Goal: Transaction & Acquisition: Download file/media

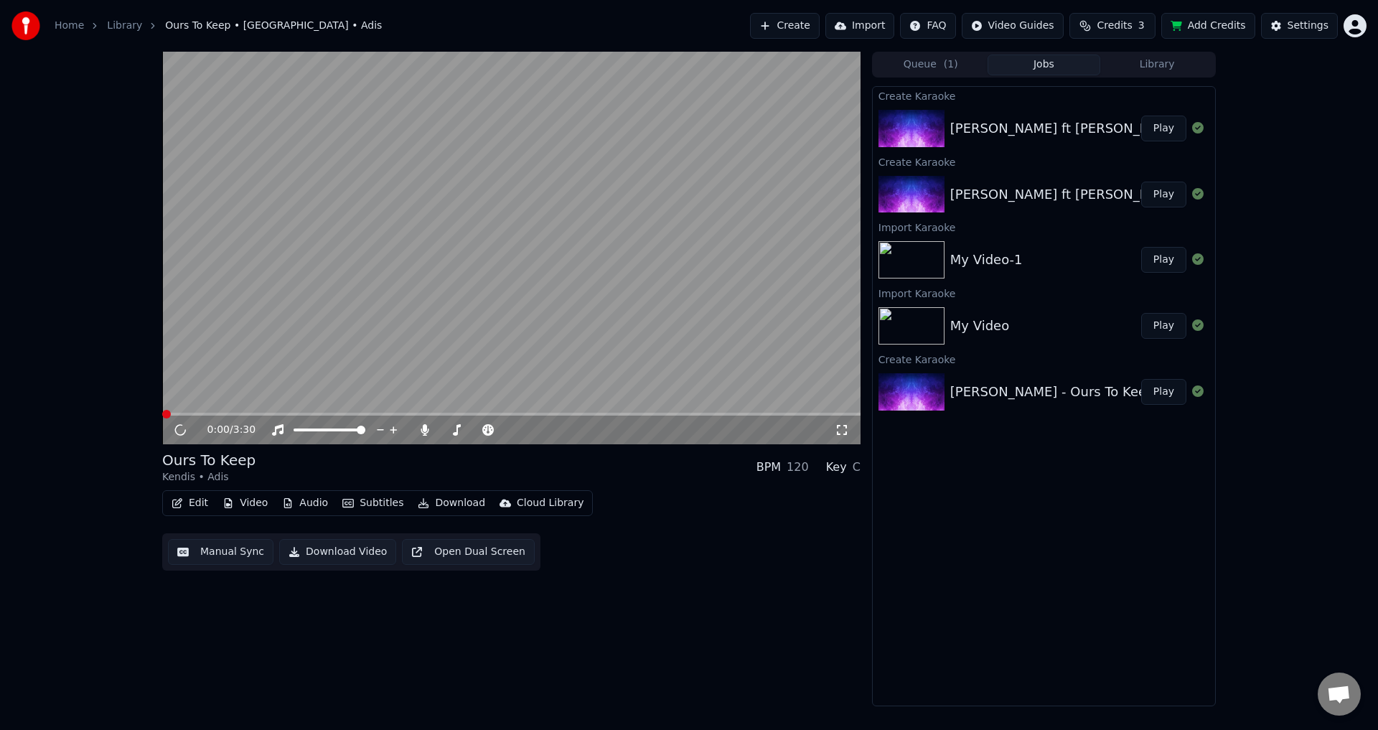
click at [248, 313] on video at bounding box center [511, 248] width 698 height 393
click at [277, 411] on video at bounding box center [511, 248] width 698 height 393
click at [279, 413] on div "0:00 / 3:30" at bounding box center [511, 248] width 698 height 393
click at [279, 413] on span at bounding box center [511, 414] width 698 height 3
click at [321, 330] on video at bounding box center [511, 248] width 698 height 393
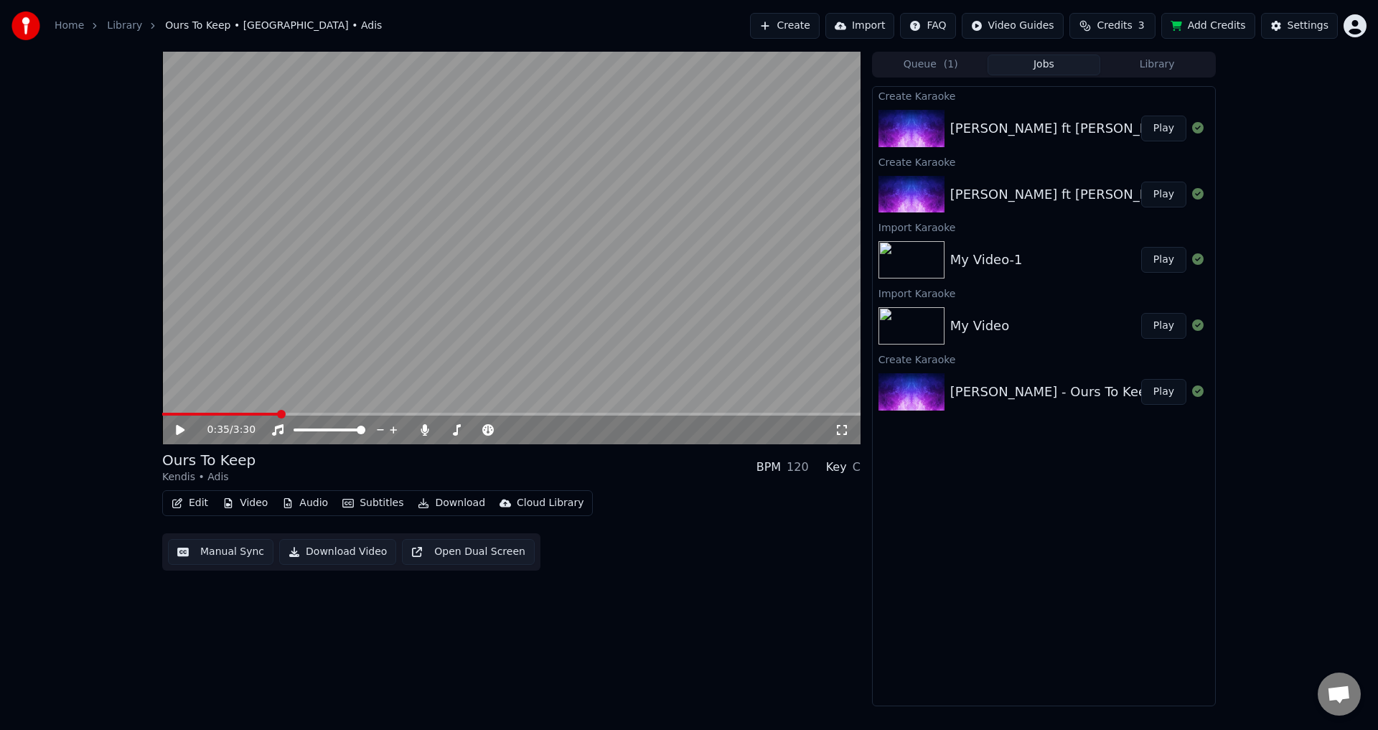
click at [282, 342] on video at bounding box center [511, 248] width 698 height 393
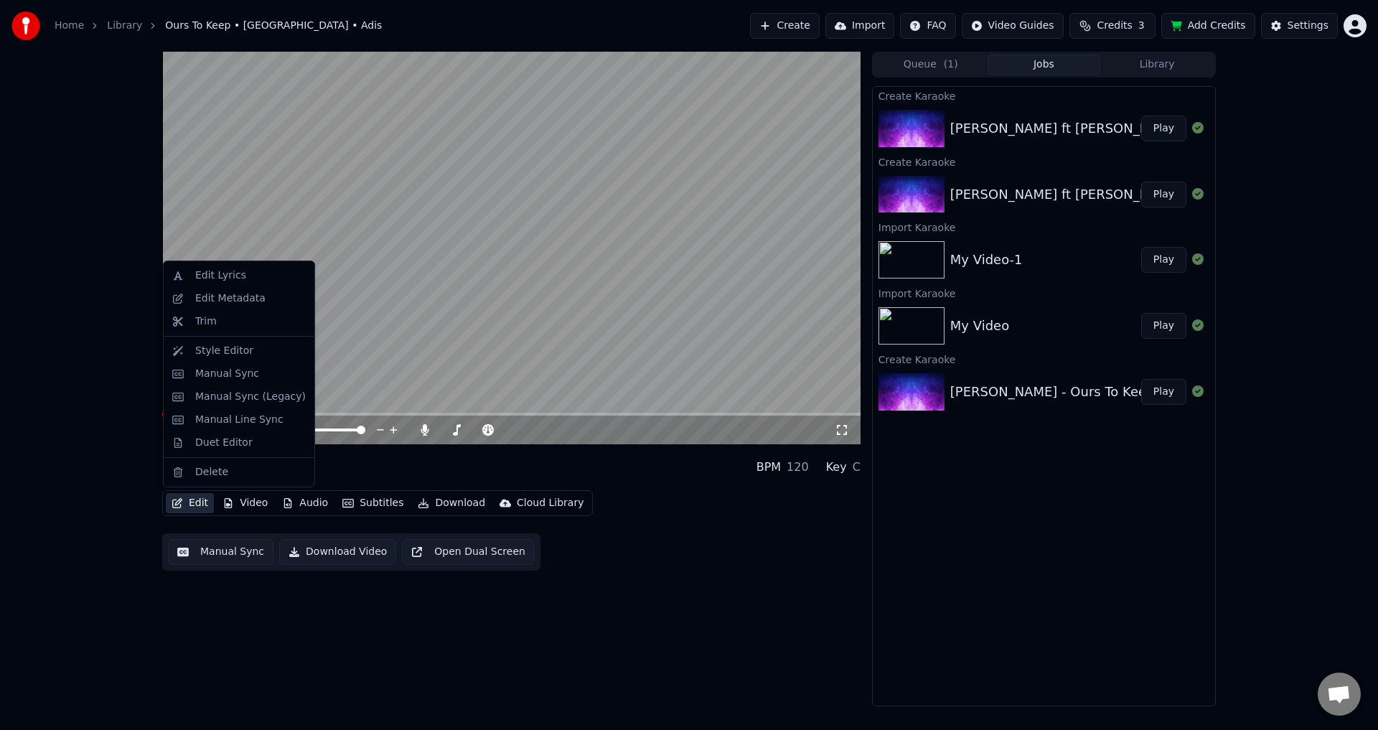
click at [192, 498] on button "Edit" at bounding box center [190, 503] width 48 height 20
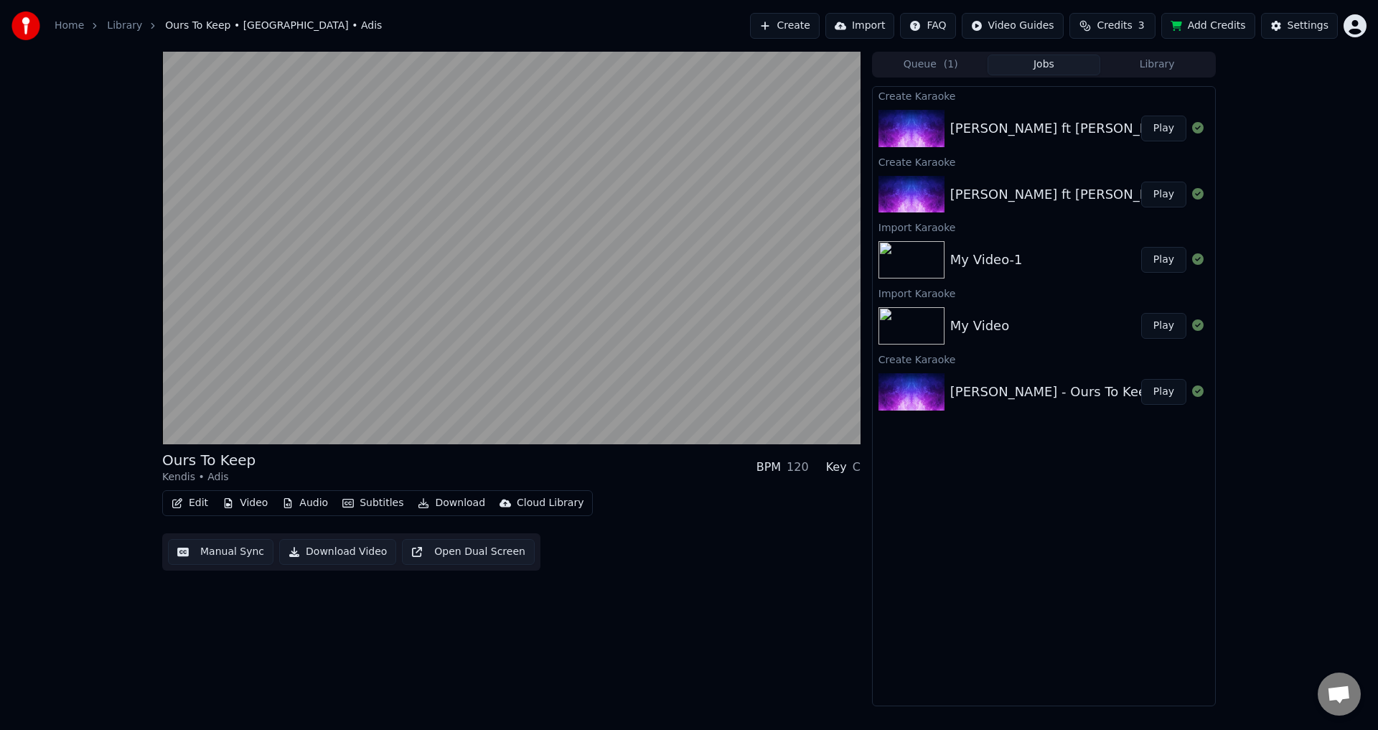
click at [93, 375] on div "Ours To Keep Kendis • Adis BPM 120 Key C Edit Video Audio Subtitles Download Cl…" at bounding box center [689, 379] width 1378 height 655
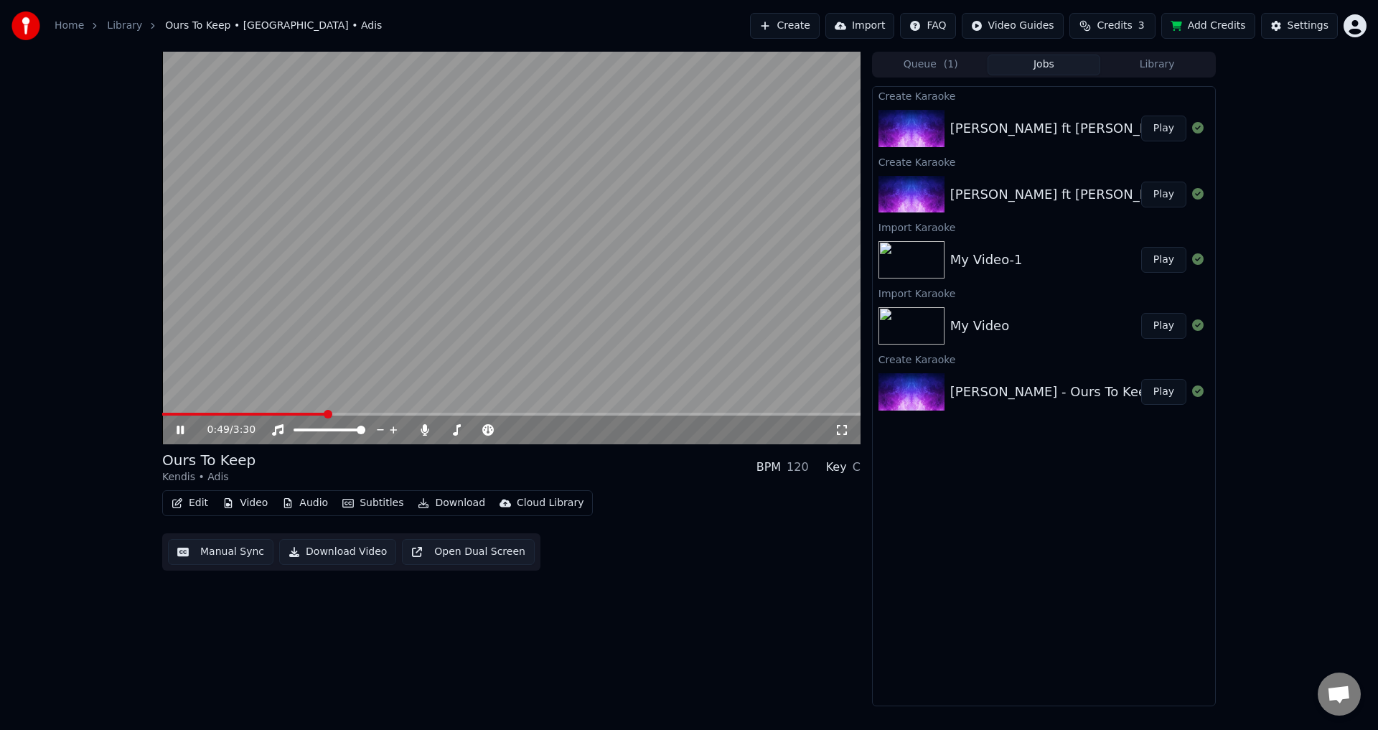
click at [190, 487] on div "Ours To Keep Kendis • Adis BPM 120 Key C Edit Video Audio Subtitles Download Cl…" at bounding box center [511, 510] width 698 height 121
click at [196, 497] on button "Edit" at bounding box center [190, 503] width 48 height 20
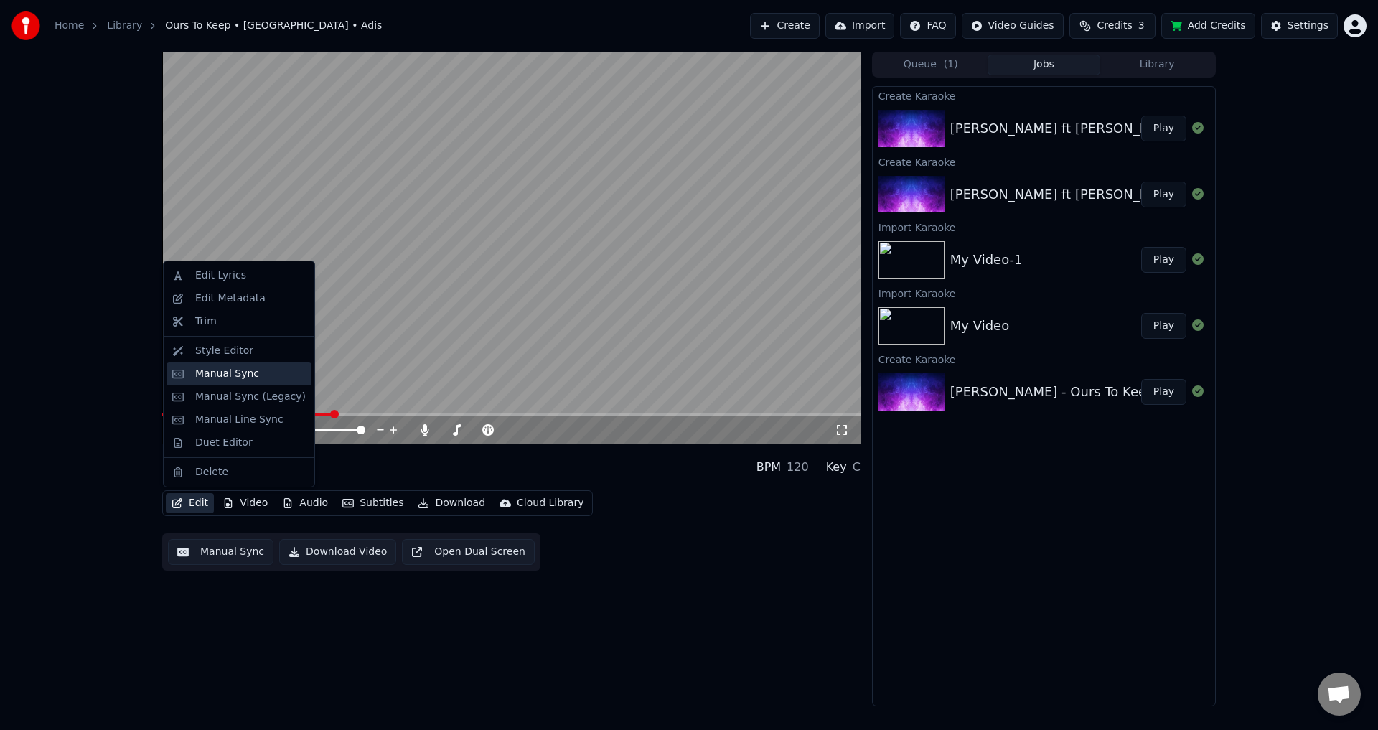
click at [242, 371] on div "Manual Sync" at bounding box center [227, 374] width 64 height 14
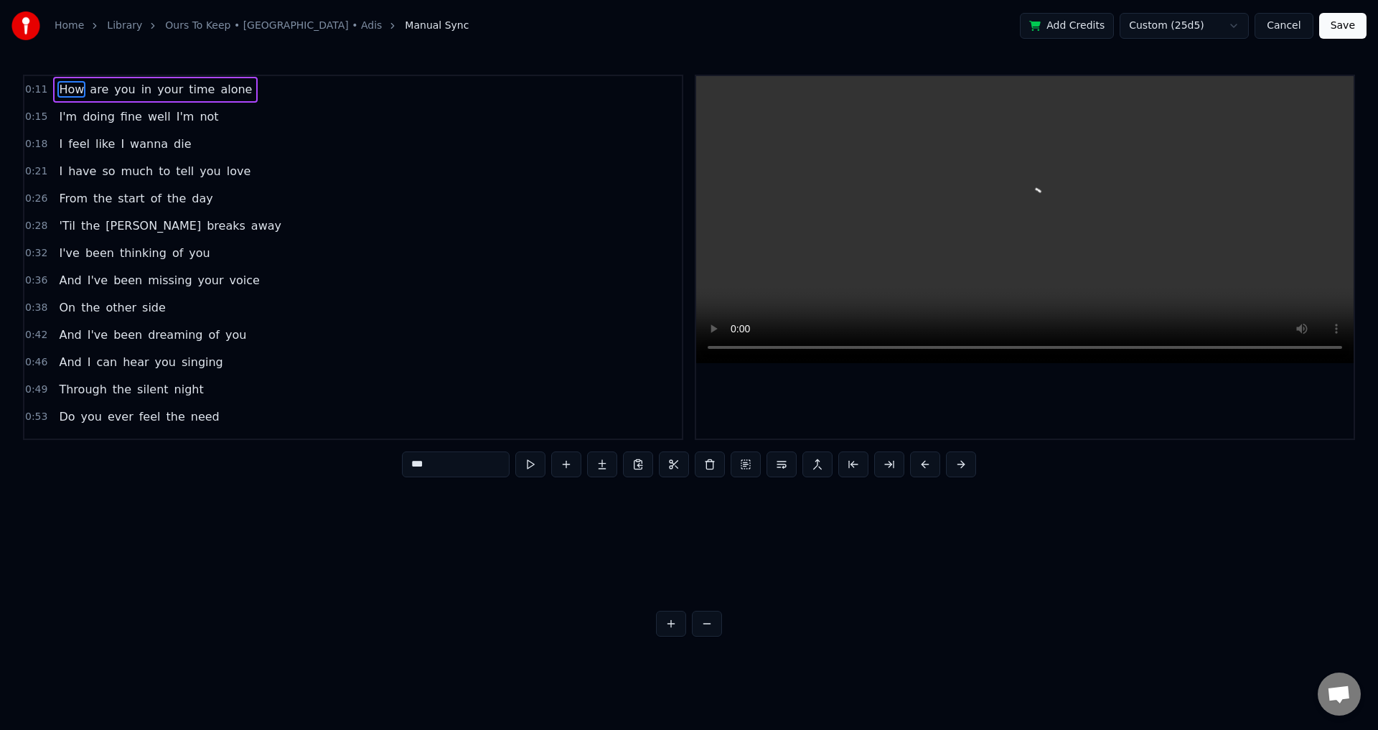
scroll to position [0, 3563]
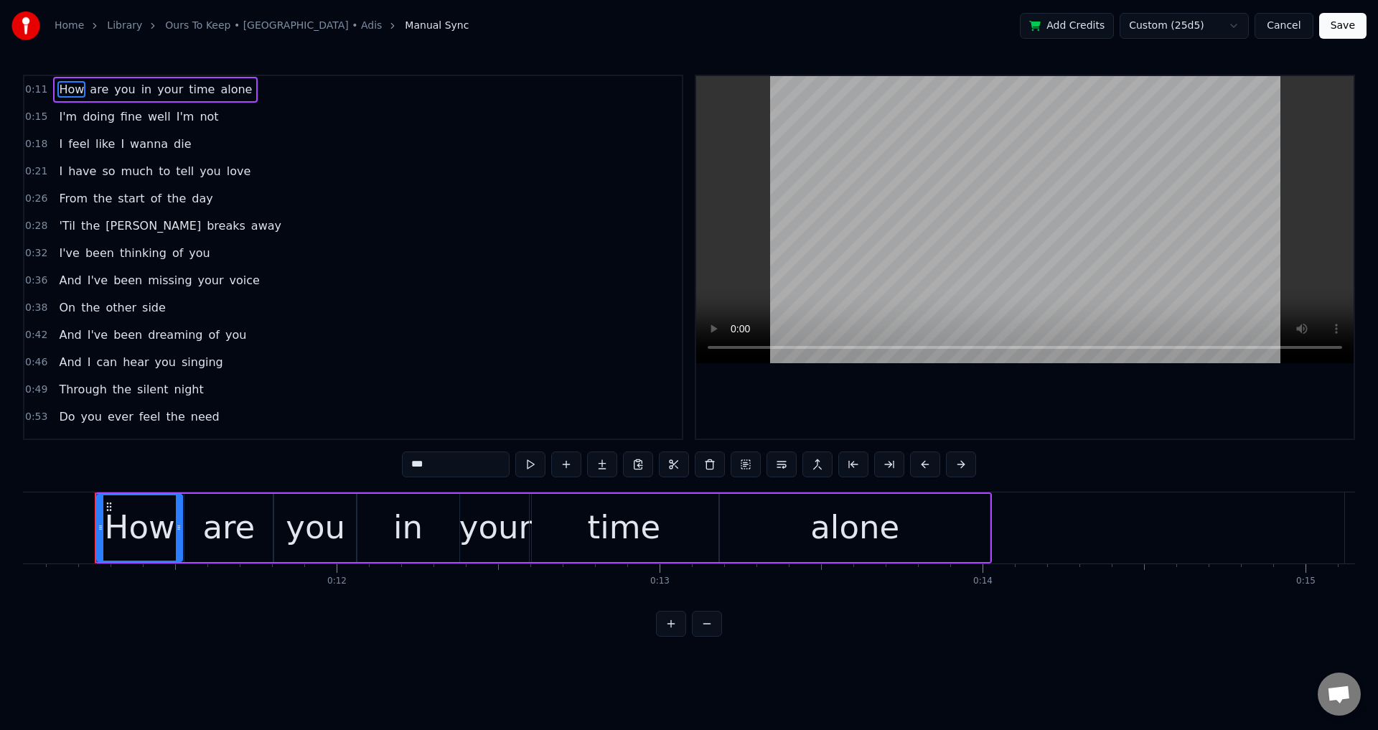
click at [64, 227] on span "'Til" at bounding box center [66, 226] width 19 height 17
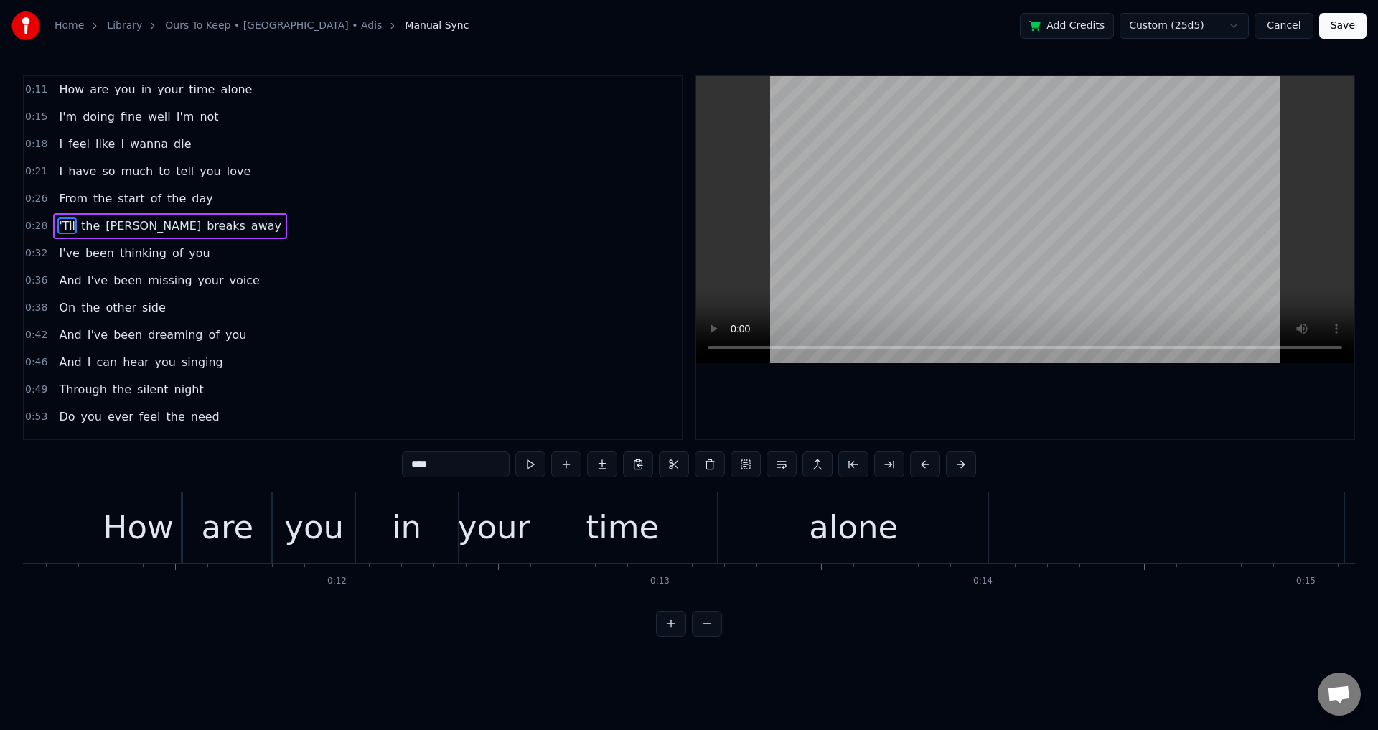
scroll to position [0, 9208]
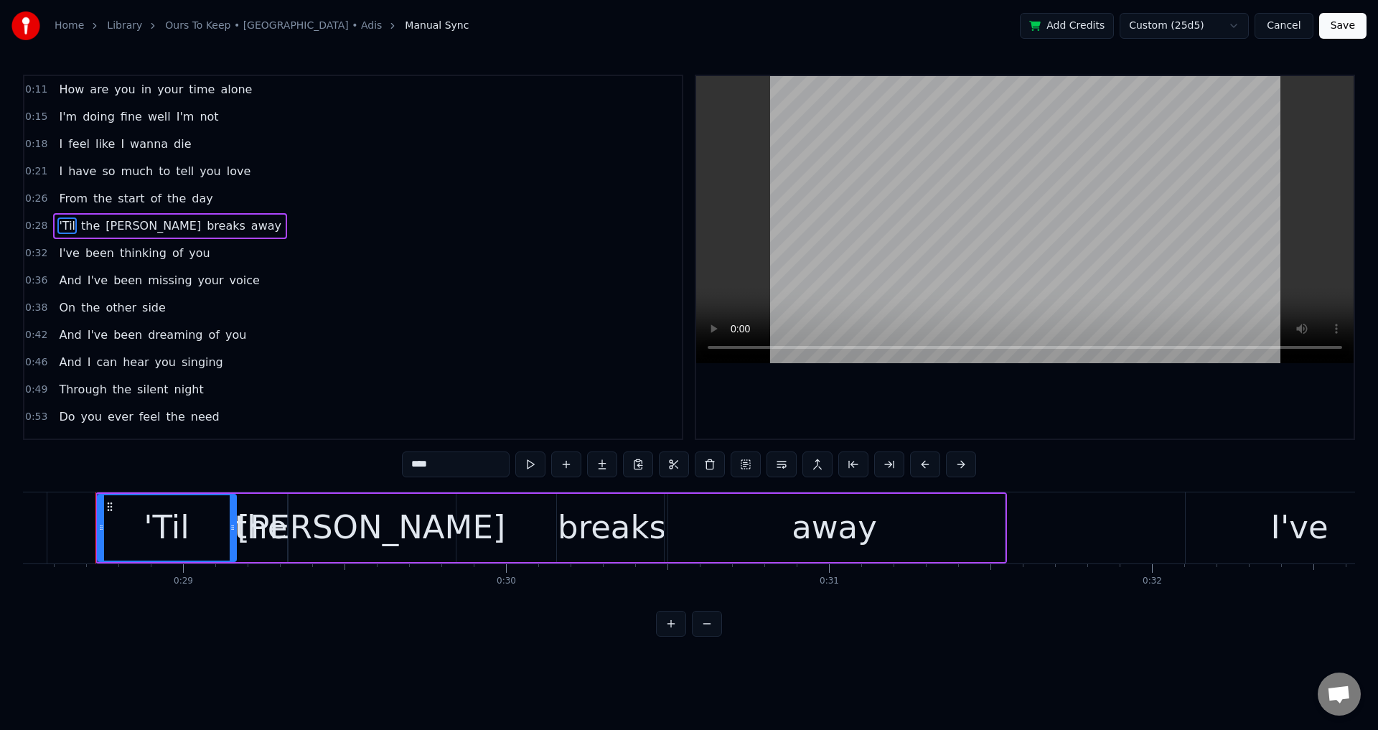
click at [1040, 237] on video at bounding box center [1025, 219] width 658 height 287
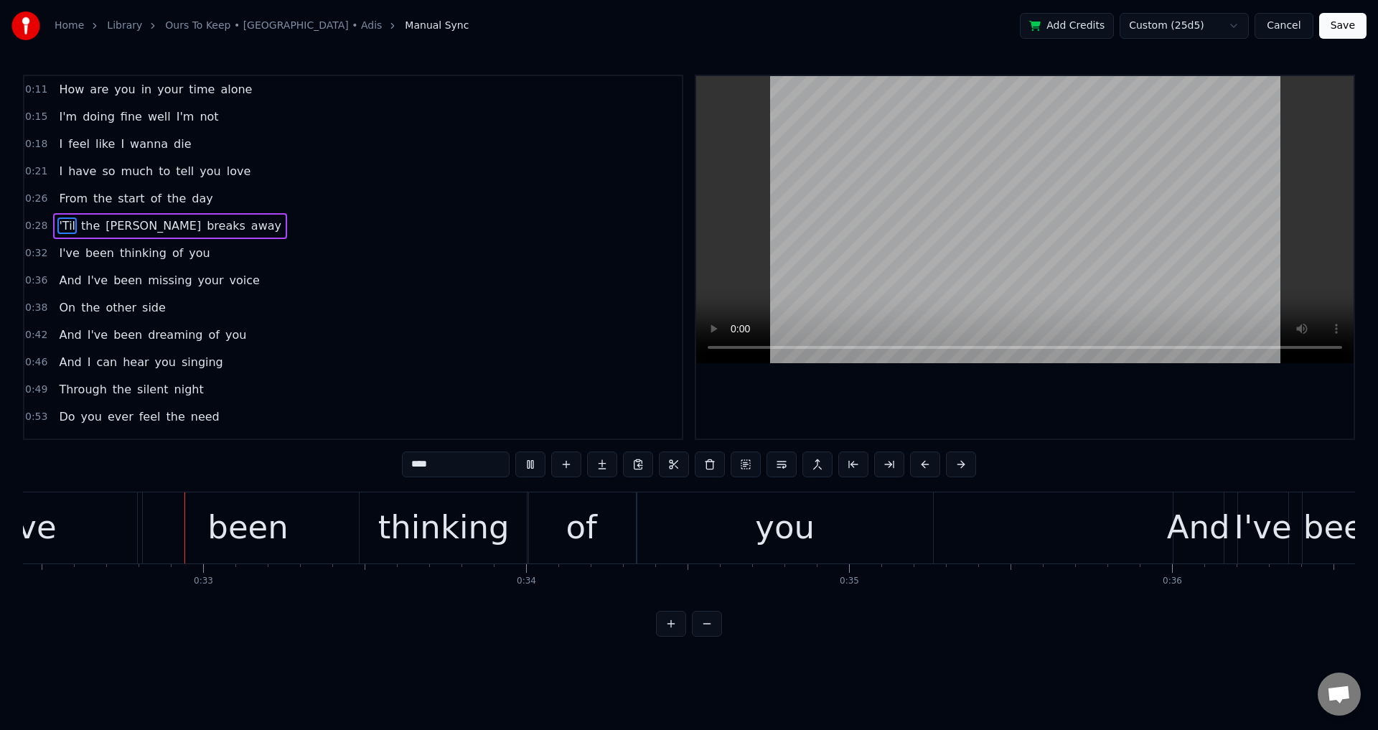
click at [70, 337] on span "And" at bounding box center [69, 335] width 25 height 17
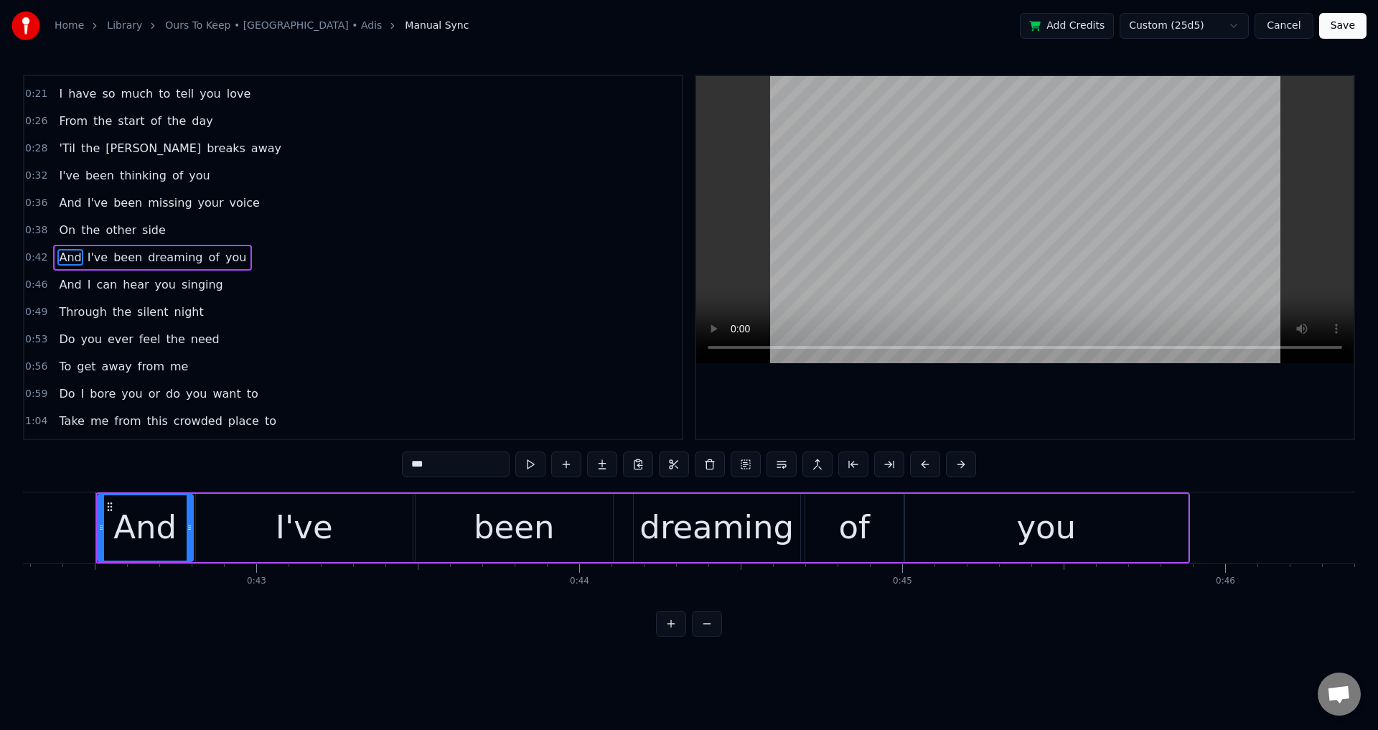
click at [1148, 213] on video at bounding box center [1025, 219] width 658 height 287
click at [1079, 246] on video at bounding box center [1025, 219] width 658 height 287
click at [739, 507] on div "dreaming" at bounding box center [717, 527] width 154 height 49
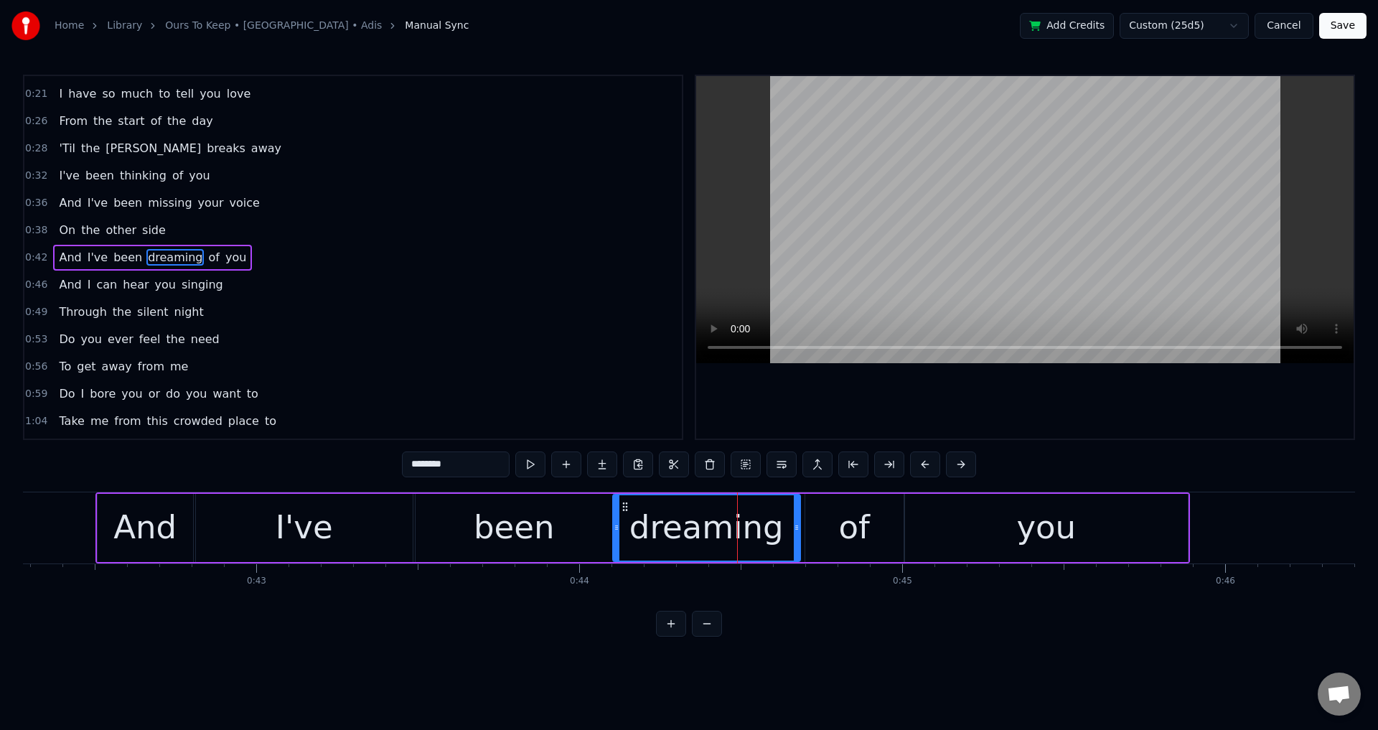
drag, startPoint x: 637, startPoint y: 529, endPoint x: 616, endPoint y: 525, distance: 21.1
click at [616, 525] on icon at bounding box center [617, 527] width 6 height 11
click at [857, 546] on div "of" at bounding box center [854, 527] width 31 height 49
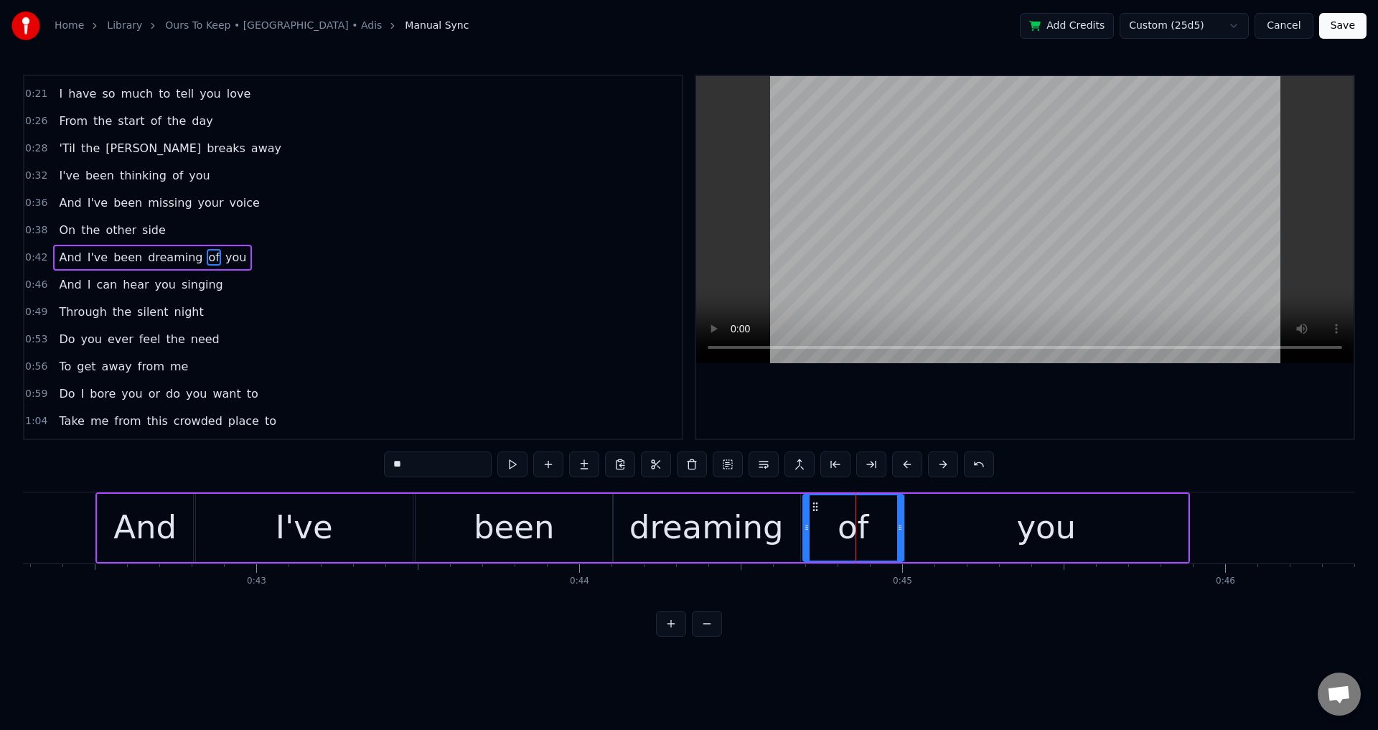
click at [808, 533] on div at bounding box center [807, 527] width 6 height 65
click at [931, 535] on div "you" at bounding box center [1046, 528] width 283 height 68
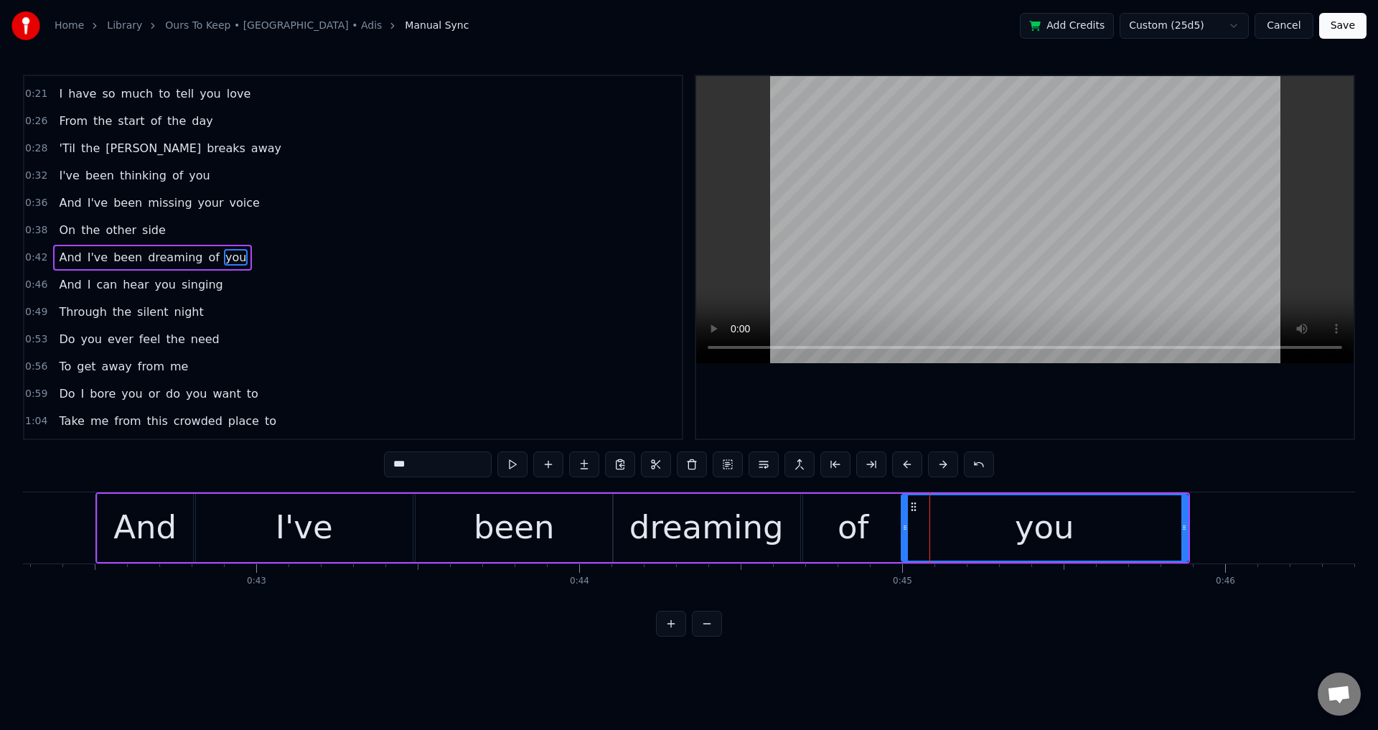
click at [907, 530] on icon at bounding box center [905, 527] width 6 height 11
click at [517, 530] on div "been" at bounding box center [514, 527] width 80 height 49
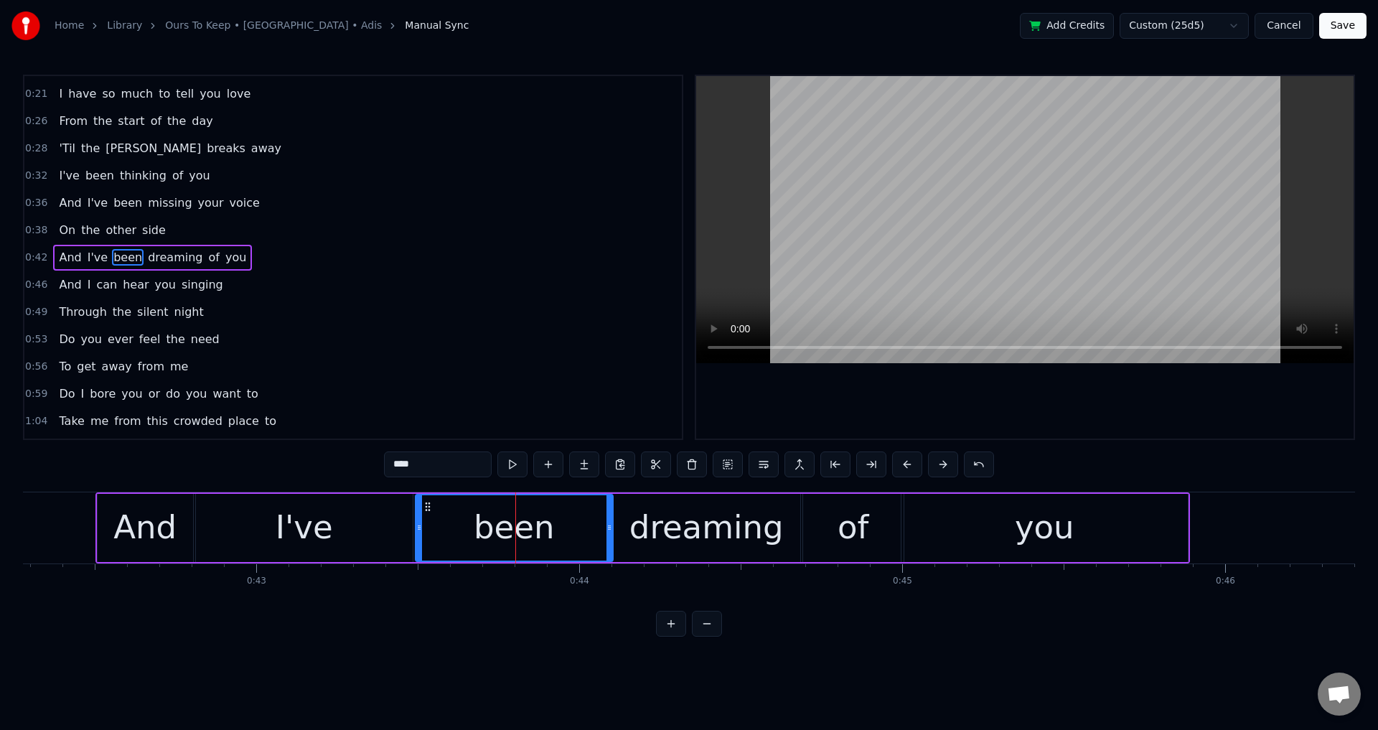
click at [911, 380] on div at bounding box center [1025, 257] width 658 height 363
click at [836, 511] on div "of" at bounding box center [853, 528] width 100 height 68
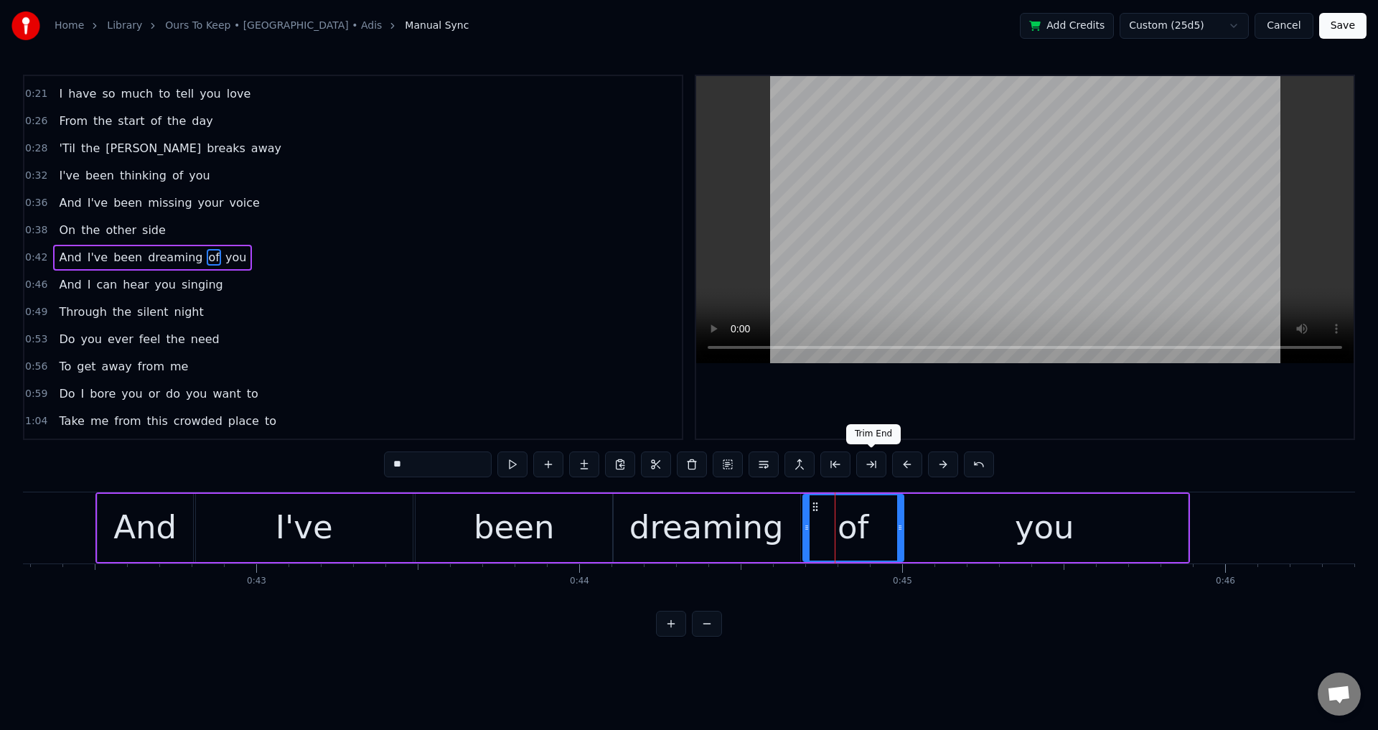
click at [928, 408] on div at bounding box center [1025, 257] width 658 height 363
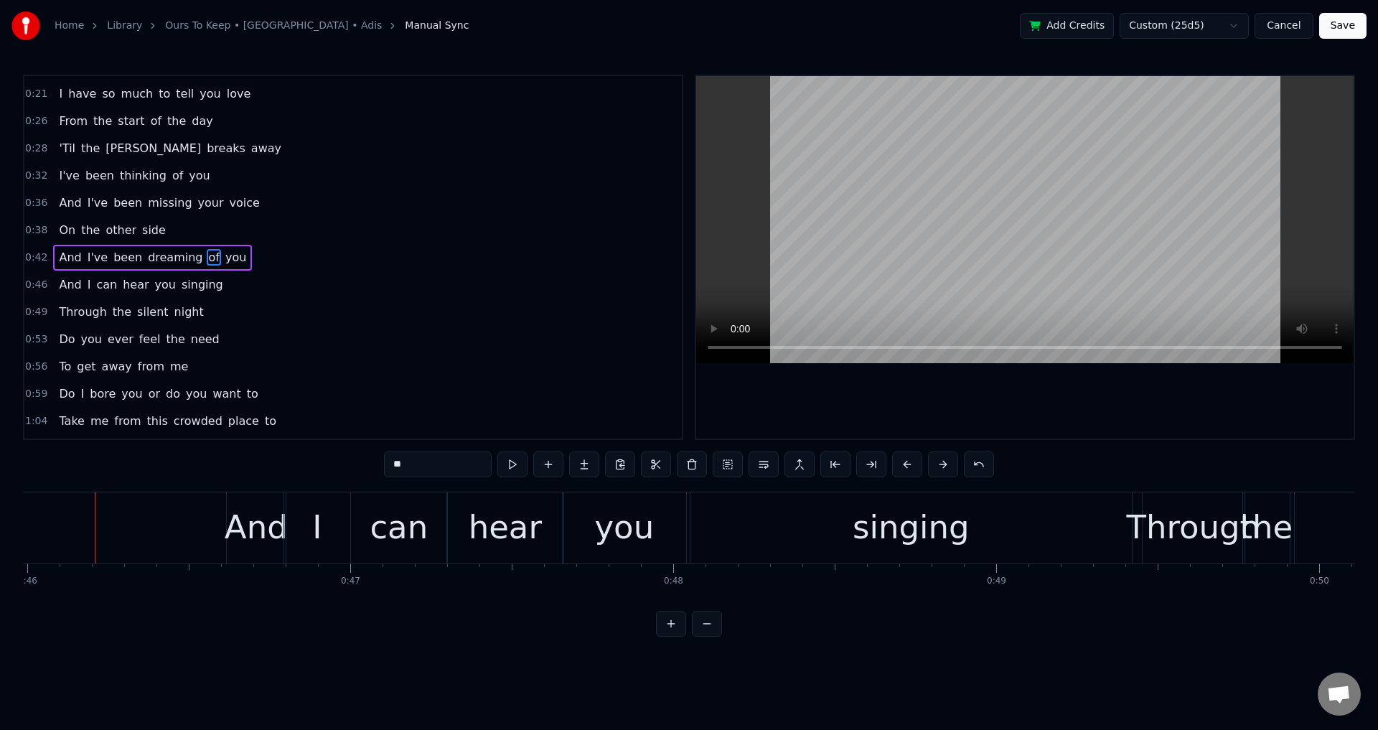
click at [207, 256] on span "of" at bounding box center [214, 257] width 14 height 17
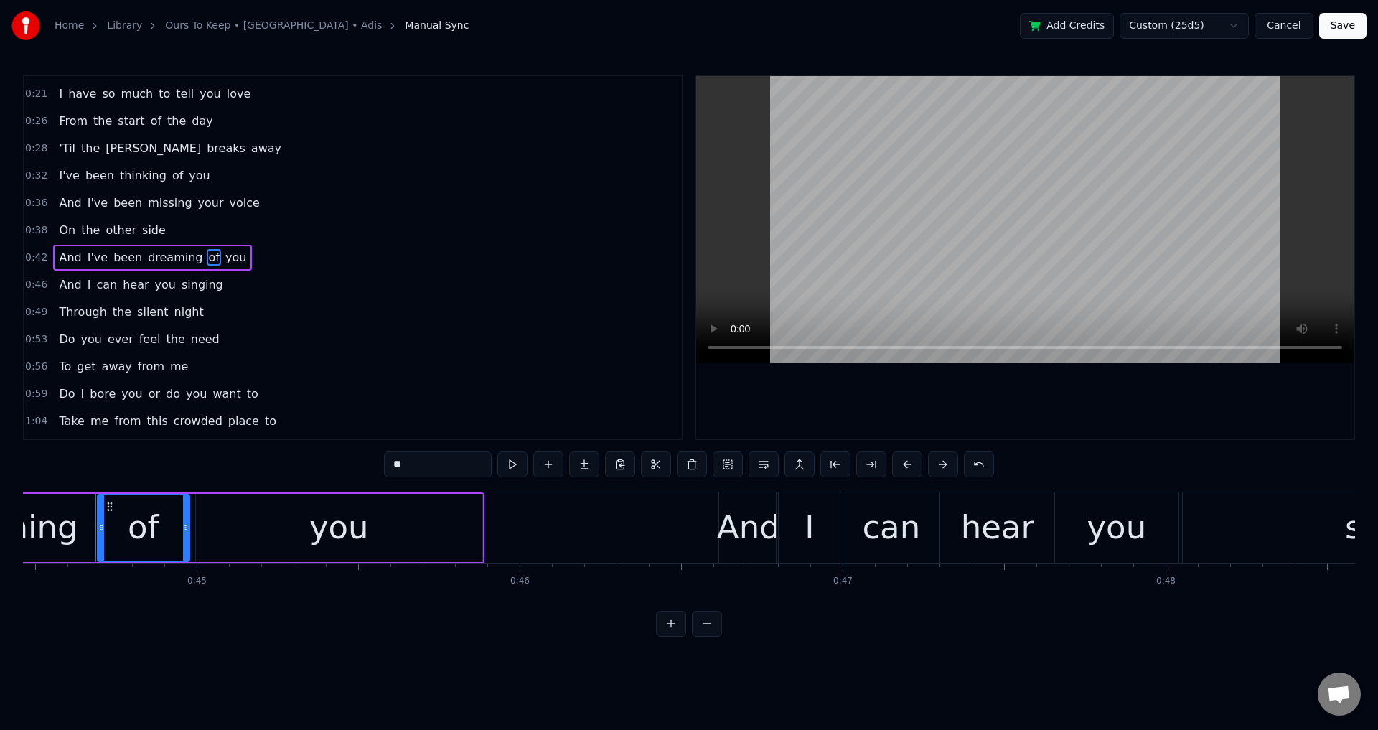
drag, startPoint x: 195, startPoint y: 523, endPoint x: 182, endPoint y: 522, distance: 12.9
click at [183, 522] on icon at bounding box center [186, 527] width 6 height 11
click at [208, 516] on div "you" at bounding box center [339, 528] width 286 height 68
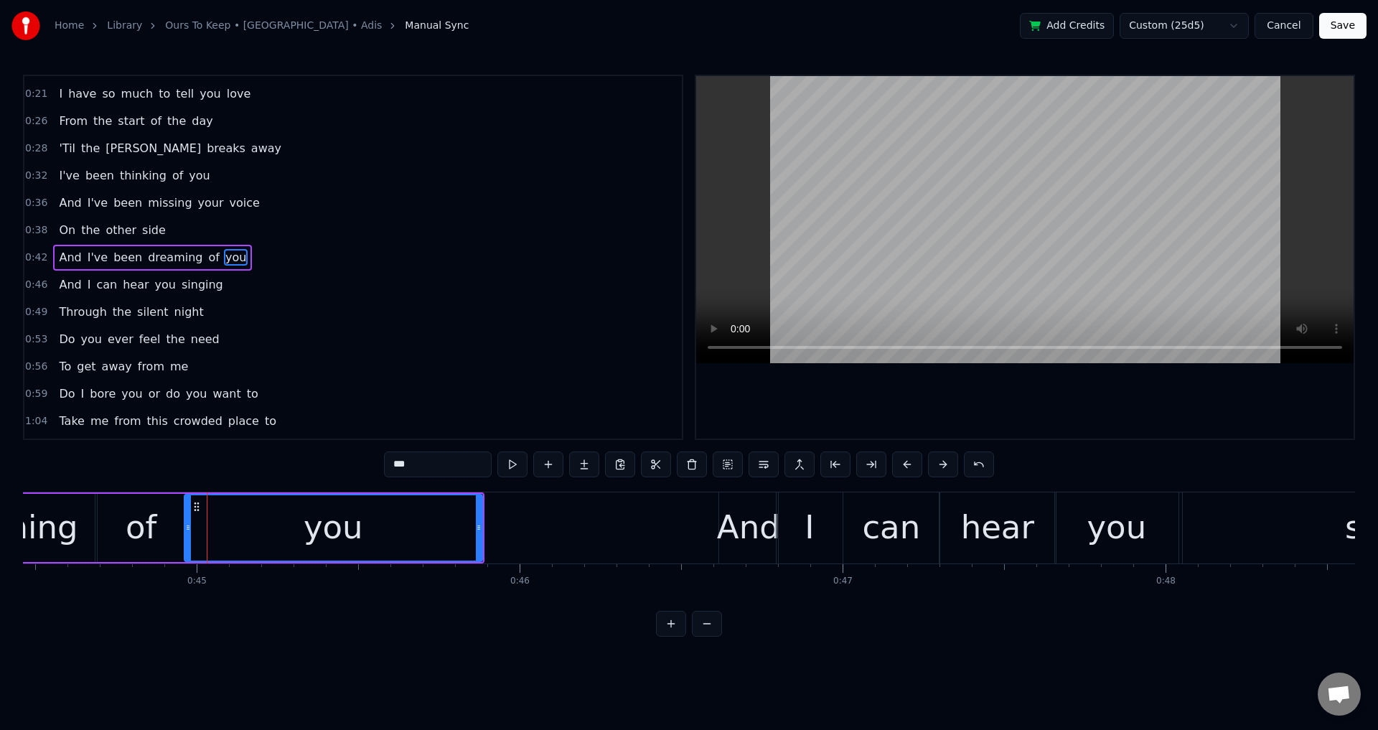
drag, startPoint x: 200, startPoint y: 515, endPoint x: 188, endPoint y: 517, distance: 11.7
click at [188, 517] on div at bounding box center [188, 527] width 6 height 65
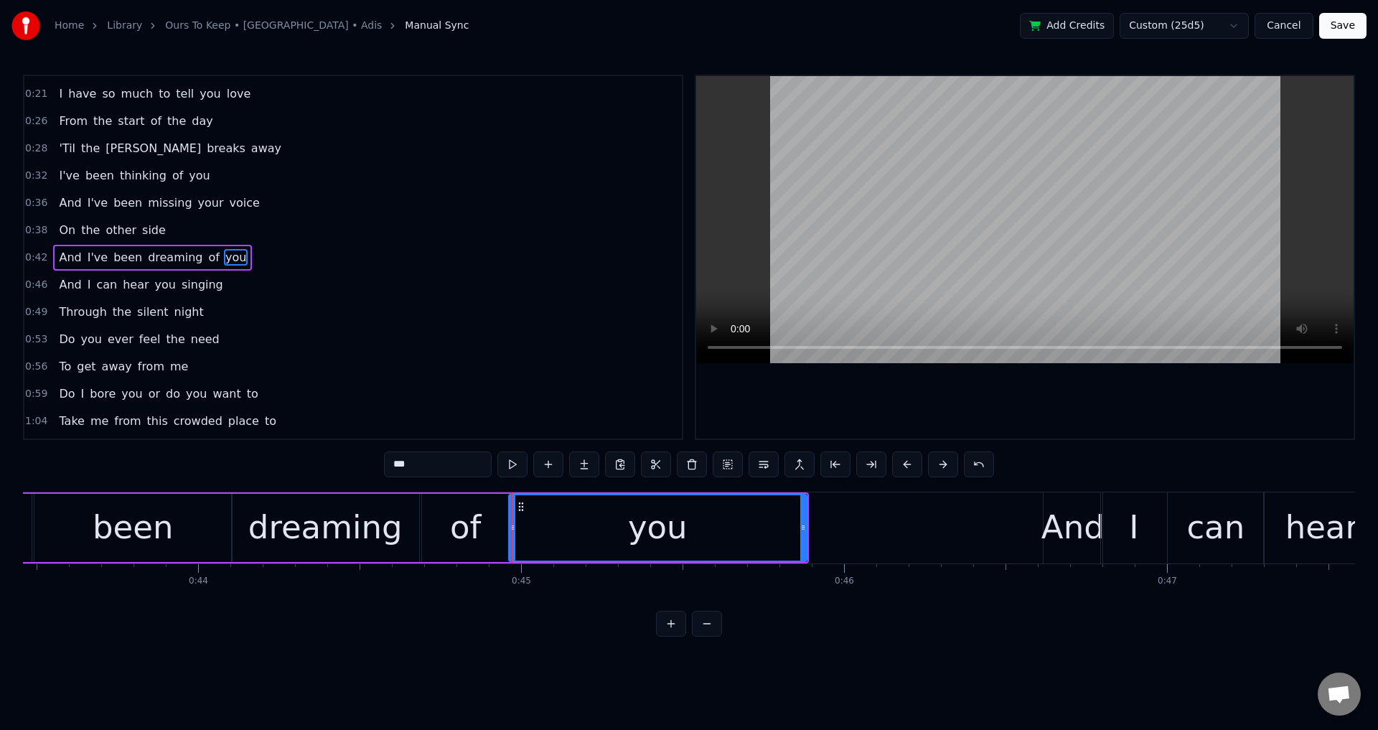
scroll to position [0, 13963]
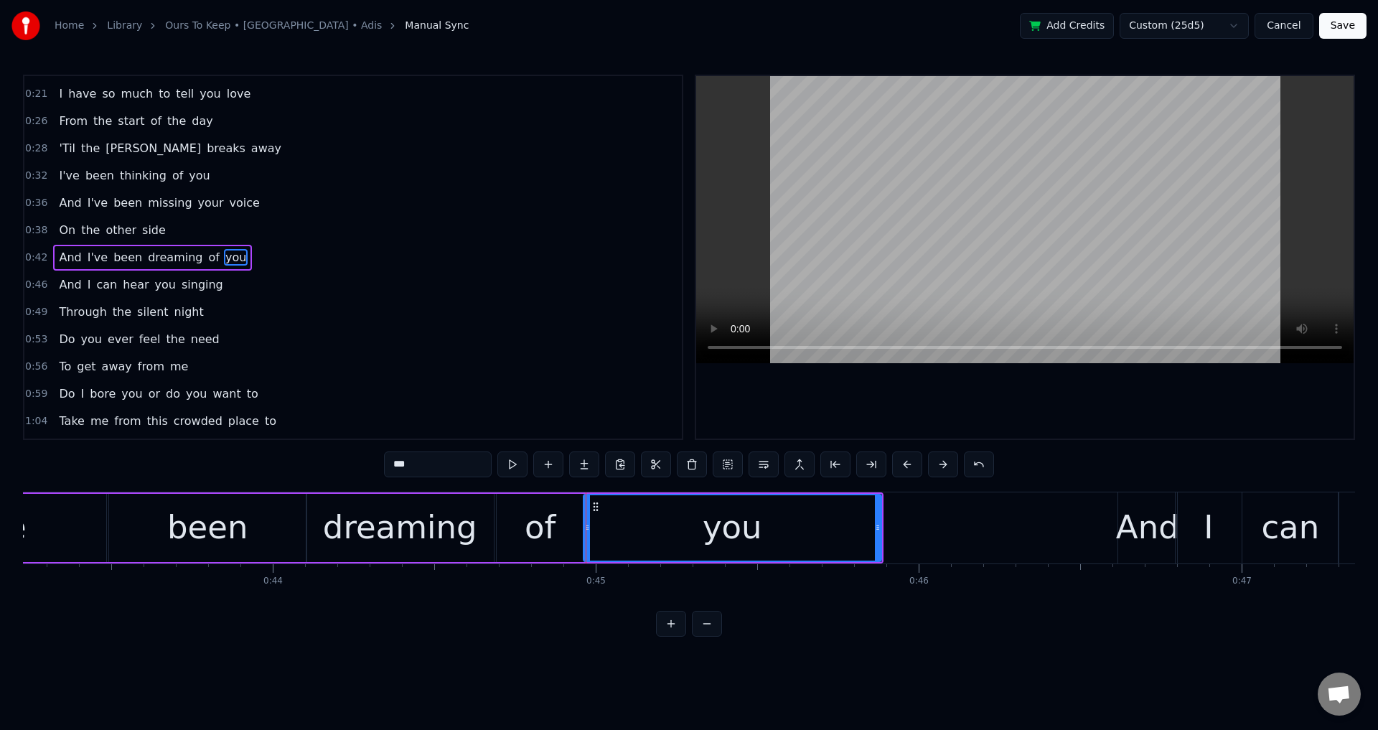
click at [239, 553] on div "been" at bounding box center [207, 528] width 197 height 68
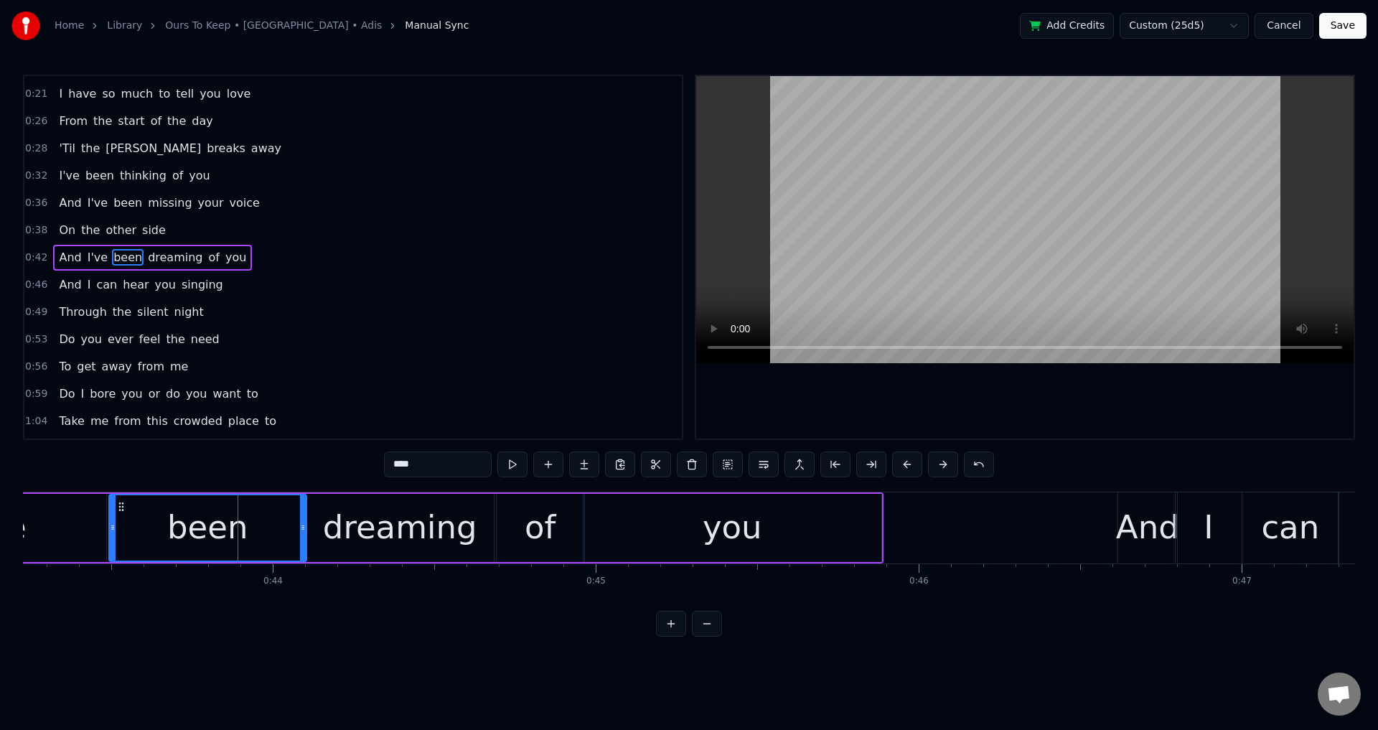
click at [905, 373] on div at bounding box center [1025, 257] width 658 height 363
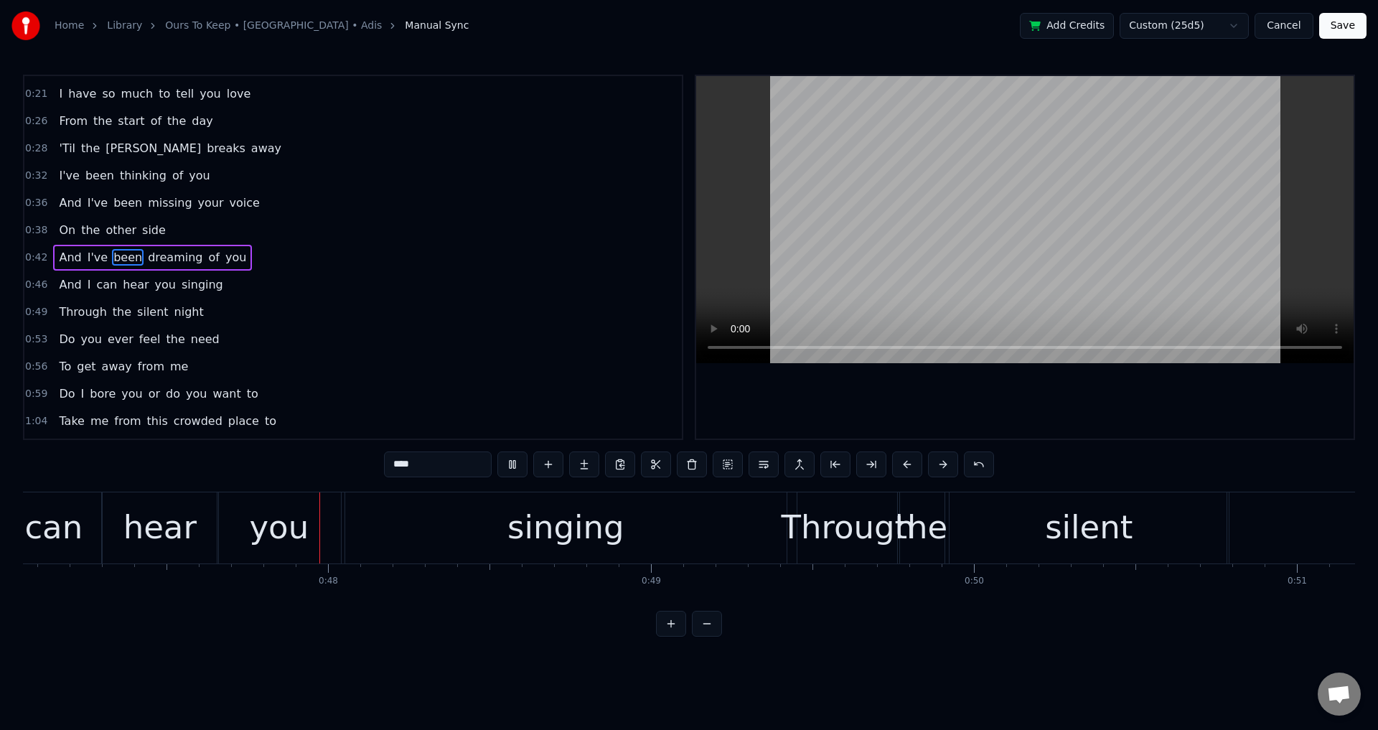
click at [972, 391] on div at bounding box center [1025, 257] width 658 height 363
click at [818, 410] on div at bounding box center [1025, 257] width 658 height 363
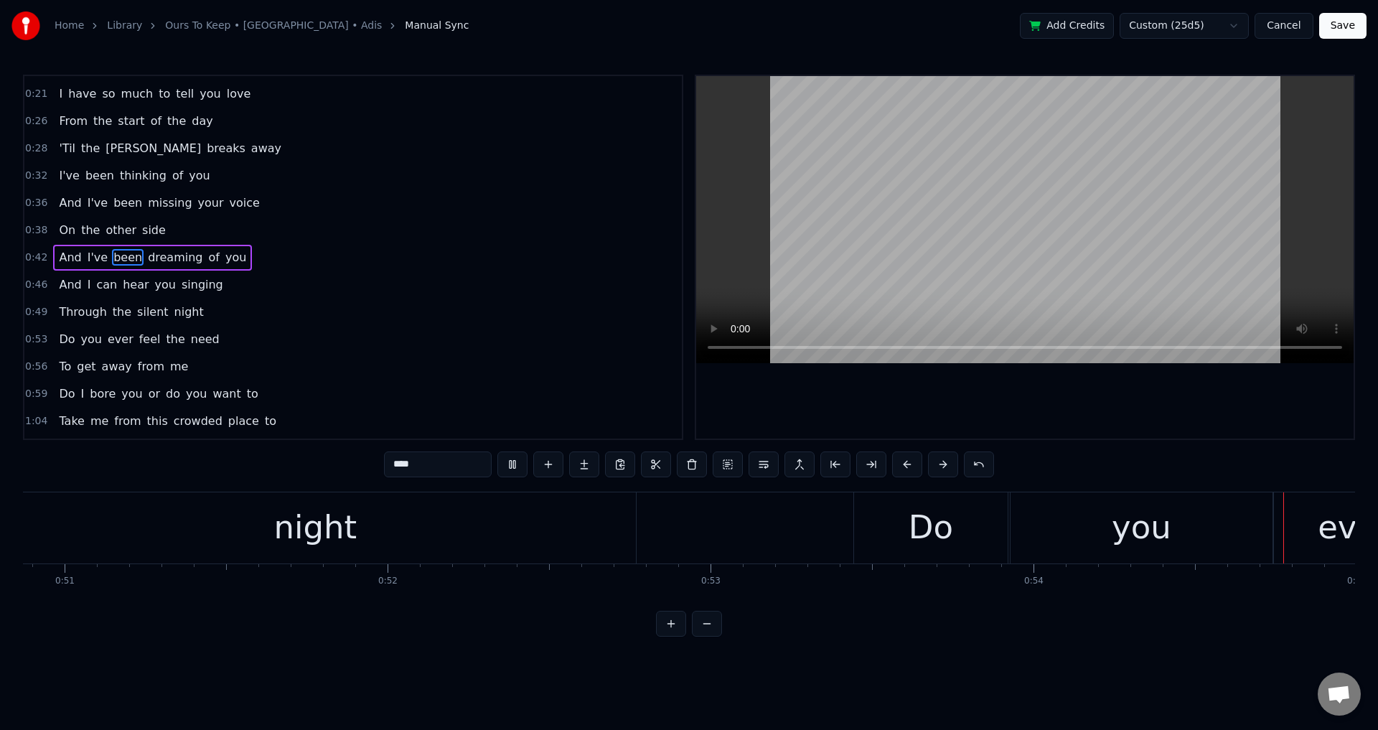
scroll to position [0, 17637]
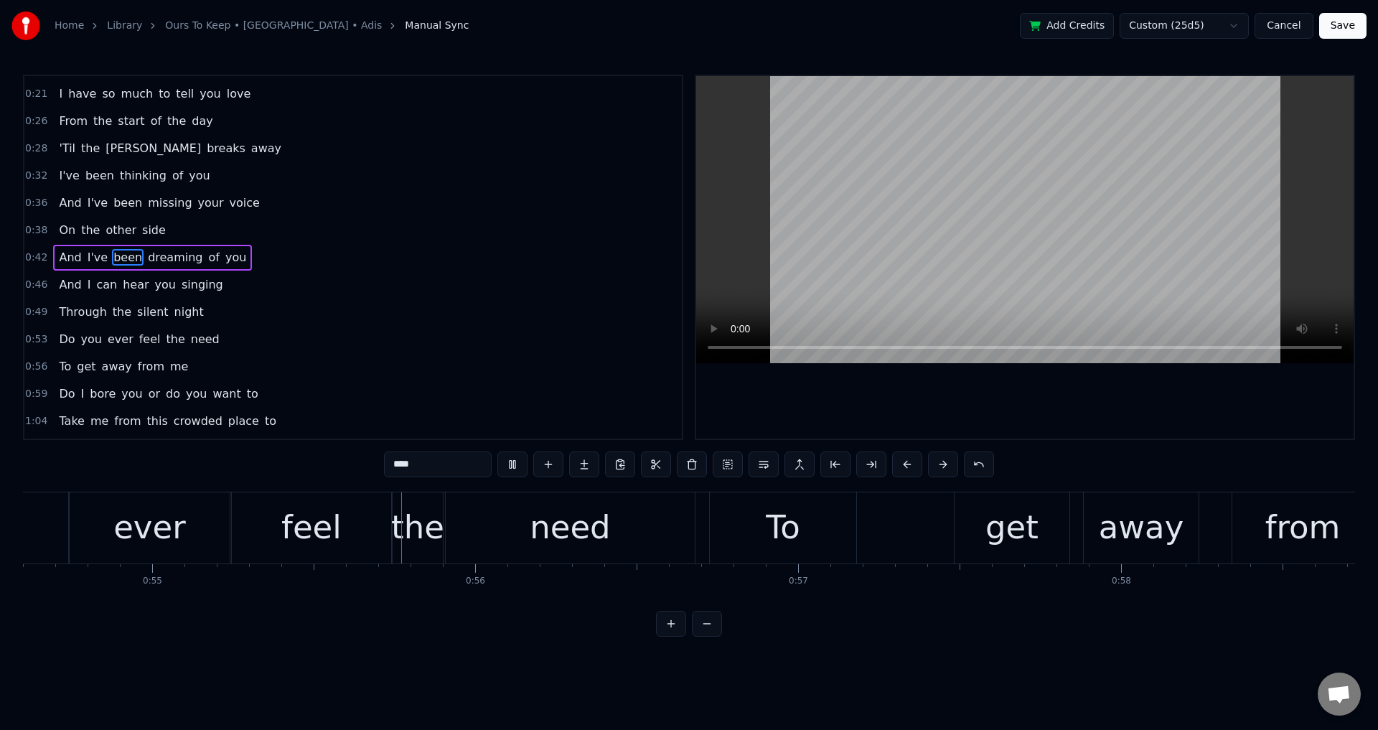
click at [1015, 424] on div at bounding box center [1025, 257] width 658 height 363
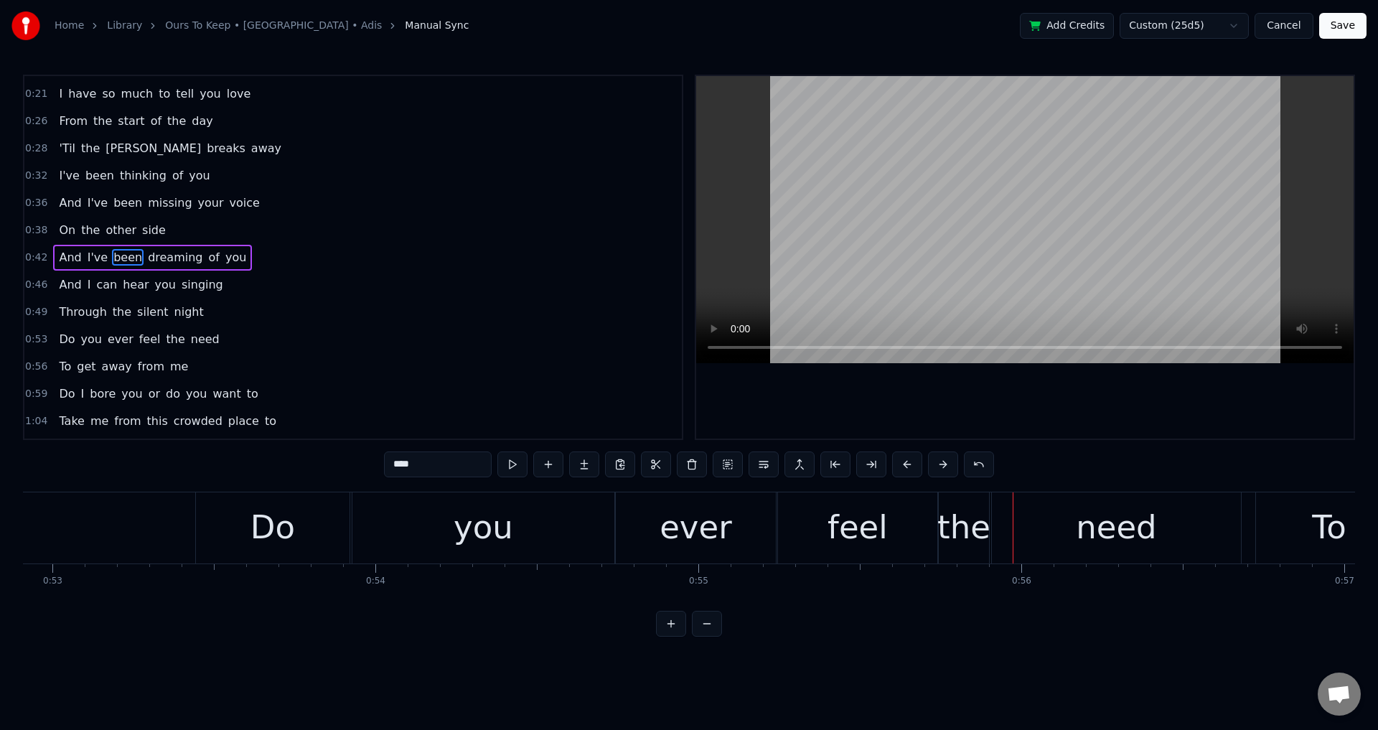
click at [615, 530] on div "ever" at bounding box center [696, 527] width 162 height 71
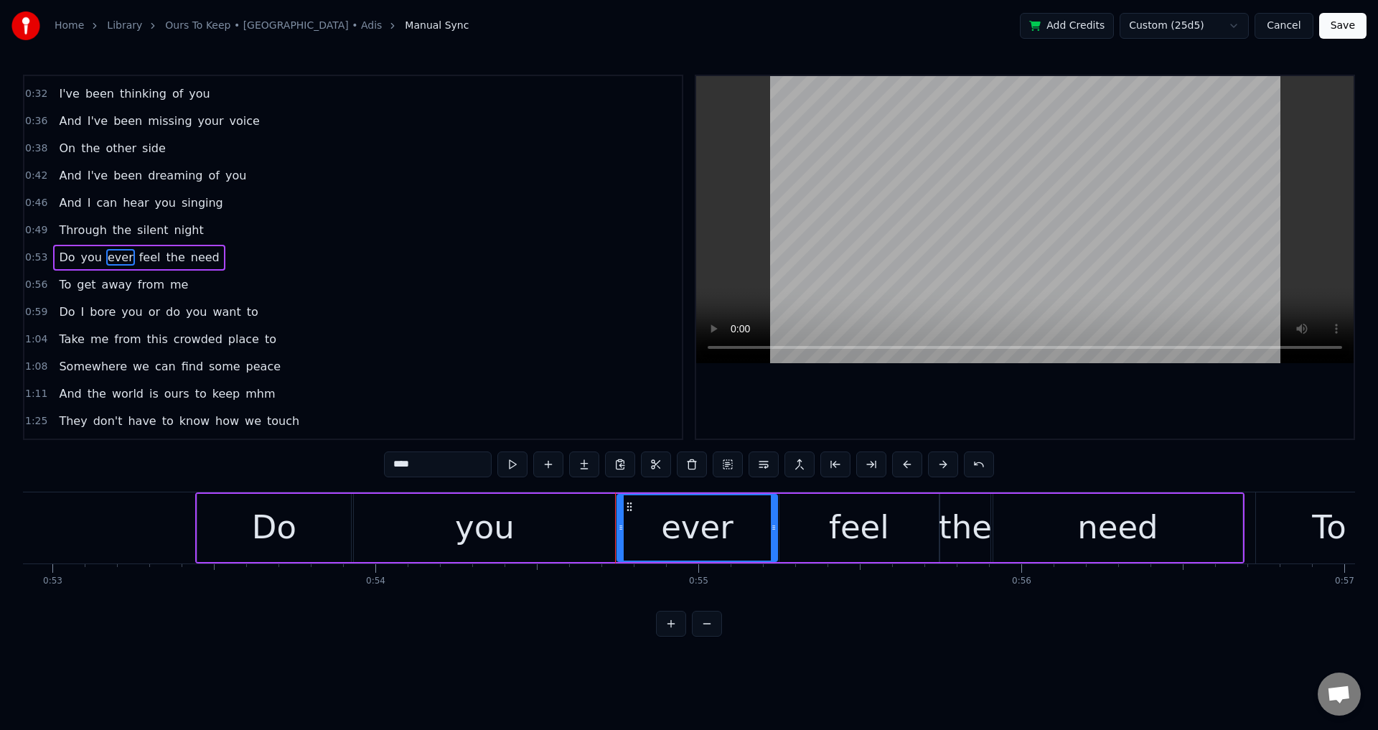
click at [826, 376] on div at bounding box center [1025, 257] width 658 height 363
click at [828, 385] on div at bounding box center [1025, 257] width 658 height 363
click at [434, 553] on div "you" at bounding box center [485, 528] width 262 height 68
type input "***"
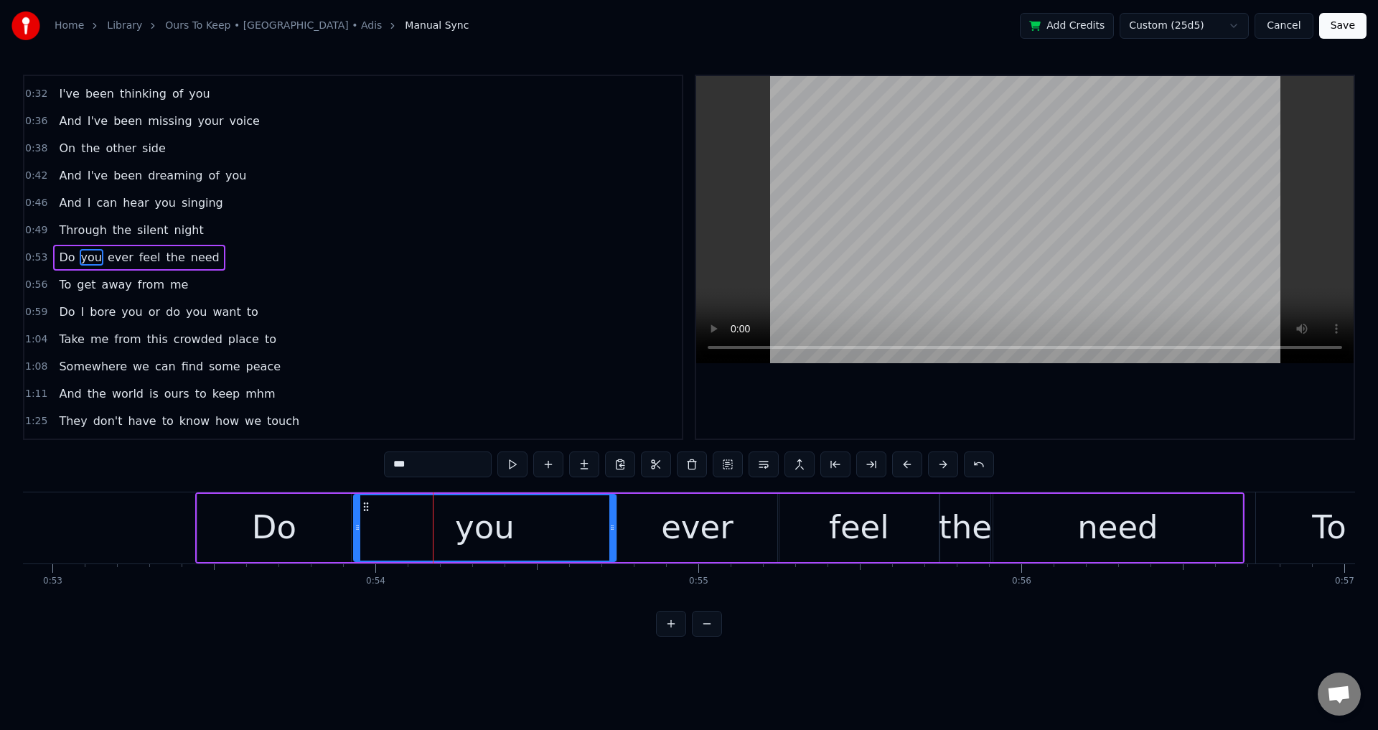
click at [915, 406] on div at bounding box center [1025, 257] width 658 height 363
click at [818, 535] on div at bounding box center [817, 527] width 1 height 71
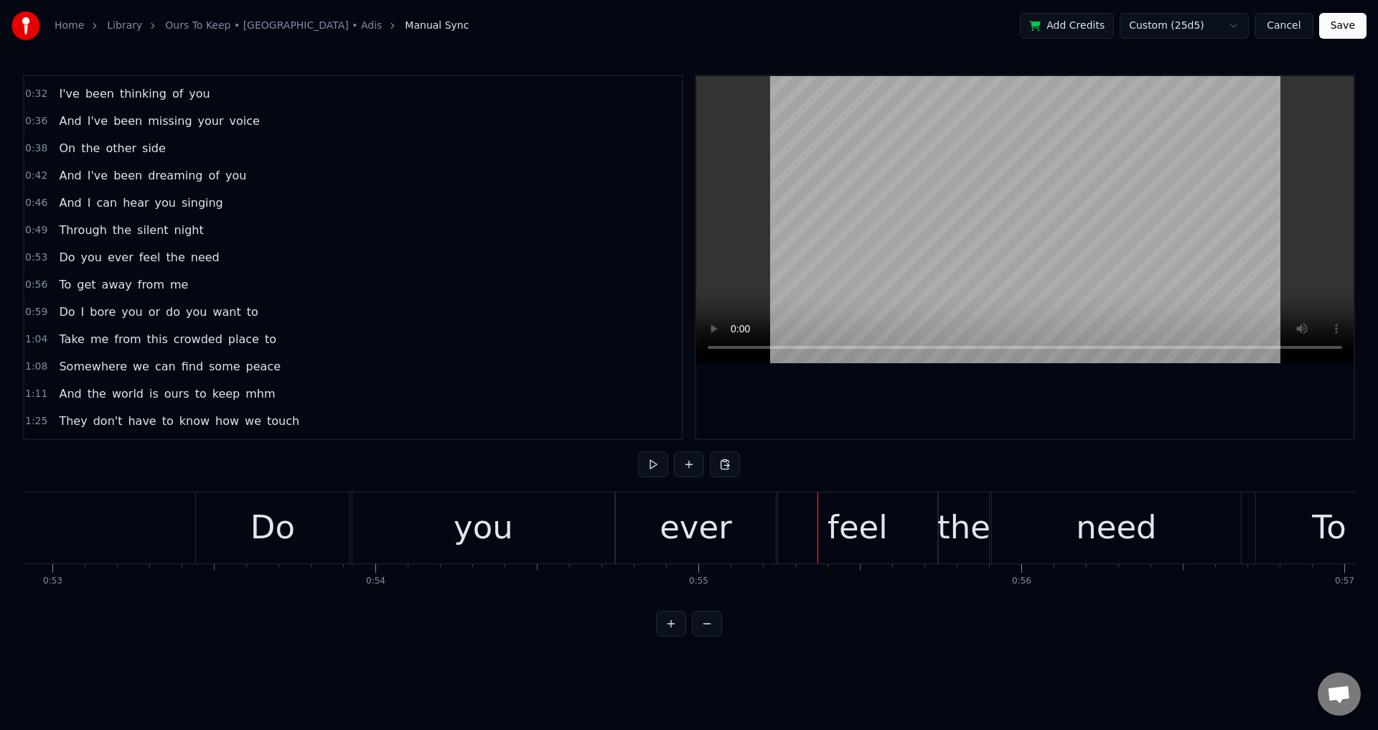
click at [785, 537] on div "feel" at bounding box center [857, 527] width 159 height 71
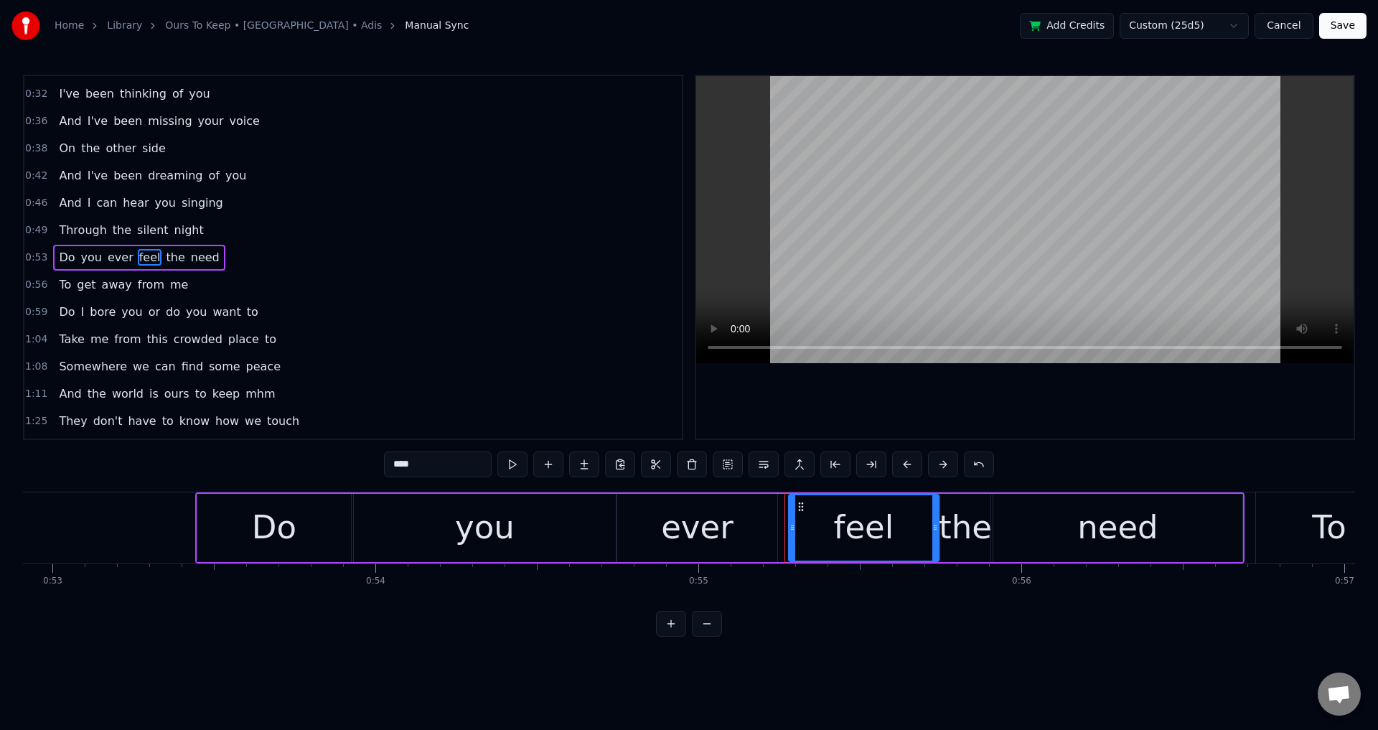
drag, startPoint x: 780, startPoint y: 528, endPoint x: 790, endPoint y: 527, distance: 9.4
click at [790, 527] on icon at bounding box center [793, 527] width 6 height 11
click at [777, 527] on div "ever" at bounding box center [698, 528] width 162 height 68
type input "****"
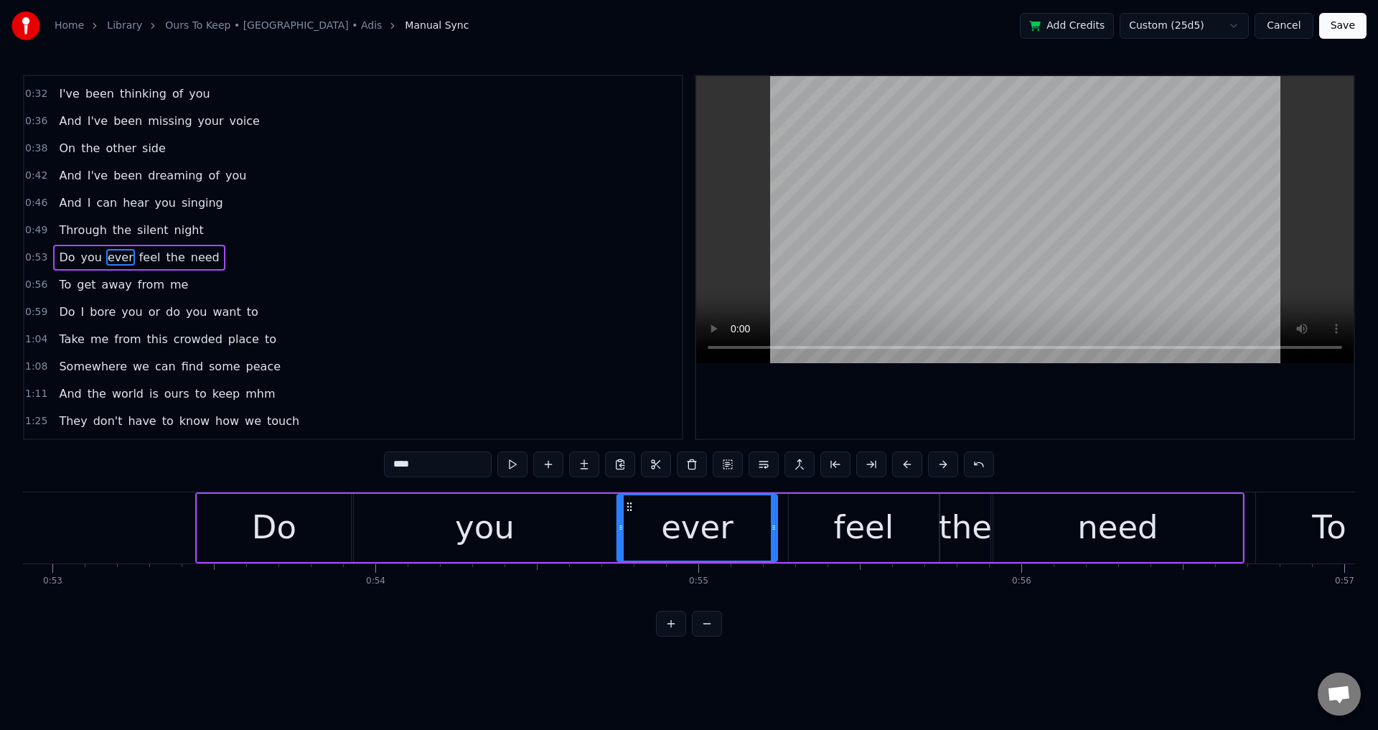
click at [775, 523] on div at bounding box center [775, 527] width 1 height 71
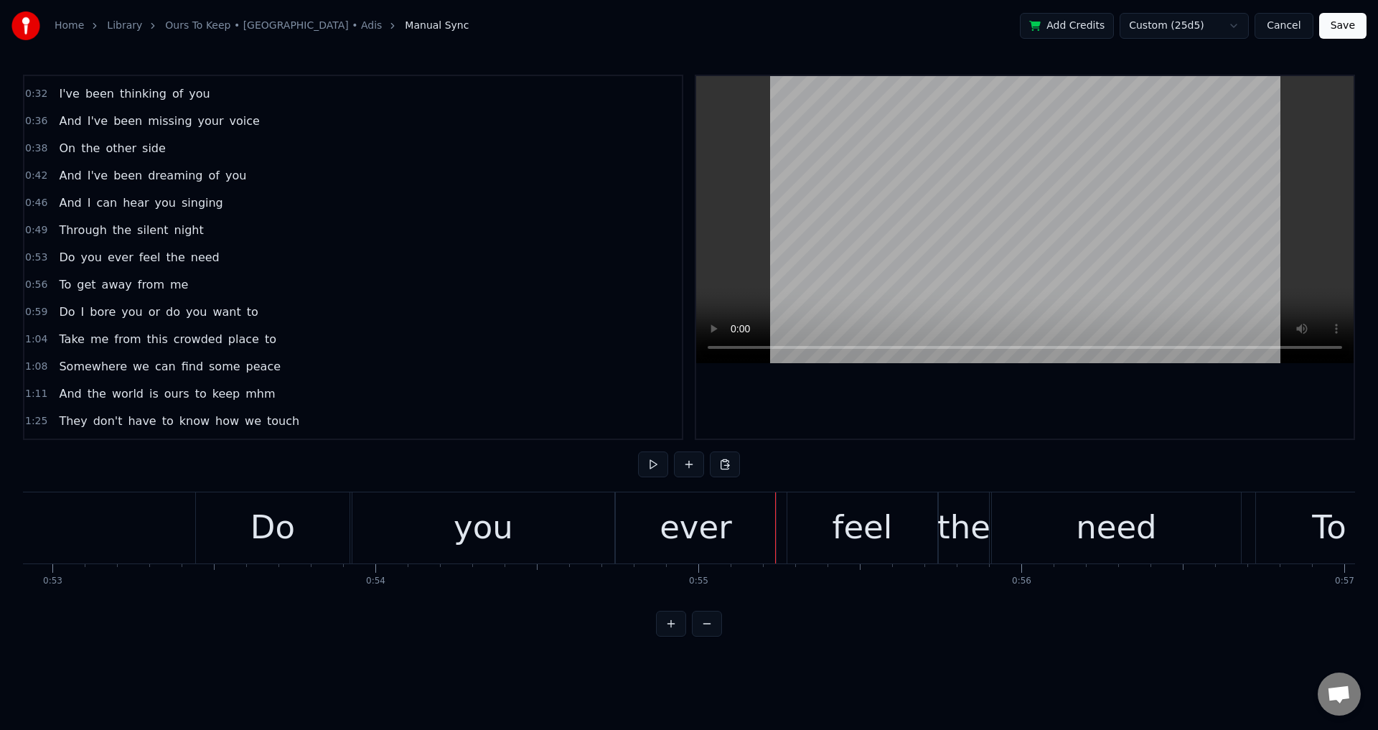
click at [760, 525] on div "ever" at bounding box center [696, 527] width 160 height 71
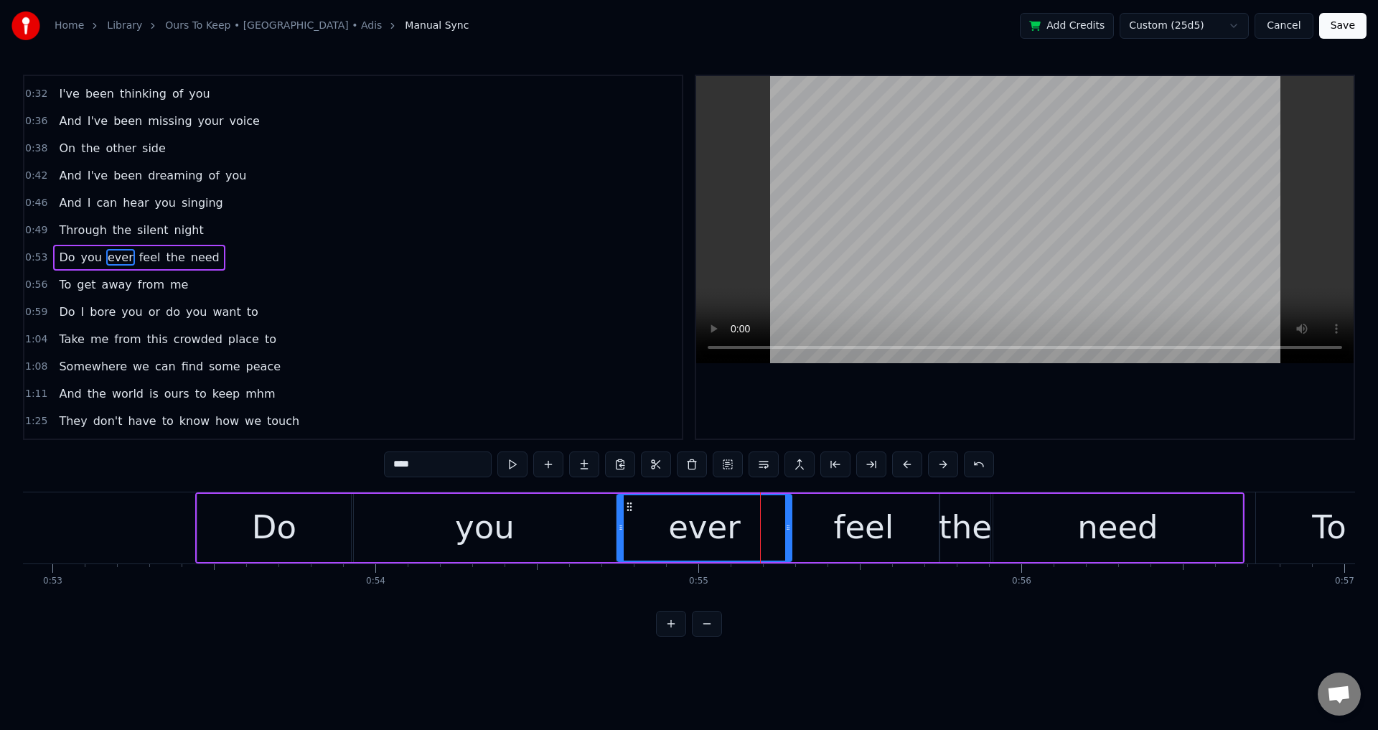
drag, startPoint x: 772, startPoint y: 521, endPoint x: 789, endPoint y: 520, distance: 16.6
click at [789, 520] on div at bounding box center [788, 527] width 6 height 65
click at [556, 532] on div "you" at bounding box center [485, 528] width 262 height 68
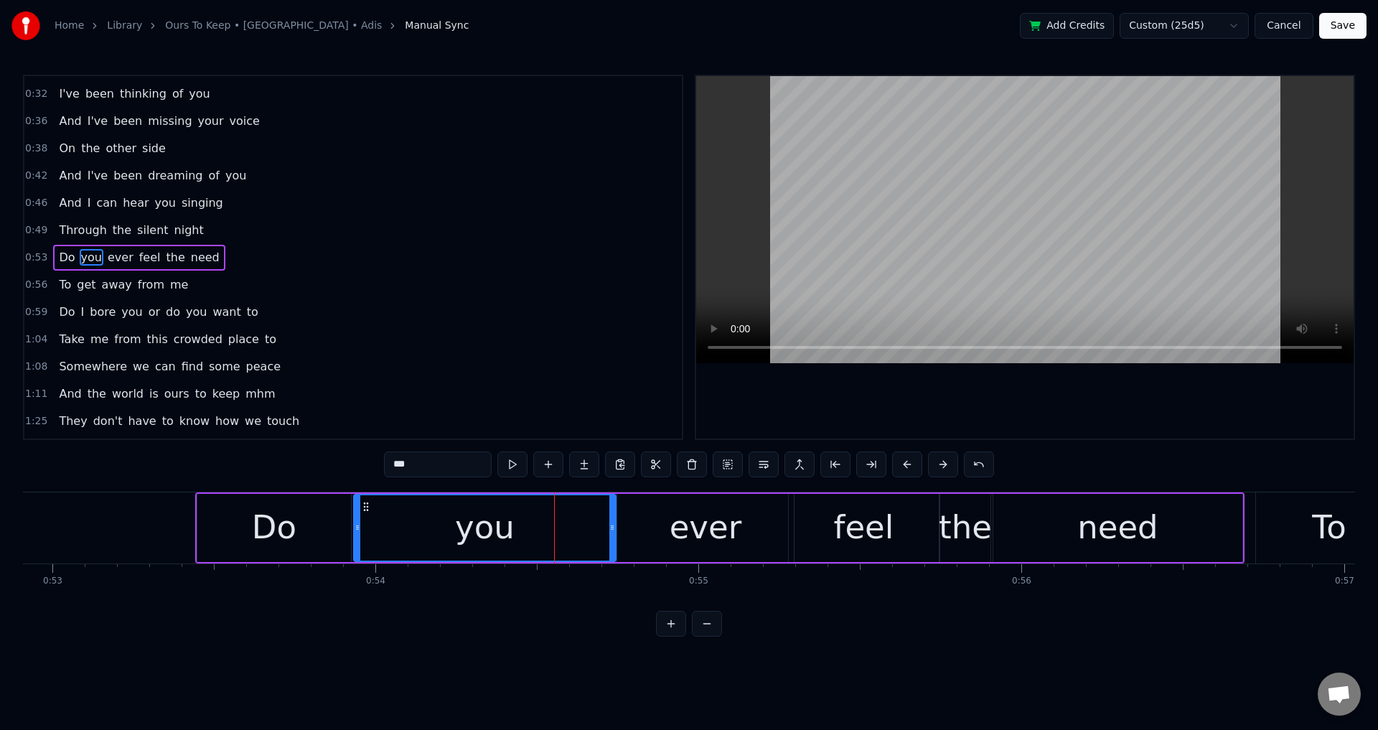
click at [953, 373] on div at bounding box center [1025, 257] width 658 height 363
click at [1034, 381] on div at bounding box center [1025, 257] width 658 height 363
click at [790, 506] on div "feel" at bounding box center [864, 528] width 150 height 68
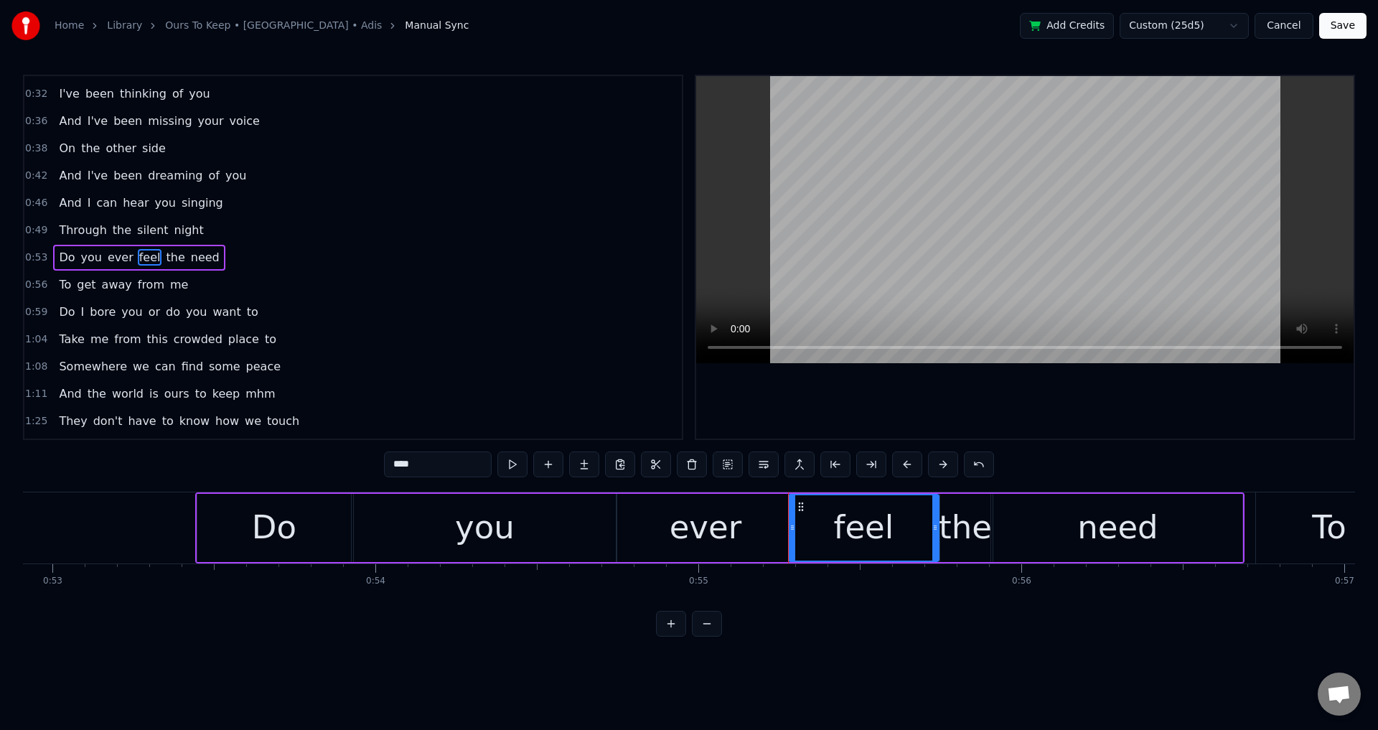
click at [772, 521] on div "ever" at bounding box center [705, 528] width 177 height 68
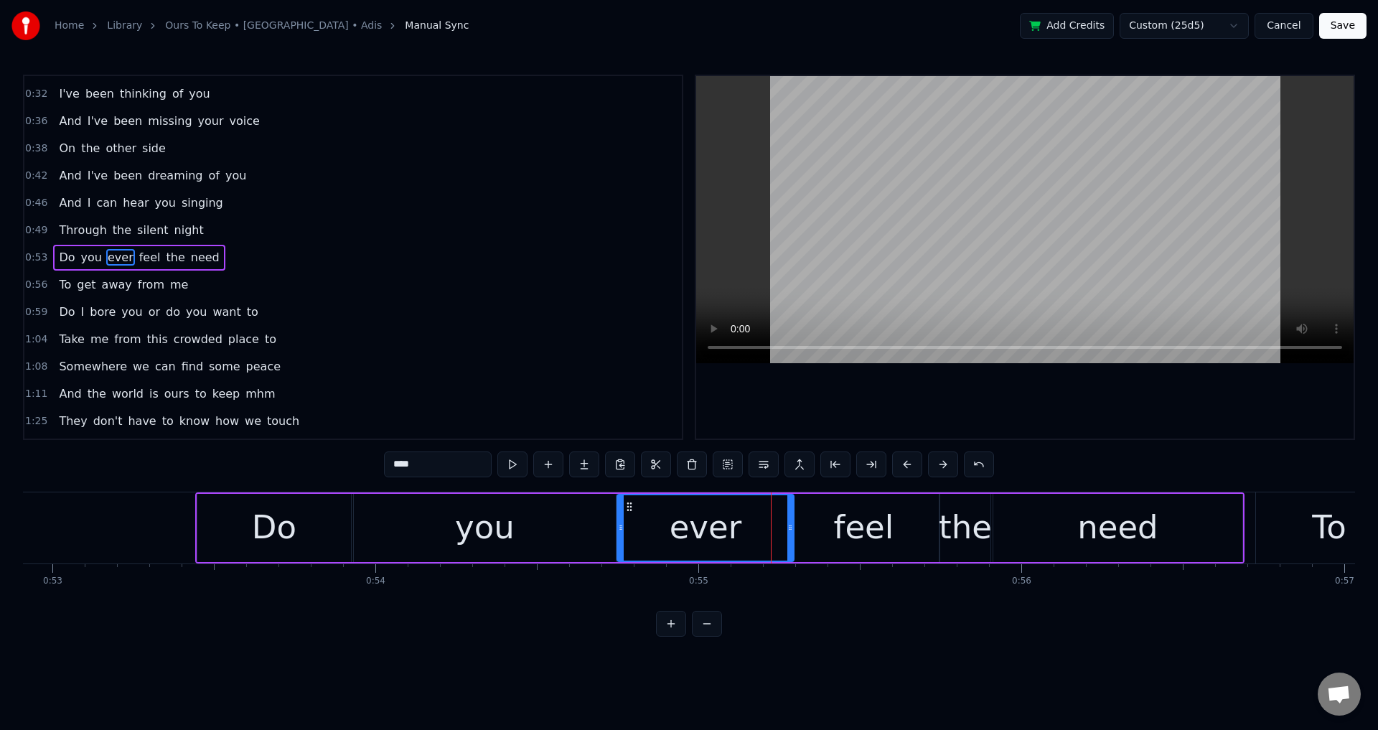
drag, startPoint x: 790, startPoint y: 523, endPoint x: 778, endPoint y: 527, distance: 12.7
click at [787, 527] on icon at bounding box center [790, 527] width 6 height 11
click at [820, 533] on div "feel" at bounding box center [864, 528] width 150 height 68
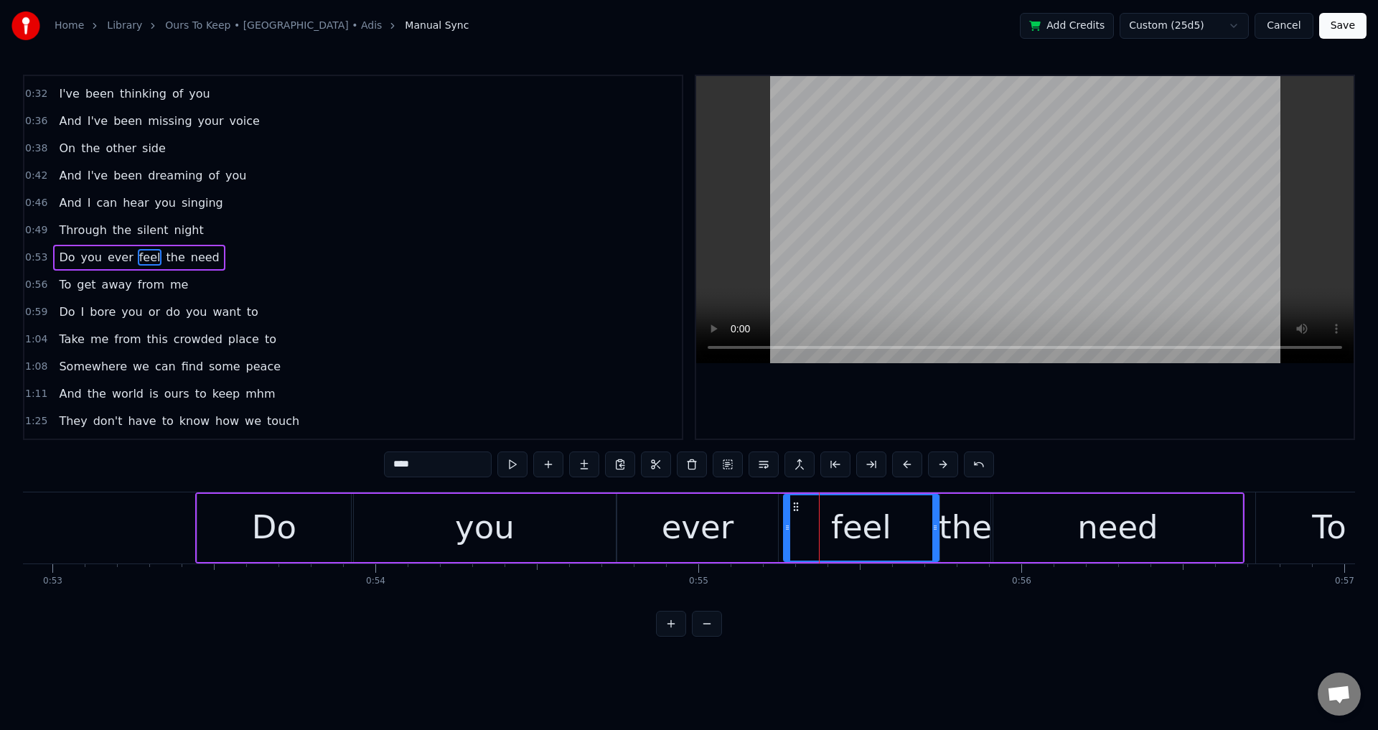
drag, startPoint x: 792, startPoint y: 524, endPoint x: 780, endPoint y: 524, distance: 11.5
click at [785, 524] on icon at bounding box center [788, 527] width 6 height 11
click at [543, 526] on div "you" at bounding box center [485, 528] width 262 height 68
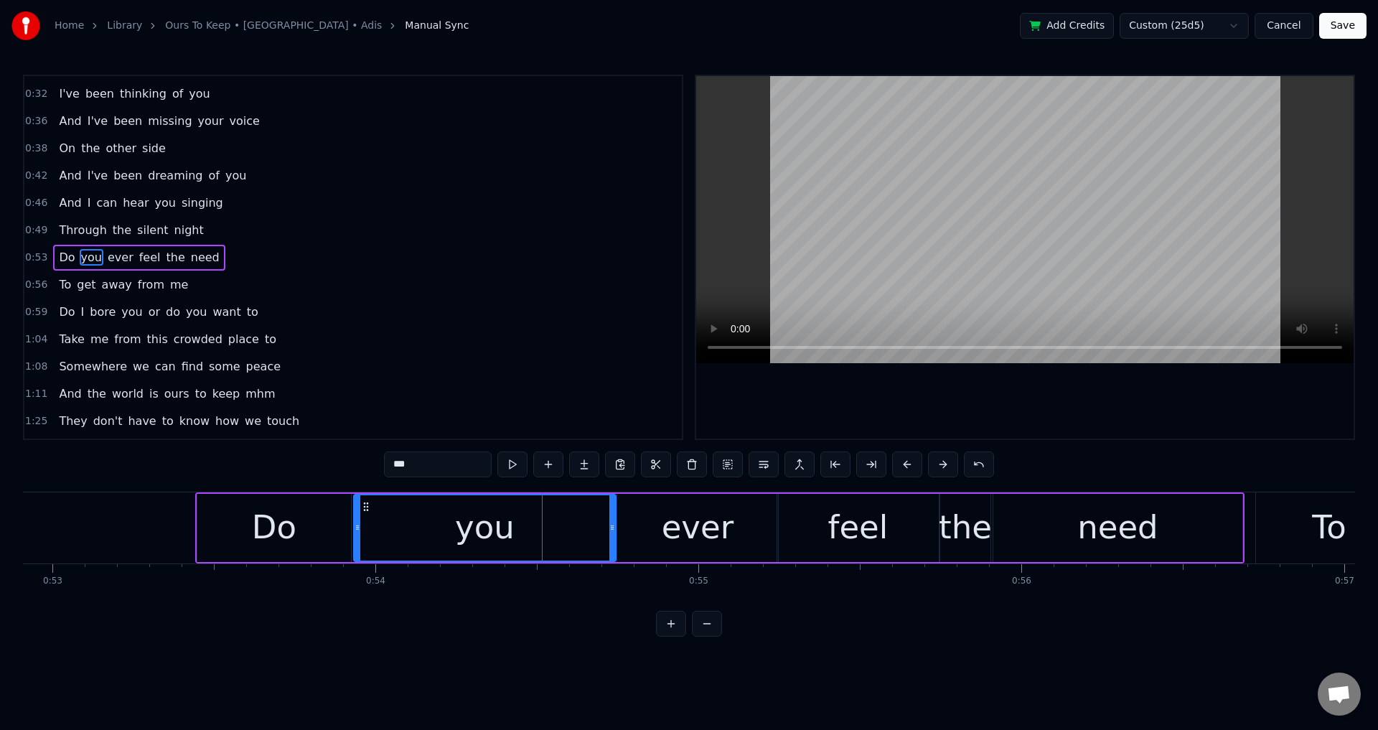
click at [866, 402] on div at bounding box center [1025, 257] width 658 height 363
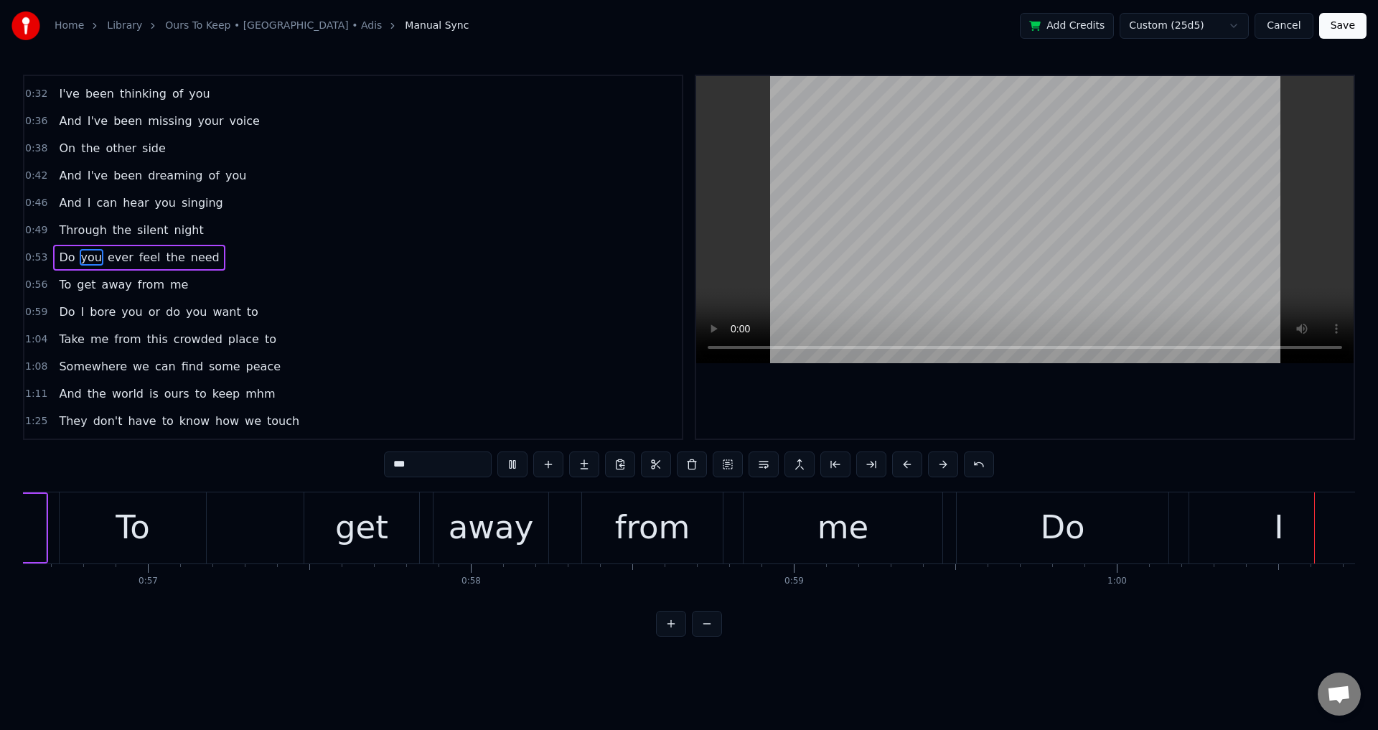
scroll to position [0, 19489]
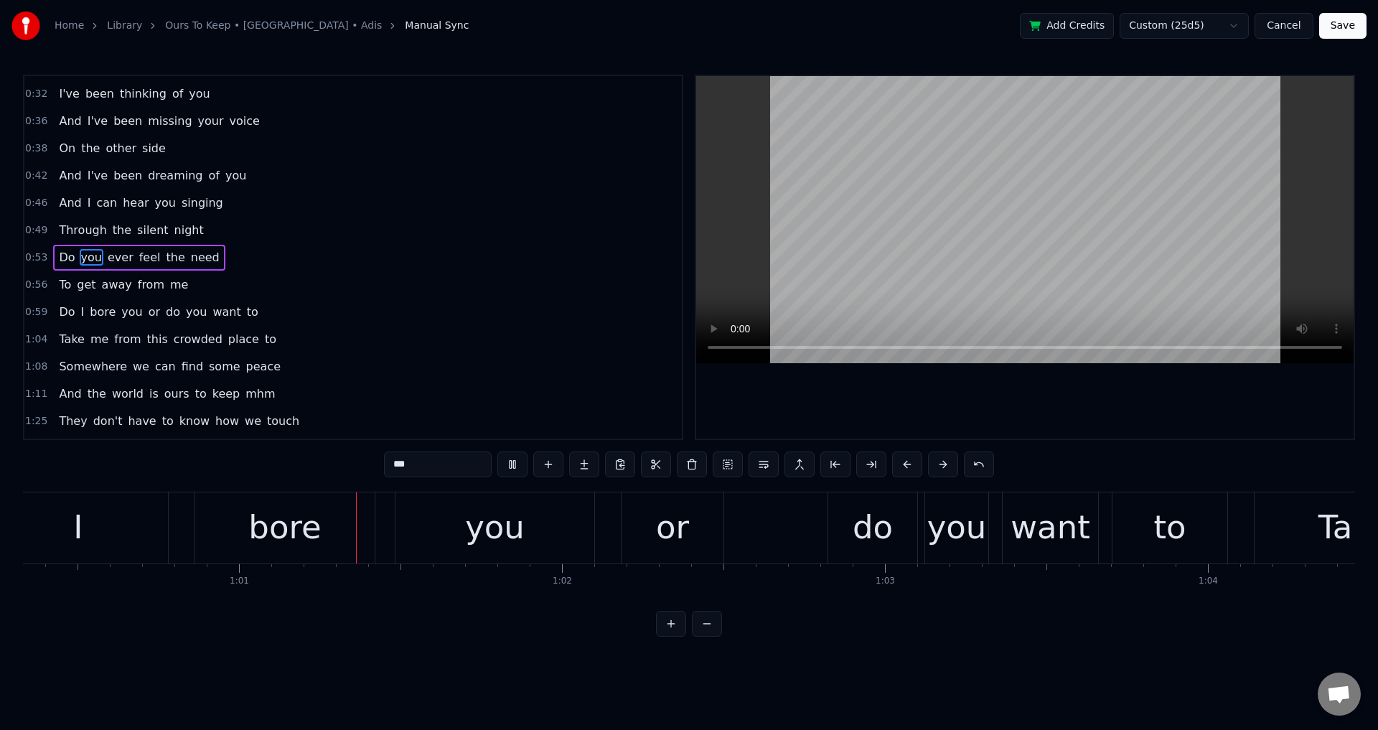
click at [1091, 428] on div at bounding box center [1025, 257] width 658 height 363
click at [296, 537] on div "bore" at bounding box center [284, 527] width 73 height 49
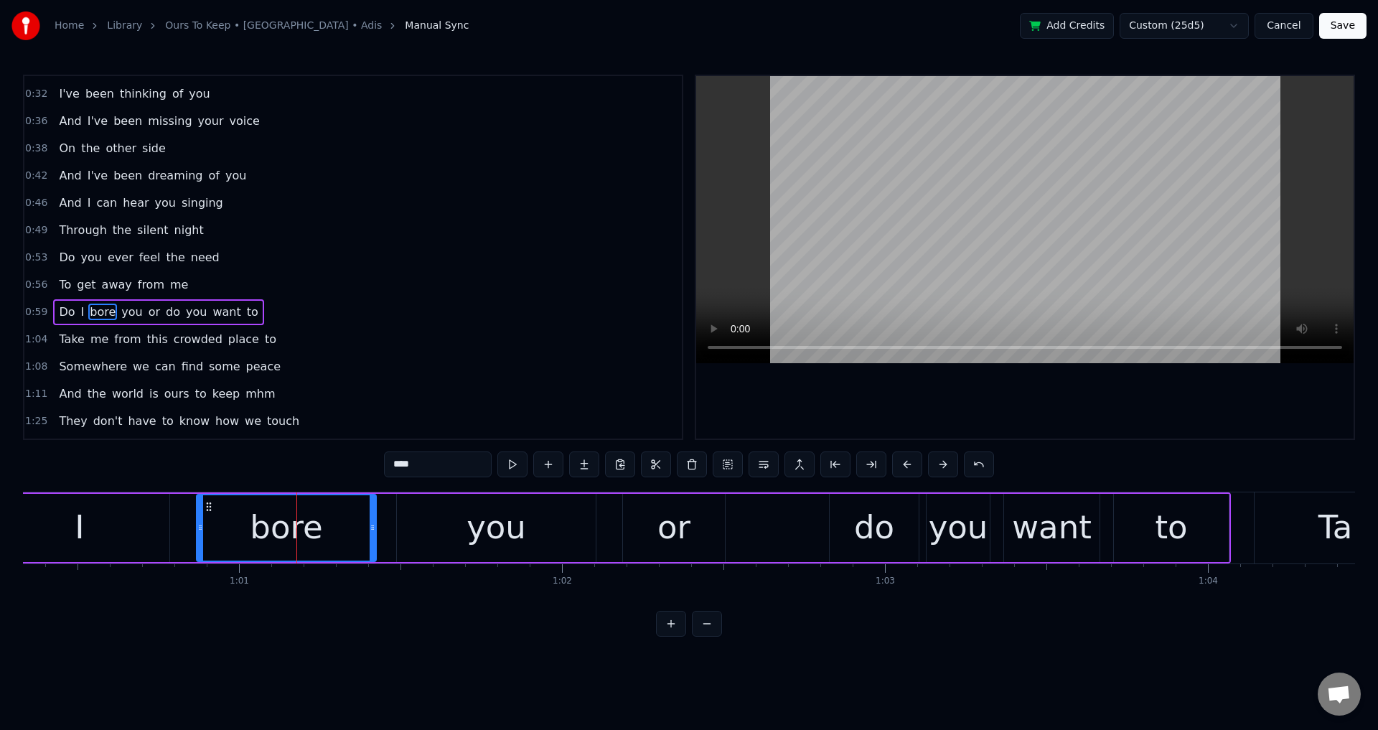
scroll to position [214, 0]
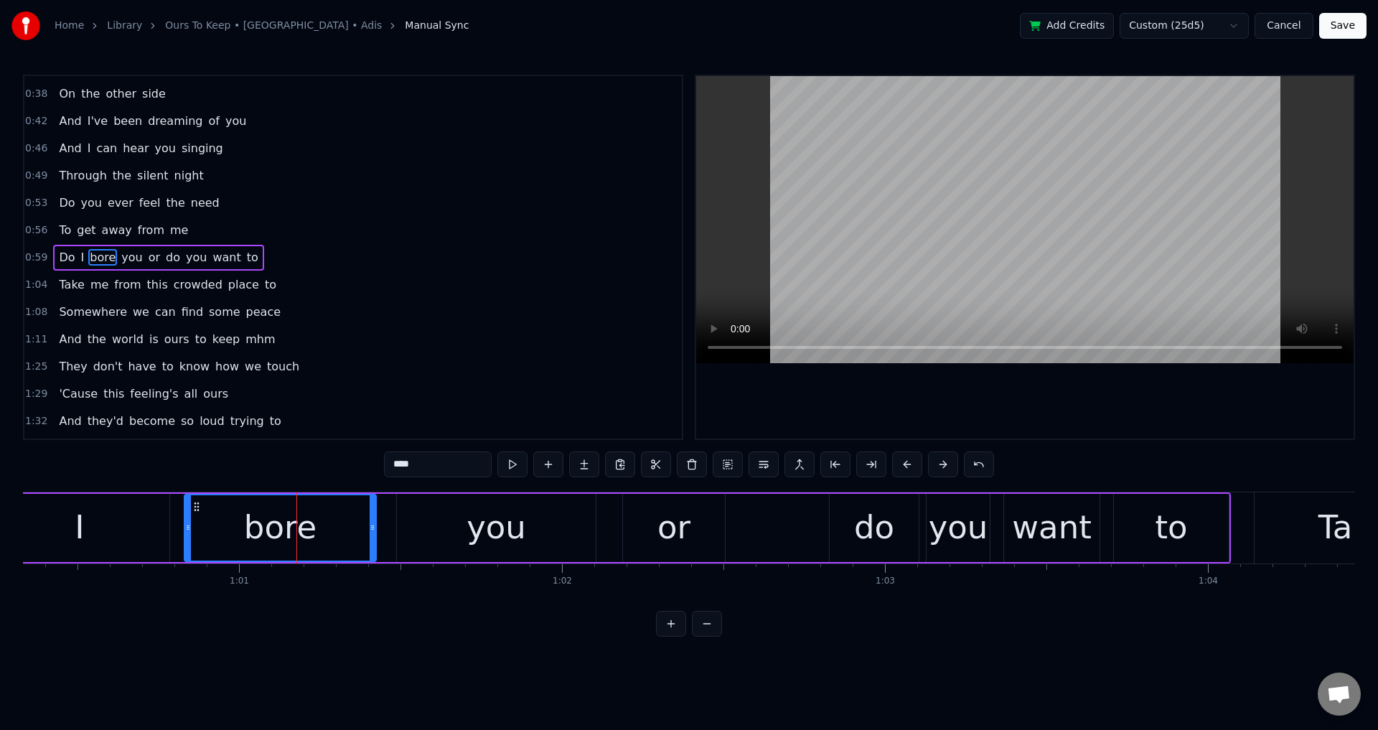
click at [185, 538] on div at bounding box center [188, 527] width 6 height 65
click at [403, 532] on div "you" at bounding box center [496, 528] width 199 height 68
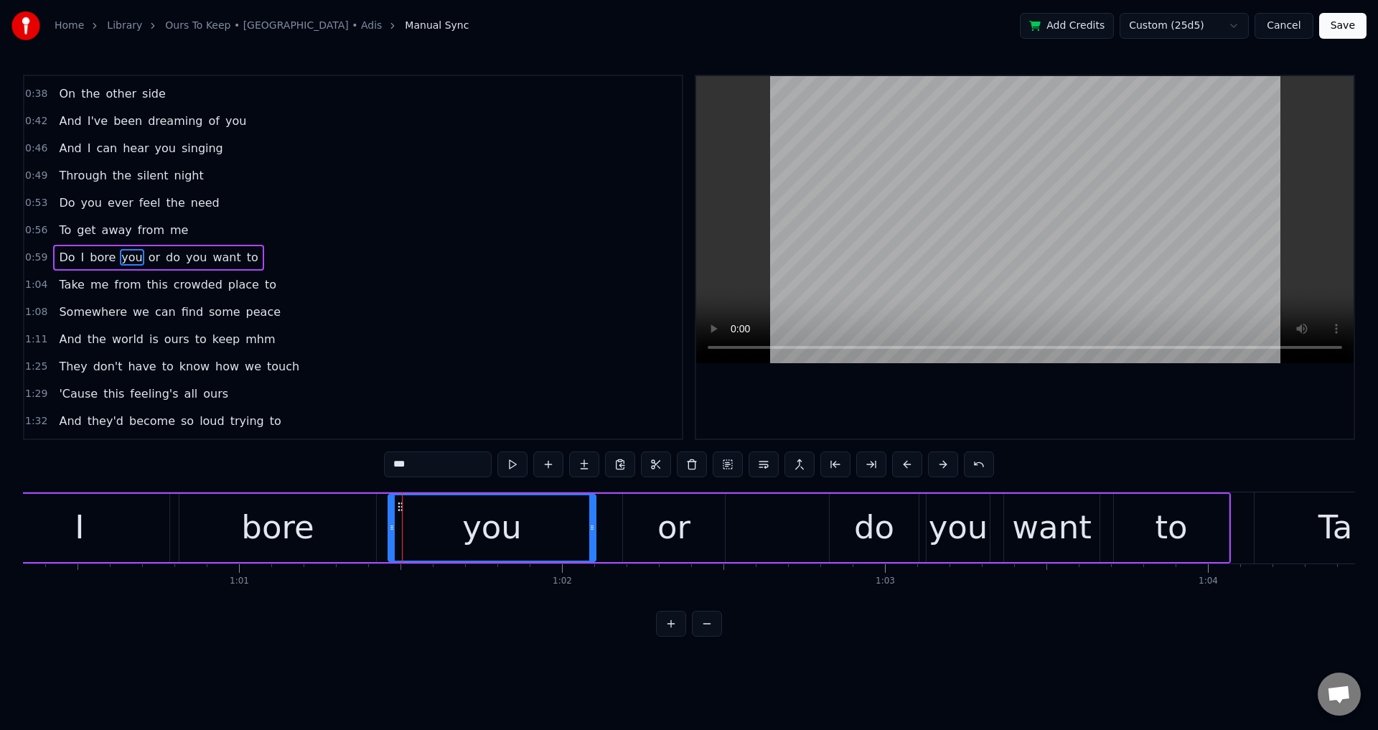
drag, startPoint x: 400, startPoint y: 526, endPoint x: 392, endPoint y: 548, distance: 22.9
click at [389, 528] on icon at bounding box center [392, 527] width 6 height 11
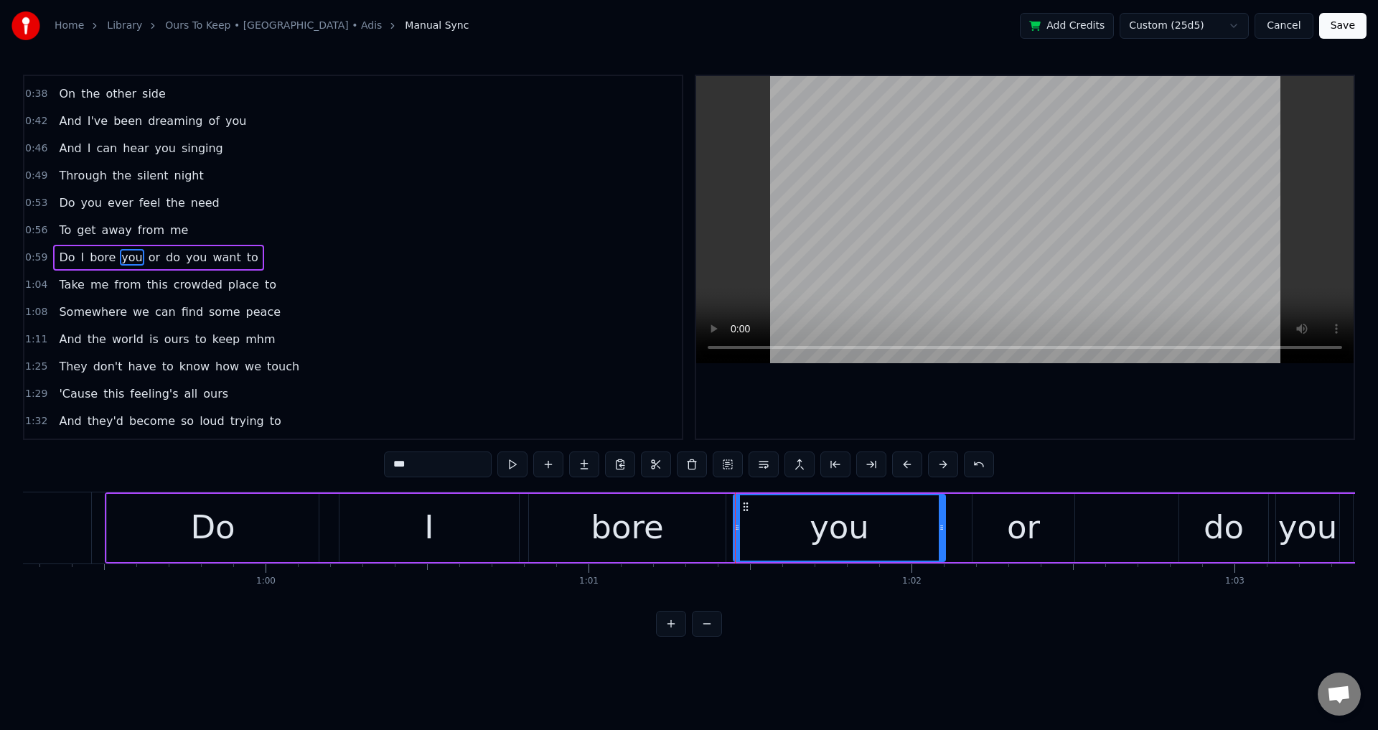
scroll to position [0, 19065]
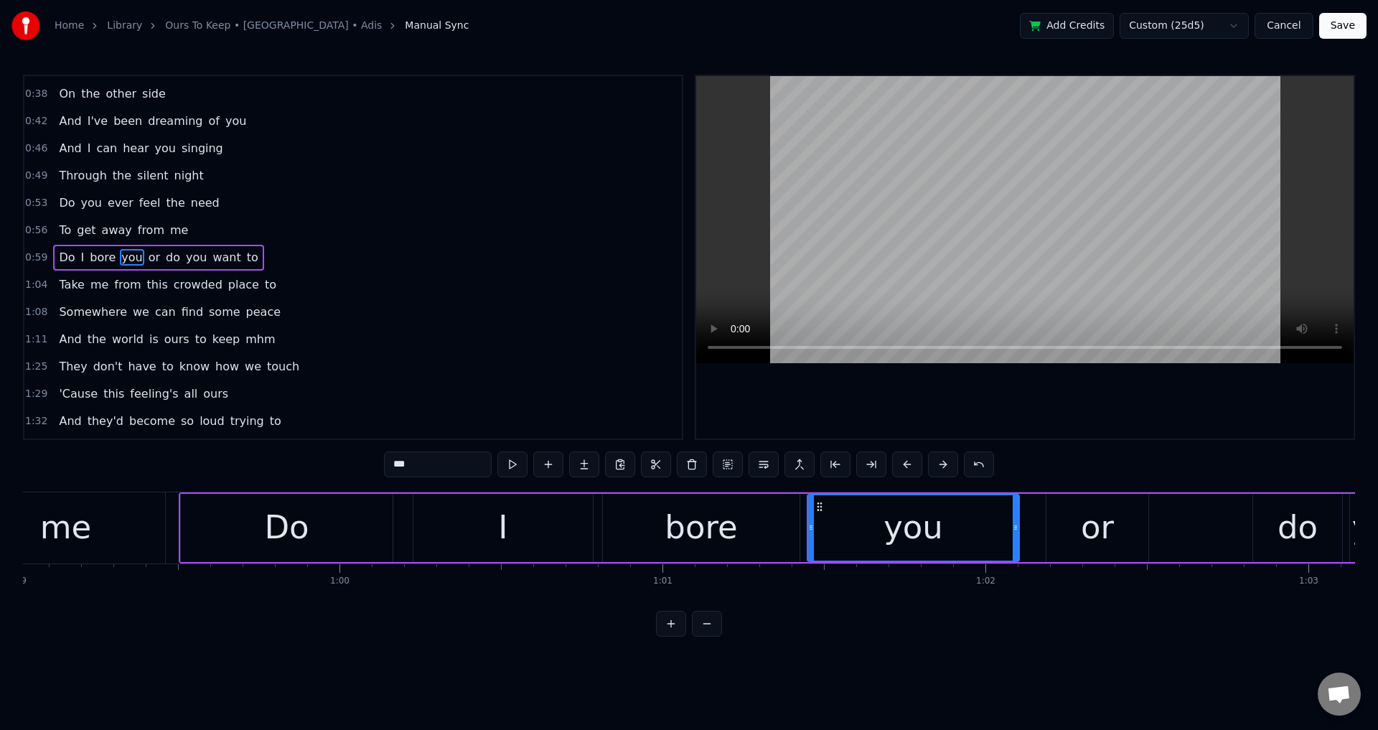
click at [324, 556] on div "Do" at bounding box center [287, 528] width 212 height 68
type input "**"
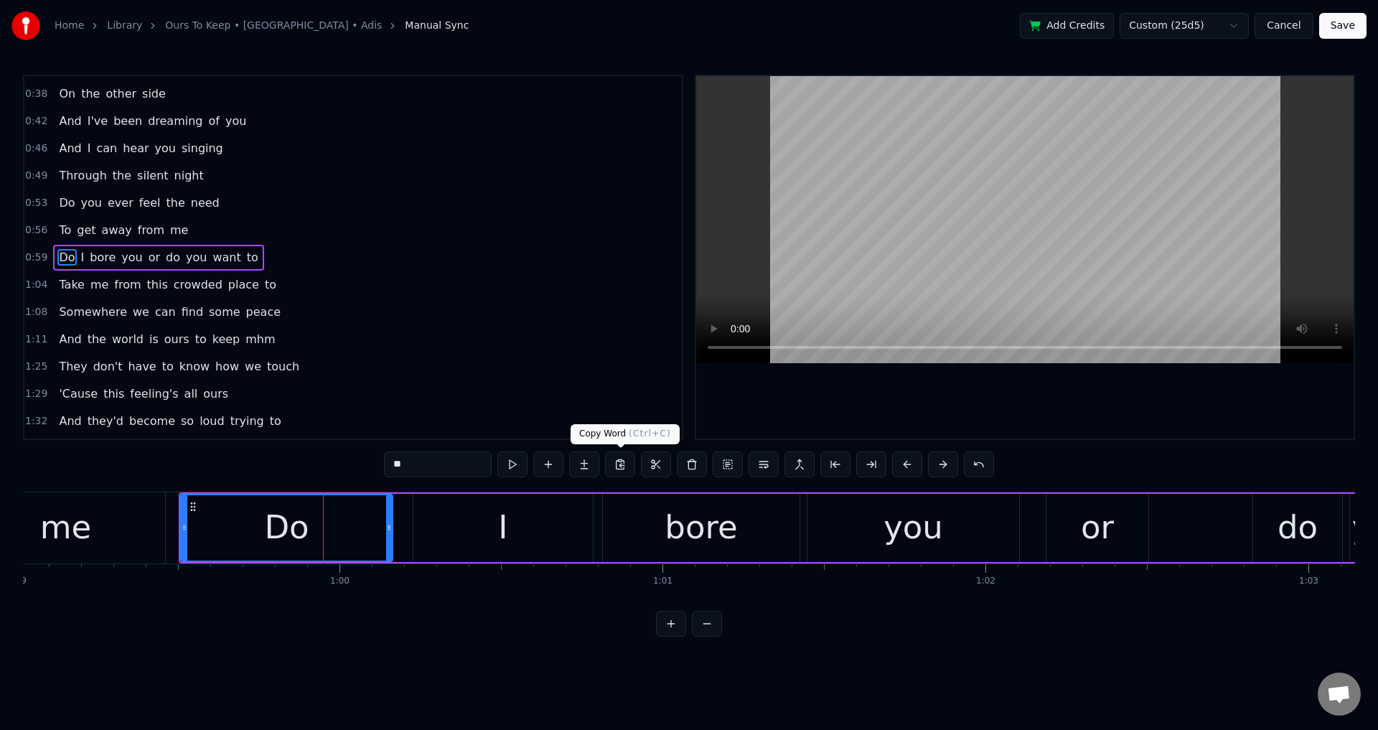
click at [831, 405] on div at bounding box center [1025, 257] width 658 height 363
click at [879, 401] on div at bounding box center [1025, 257] width 658 height 363
drag, startPoint x: 389, startPoint y: 520, endPoint x: 397, endPoint y: 522, distance: 8.2
click at [411, 520] on div at bounding box center [409, 527] width 6 height 65
click at [255, 530] on div "Do" at bounding box center [299, 527] width 235 height 65
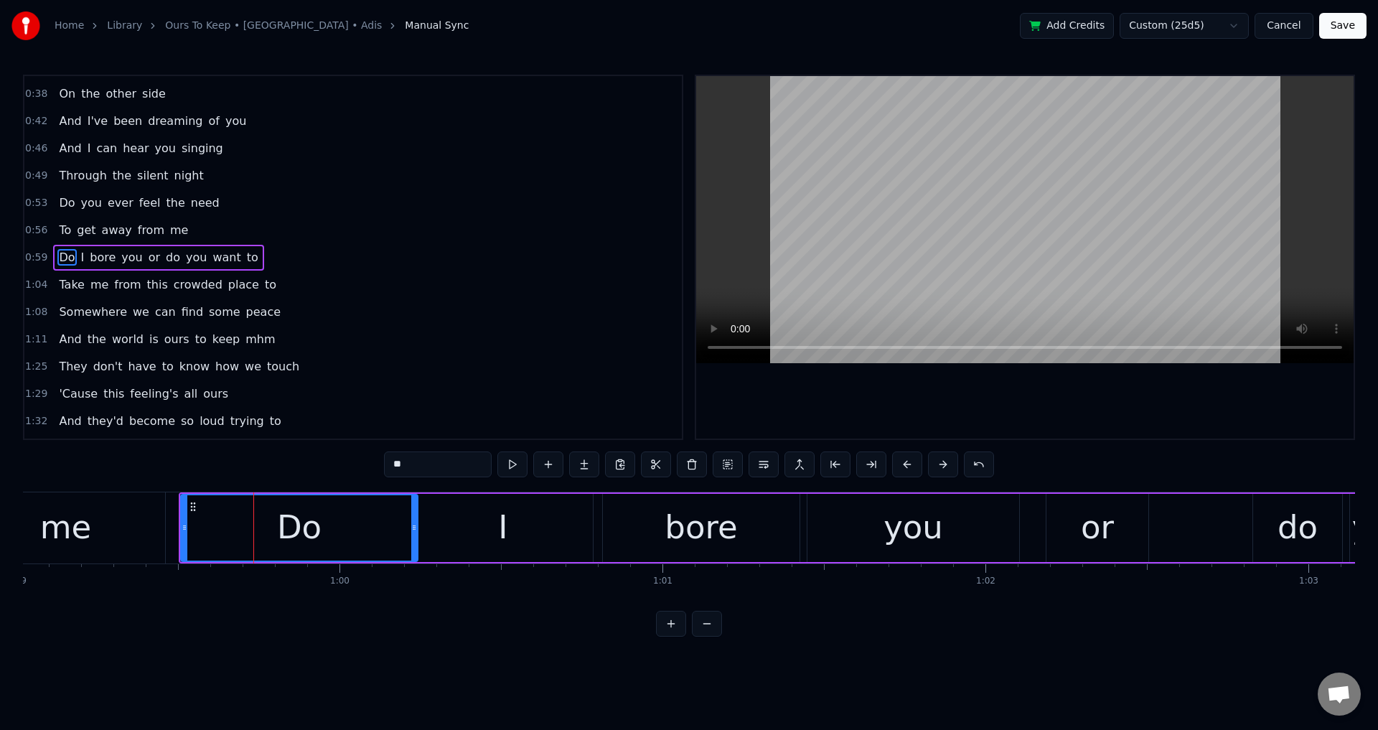
click at [882, 377] on div at bounding box center [1025, 257] width 658 height 363
click at [904, 383] on div at bounding box center [1025, 257] width 658 height 363
click at [1009, 378] on div at bounding box center [1025, 257] width 658 height 363
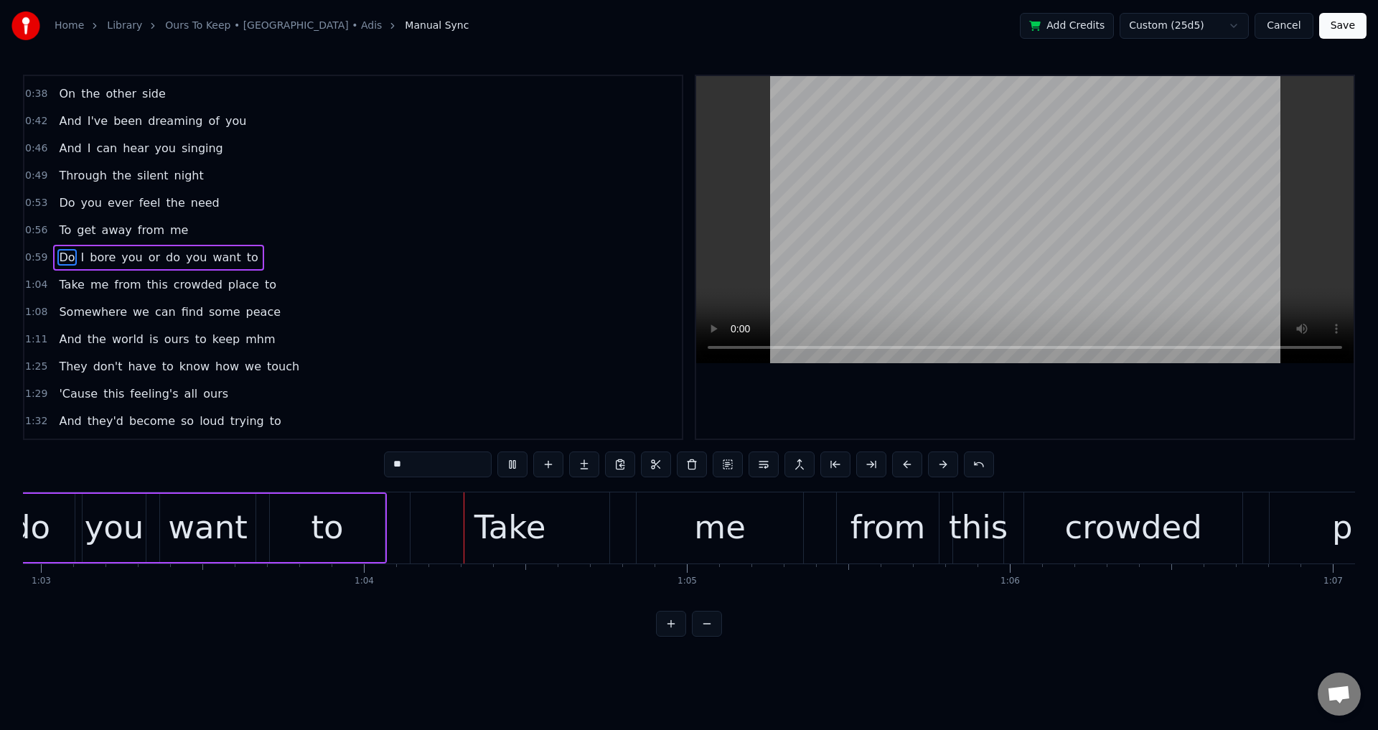
click at [941, 438] on div at bounding box center [1025, 257] width 658 height 363
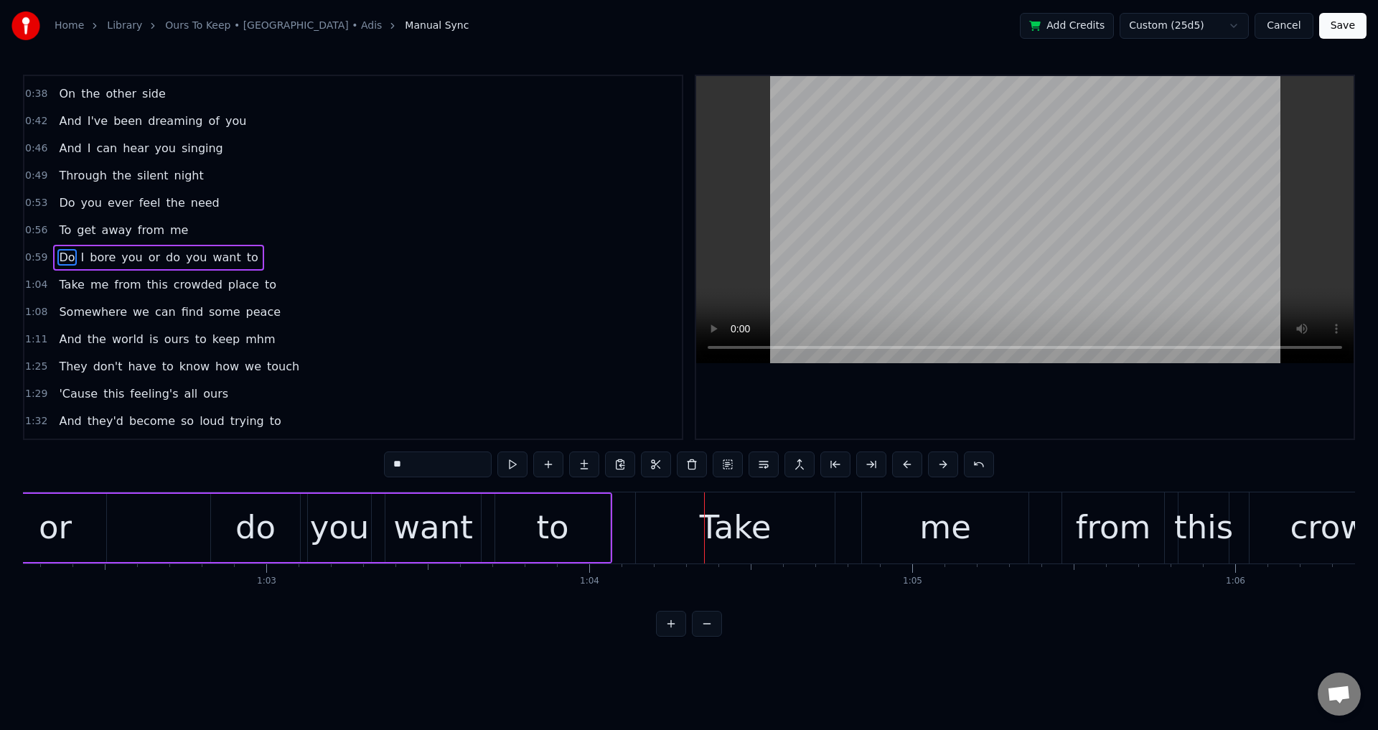
scroll to position [0, 19996]
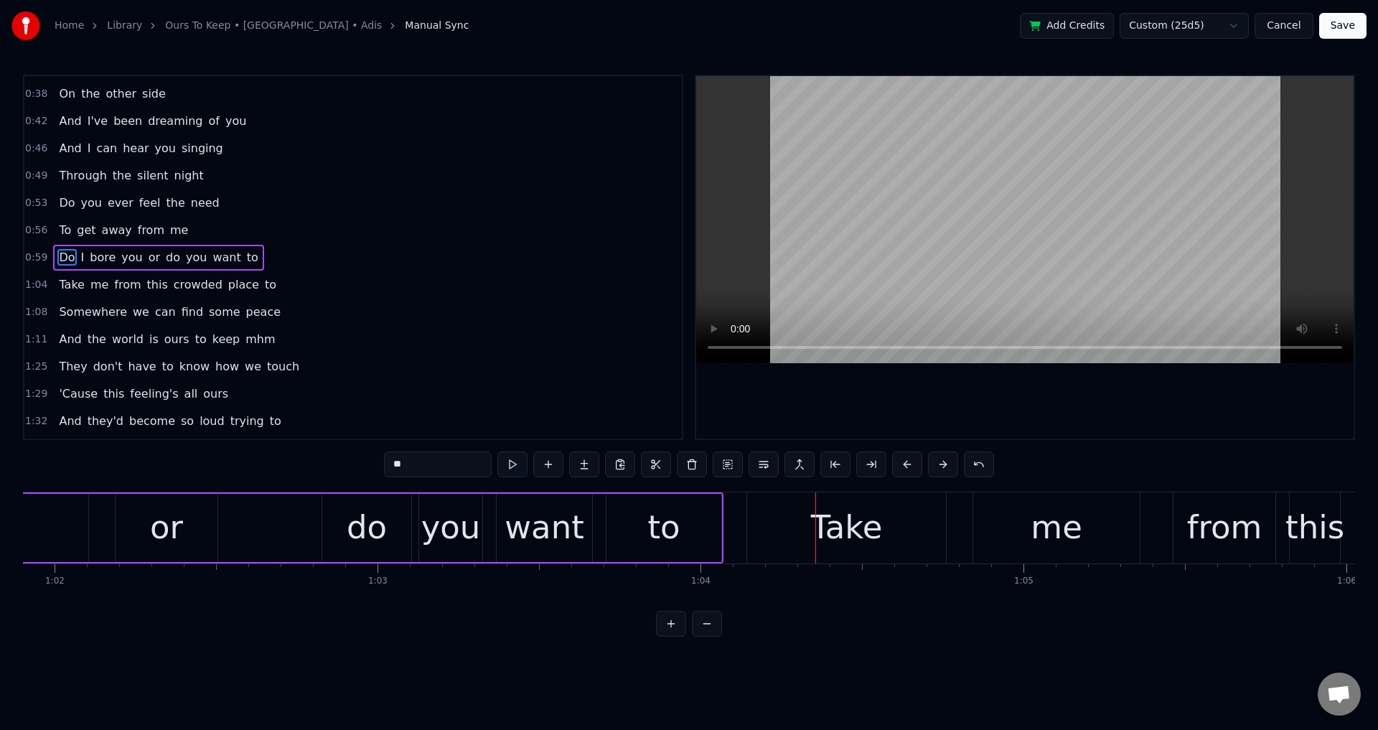
click at [854, 403] on div at bounding box center [1025, 257] width 658 height 363
click at [857, 396] on div at bounding box center [1025, 257] width 658 height 363
drag, startPoint x: 357, startPoint y: 513, endPoint x: 346, endPoint y: 515, distance: 11.0
click at [346, 515] on div "do" at bounding box center [366, 528] width 89 height 68
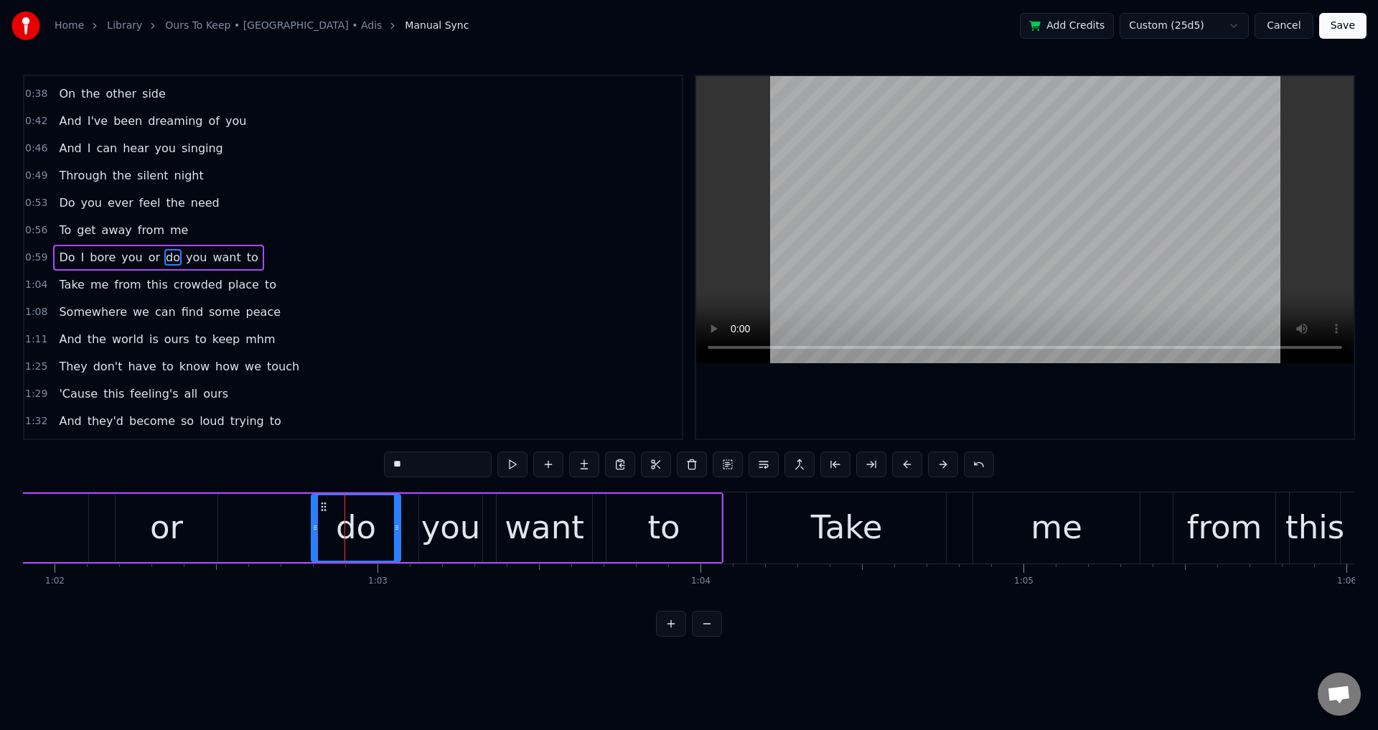
drag, startPoint x: 334, startPoint y: 505, endPoint x: 323, endPoint y: 506, distance: 10.9
click at [323, 506] on icon at bounding box center [323, 506] width 11 height 11
click at [432, 533] on div "you" at bounding box center [451, 527] width 60 height 49
type input "***"
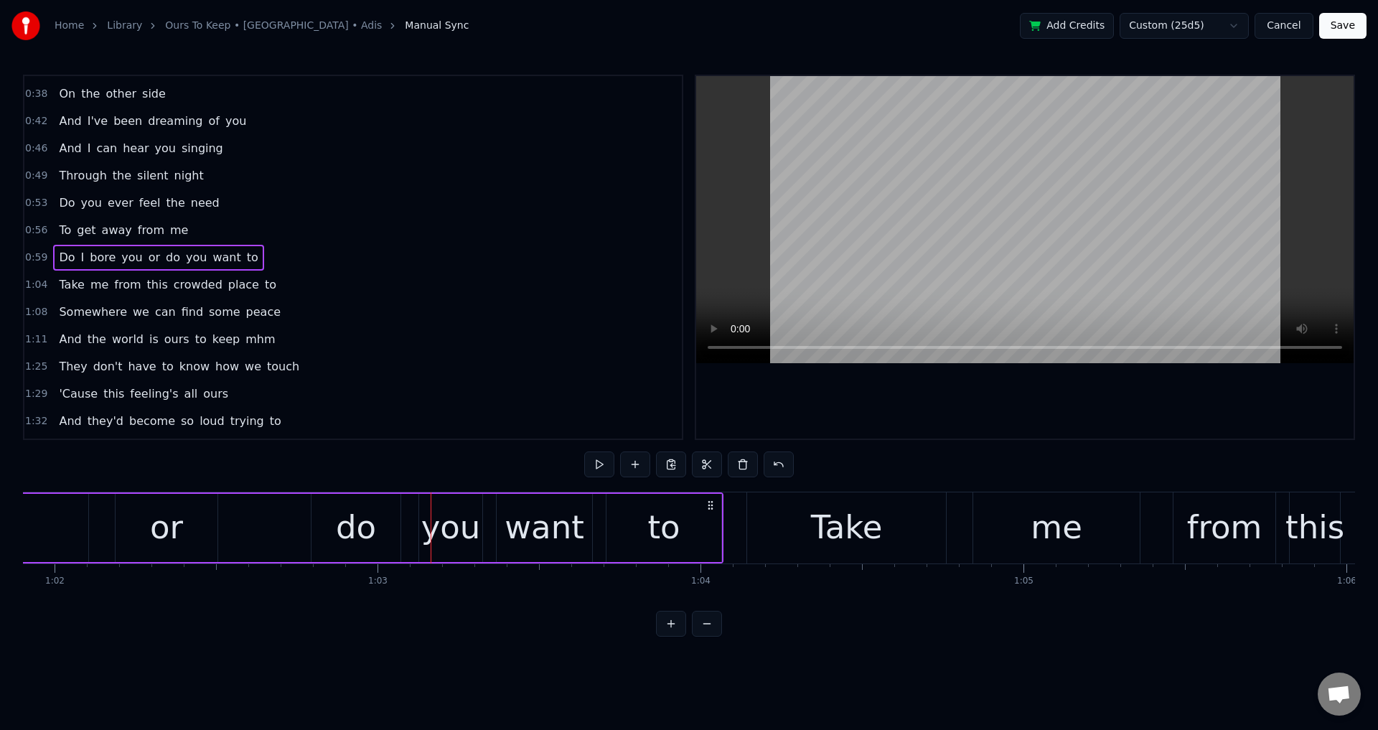
click at [424, 524] on div "you" at bounding box center [451, 527] width 60 height 49
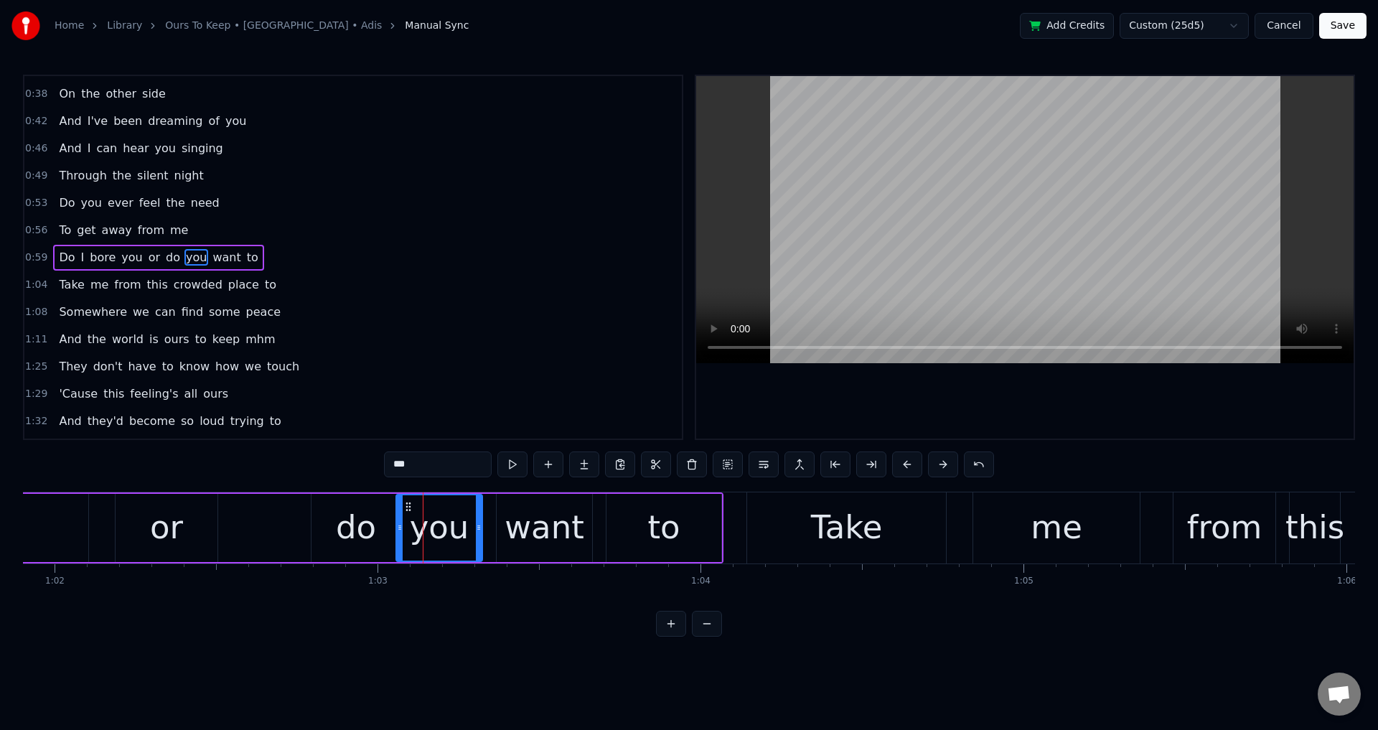
drag, startPoint x: 424, startPoint y: 521, endPoint x: 401, endPoint y: 526, distance: 23.5
click at [401, 526] on div at bounding box center [400, 527] width 6 height 65
click at [505, 533] on div "want" at bounding box center [544, 528] width 95 height 68
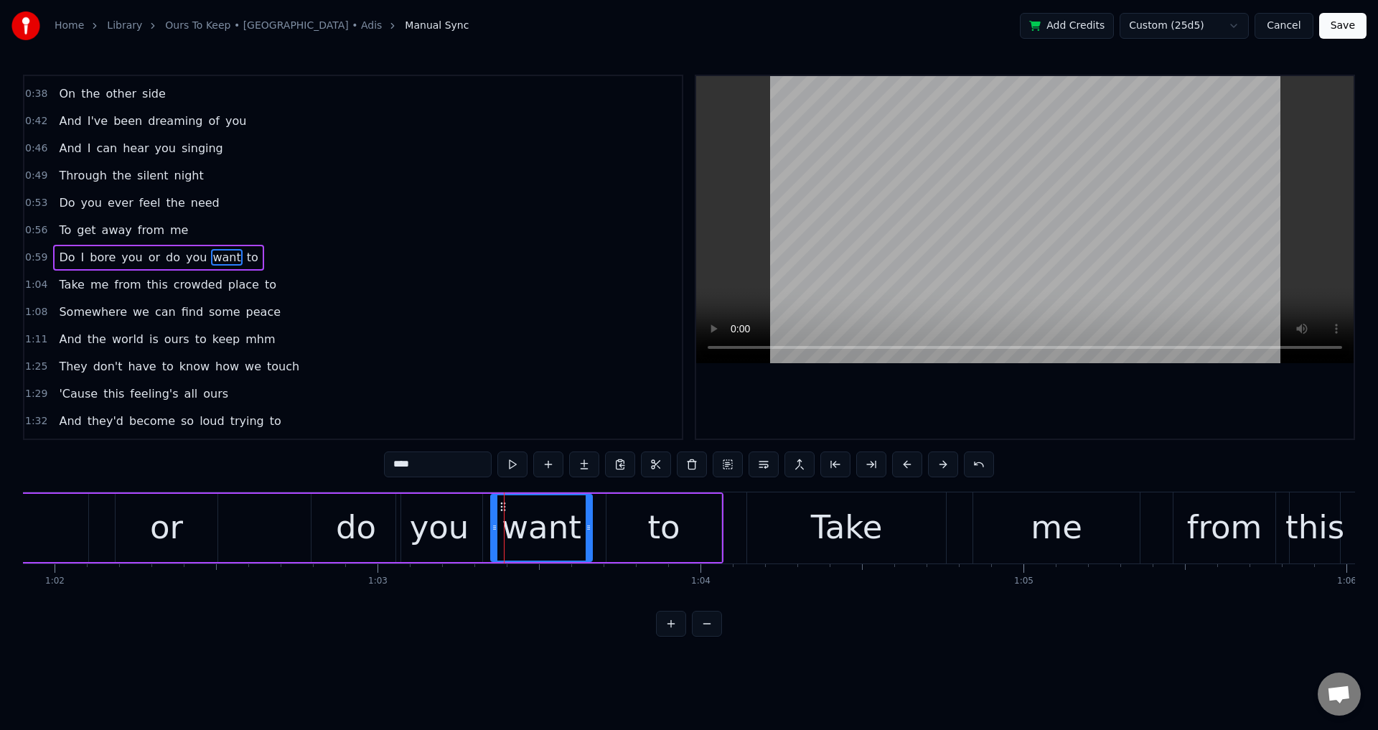
drag, startPoint x: 500, startPoint y: 520, endPoint x: 485, endPoint y: 524, distance: 14.8
click at [492, 524] on div at bounding box center [495, 527] width 6 height 65
click at [611, 530] on div "to" at bounding box center [664, 528] width 115 height 68
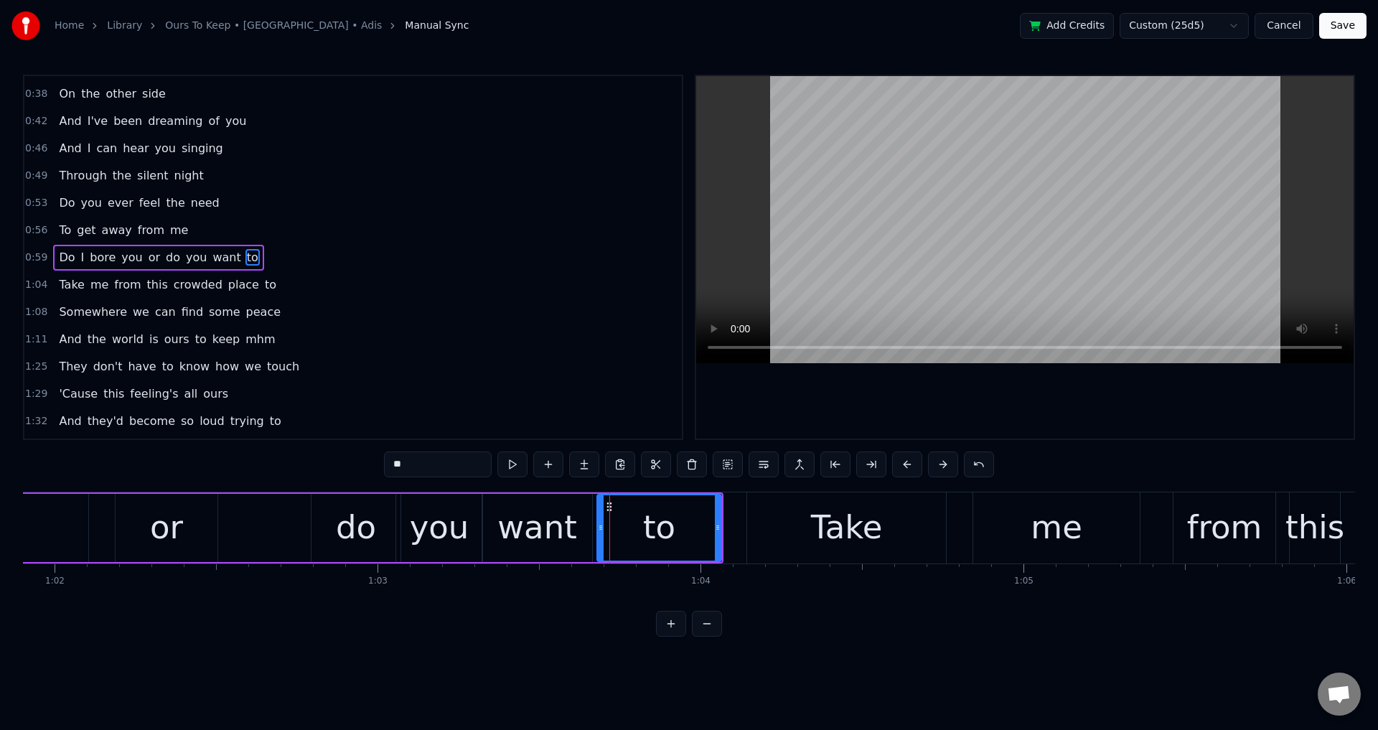
drag, startPoint x: 608, startPoint y: 525, endPoint x: 596, endPoint y: 529, distance: 12.7
click at [598, 529] on icon at bounding box center [601, 527] width 6 height 11
click at [329, 528] on div "do" at bounding box center [356, 528] width 89 height 68
type input "**"
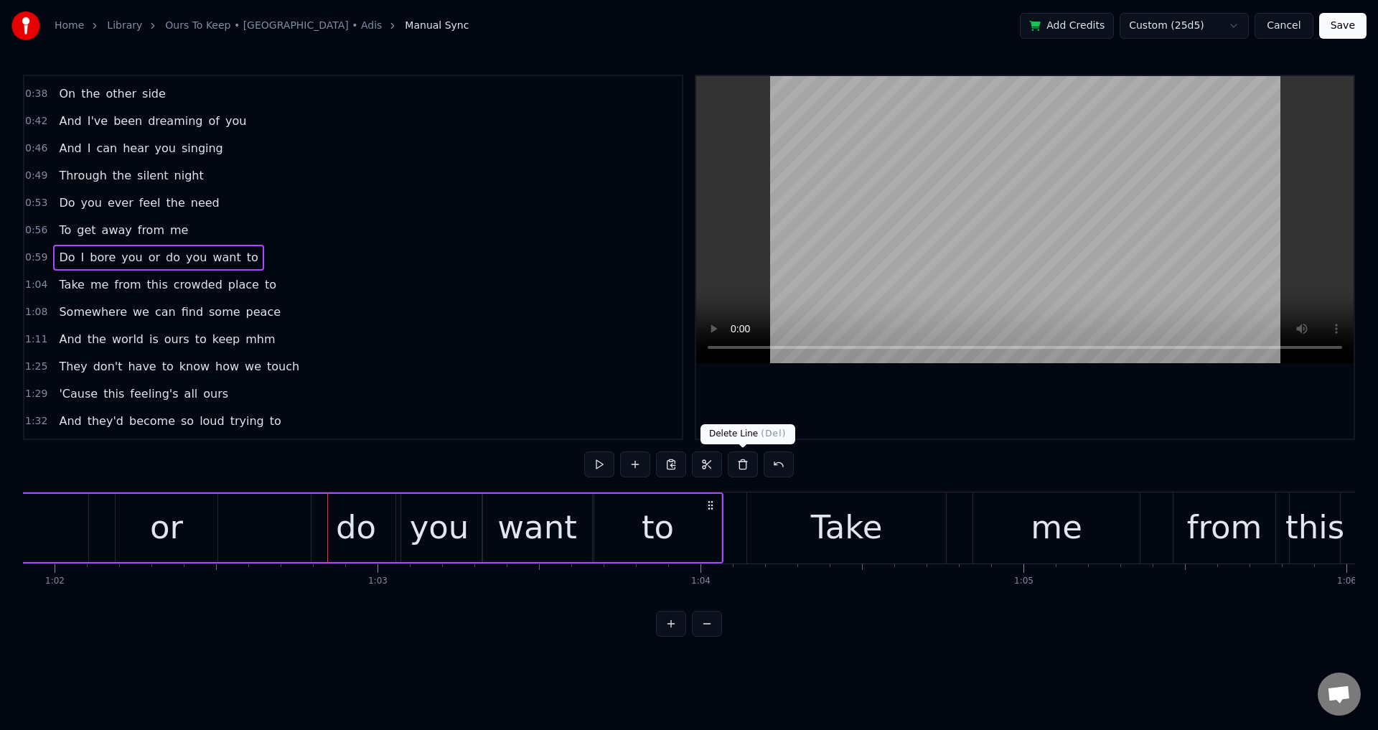
click at [920, 408] on div at bounding box center [1025, 257] width 658 height 363
click at [935, 389] on div at bounding box center [1025, 257] width 658 height 363
click at [960, 407] on div at bounding box center [1025, 257] width 658 height 363
click at [965, 404] on div at bounding box center [1025, 257] width 658 height 363
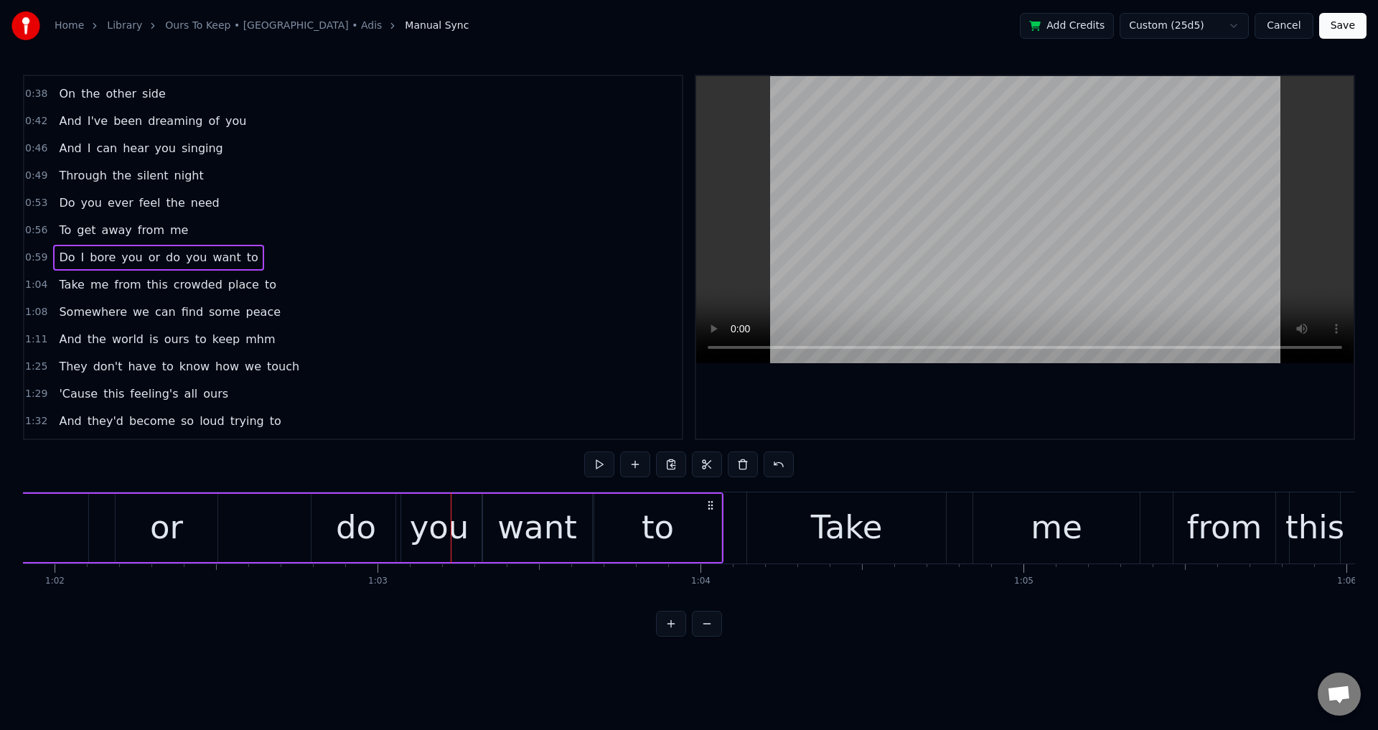
click at [379, 545] on div "do" at bounding box center [356, 528] width 89 height 68
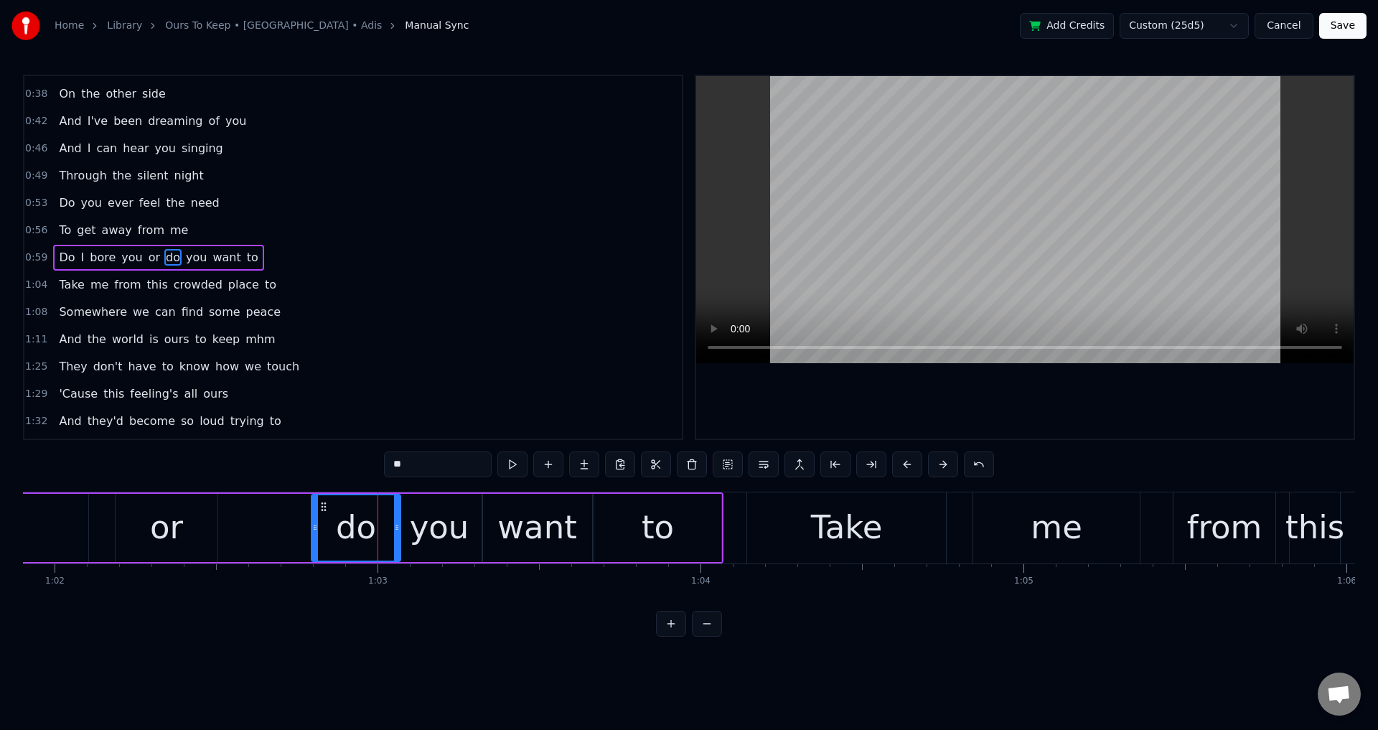
drag, startPoint x: 401, startPoint y: 531, endPoint x: 391, endPoint y: 533, distance: 11.0
click at [391, 533] on div "do" at bounding box center [356, 528] width 90 height 68
drag, startPoint x: 399, startPoint y: 531, endPoint x: 388, endPoint y: 533, distance: 11.7
click at [394, 533] on div at bounding box center [397, 527] width 6 height 65
click at [409, 533] on div "you" at bounding box center [439, 528] width 86 height 68
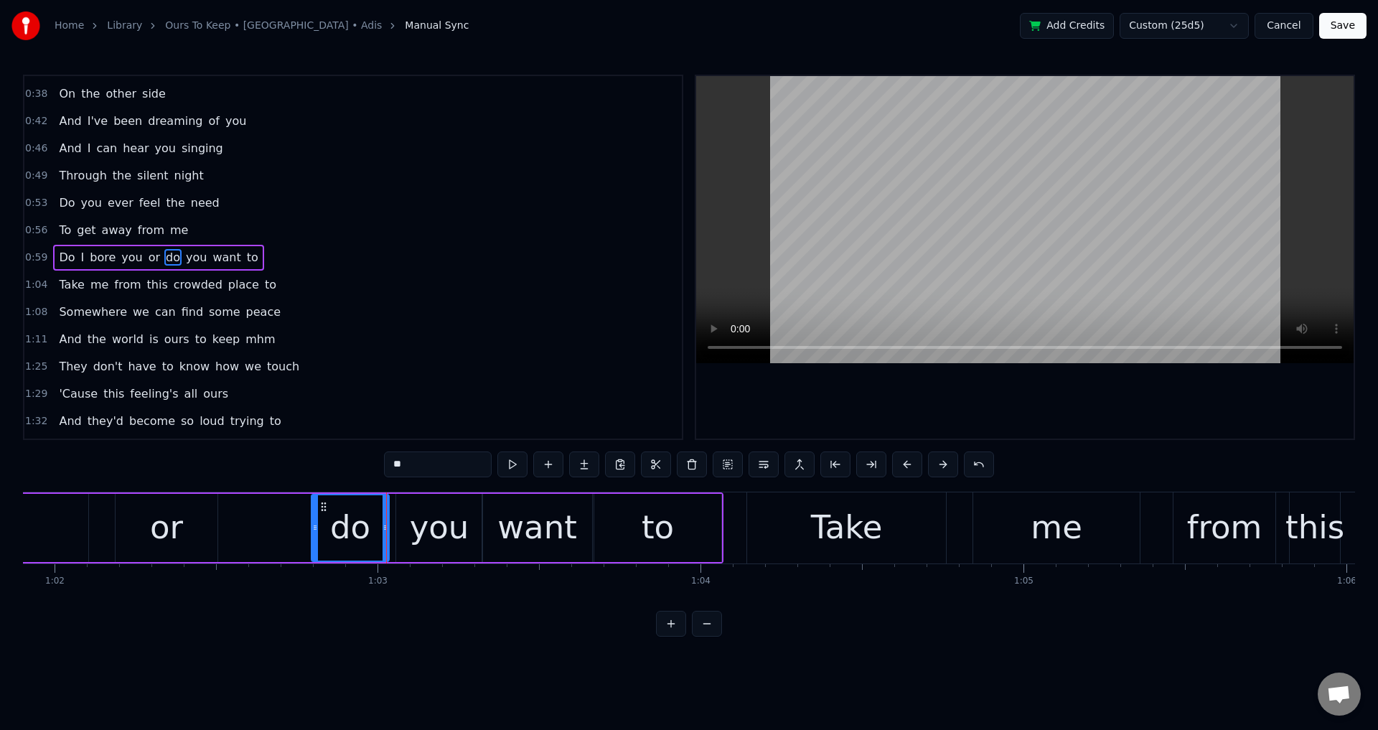
type input "***"
drag, startPoint x: 401, startPoint y: 528, endPoint x: 393, endPoint y: 532, distance: 8.0
click at [393, 532] on icon at bounding box center [396, 527] width 6 height 11
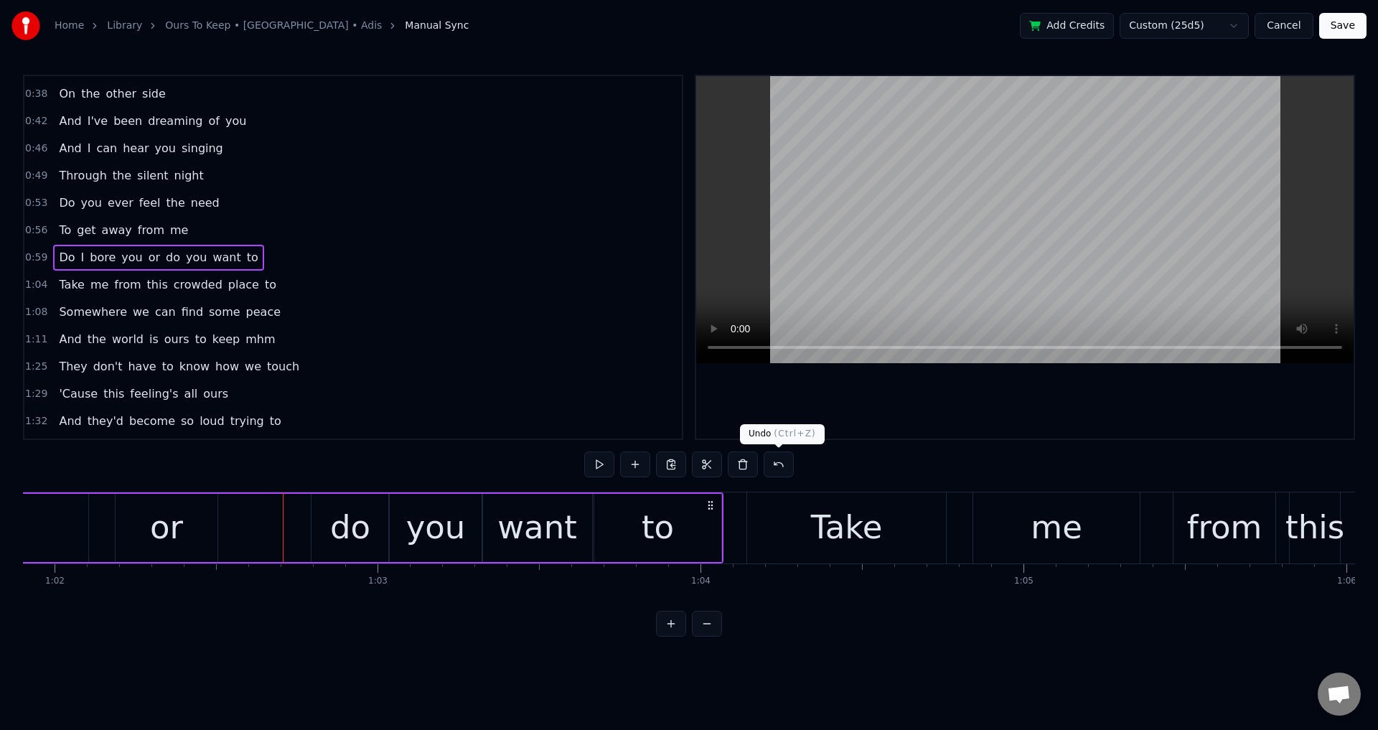
click at [968, 378] on div at bounding box center [1025, 257] width 658 height 363
click at [1035, 408] on div at bounding box center [1025, 257] width 658 height 363
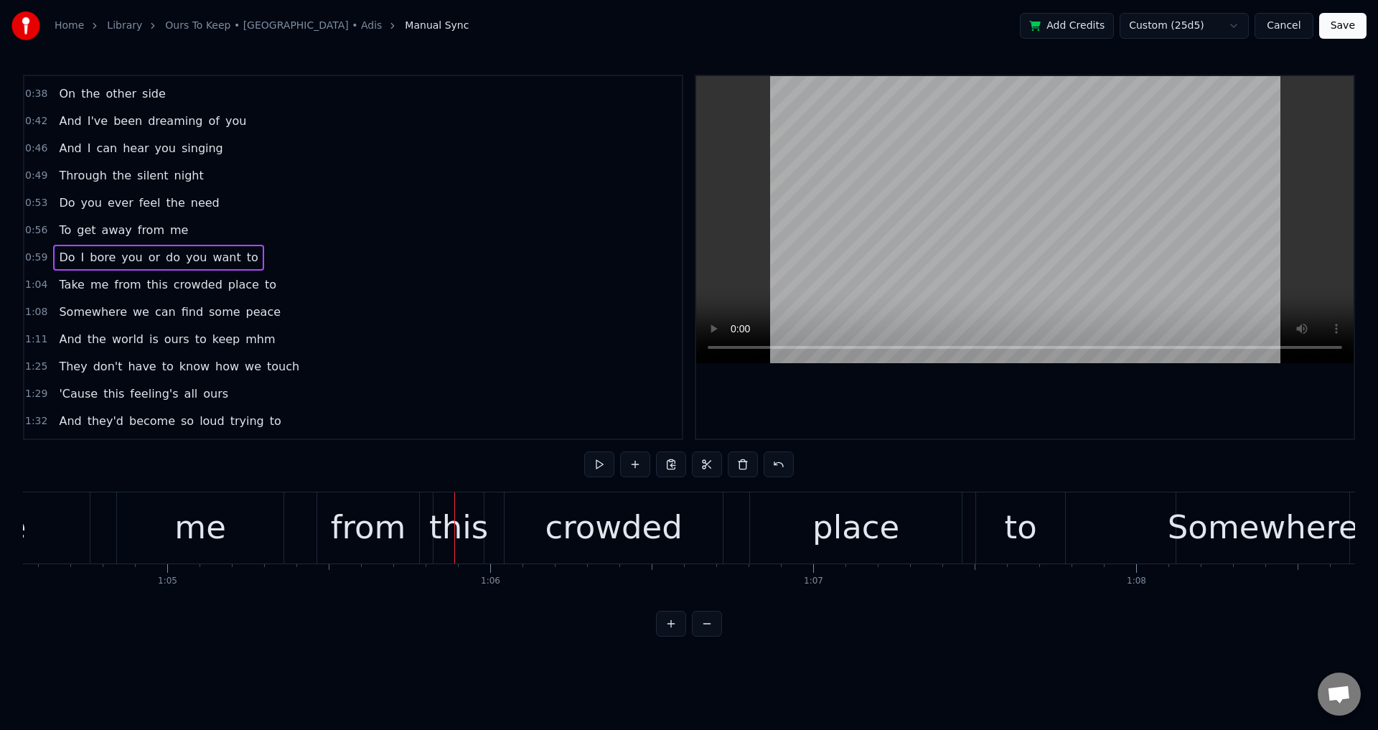
scroll to position [0, 20815]
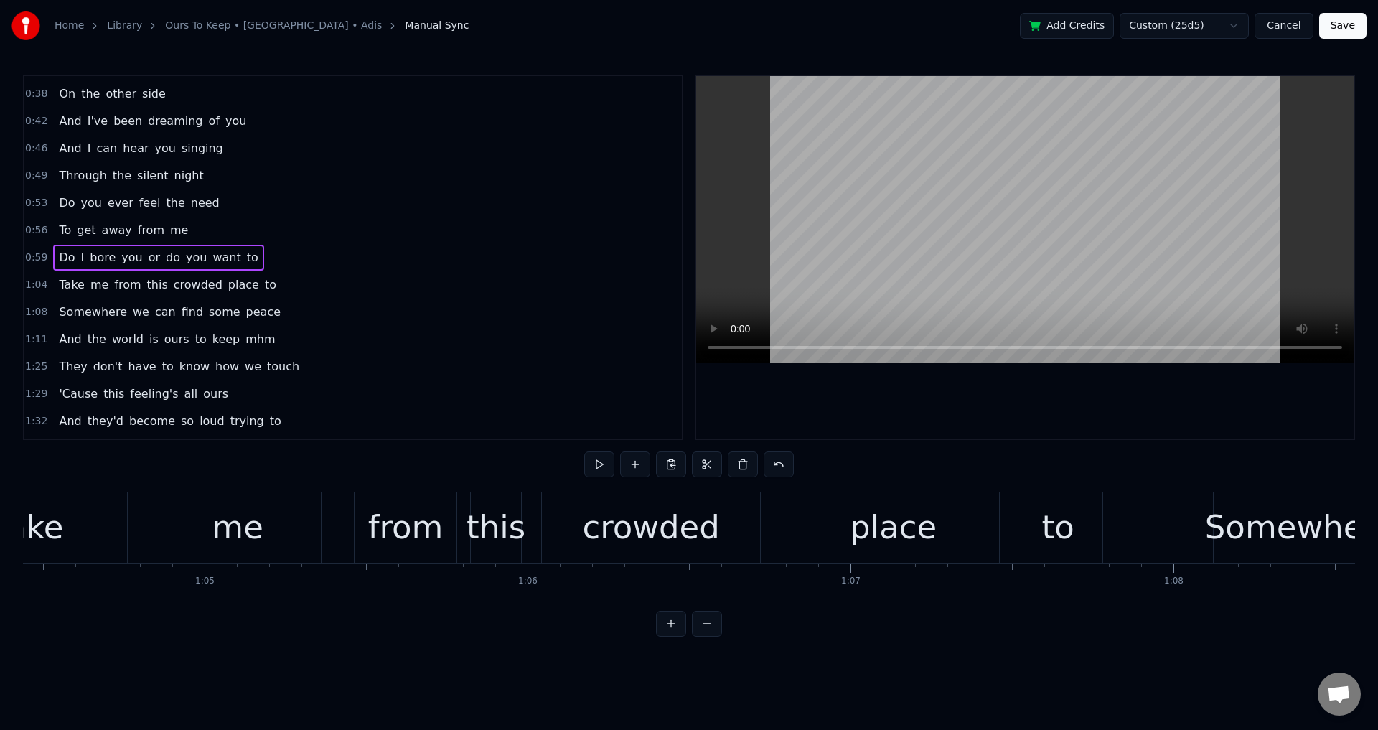
click at [341, 537] on div "Take me from this crowded place to" at bounding box center [516, 527] width 1179 height 71
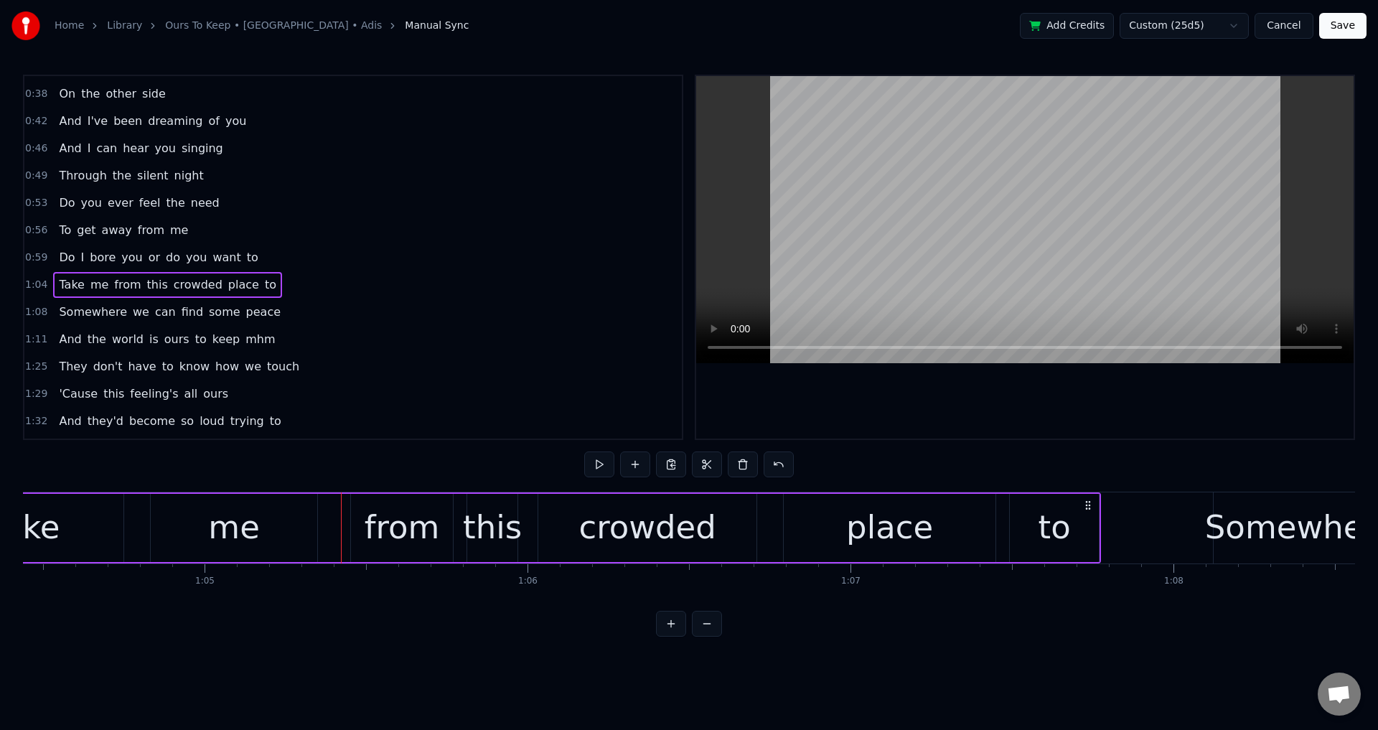
click at [1093, 501] on icon at bounding box center [1087, 505] width 11 height 11
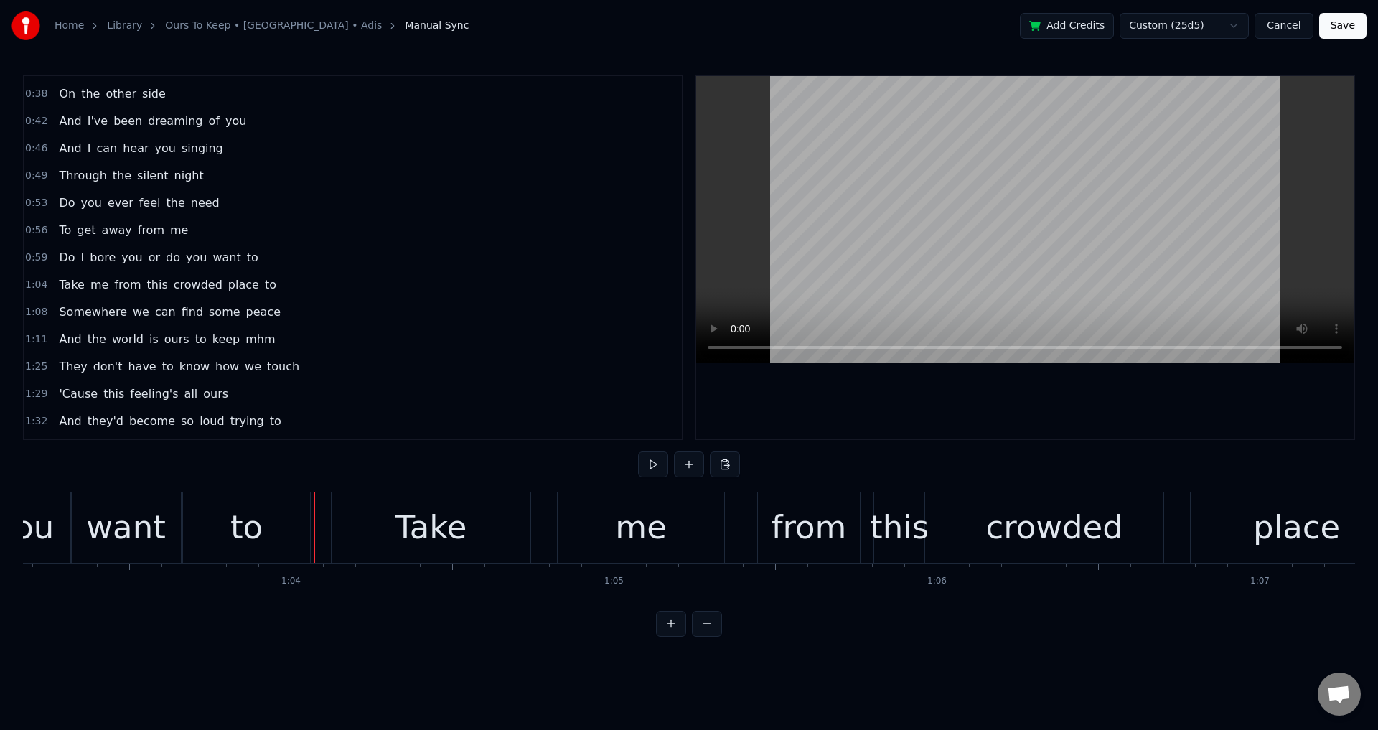
click at [1018, 386] on div at bounding box center [1025, 257] width 658 height 363
click at [1005, 391] on div at bounding box center [1025, 257] width 658 height 363
click at [594, 536] on div "me" at bounding box center [641, 527] width 167 height 71
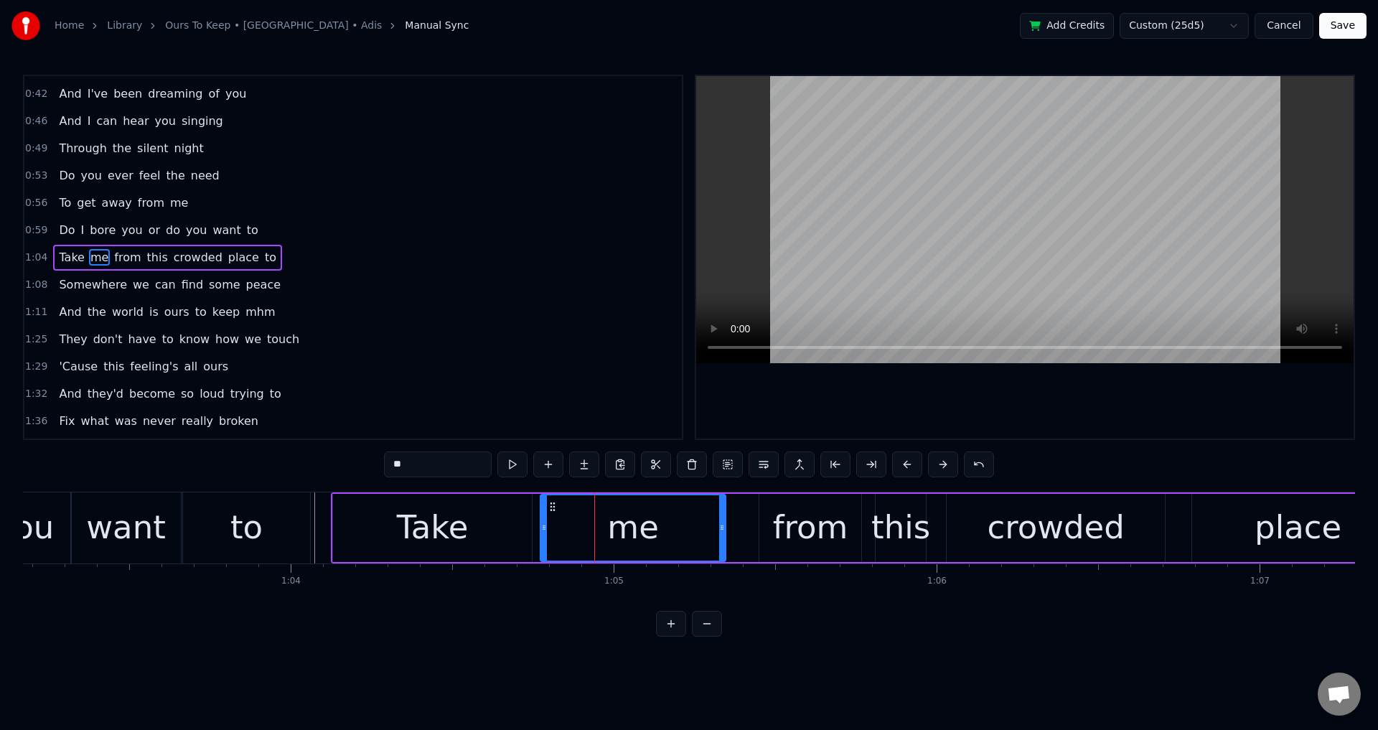
drag, startPoint x: 561, startPoint y: 528, endPoint x: 546, endPoint y: 534, distance: 16.1
click at [541, 534] on div at bounding box center [544, 527] width 6 height 65
click at [797, 521] on div "from" at bounding box center [810, 527] width 75 height 49
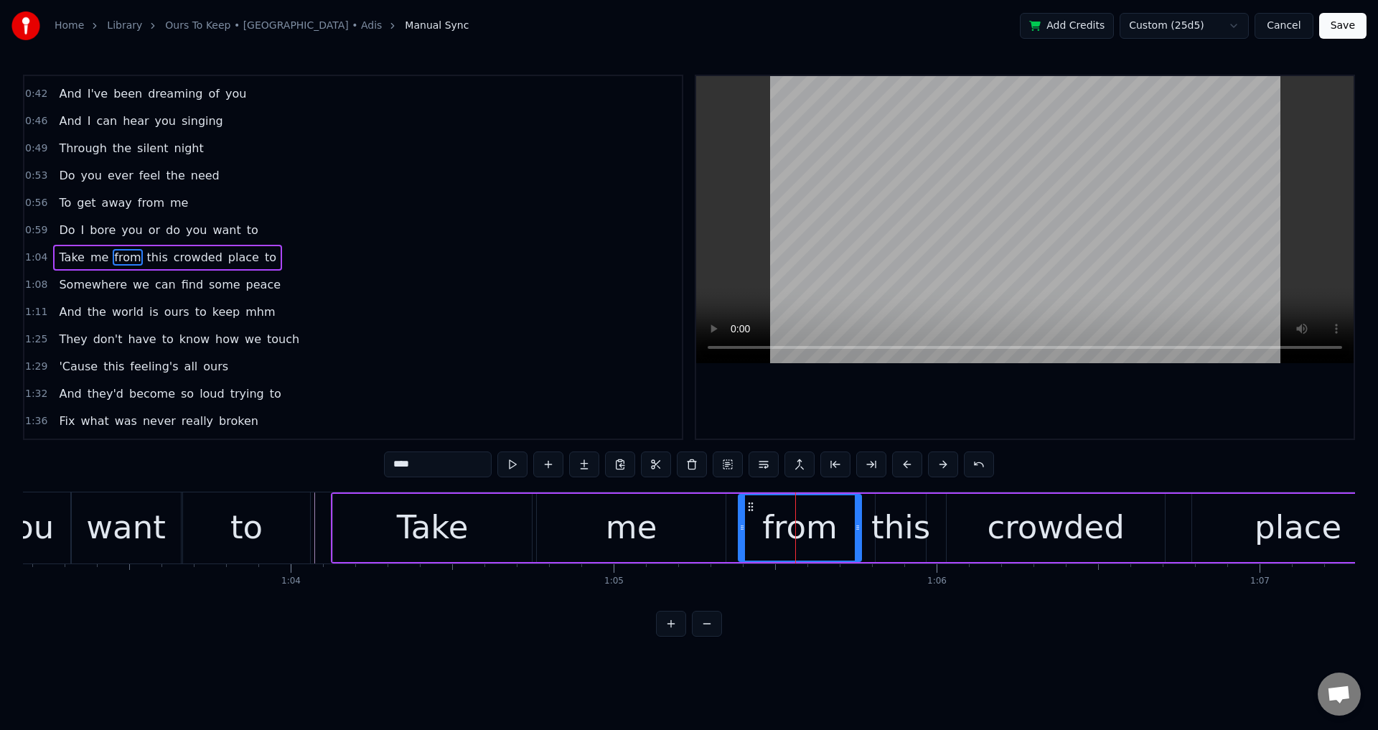
drag, startPoint x: 759, startPoint y: 520, endPoint x: 734, endPoint y: 520, distance: 25.9
click at [739, 520] on div at bounding box center [742, 527] width 6 height 65
click at [450, 533] on div "Take" at bounding box center [433, 527] width 72 height 49
type input "****"
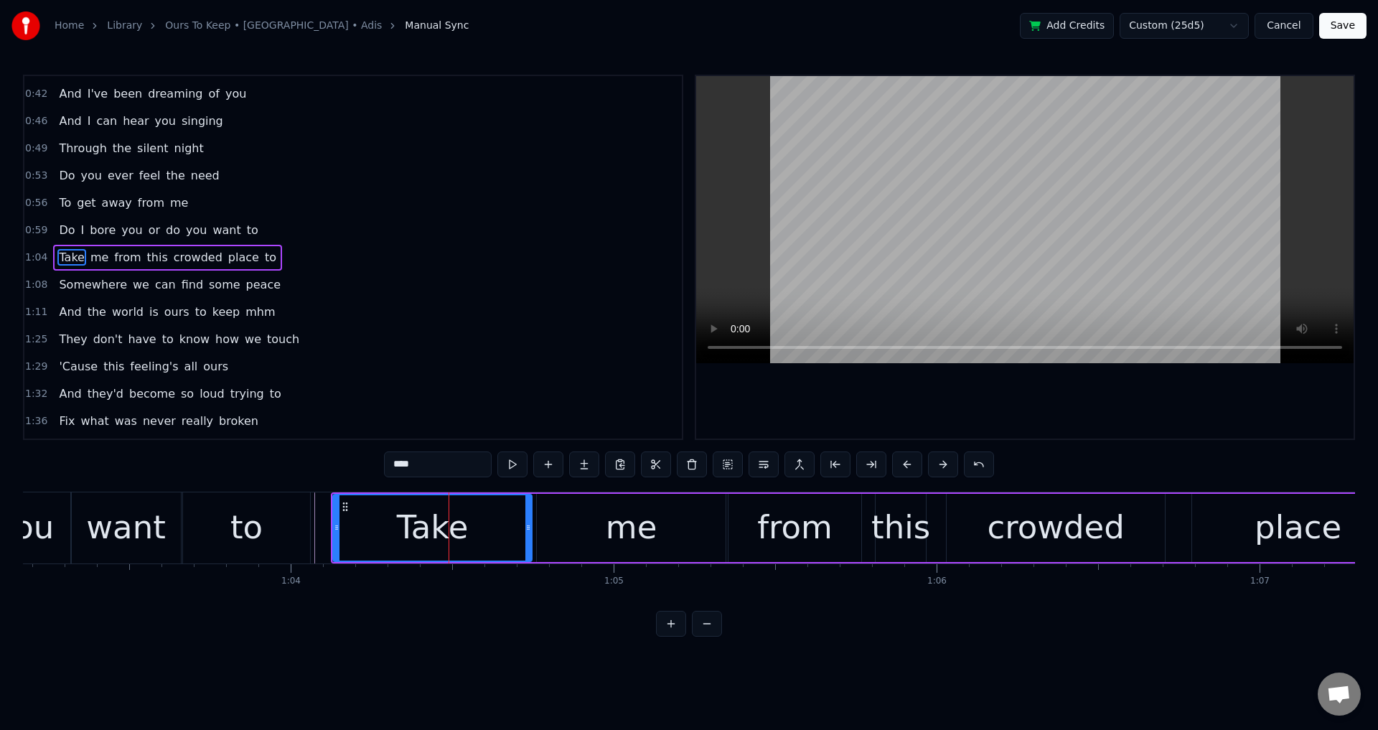
click at [877, 410] on div at bounding box center [1025, 257] width 658 height 363
click at [937, 398] on div at bounding box center [1025, 257] width 658 height 363
click at [941, 500] on div "Take me from this crowded place to" at bounding box center [920, 527] width 1179 height 71
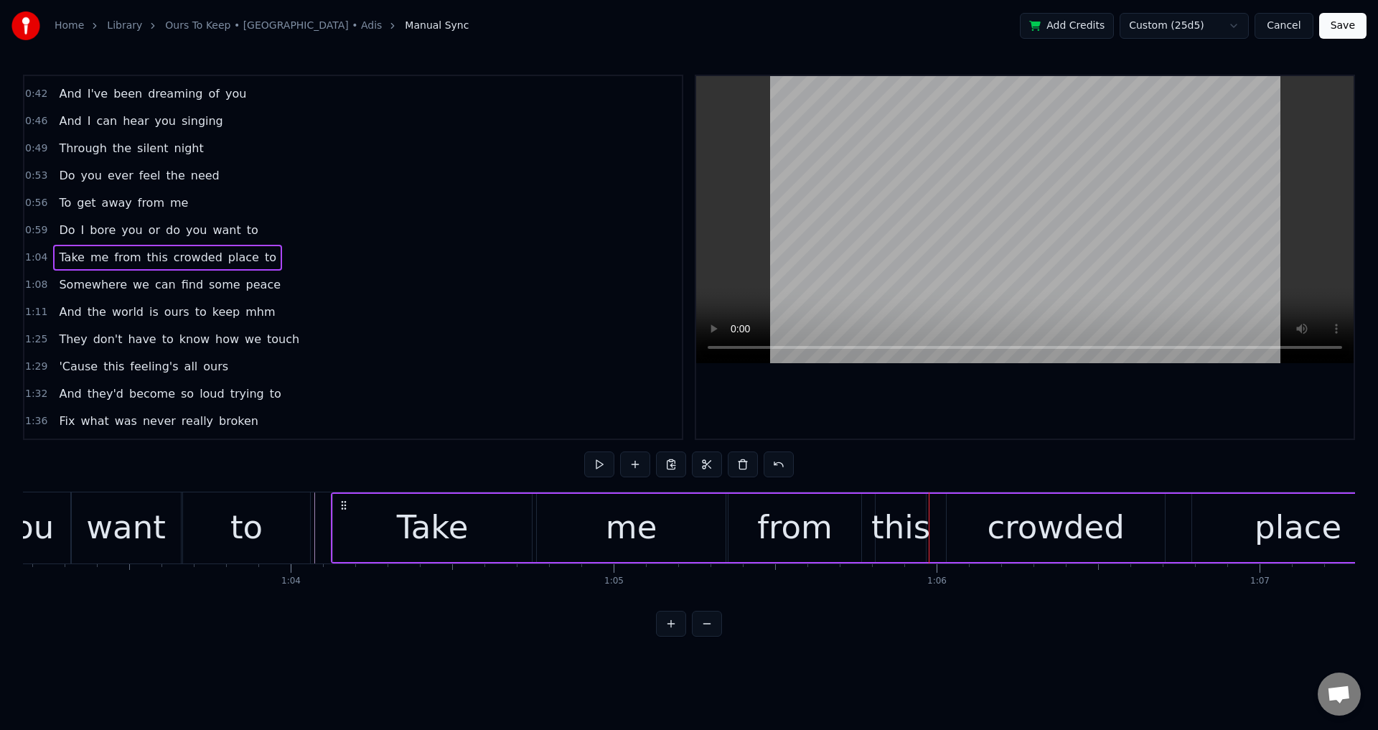
click at [904, 518] on div "this" at bounding box center [900, 527] width 59 height 49
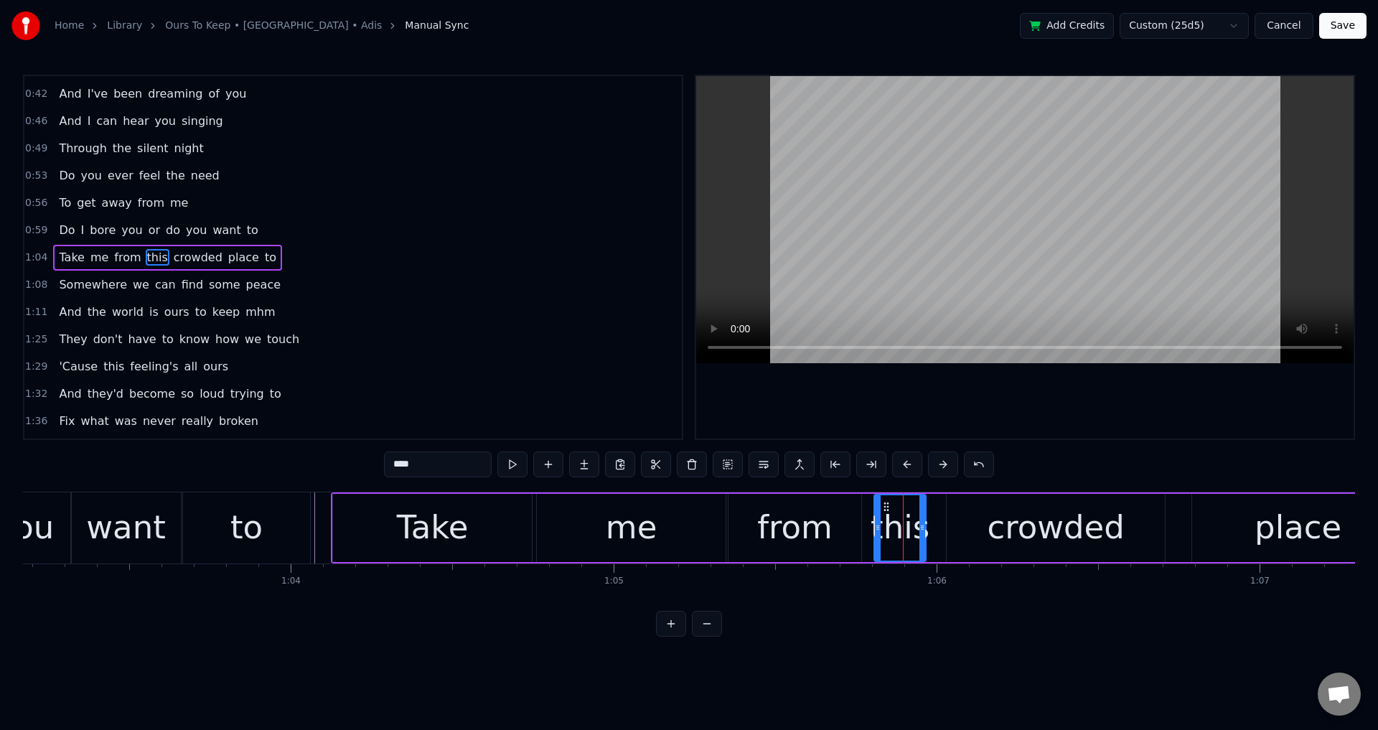
drag, startPoint x: 880, startPoint y: 525, endPoint x: 871, endPoint y: 528, distance: 9.1
click at [875, 528] on icon at bounding box center [878, 527] width 6 height 11
click at [966, 520] on div "crowded" at bounding box center [1056, 528] width 218 height 68
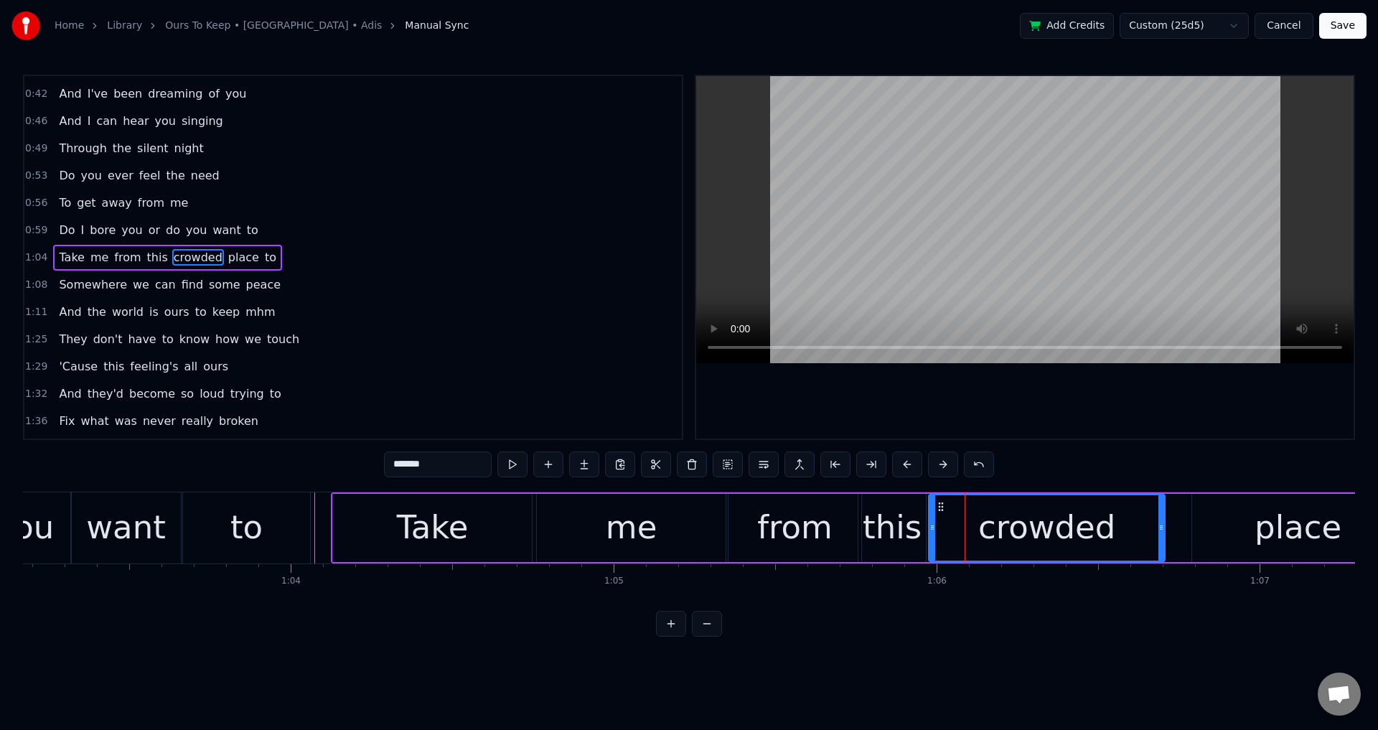
drag, startPoint x: 948, startPoint y: 518, endPoint x: 930, endPoint y: 520, distance: 18.1
click at [930, 520] on div at bounding box center [933, 527] width 6 height 65
click at [1197, 525] on div "place" at bounding box center [1298, 528] width 212 height 68
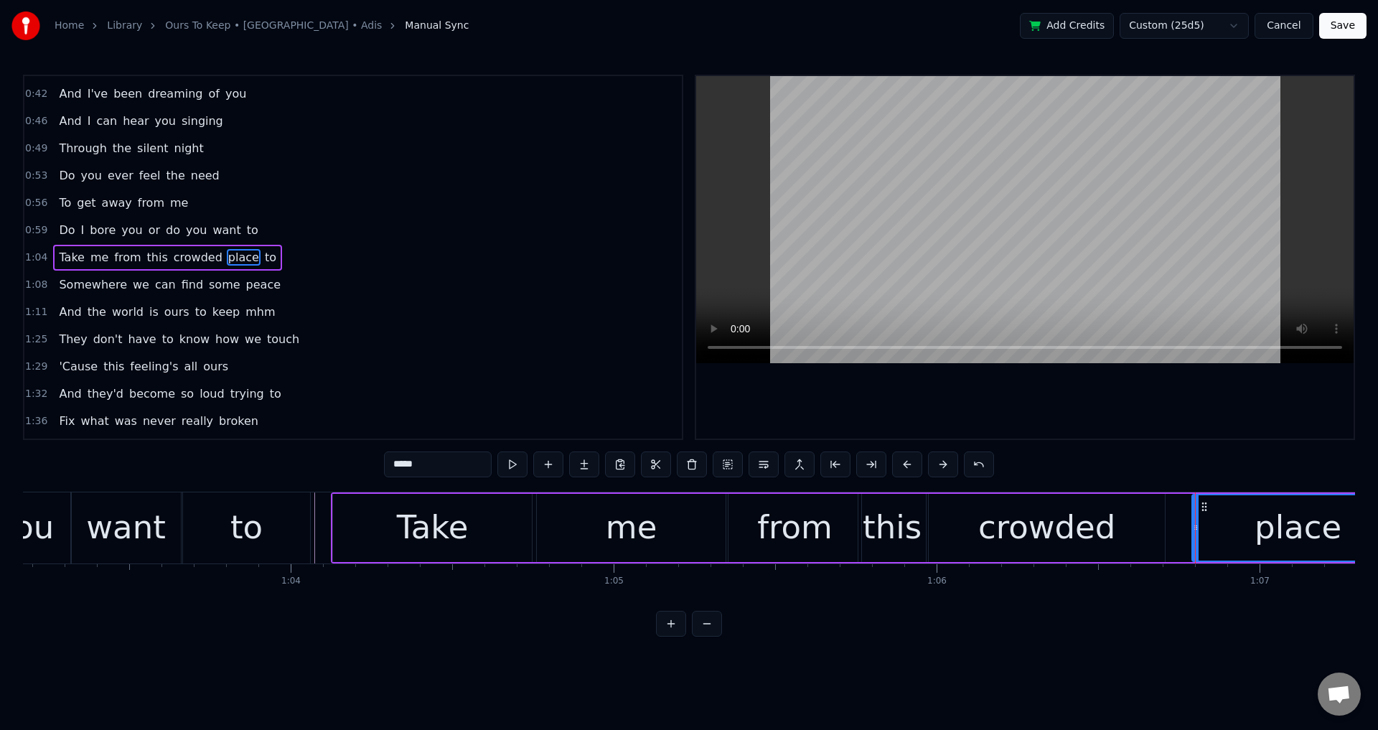
click at [1200, 520] on div "place" at bounding box center [1298, 527] width 210 height 65
drag, startPoint x: 1197, startPoint y: 522, endPoint x: 1171, endPoint y: 527, distance: 26.3
click at [1171, 527] on icon at bounding box center [1170, 527] width 6 height 11
click at [414, 544] on div "Take" at bounding box center [433, 527] width 72 height 49
type input "****"
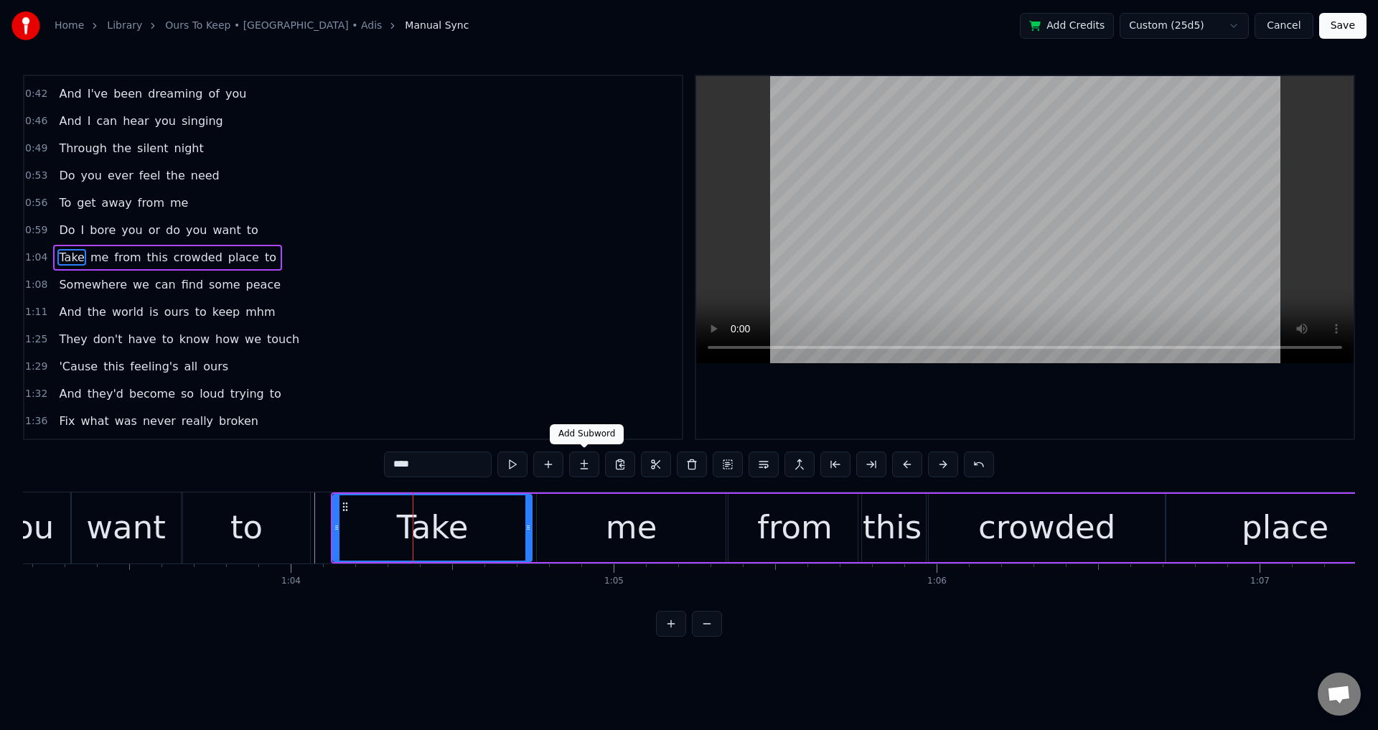
click at [809, 387] on div at bounding box center [1025, 257] width 658 height 363
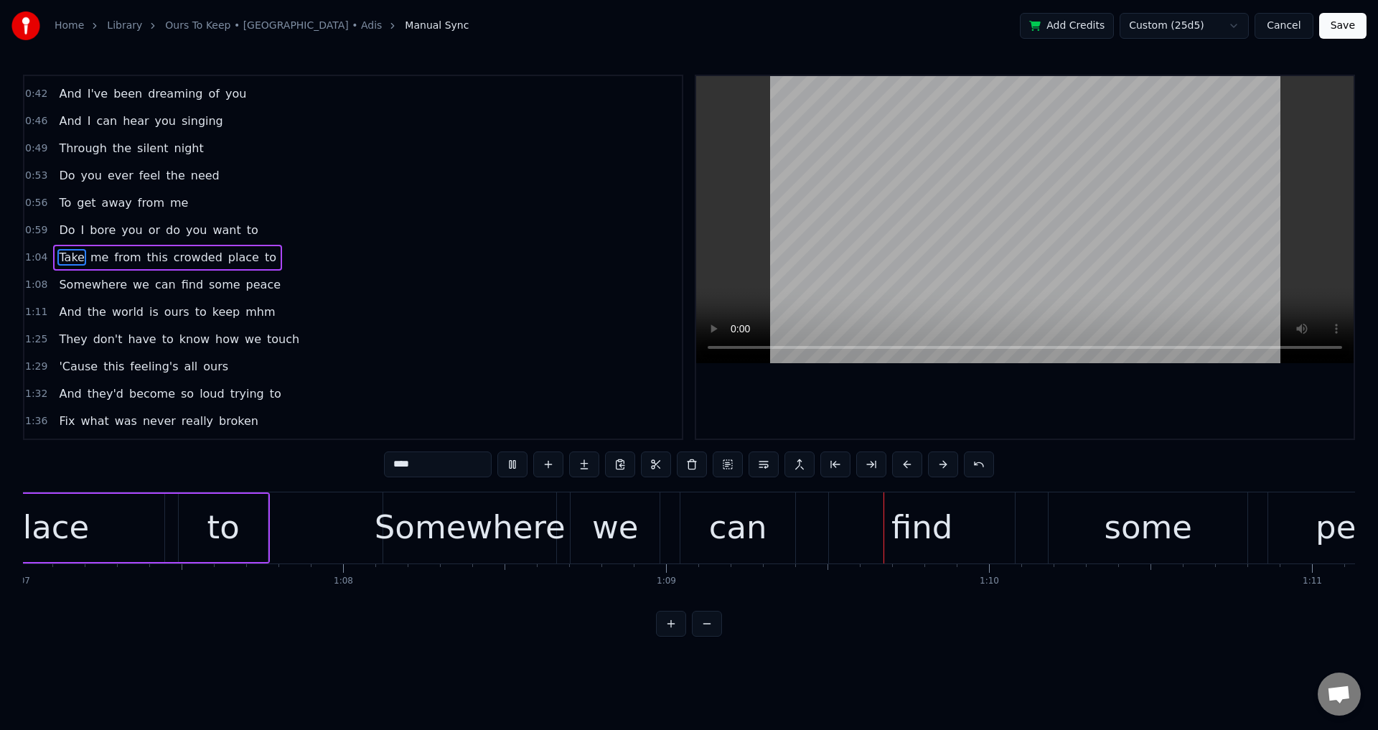
click at [993, 401] on div at bounding box center [1025, 257] width 658 height 363
click at [812, 536] on div "Somewhere we can find some peace" at bounding box center [924, 527] width 1082 height 71
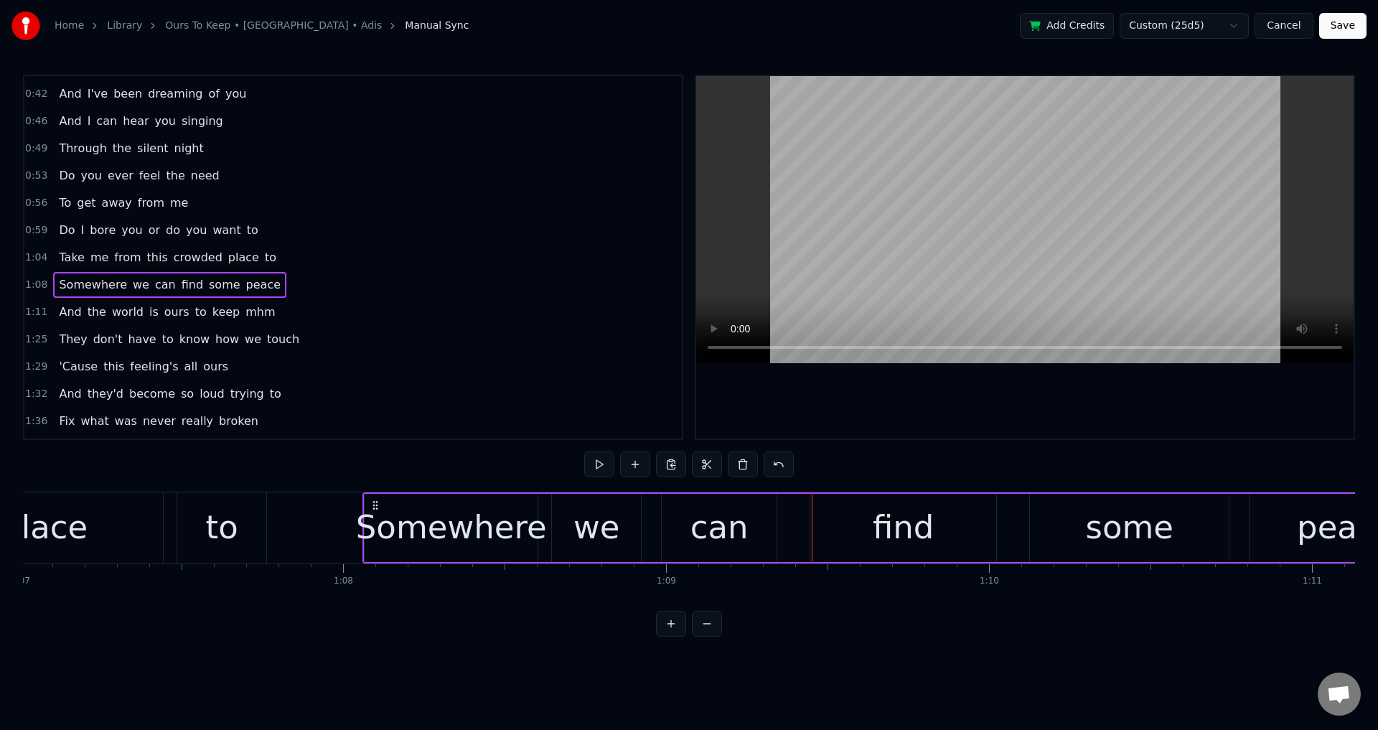
drag, startPoint x: 393, startPoint y: 504, endPoint x: 362, endPoint y: 510, distance: 32.2
click at [371, 504] on icon at bounding box center [375, 505] width 11 height 11
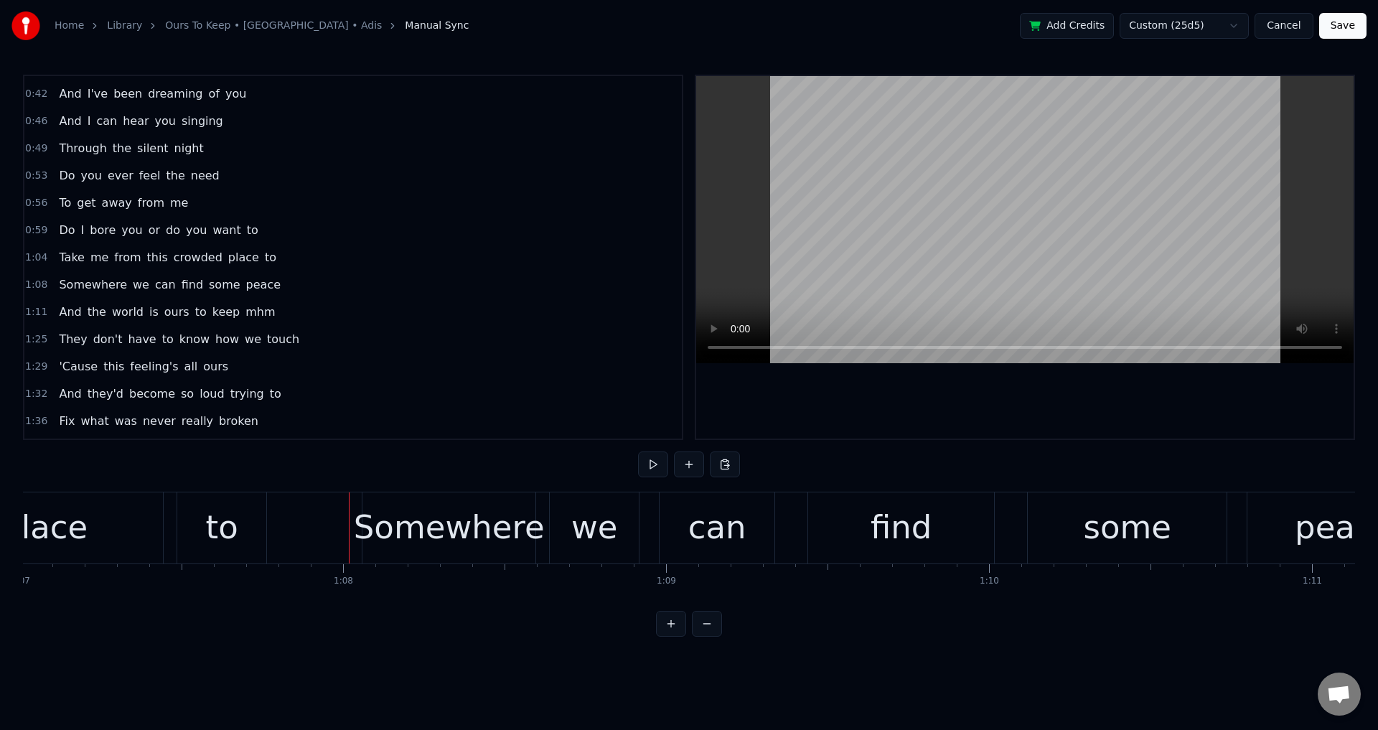
click at [1049, 396] on div at bounding box center [1025, 257] width 658 height 363
click at [1061, 386] on div at bounding box center [1025, 257] width 658 height 363
click at [614, 521] on div "we" at bounding box center [594, 527] width 47 height 49
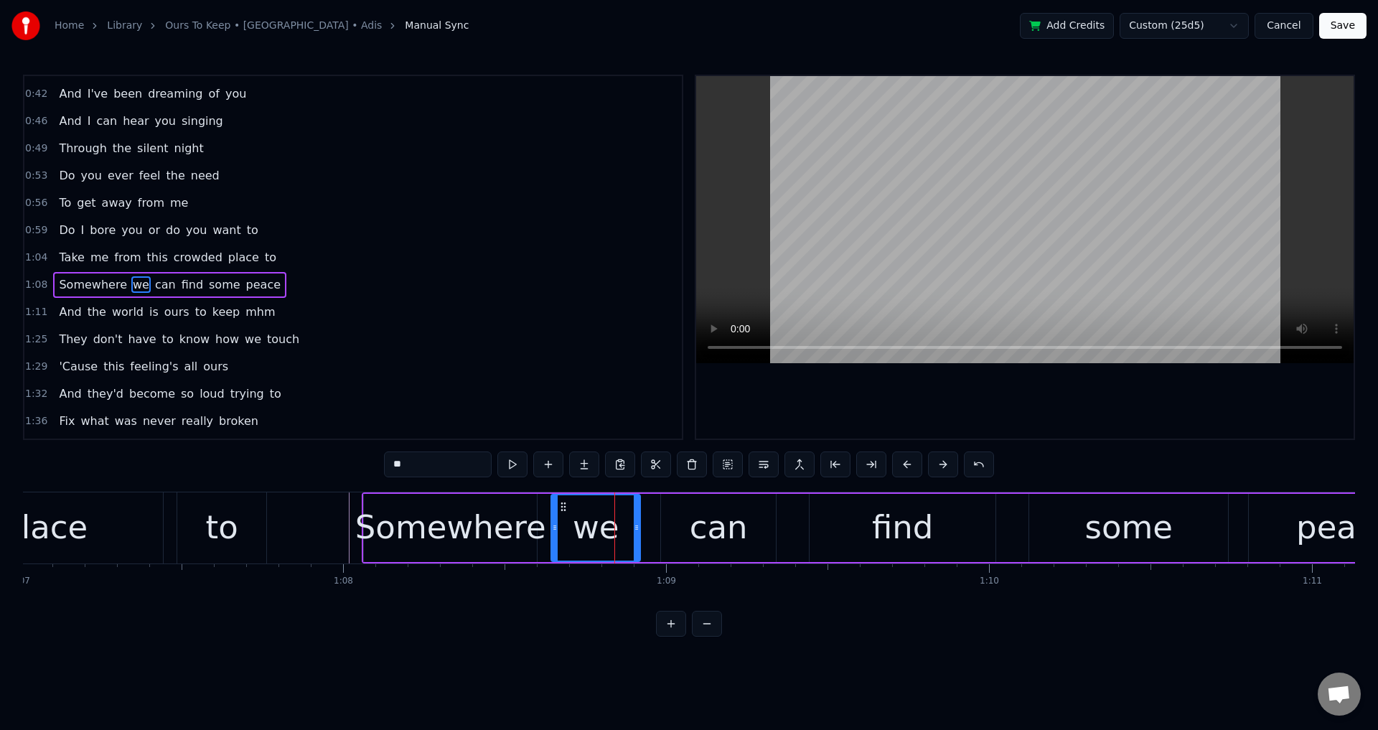
scroll to position [268, 0]
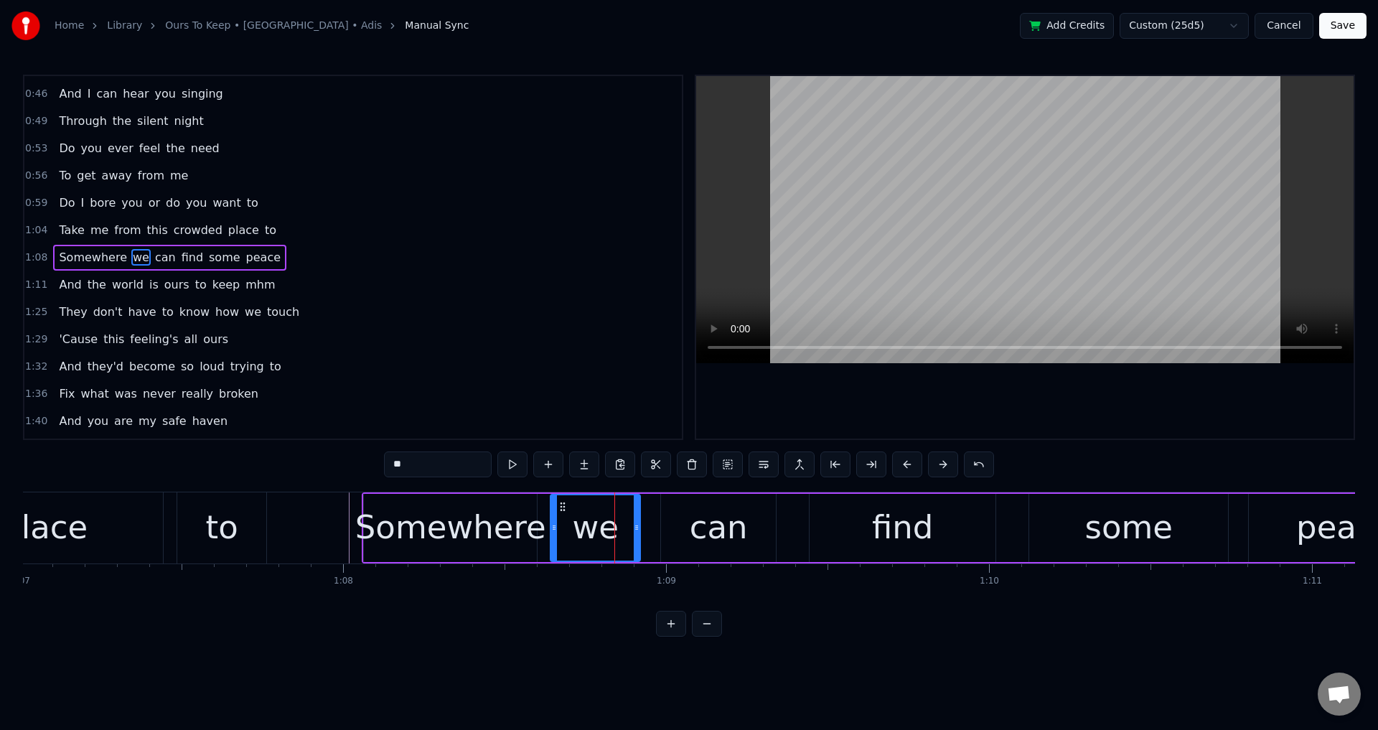
drag, startPoint x: 553, startPoint y: 524, endPoint x: 538, endPoint y: 525, distance: 15.8
click at [551, 525] on icon at bounding box center [554, 527] width 6 height 11
click at [679, 520] on div "can" at bounding box center [718, 528] width 115 height 68
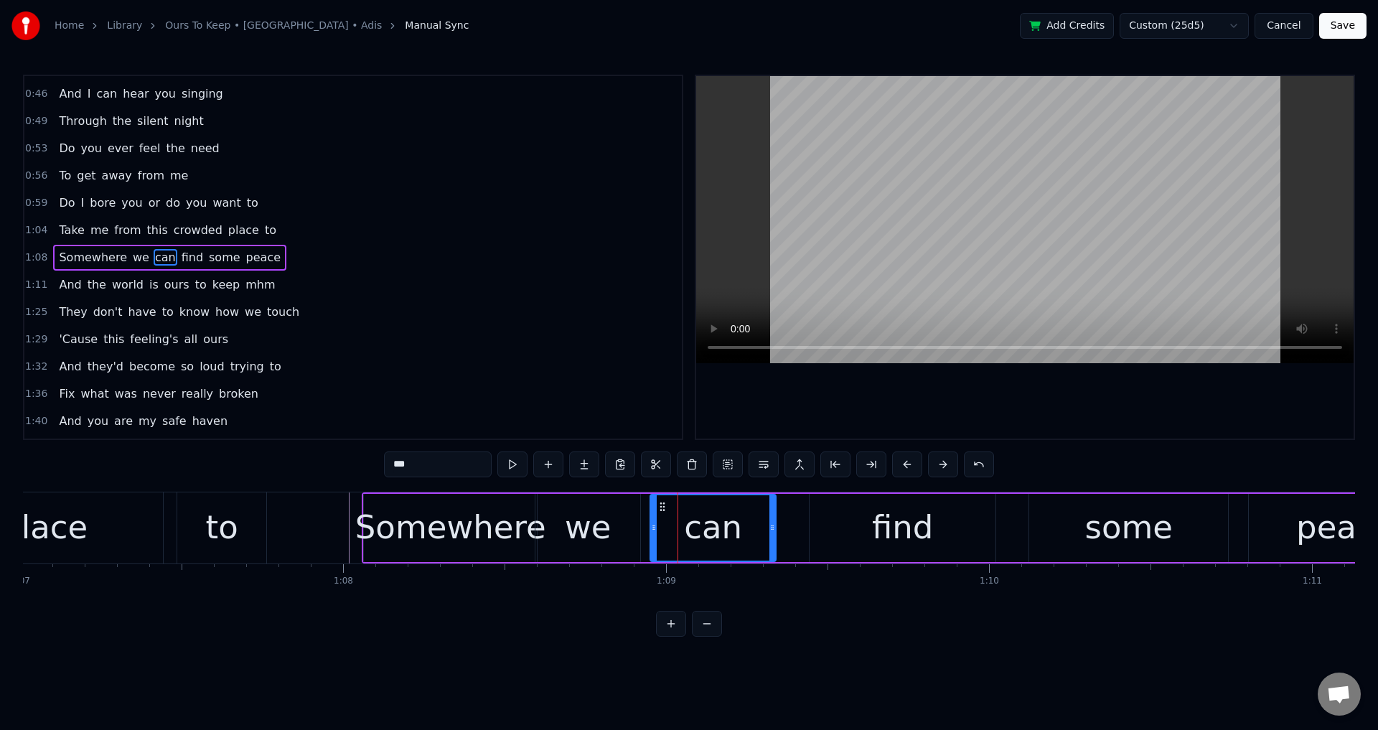
drag, startPoint x: 665, startPoint y: 518, endPoint x: 642, endPoint y: 523, distance: 22.8
click at [651, 523] on div at bounding box center [654, 527] width 6 height 65
click at [837, 523] on div "find" at bounding box center [903, 528] width 186 height 68
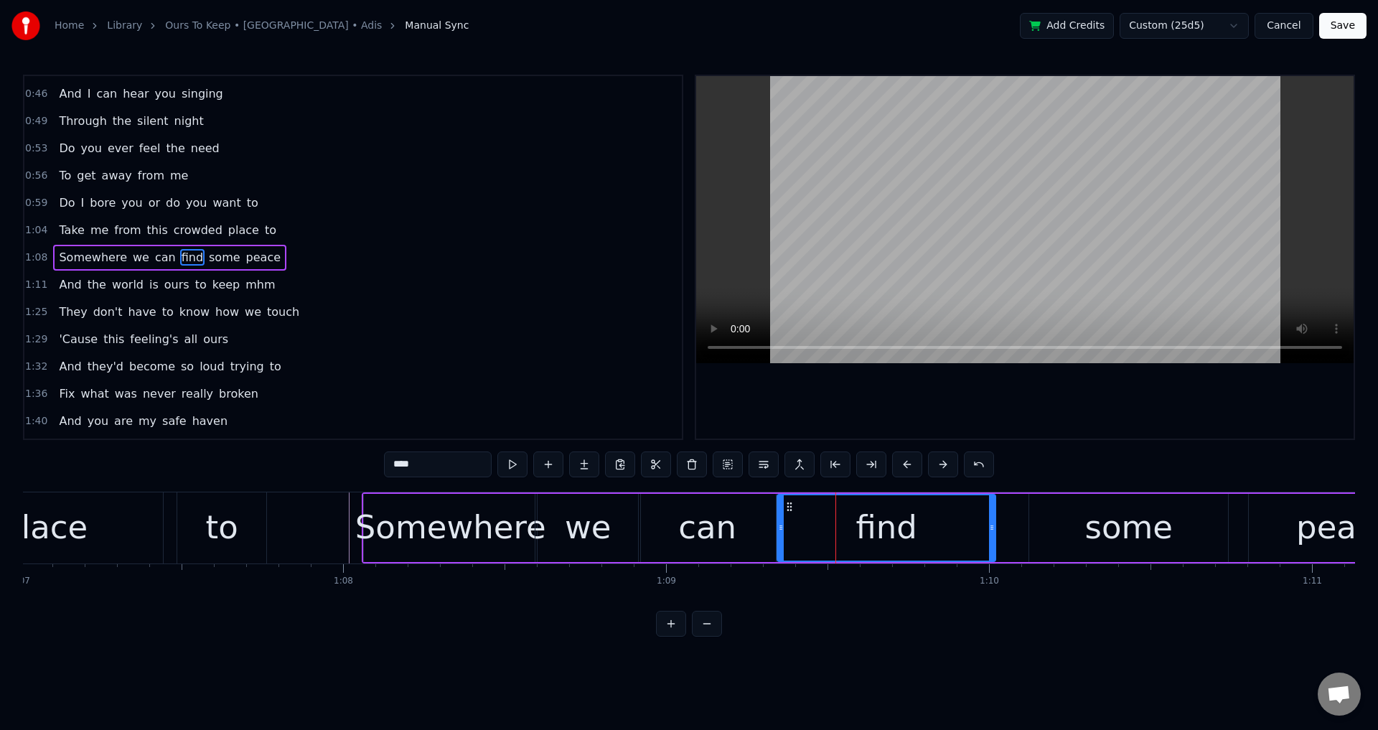
drag, startPoint x: 814, startPoint y: 528, endPoint x: 782, endPoint y: 530, distance: 32.4
click at [782, 530] on icon at bounding box center [781, 527] width 6 height 11
click at [1075, 546] on div "some" at bounding box center [1128, 528] width 199 height 68
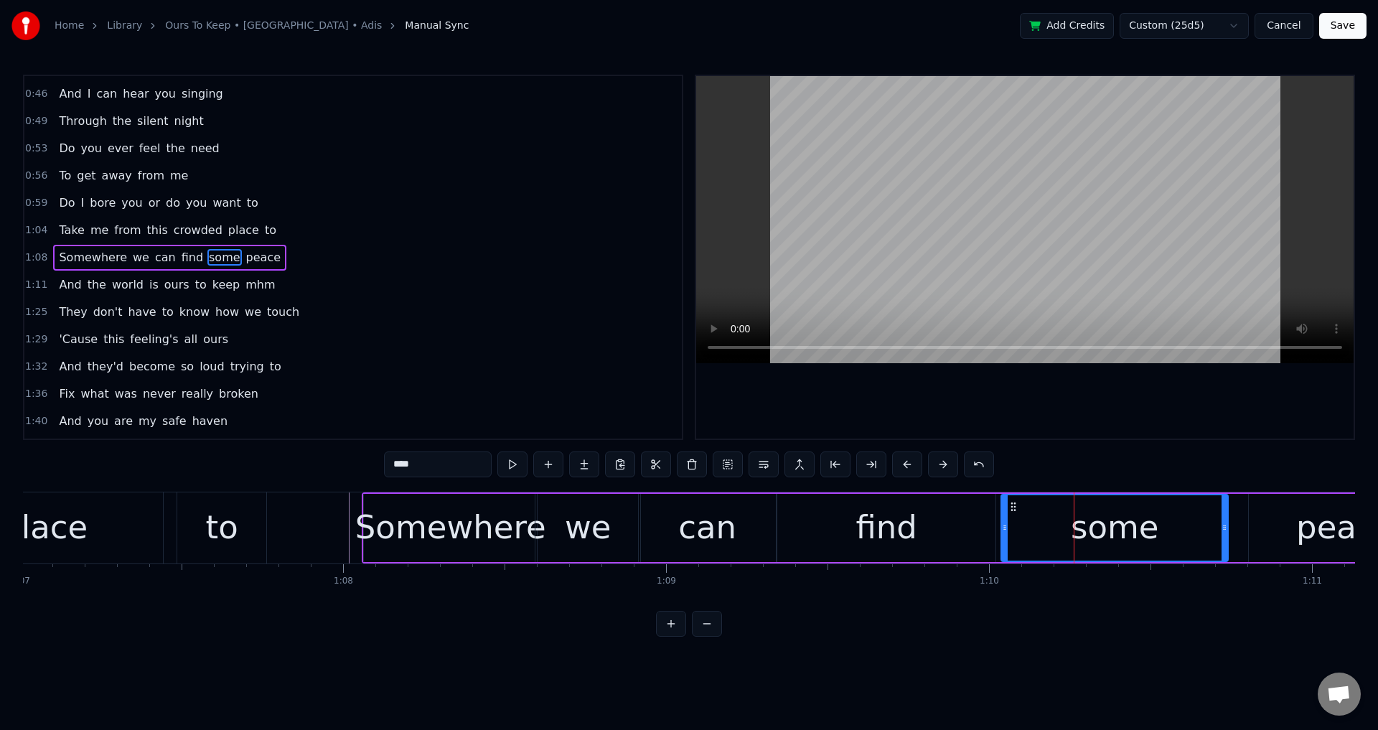
drag, startPoint x: 1032, startPoint y: 525, endPoint x: 998, endPoint y: 530, distance: 34.0
click at [1002, 530] on icon at bounding box center [1005, 527] width 6 height 11
click at [1254, 528] on div "peace" at bounding box center [1345, 528] width 192 height 68
type input "*****"
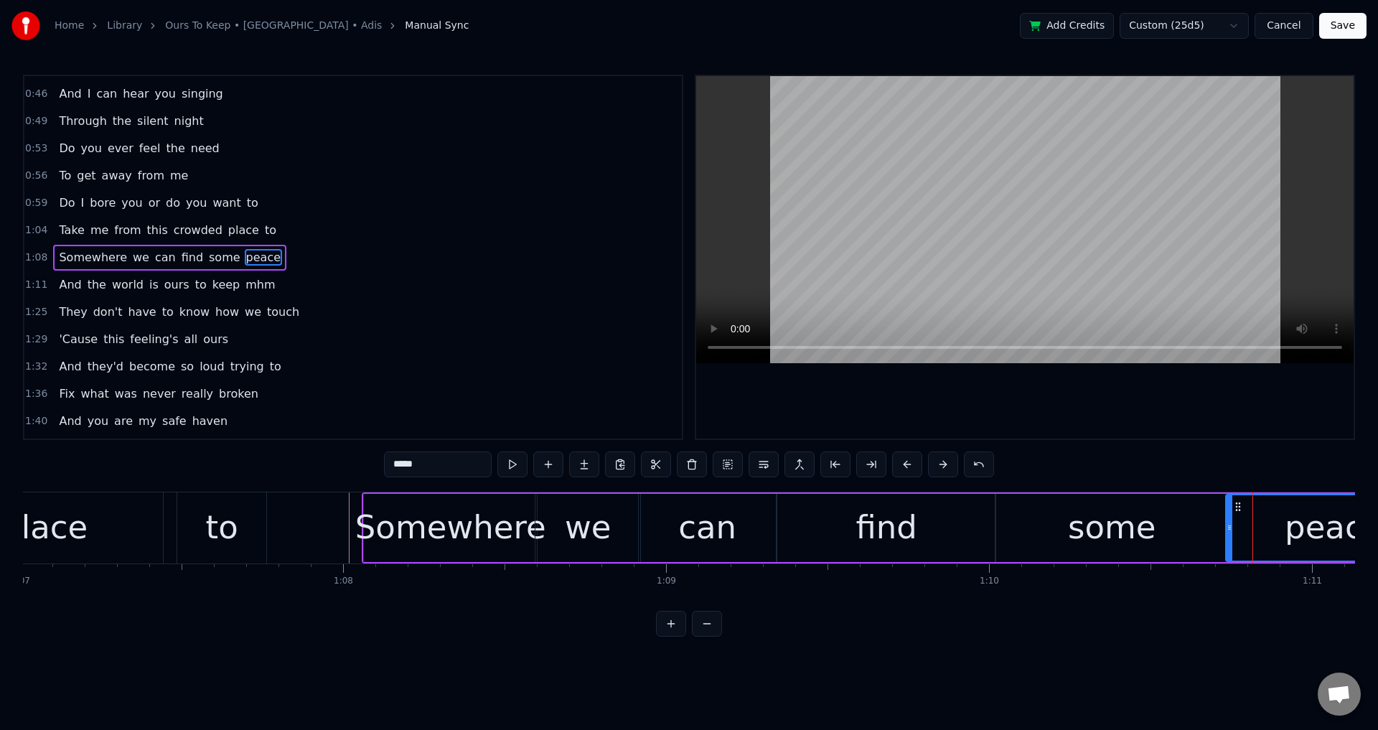
drag, startPoint x: 1255, startPoint y: 522, endPoint x: 1233, endPoint y: 527, distance: 23.5
click at [1233, 527] on icon at bounding box center [1230, 527] width 6 height 11
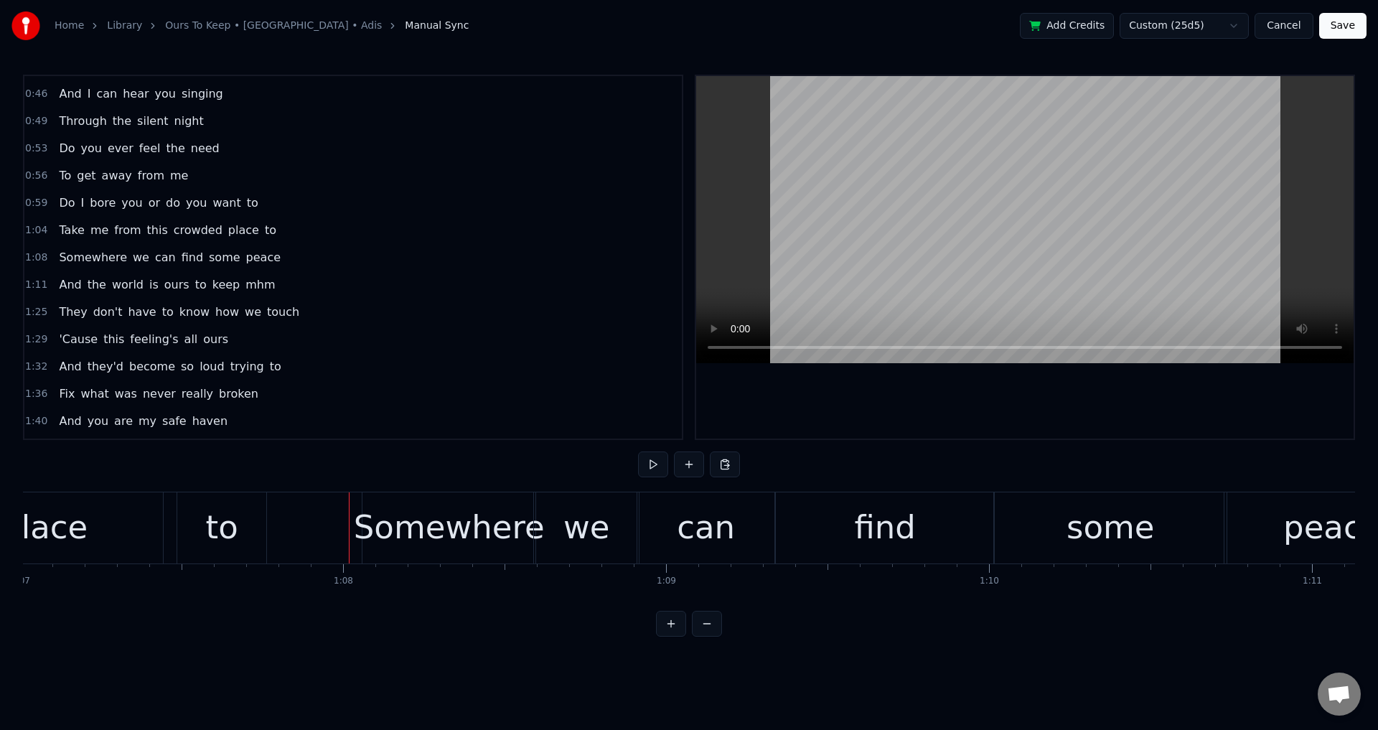
click at [927, 380] on div at bounding box center [1025, 257] width 658 height 363
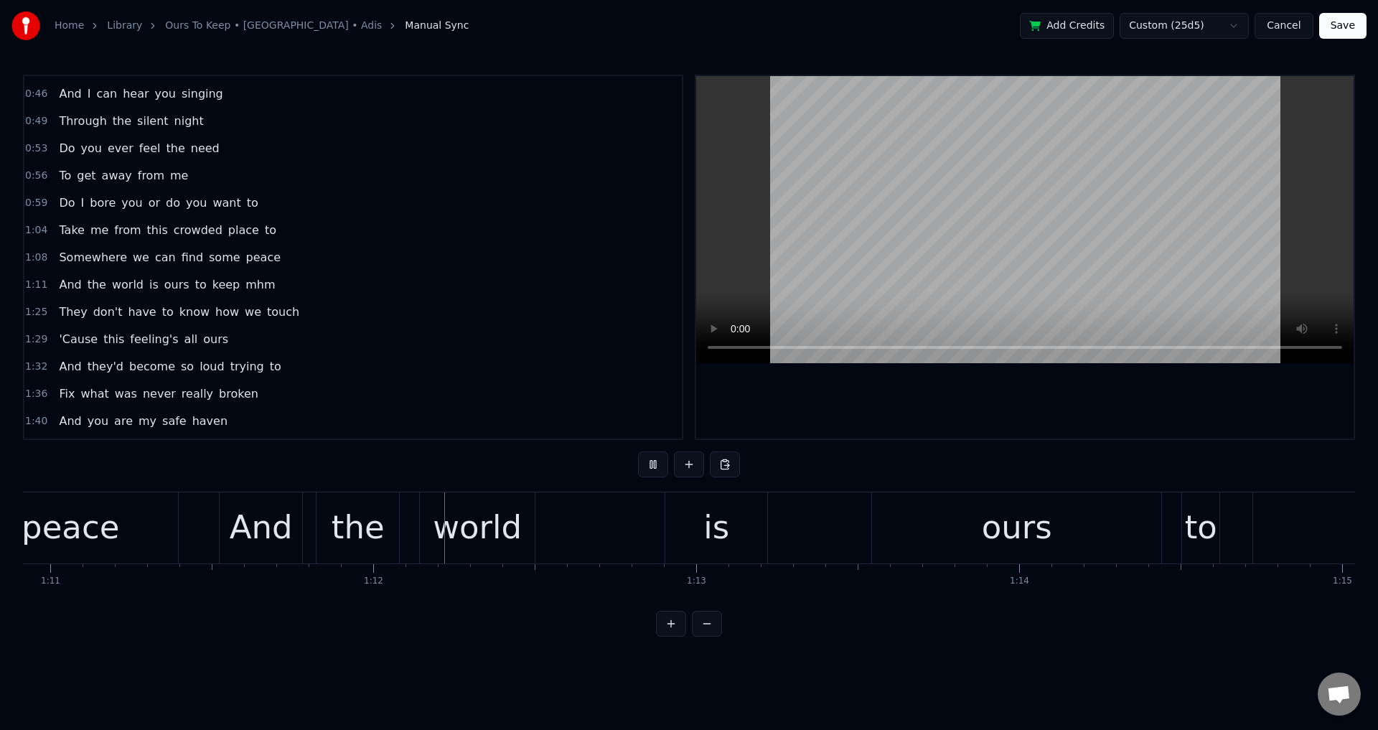
click at [983, 401] on div at bounding box center [1025, 257] width 658 height 363
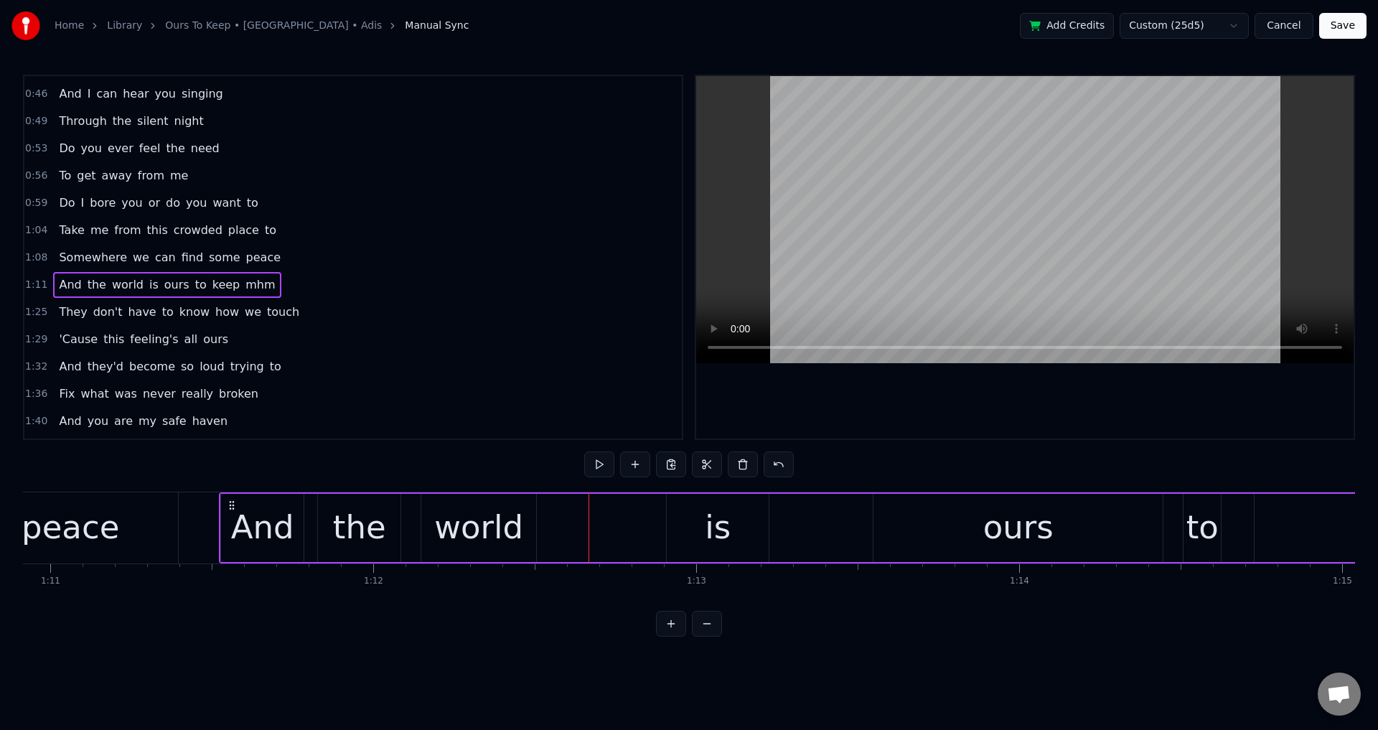
drag, startPoint x: 238, startPoint y: 503, endPoint x: 223, endPoint y: 502, distance: 15.9
click at [223, 502] on div "And" at bounding box center [262, 528] width 83 height 68
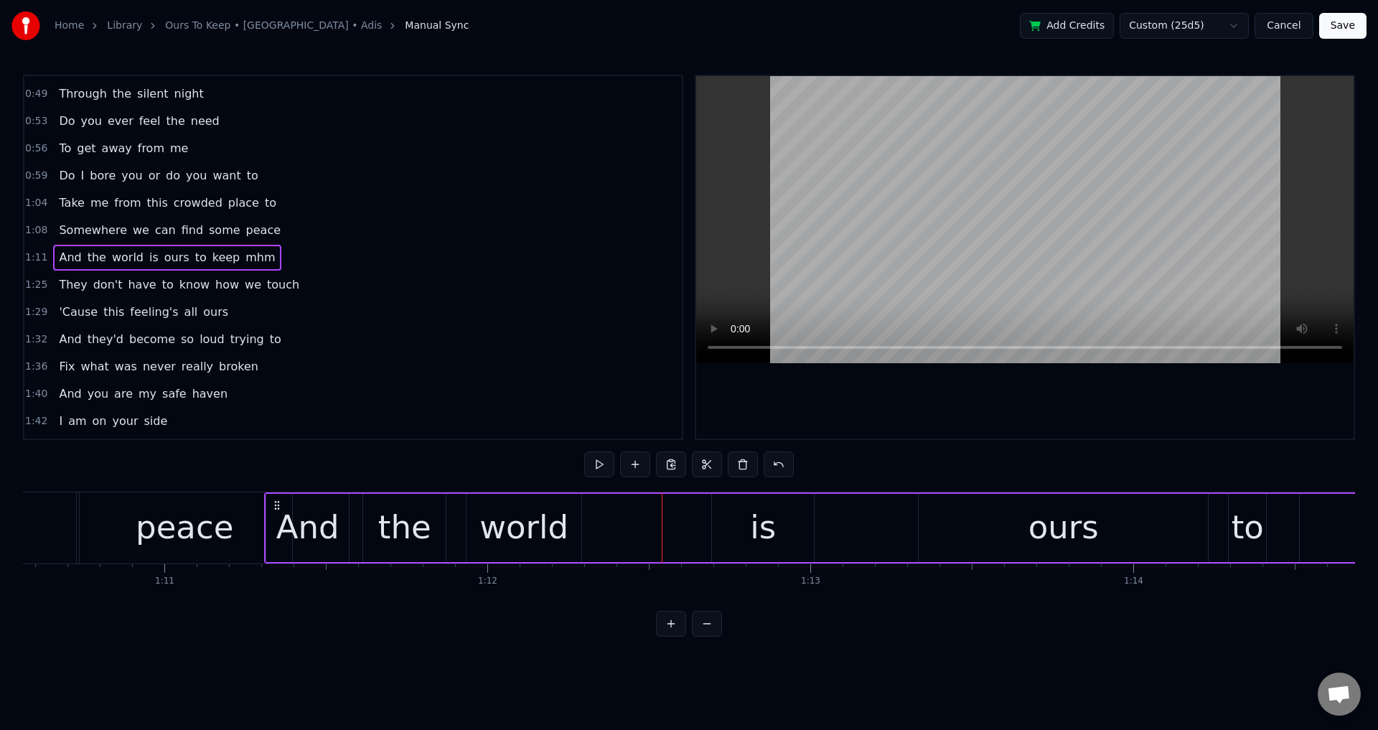
scroll to position [0, 22784]
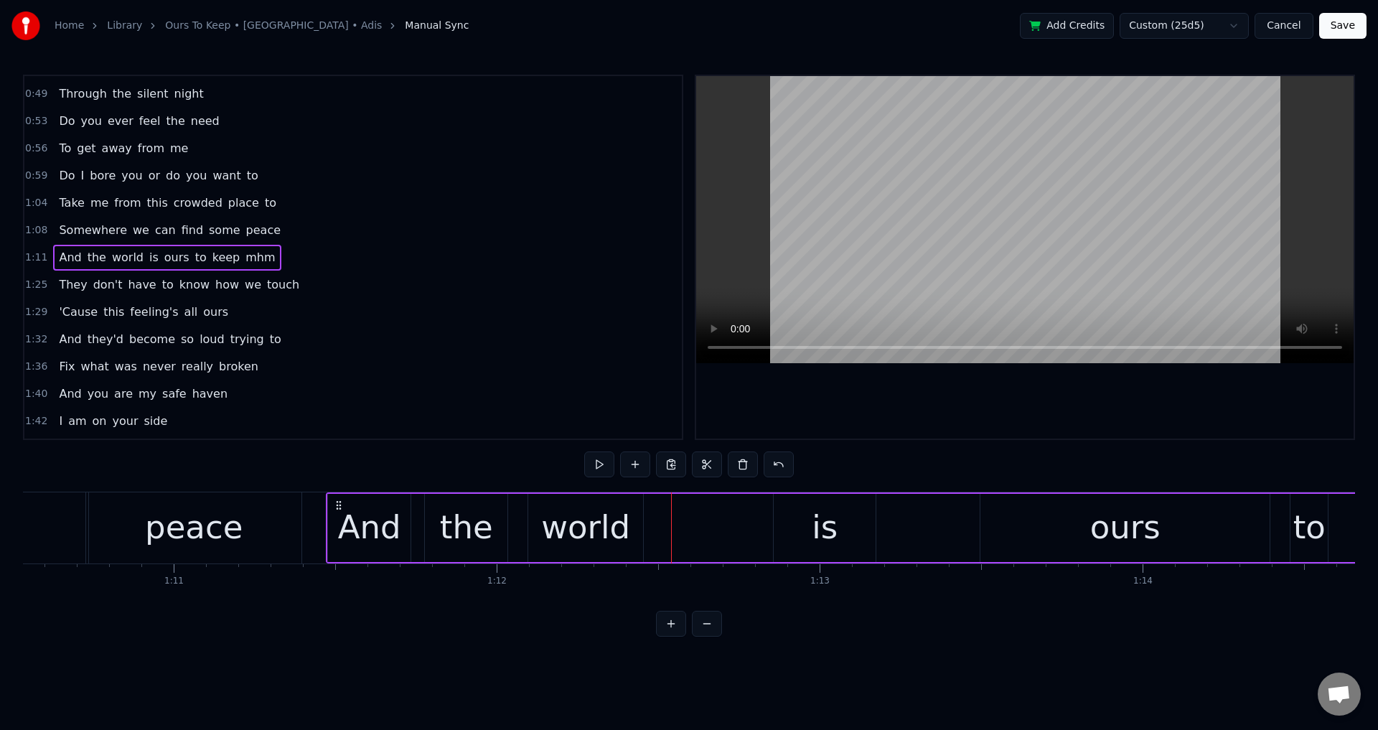
drag, startPoint x: 235, startPoint y: 505, endPoint x: 342, endPoint y: 519, distance: 107.9
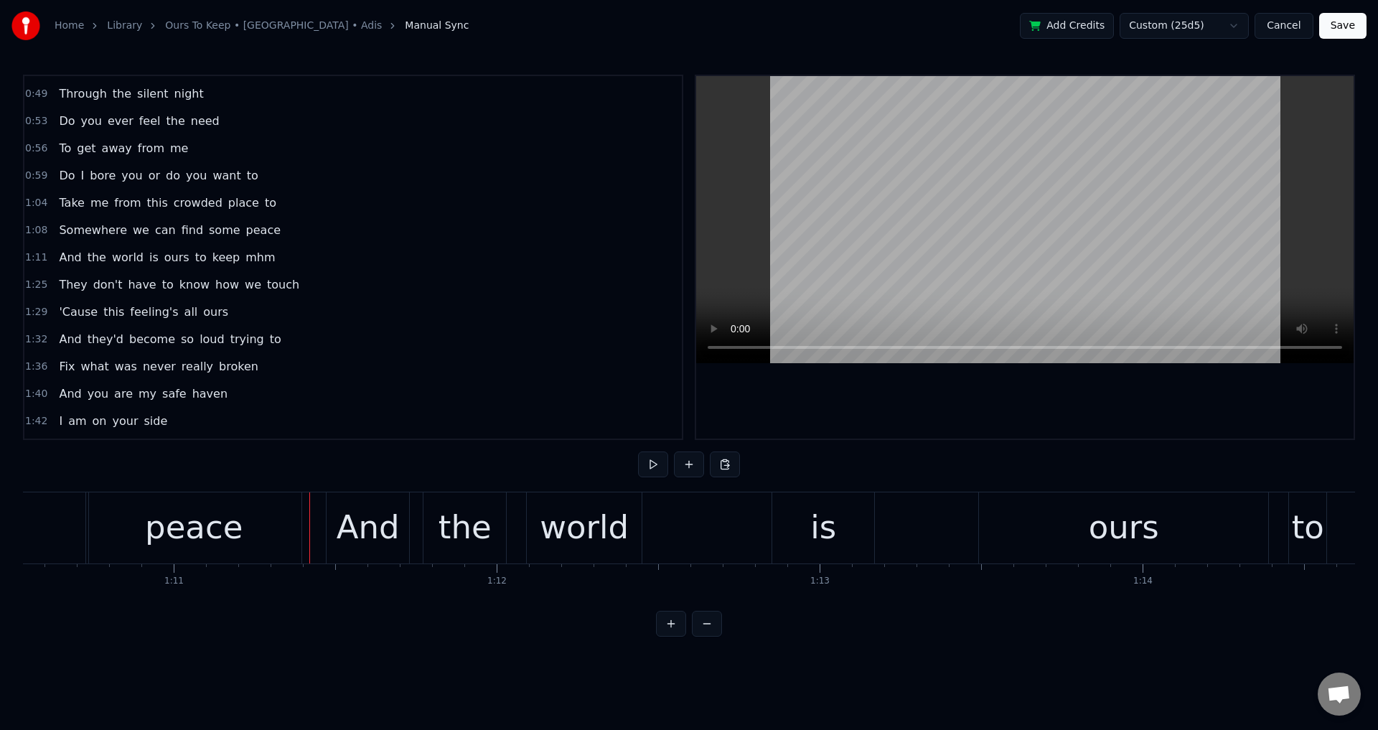
click at [1026, 390] on div at bounding box center [1025, 257] width 658 height 363
click at [1055, 401] on div at bounding box center [1025, 257] width 658 height 363
click at [344, 540] on div "And" at bounding box center [368, 527] width 63 height 49
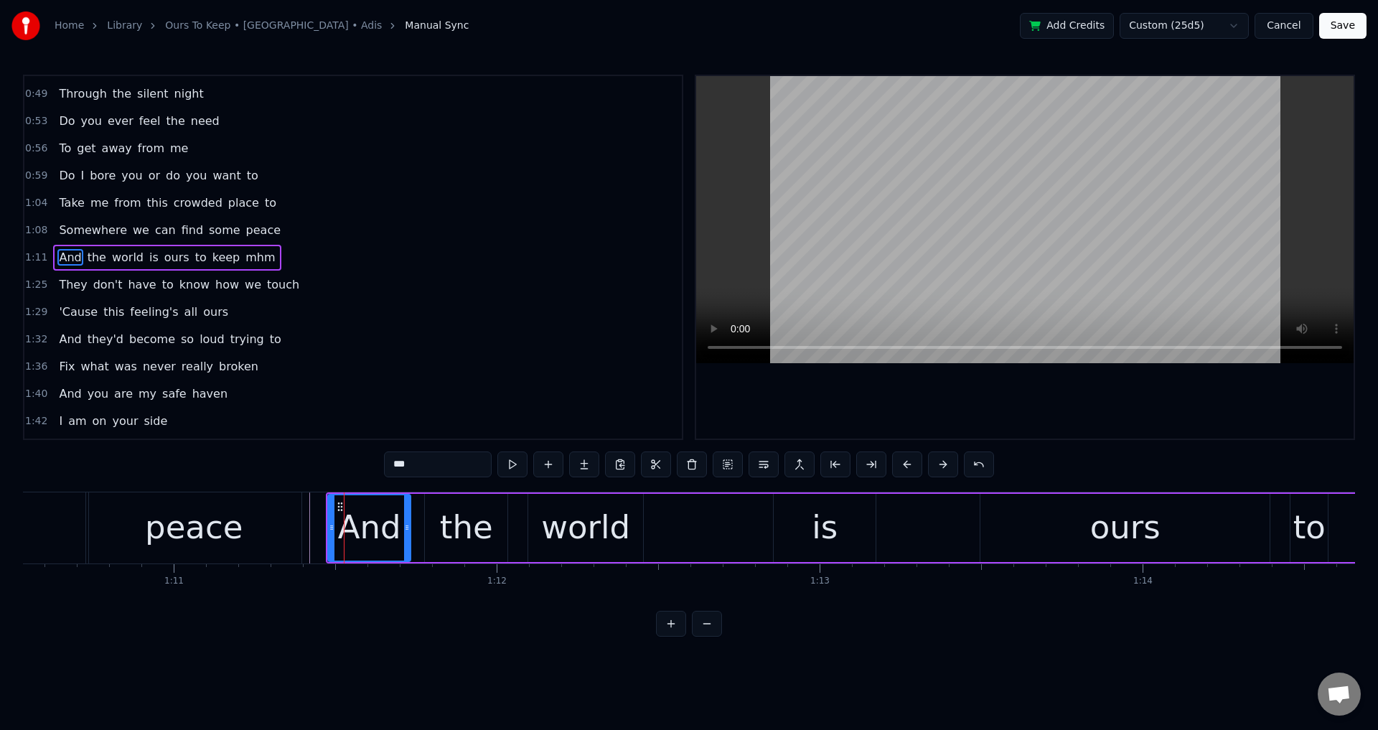
click at [462, 524] on div "the" at bounding box center [466, 527] width 53 height 49
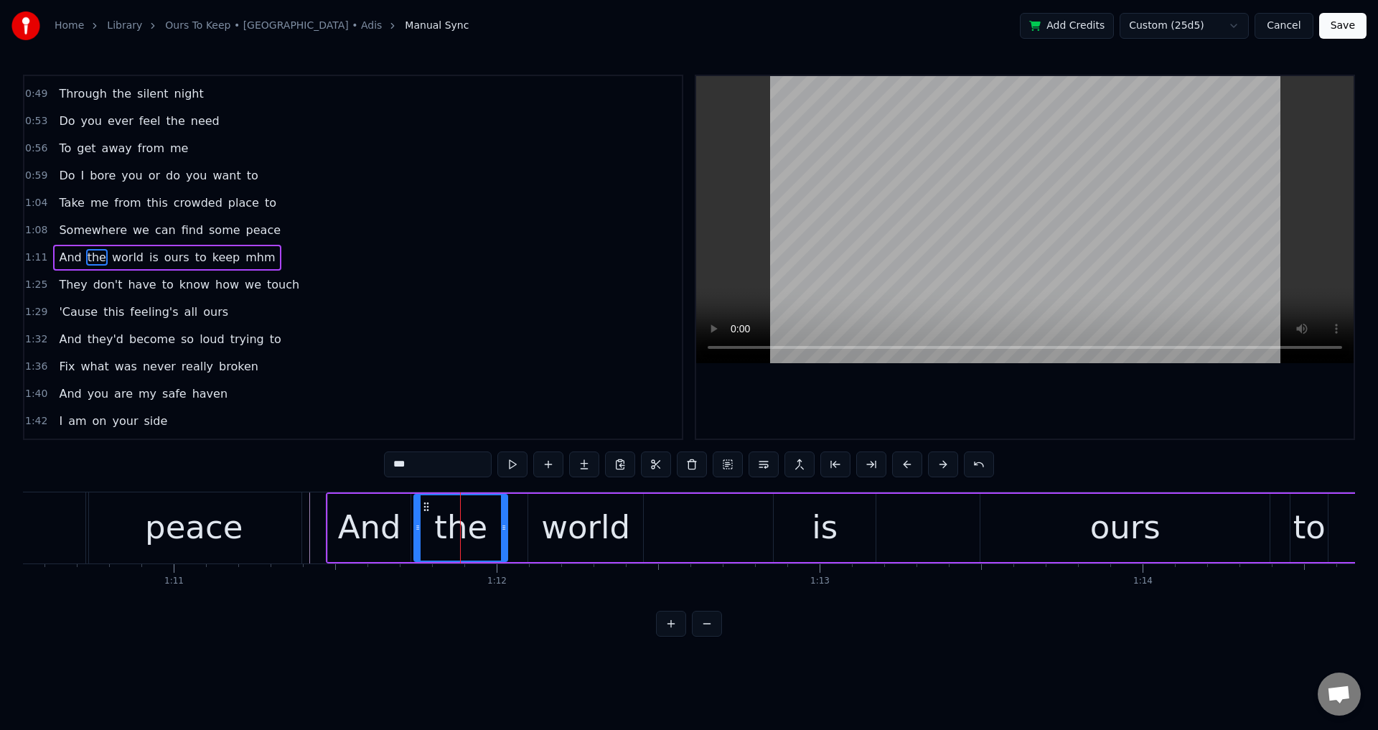
drag, startPoint x: 430, startPoint y: 516, endPoint x: 419, endPoint y: 511, distance: 11.9
click at [416, 513] on div at bounding box center [418, 527] width 6 height 65
click at [528, 520] on div "world" at bounding box center [586, 528] width 116 height 68
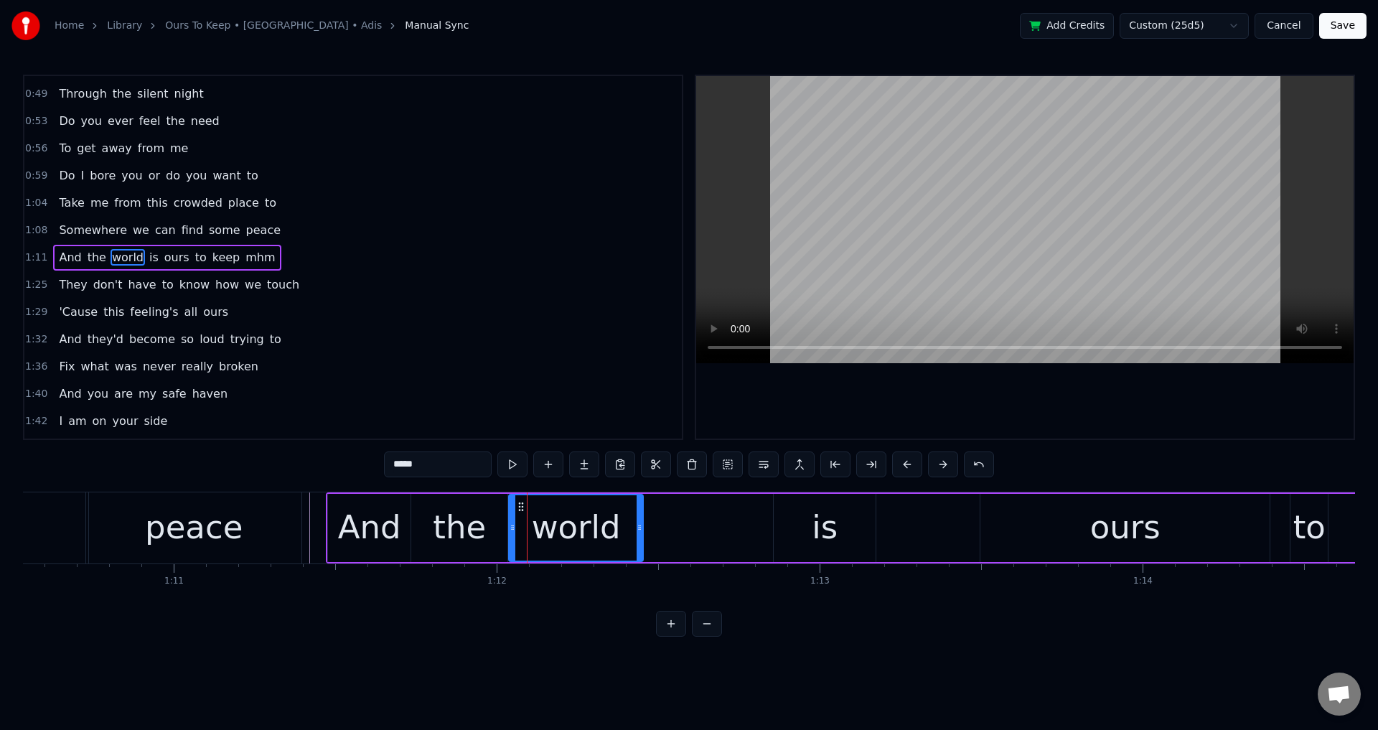
drag, startPoint x: 533, startPoint y: 520, endPoint x: 874, endPoint y: 487, distance: 342.6
click at [511, 522] on div at bounding box center [513, 527] width 6 height 65
click at [970, 413] on div at bounding box center [1025, 257] width 658 height 363
click at [965, 404] on div at bounding box center [1025, 257] width 658 height 363
drag, startPoint x: 1064, startPoint y: 505, endPoint x: 1012, endPoint y: 516, distance: 52.8
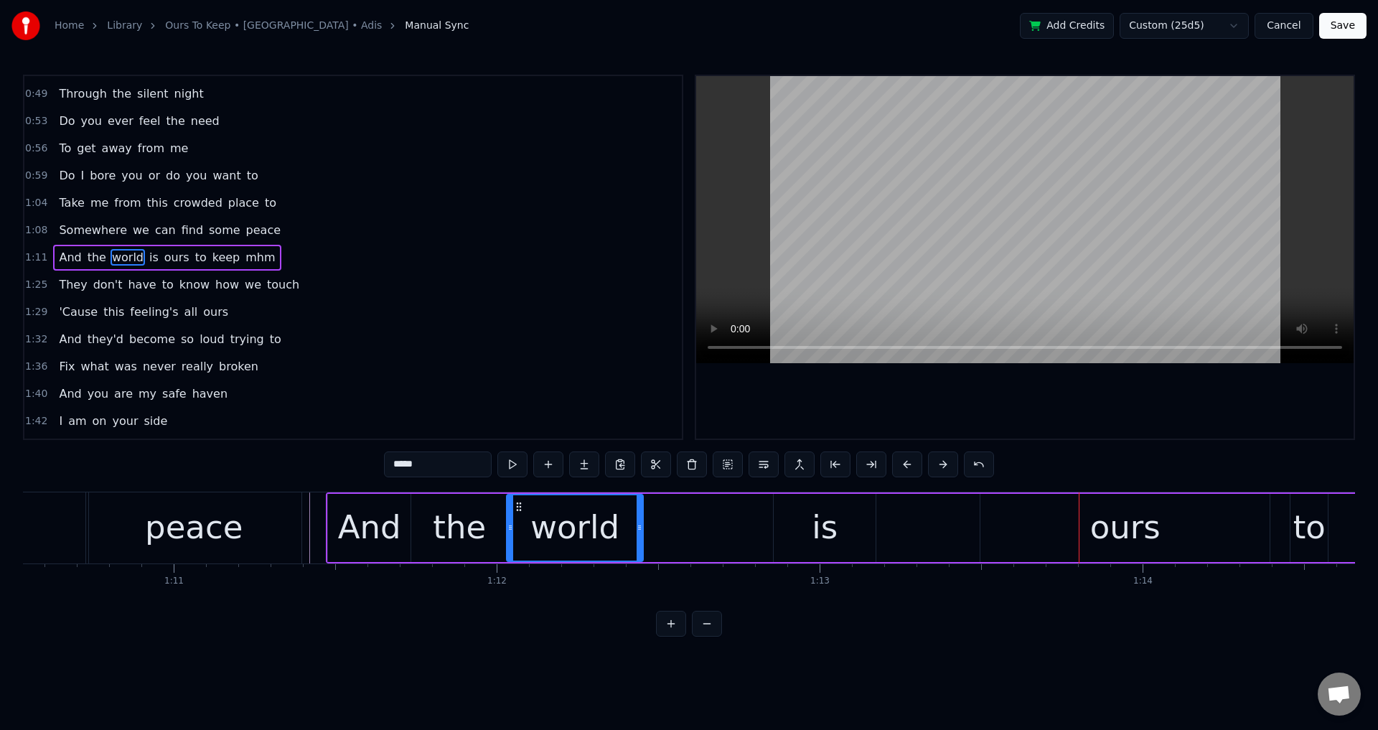
click at [1065, 506] on div "ours" at bounding box center [1125, 528] width 289 height 68
type input "****"
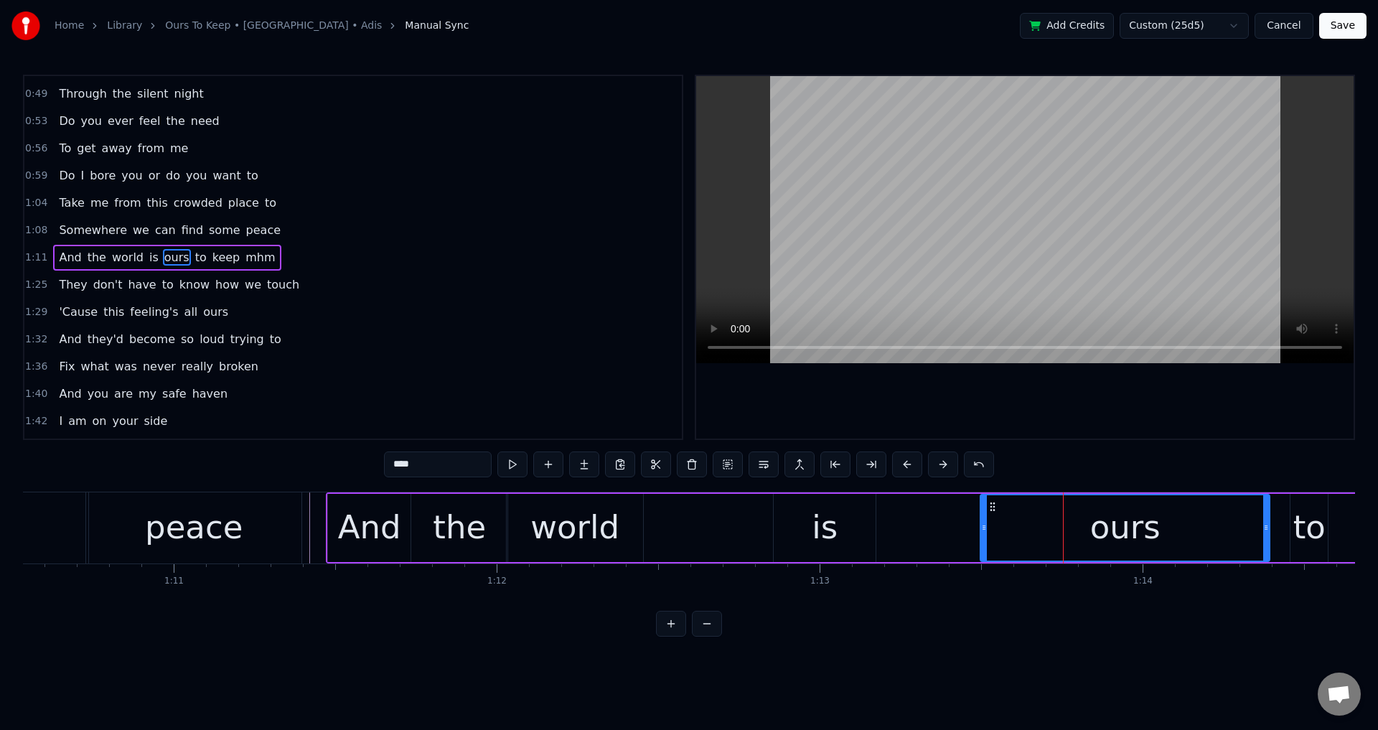
click at [985, 518] on div "ours" at bounding box center [1125, 527] width 288 height 65
drag, startPoint x: 985, startPoint y: 518, endPoint x: 973, endPoint y: 518, distance: 11.5
click at [976, 518] on div at bounding box center [979, 527] width 6 height 65
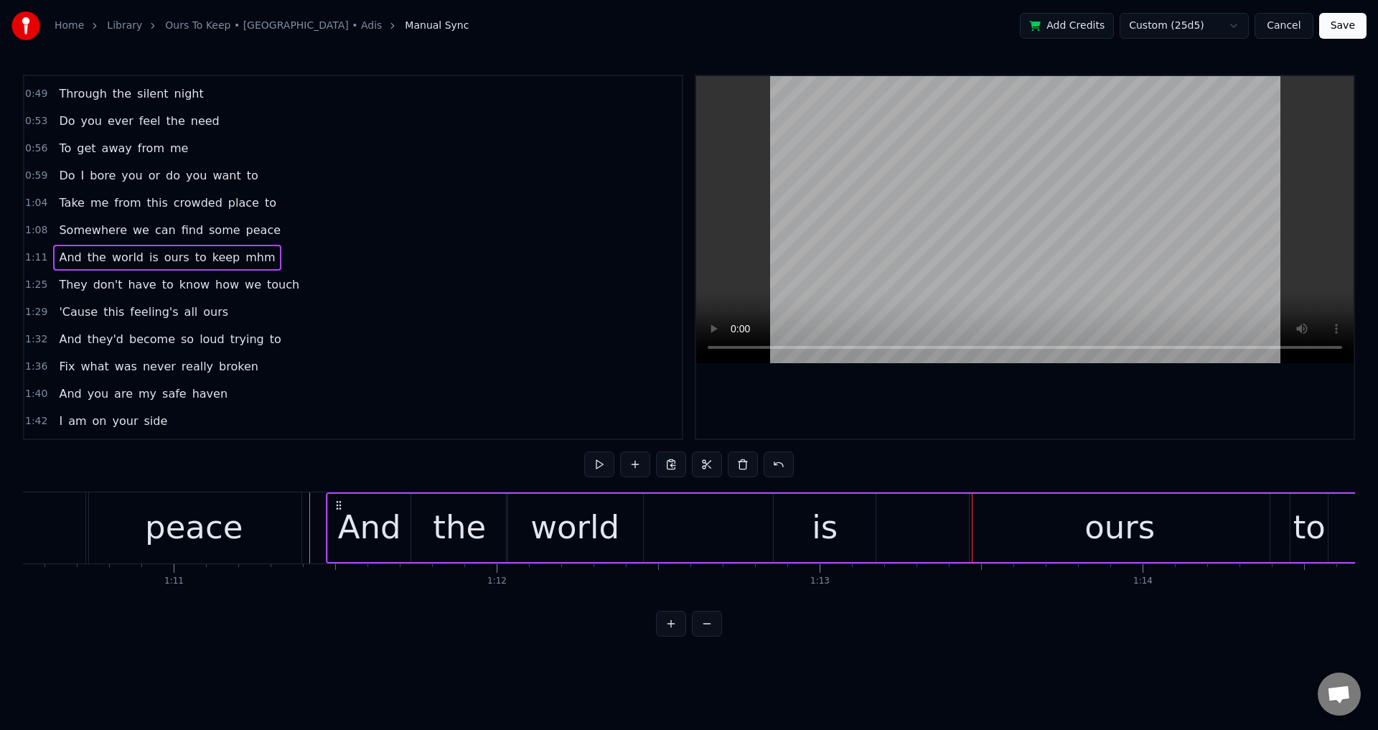
click at [1024, 425] on div at bounding box center [1025, 257] width 658 height 363
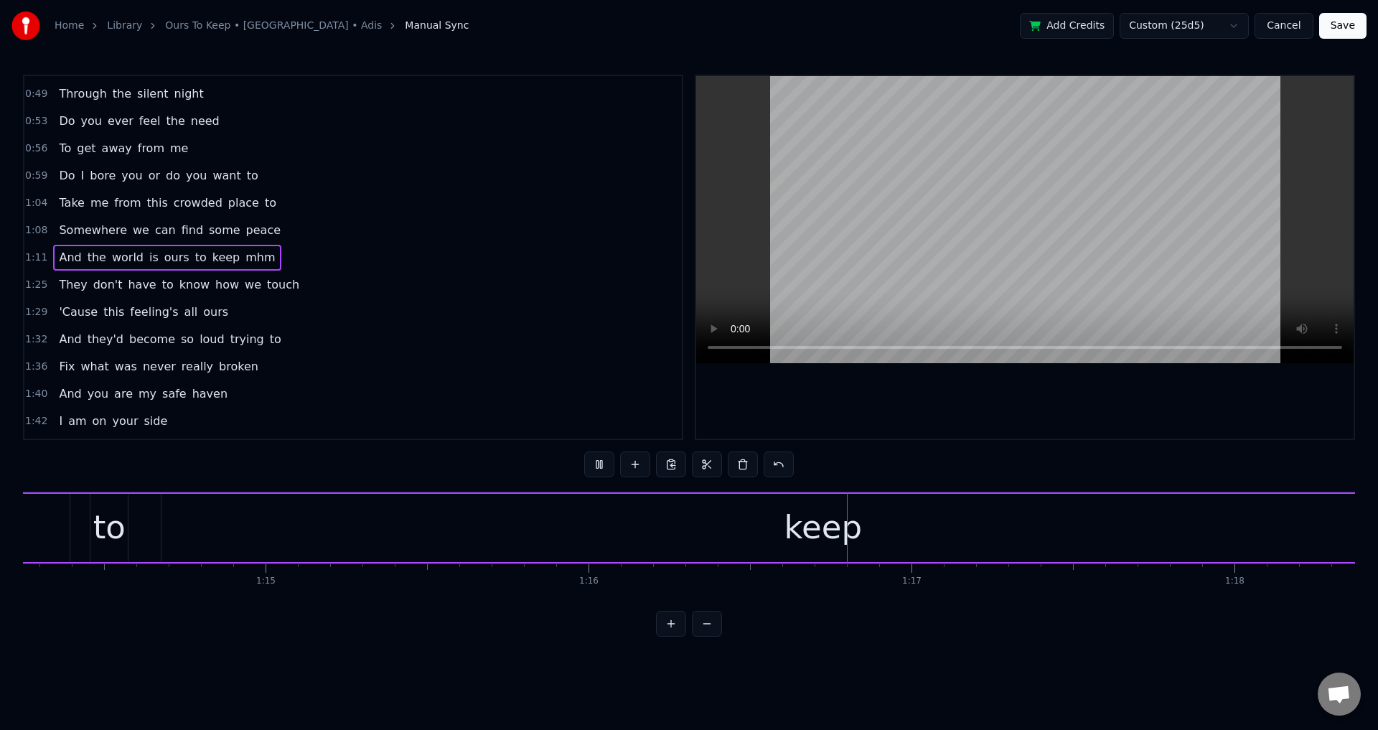
click at [1086, 433] on div at bounding box center [1025, 257] width 658 height 363
click at [106, 538] on div "to" at bounding box center [109, 527] width 32 height 49
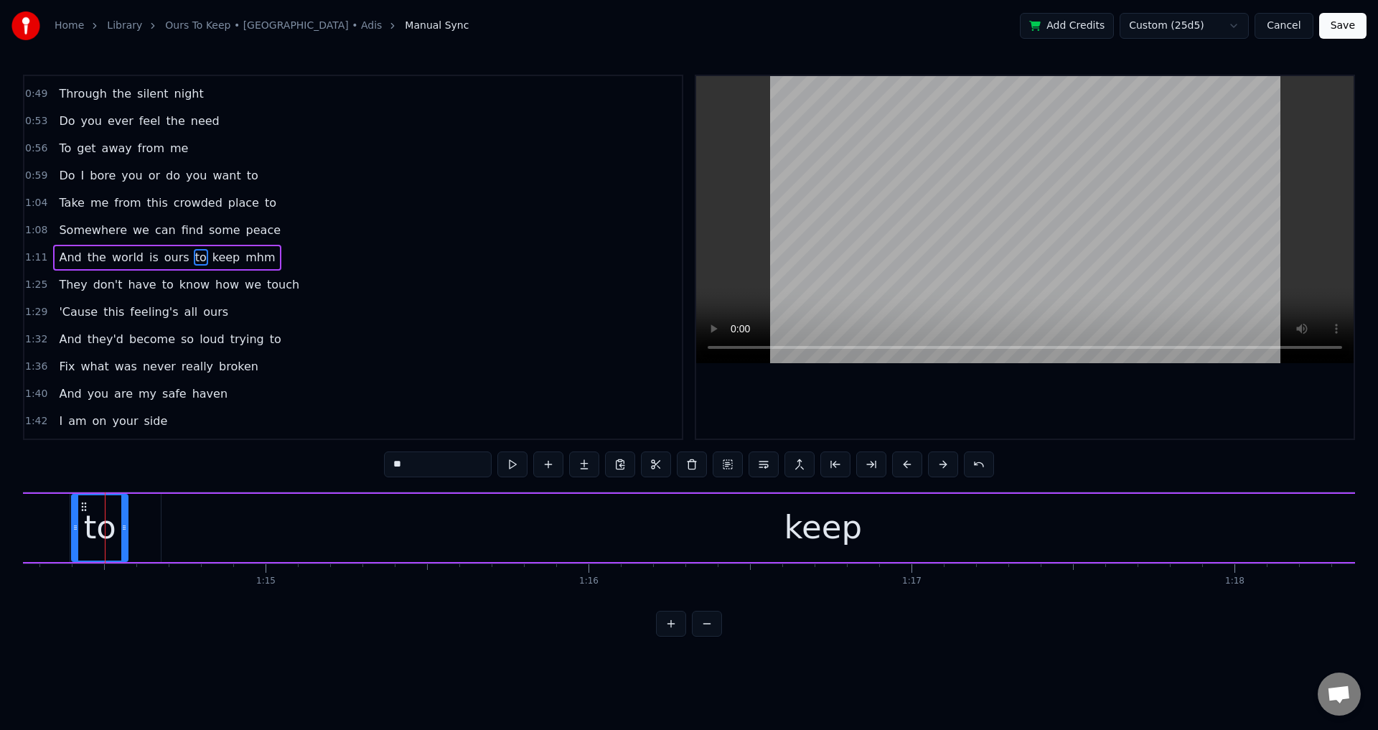
drag, startPoint x: 96, startPoint y: 528, endPoint x: 76, endPoint y: 526, distance: 20.2
click at [76, 526] on icon at bounding box center [76, 527] width 6 height 11
click at [205, 519] on div "keep" at bounding box center [843, 528] width 1323 height 68
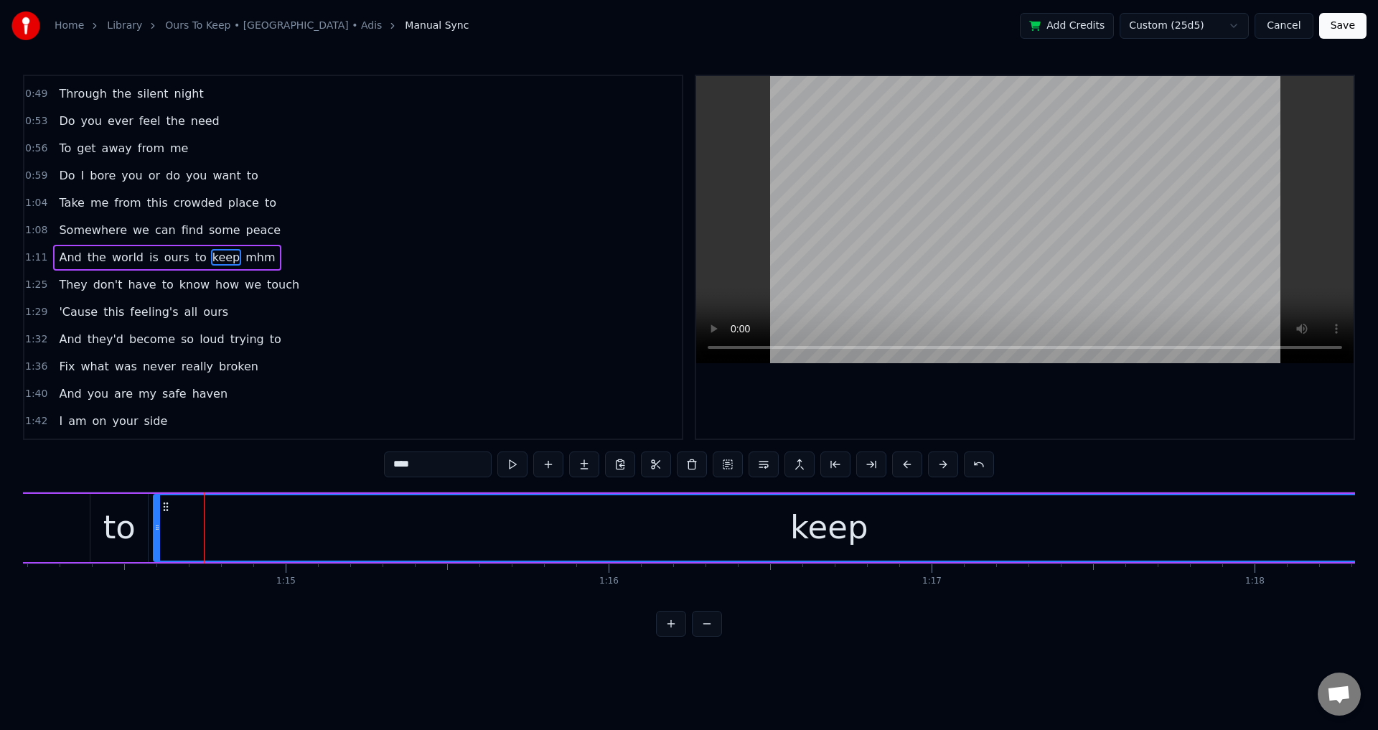
drag, startPoint x: 184, startPoint y: 523, endPoint x: 151, endPoint y: 523, distance: 33.0
click at [154, 523] on icon at bounding box center [157, 527] width 6 height 11
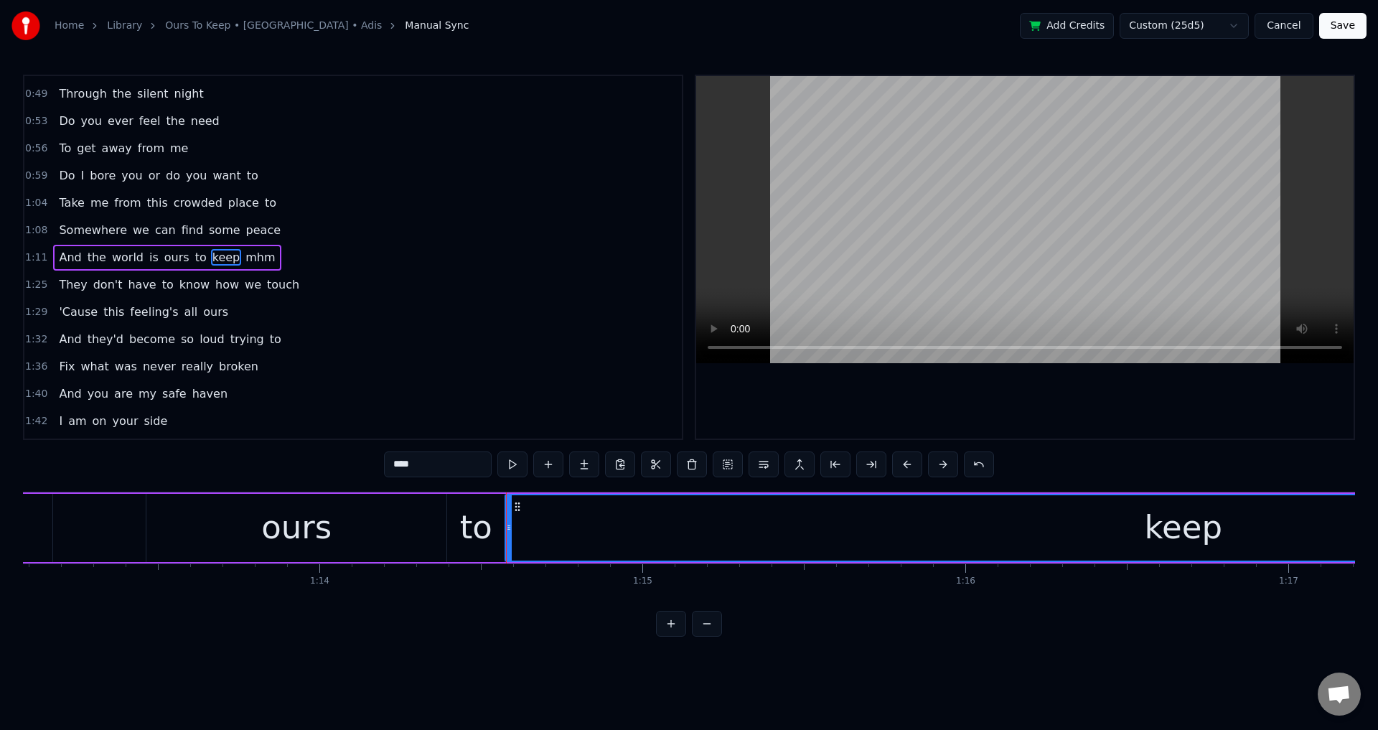
click at [342, 523] on div "ours" at bounding box center [296, 528] width 300 height 68
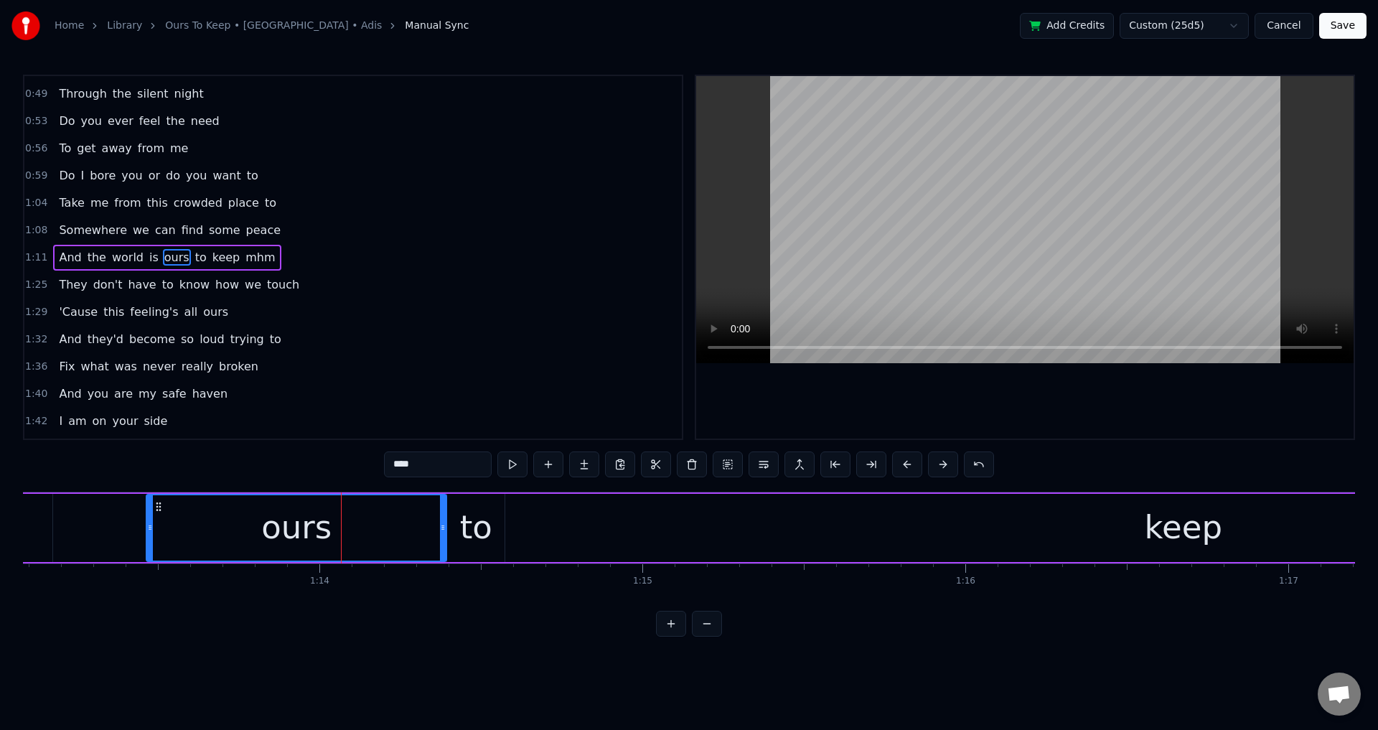
click at [853, 387] on div at bounding box center [1025, 257] width 658 height 363
click at [1022, 407] on div at bounding box center [1025, 257] width 658 height 363
click at [564, 528] on div "keep" at bounding box center [1183, 528] width 1356 height 68
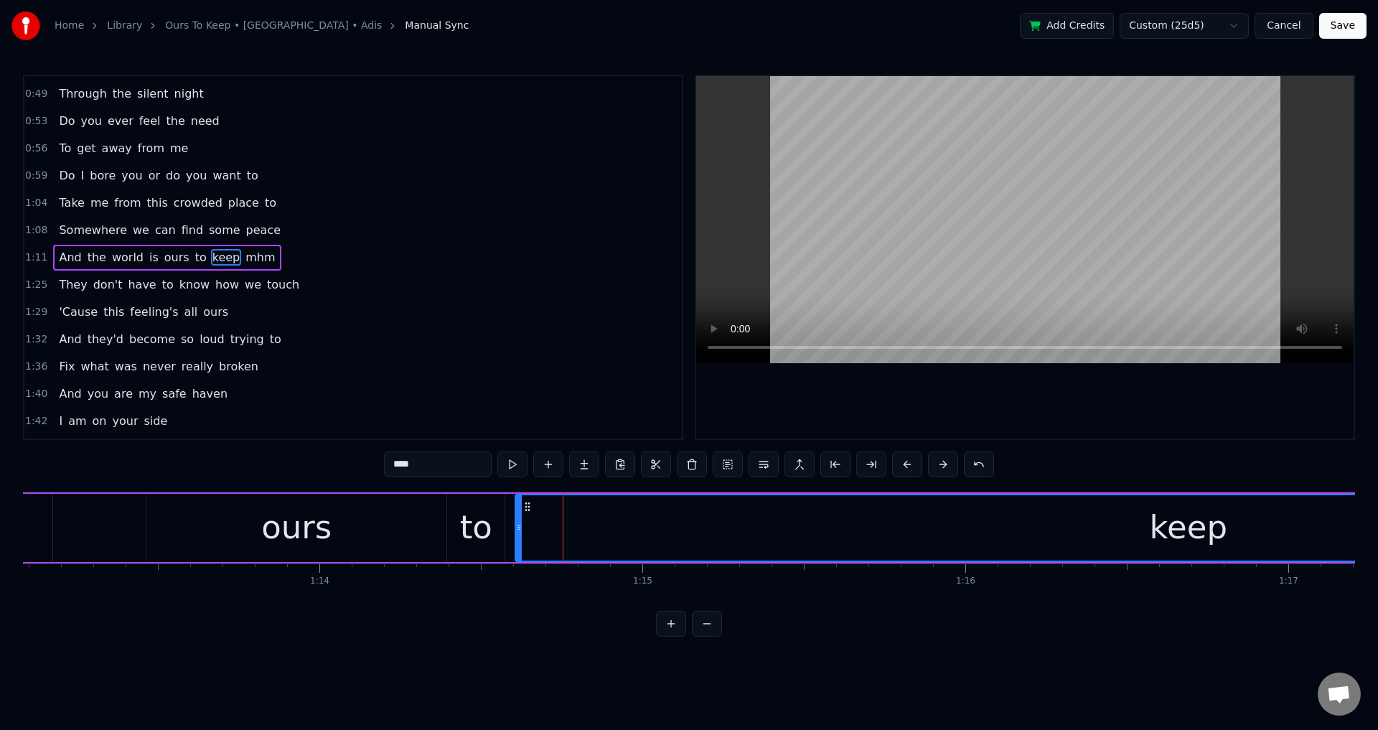
drag, startPoint x: 507, startPoint y: 524, endPoint x: 534, endPoint y: 524, distance: 27.3
click at [522, 524] on icon at bounding box center [519, 527] width 6 height 11
click at [497, 525] on div "to" at bounding box center [475, 528] width 57 height 68
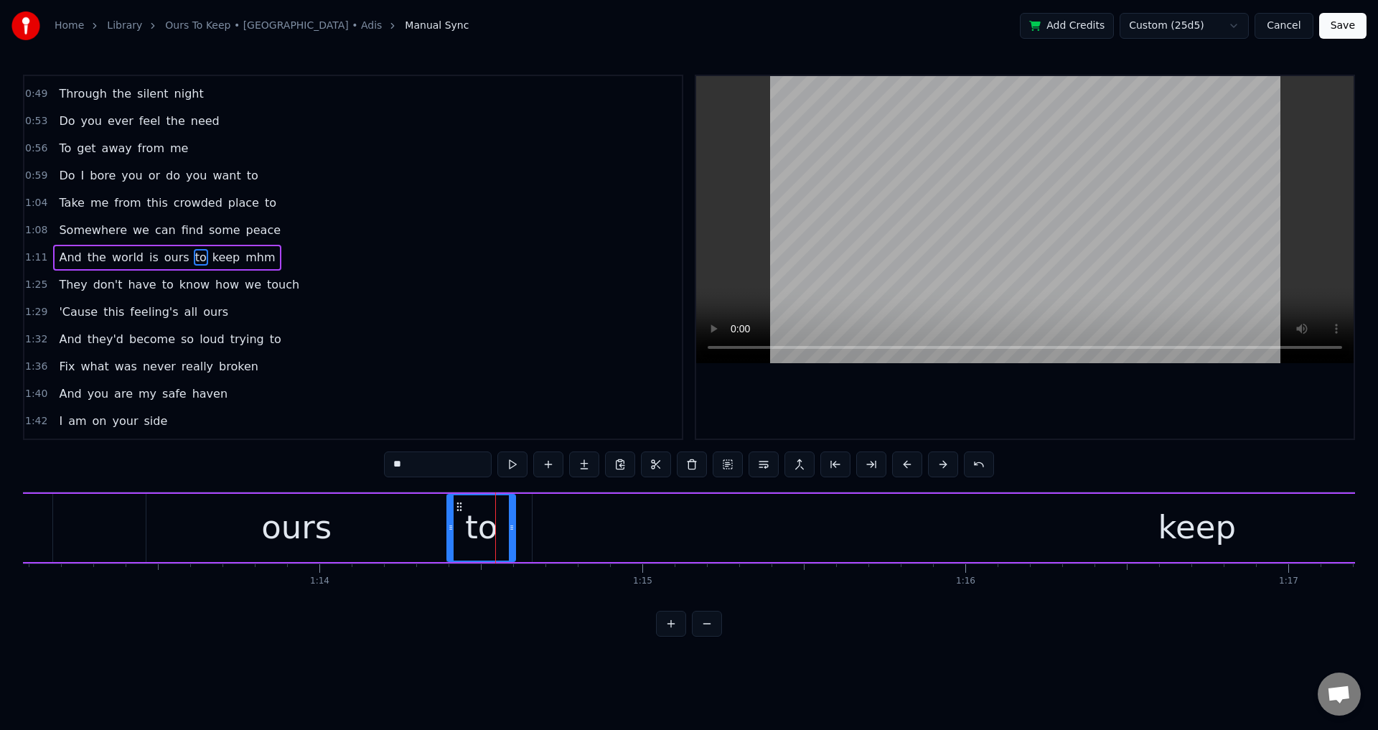
drag, startPoint x: 503, startPoint y: 525, endPoint x: 524, endPoint y: 524, distance: 20.8
click at [515, 524] on icon at bounding box center [512, 527] width 6 height 11
click at [482, 523] on div "to" at bounding box center [486, 527] width 32 height 49
click at [895, 402] on div at bounding box center [1025, 257] width 658 height 363
click at [909, 393] on div at bounding box center [1025, 257] width 658 height 363
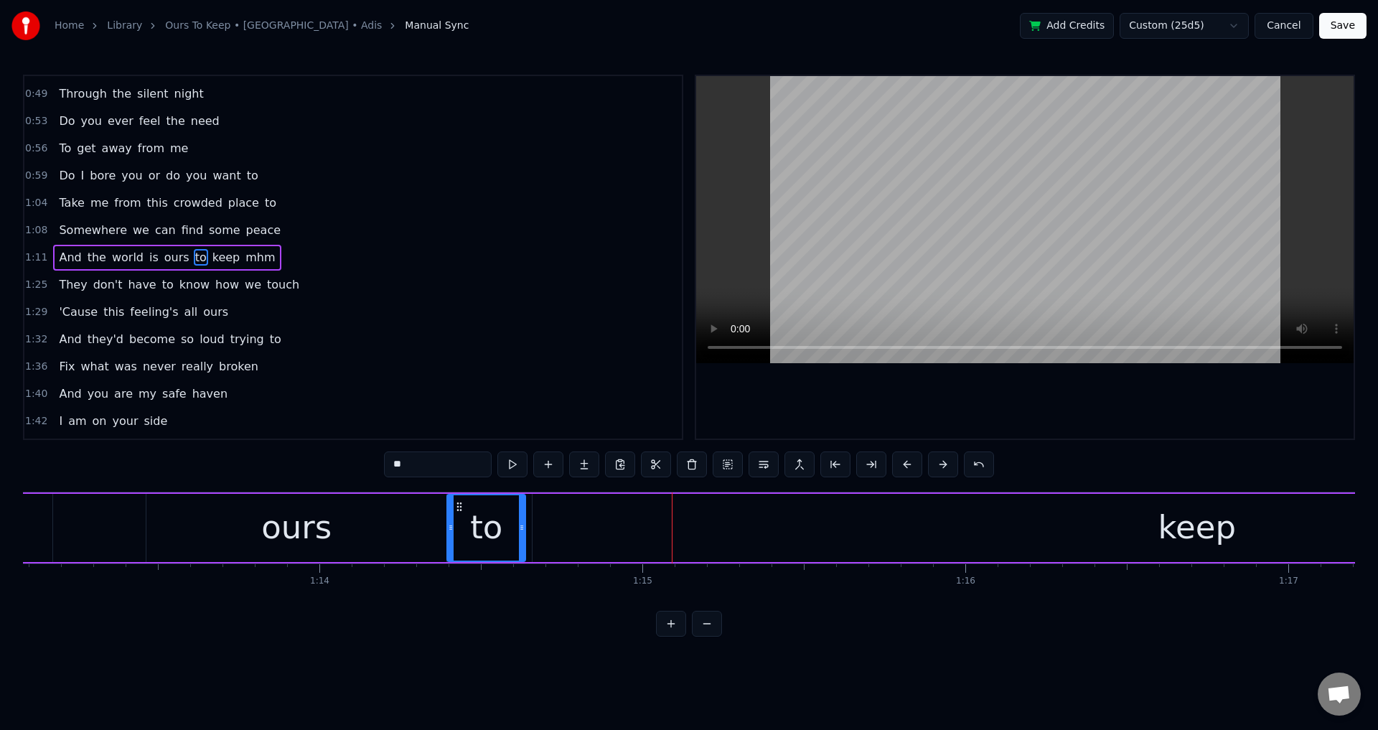
click at [556, 561] on div "keep" at bounding box center [1197, 528] width 1330 height 68
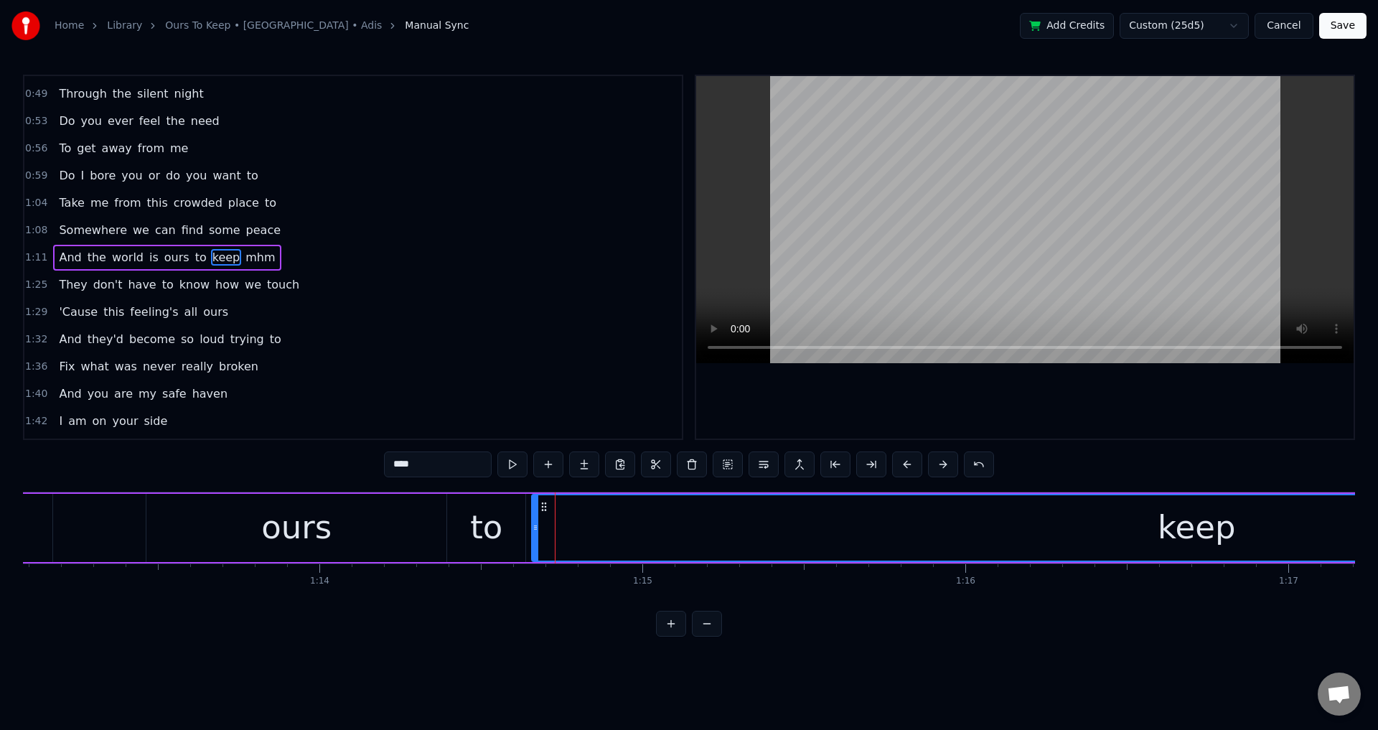
drag, startPoint x: 536, startPoint y: 540, endPoint x: 525, endPoint y: 541, distance: 10.1
click at [533, 541] on div at bounding box center [536, 527] width 6 height 65
click at [932, 375] on div at bounding box center [1025, 257] width 658 height 363
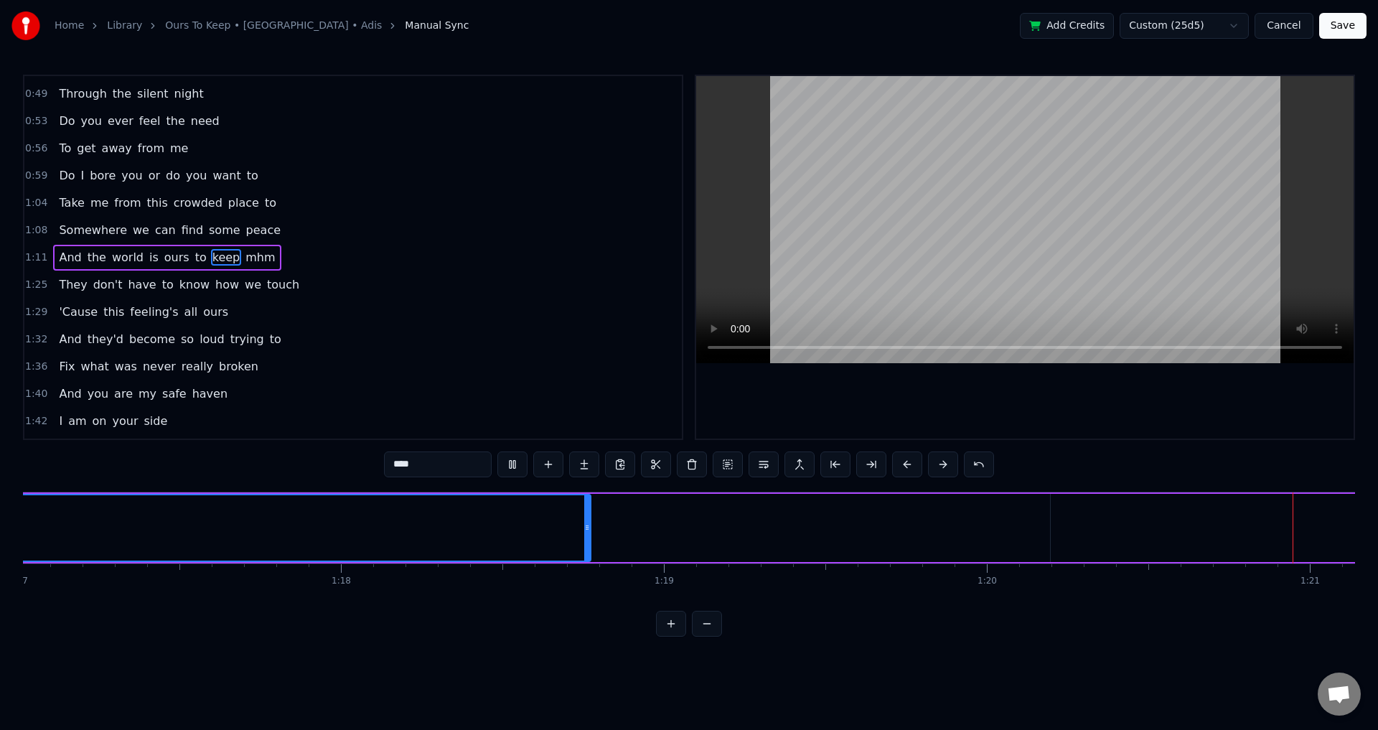
scroll to position [0, 26077]
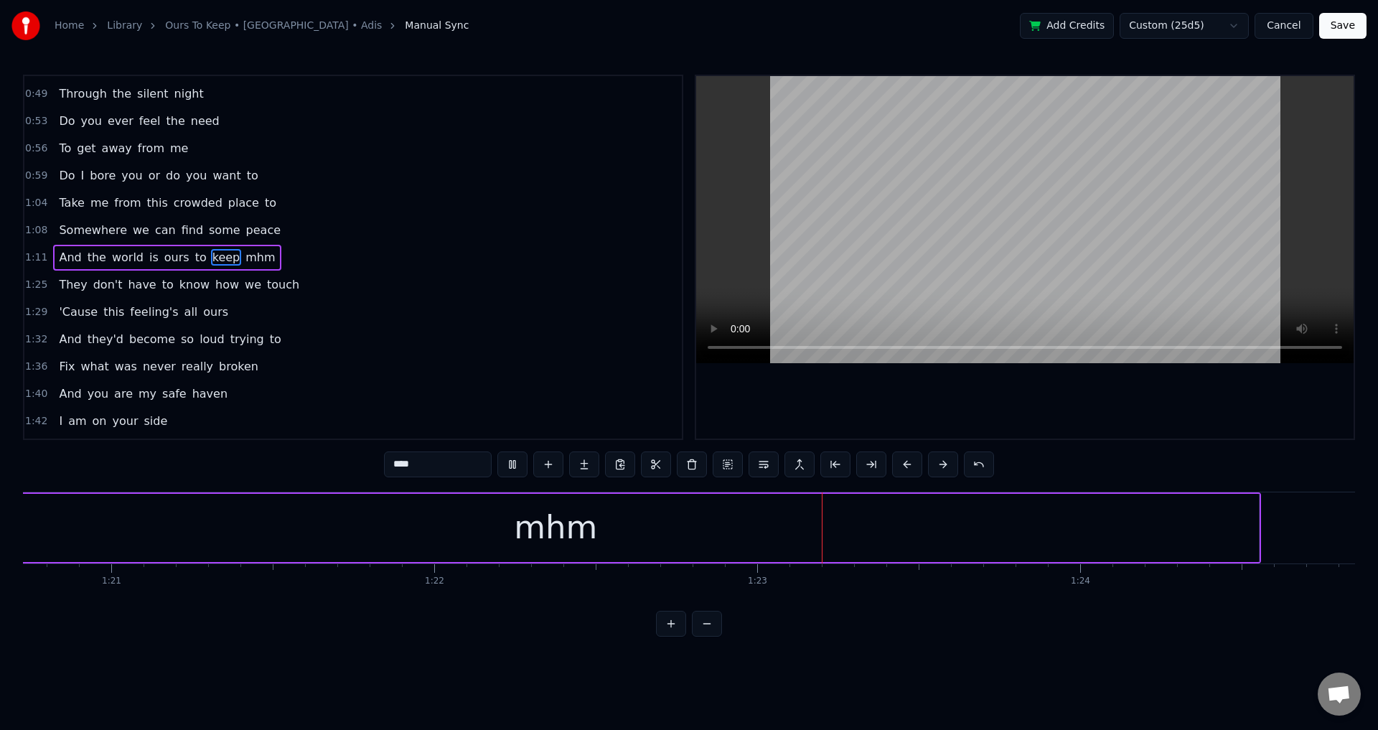
click at [860, 547] on div "mhm" at bounding box center [555, 528] width 1407 height 68
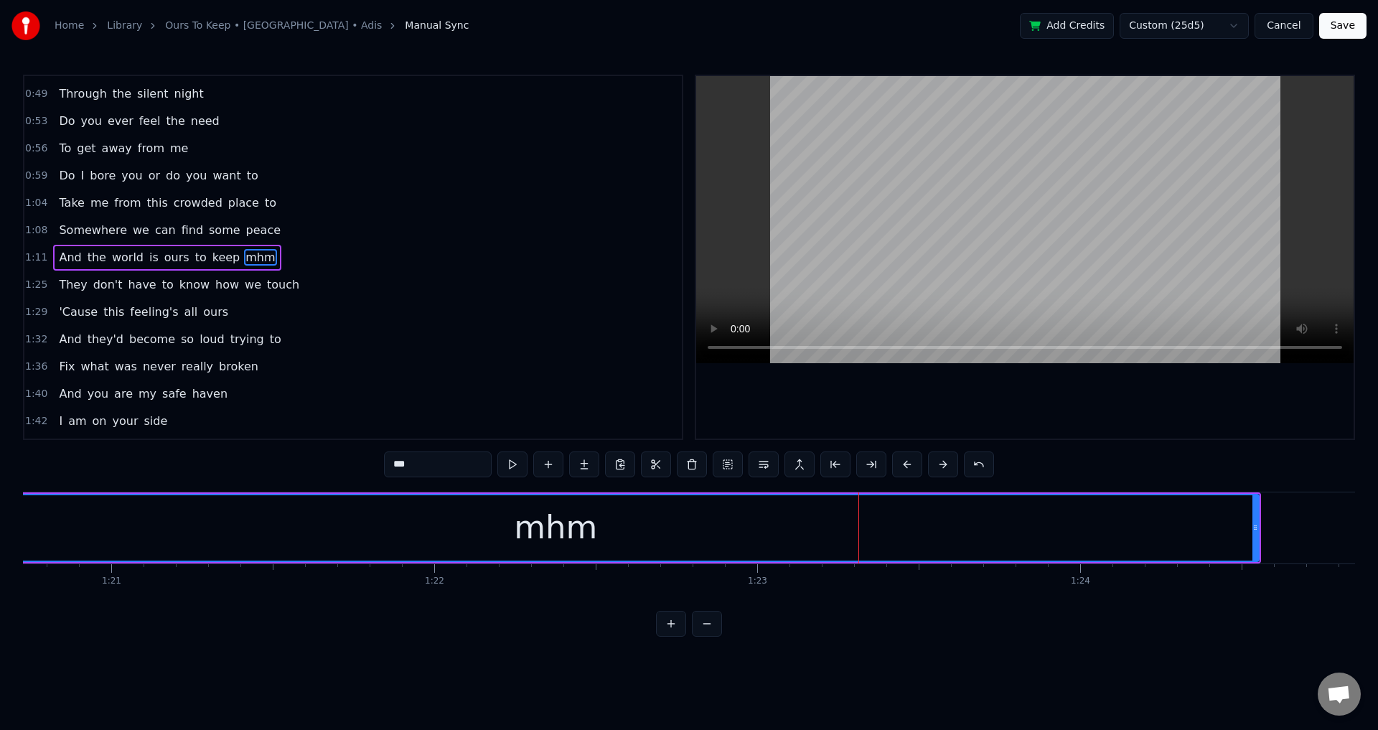
drag, startPoint x: 431, startPoint y: 467, endPoint x: 343, endPoint y: 465, distance: 87.6
click at [343, 465] on div "0:11 How are you in your time alone 0:15 I'm doing fine well I'm not 0:18 I fee…" at bounding box center [689, 356] width 1332 height 562
click at [902, 409] on div at bounding box center [1025, 257] width 658 height 363
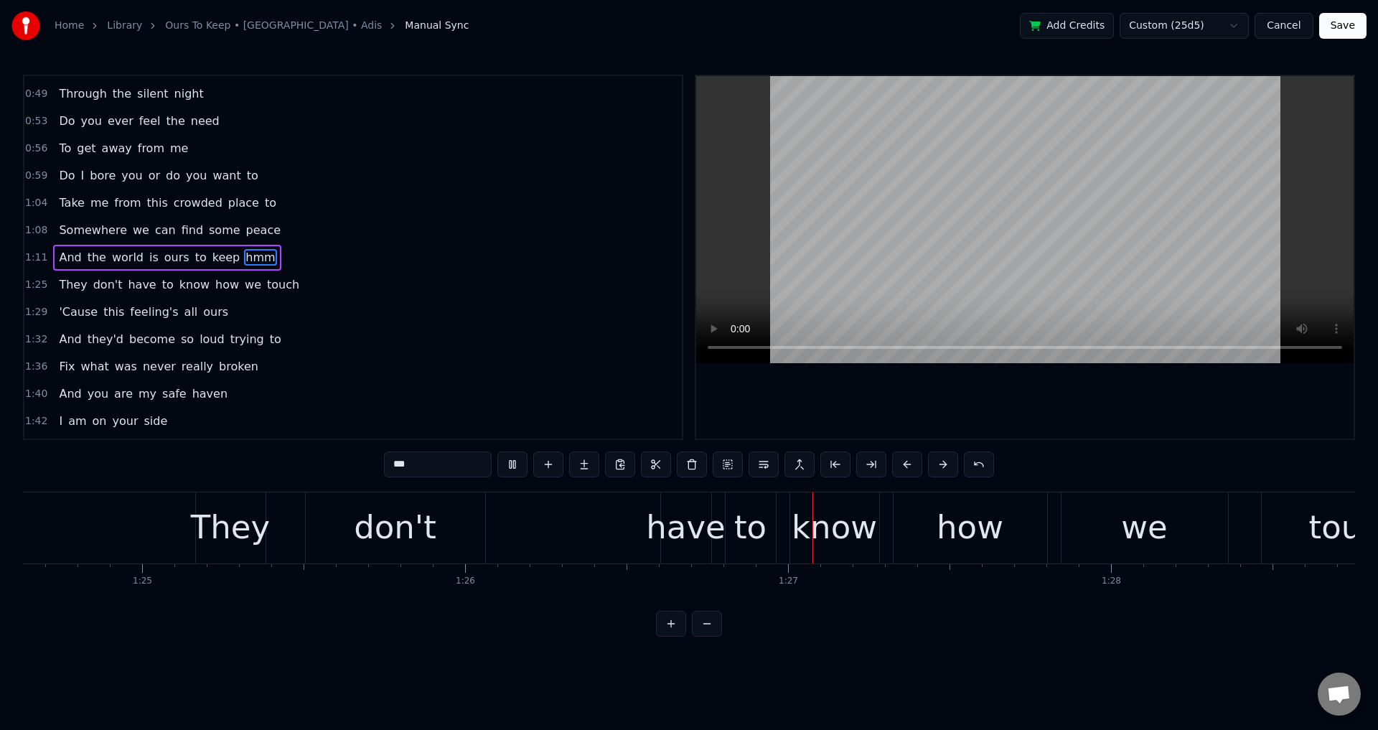
drag, startPoint x: 908, startPoint y: 413, endPoint x: 397, endPoint y: 539, distance: 526.3
click at [908, 414] on div at bounding box center [1025, 257] width 658 height 363
click at [356, 523] on div "don't" at bounding box center [395, 527] width 179 height 71
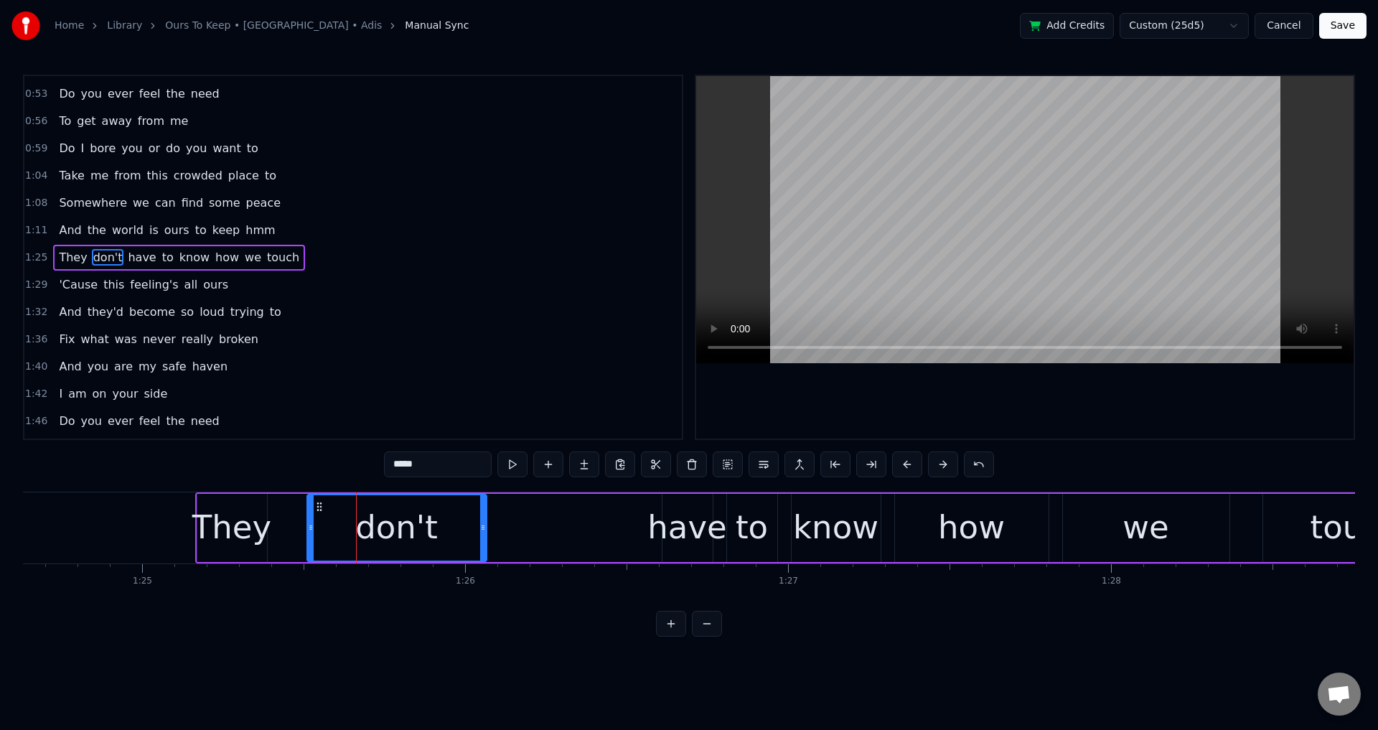
click at [223, 526] on div "They" at bounding box center [231, 527] width 79 height 49
type input "****"
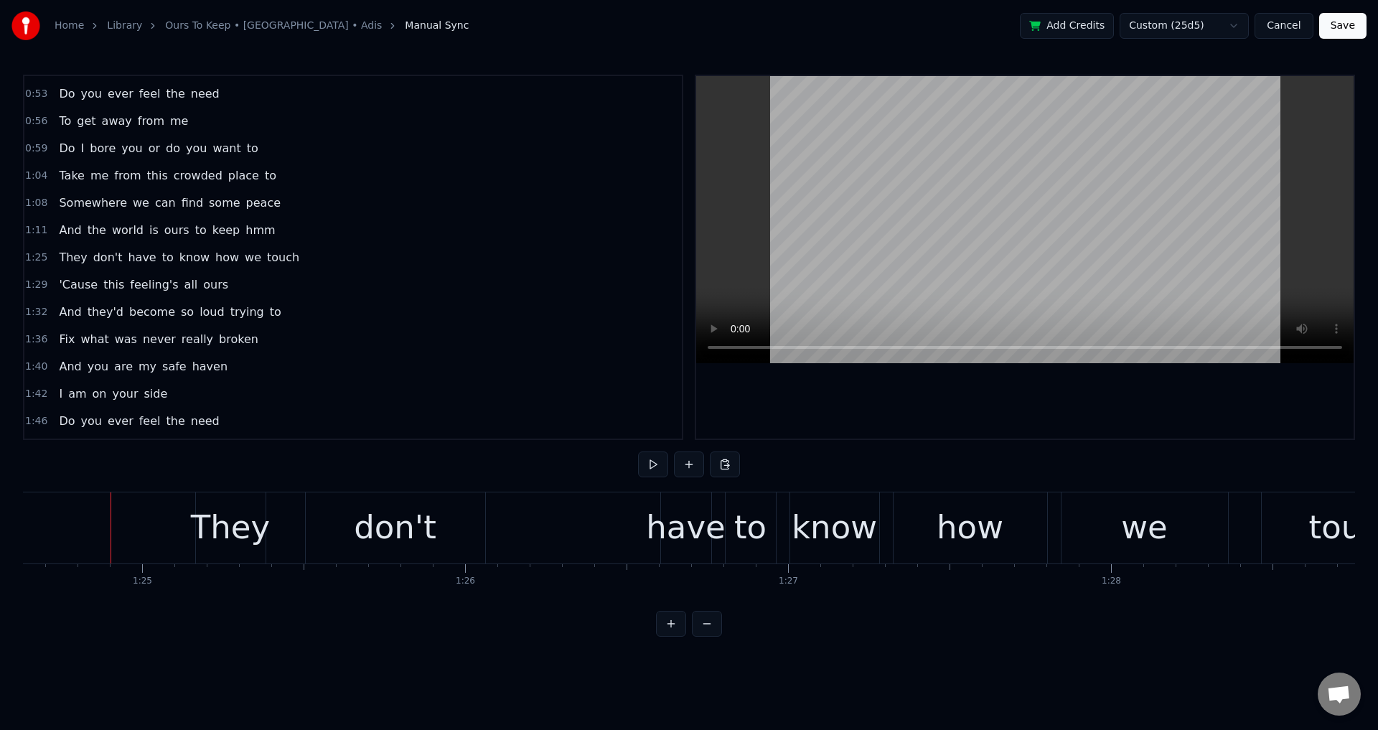
click at [944, 404] on div at bounding box center [1025, 257] width 658 height 363
click at [251, 535] on div "They" at bounding box center [230, 527] width 79 height 49
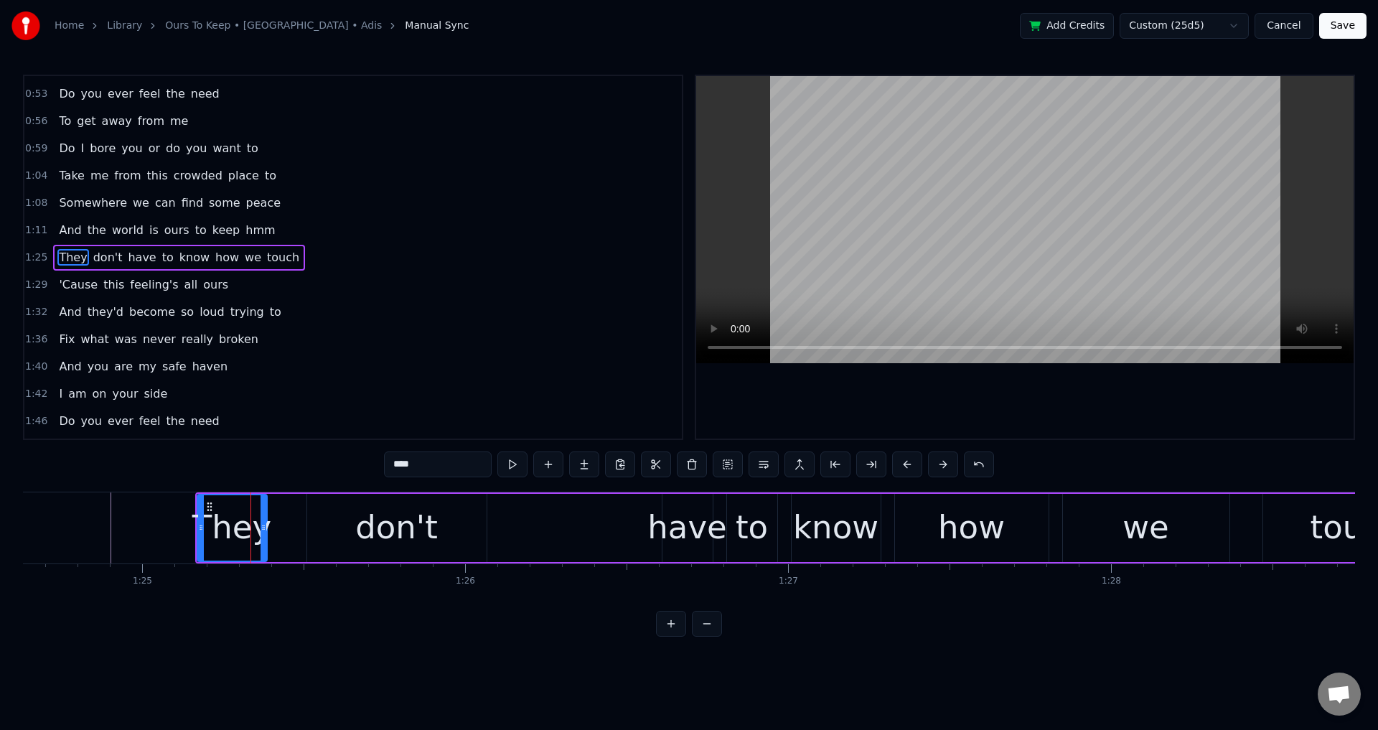
drag, startPoint x: 200, startPoint y: 524, endPoint x: 192, endPoint y: 526, distance: 8.9
click at [198, 526] on icon at bounding box center [201, 527] width 6 height 11
click at [353, 537] on div "don't" at bounding box center [396, 528] width 179 height 68
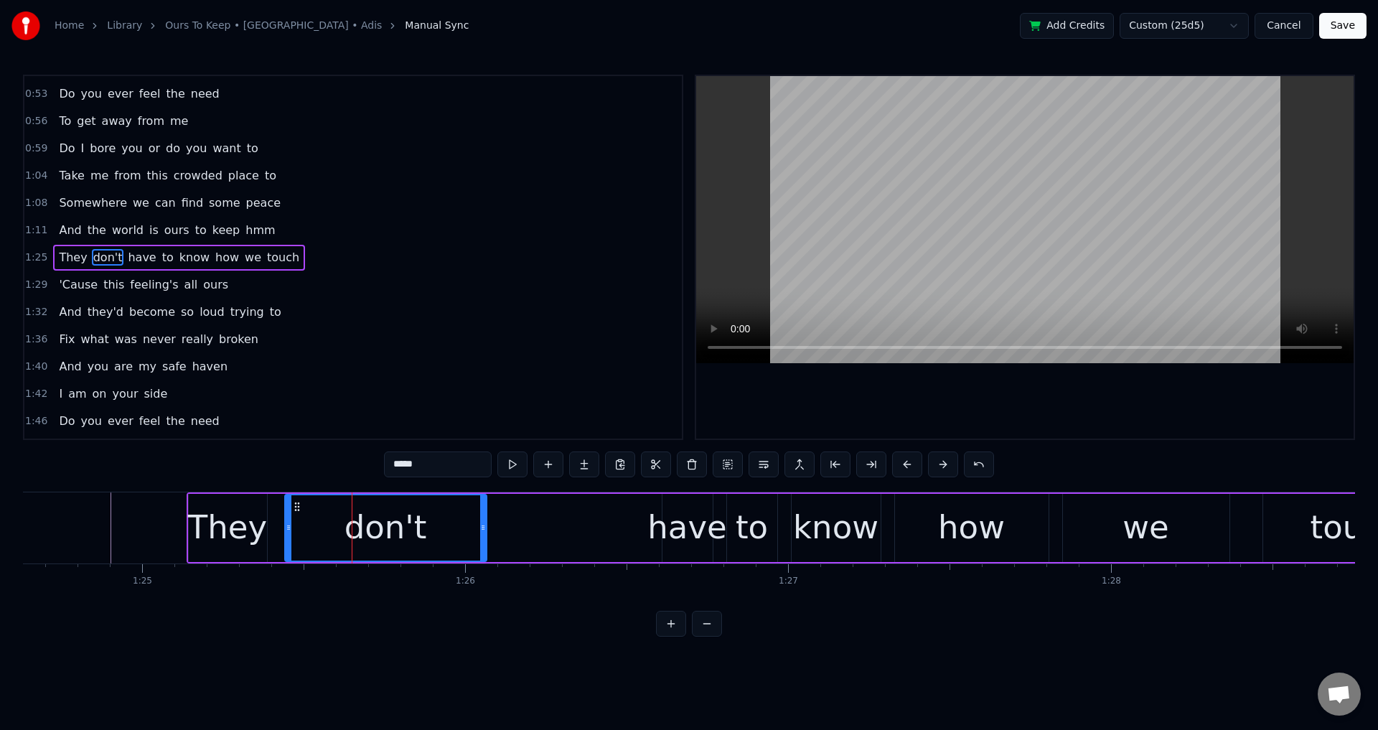
drag, startPoint x: 311, startPoint y: 524, endPoint x: 284, endPoint y: 531, distance: 27.5
click at [286, 531] on icon at bounding box center [289, 527] width 6 height 11
click at [258, 523] on div "They" at bounding box center [227, 527] width 79 height 49
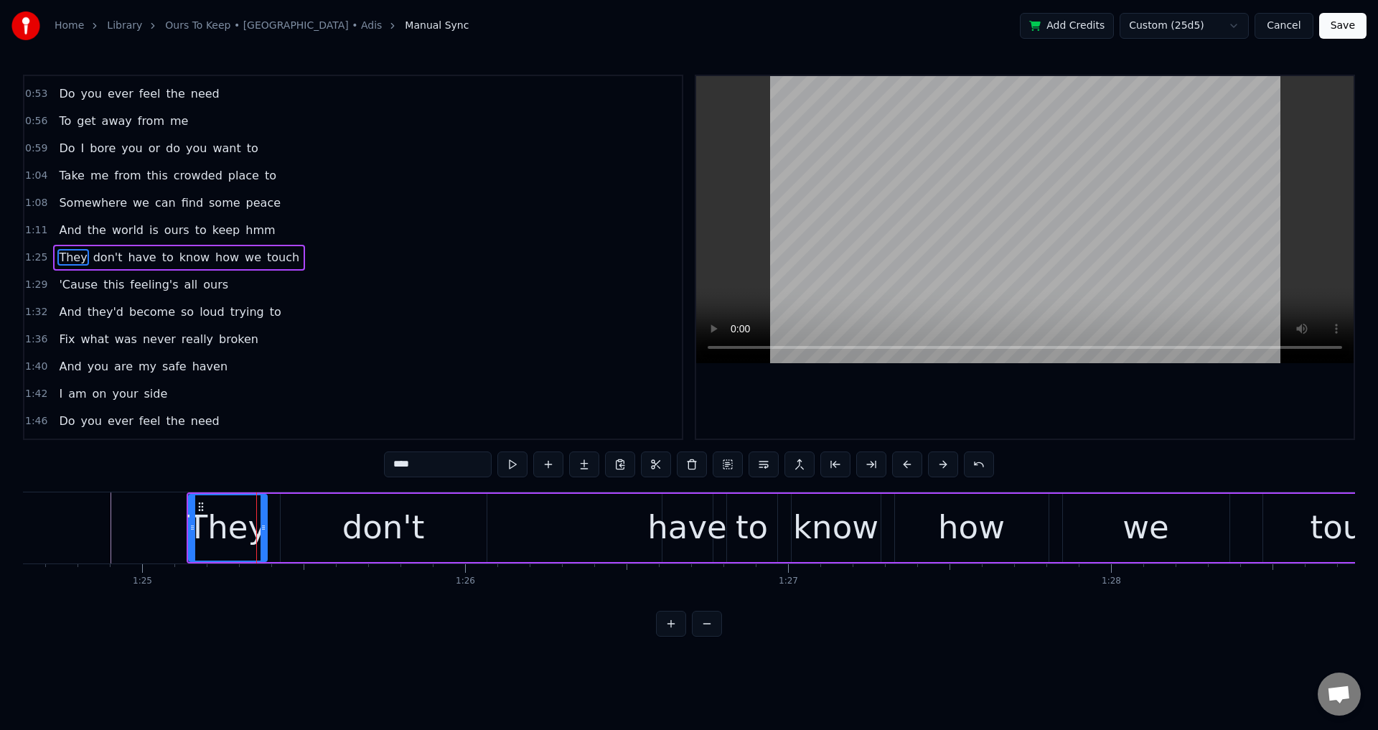
drag, startPoint x: 264, startPoint y: 517, endPoint x: 273, endPoint y: 517, distance: 9.3
click at [266, 517] on div at bounding box center [264, 527] width 6 height 65
click at [202, 531] on div "They" at bounding box center [231, 527] width 79 height 49
click at [786, 408] on div at bounding box center [1025, 257] width 658 height 363
drag, startPoint x: 1113, startPoint y: 398, endPoint x: 1098, endPoint y: 437, distance: 42.3
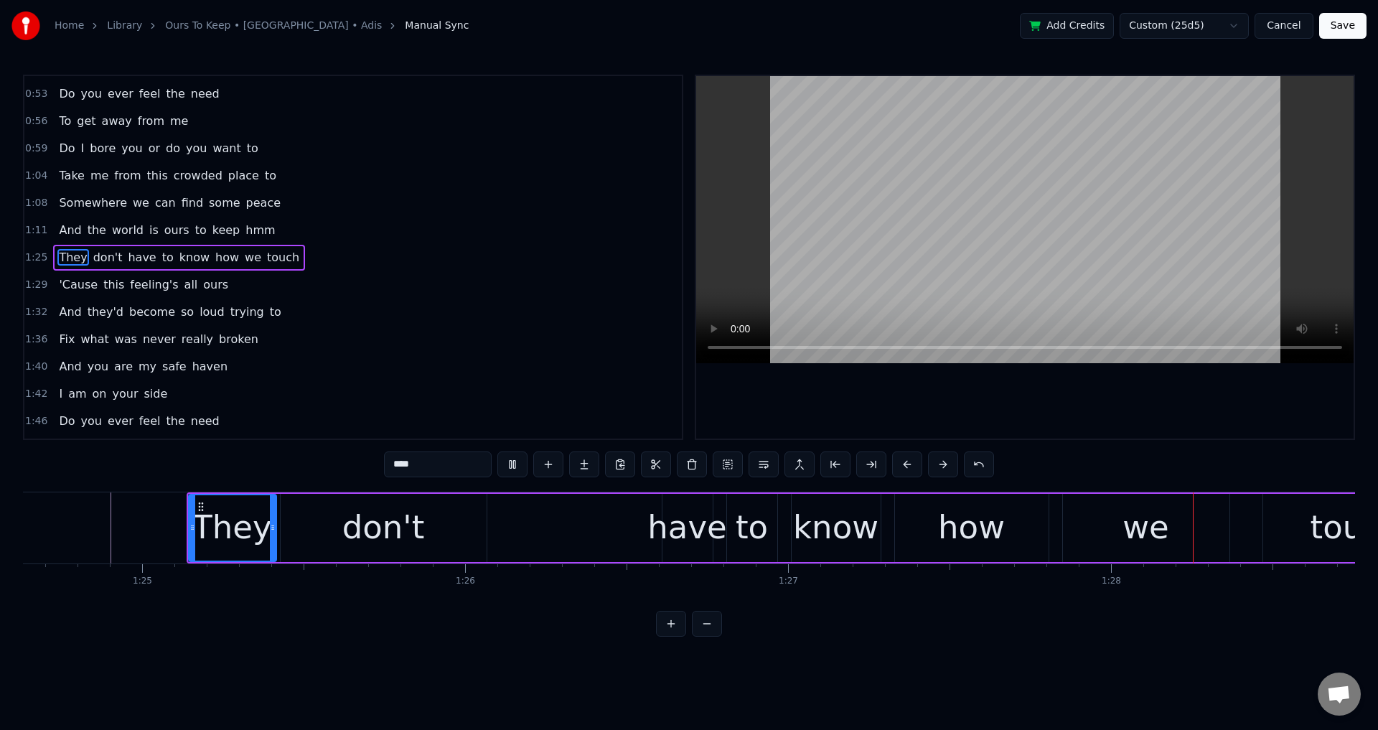
click at [1113, 399] on div at bounding box center [1025, 257] width 658 height 363
click at [1090, 488] on div "0:11 How are you in your time alone 0:15 I'm doing fine well I'm not 0:18 I fee…" at bounding box center [689, 356] width 1332 height 562
click at [1093, 509] on div "we" at bounding box center [1146, 528] width 167 height 68
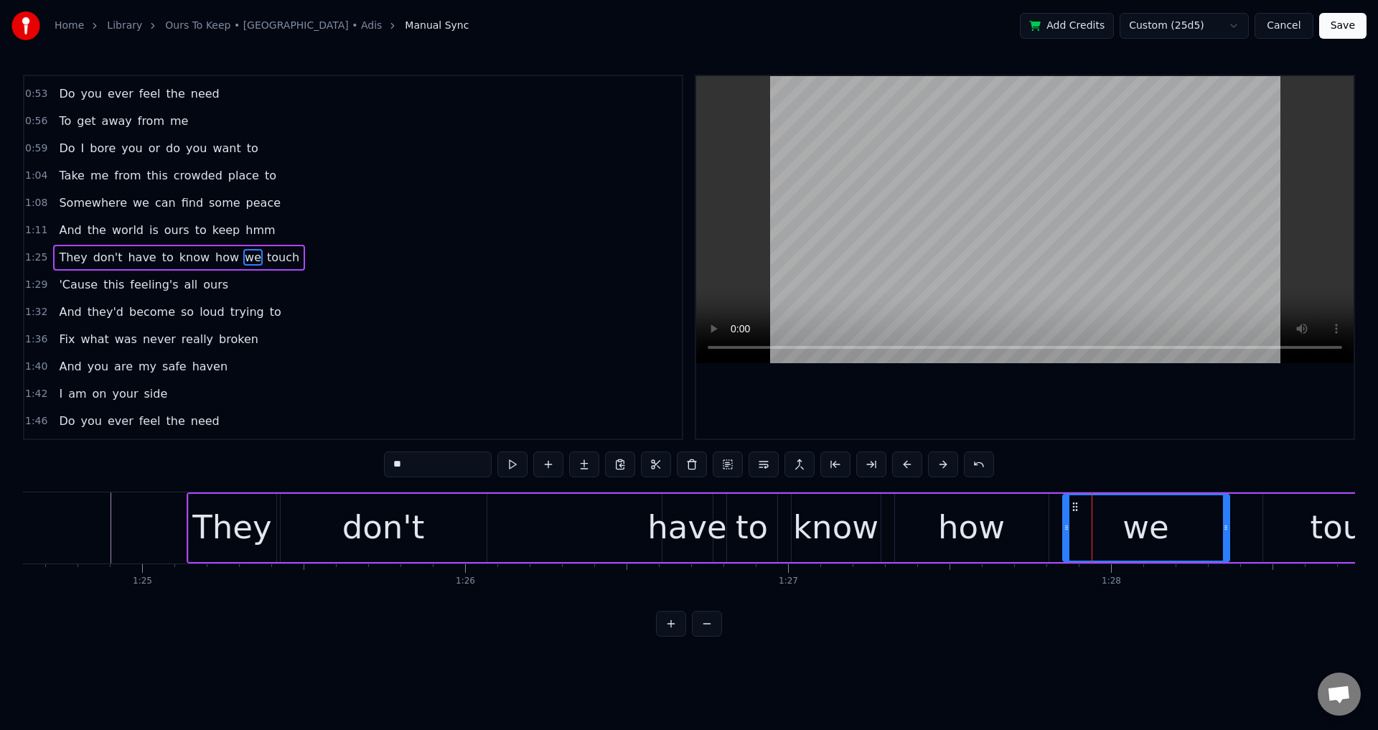
click at [1062, 517] on div "we" at bounding box center [1146, 528] width 168 height 68
drag, startPoint x: 1068, startPoint y: 515, endPoint x: 1051, endPoint y: 522, distance: 18.4
click at [1057, 522] on div at bounding box center [1060, 527] width 6 height 65
click at [1264, 528] on div "touch" at bounding box center [1356, 528] width 186 height 68
type input "*****"
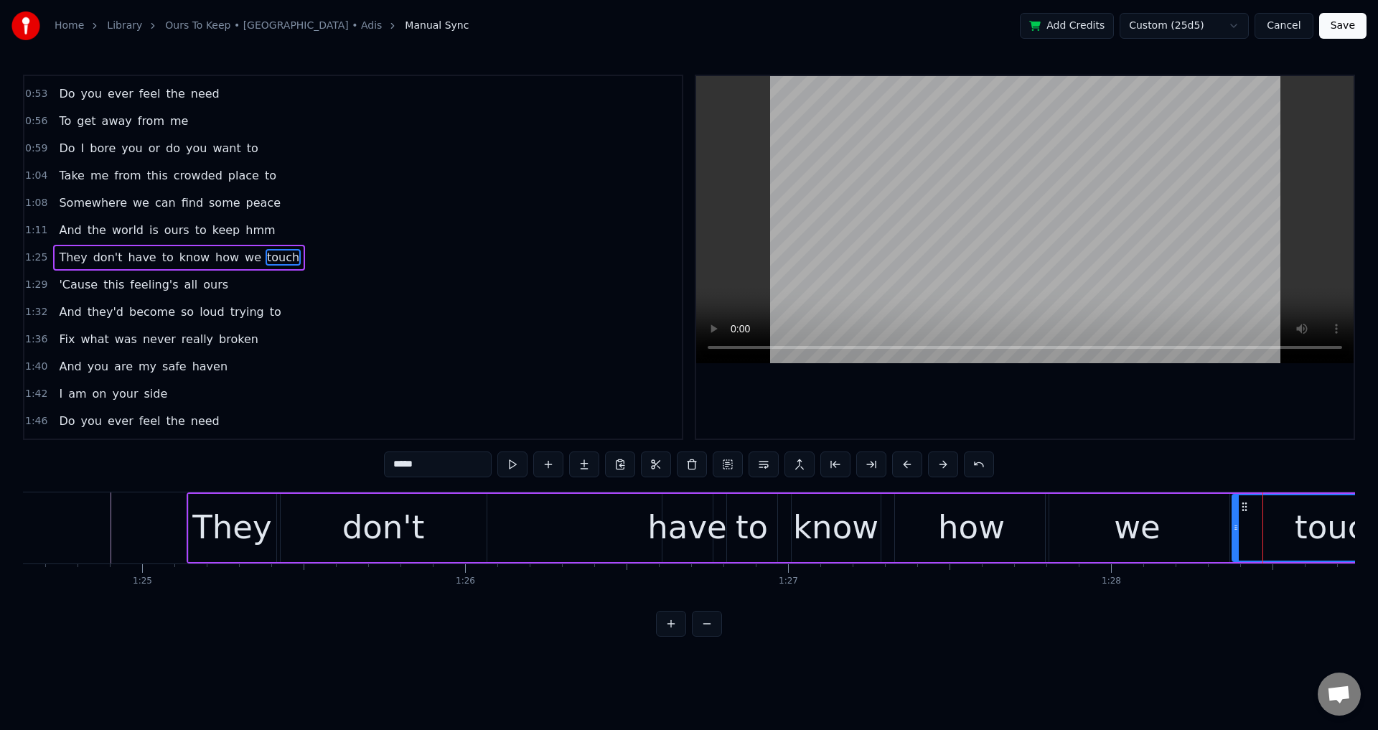
drag, startPoint x: 1267, startPoint y: 526, endPoint x: 1236, endPoint y: 533, distance: 31.7
click at [1236, 533] on div at bounding box center [1236, 527] width 6 height 65
click at [641, 512] on div "They don't have to know how we touch" at bounding box center [819, 527] width 1265 height 71
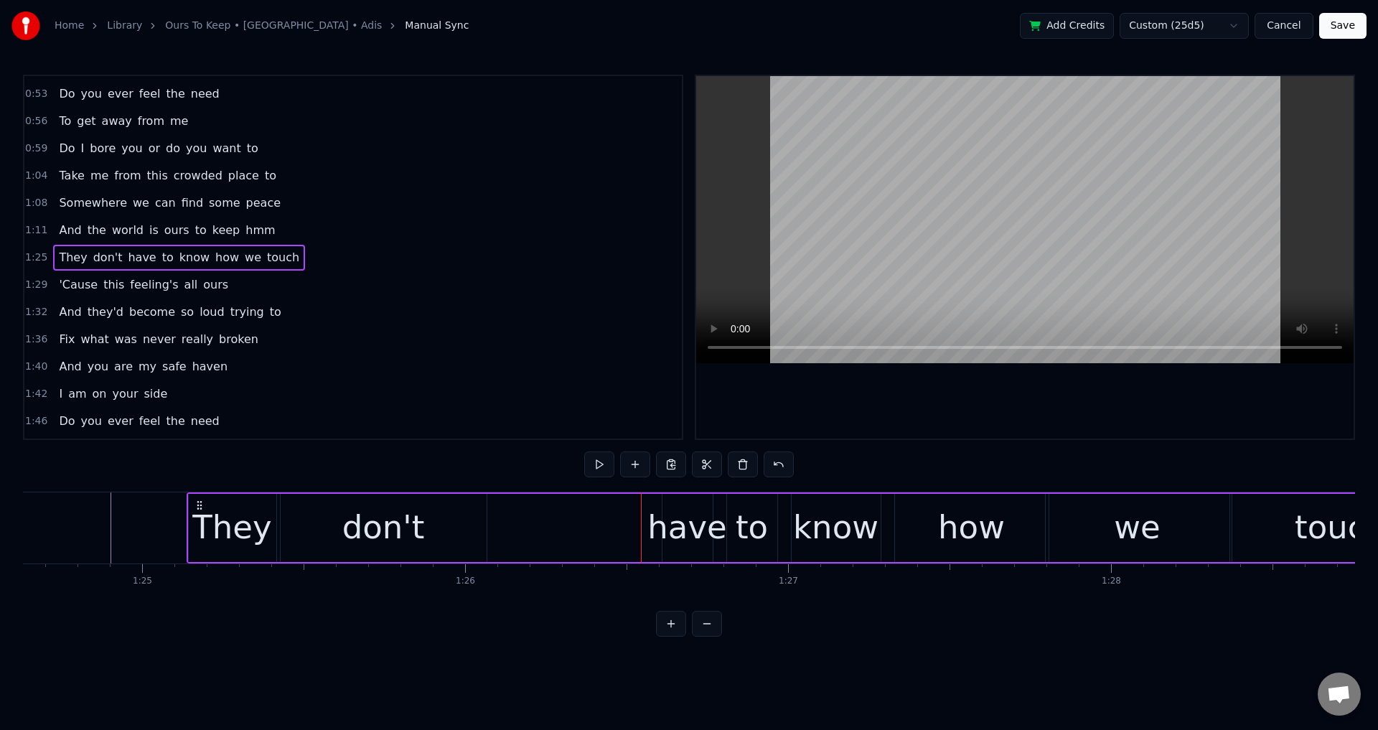
click at [963, 397] on div at bounding box center [1025, 257] width 658 height 363
click at [988, 400] on div at bounding box center [1025, 257] width 658 height 363
click at [909, 526] on div "how" at bounding box center [972, 528] width 154 height 68
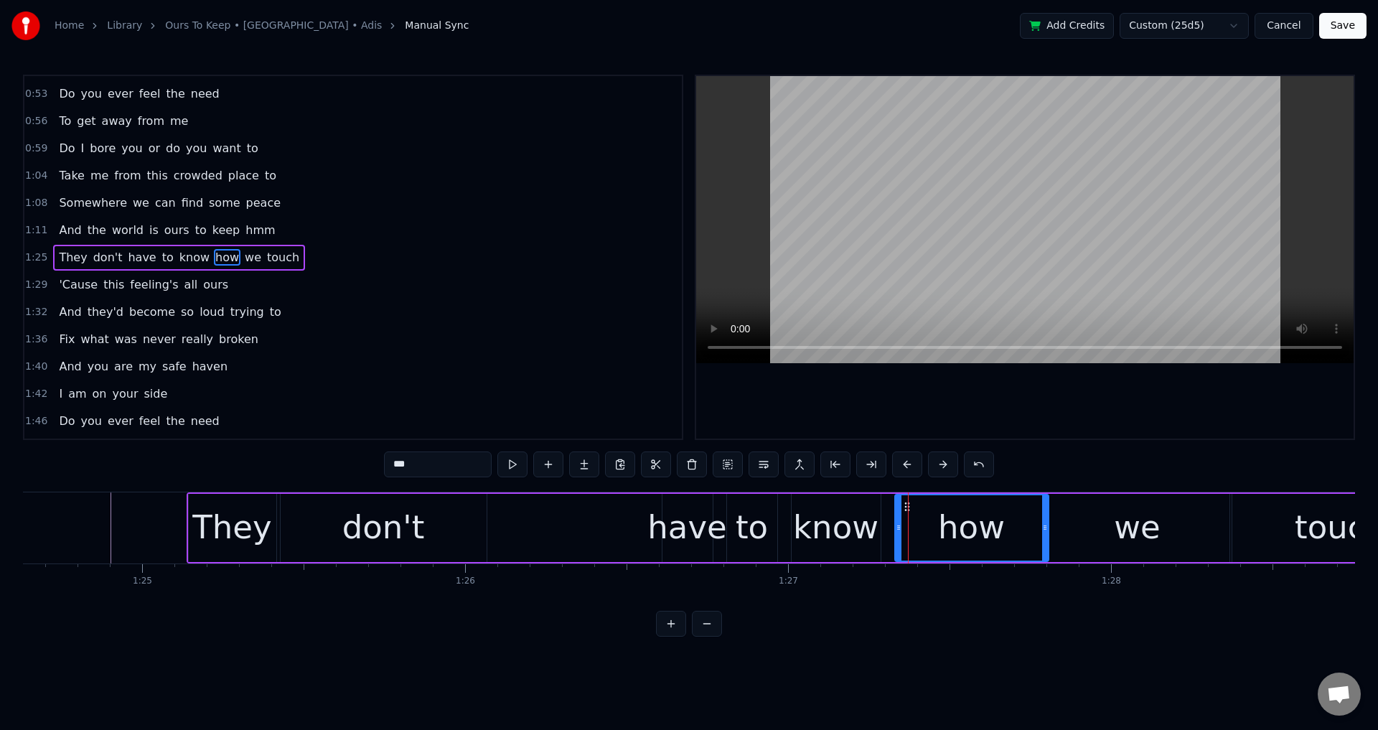
click at [898, 523] on div "how" at bounding box center [972, 527] width 152 height 65
drag, startPoint x: 898, startPoint y: 523, endPoint x: 886, endPoint y: 525, distance: 12.4
click at [886, 525] on icon at bounding box center [887, 527] width 6 height 11
click at [812, 525] on div "know" at bounding box center [835, 527] width 85 height 49
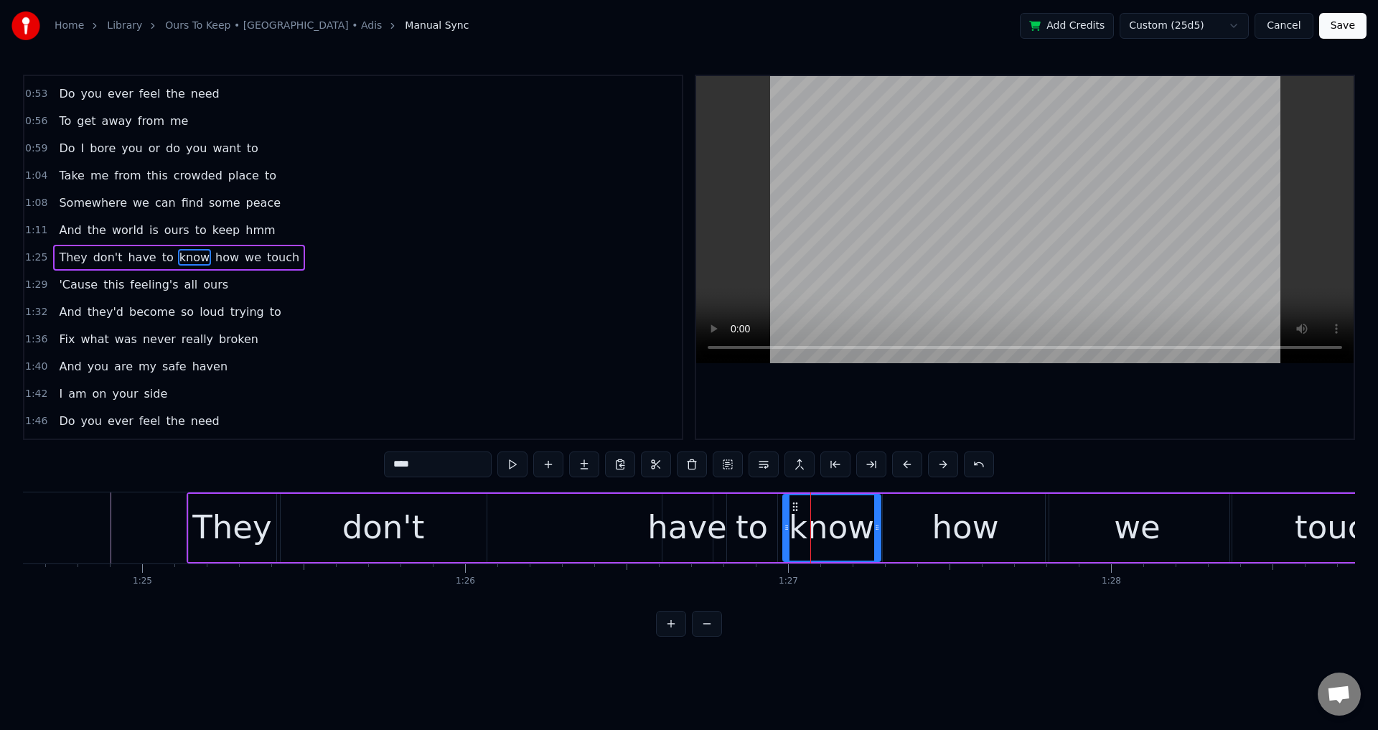
drag, startPoint x: 795, startPoint y: 525, endPoint x: 784, endPoint y: 526, distance: 11.5
click at [785, 526] on icon at bounding box center [787, 527] width 6 height 11
click at [770, 523] on div "to" at bounding box center [752, 528] width 50 height 68
type input "**"
drag, startPoint x: 727, startPoint y: 521, endPoint x: 714, endPoint y: 522, distance: 13.7
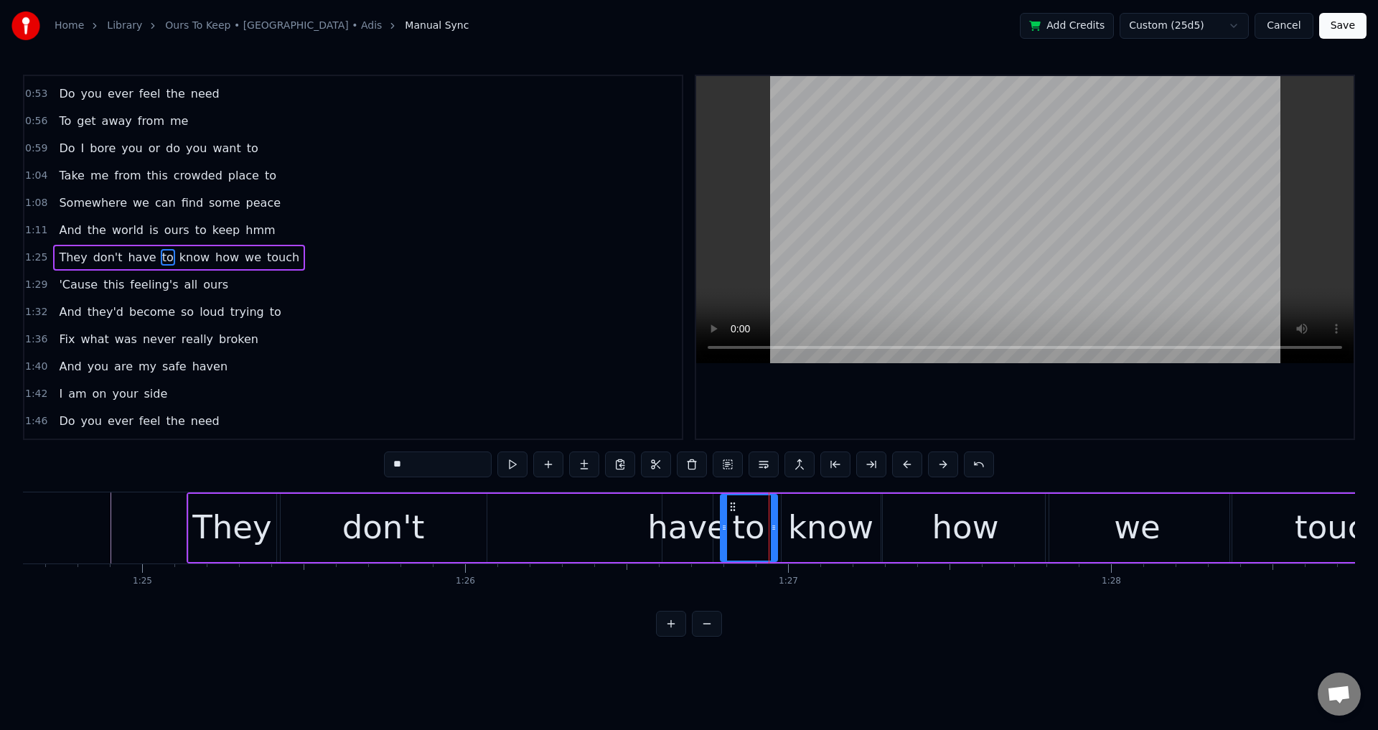
click at [721, 522] on div at bounding box center [724, 527] width 6 height 65
click at [632, 521] on div "They don't have to know how we touch" at bounding box center [819, 527] width 1265 height 71
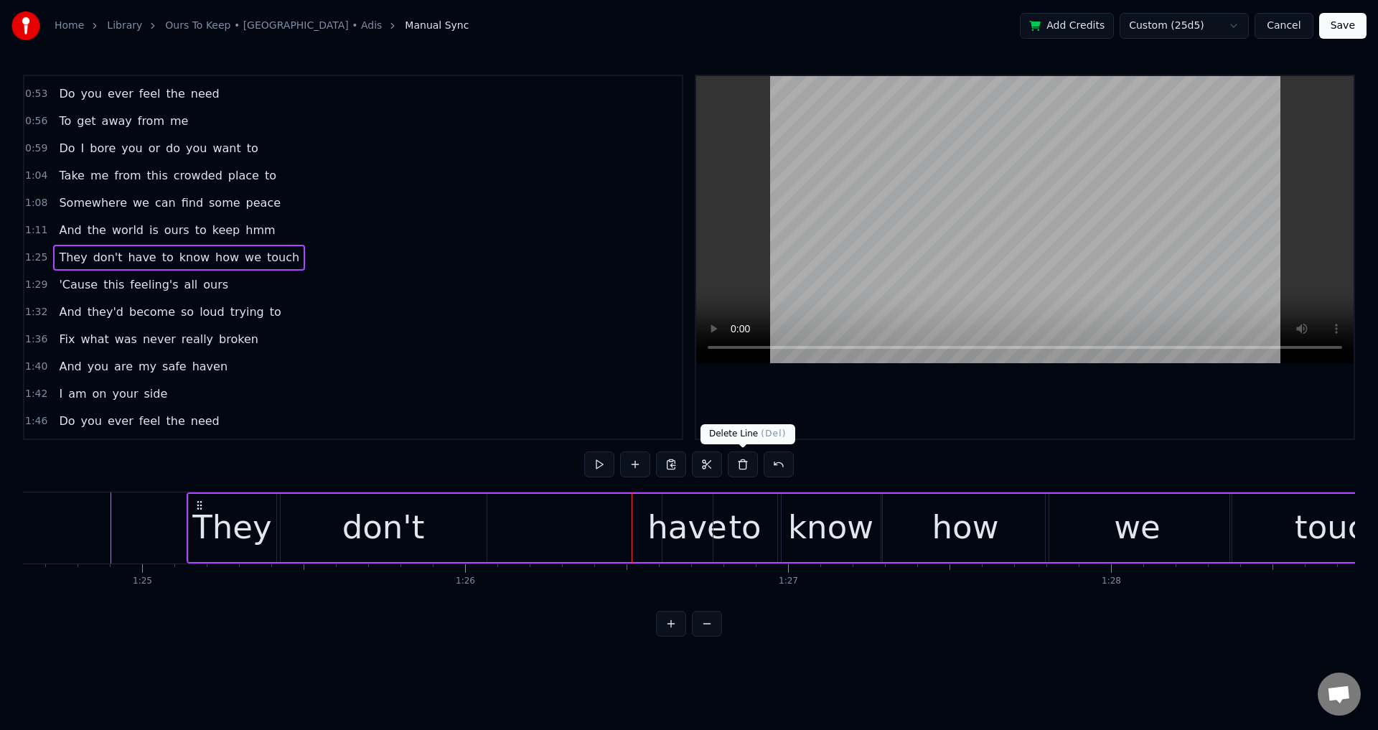
click at [1005, 403] on div at bounding box center [1025, 257] width 658 height 363
click at [1192, 430] on div at bounding box center [1025, 257] width 658 height 363
click at [1075, 548] on div "we" at bounding box center [1138, 528] width 184 height 68
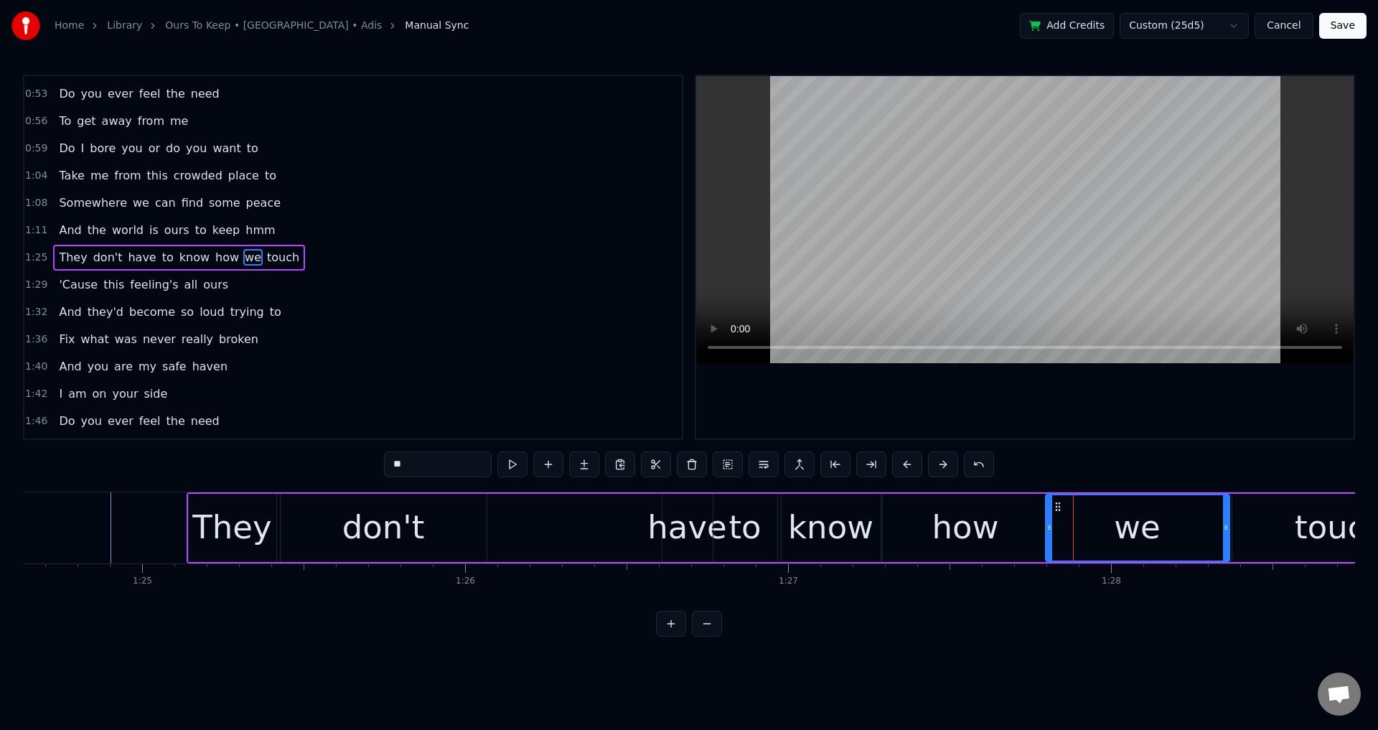
click at [1023, 535] on div "how" at bounding box center [966, 528] width 166 height 68
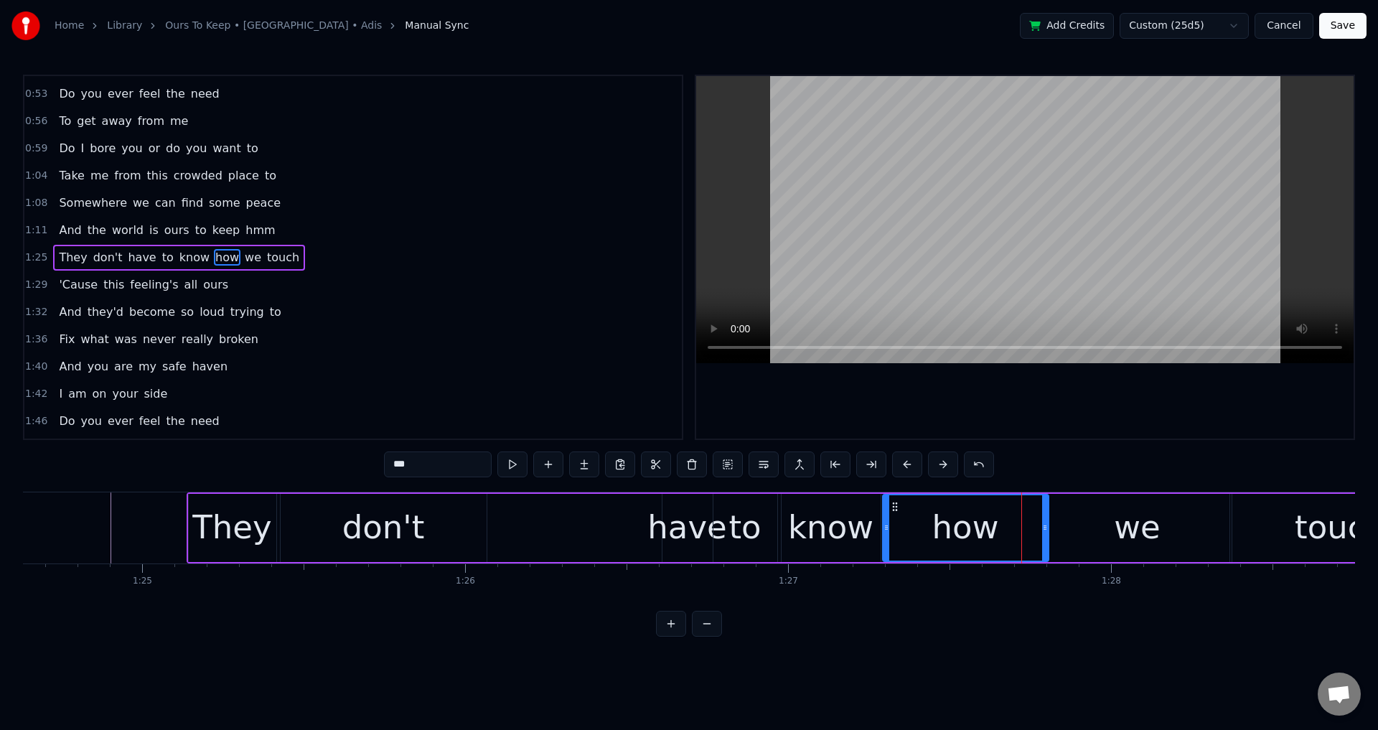
drag, startPoint x: 1045, startPoint y: 526, endPoint x: 1035, endPoint y: 528, distance: 10.2
click at [1042, 528] on icon at bounding box center [1045, 527] width 6 height 11
click at [1065, 528] on div "we" at bounding box center [1138, 528] width 184 height 68
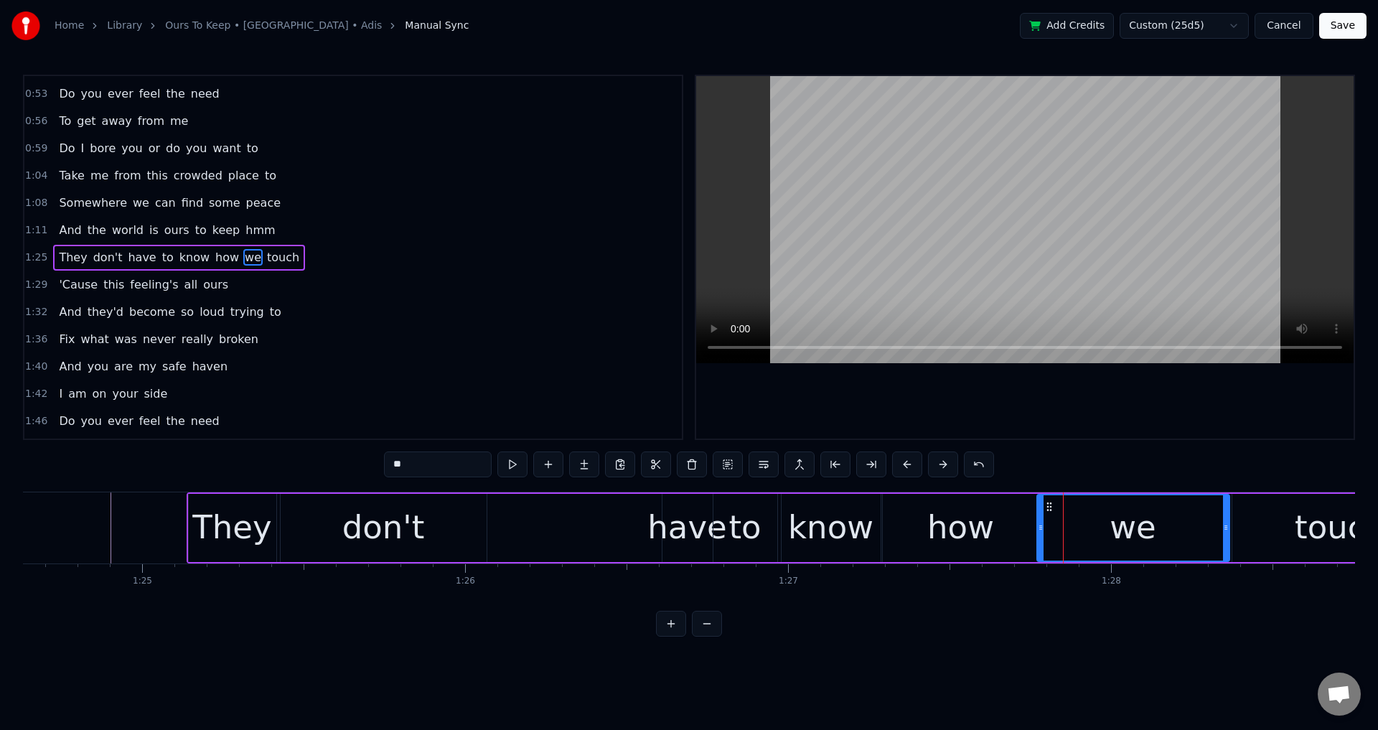
drag, startPoint x: 1050, startPoint y: 523, endPoint x: 1042, endPoint y: 524, distance: 8.6
click at [1042, 524] on icon at bounding box center [1041, 527] width 6 height 11
click at [996, 509] on div "how" at bounding box center [961, 528] width 156 height 68
type input "***"
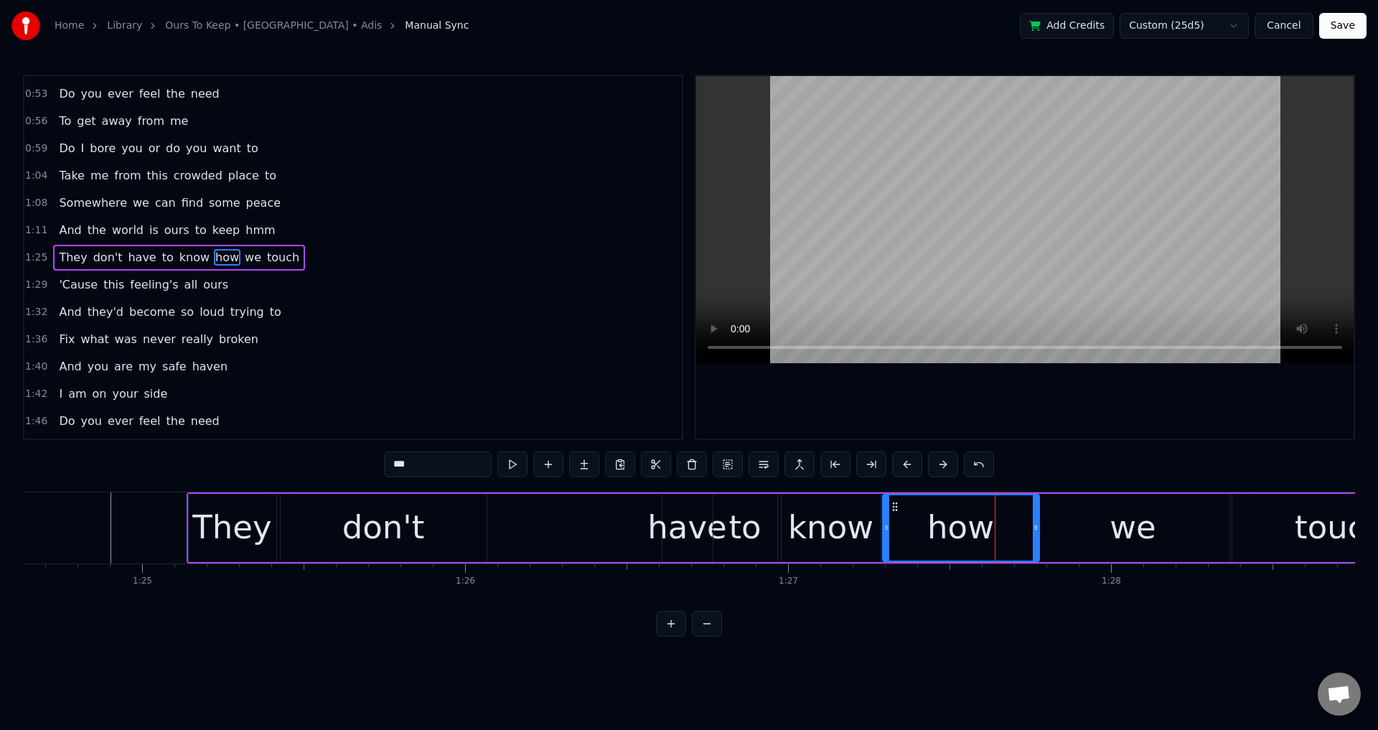
click at [1072, 403] on div at bounding box center [1025, 257] width 658 height 363
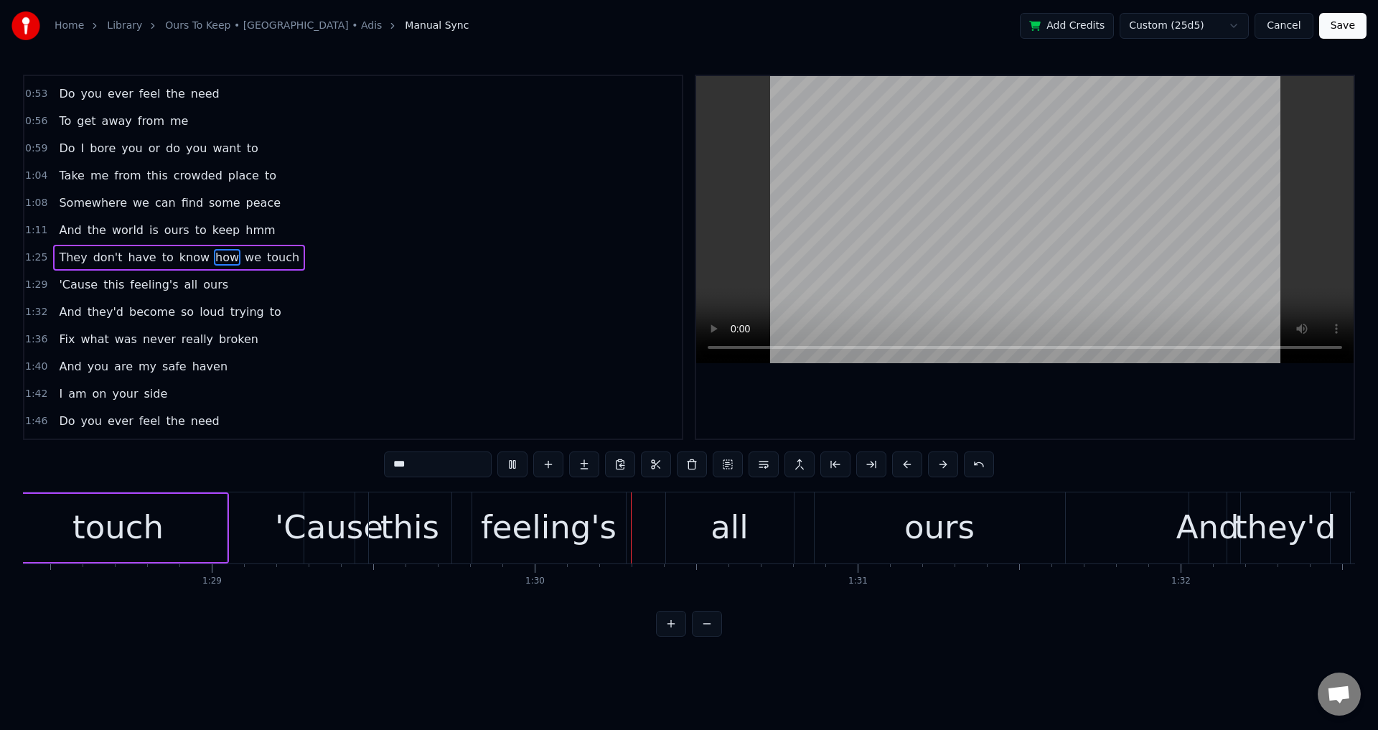
click at [993, 424] on div at bounding box center [1025, 257] width 658 height 363
click at [643, 530] on div "'Cause this feeling's all ours" at bounding box center [686, 527] width 765 height 71
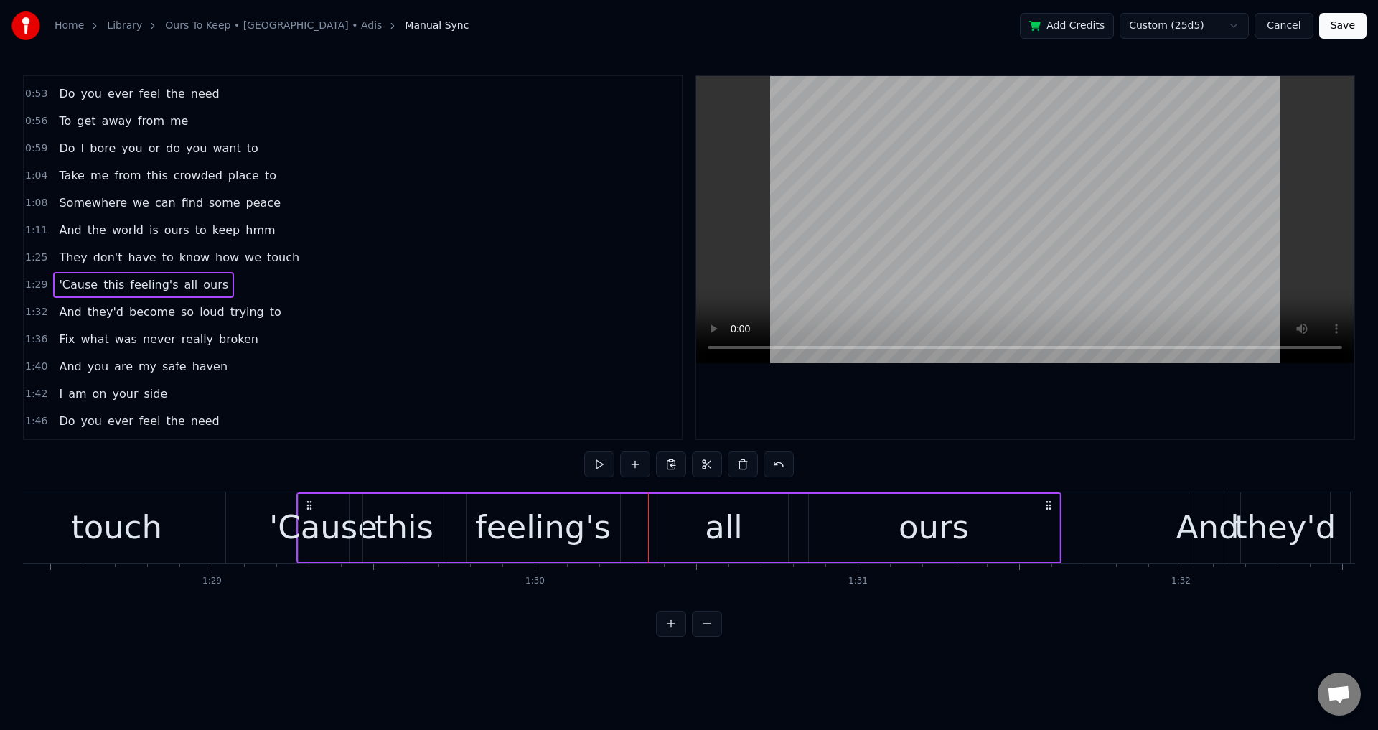
drag, startPoint x: 315, startPoint y: 506, endPoint x: 301, endPoint y: 506, distance: 13.6
click at [307, 505] on icon at bounding box center [309, 505] width 11 height 11
click at [291, 514] on div "'Cause" at bounding box center [322, 527] width 108 height 49
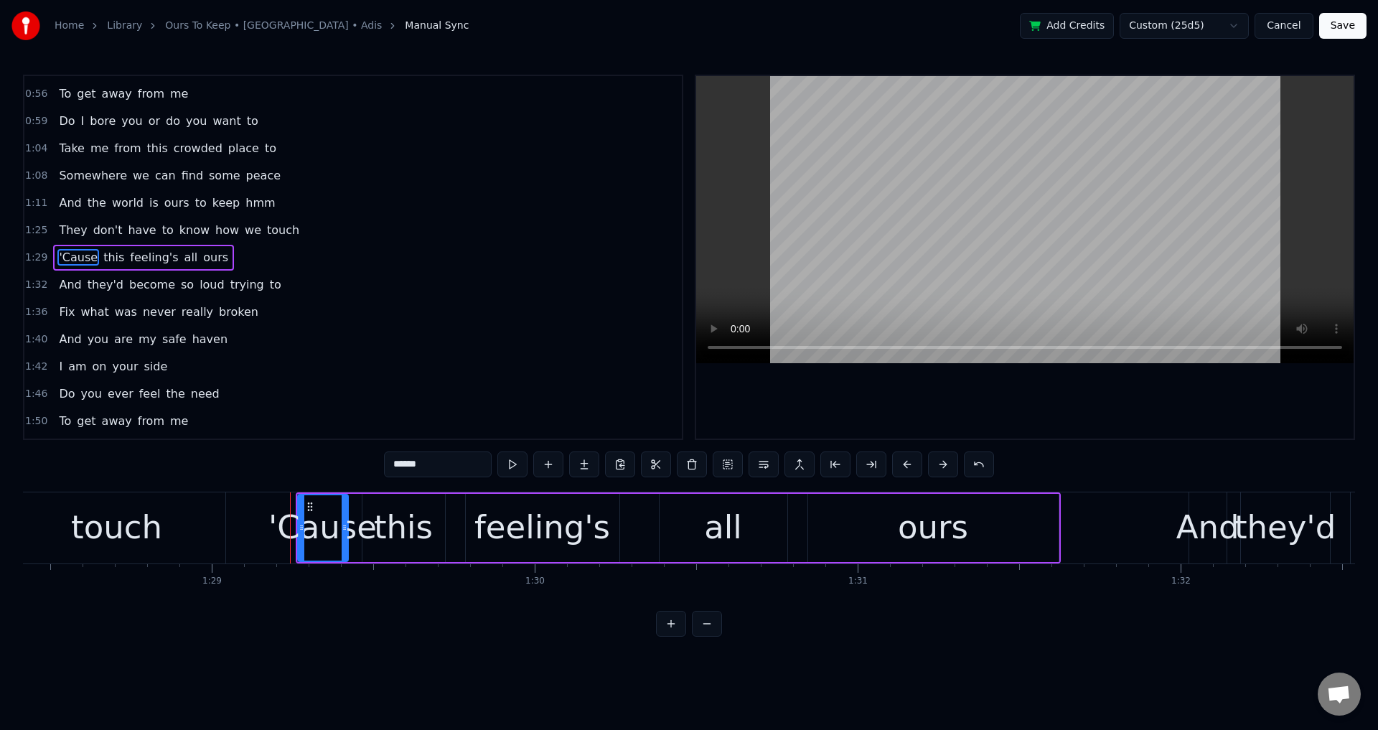
click at [365, 530] on div "'Cause" at bounding box center [322, 527] width 108 height 49
click at [403, 535] on div "this" at bounding box center [403, 527] width 59 height 49
click at [368, 535] on div "this" at bounding box center [403, 527] width 81 height 65
drag, startPoint x: 368, startPoint y: 535, endPoint x: 350, endPoint y: 536, distance: 17.3
click at [350, 536] on div at bounding box center [349, 527] width 6 height 65
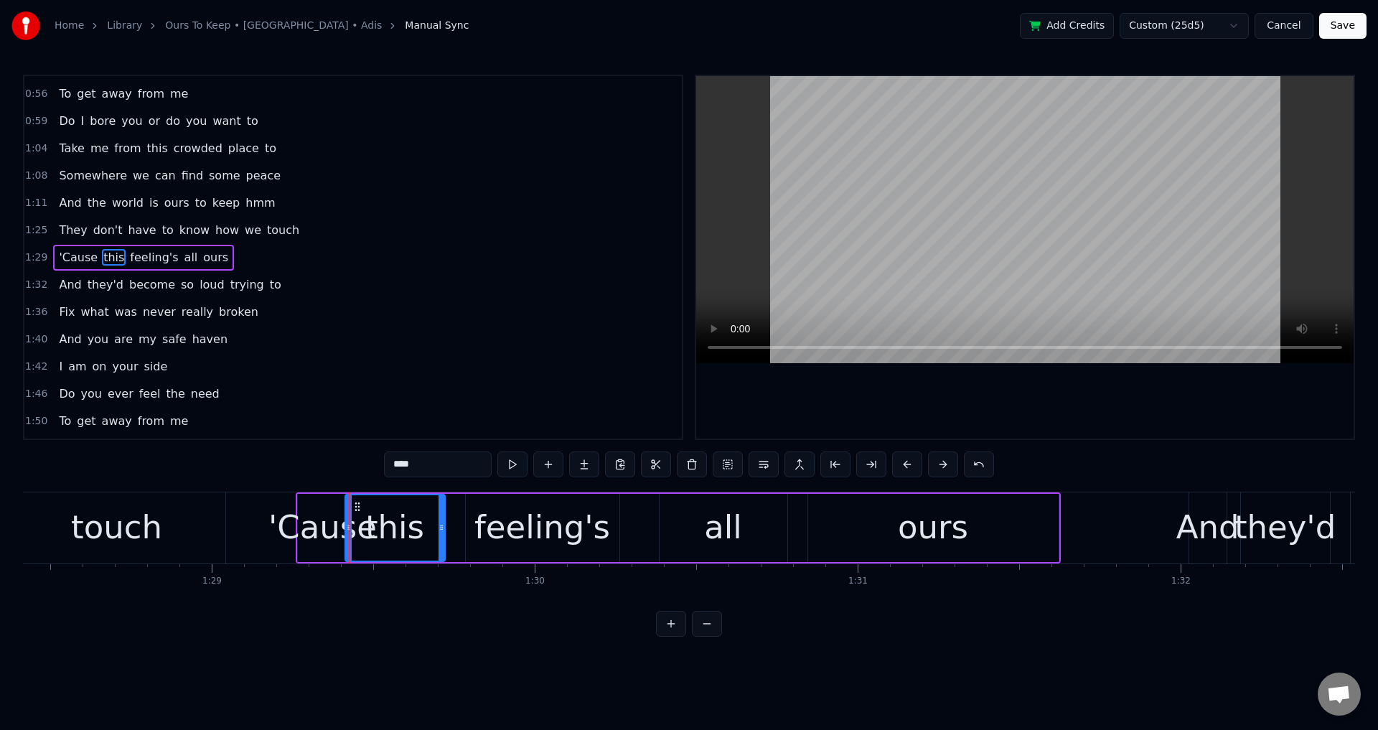
click at [304, 530] on div "'Cause" at bounding box center [322, 527] width 108 height 49
type input "******"
drag, startPoint x: 303, startPoint y: 528, endPoint x: 288, endPoint y: 527, distance: 15.1
click at [299, 527] on icon at bounding box center [302, 527] width 6 height 11
click at [279, 529] on div "'Cause" at bounding box center [316, 527] width 108 height 49
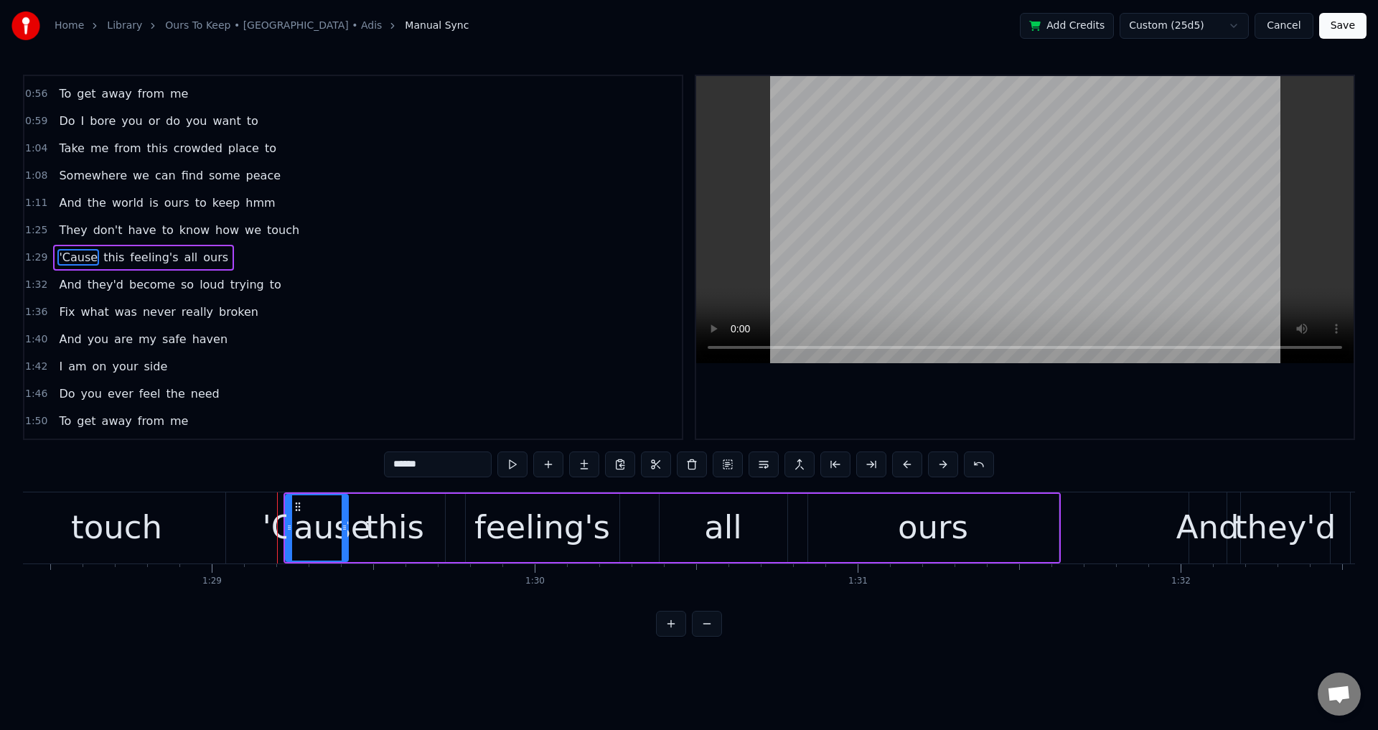
click at [862, 395] on div at bounding box center [1025, 257] width 658 height 363
click at [862, 396] on div at bounding box center [1025, 257] width 658 height 363
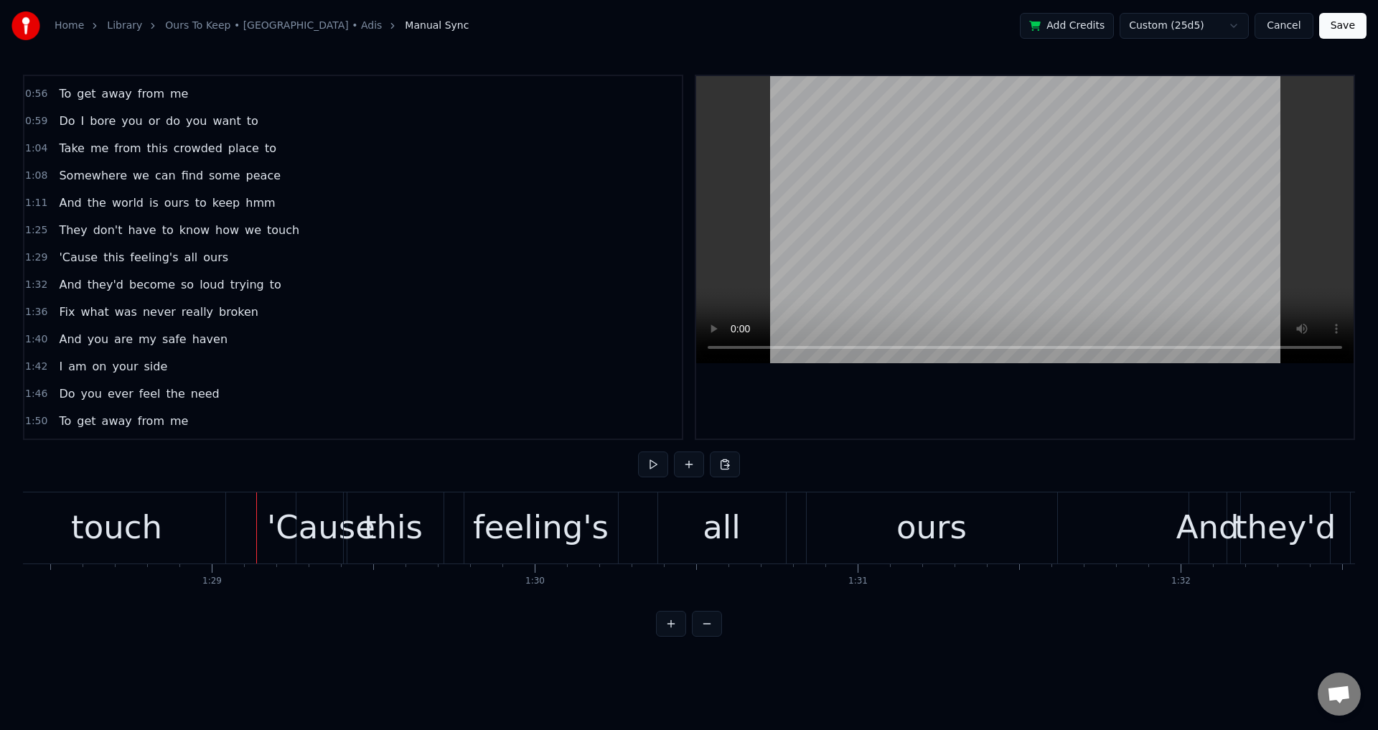
click at [879, 398] on div at bounding box center [1025, 257] width 658 height 363
click at [640, 506] on div "'Cause this feeling's all ours" at bounding box center [678, 527] width 765 height 71
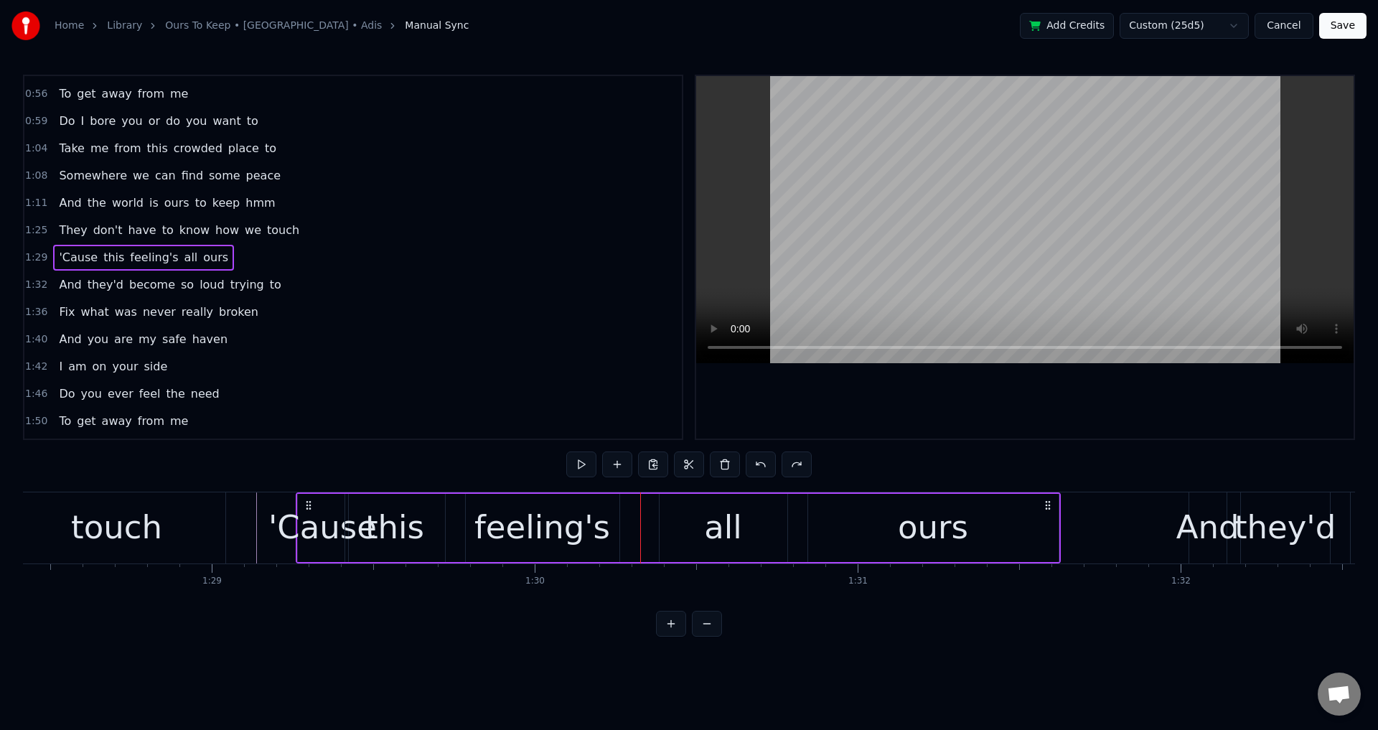
click at [619, 520] on div "feeling's" at bounding box center [542, 528] width 155 height 68
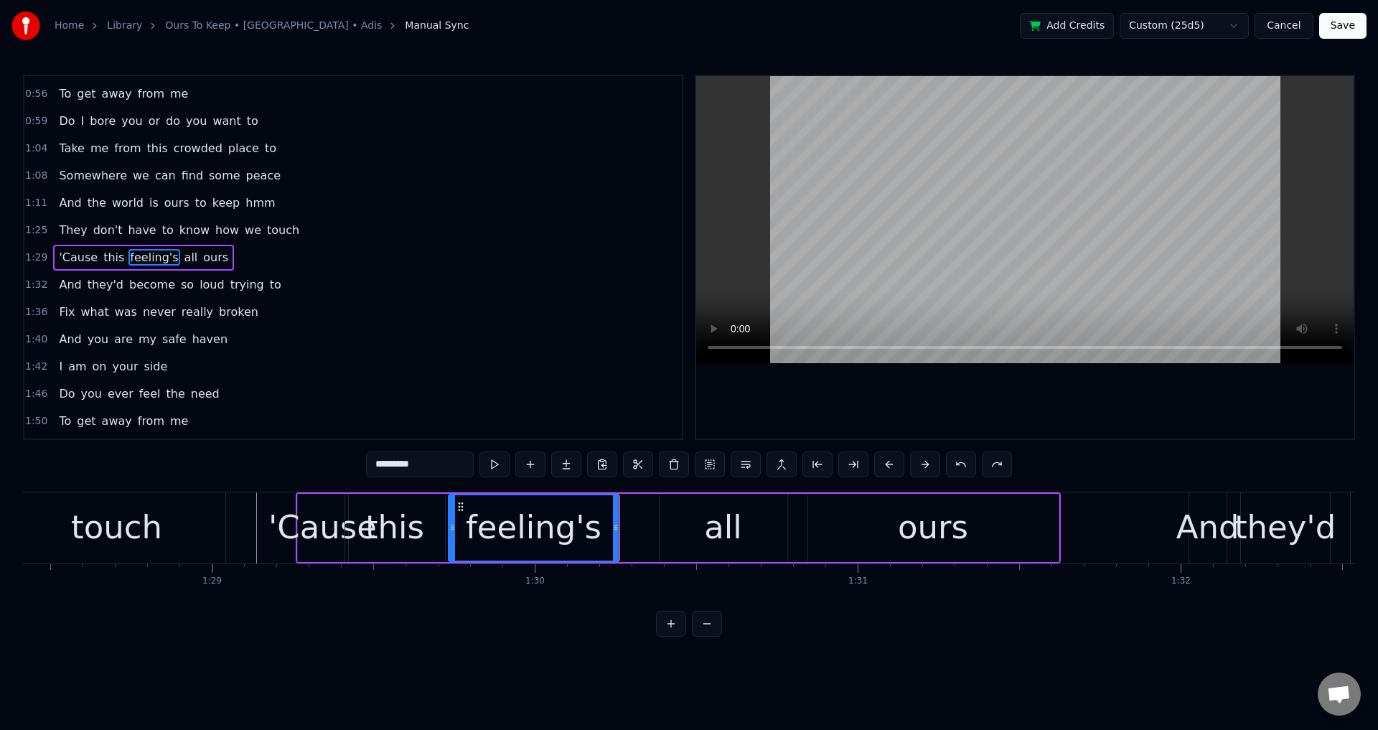
drag, startPoint x: 468, startPoint y: 525, endPoint x: 444, endPoint y: 530, distance: 24.9
click at [449, 530] on icon at bounding box center [452, 527] width 6 height 11
drag, startPoint x: 735, startPoint y: 529, endPoint x: 706, endPoint y: 530, distance: 28.7
click at [731, 531] on div "all" at bounding box center [723, 527] width 38 height 49
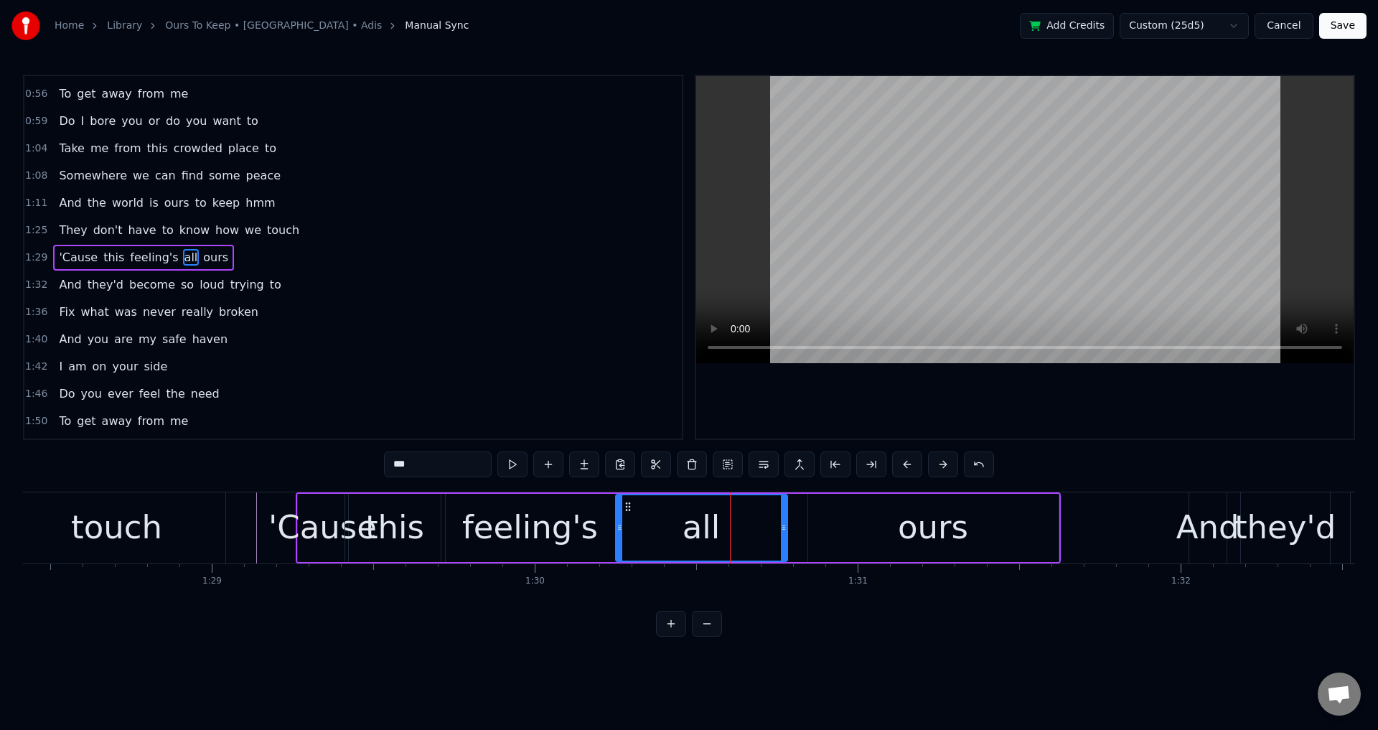
drag, startPoint x: 660, startPoint y: 529, endPoint x: 617, endPoint y: 533, distance: 44.0
click at [617, 533] on div at bounding box center [620, 527] width 6 height 65
click at [856, 513] on div "ours" at bounding box center [933, 528] width 251 height 68
type input "****"
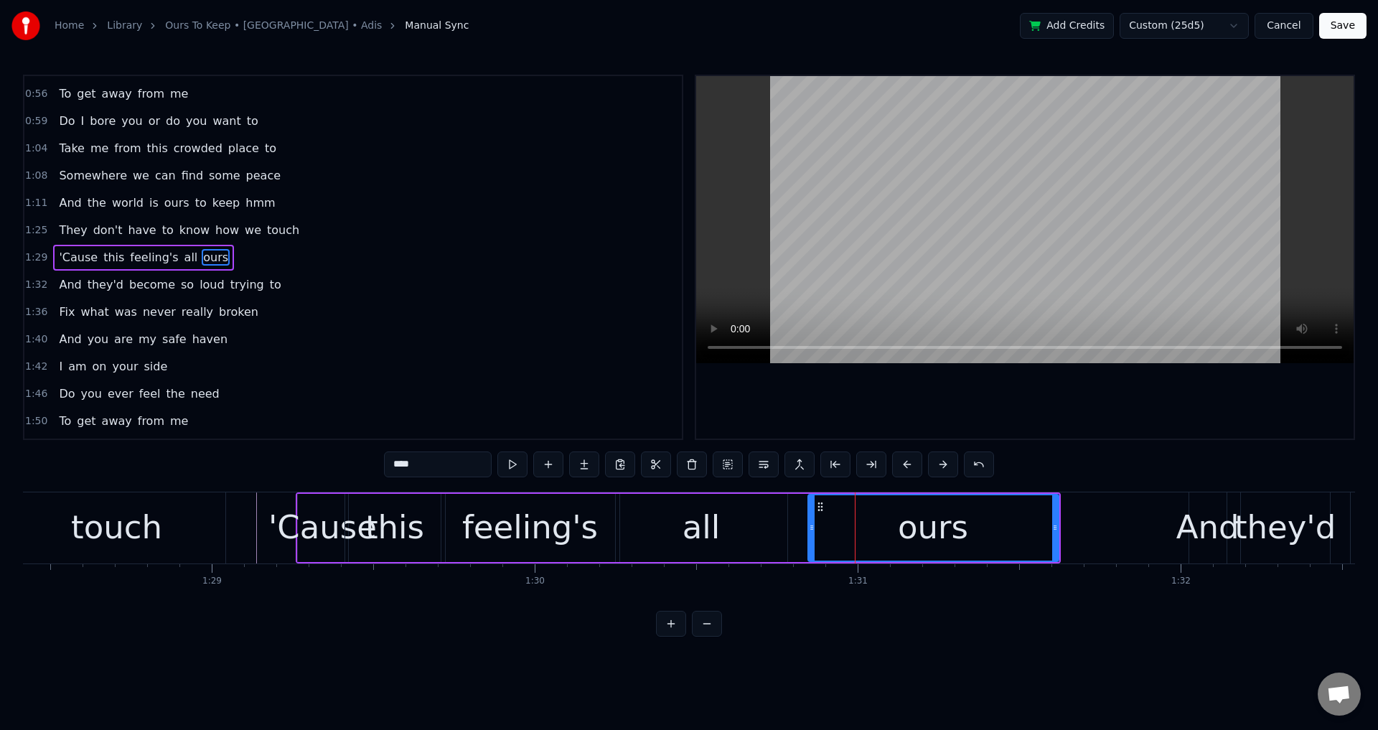
click at [805, 511] on div "'Cause this feeling's all ours" at bounding box center [678, 527] width 765 height 71
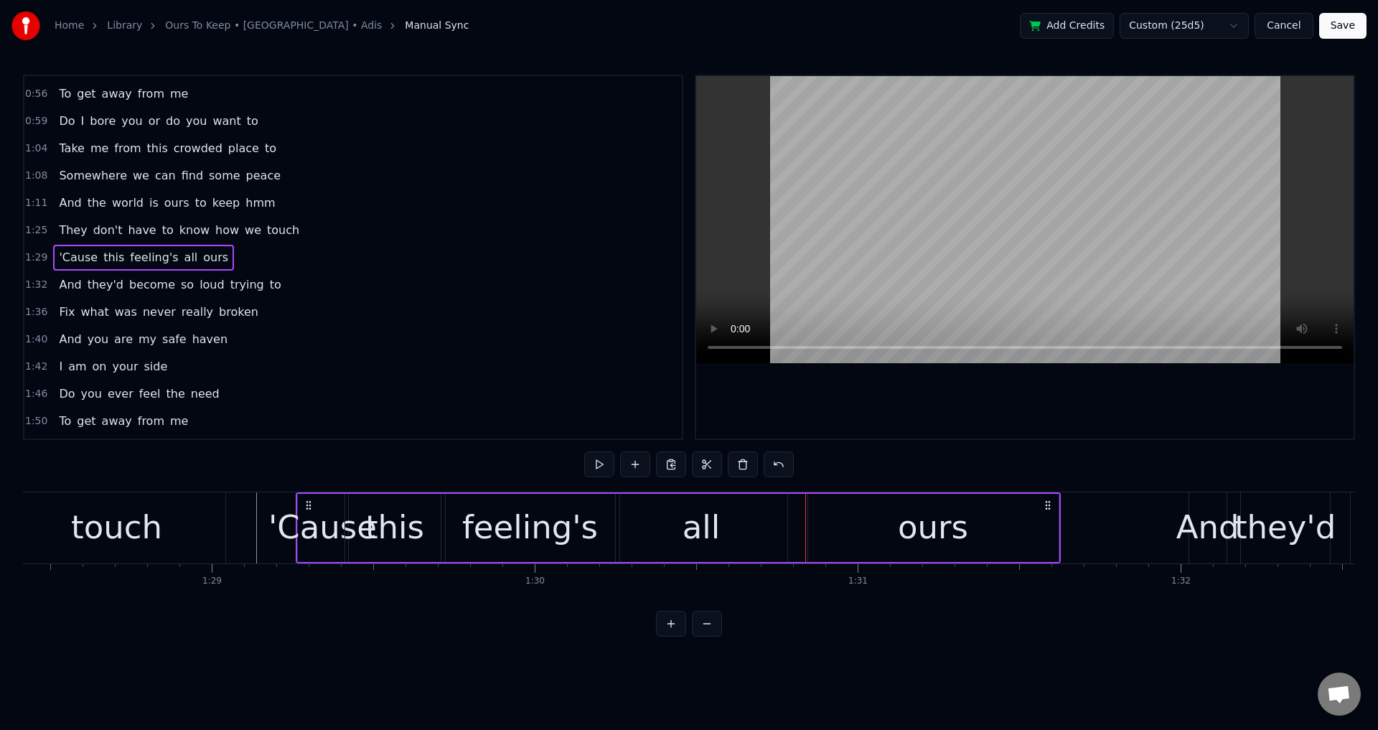
drag, startPoint x: 821, startPoint y: 518, endPoint x: 821, endPoint y: 526, distance: 7.9
click at [821, 519] on div "ours" at bounding box center [933, 528] width 251 height 68
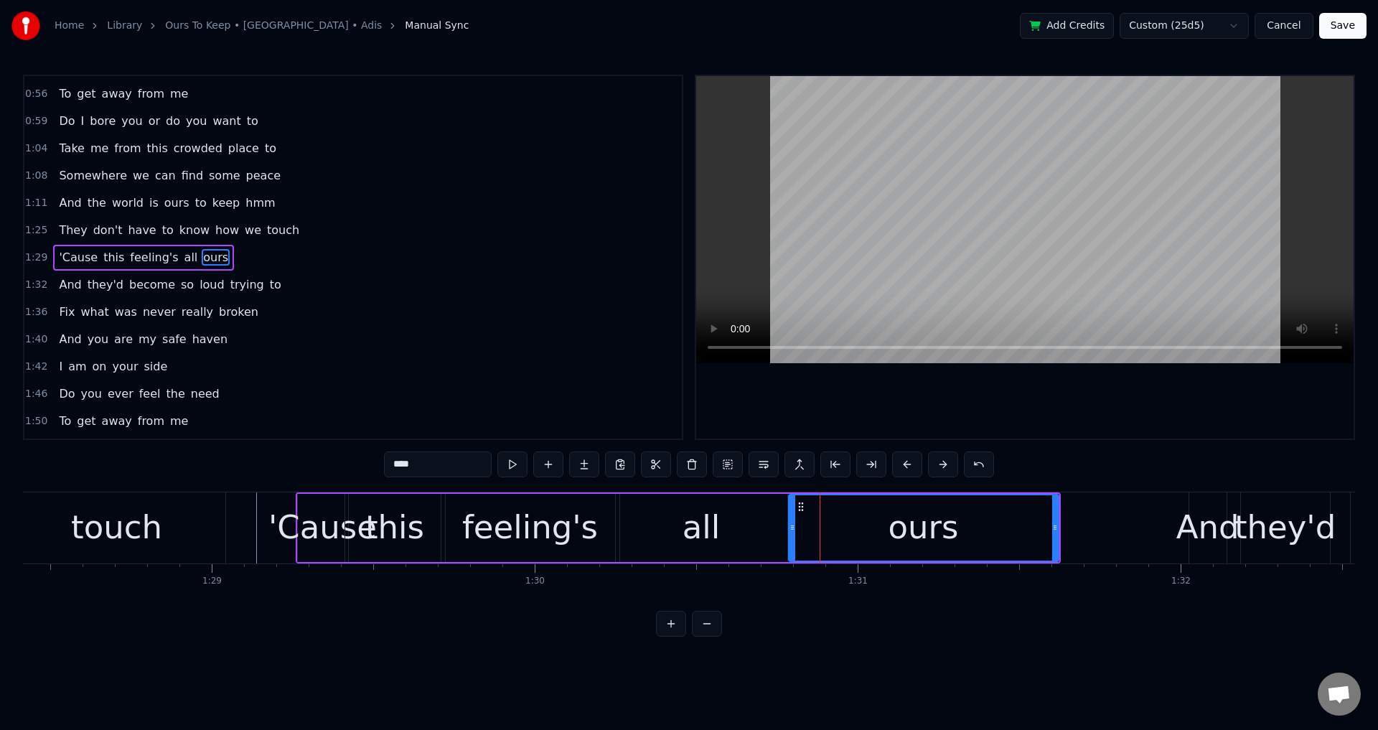
drag, startPoint x: 813, startPoint y: 525, endPoint x: 793, endPoint y: 528, distance: 19.7
click at [793, 528] on icon at bounding box center [793, 527] width 6 height 11
click at [288, 523] on div "'Cause" at bounding box center [322, 527] width 108 height 49
type input "******"
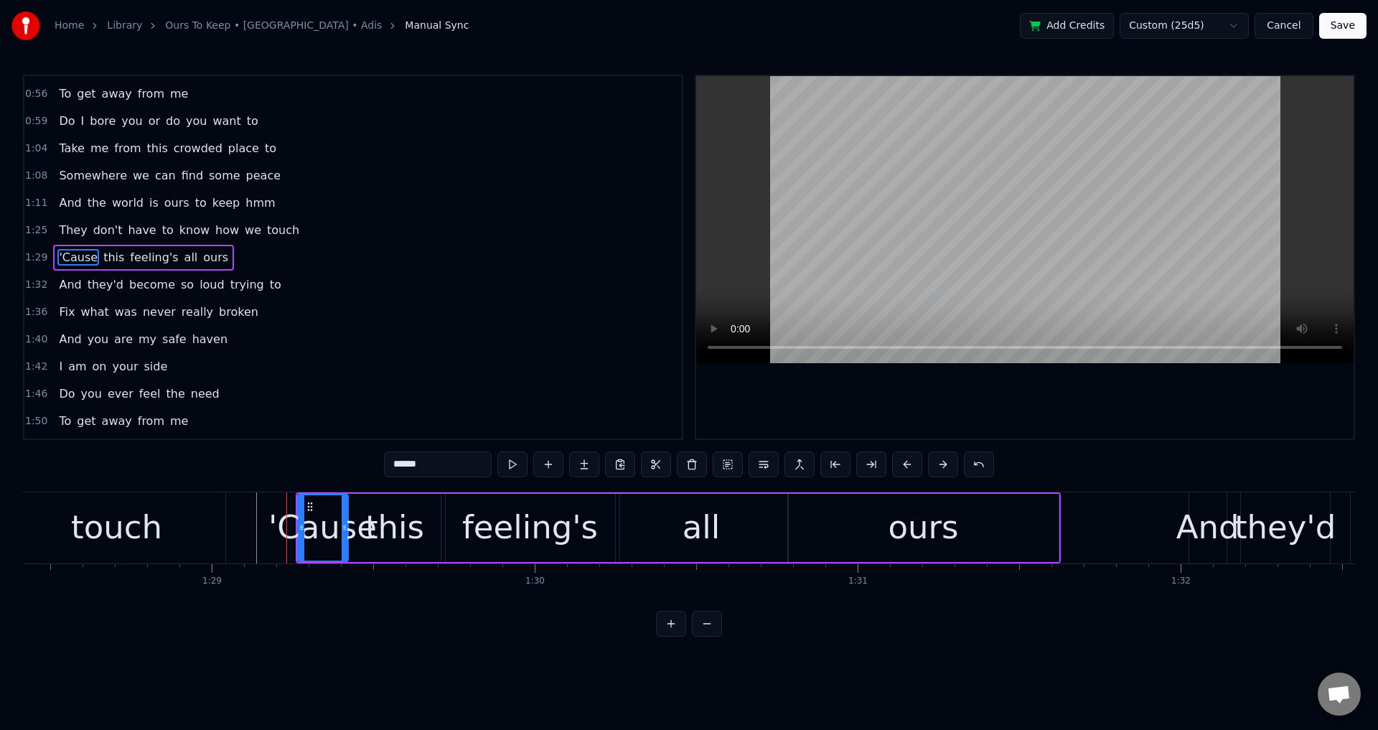
click at [1095, 388] on div at bounding box center [1025, 257] width 658 height 363
click at [1129, 406] on div at bounding box center [1025, 257] width 658 height 363
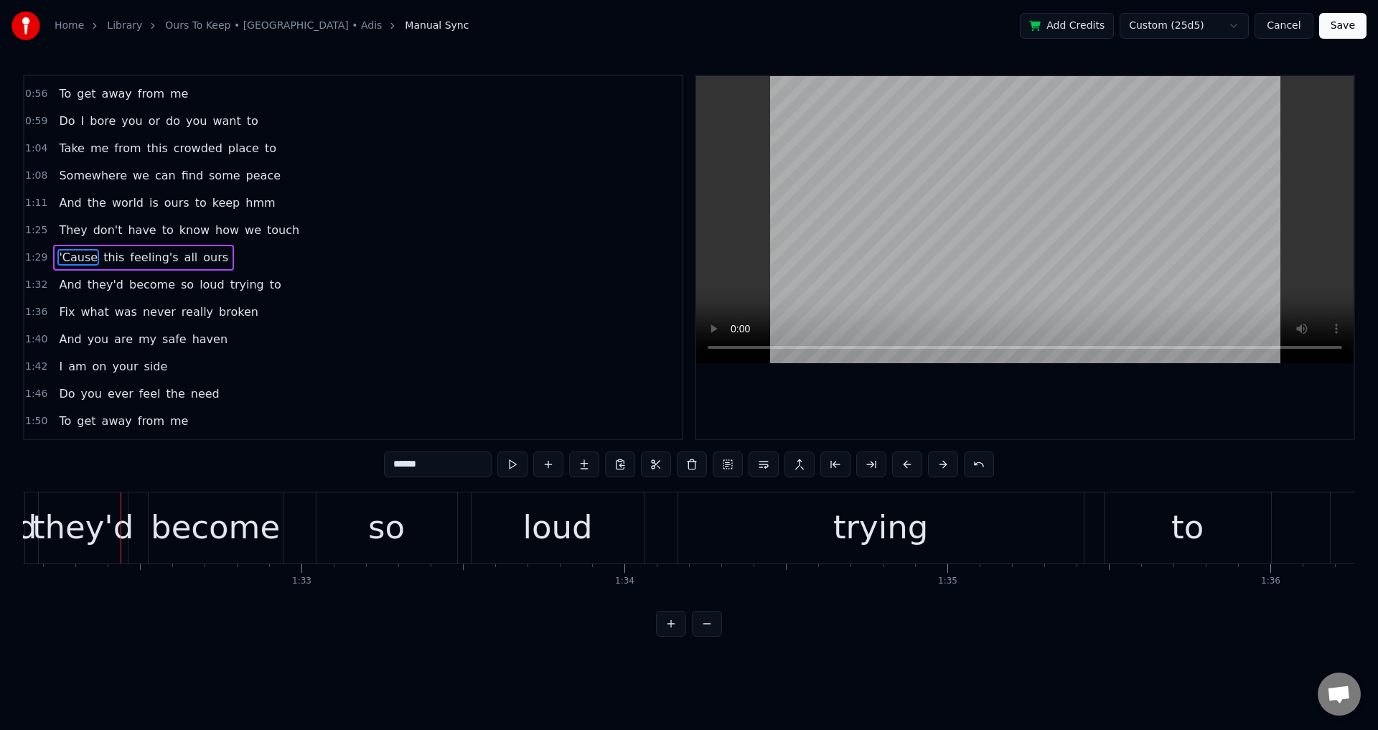
click at [142, 528] on div "And they'd become so loud trying to" at bounding box center [630, 527] width 1289 height 71
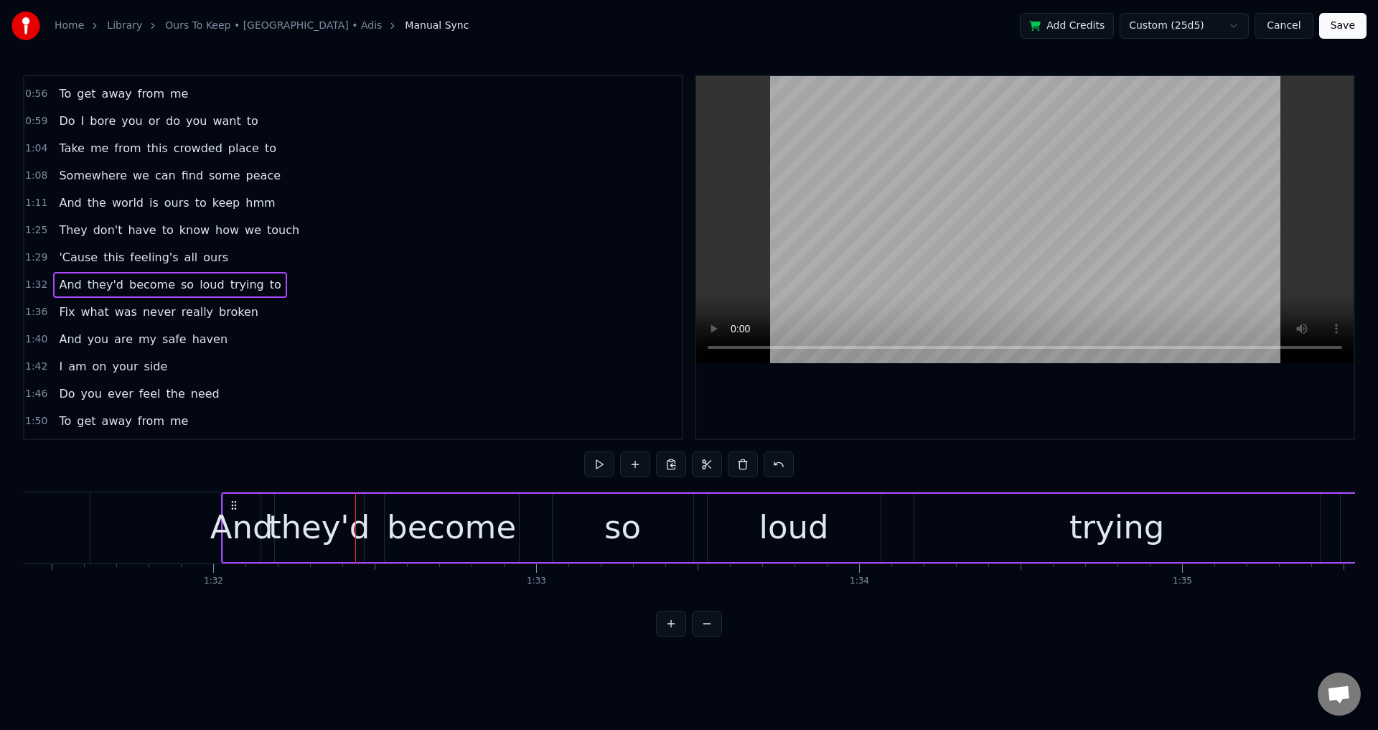
scroll to position [0, 29491]
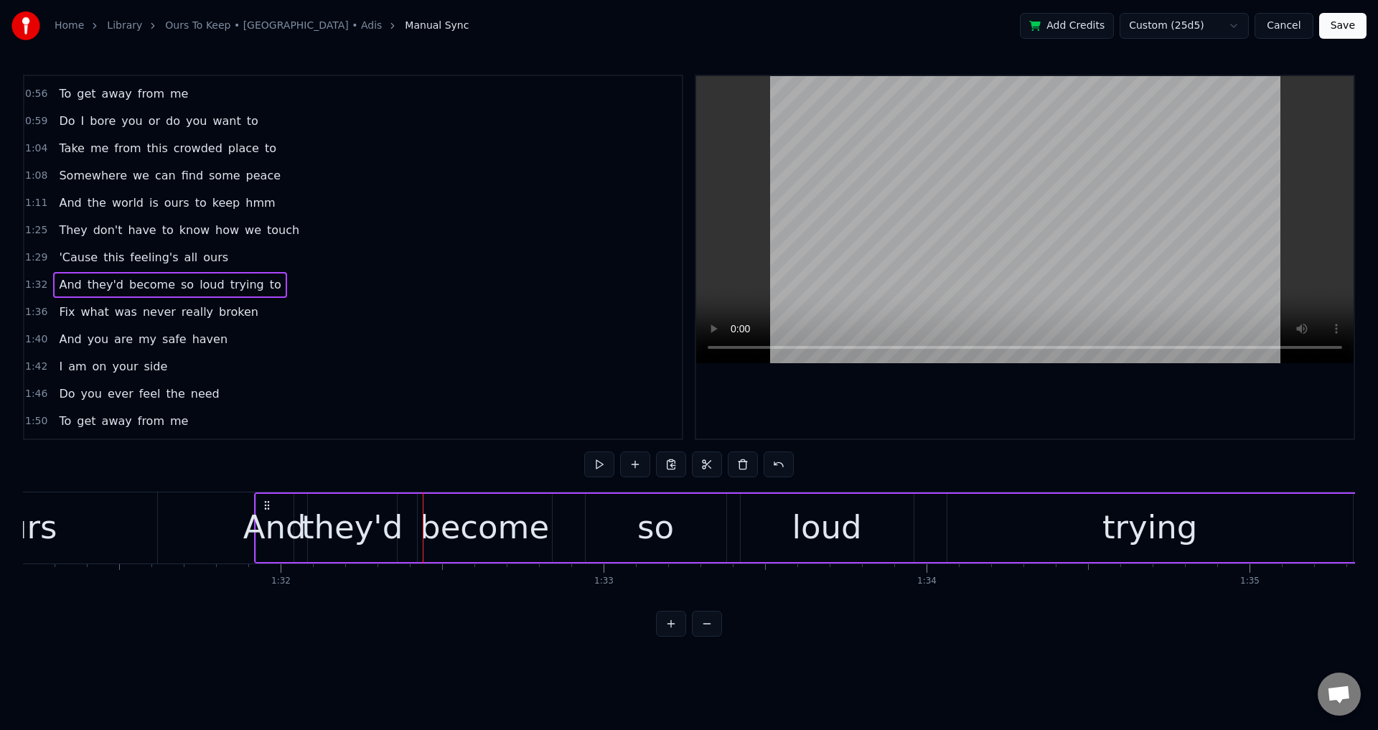
click at [265, 502] on circle at bounding box center [265, 501] width 1 height 1
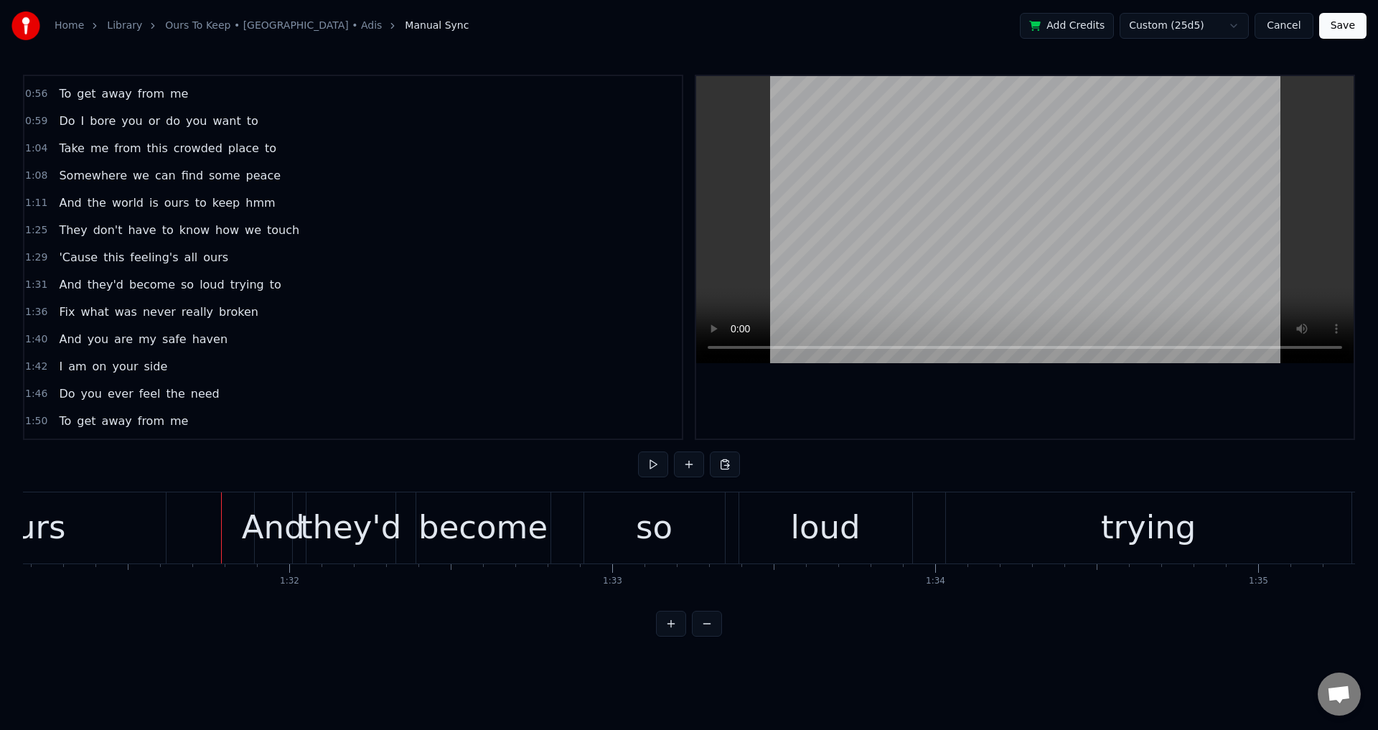
click at [876, 417] on div at bounding box center [1025, 257] width 658 height 363
click at [407, 533] on div "And they'd become so loud trying to" at bounding box center [898, 527] width 1289 height 71
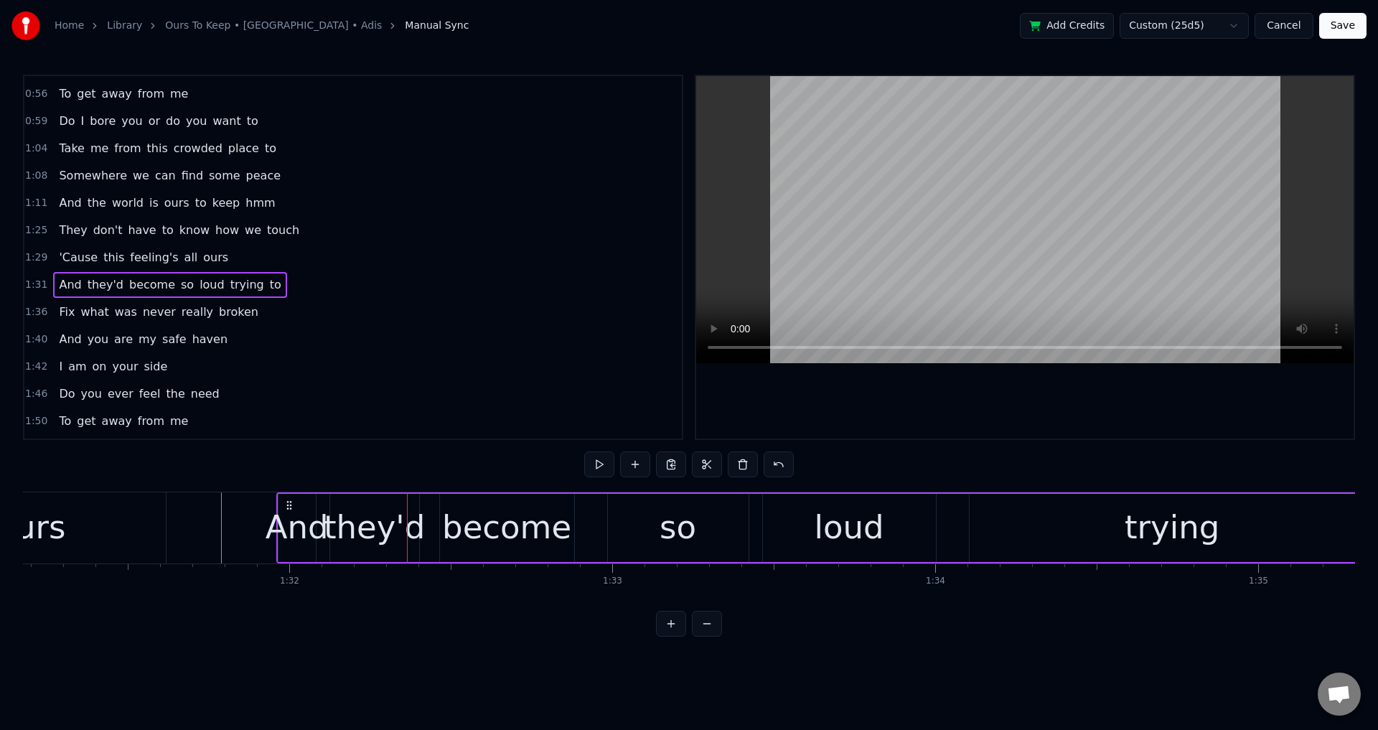
drag, startPoint x: 263, startPoint y: 505, endPoint x: 285, endPoint y: 504, distance: 22.3
click at [285, 504] on icon at bounding box center [289, 505] width 11 height 11
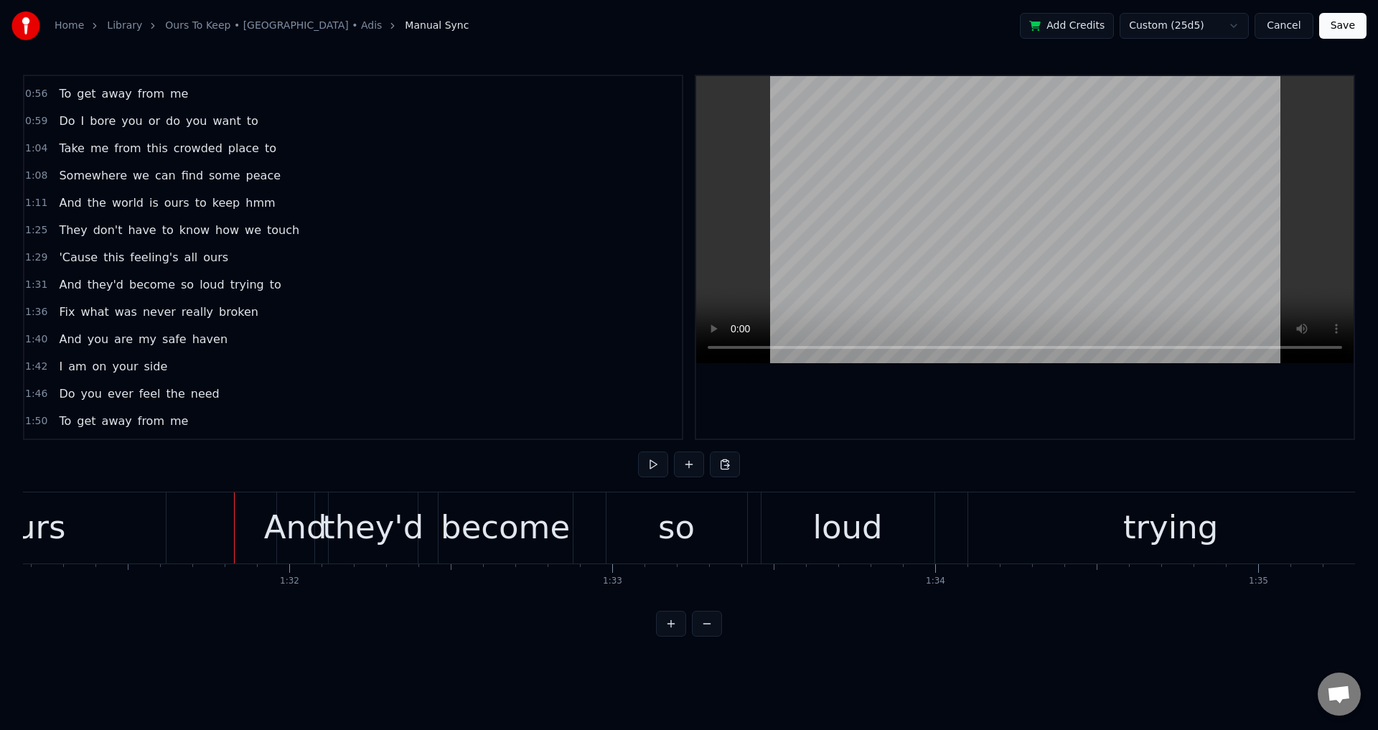
click at [955, 413] on div at bounding box center [1025, 257] width 658 height 363
click at [926, 363] on div at bounding box center [1025, 257] width 658 height 363
click at [935, 372] on div at bounding box center [1025, 257] width 658 height 363
click at [309, 512] on div "And" at bounding box center [295, 527] width 63 height 49
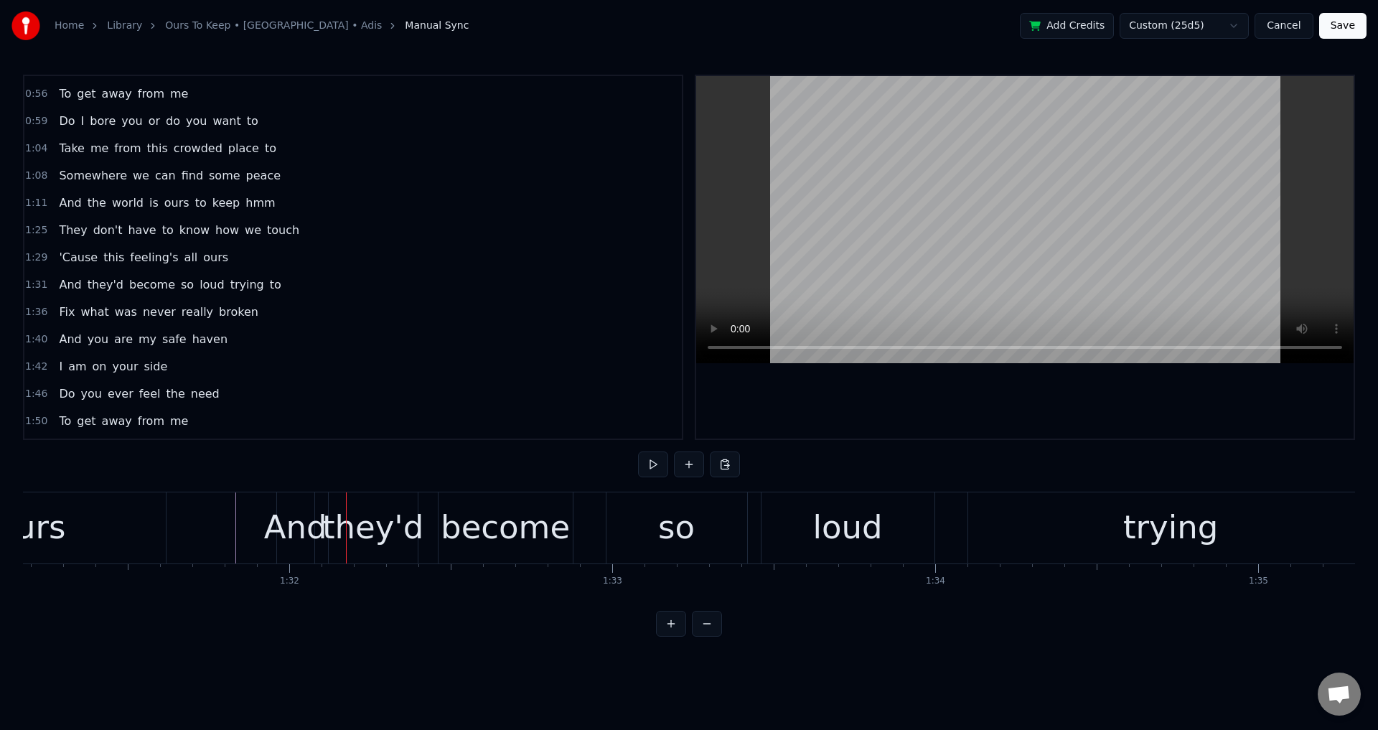
scroll to position [378, 0]
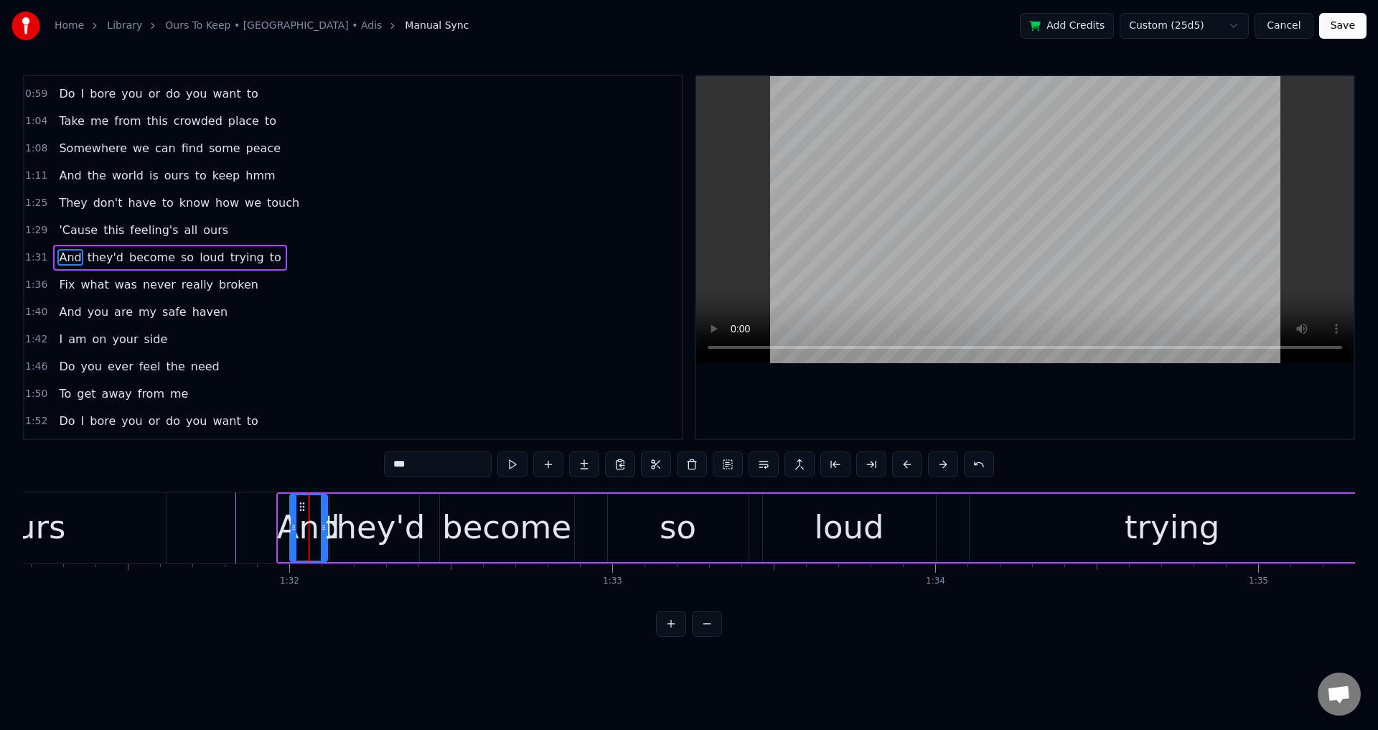
drag, startPoint x: 289, startPoint y: 508, endPoint x: 301, endPoint y: 509, distance: 11.6
click at [301, 509] on icon at bounding box center [301, 506] width 11 height 11
click at [291, 515] on div at bounding box center [294, 527] width 6 height 65
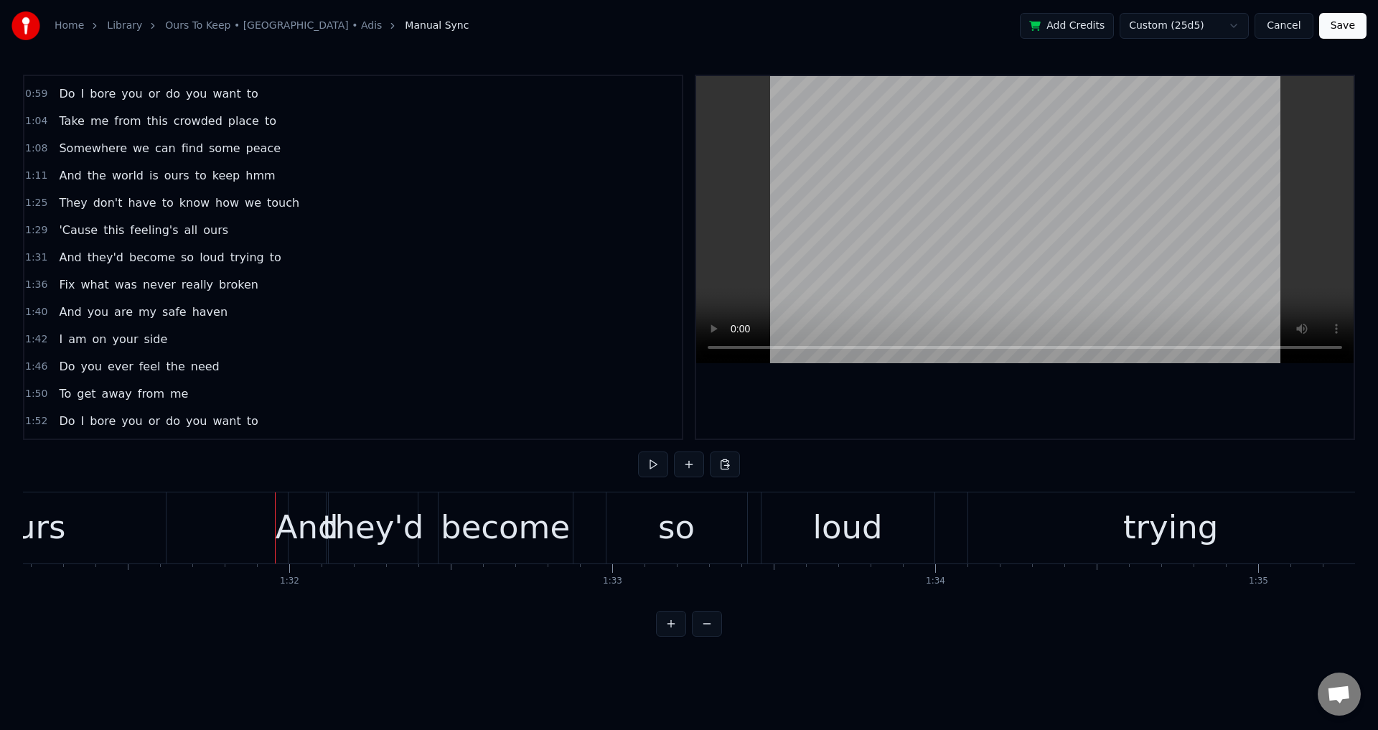
click at [833, 402] on div at bounding box center [1025, 257] width 658 height 363
drag, startPoint x: 833, startPoint y: 402, endPoint x: 778, endPoint y: 432, distance: 62.3
click at [833, 401] on div at bounding box center [1025, 257] width 658 height 363
click at [374, 536] on div "they'd" at bounding box center [372, 527] width 101 height 49
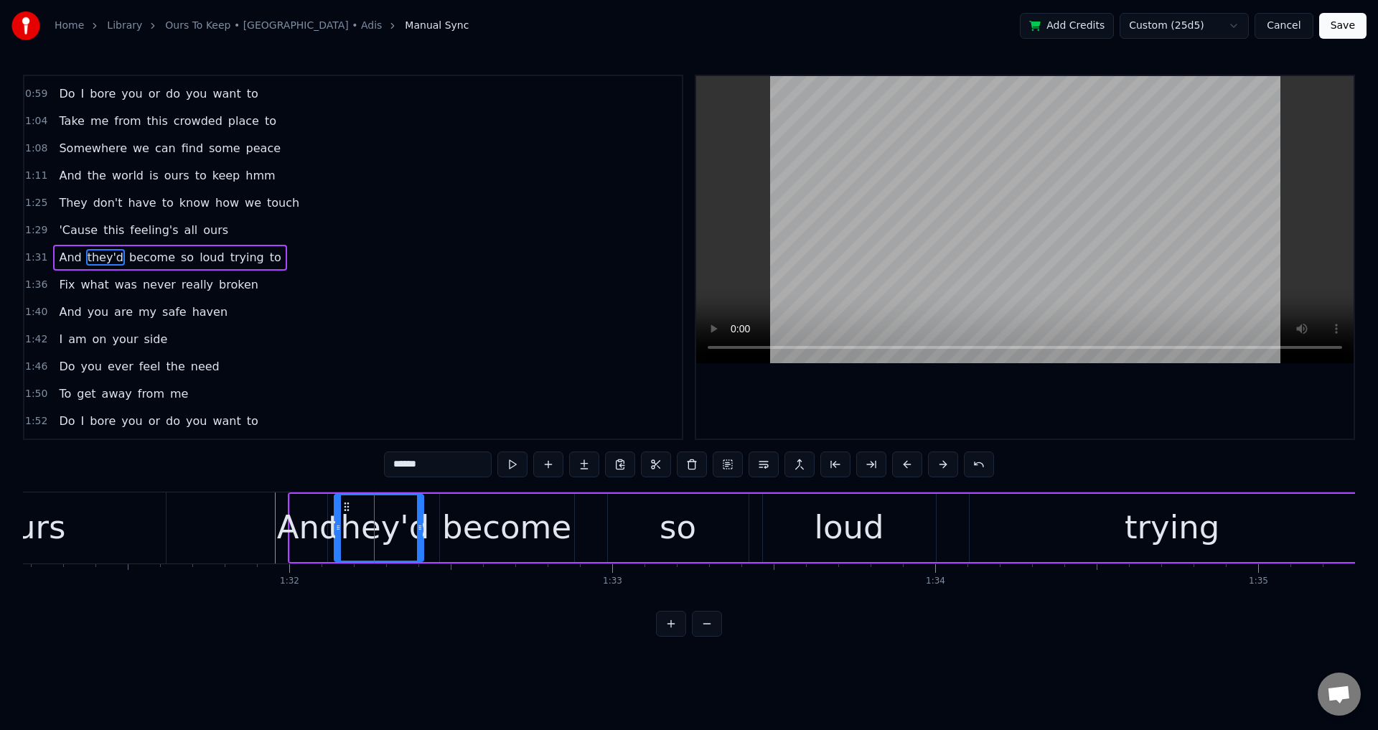
click at [344, 505] on icon at bounding box center [346, 506] width 11 height 11
click at [330, 505] on div "And" at bounding box center [308, 527] width 63 height 49
type input "***"
click at [310, 503] on circle at bounding box center [310, 502] width 1 height 1
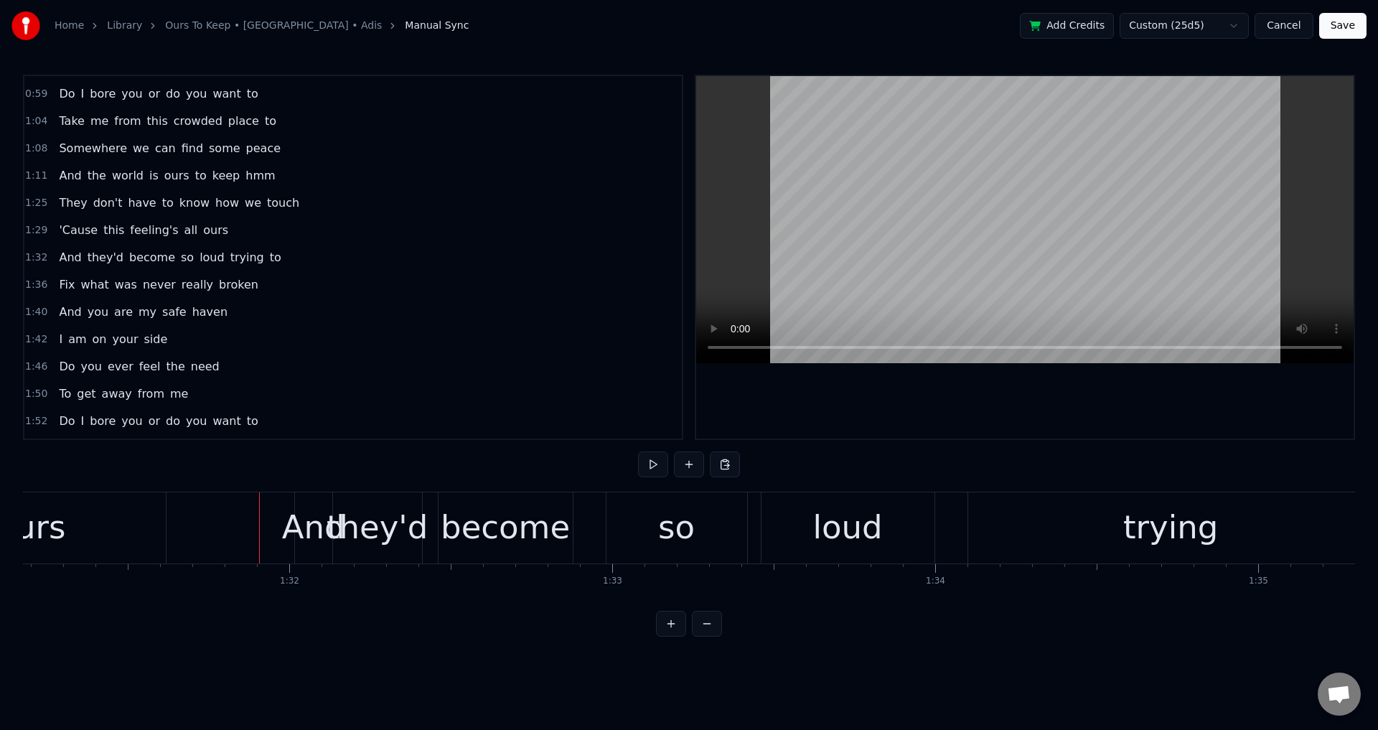
click at [936, 374] on div at bounding box center [1025, 257] width 658 height 363
drag, startPoint x: 931, startPoint y: 383, endPoint x: 800, endPoint y: 441, distance: 143.0
click at [931, 384] on div at bounding box center [1025, 257] width 658 height 363
click at [485, 542] on div "become" at bounding box center [505, 527] width 129 height 49
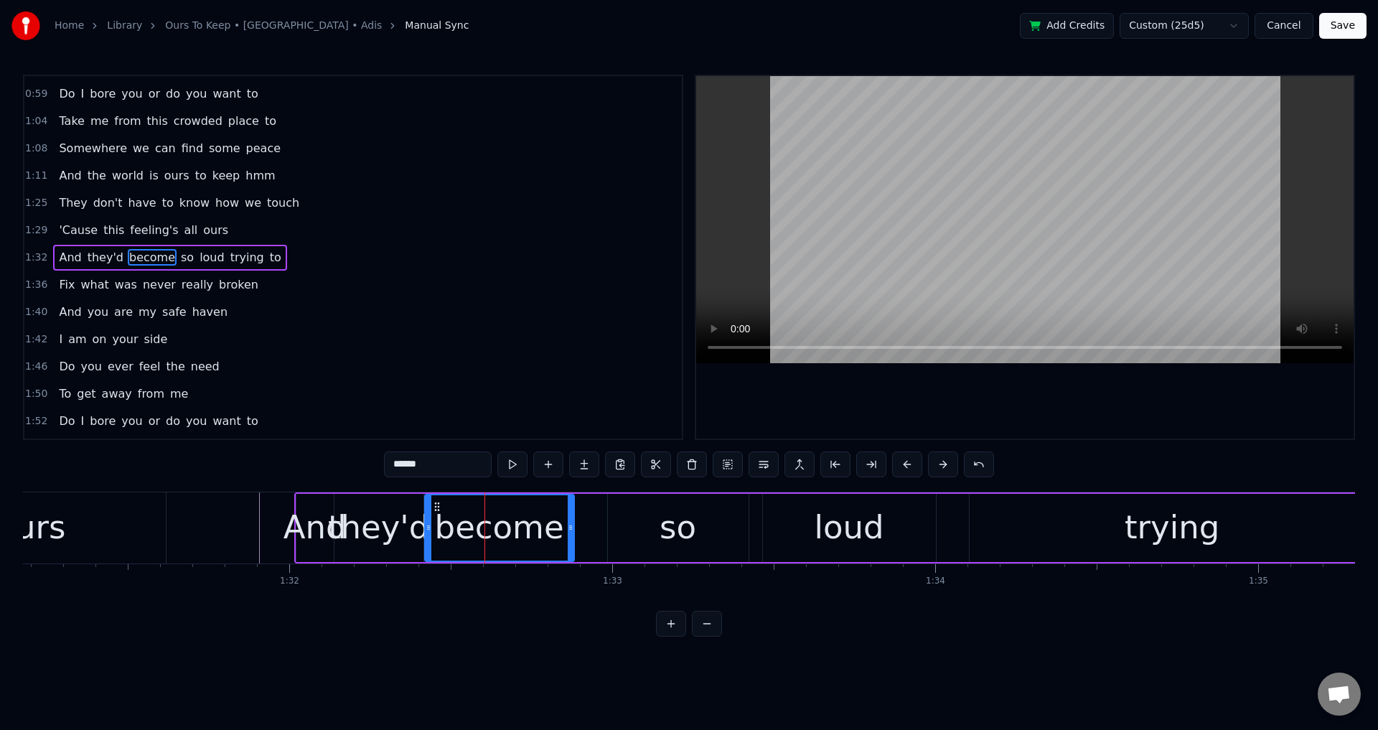
drag, startPoint x: 441, startPoint y: 530, endPoint x: 422, endPoint y: 528, distance: 18.7
click at [426, 528] on icon at bounding box center [429, 527] width 6 height 11
click at [362, 536] on div "they'd" at bounding box center [378, 527] width 101 height 49
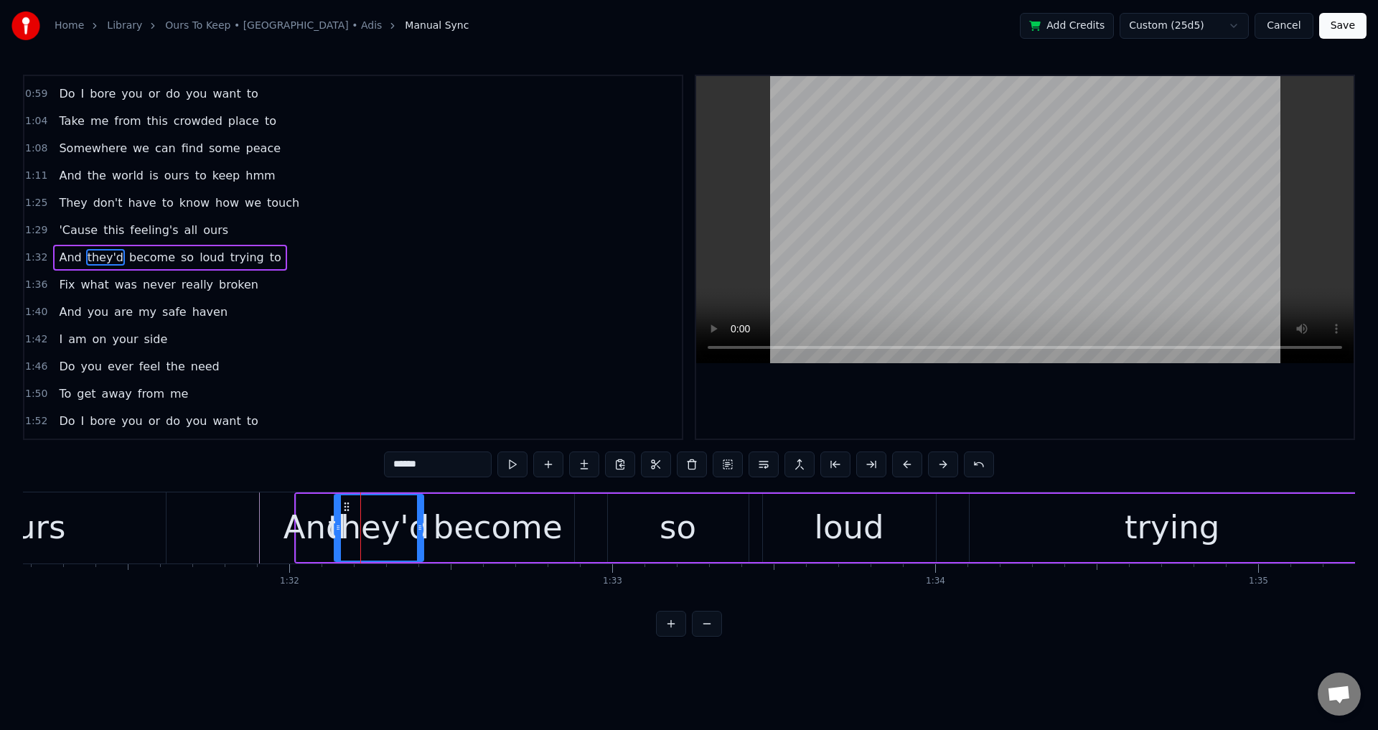
click at [863, 402] on div at bounding box center [1025, 257] width 658 height 363
click at [871, 393] on div at bounding box center [1025, 257] width 658 height 363
click at [714, 515] on div "so" at bounding box center [678, 528] width 141 height 68
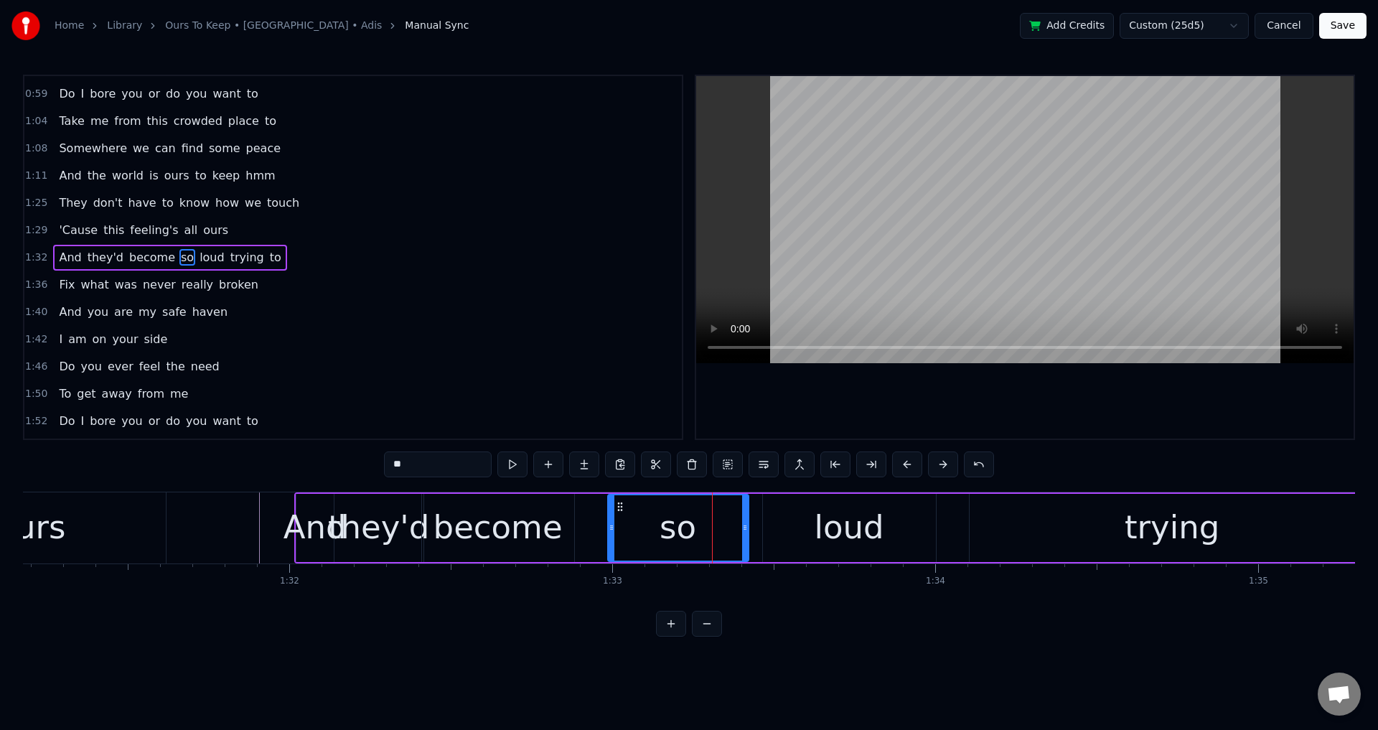
click at [461, 528] on div "become" at bounding box center [498, 527] width 129 height 49
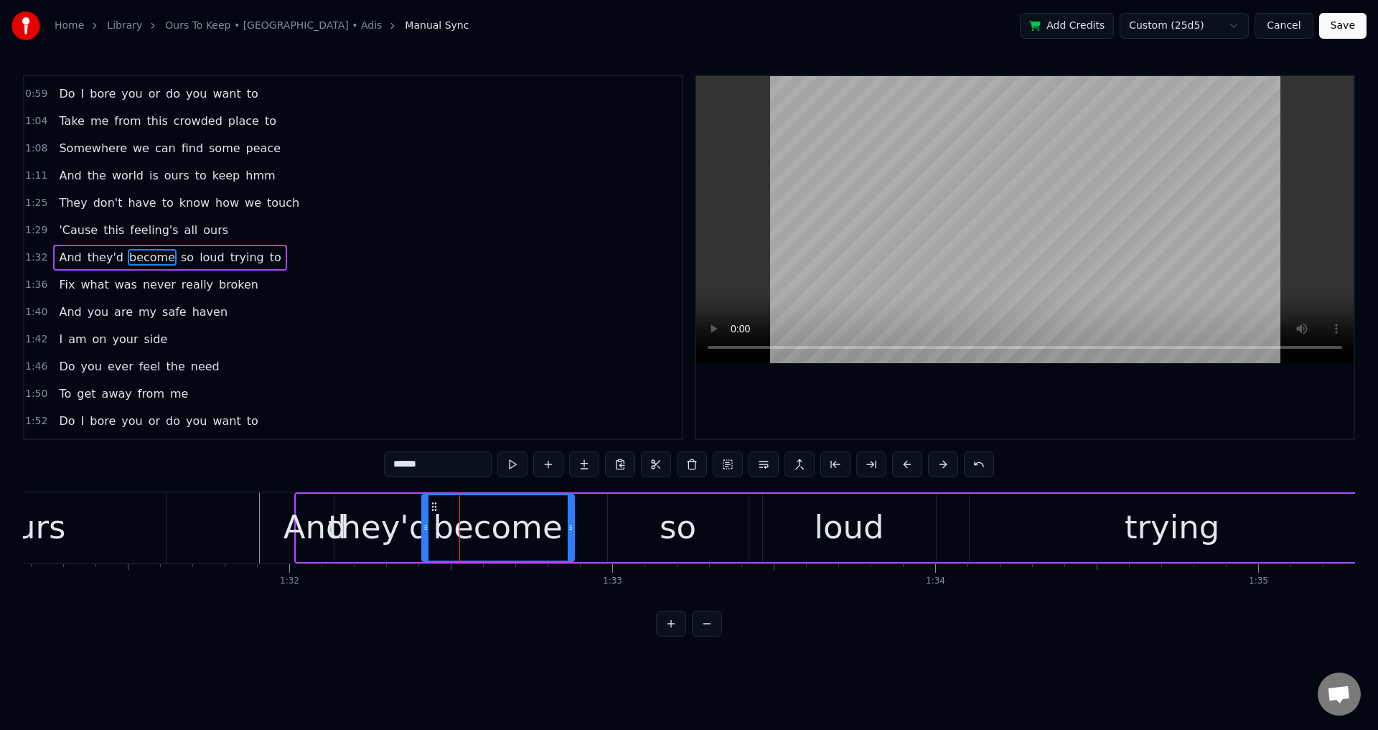
click at [988, 381] on div at bounding box center [1025, 257] width 658 height 363
click at [981, 388] on div at bounding box center [1025, 257] width 658 height 363
click at [635, 541] on div "so" at bounding box center [678, 528] width 141 height 68
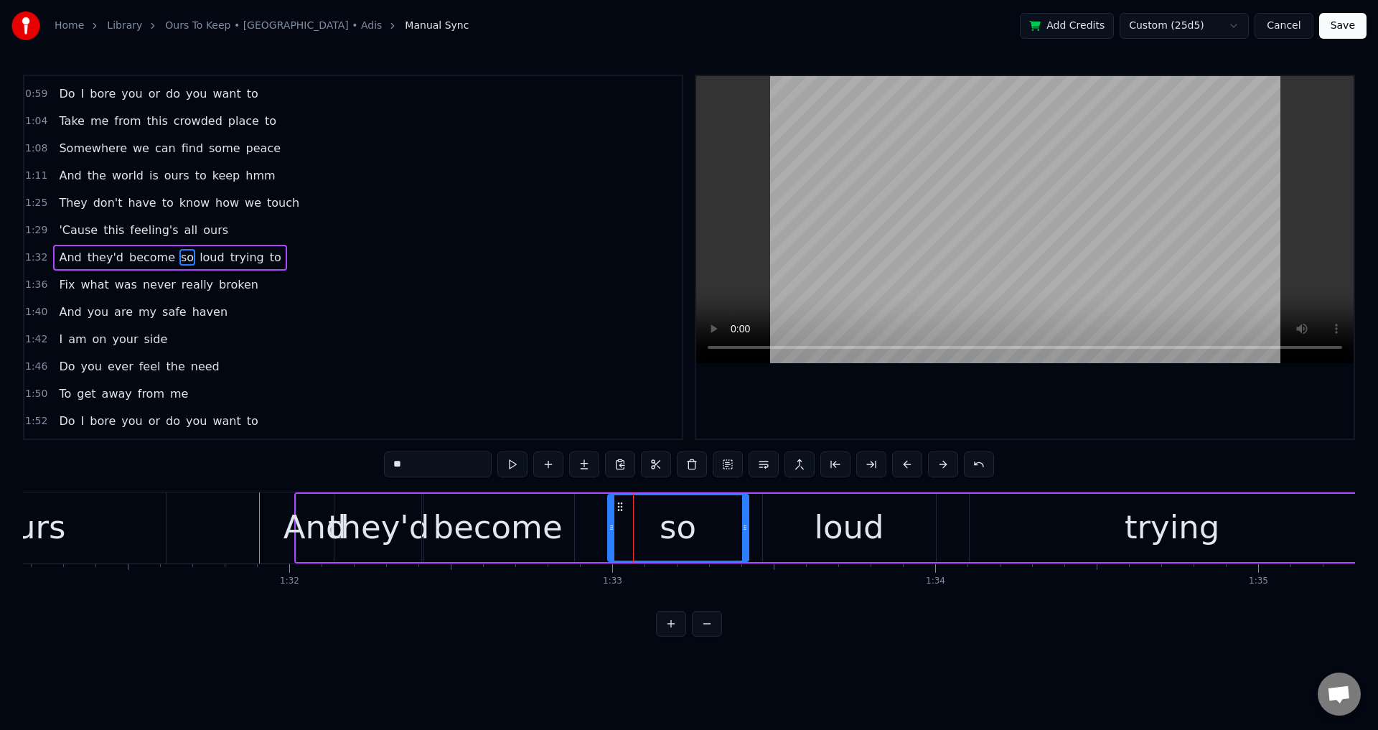
click at [614, 532] on div "so" at bounding box center [678, 527] width 139 height 65
drag, startPoint x: 614, startPoint y: 532, endPoint x: 567, endPoint y: 530, distance: 46.7
click at [609, 530] on icon at bounding box center [609, 527] width 6 height 11
click at [549, 530] on div "become" at bounding box center [498, 527] width 129 height 49
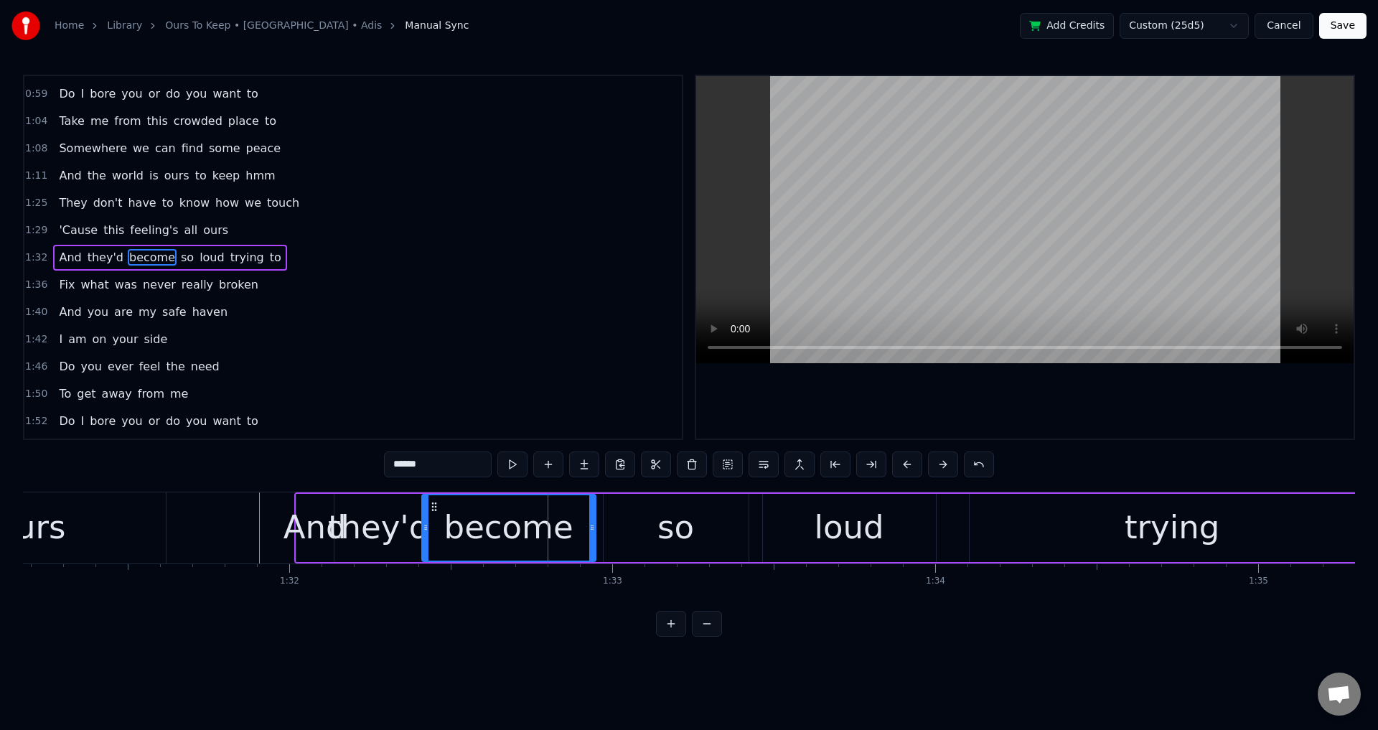
drag, startPoint x: 572, startPoint y: 523, endPoint x: 599, endPoint y: 523, distance: 27.3
click at [595, 523] on icon at bounding box center [592, 527] width 6 height 11
click at [519, 536] on div "become" at bounding box center [511, 527] width 129 height 49
click at [1038, 372] on div at bounding box center [1025, 257] width 658 height 363
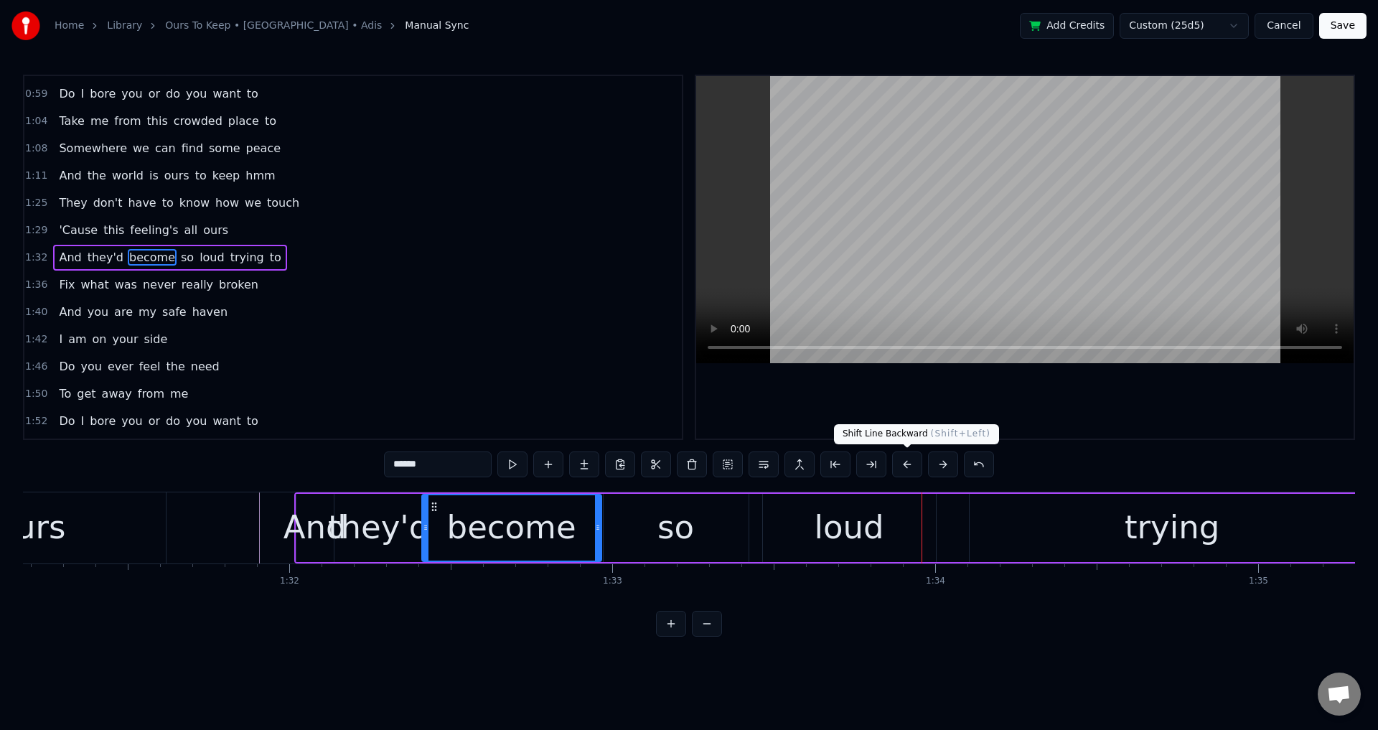
click at [839, 519] on div "loud" at bounding box center [850, 527] width 70 height 49
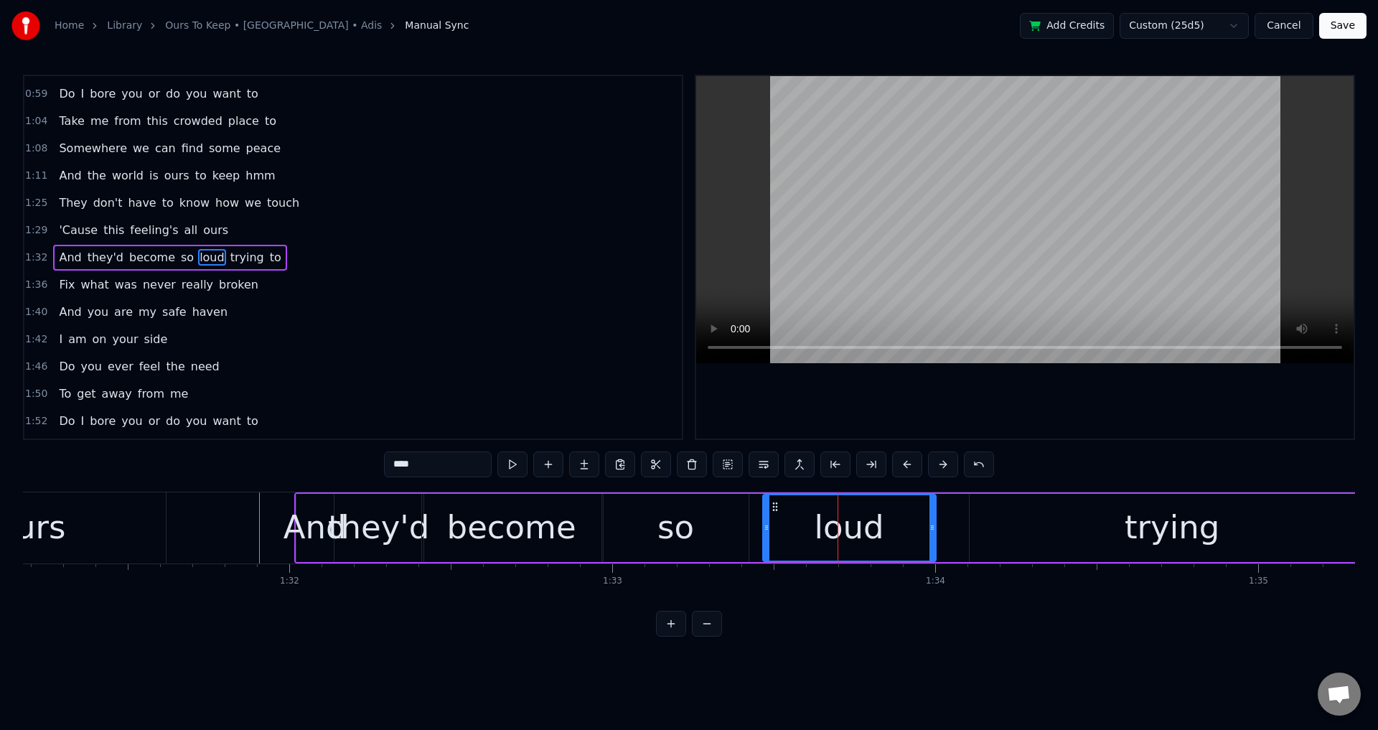
click at [767, 520] on div "loud" at bounding box center [850, 527] width 172 height 65
drag, startPoint x: 767, startPoint y: 520, endPoint x: 783, endPoint y: 523, distance: 16.2
click at [752, 525] on div at bounding box center [751, 527] width 6 height 65
click at [1057, 532] on div "trying" at bounding box center [1173, 528] width 406 height 68
type input "******"
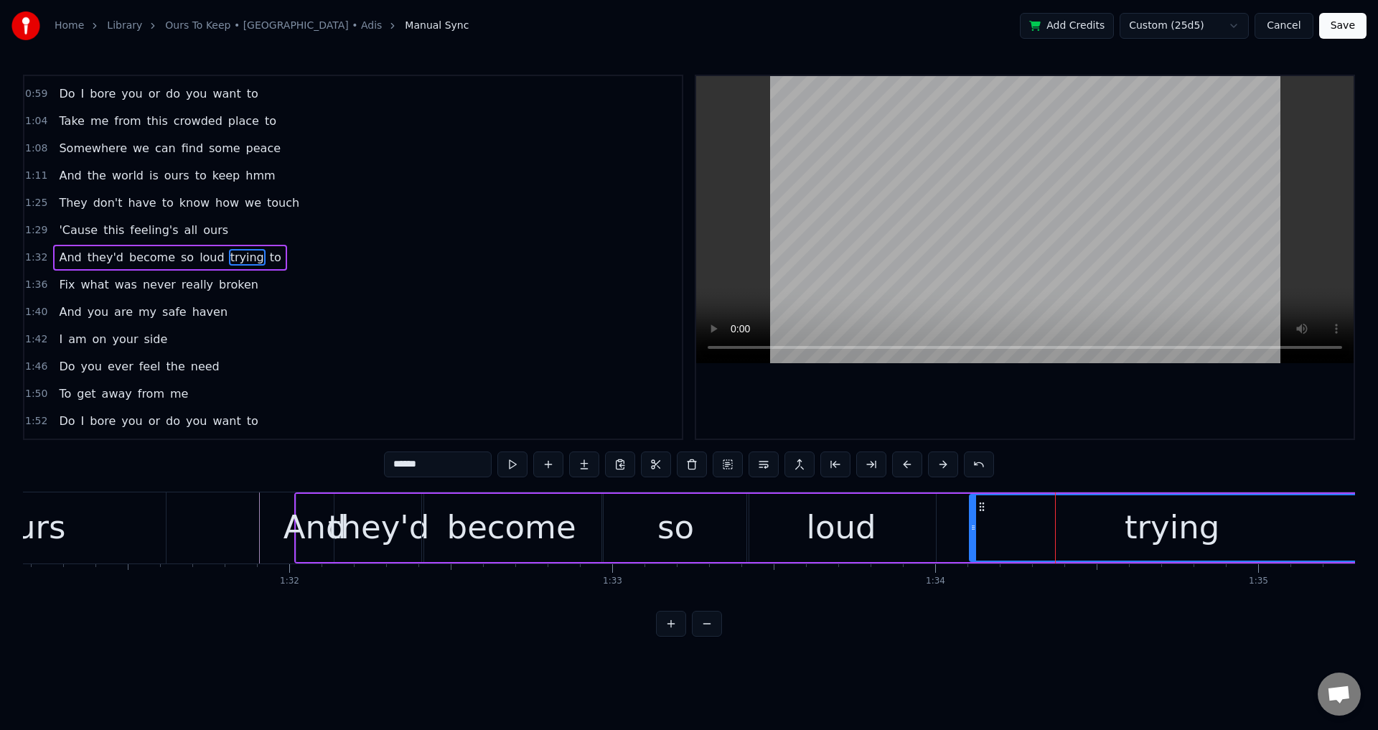
click at [967, 522] on div "And they'd become so loud trying to" at bounding box center [929, 527] width 1271 height 71
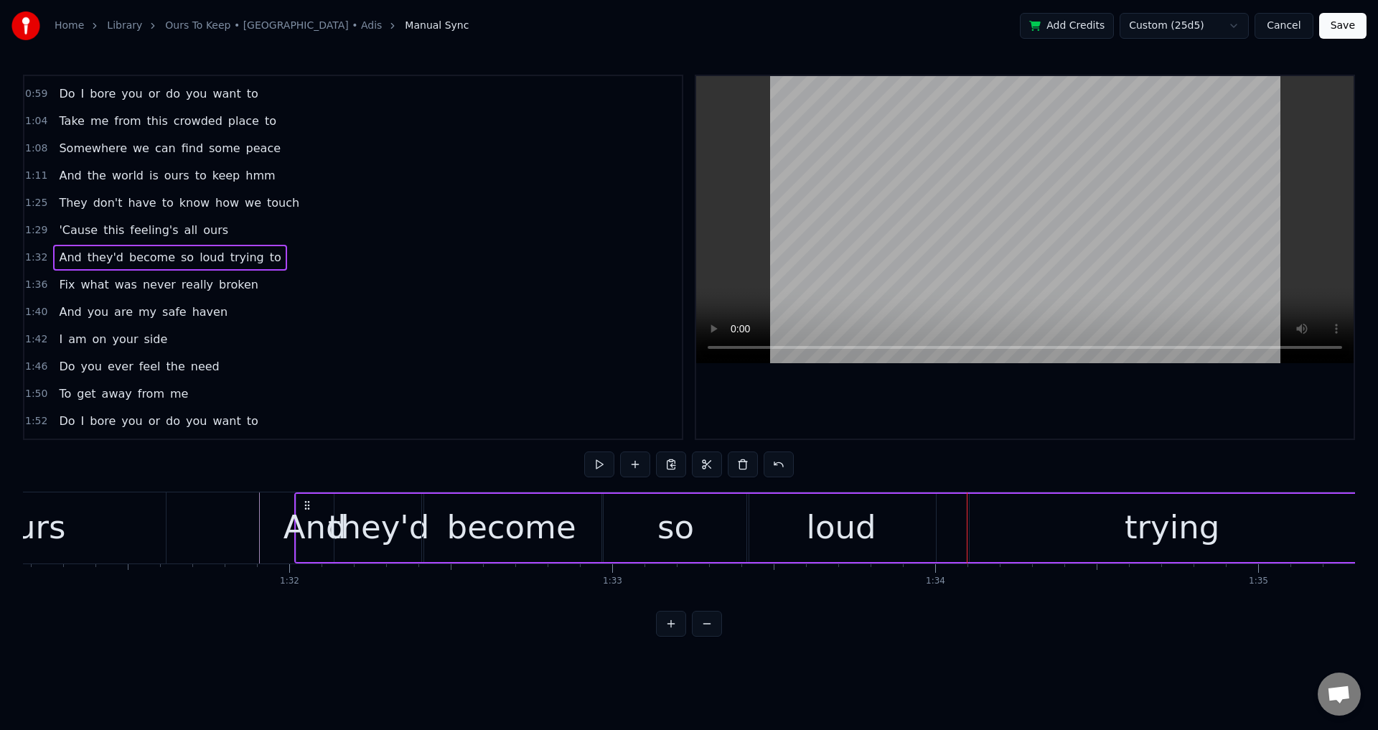
click at [974, 522] on div "trying" at bounding box center [1173, 528] width 406 height 68
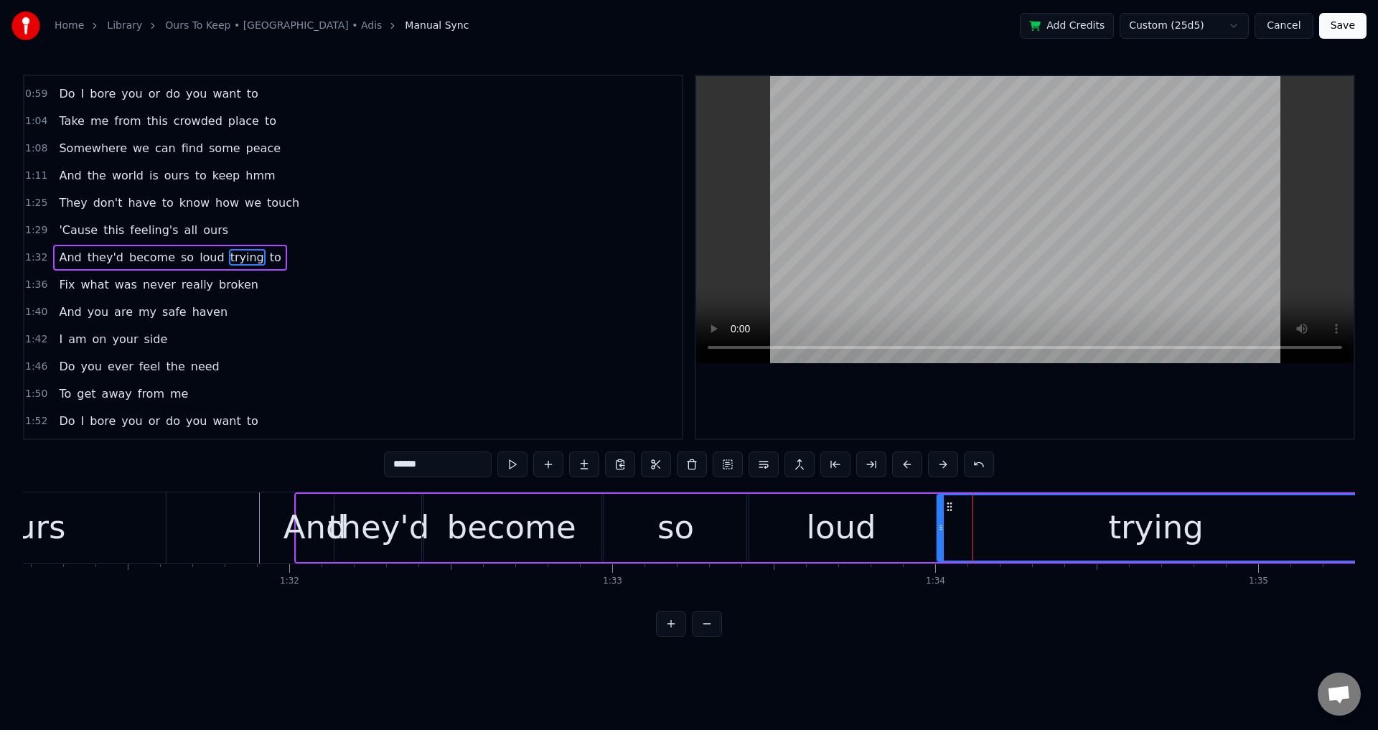
drag, startPoint x: 976, startPoint y: 522, endPoint x: 942, endPoint y: 530, distance: 34.8
click at [942, 530] on icon at bounding box center [941, 527] width 6 height 11
click at [790, 555] on div "loud" at bounding box center [841, 528] width 189 height 68
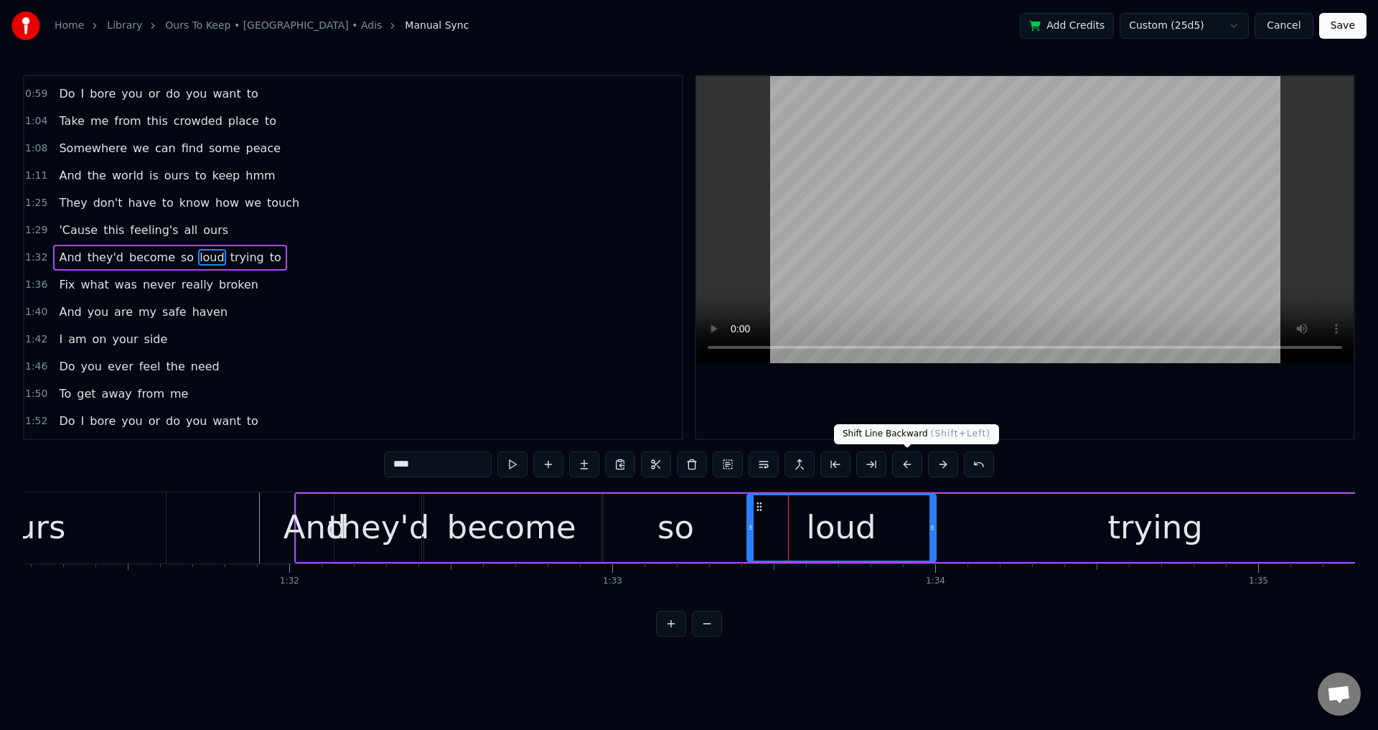
click at [1041, 383] on div at bounding box center [1025, 257] width 658 height 363
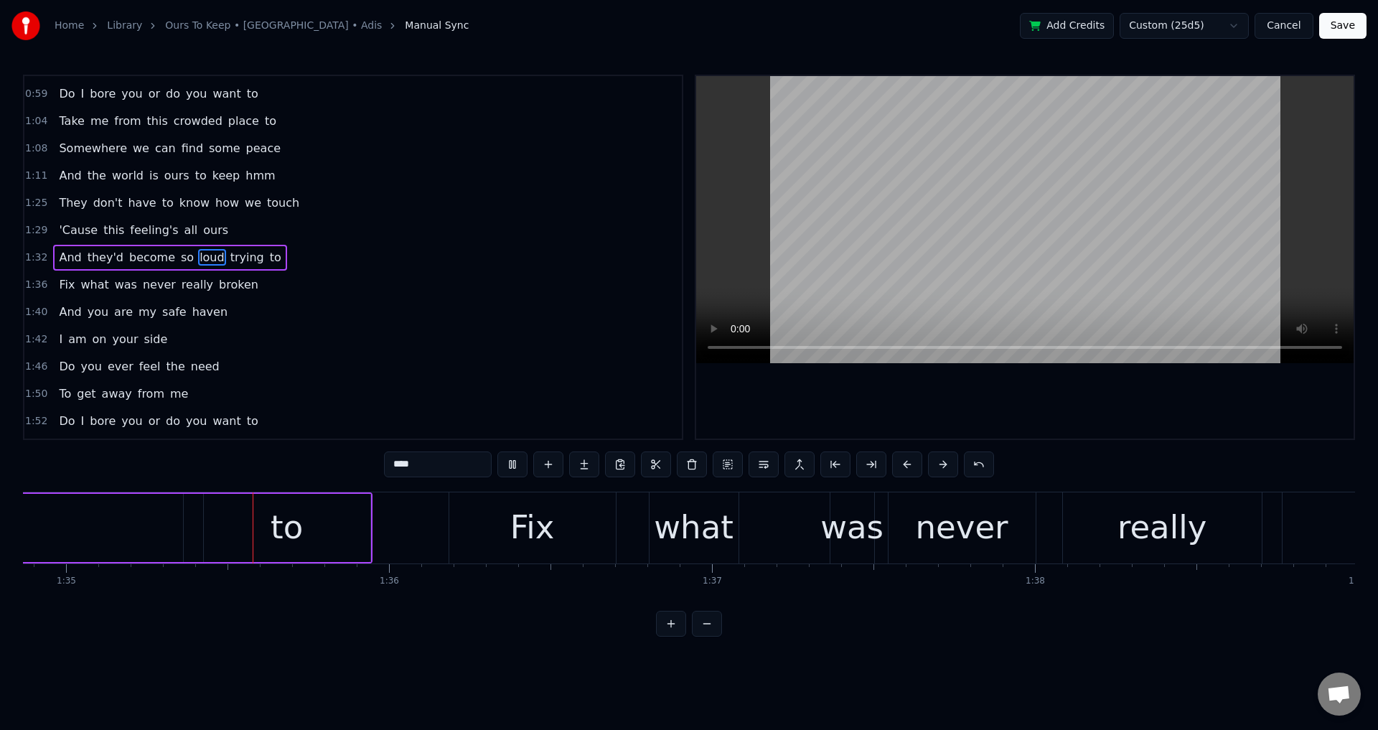
click at [1022, 410] on div at bounding box center [1025, 257] width 658 height 363
click at [314, 543] on div "to" at bounding box center [287, 528] width 167 height 68
type input "**"
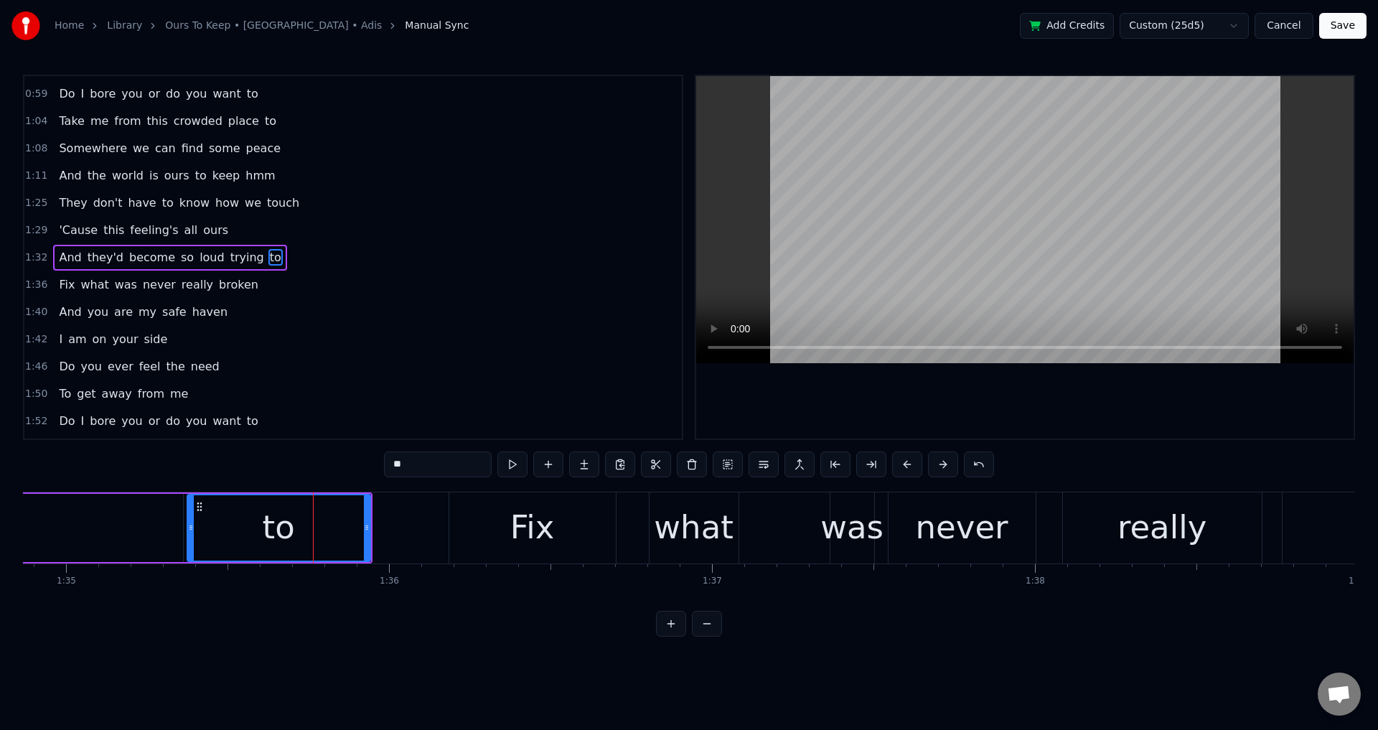
drag, startPoint x: 208, startPoint y: 520, endPoint x: 187, endPoint y: 519, distance: 21.6
click at [190, 518] on div at bounding box center [191, 527] width 6 height 65
click at [957, 391] on div at bounding box center [1025, 257] width 658 height 363
click at [624, 529] on div "Fix what was never really broken" at bounding box center [1064, 527] width 1230 height 71
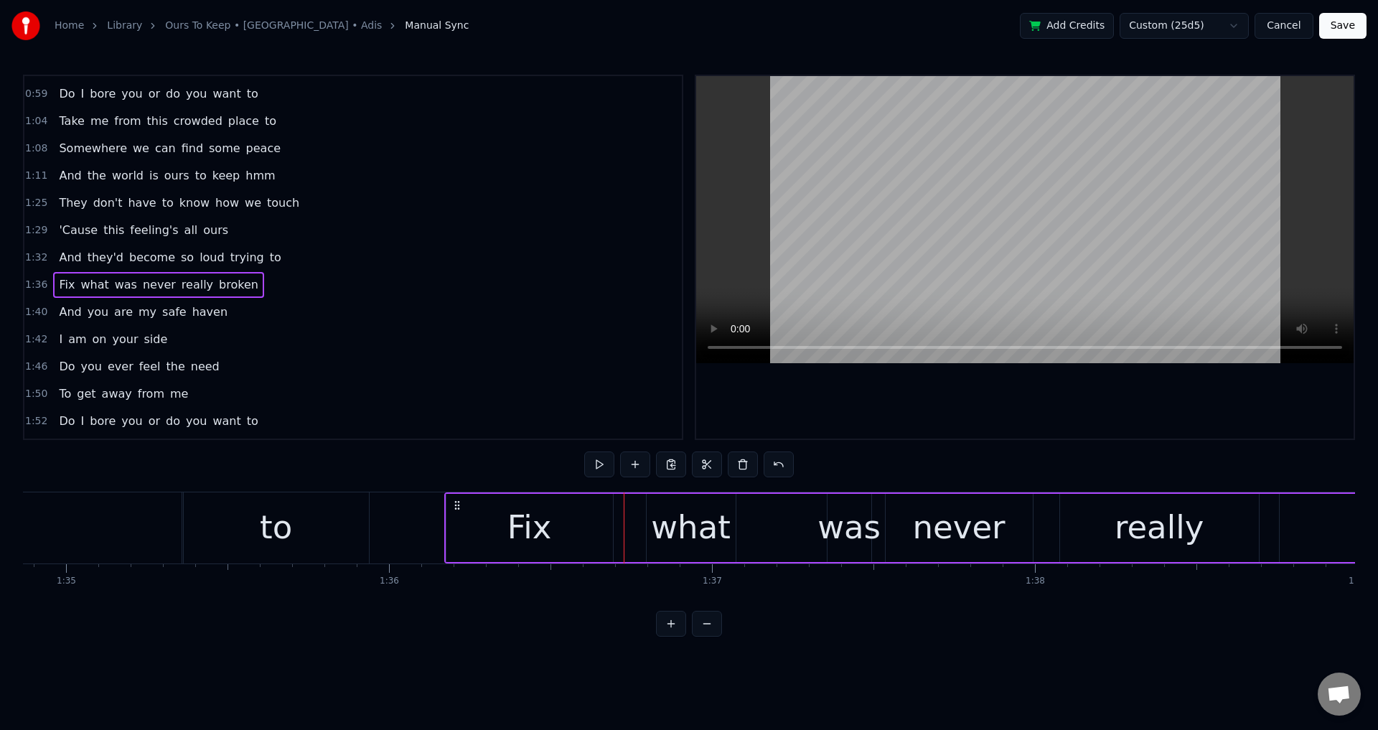
click at [458, 507] on icon at bounding box center [457, 505] width 11 height 11
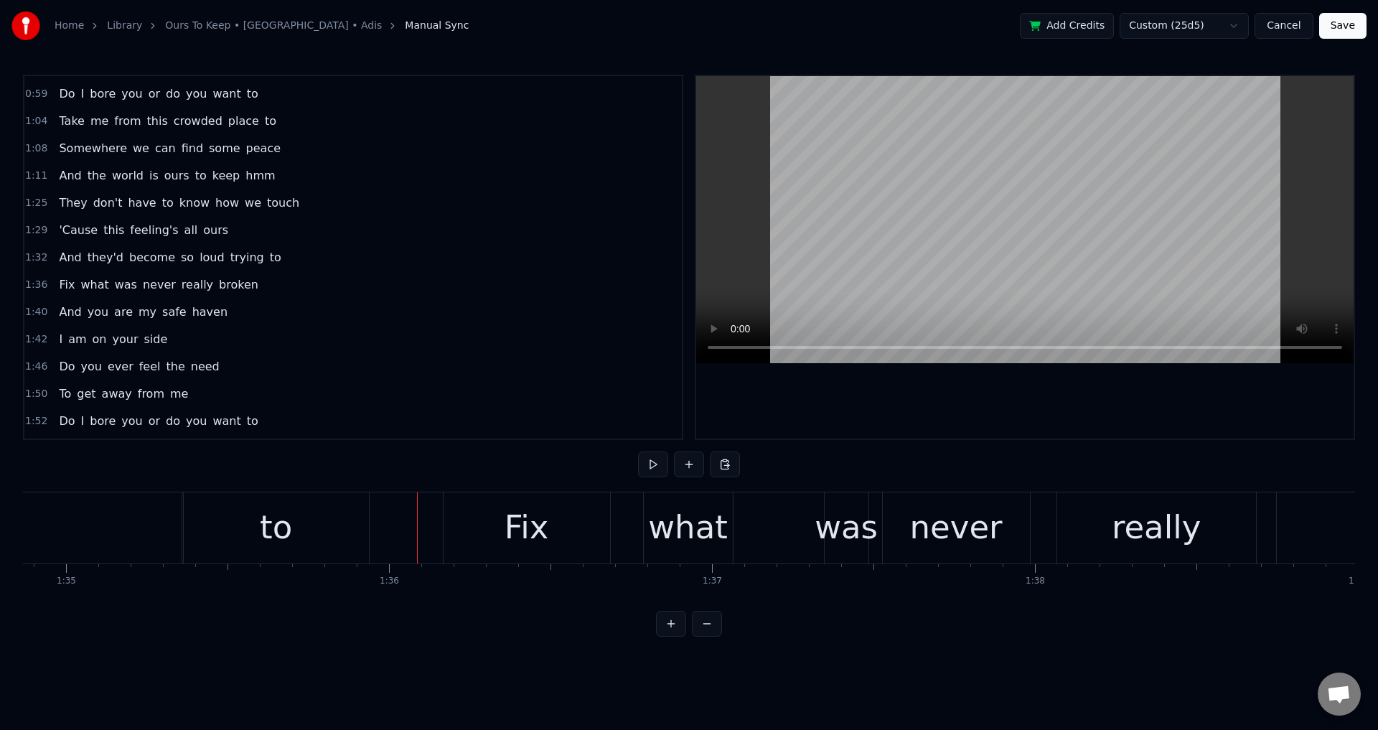
click at [902, 405] on div at bounding box center [1025, 257] width 658 height 363
click at [996, 420] on div at bounding box center [1025, 257] width 658 height 363
click at [668, 531] on div "what" at bounding box center [688, 527] width 80 height 49
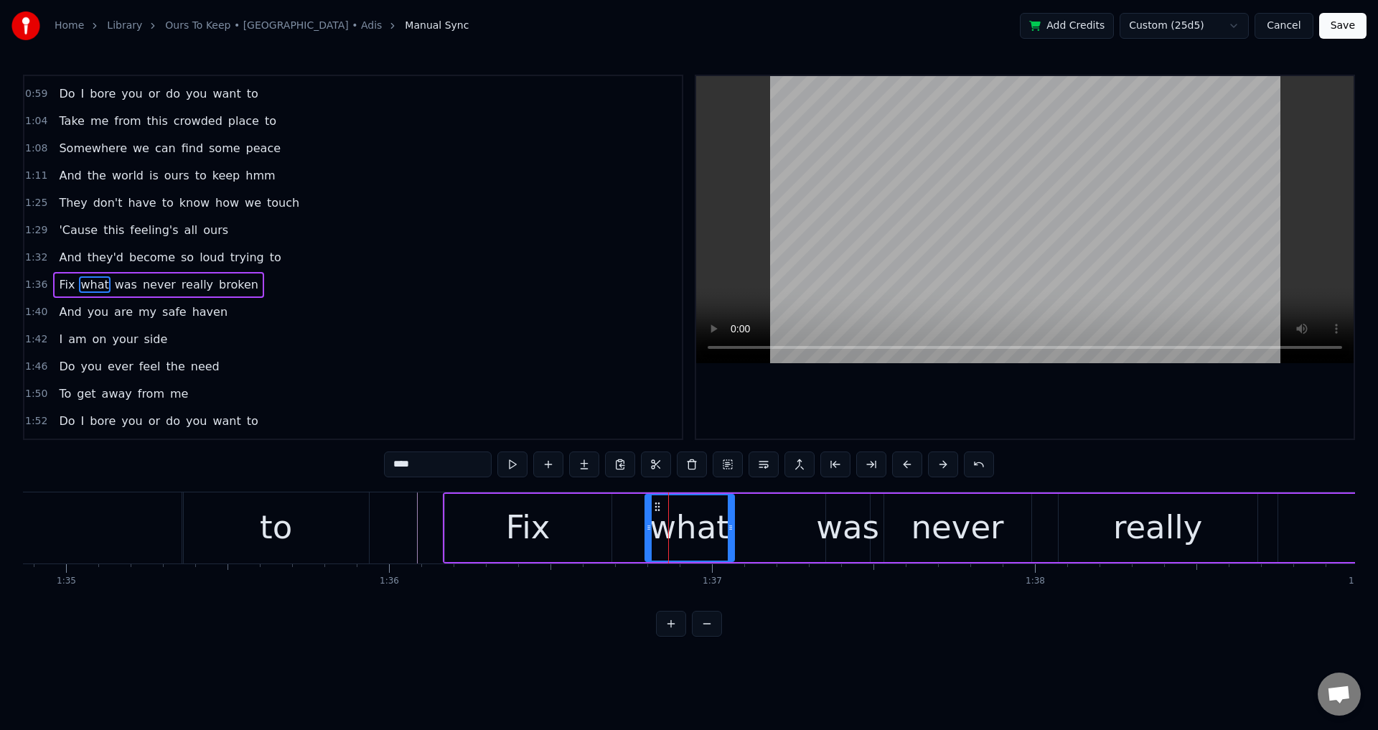
scroll to position [405, 0]
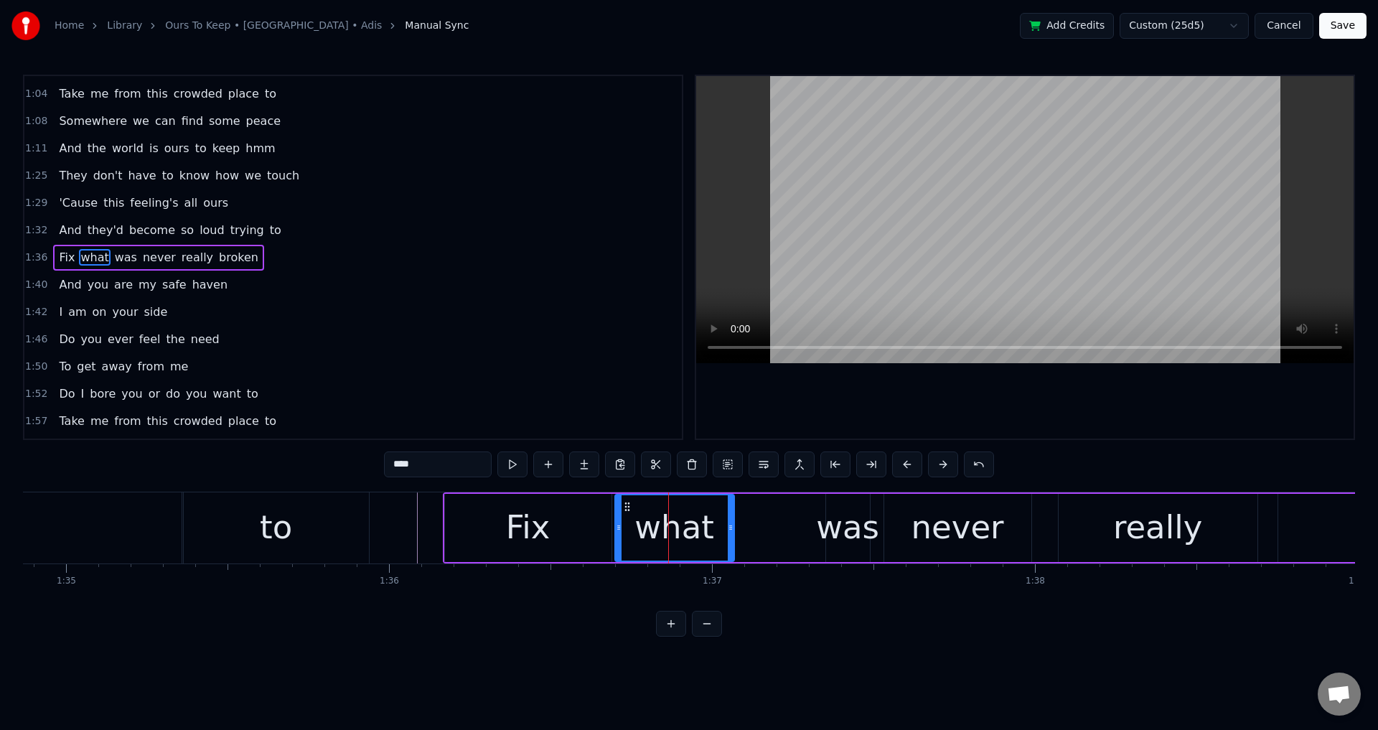
drag, startPoint x: 650, startPoint y: 525, endPoint x: 615, endPoint y: 525, distance: 35.2
click at [617, 525] on icon at bounding box center [619, 527] width 6 height 11
click at [598, 525] on div "Fix" at bounding box center [528, 528] width 167 height 68
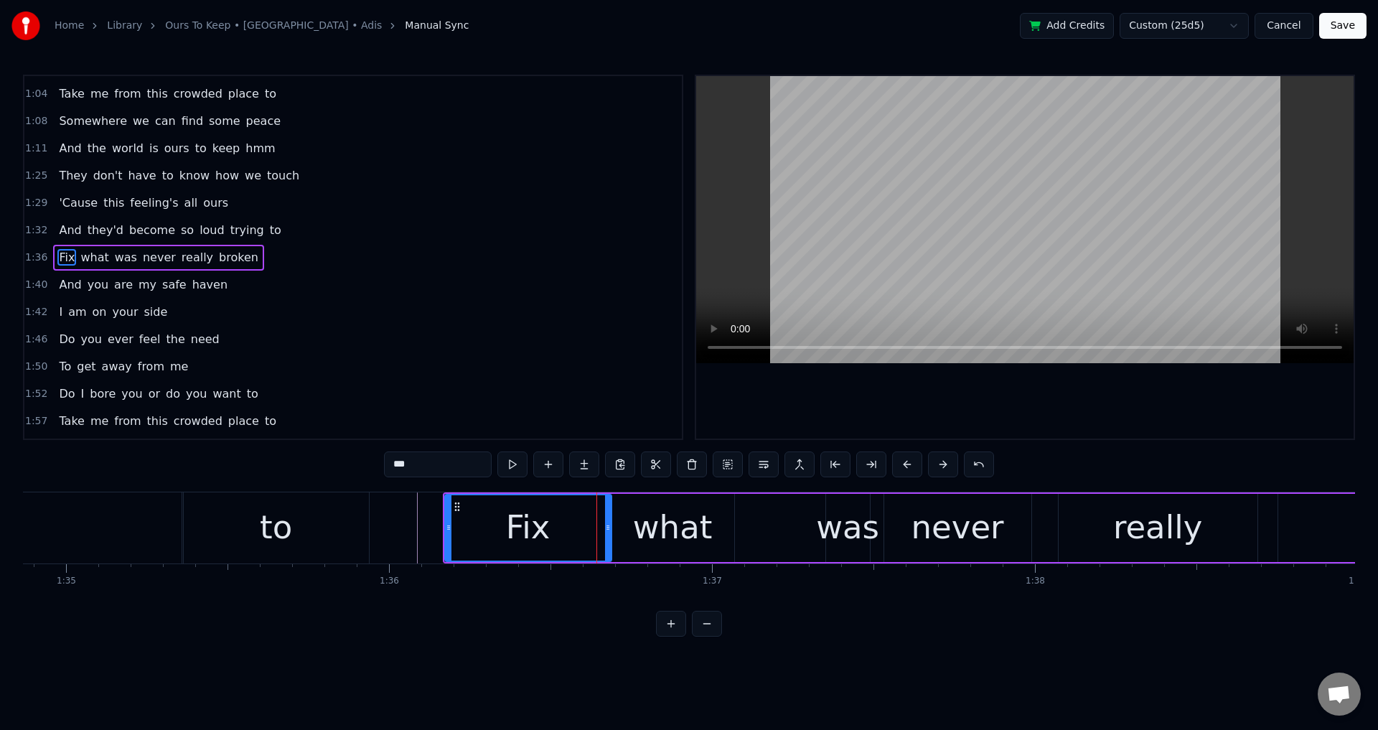
click at [300, 535] on div "to" at bounding box center [276, 527] width 185 height 71
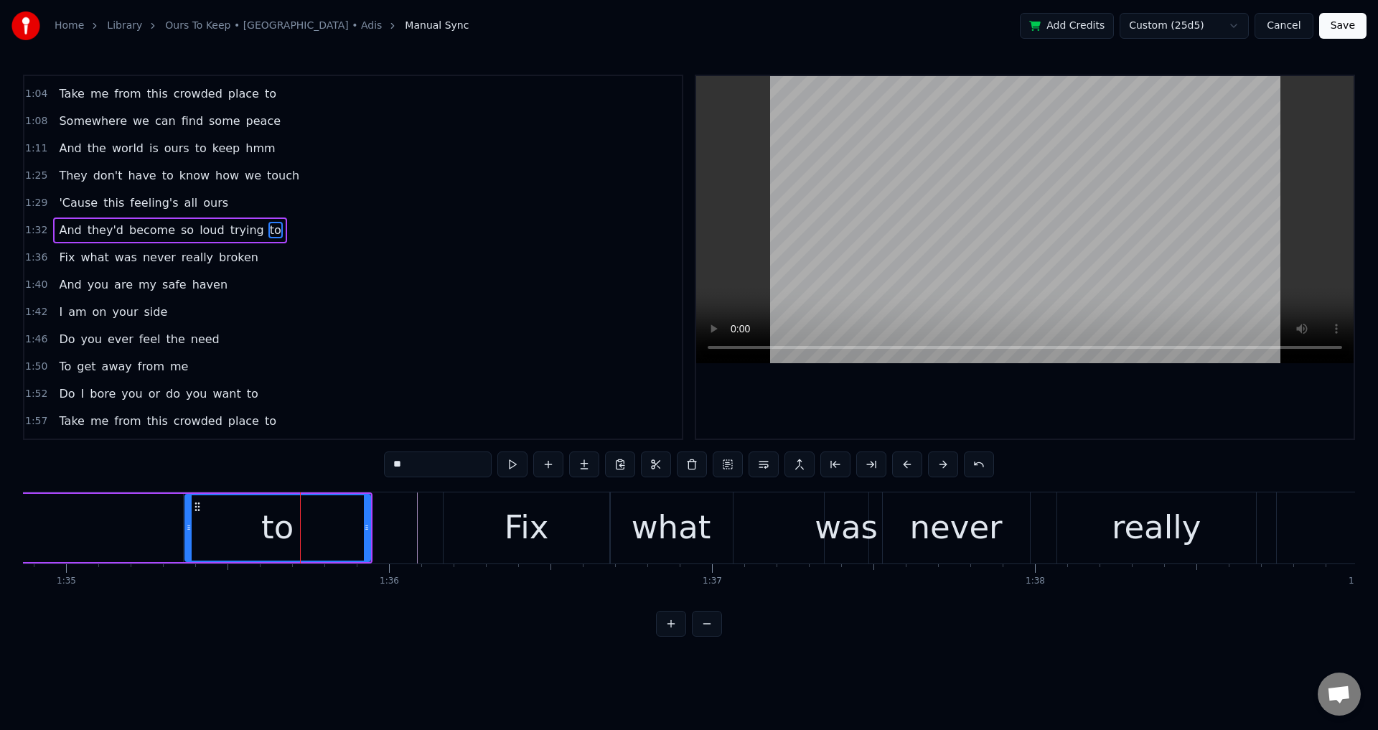
scroll to position [378, 0]
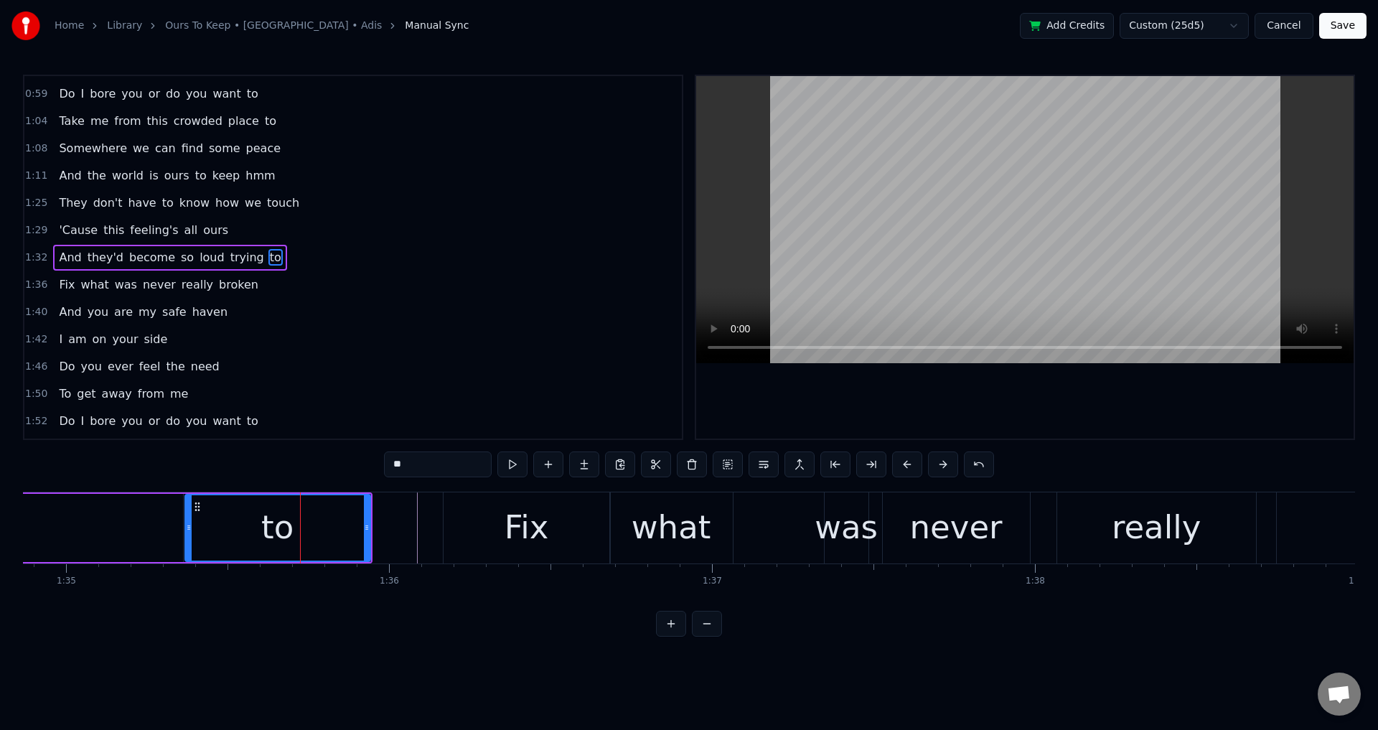
click at [1044, 388] on div at bounding box center [1025, 257] width 658 height 363
drag, startPoint x: 1039, startPoint y: 401, endPoint x: 644, endPoint y: 484, distance: 404.1
click at [1039, 402] on div at bounding box center [1025, 257] width 658 height 363
click at [502, 520] on div "Fix" at bounding box center [527, 527] width 167 height 71
type input "***"
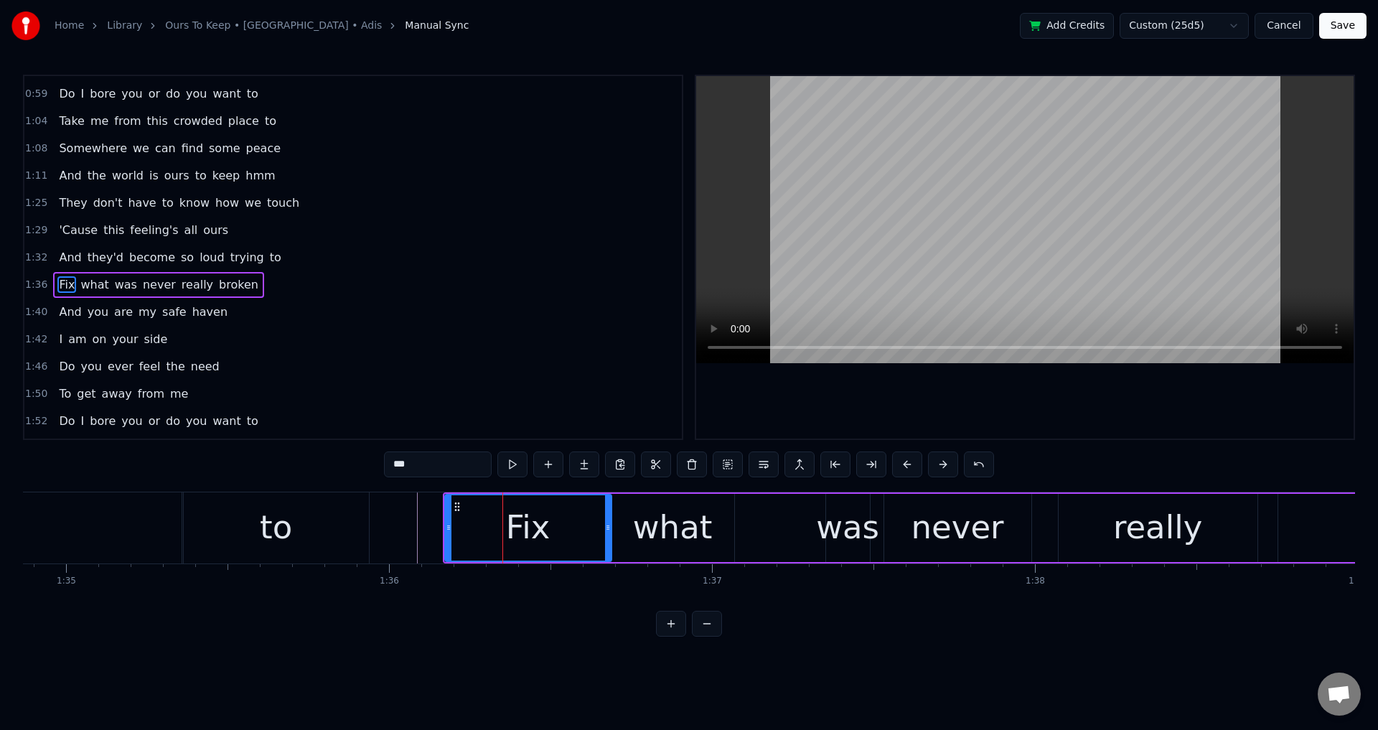
scroll to position [405, 0]
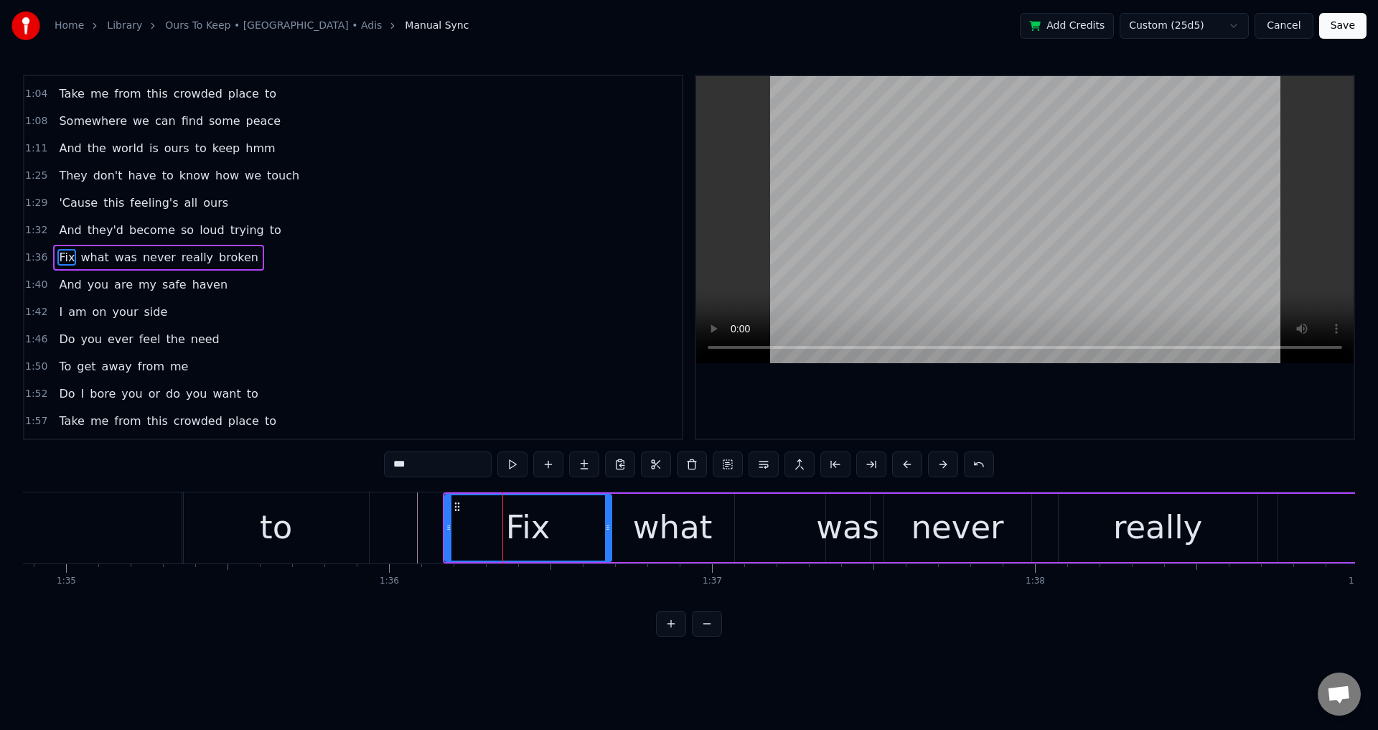
drag, startPoint x: 449, startPoint y: 526, endPoint x: 425, endPoint y: 530, distance: 24.0
click at [446, 528] on icon at bounding box center [449, 527] width 6 height 11
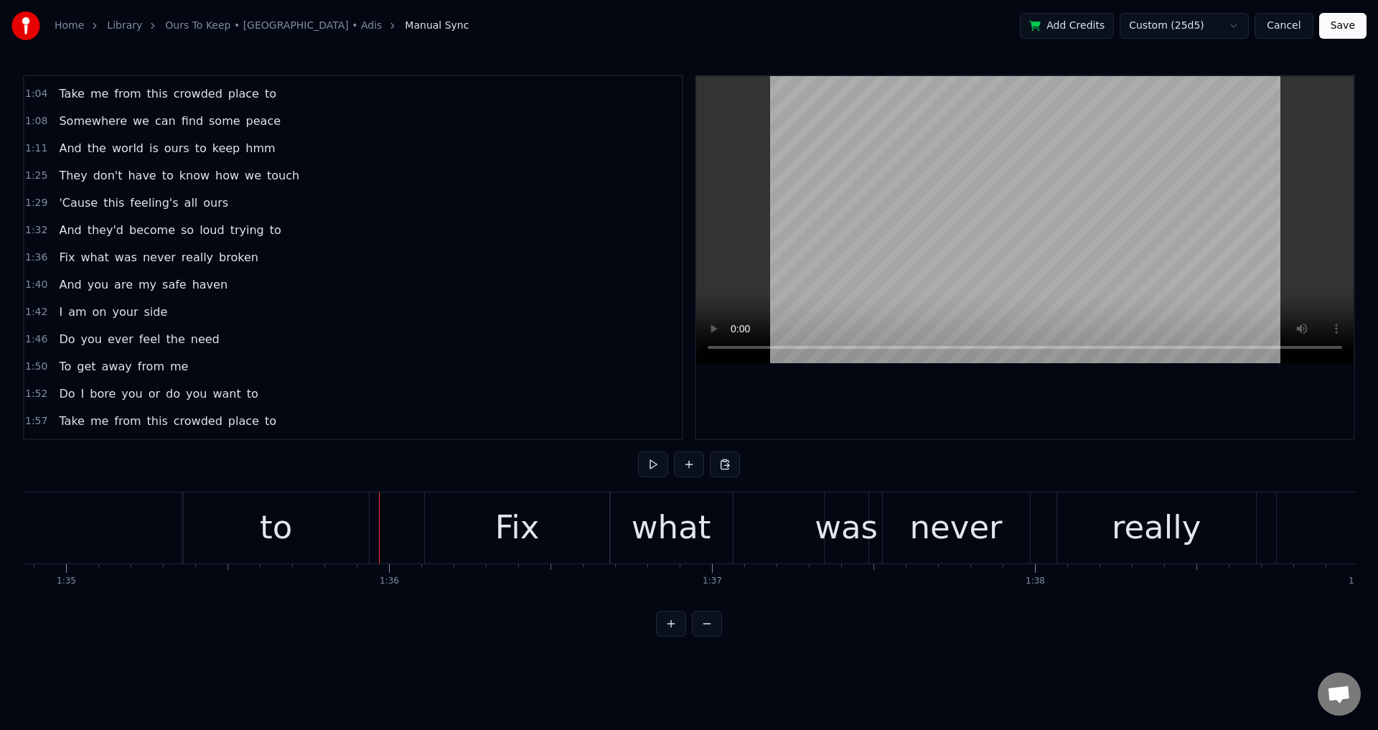
click at [328, 538] on div "to" at bounding box center [276, 527] width 185 height 71
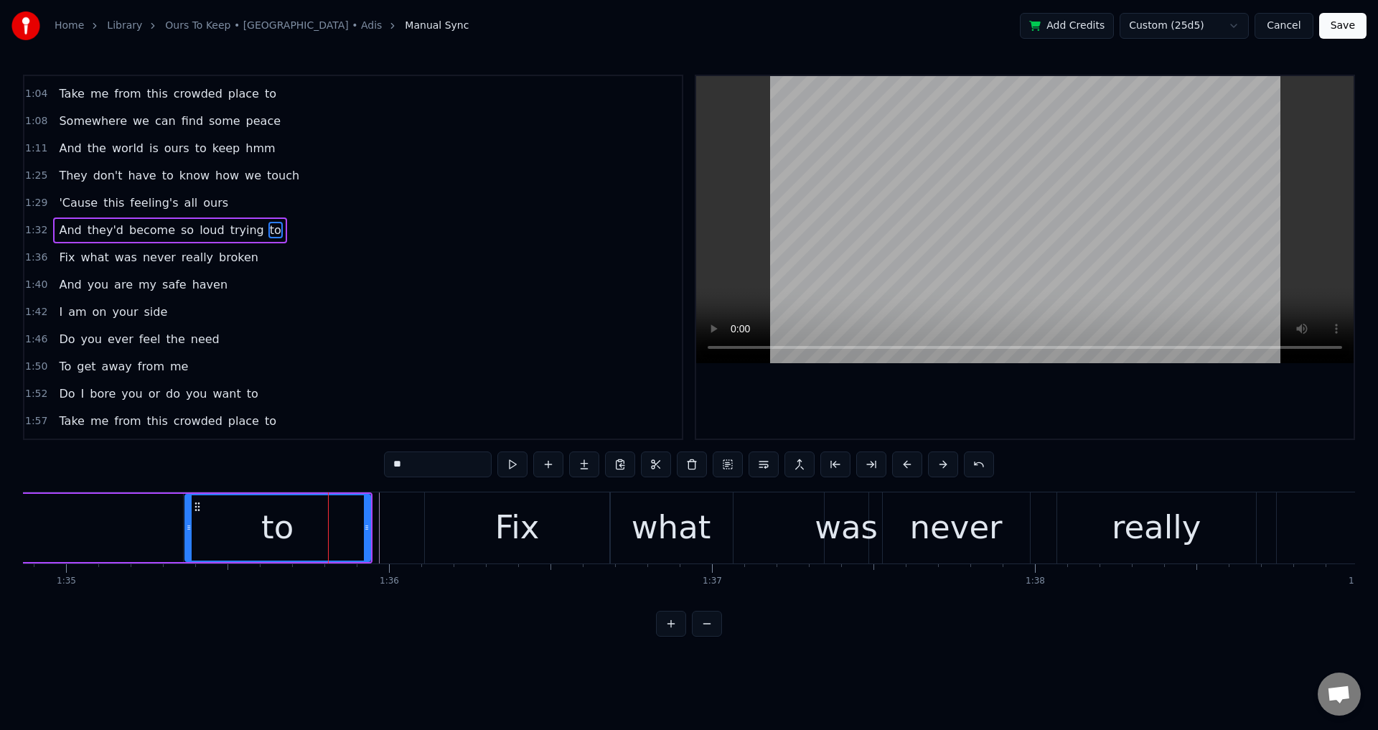
scroll to position [378, 0]
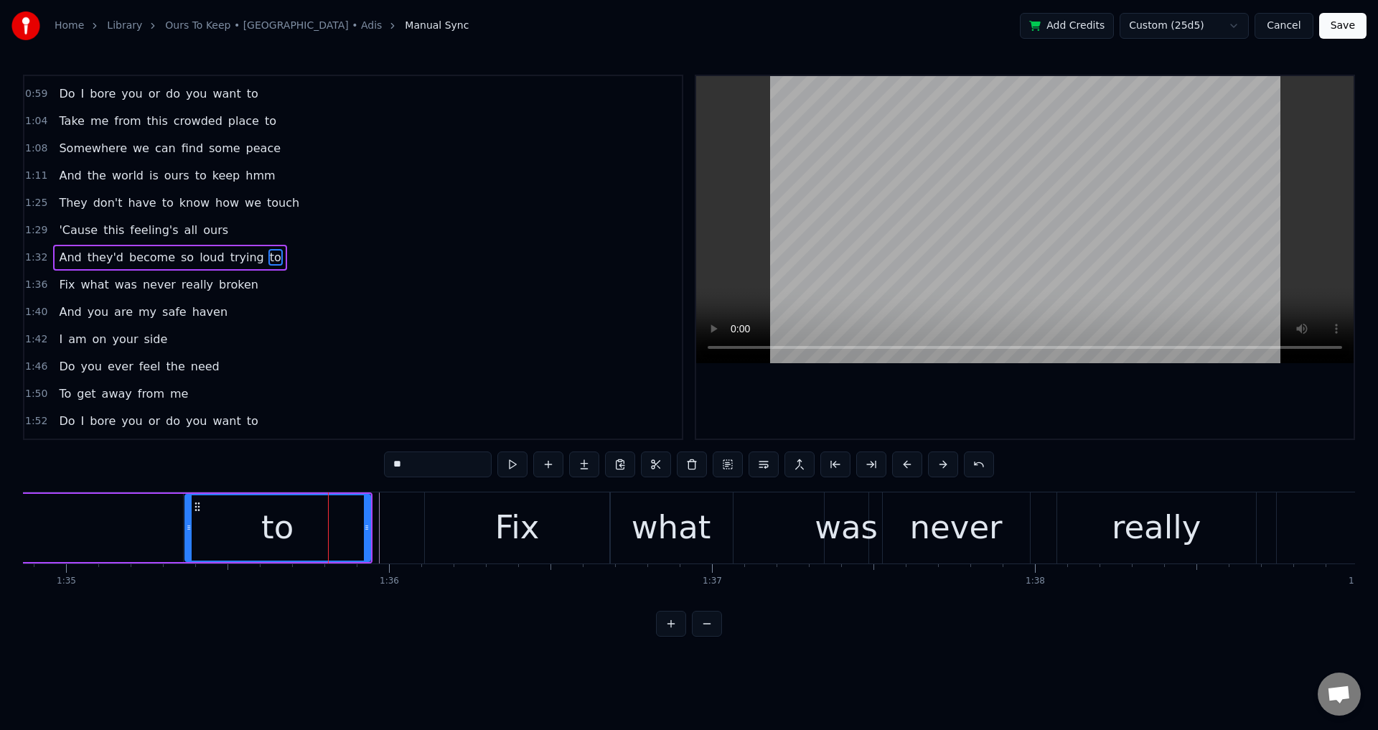
click at [945, 396] on div at bounding box center [1025, 257] width 658 height 363
click at [1049, 416] on div at bounding box center [1025, 257] width 658 height 363
click at [1082, 513] on div "really" at bounding box center [1156, 527] width 199 height 71
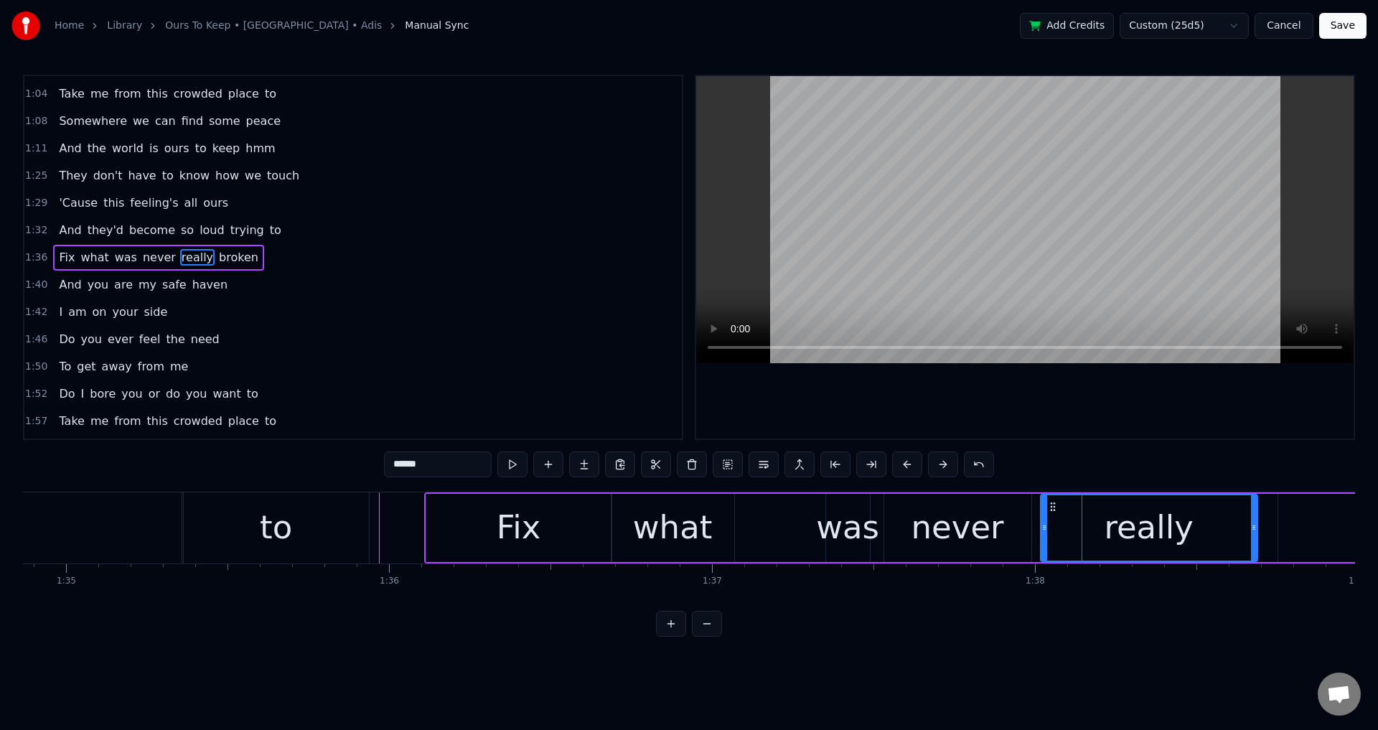
drag, startPoint x: 1060, startPoint y: 519, endPoint x: 1071, endPoint y: 499, distance: 22.8
click at [1042, 524] on div at bounding box center [1045, 527] width 6 height 65
click at [1113, 422] on div at bounding box center [1025, 257] width 658 height 363
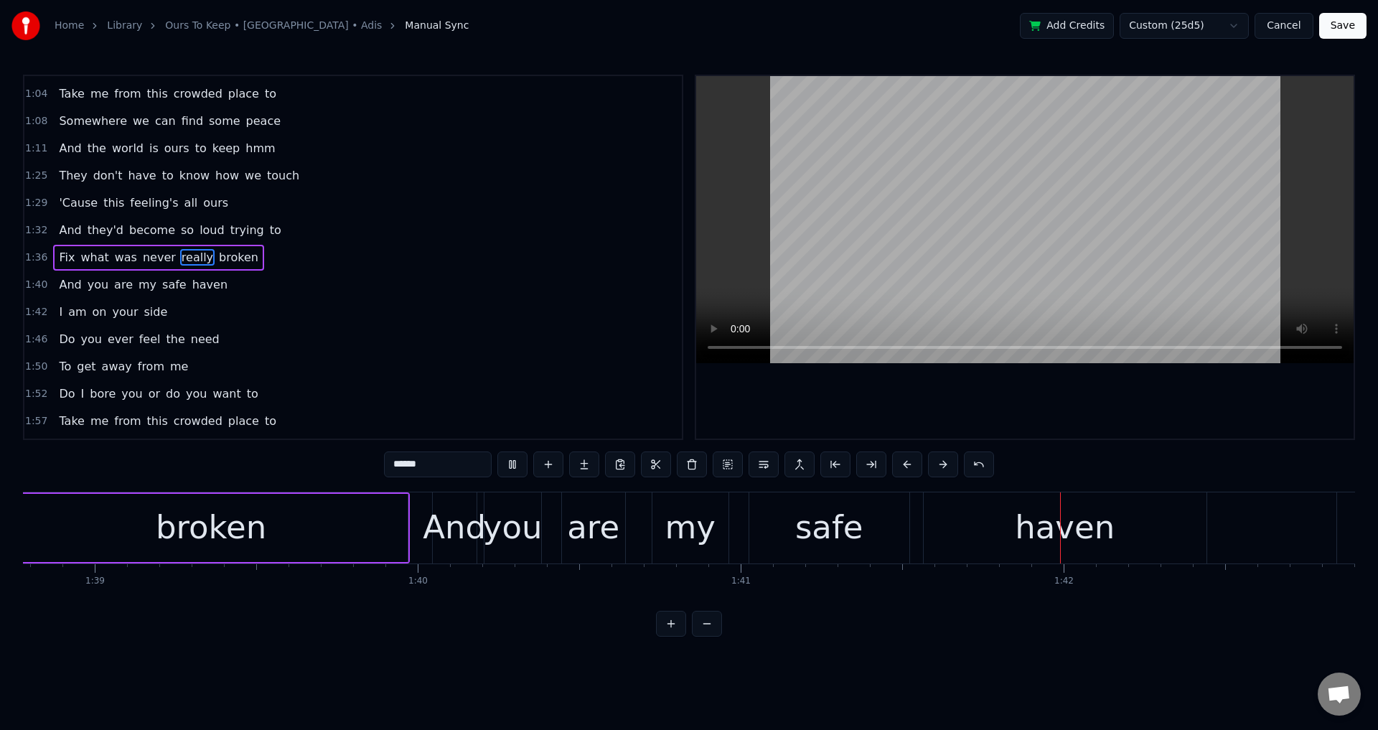
click at [1077, 416] on div at bounding box center [1025, 257] width 658 height 363
click at [454, 541] on div "And" at bounding box center [454, 527] width 63 height 49
type input "***"
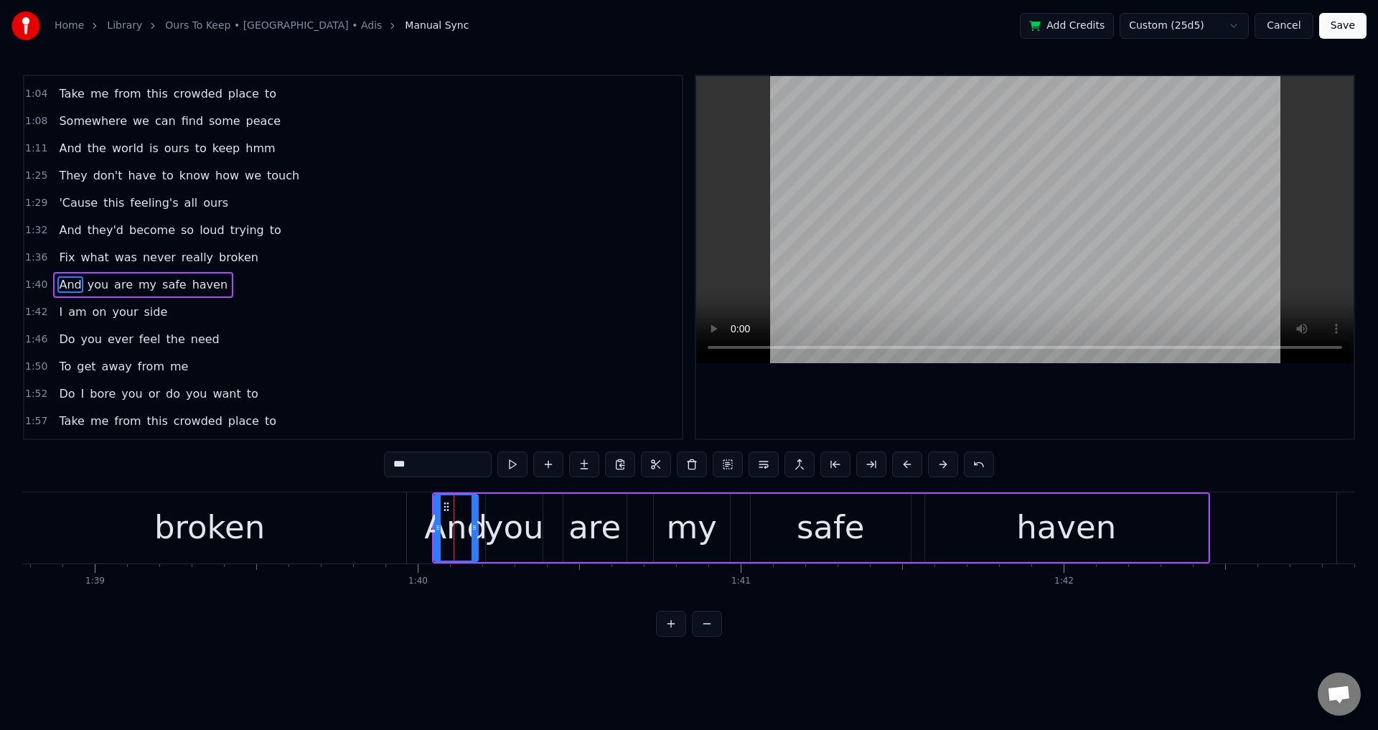
scroll to position [432, 0]
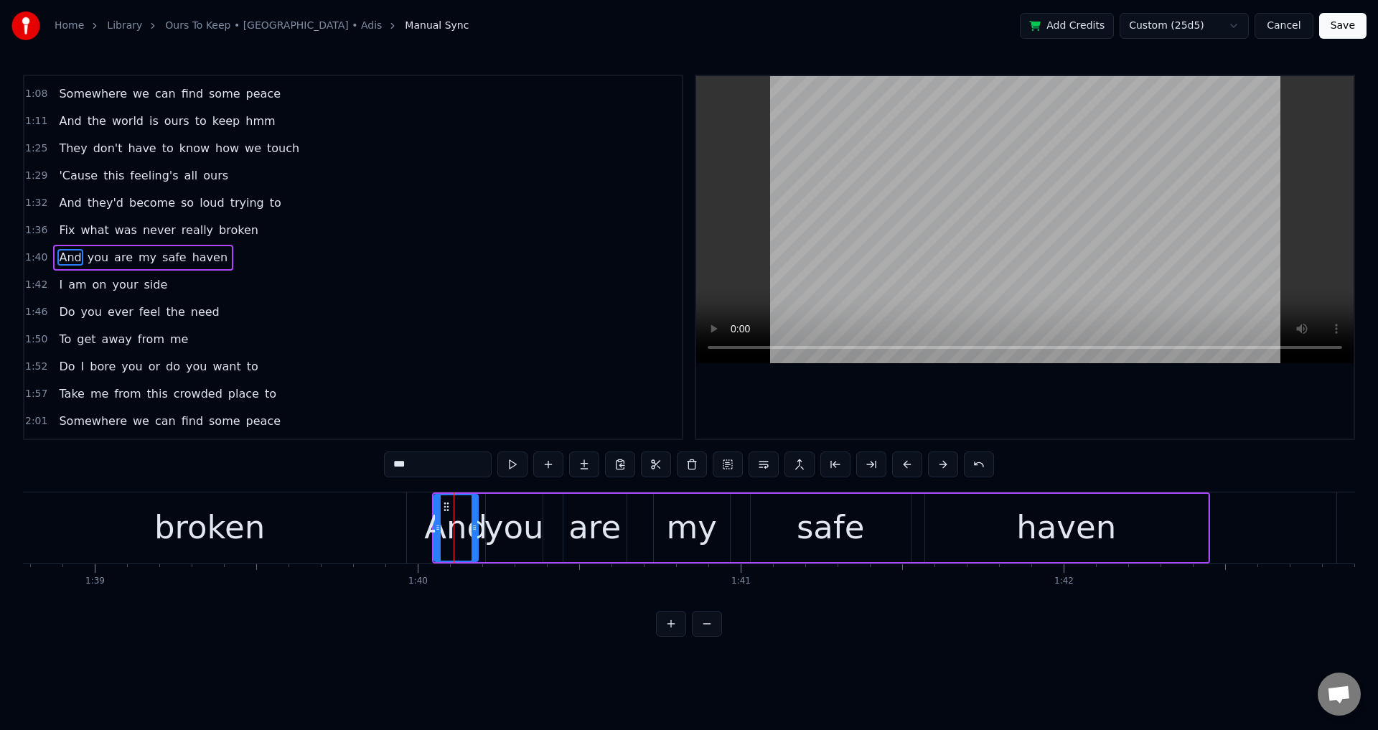
click at [482, 520] on div "And" at bounding box center [455, 527] width 63 height 49
click at [558, 524] on div "And you are my safe haven" at bounding box center [821, 527] width 778 height 71
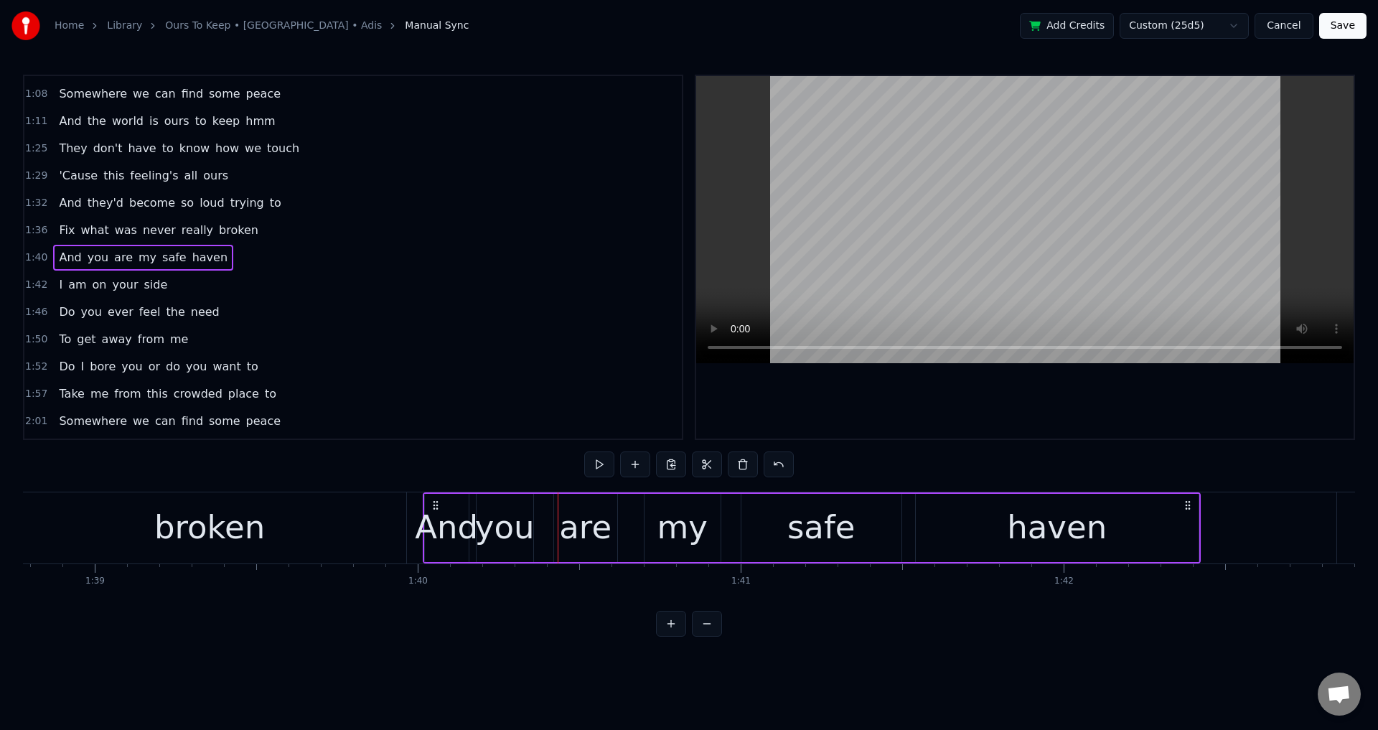
drag, startPoint x: 443, startPoint y: 507, endPoint x: 434, endPoint y: 507, distance: 9.3
click at [434, 507] on icon at bounding box center [435, 505] width 11 height 11
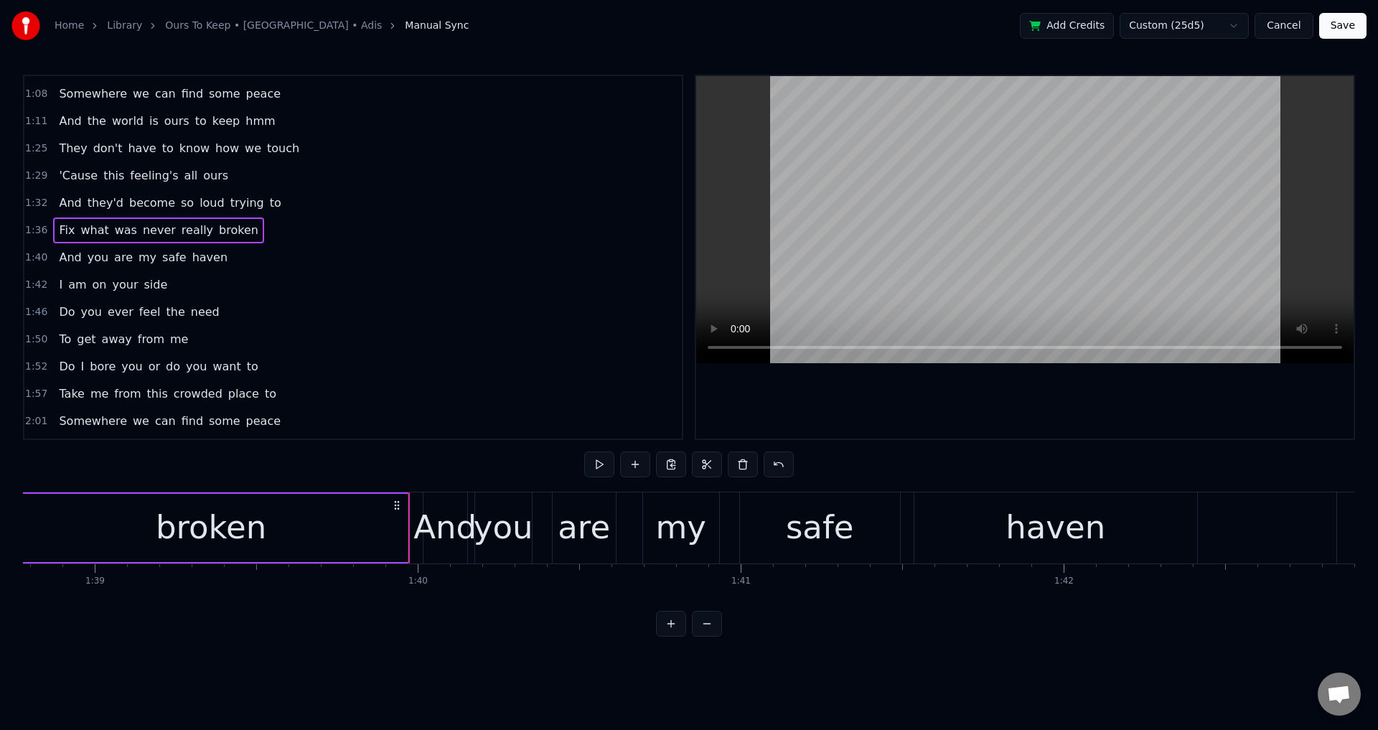
click at [872, 413] on div at bounding box center [1025, 257] width 658 height 363
click at [993, 420] on div at bounding box center [1025, 257] width 658 height 363
click at [935, 525] on div "haven" at bounding box center [1056, 527] width 283 height 71
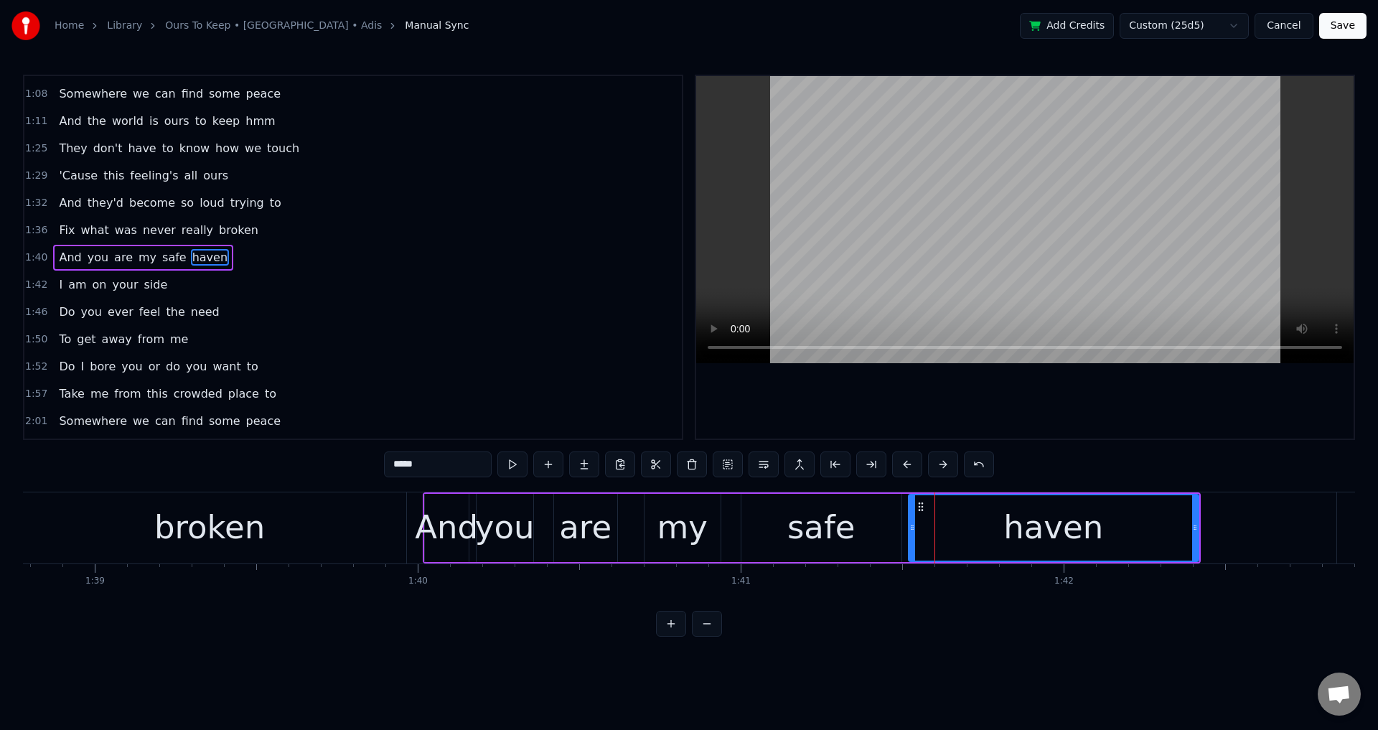
drag, startPoint x: 919, startPoint y: 528, endPoint x: 909, endPoint y: 532, distance: 10.7
click at [909, 532] on icon at bounding box center [912, 527] width 6 height 11
click at [831, 528] on div "safe" at bounding box center [821, 527] width 68 height 49
type input "****"
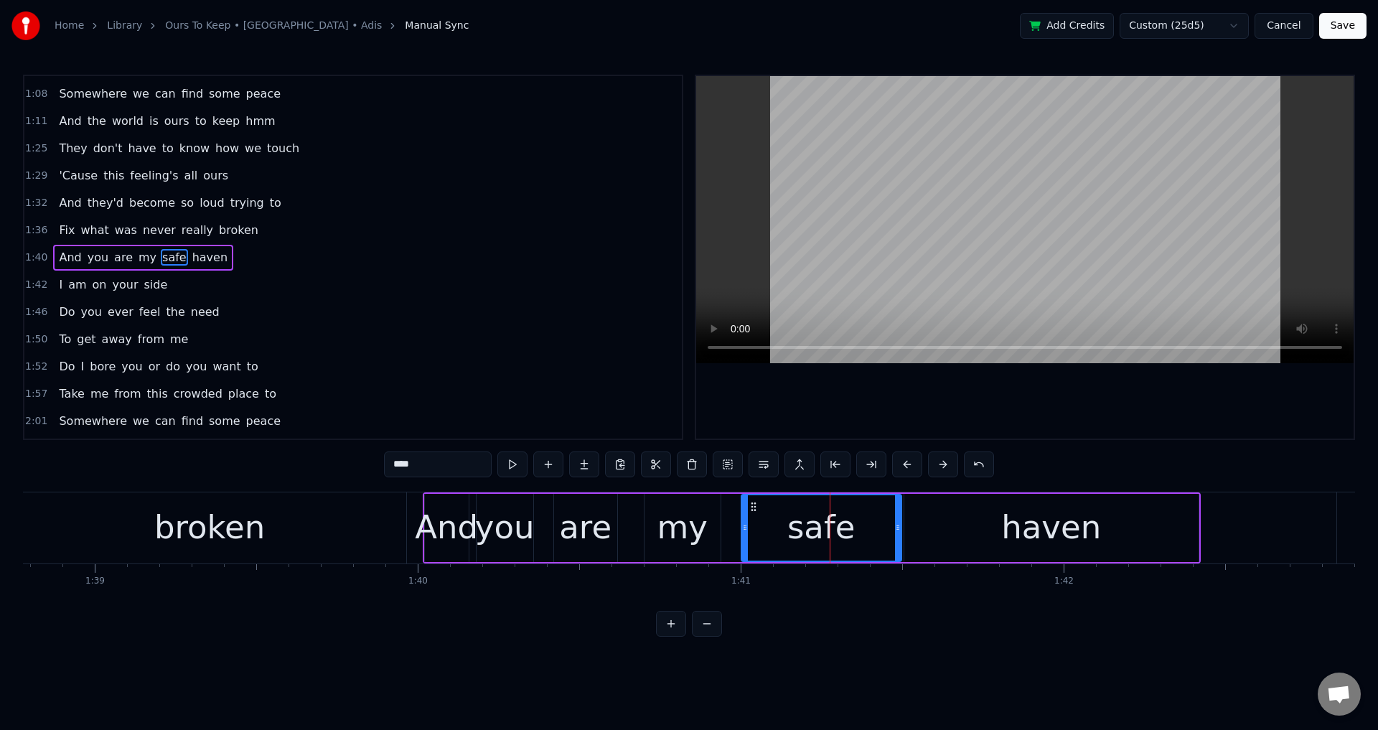
drag, startPoint x: 748, startPoint y: 517, endPoint x: 738, endPoint y: 520, distance: 10.7
click at [738, 520] on div "And you are my safe haven" at bounding box center [812, 527] width 778 height 71
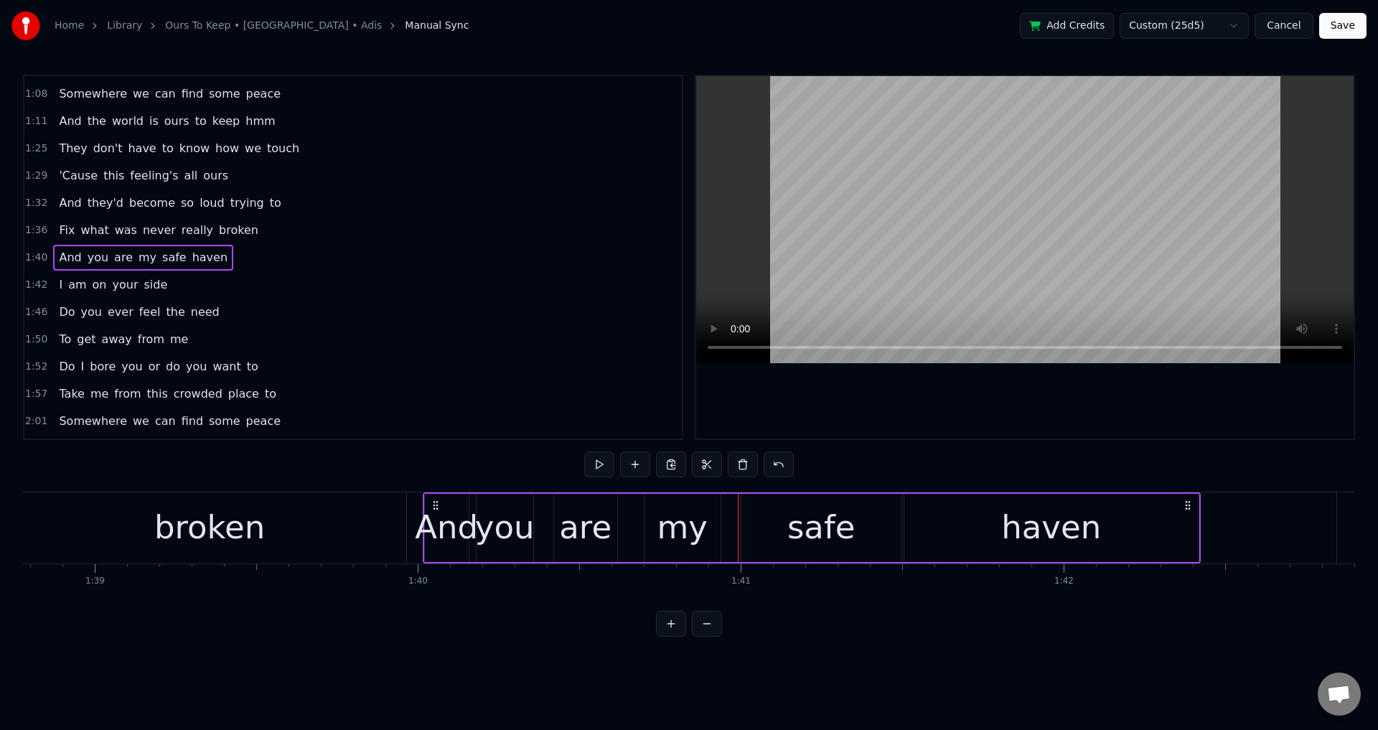
click at [744, 520] on div "safe" at bounding box center [822, 528] width 160 height 68
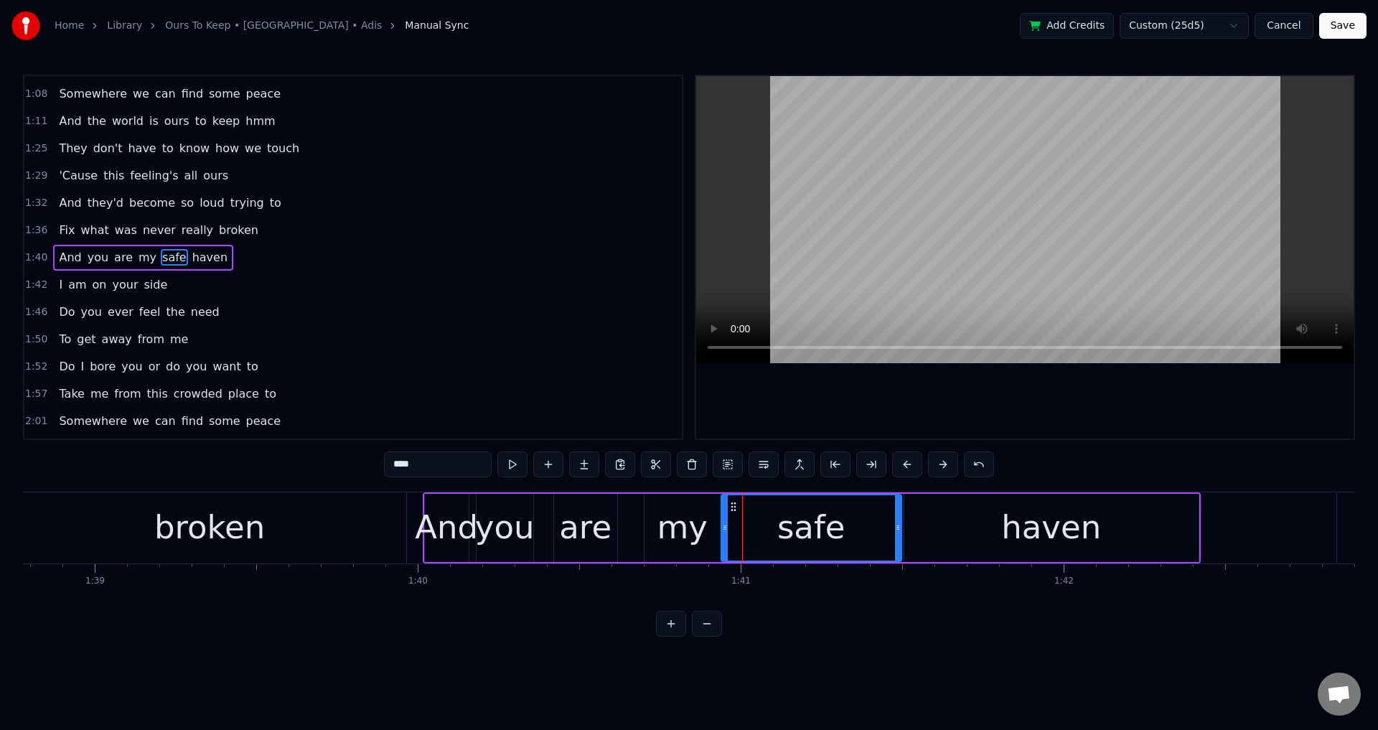
drag, startPoint x: 744, startPoint y: 520, endPoint x: 724, endPoint y: 523, distance: 21.1
click at [724, 523] on div at bounding box center [725, 527] width 6 height 65
click at [698, 523] on div "my" at bounding box center [682, 527] width 50 height 49
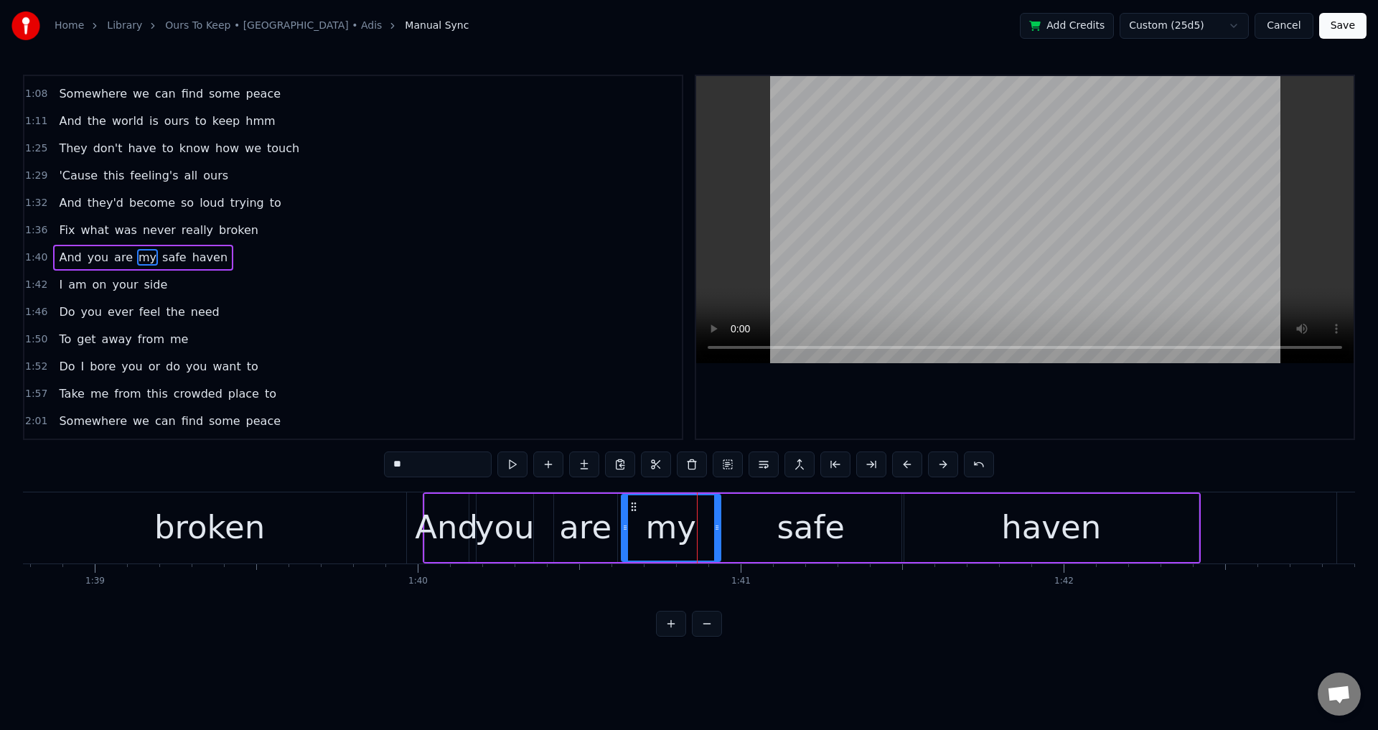
drag, startPoint x: 650, startPoint y: 523, endPoint x: 619, endPoint y: 529, distance: 31.4
click at [625, 529] on icon at bounding box center [625, 527] width 6 height 11
click at [565, 529] on div "are" at bounding box center [585, 527] width 52 height 49
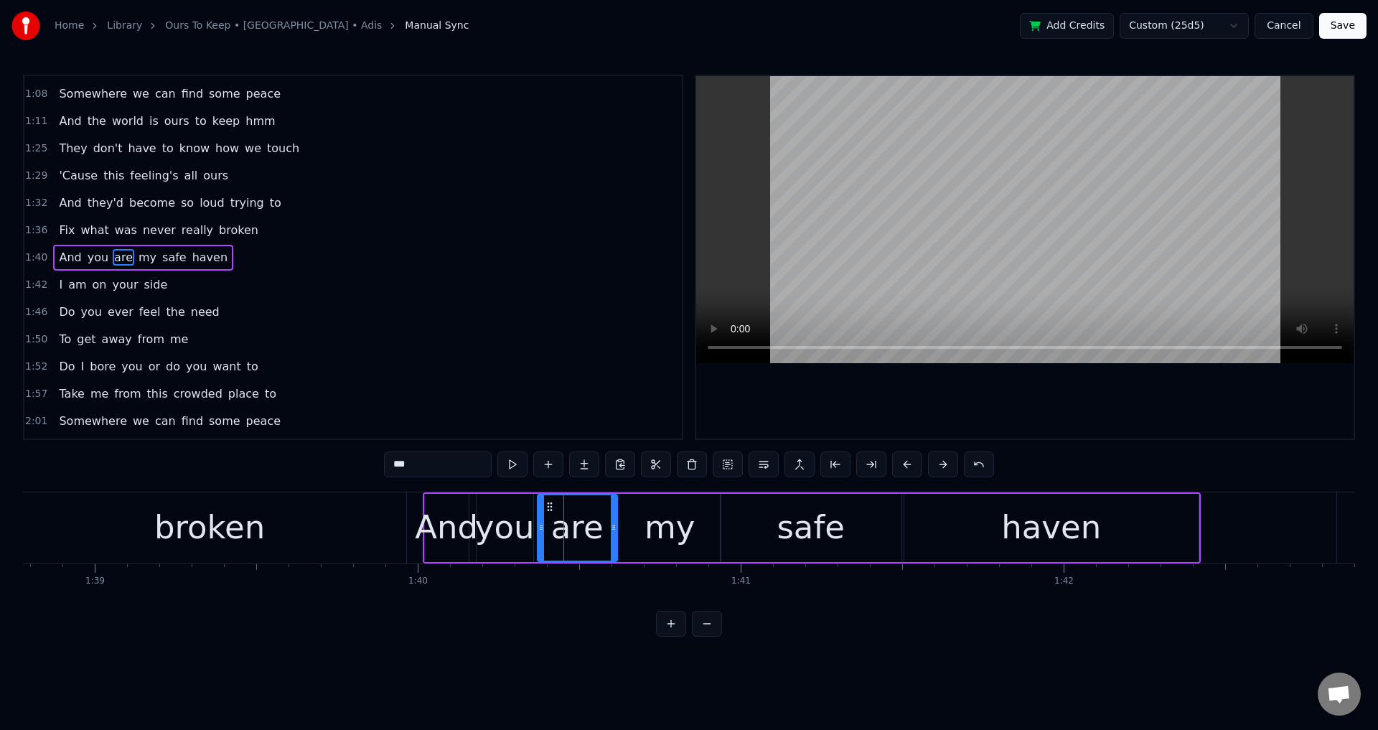
drag, startPoint x: 558, startPoint y: 517, endPoint x: 538, endPoint y: 519, distance: 20.9
click at [538, 520] on div at bounding box center [541, 527] width 6 height 65
click at [519, 524] on div "you" at bounding box center [505, 527] width 60 height 49
click at [472, 518] on div at bounding box center [474, 527] width 6 height 65
click at [454, 526] on div "And" at bounding box center [446, 527] width 63 height 49
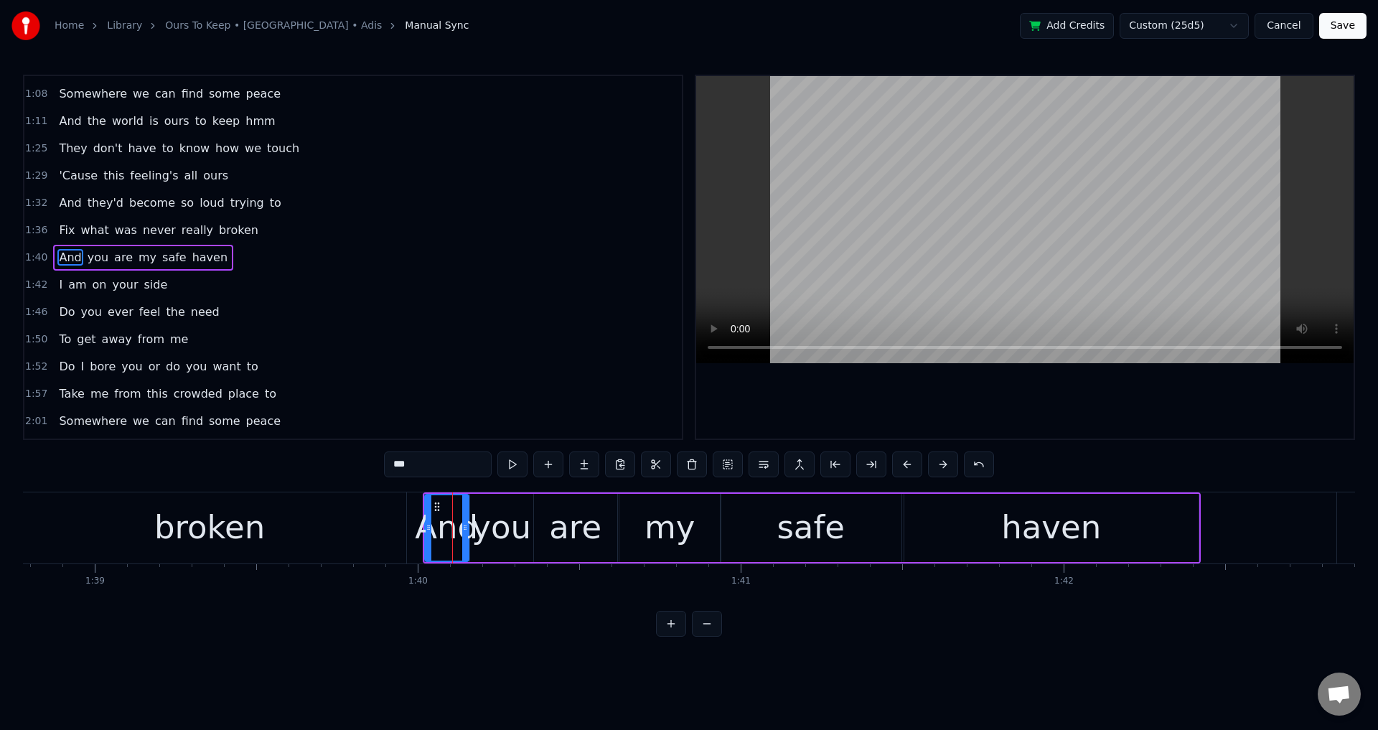
click at [406, 515] on div "broken" at bounding box center [210, 527] width 394 height 71
type input "******"
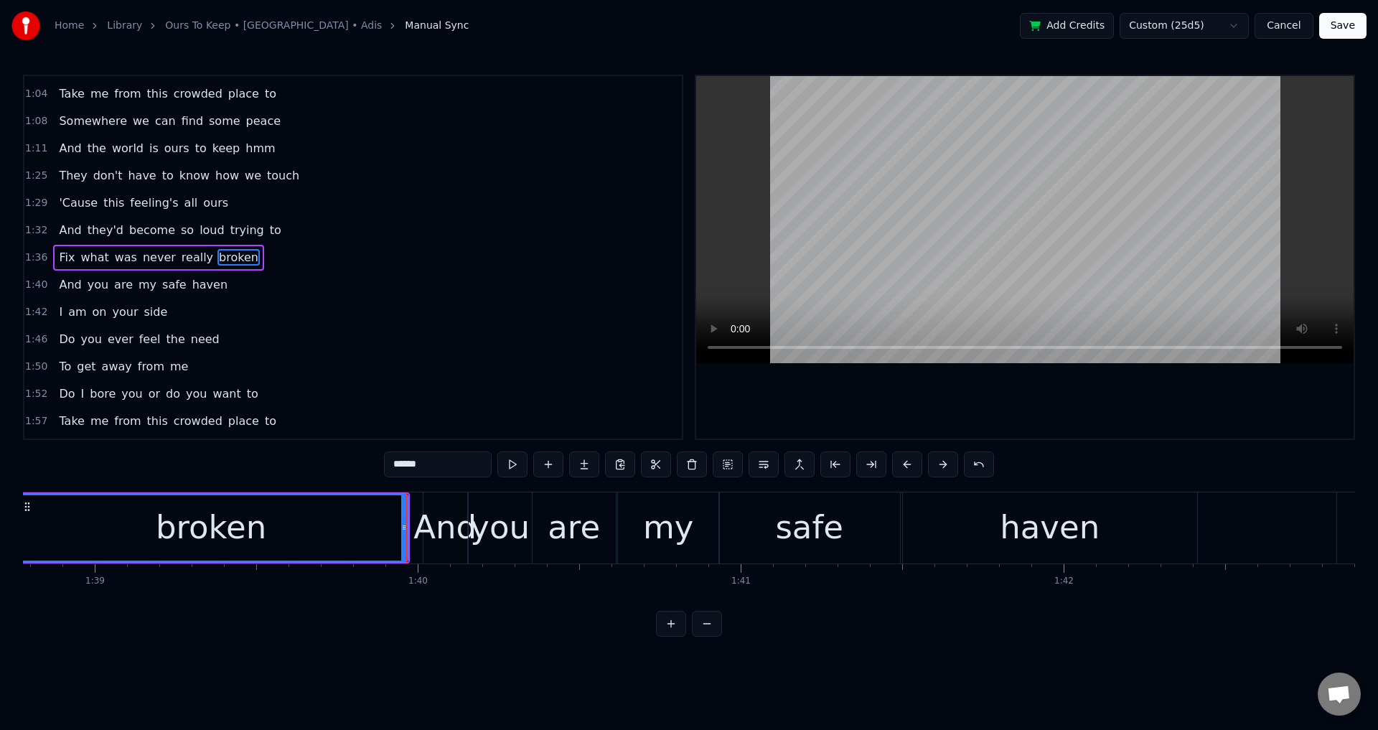
click at [936, 391] on div at bounding box center [1025, 257] width 658 height 363
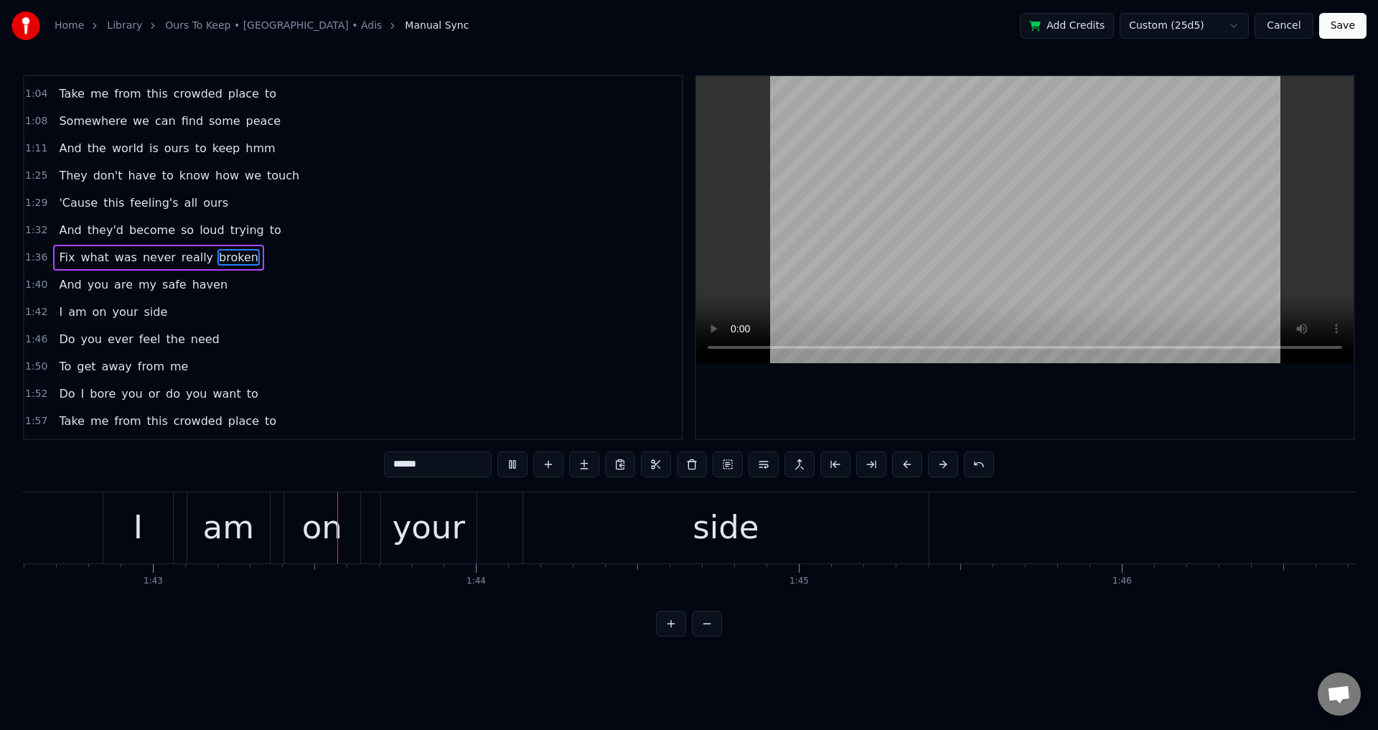
click at [1080, 435] on div at bounding box center [1025, 257] width 658 height 363
click at [375, 524] on div "I am on your side" at bounding box center [518, 527] width 830 height 71
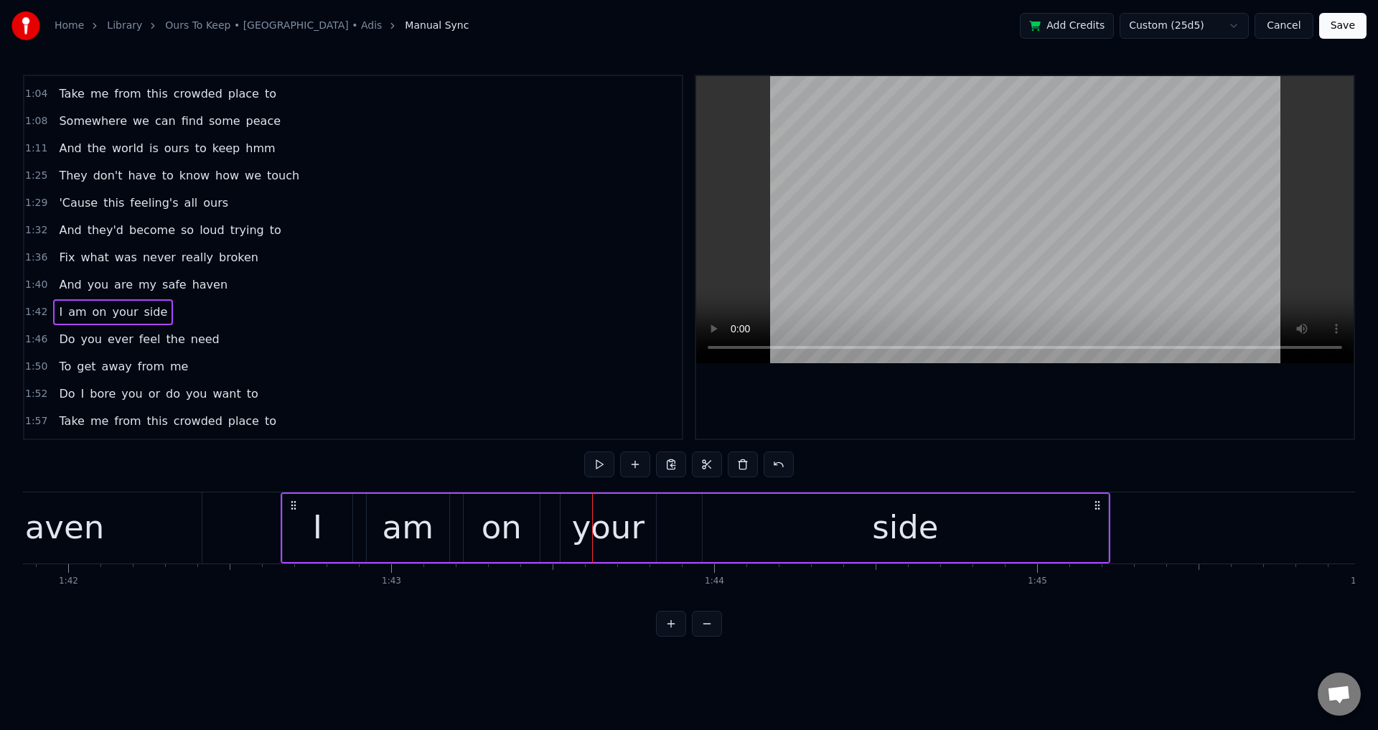
scroll to position [0, 32898]
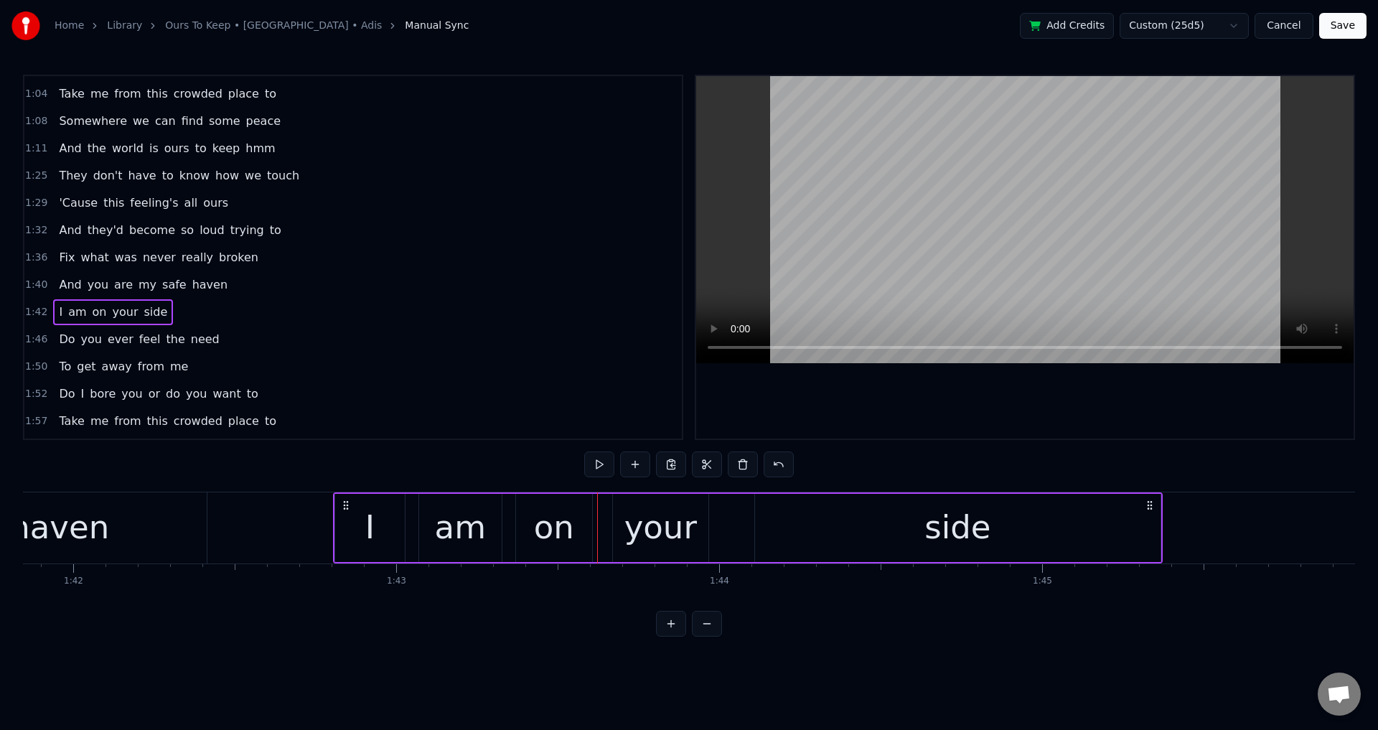
drag, startPoint x: 118, startPoint y: 509, endPoint x: 348, endPoint y: 522, distance: 230.8
click at [348, 522] on div "I am on your side" at bounding box center [748, 527] width 830 height 71
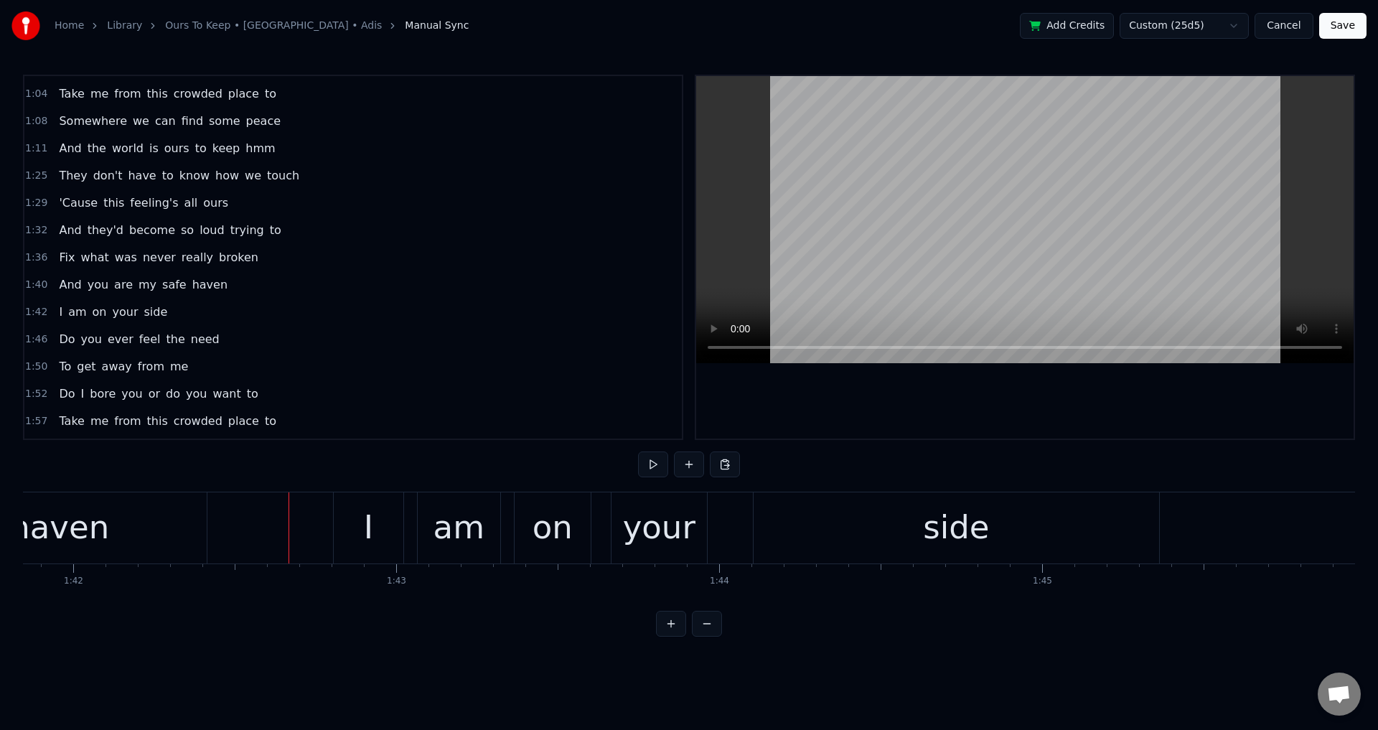
click at [929, 415] on div at bounding box center [1025, 257] width 658 height 363
drag, startPoint x: 1078, startPoint y: 434, endPoint x: 831, endPoint y: 513, distance: 260.2
click at [1078, 435] on div at bounding box center [1025, 257] width 658 height 363
click at [483, 541] on div "am" at bounding box center [459, 527] width 83 height 71
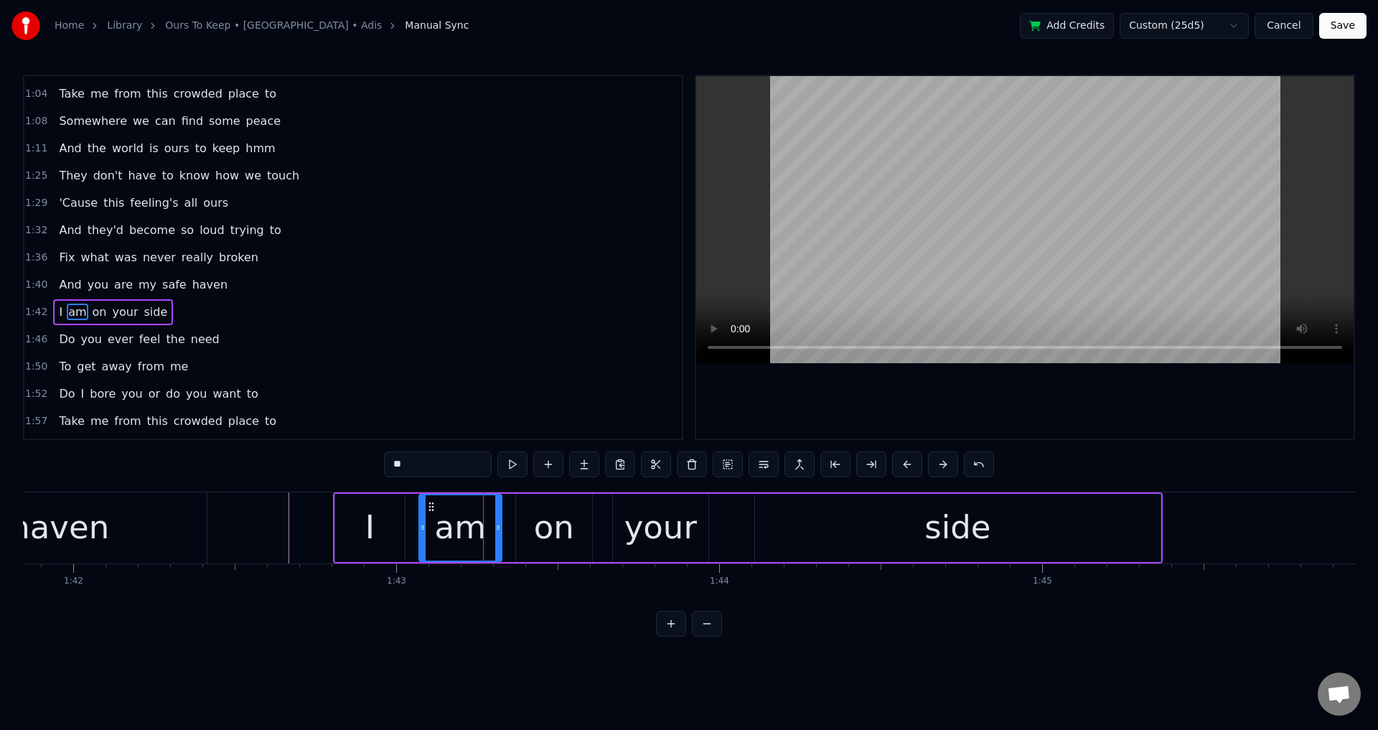
scroll to position [459, 0]
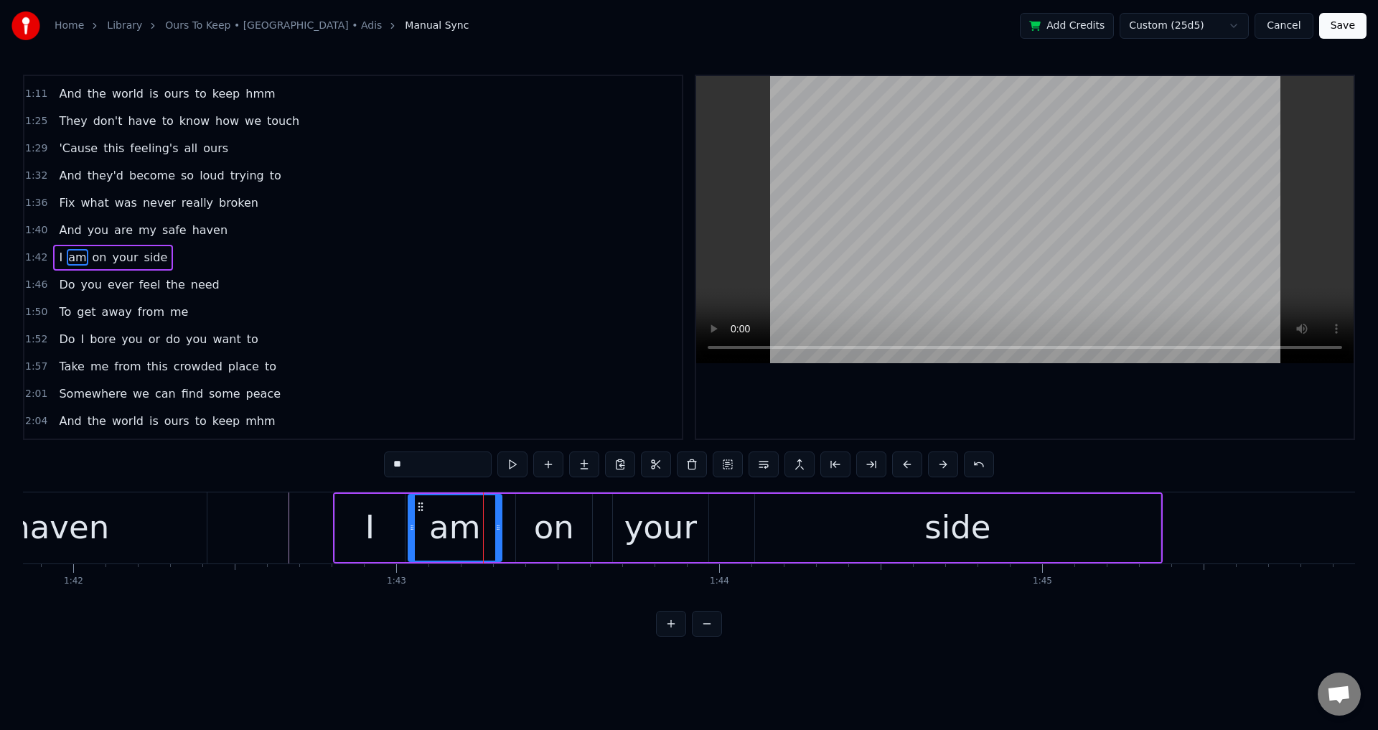
drag, startPoint x: 424, startPoint y: 528, endPoint x: 413, endPoint y: 527, distance: 10.9
click at [413, 527] on icon at bounding box center [412, 527] width 6 height 11
click at [510, 521] on div "I am on your side" at bounding box center [748, 527] width 830 height 71
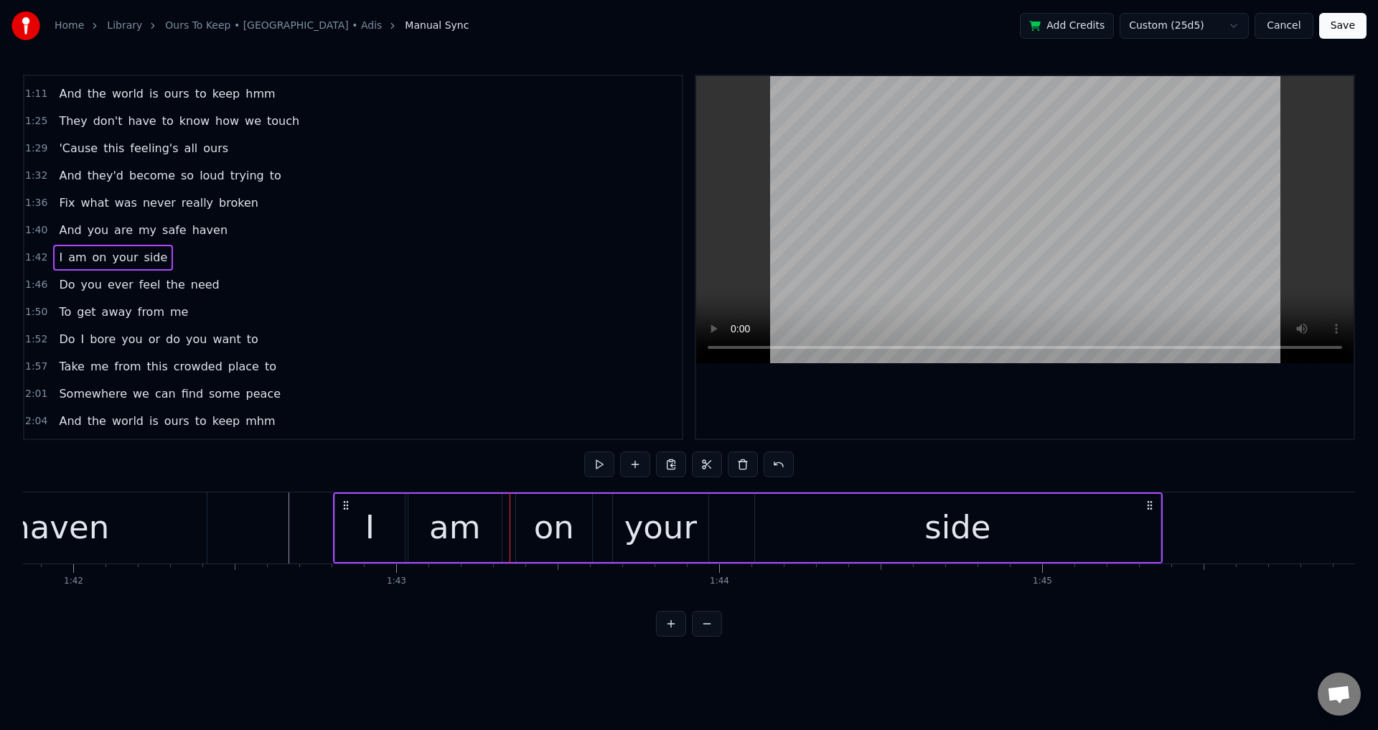
click at [519, 521] on div "on" at bounding box center [554, 528] width 76 height 68
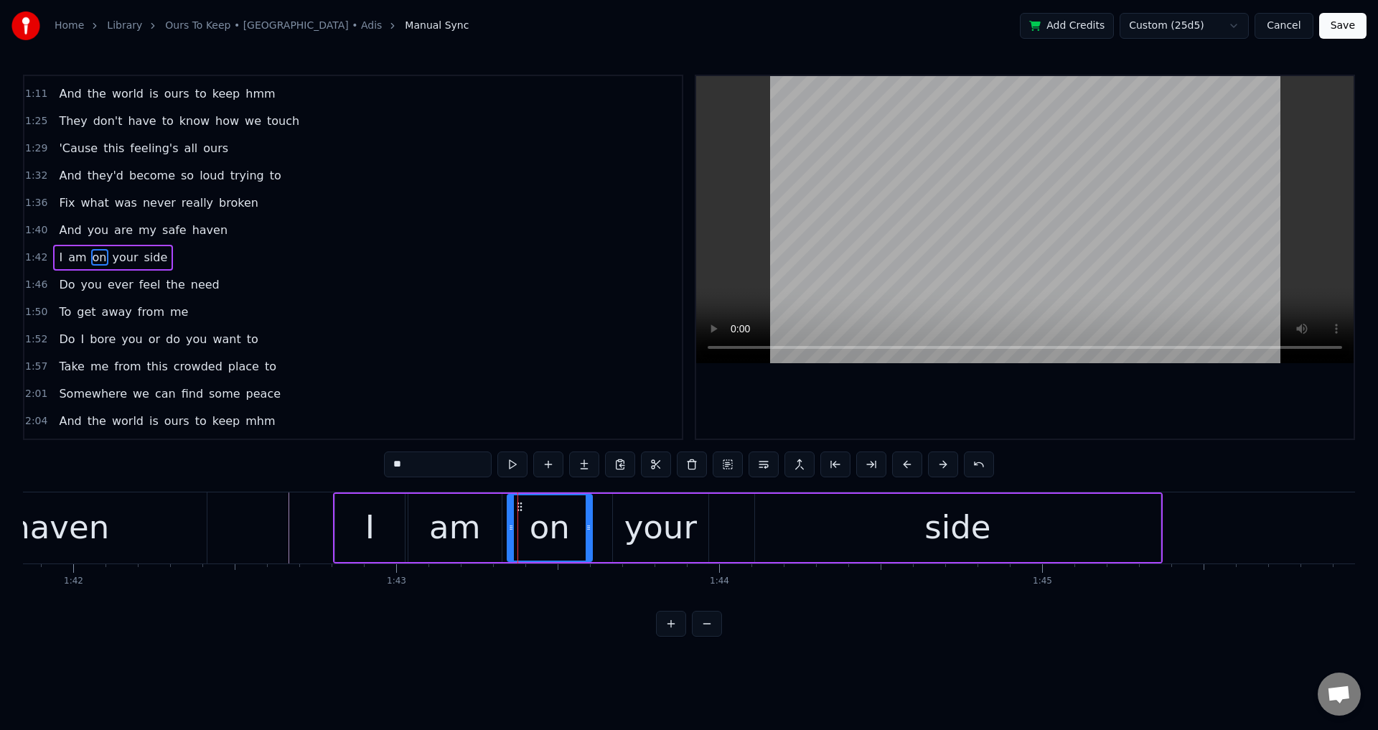
drag, startPoint x: 519, startPoint y: 520, endPoint x: 502, endPoint y: 523, distance: 17.6
click at [508, 523] on div at bounding box center [511, 527] width 6 height 65
click at [657, 533] on div "your" at bounding box center [661, 527] width 73 height 49
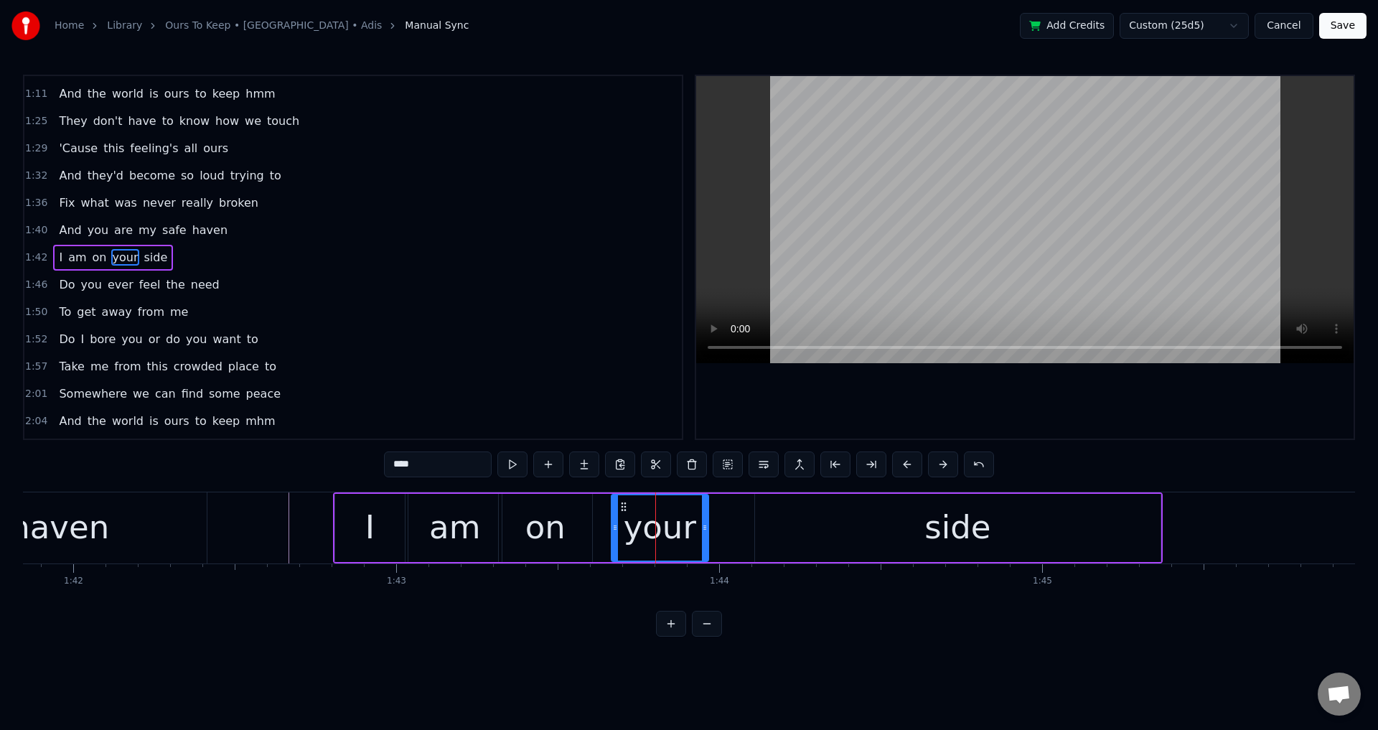
drag, startPoint x: 615, startPoint y: 533, endPoint x: 601, endPoint y: 536, distance: 14.5
click at [612, 536] on div at bounding box center [615, 527] width 6 height 65
click at [801, 544] on div "side" at bounding box center [958, 528] width 406 height 68
type input "****"
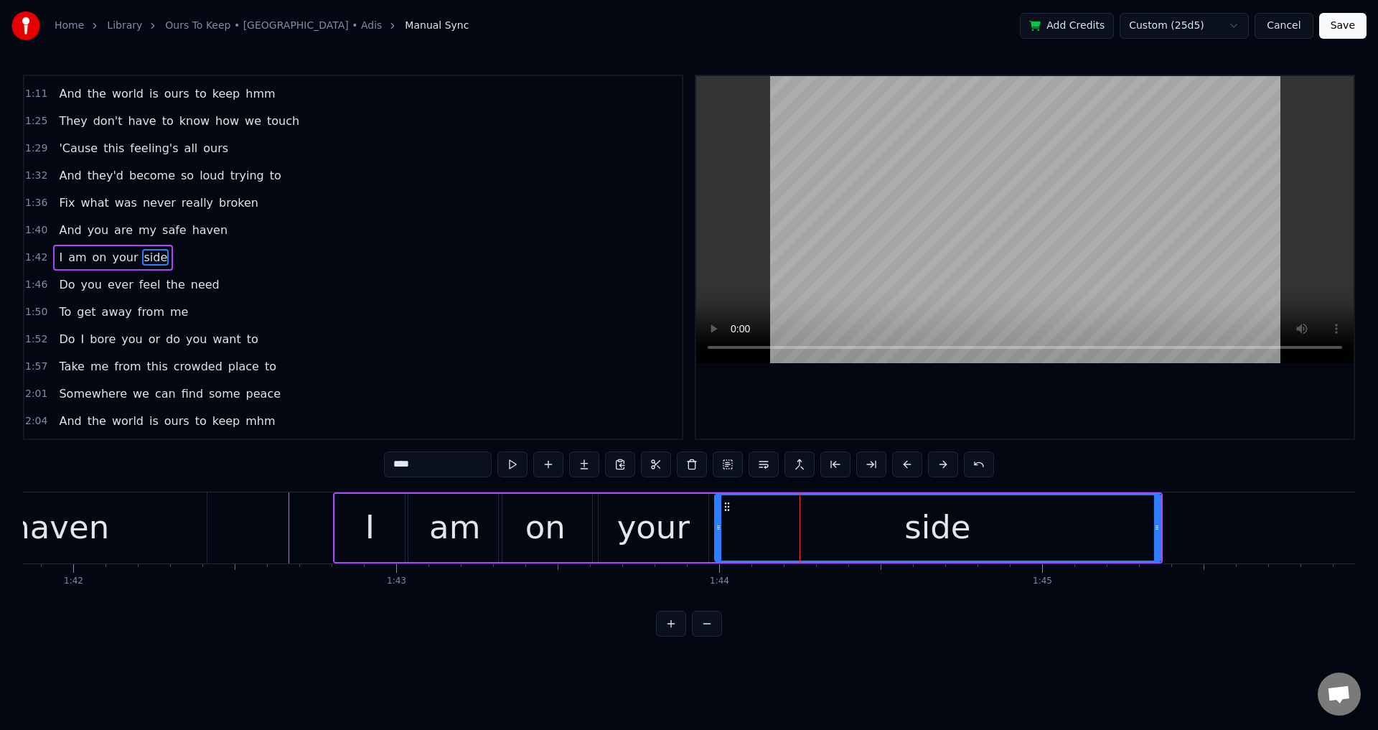
drag, startPoint x: 755, startPoint y: 523, endPoint x: 715, endPoint y: 528, distance: 40.6
click at [716, 528] on icon at bounding box center [719, 527] width 6 height 11
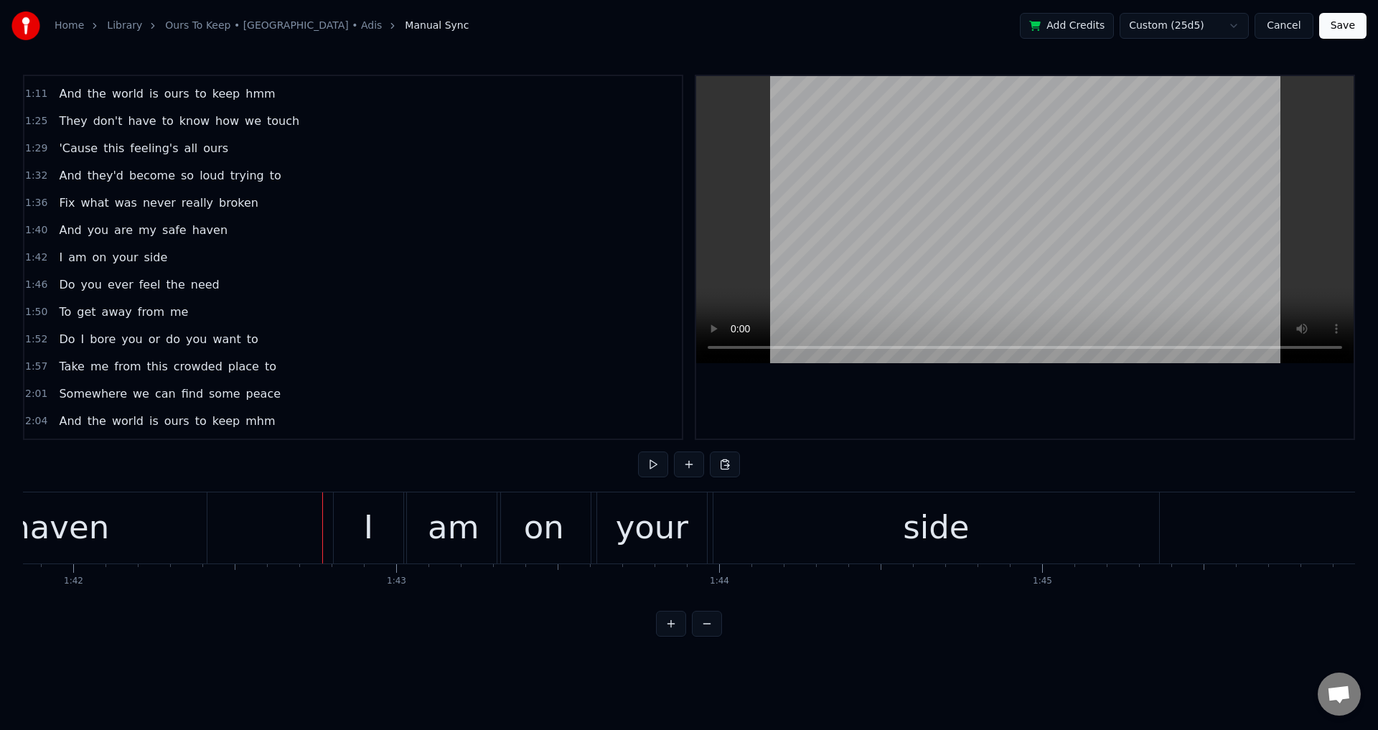
click at [1006, 398] on div at bounding box center [1025, 257] width 658 height 363
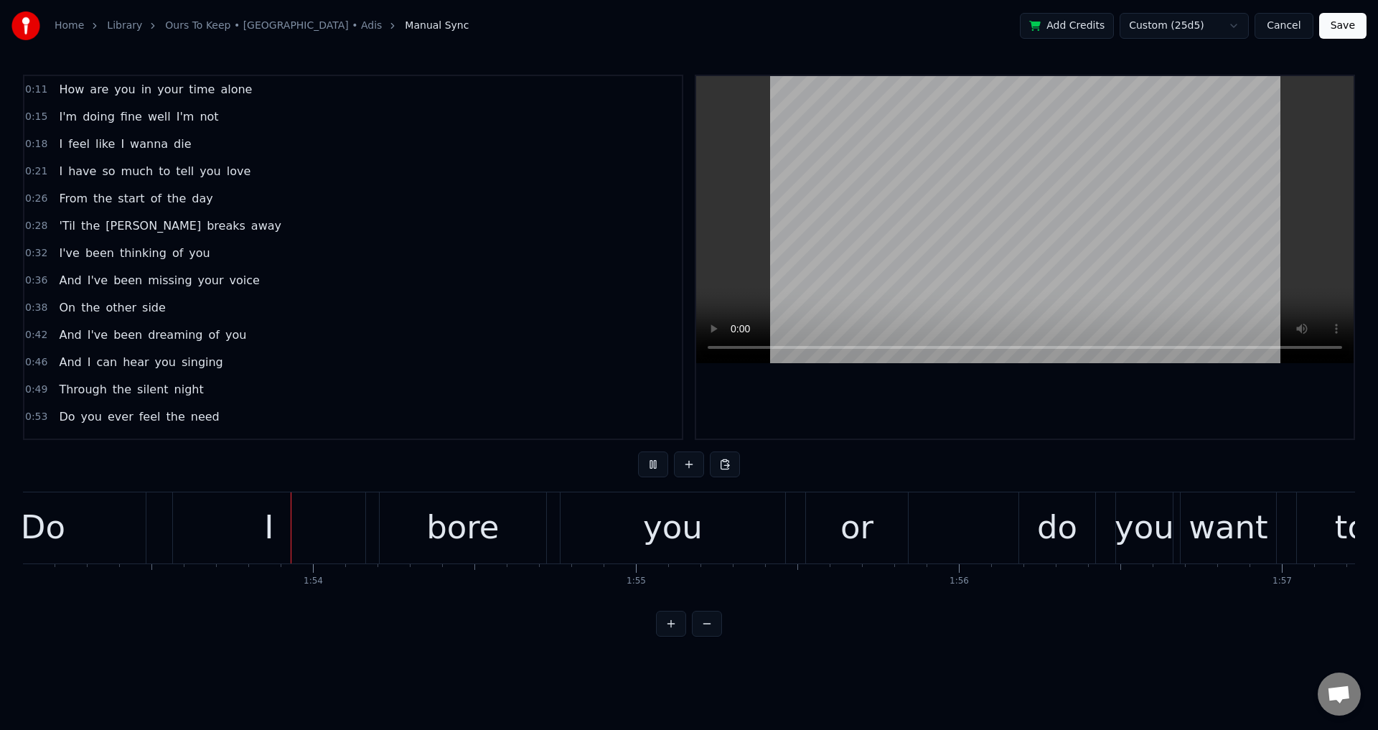
scroll to position [72, 0]
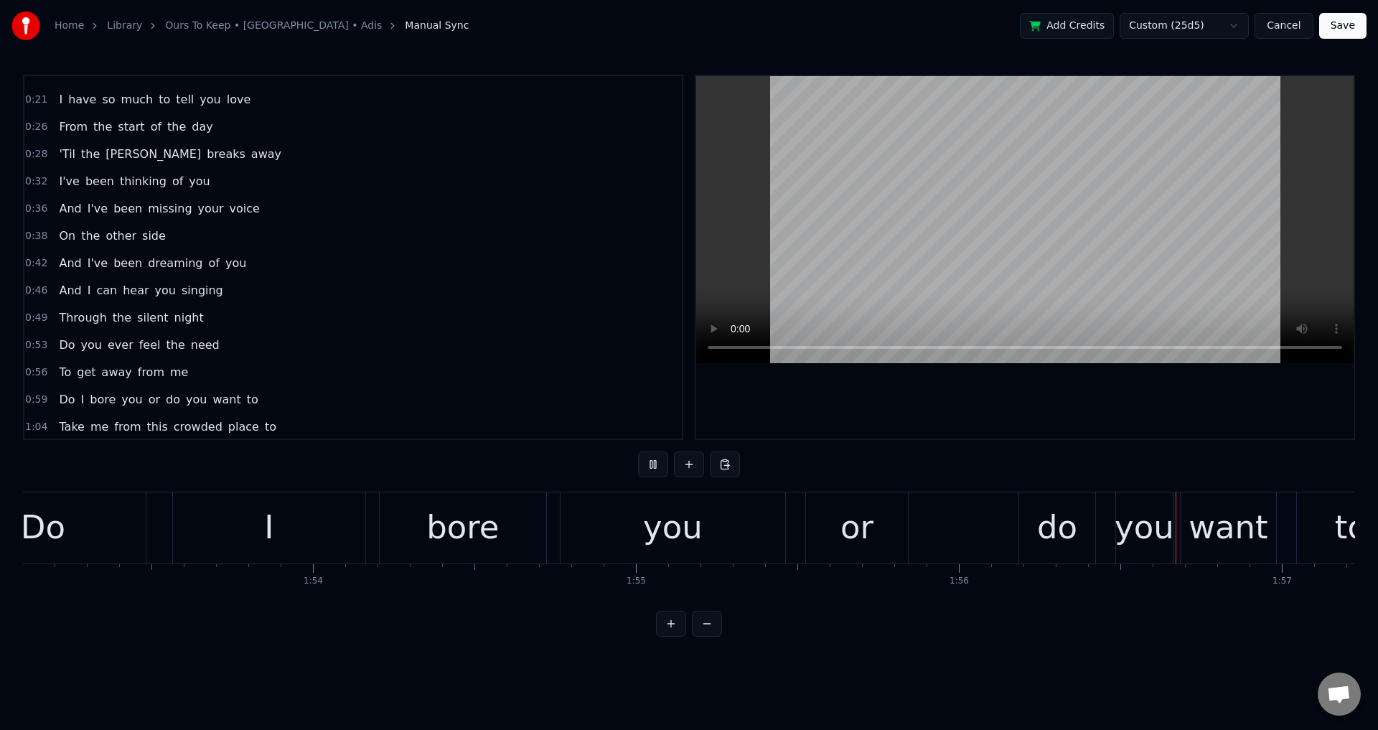
click at [71, 335] on div "Do you ever feel the need" at bounding box center [139, 345] width 172 height 26
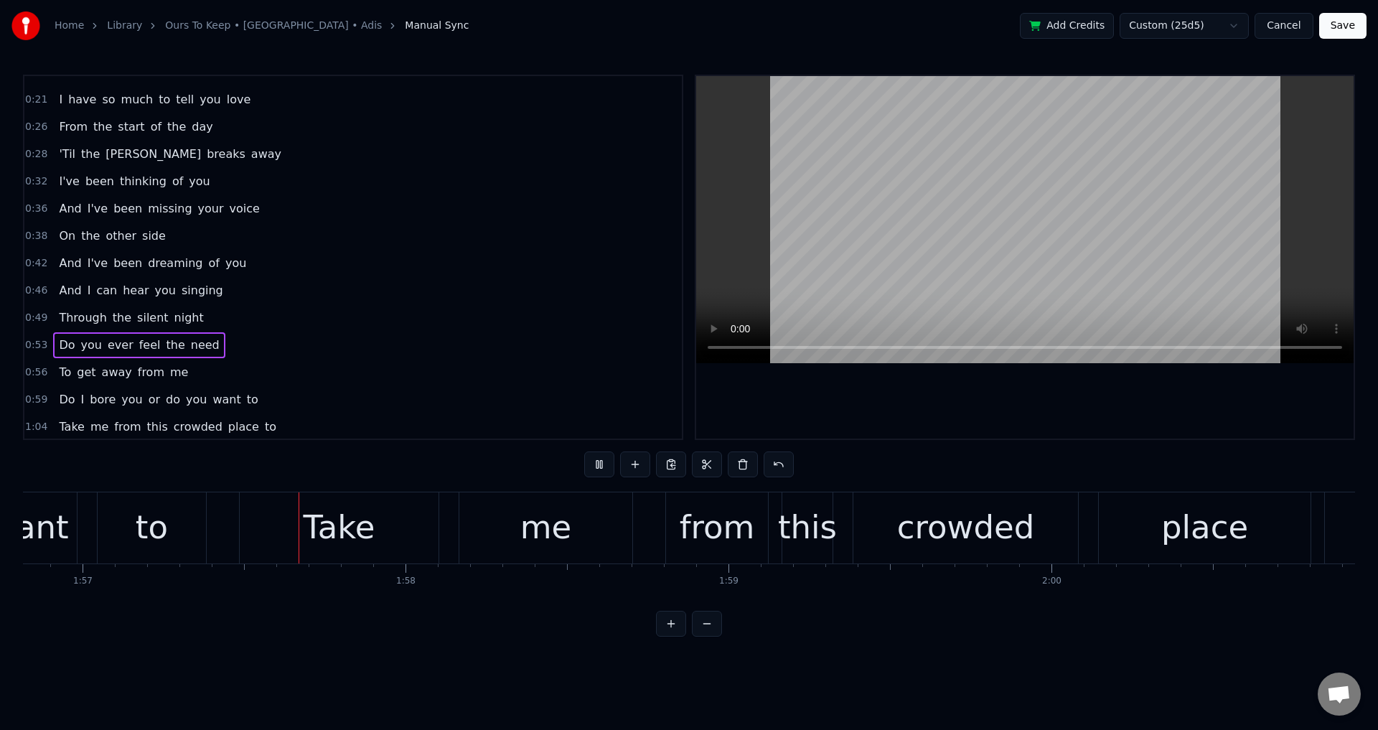
click at [72, 346] on div "Do you ever feel the need" at bounding box center [139, 345] width 172 height 26
click at [64, 345] on span "Do" at bounding box center [66, 345] width 19 height 17
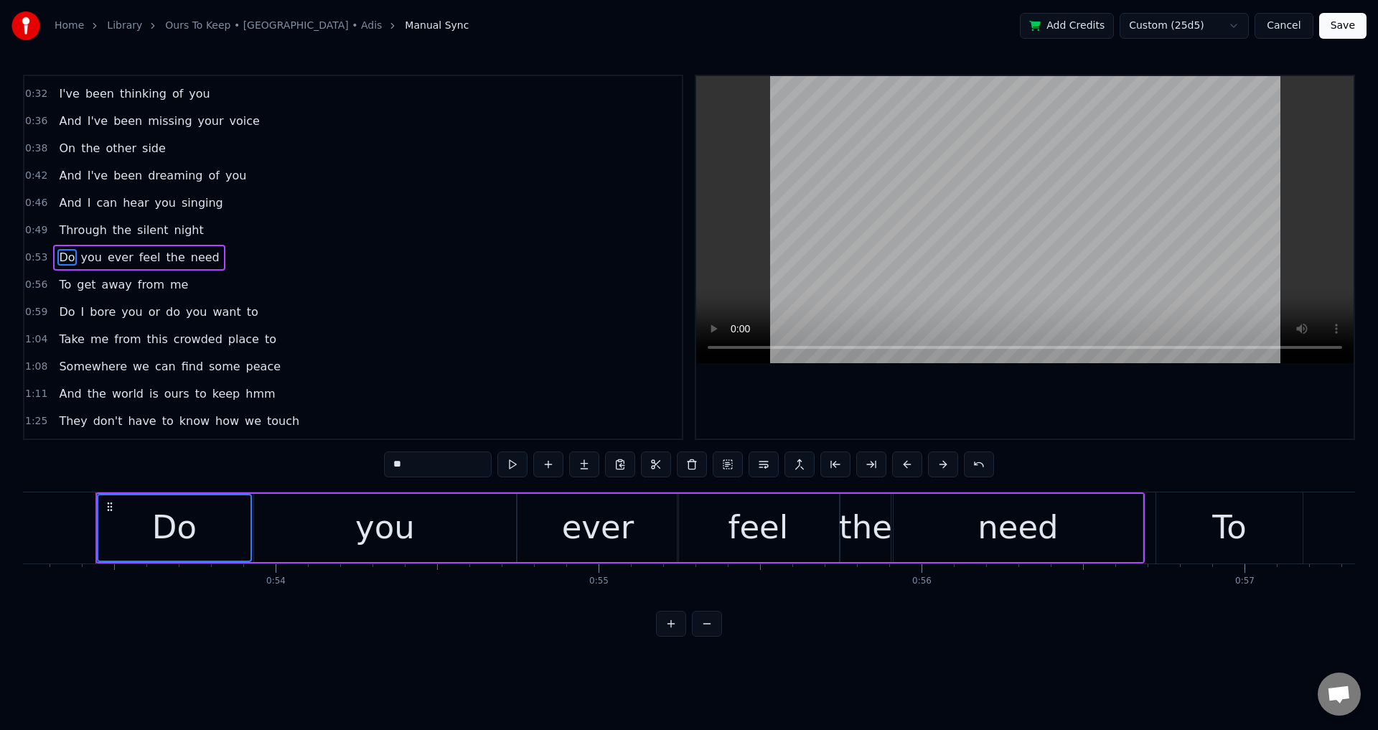
click at [92, 274] on div "To get away from me" at bounding box center [123, 285] width 141 height 26
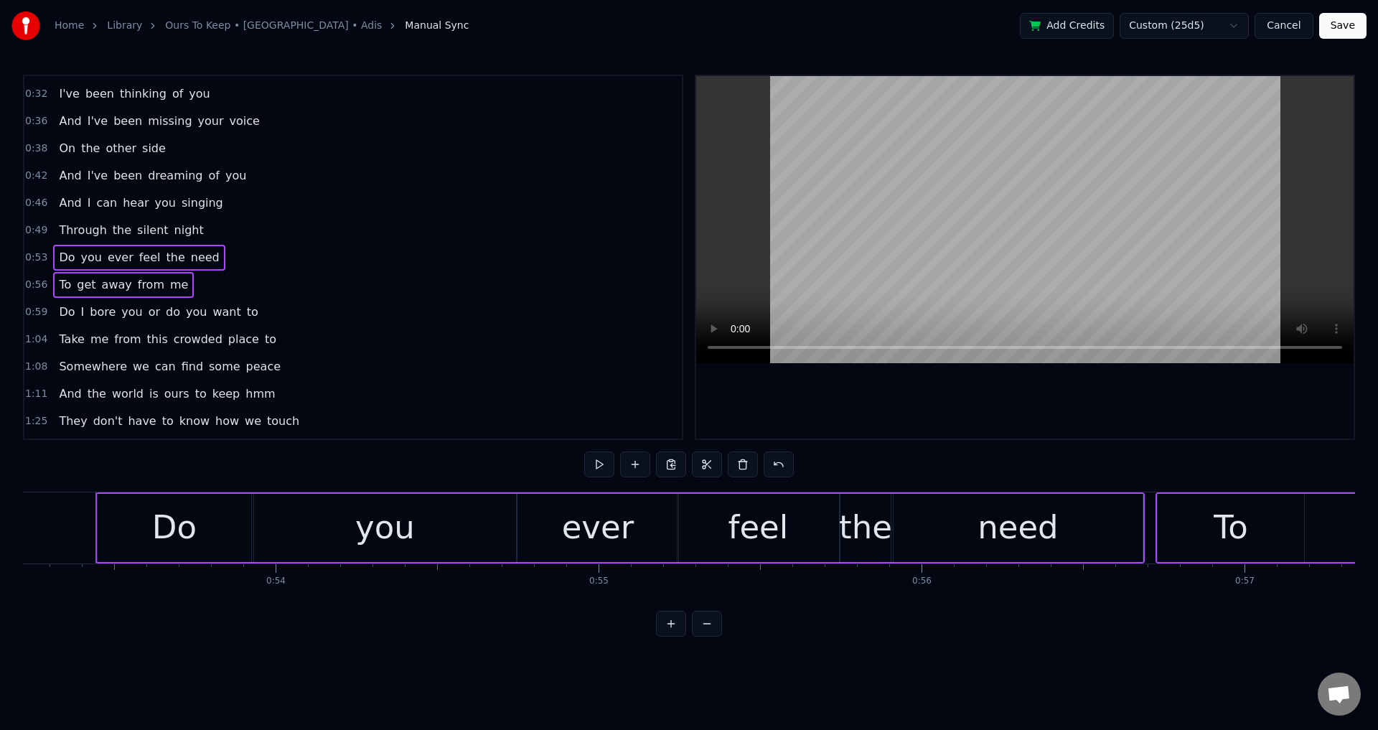
click at [88, 299] on div "Do I bore you or do you want to" at bounding box center [158, 312] width 210 height 26
click at [113, 331] on span "from" at bounding box center [127, 339] width 29 height 17
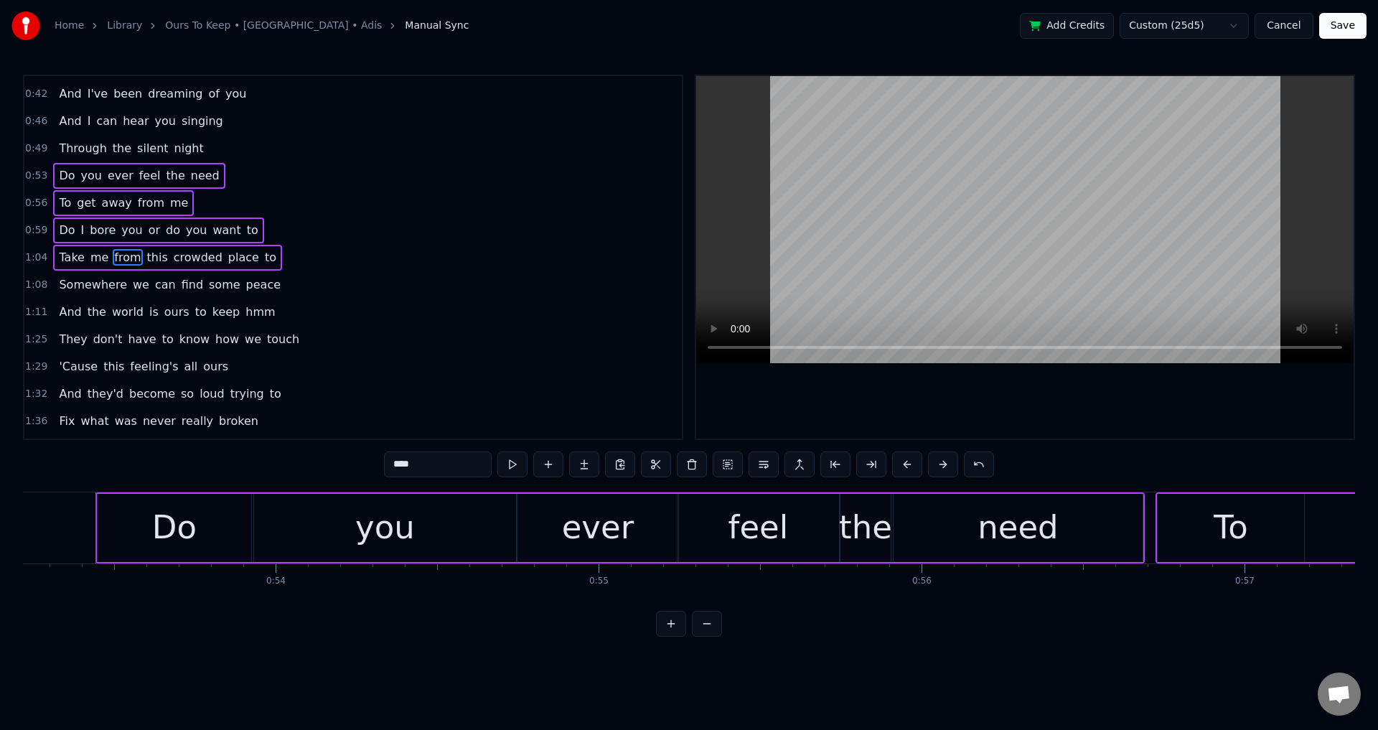
click at [103, 275] on div "Somewhere we can find some peace" at bounding box center [169, 285] width 233 height 26
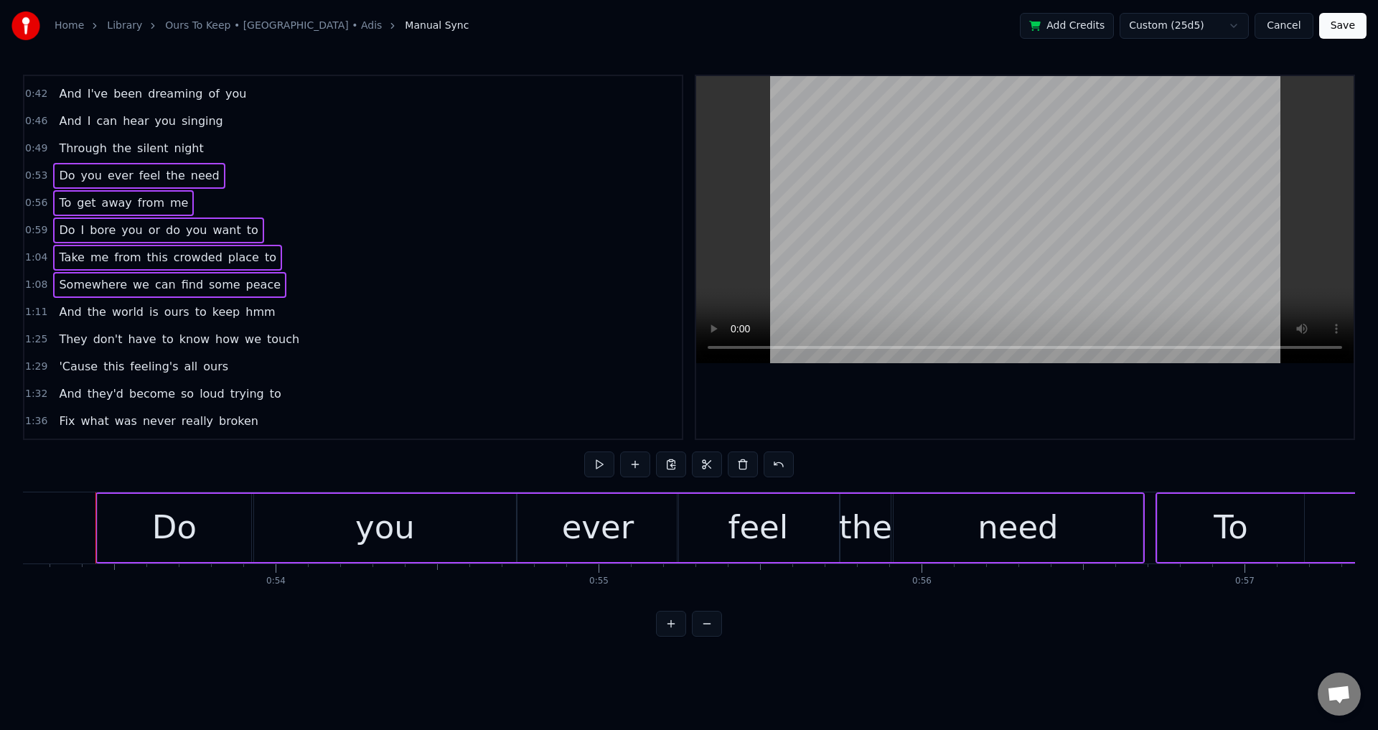
click at [139, 301] on div "And the world is ours to keep hmm" at bounding box center [167, 312] width 228 height 26
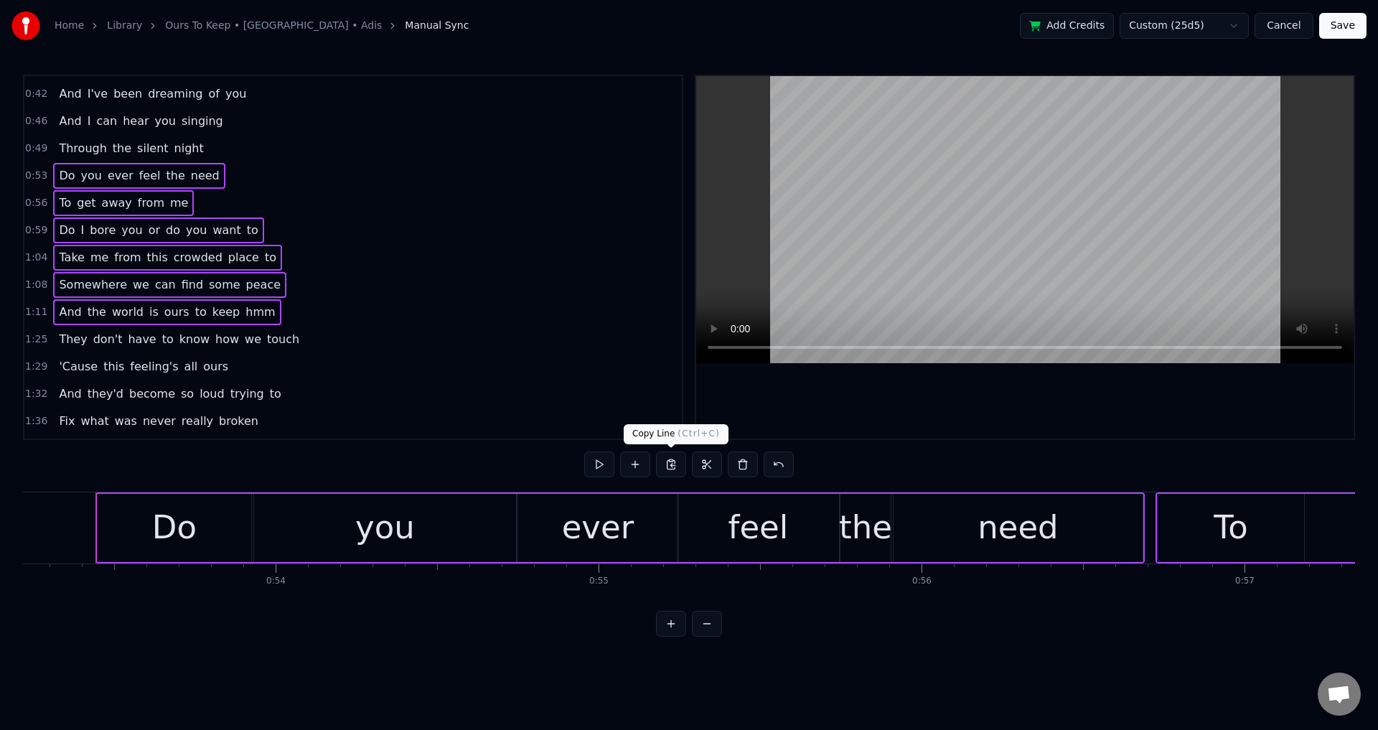
click at [672, 465] on button at bounding box center [671, 465] width 30 height 26
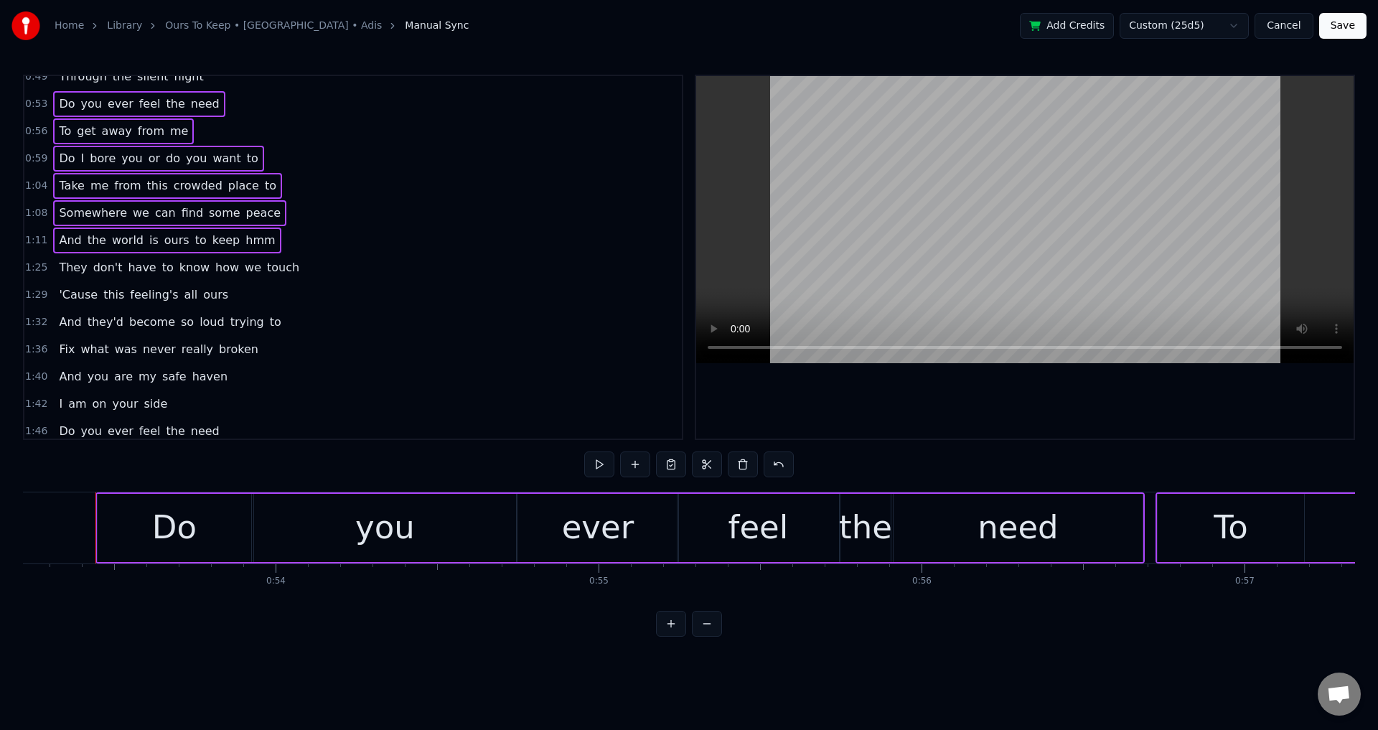
scroll to position [385, 0]
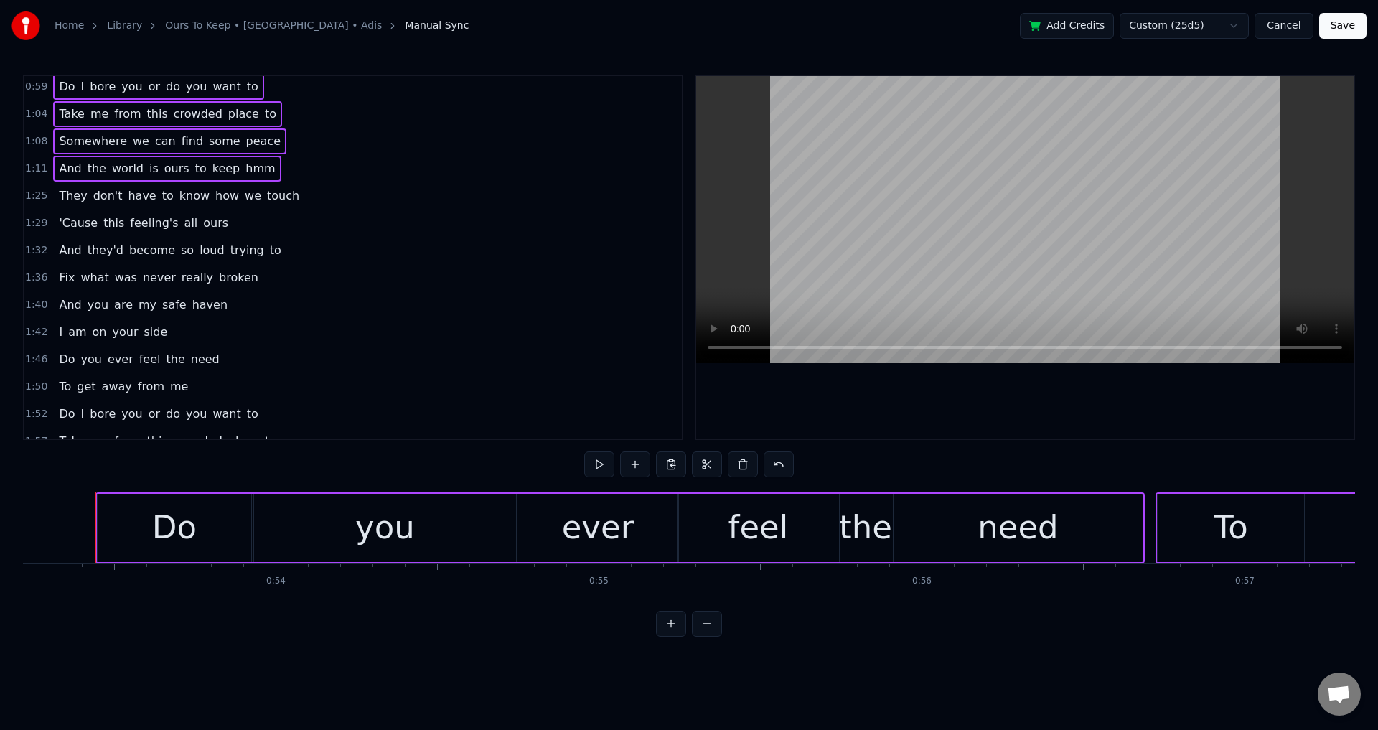
click at [61, 353] on span "Do" at bounding box center [66, 359] width 19 height 17
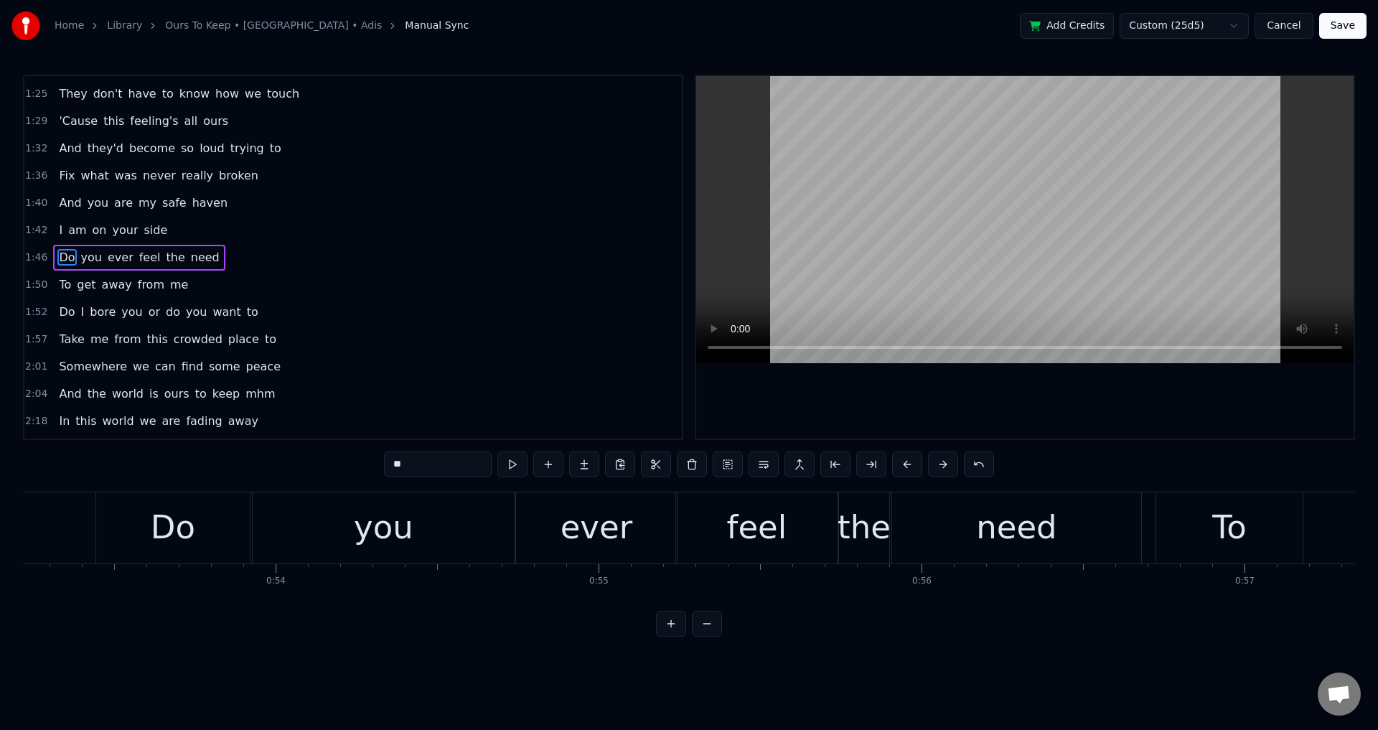
scroll to position [0, 34441]
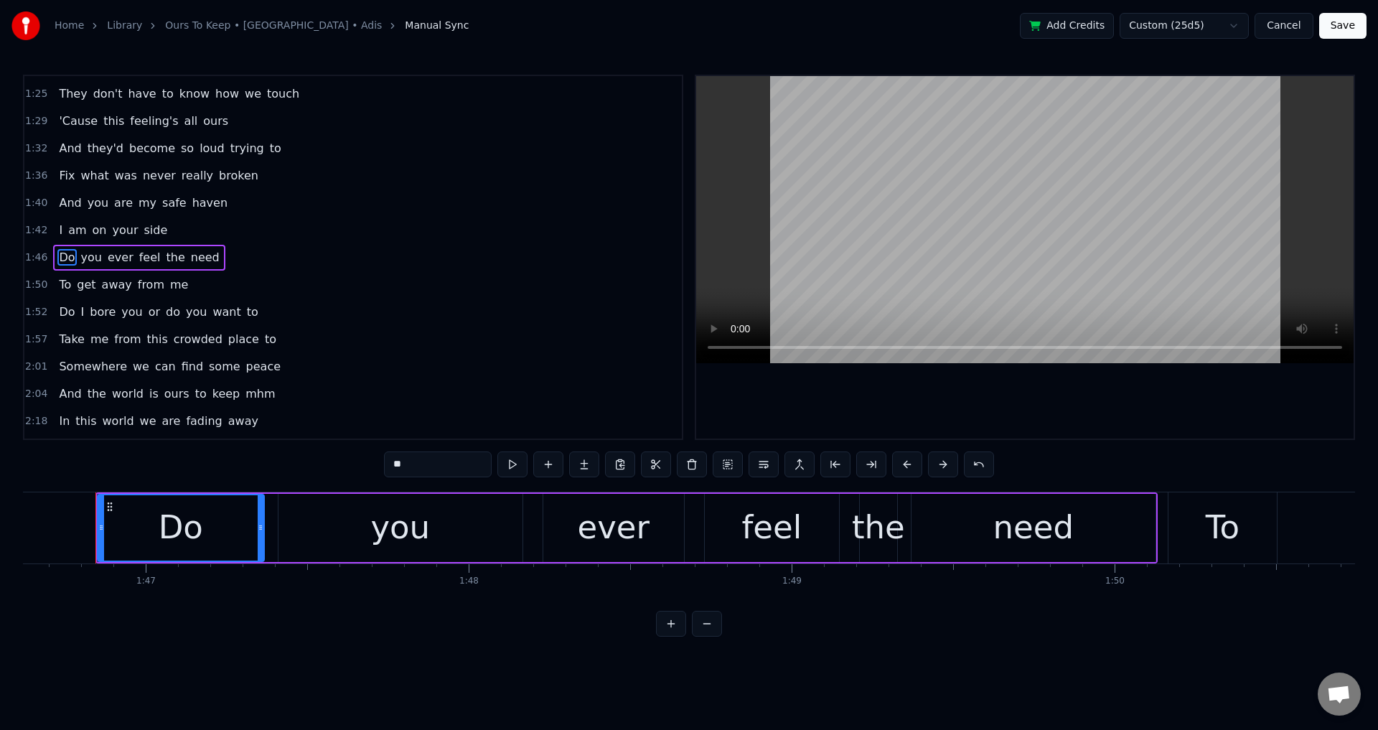
click at [201, 248] on div "Do you ever feel the need" at bounding box center [139, 258] width 172 height 26
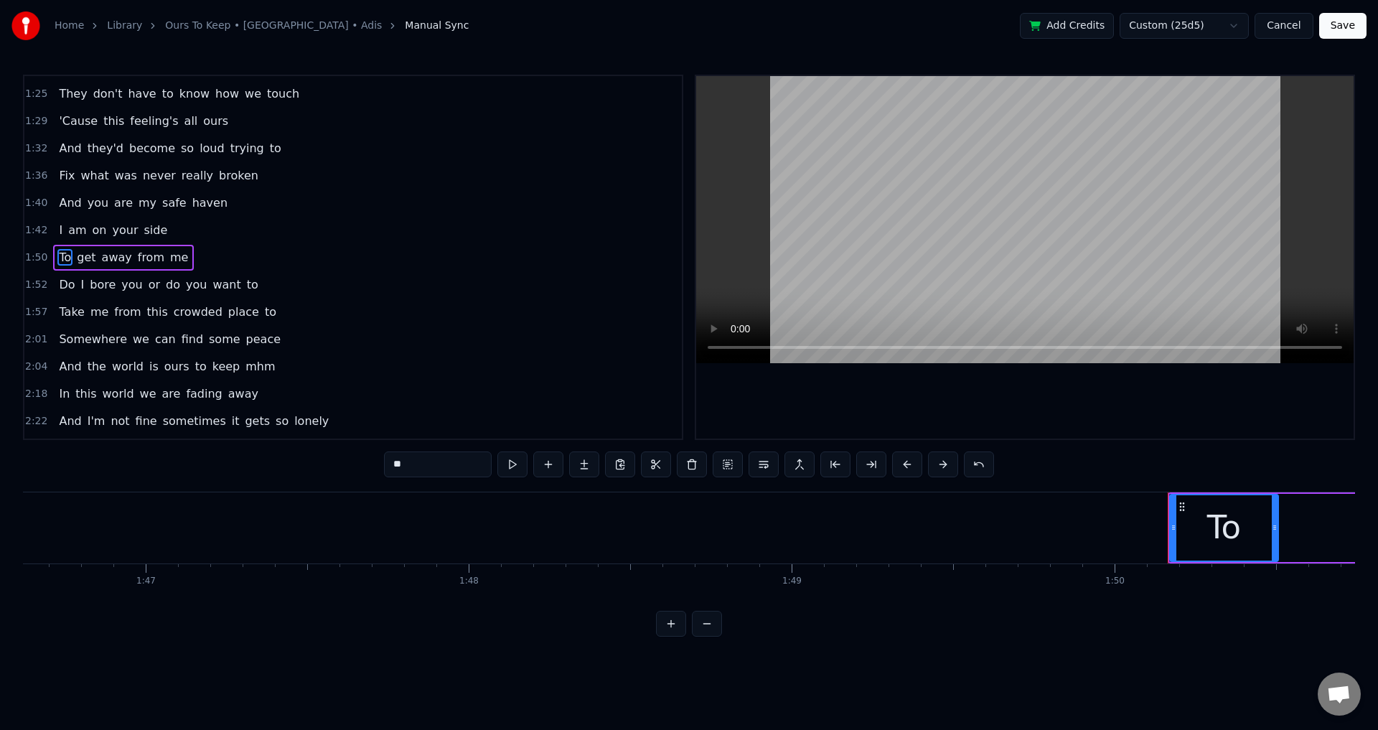
scroll to position [0, 34430]
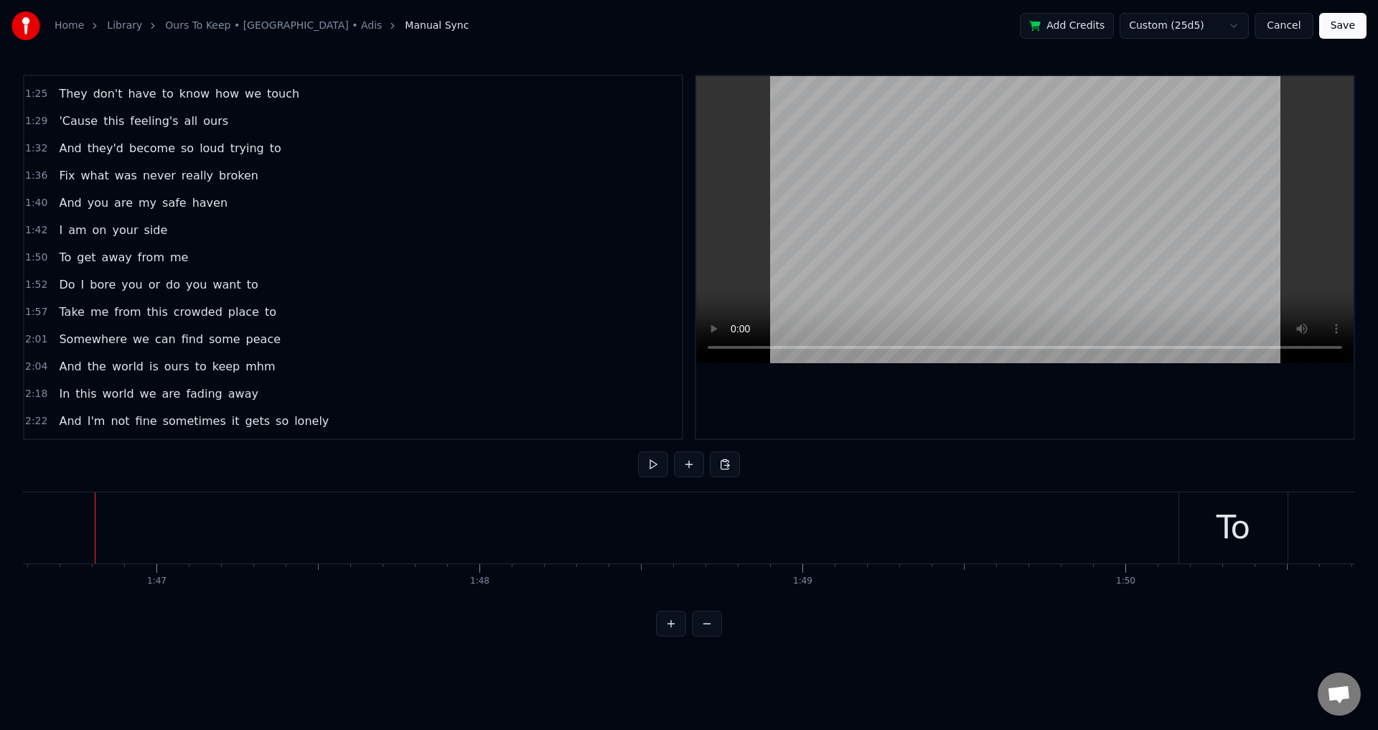
click at [255, 355] on div "And the world is ours to keep mhm" at bounding box center [167, 367] width 228 height 26
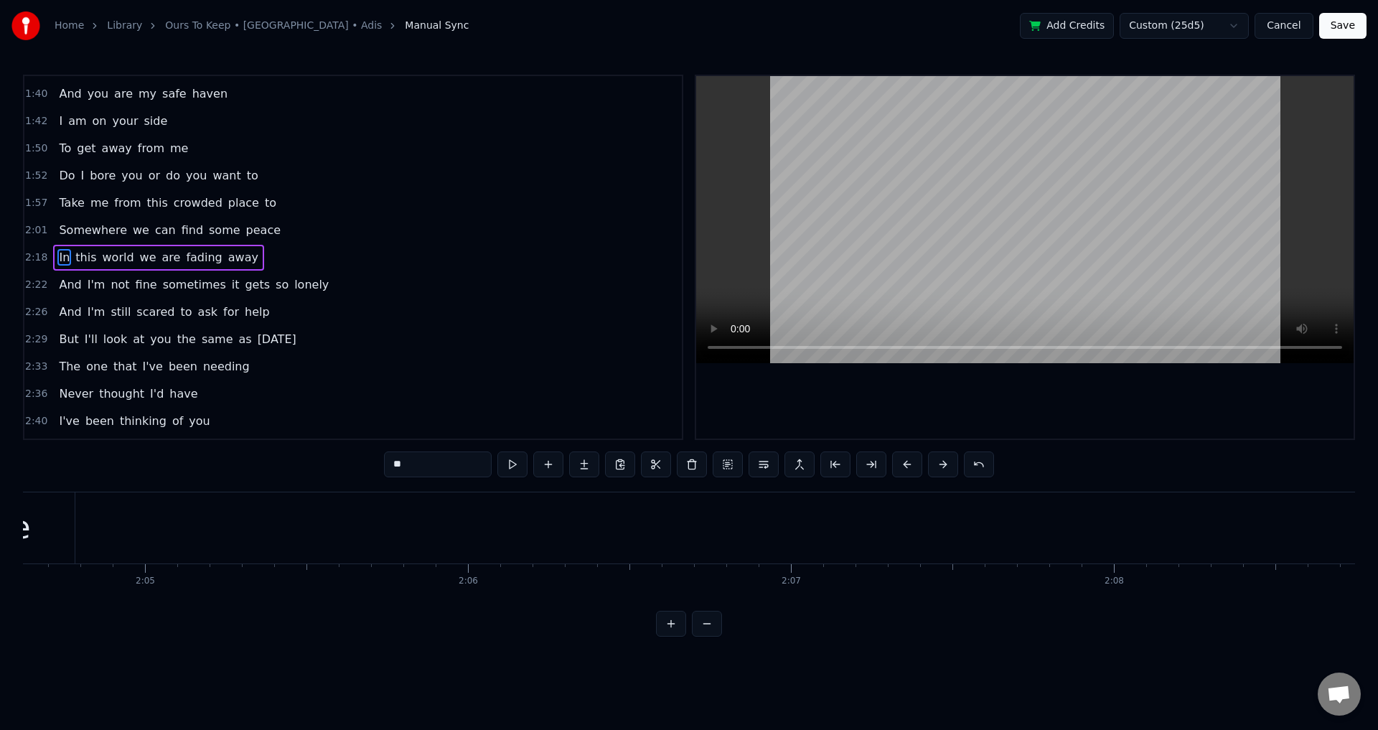
scroll to position [0, 44578]
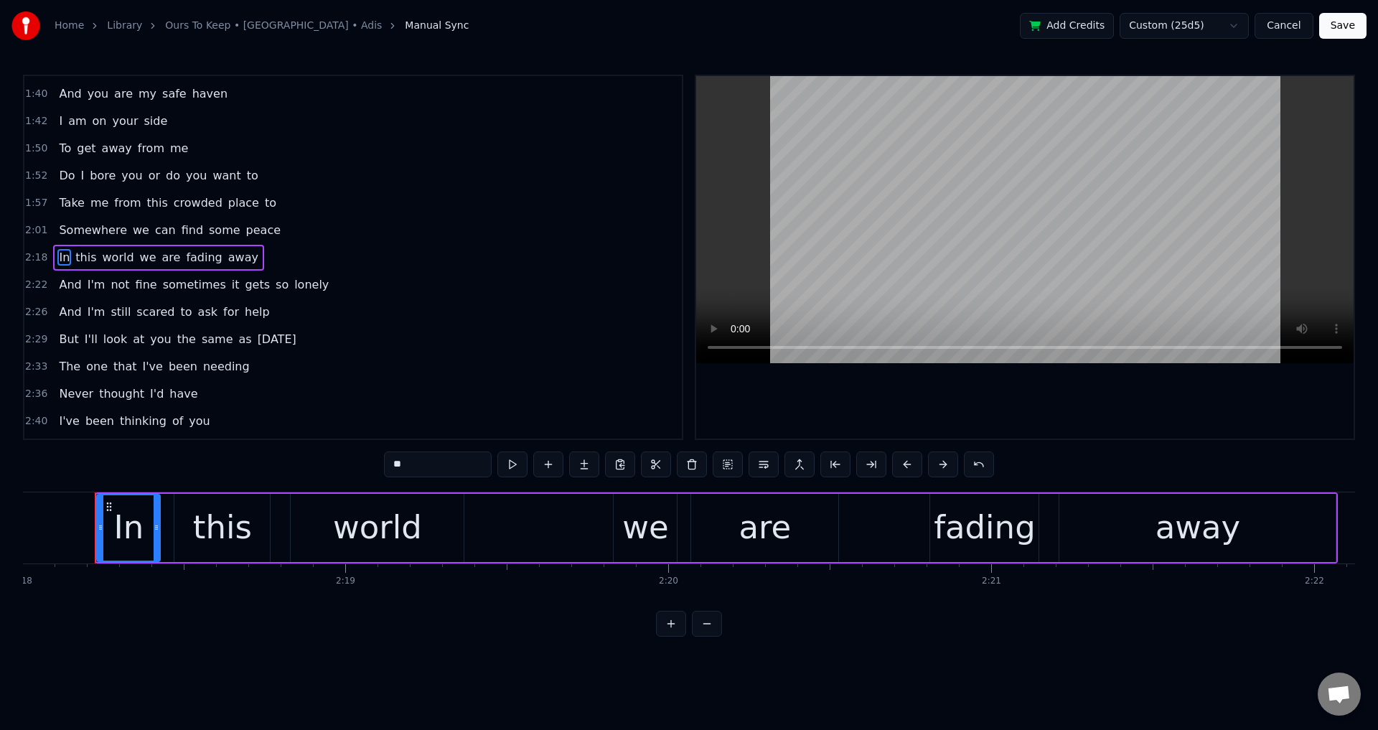
click at [240, 248] on div "2:18 In this world we are fading away" at bounding box center [353, 257] width 658 height 27
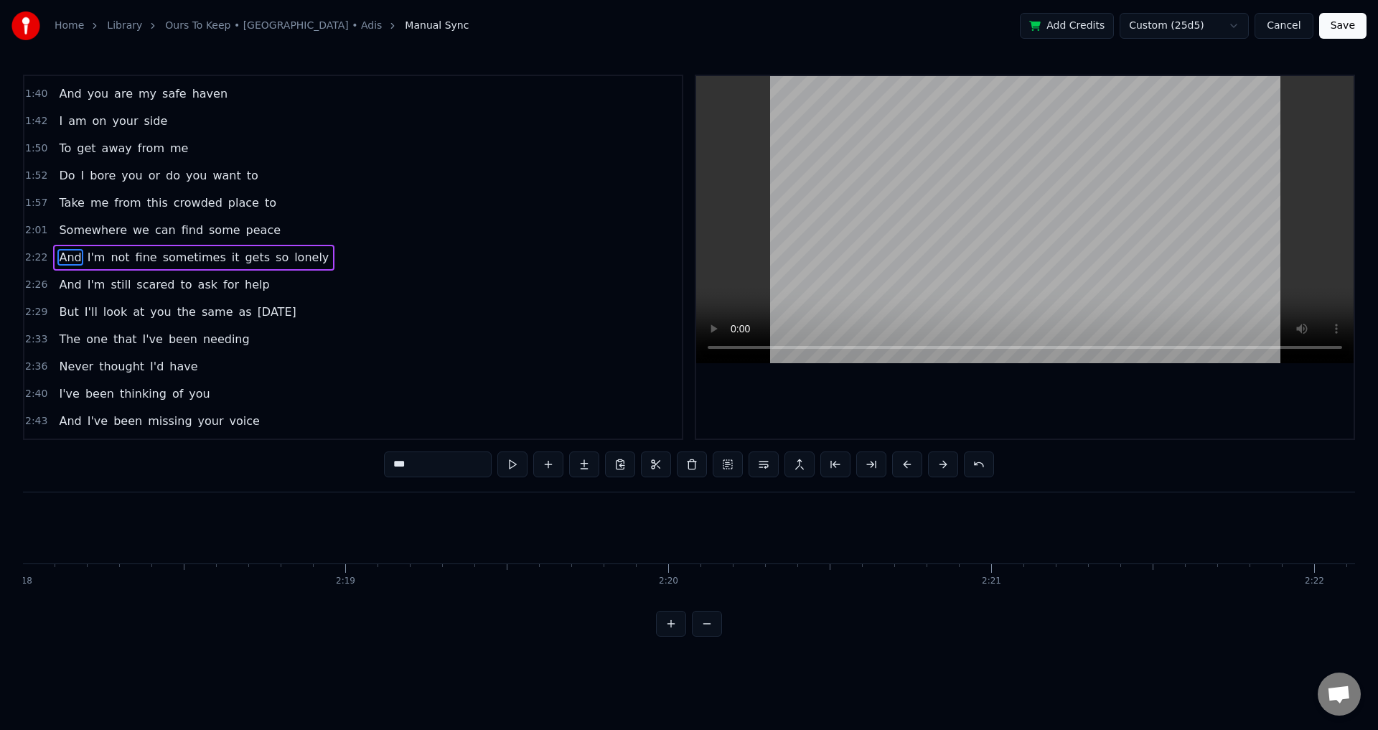
scroll to position [0, 45961]
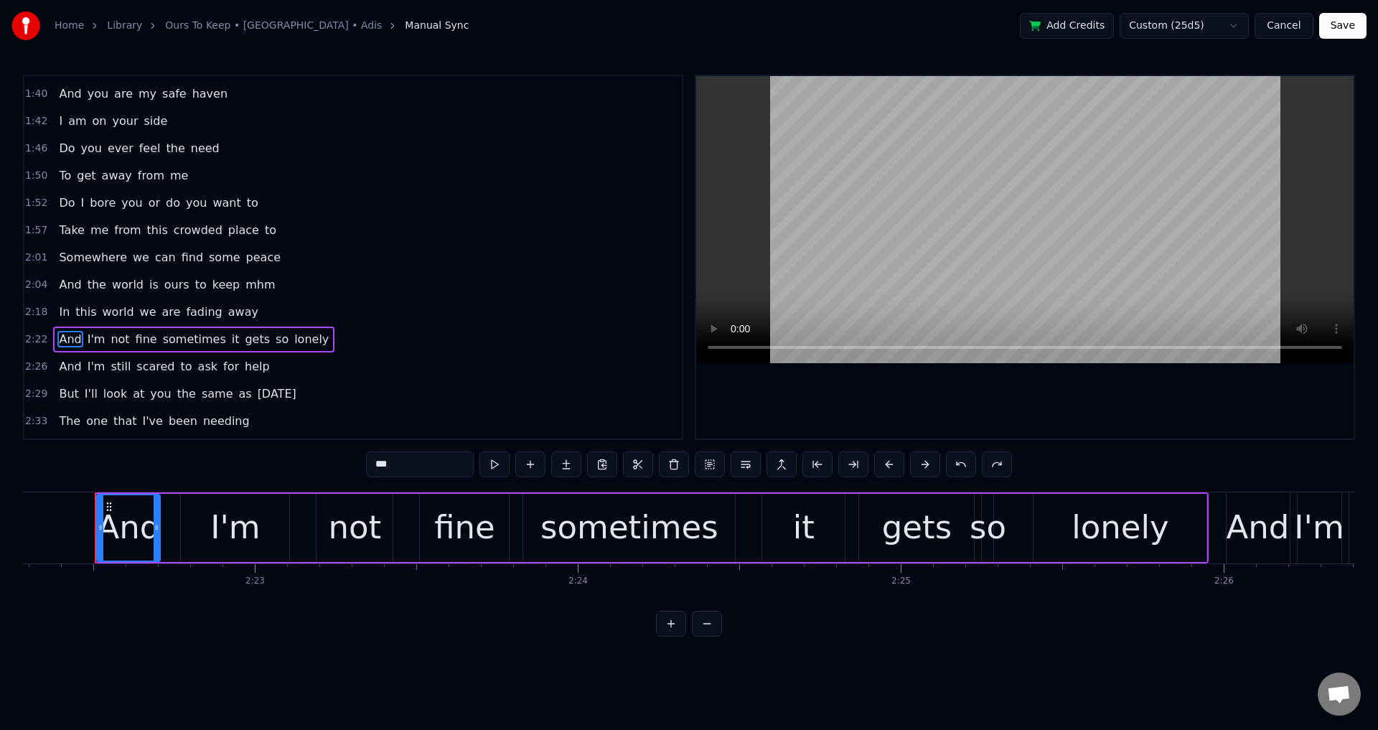
click at [252, 273] on div "And the world is ours to keep mhm" at bounding box center [167, 285] width 228 height 26
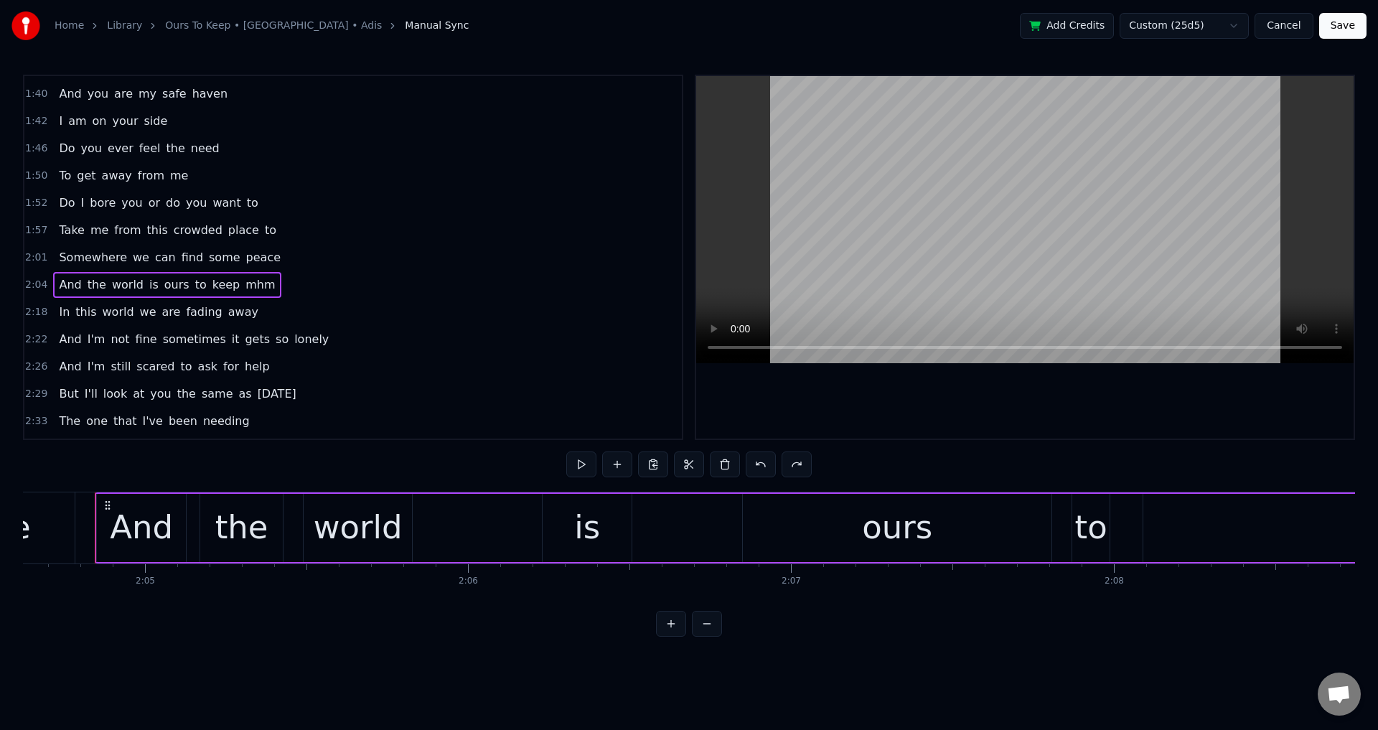
scroll to position [623, 0]
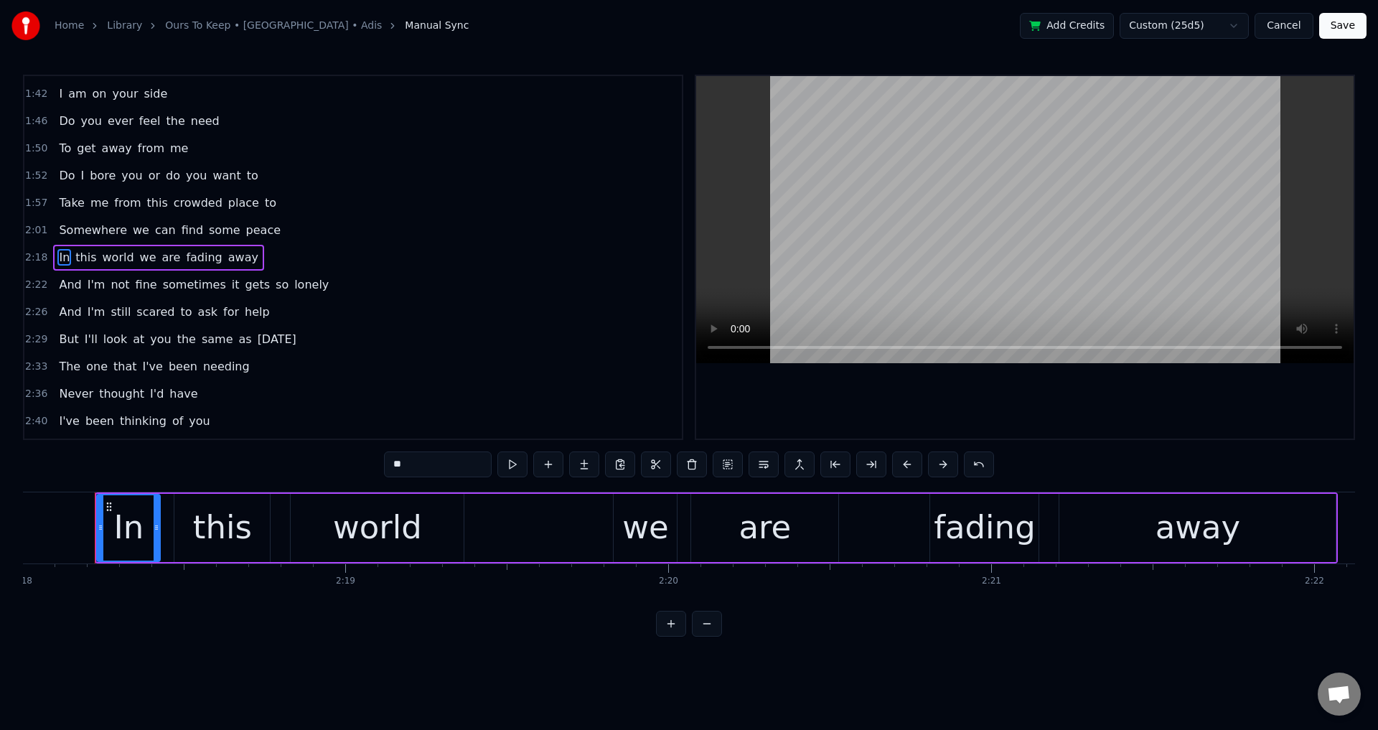
click at [253, 218] on div "Somewhere we can find some peace" at bounding box center [169, 231] width 233 height 26
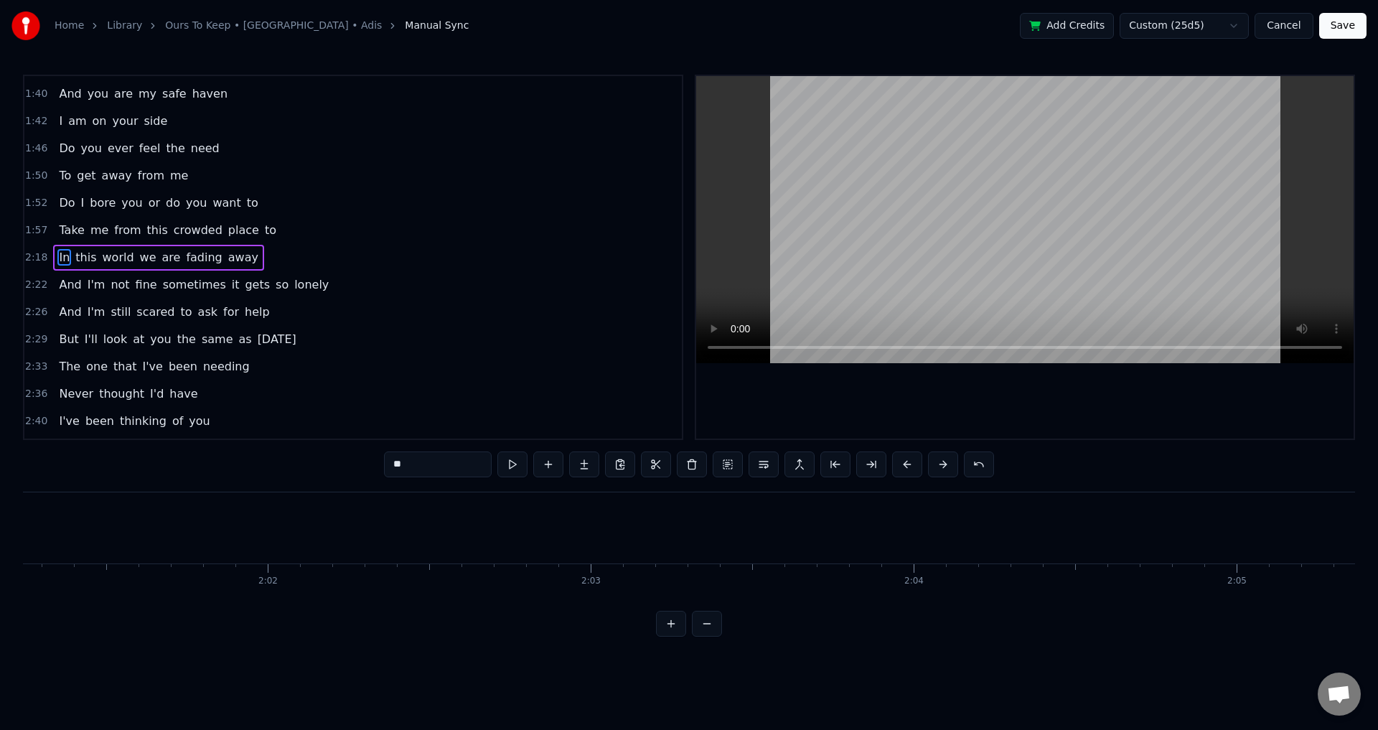
scroll to position [0, 44578]
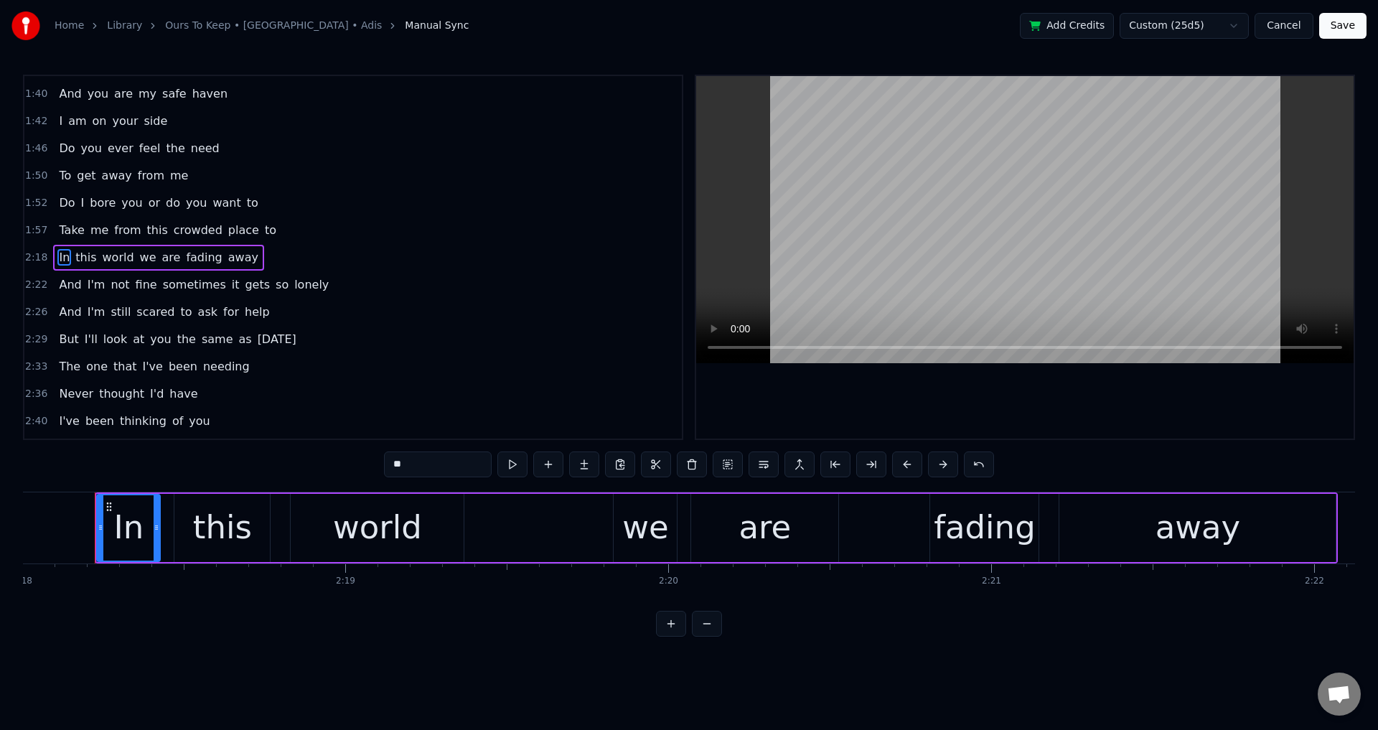
click at [253, 221] on div "Take me from this crowded place to" at bounding box center [167, 231] width 229 height 26
click at [241, 220] on div "Do I bore you or do you want to" at bounding box center [158, 231] width 210 height 26
click at [174, 220] on div "To get away from me" at bounding box center [123, 231] width 141 height 26
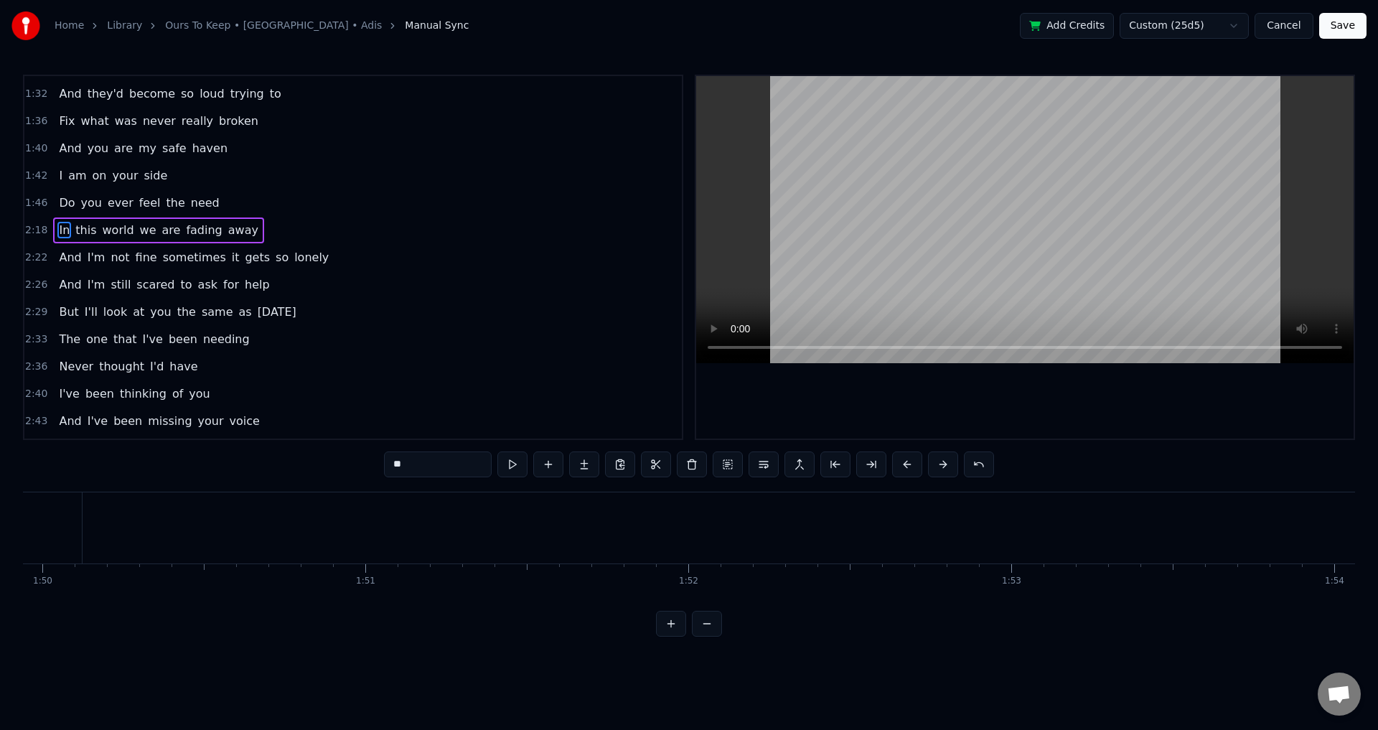
scroll to position [514, 0]
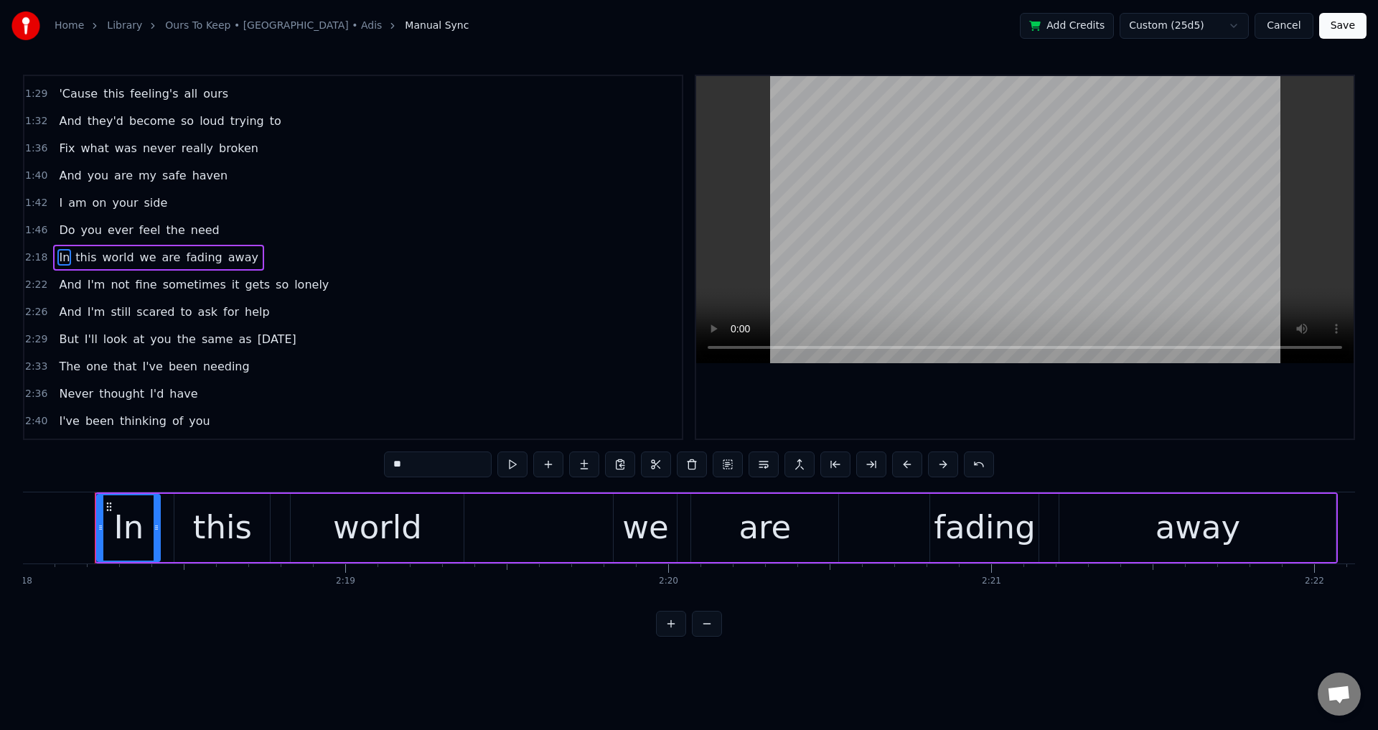
click at [202, 221] on div "Do you ever feel the need" at bounding box center [139, 231] width 172 height 26
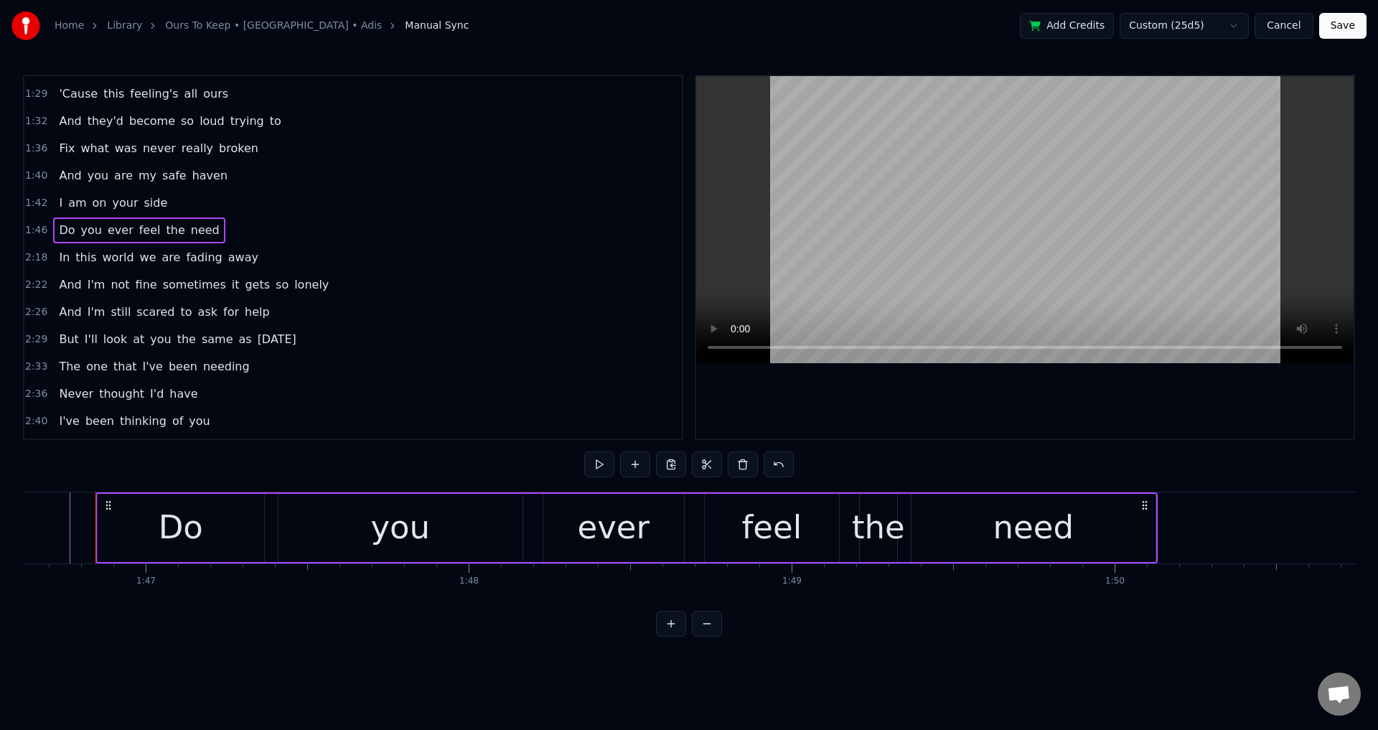
click at [57, 235] on span "Do" at bounding box center [66, 230] width 19 height 17
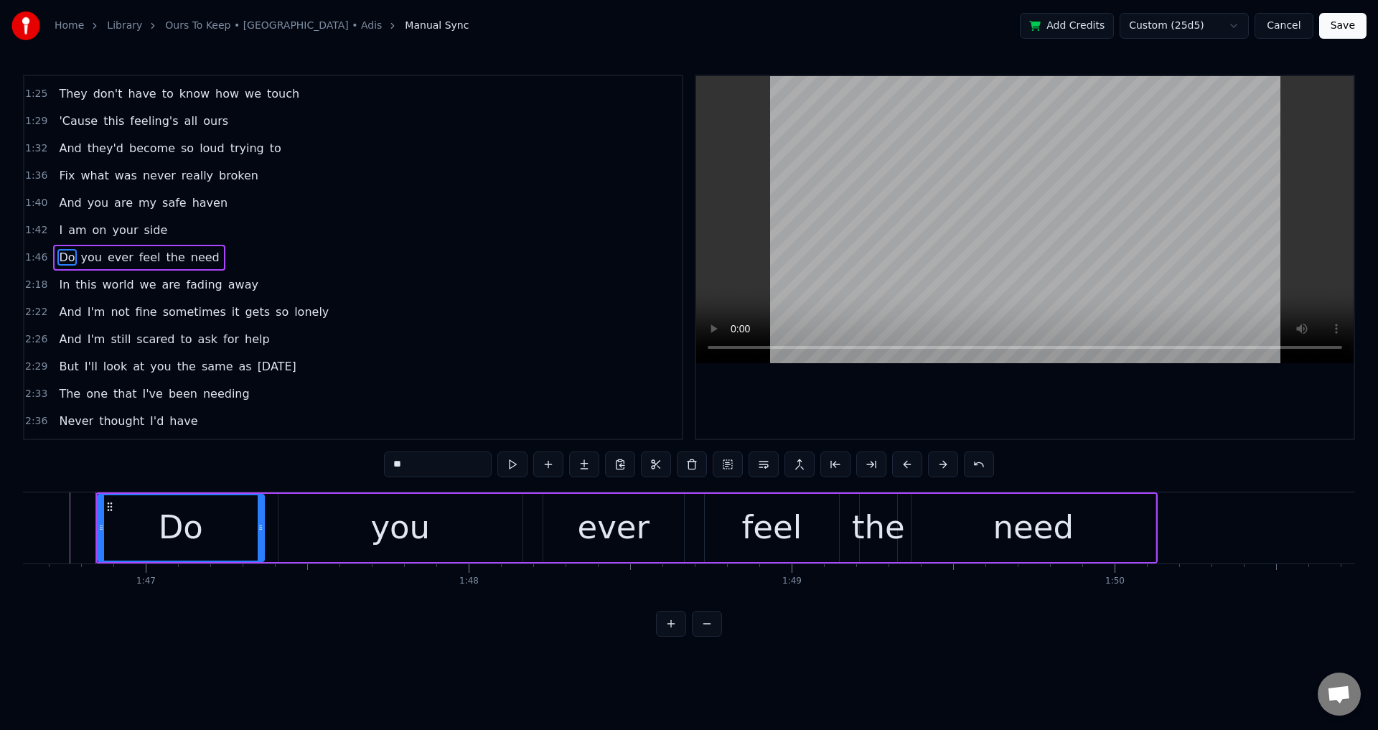
scroll to position [0, 34432]
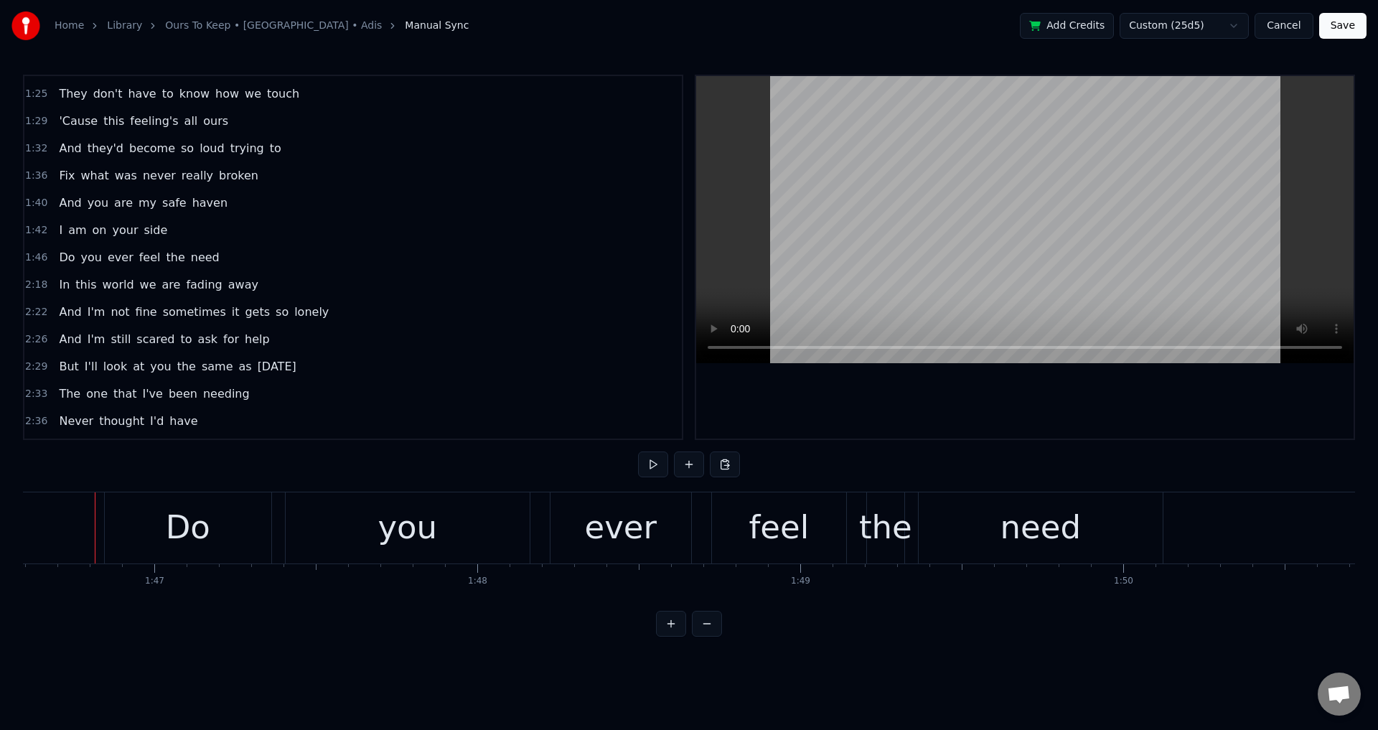
click at [202, 249] on div "Do you ever feel the need" at bounding box center [139, 258] width 172 height 26
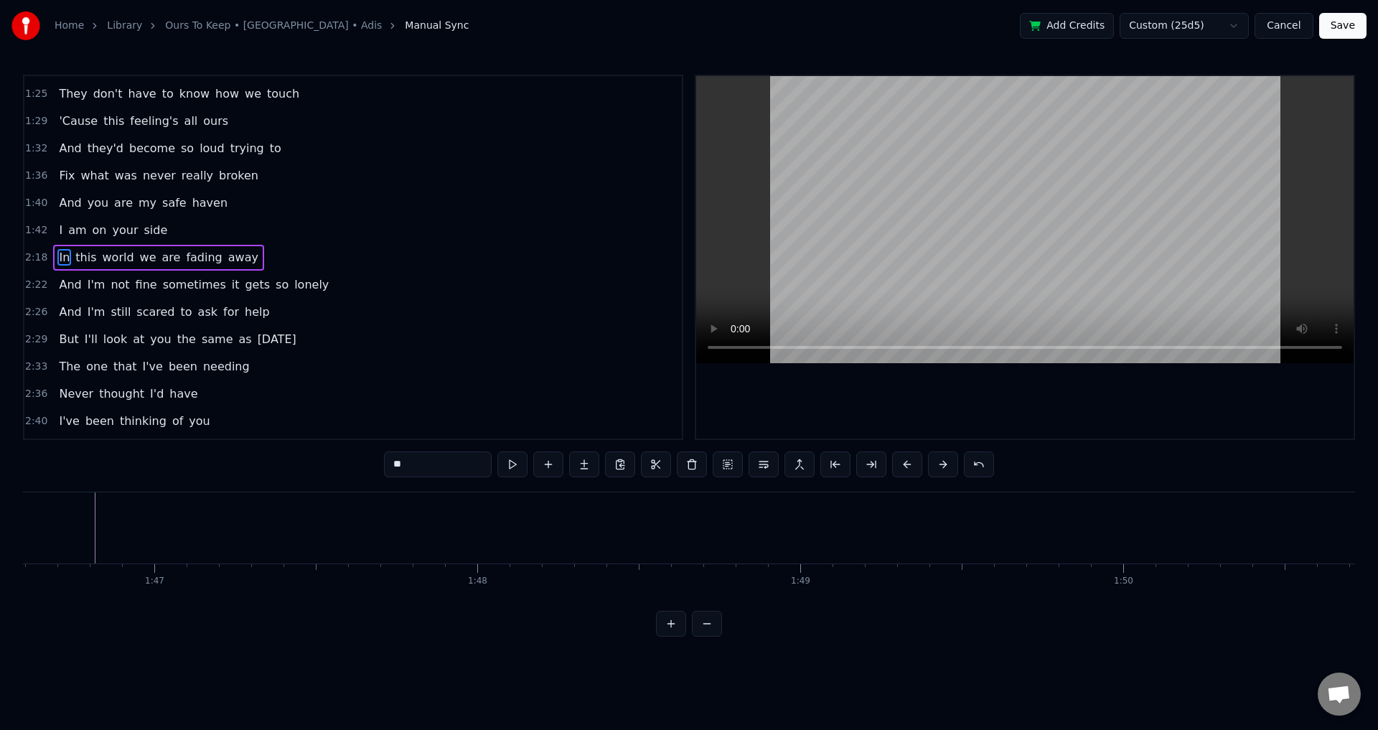
scroll to position [0, 44578]
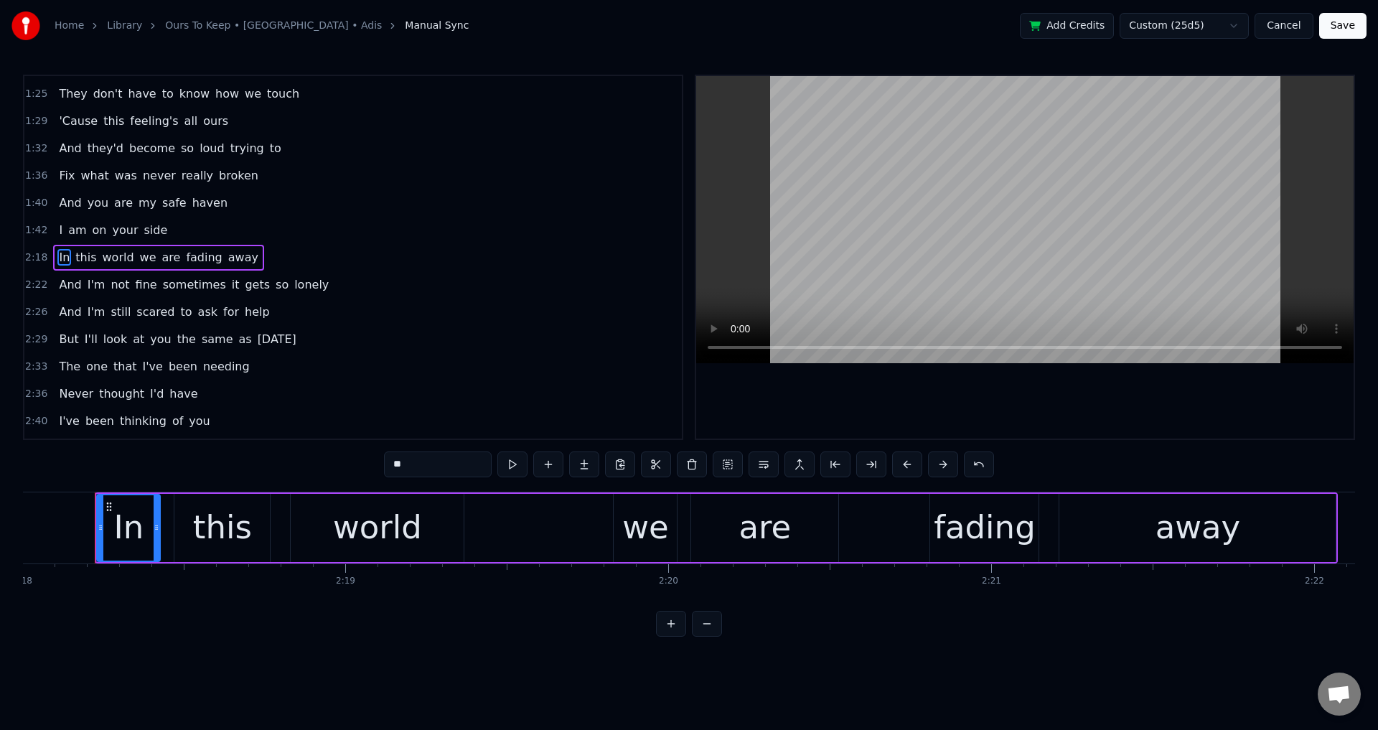
click at [143, 232] on span "side" at bounding box center [155, 230] width 27 height 17
type input "****"
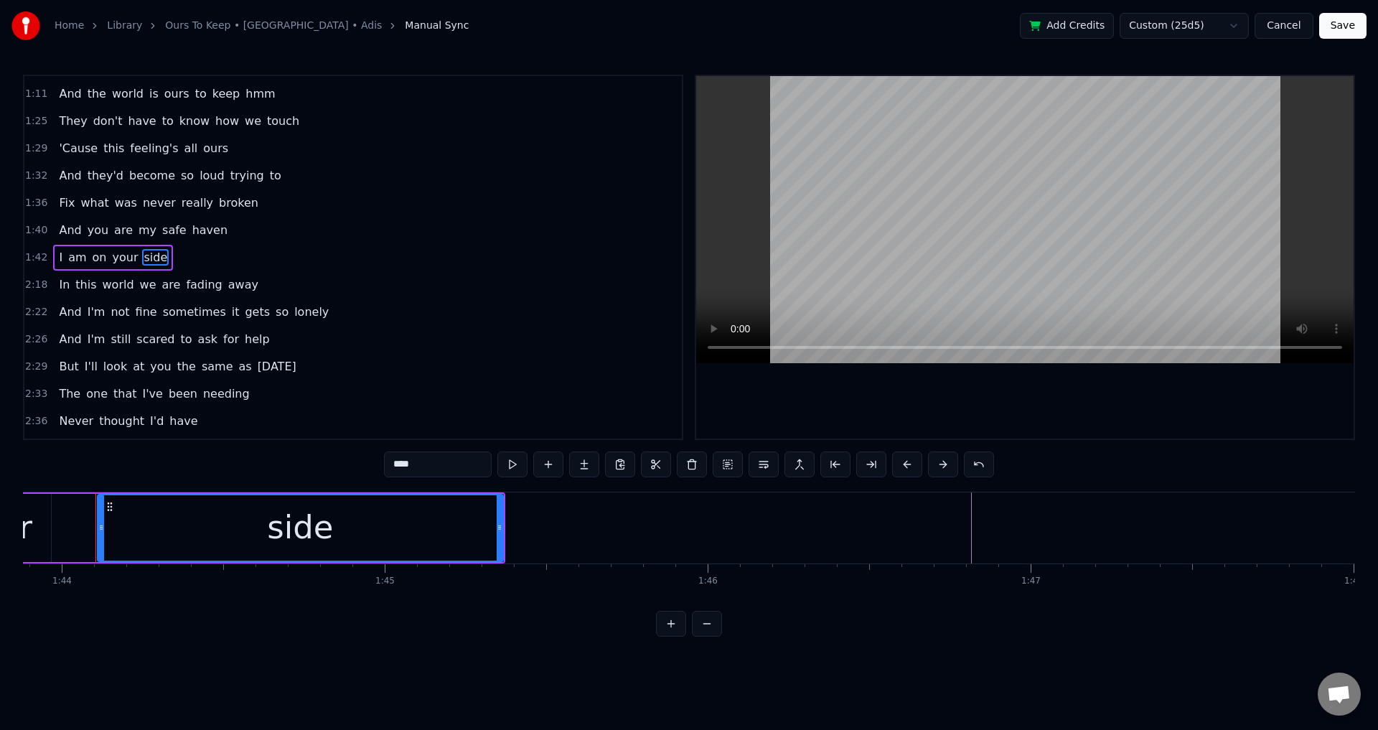
scroll to position [729, 0]
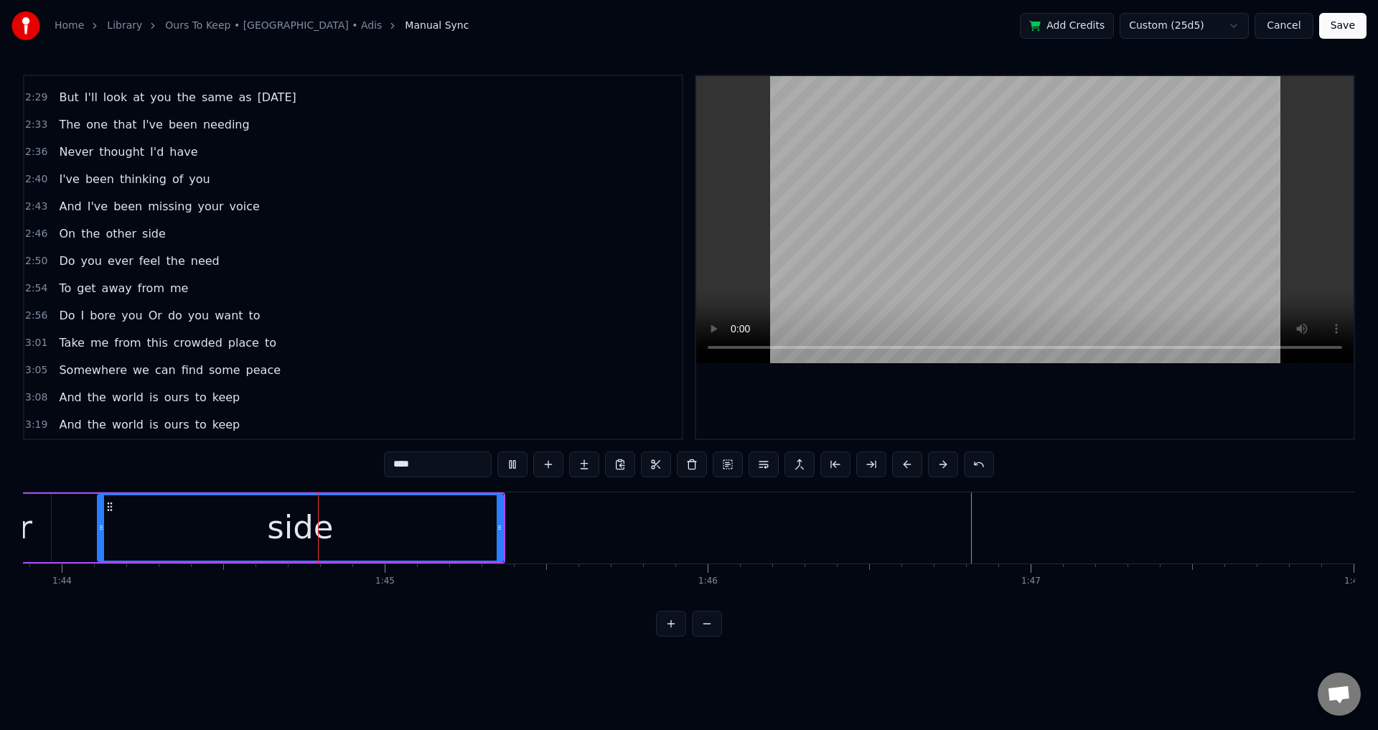
click at [970, 520] on div at bounding box center [385, 527] width 67836 height 71
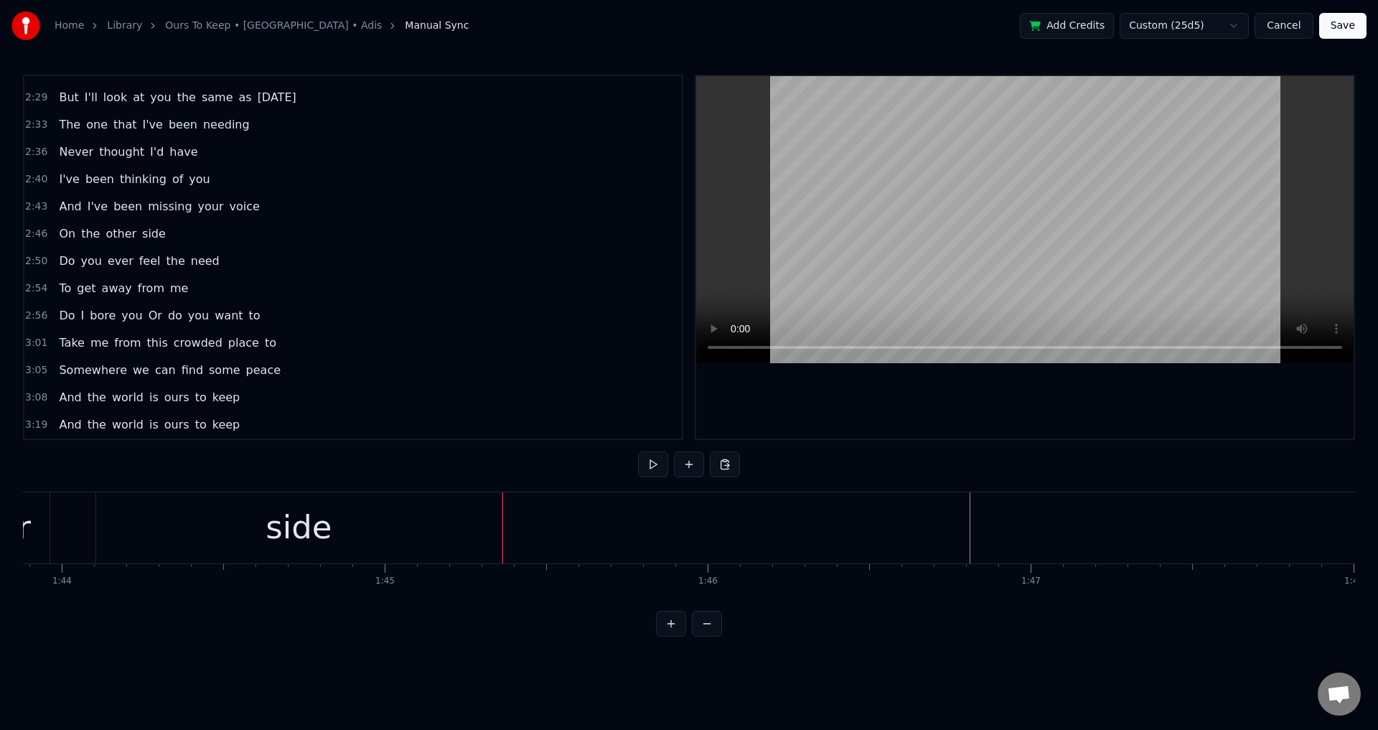
click at [960, 525] on div at bounding box center [385, 527] width 67836 height 71
click at [953, 526] on div at bounding box center [385, 527] width 67836 height 71
click at [940, 528] on div at bounding box center [385, 527] width 67836 height 71
click at [958, 523] on div at bounding box center [385, 527] width 67836 height 71
click at [724, 463] on button at bounding box center [725, 465] width 30 height 26
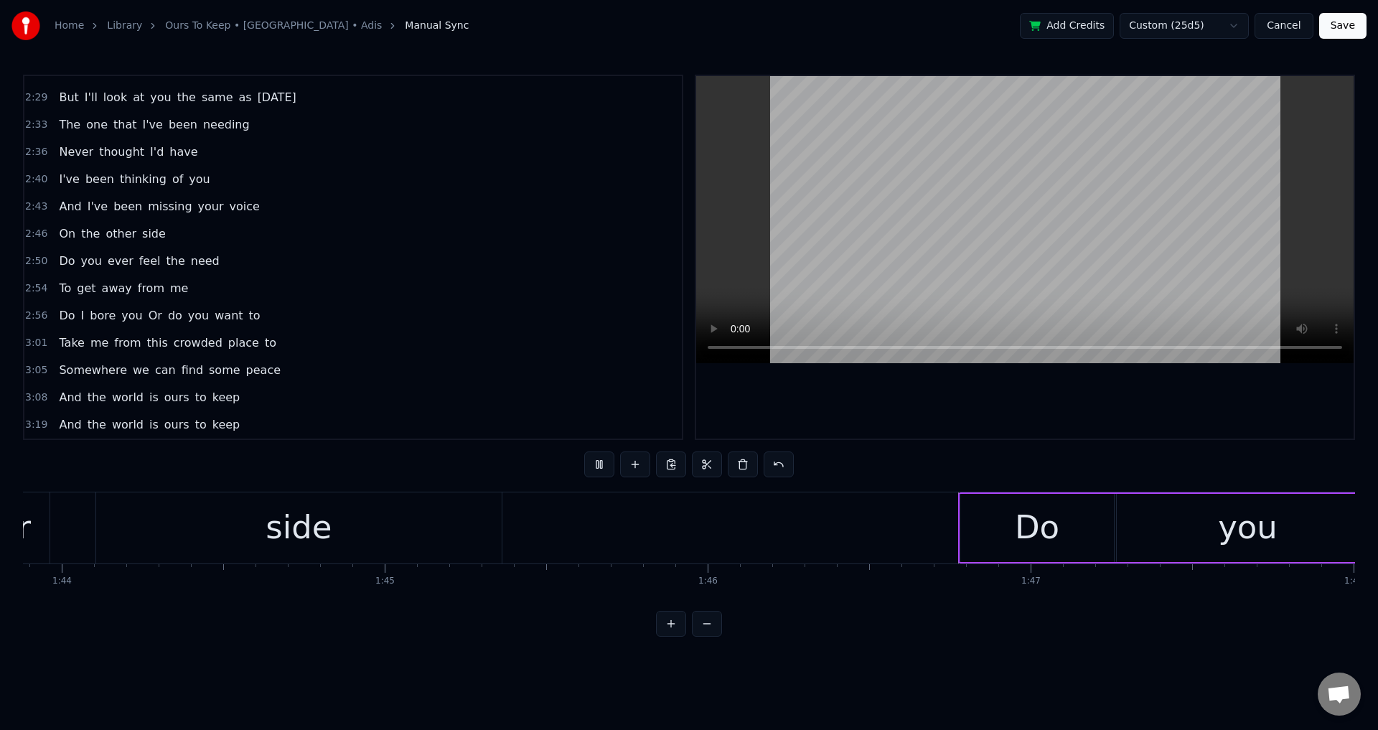
scroll to position [0, 0]
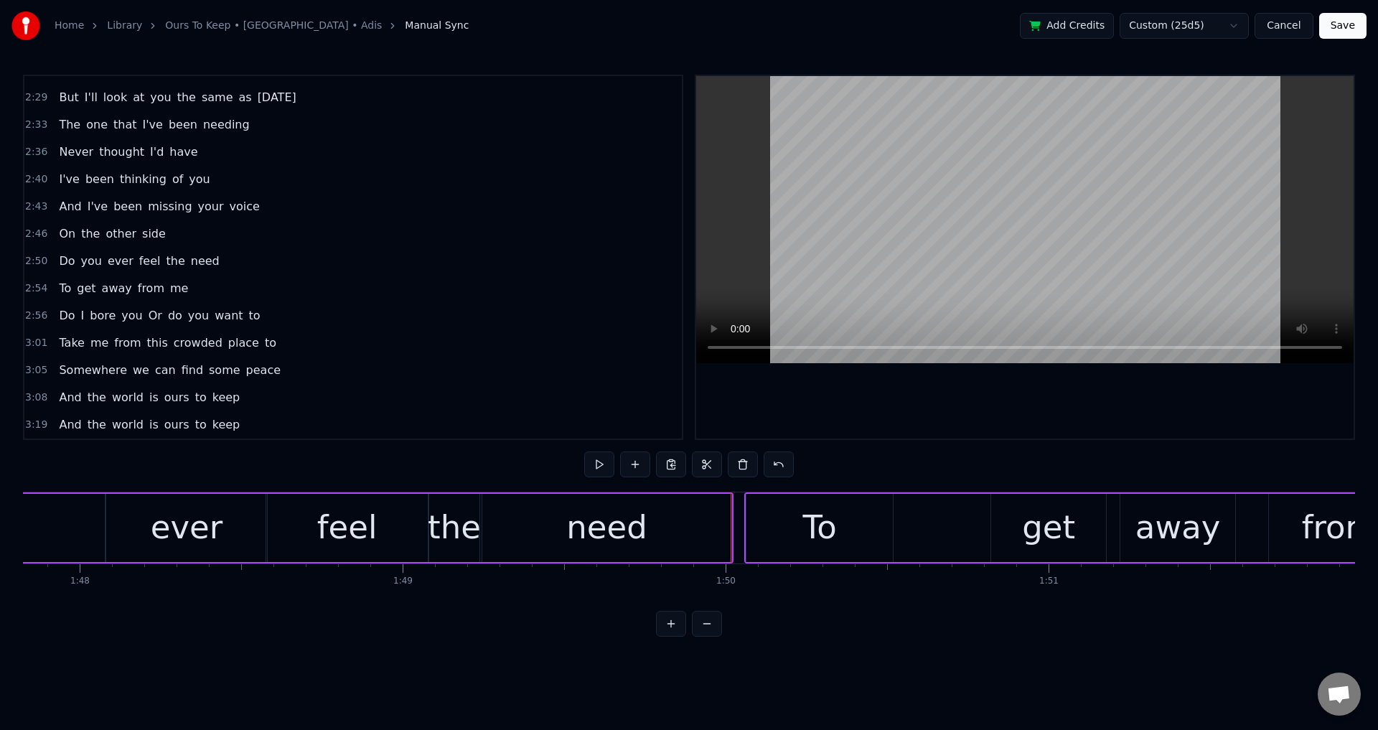
click at [942, 368] on div at bounding box center [1025, 257] width 658 height 363
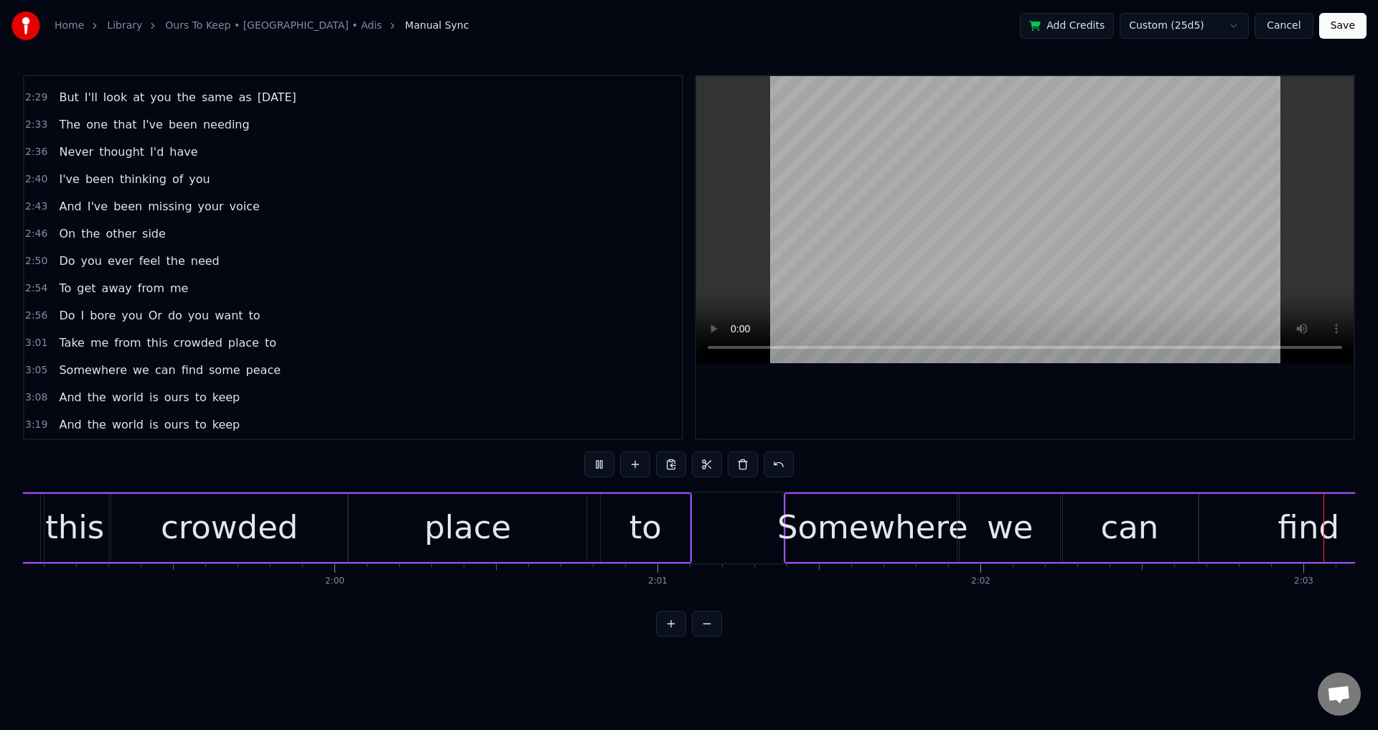
scroll to position [0, 39651]
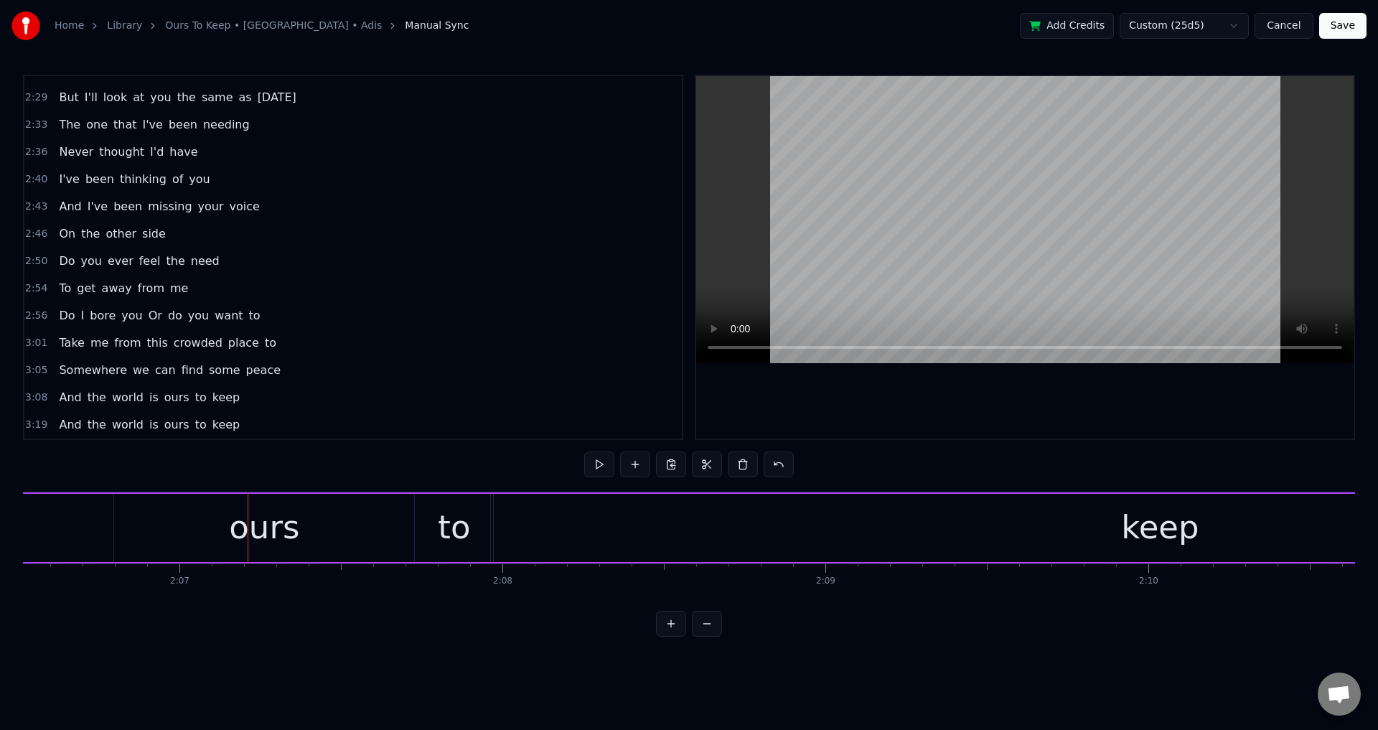
click at [1154, 426] on div at bounding box center [1025, 257] width 658 height 363
click at [777, 466] on button at bounding box center [779, 465] width 30 height 26
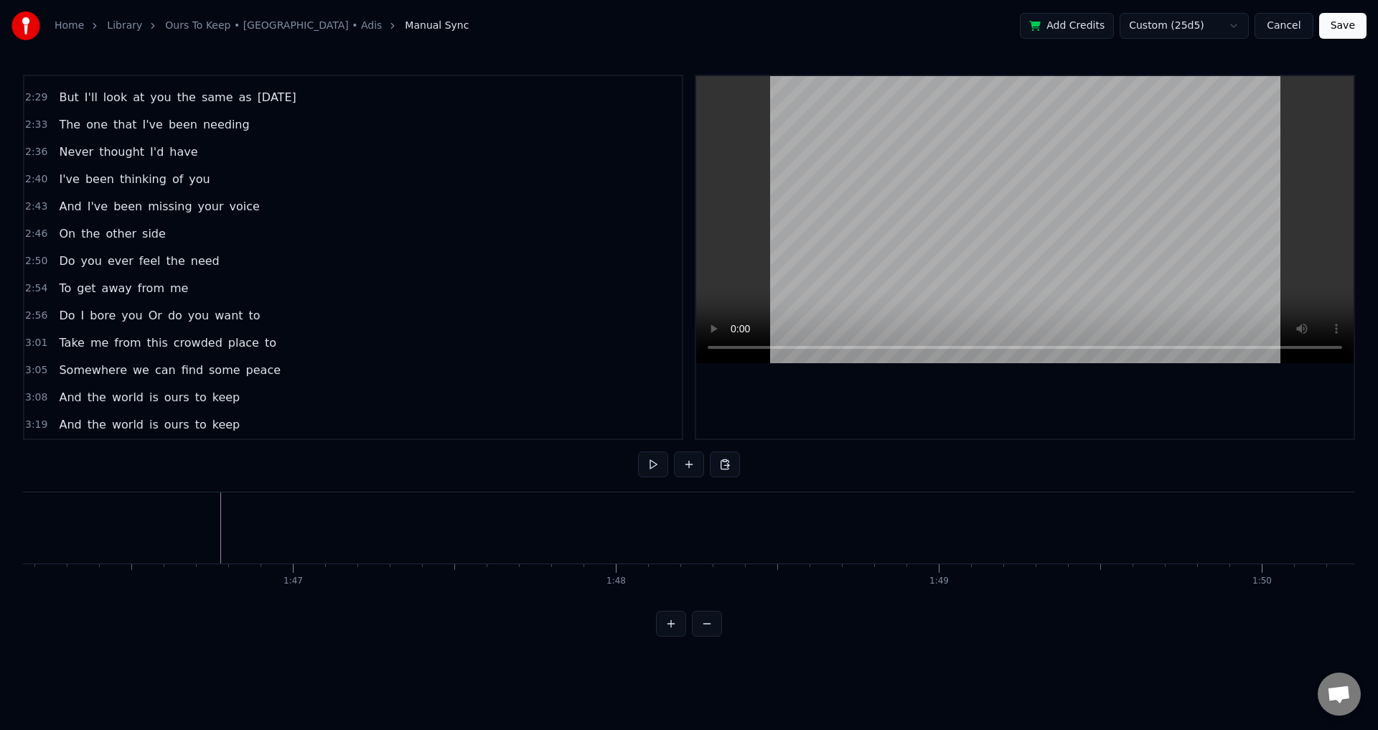
scroll to position [0, 34219]
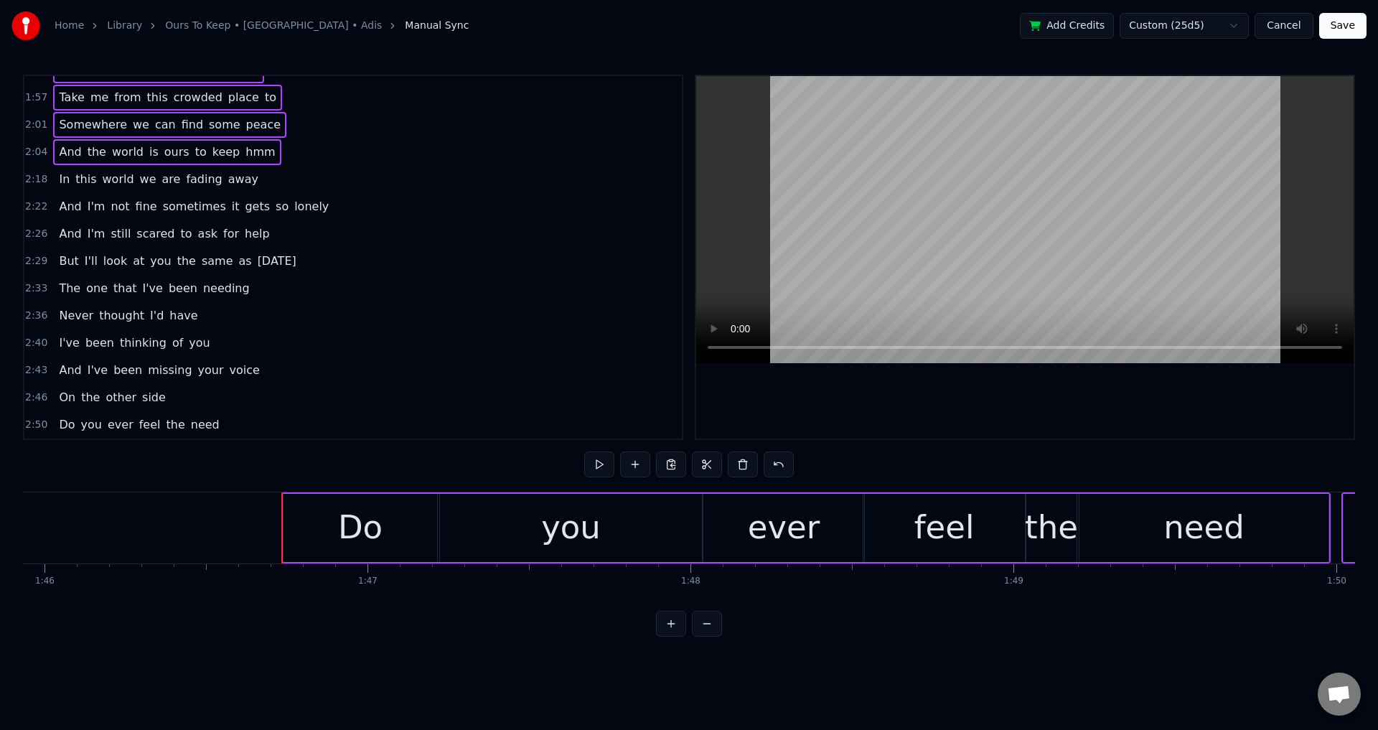
scroll to position [892, 0]
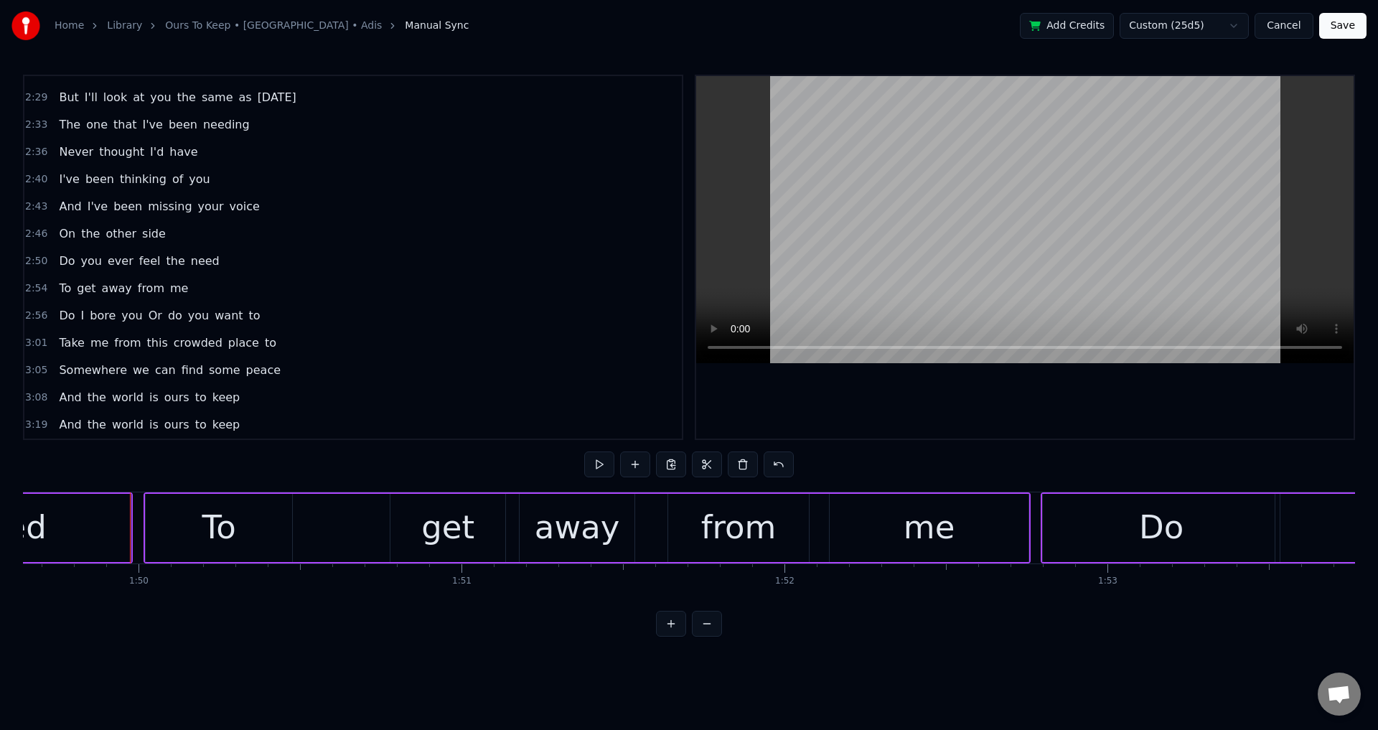
click at [1052, 434] on div at bounding box center [1025, 257] width 658 height 363
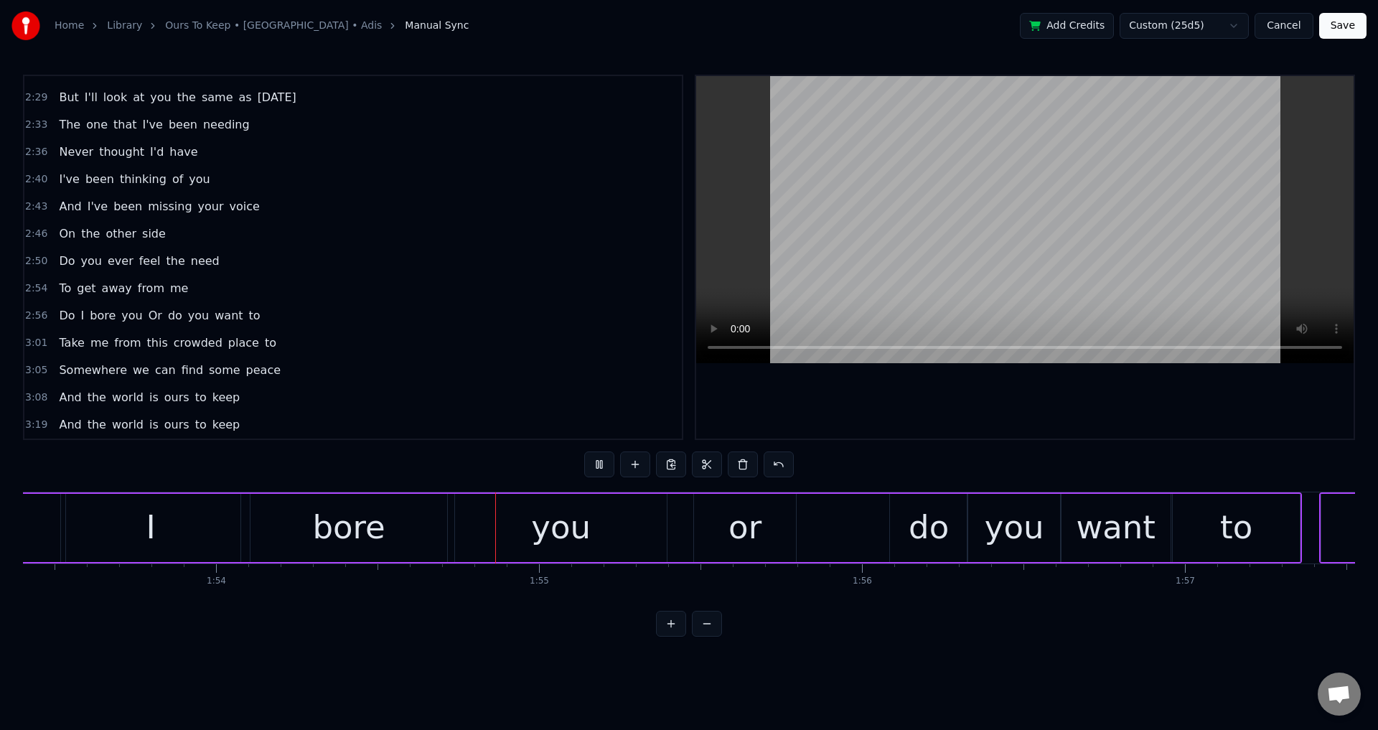
click at [1027, 435] on div at bounding box center [1025, 257] width 658 height 363
click at [773, 461] on button at bounding box center [779, 465] width 30 height 26
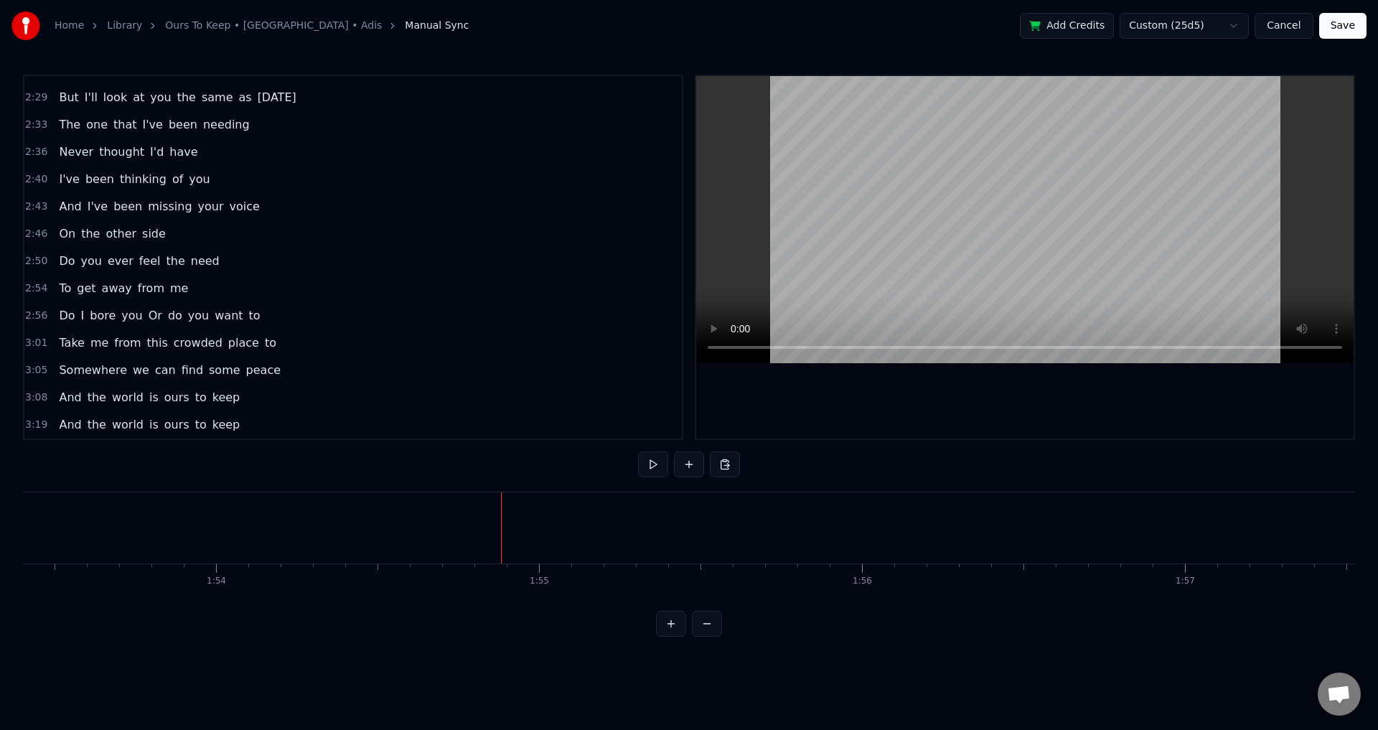
click at [748, 609] on div "0:11 How are you in your time alone 0:15 I'm doing fine well I'm not 0:18 I fee…" at bounding box center [689, 356] width 1332 height 562
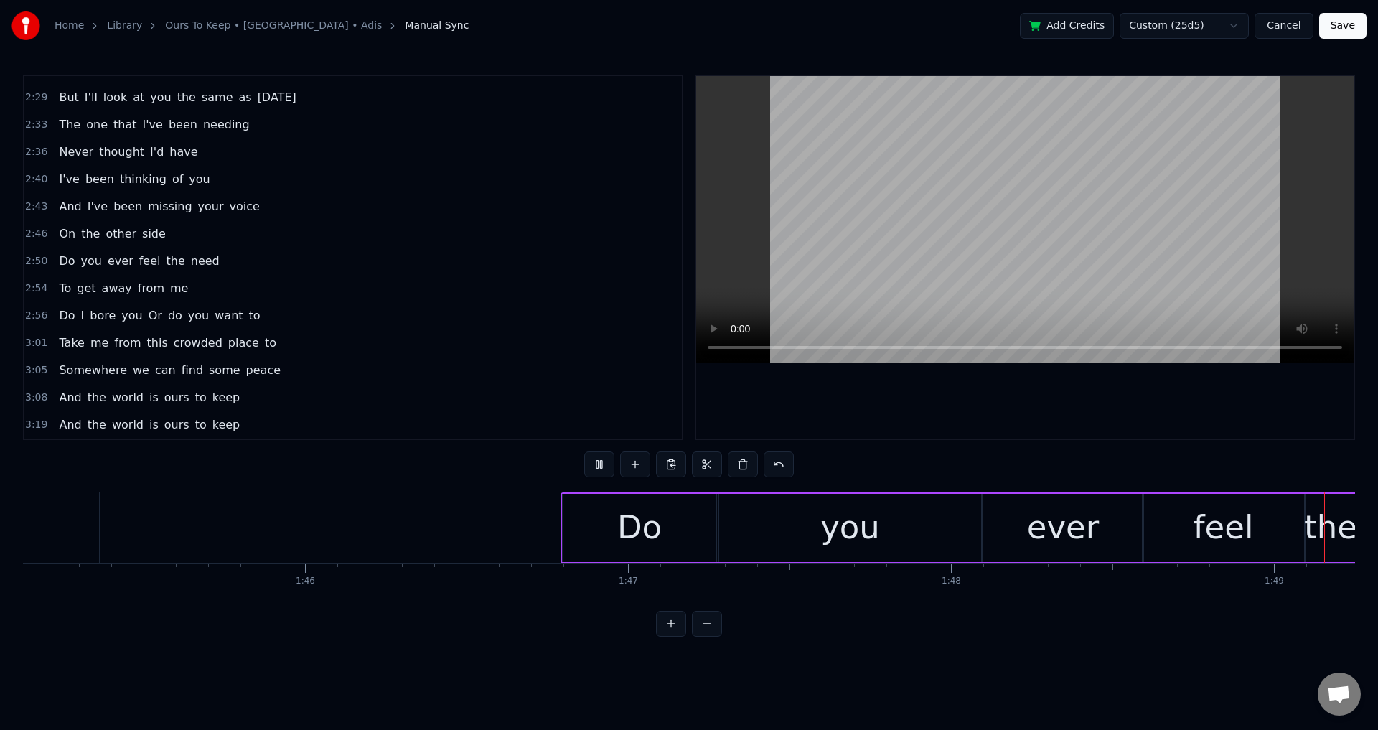
scroll to position [0, 35179]
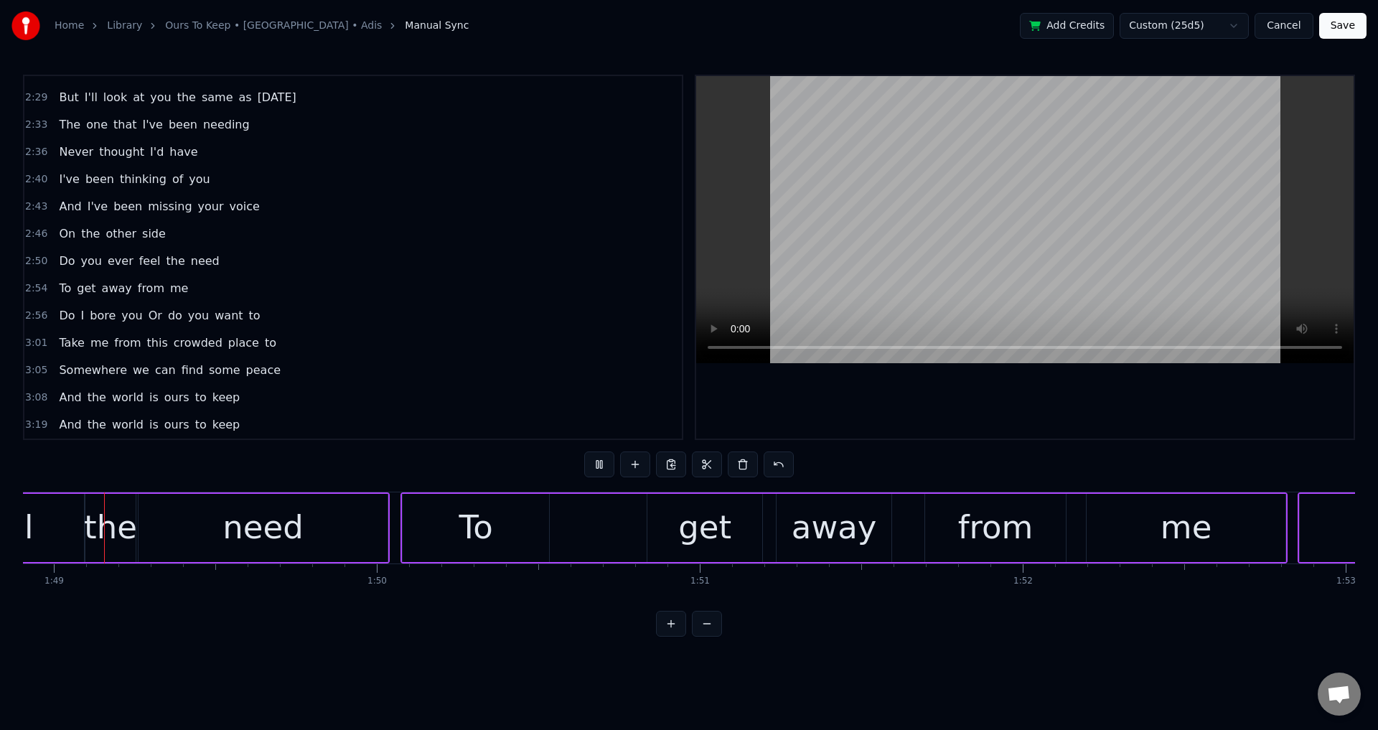
click at [1148, 455] on div "0:11 How are you in your time alone 0:15 I'm doing fine well I'm not 0:18 I fee…" at bounding box center [689, 356] width 1332 height 562
click at [990, 400] on div at bounding box center [1025, 257] width 658 height 363
click at [1048, 416] on div at bounding box center [1025, 257] width 658 height 363
click at [711, 547] on div "get" at bounding box center [704, 527] width 53 height 49
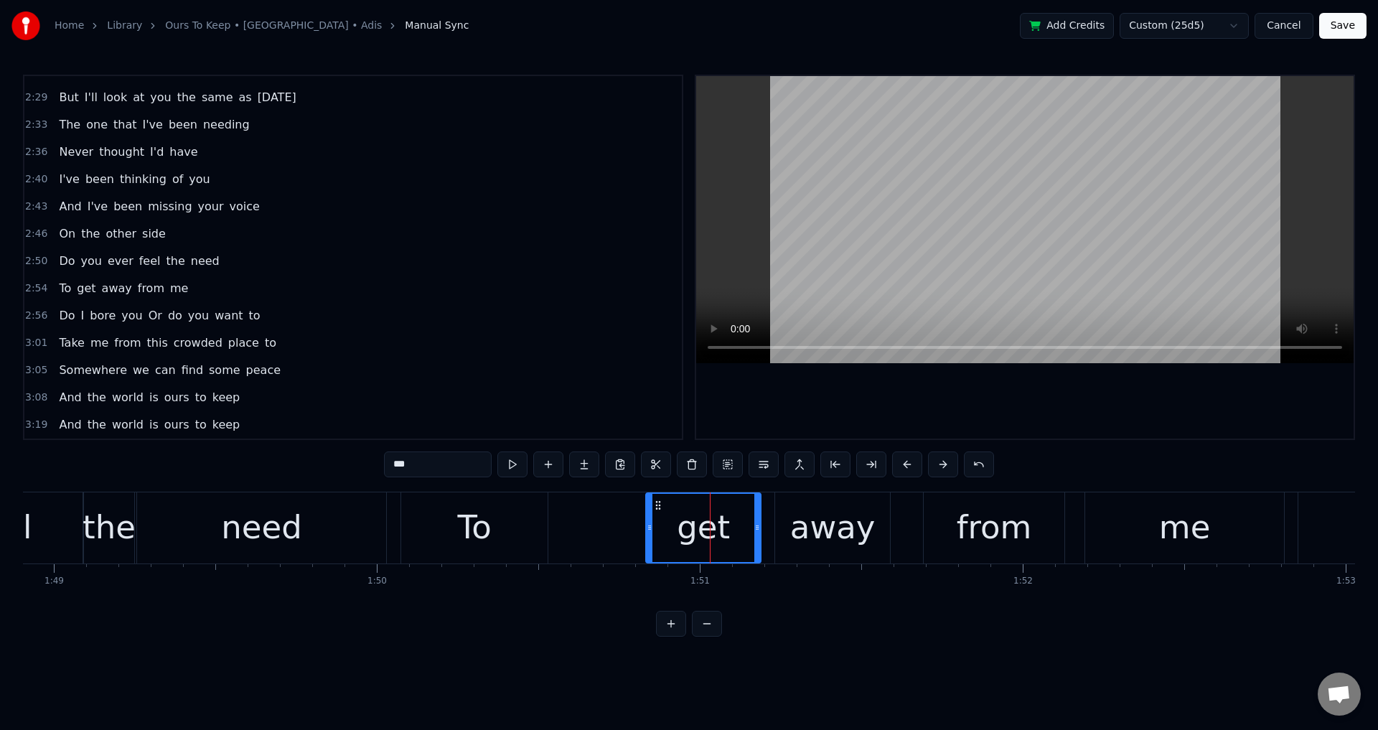
scroll to position [514, 0]
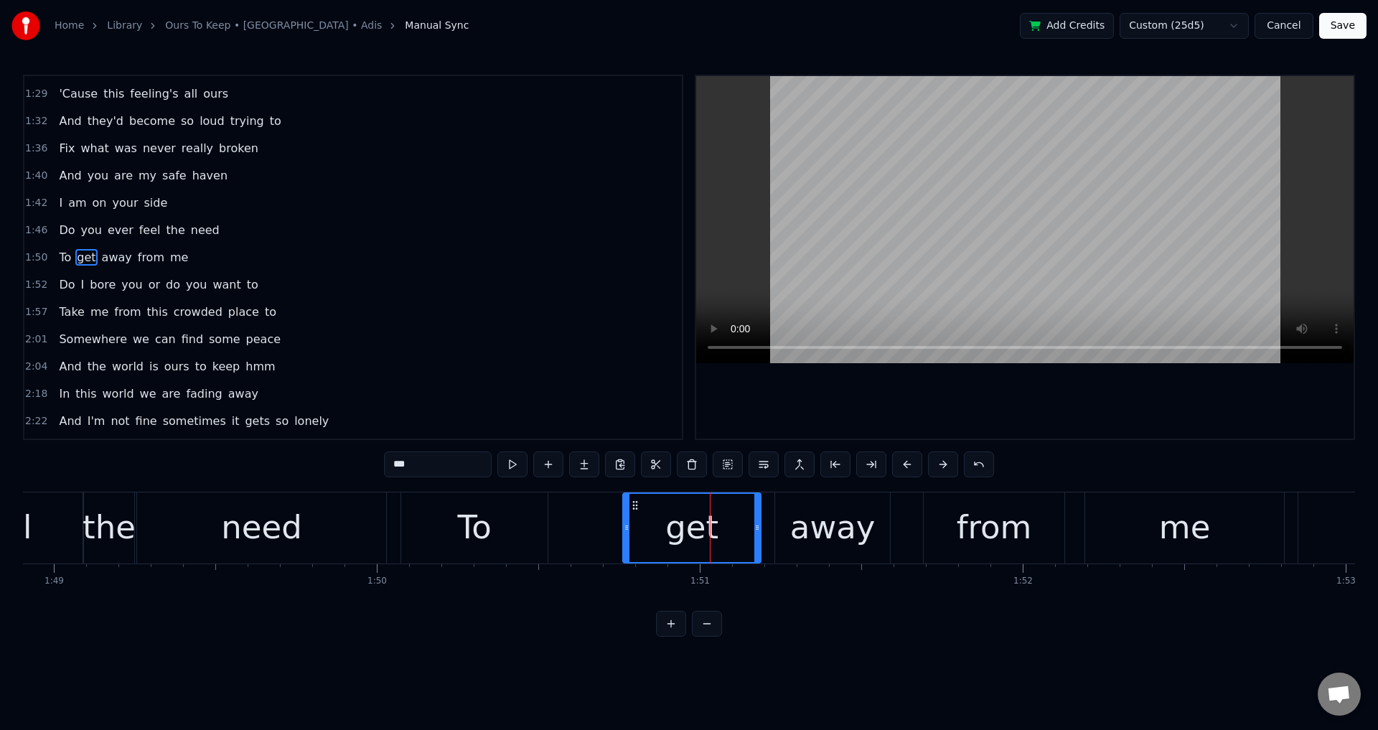
drag, startPoint x: 653, startPoint y: 533, endPoint x: 609, endPoint y: 536, distance: 43.2
click at [627, 534] on div at bounding box center [627, 528] width 6 height 68
click at [605, 536] on div "To get away from me" at bounding box center [844, 527] width 887 height 71
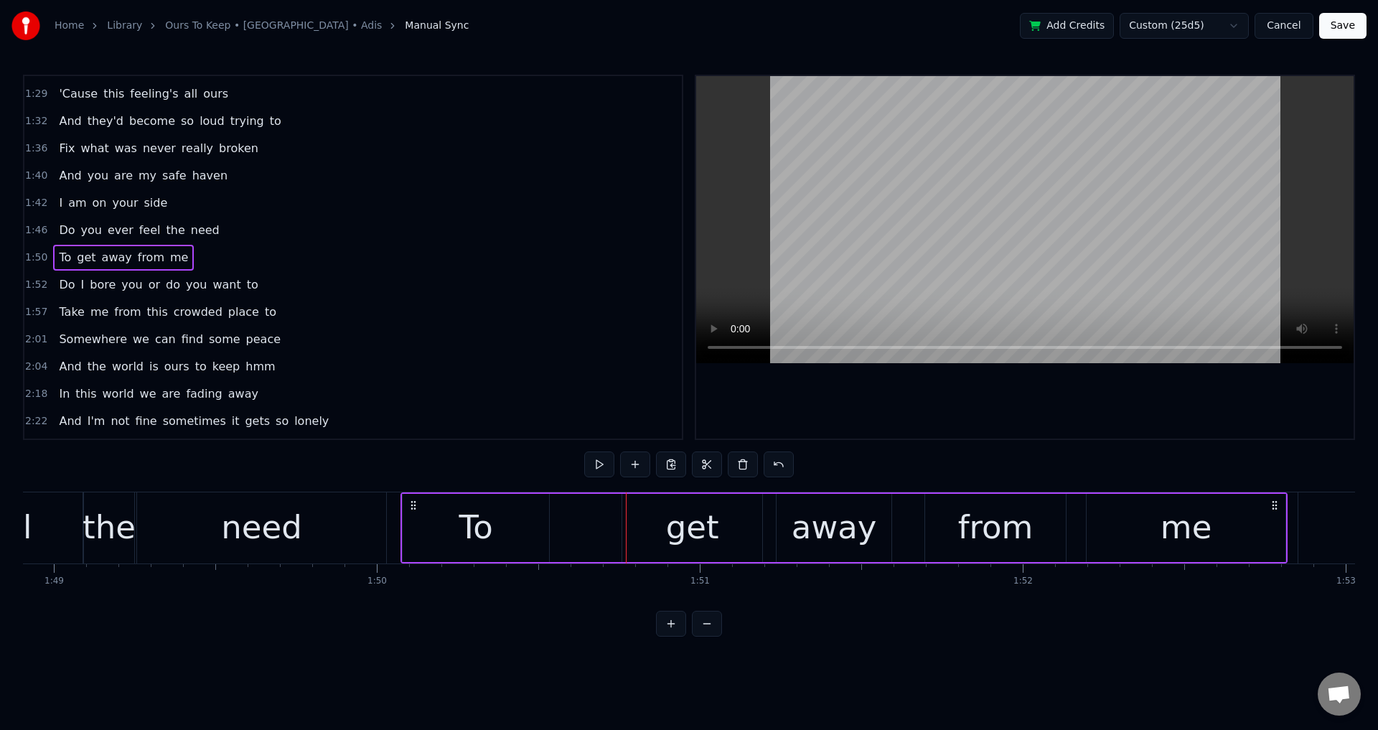
click at [1080, 415] on div at bounding box center [1025, 257] width 658 height 363
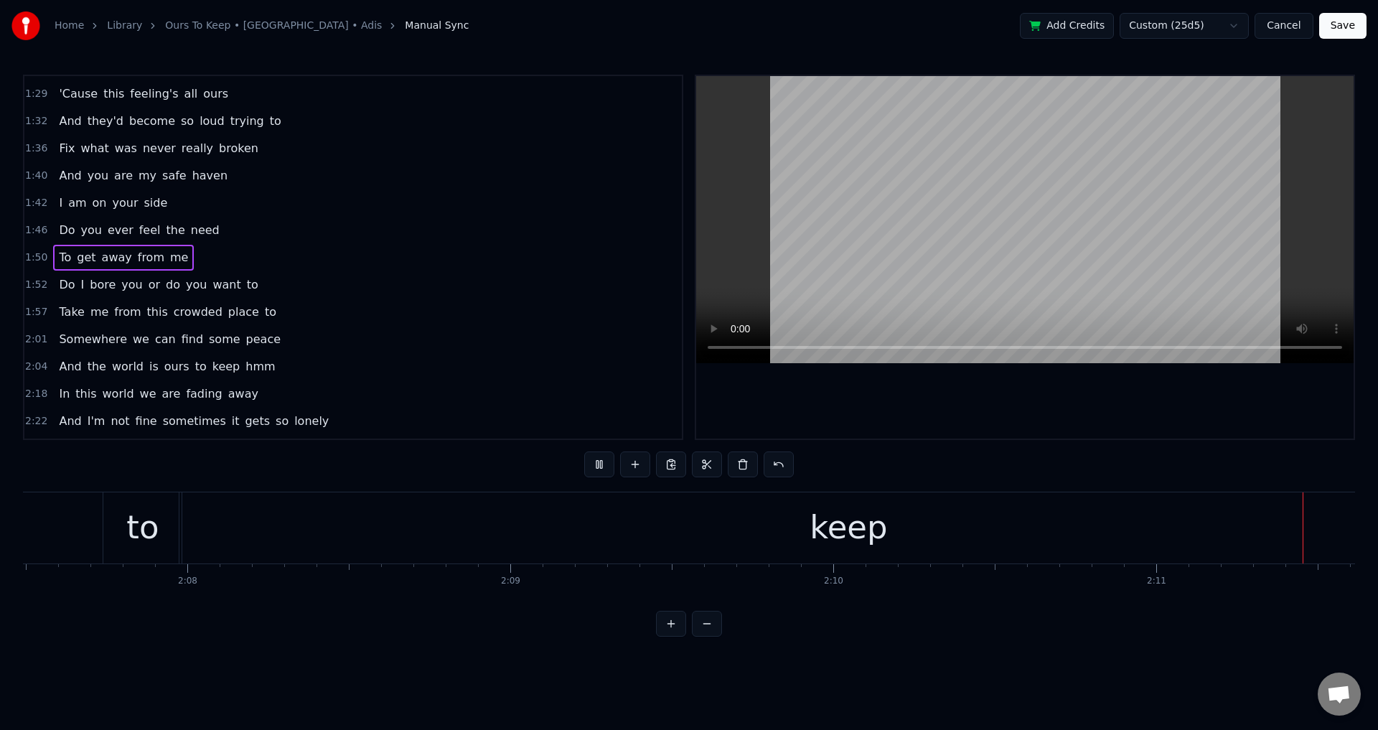
scroll to position [0, 42387]
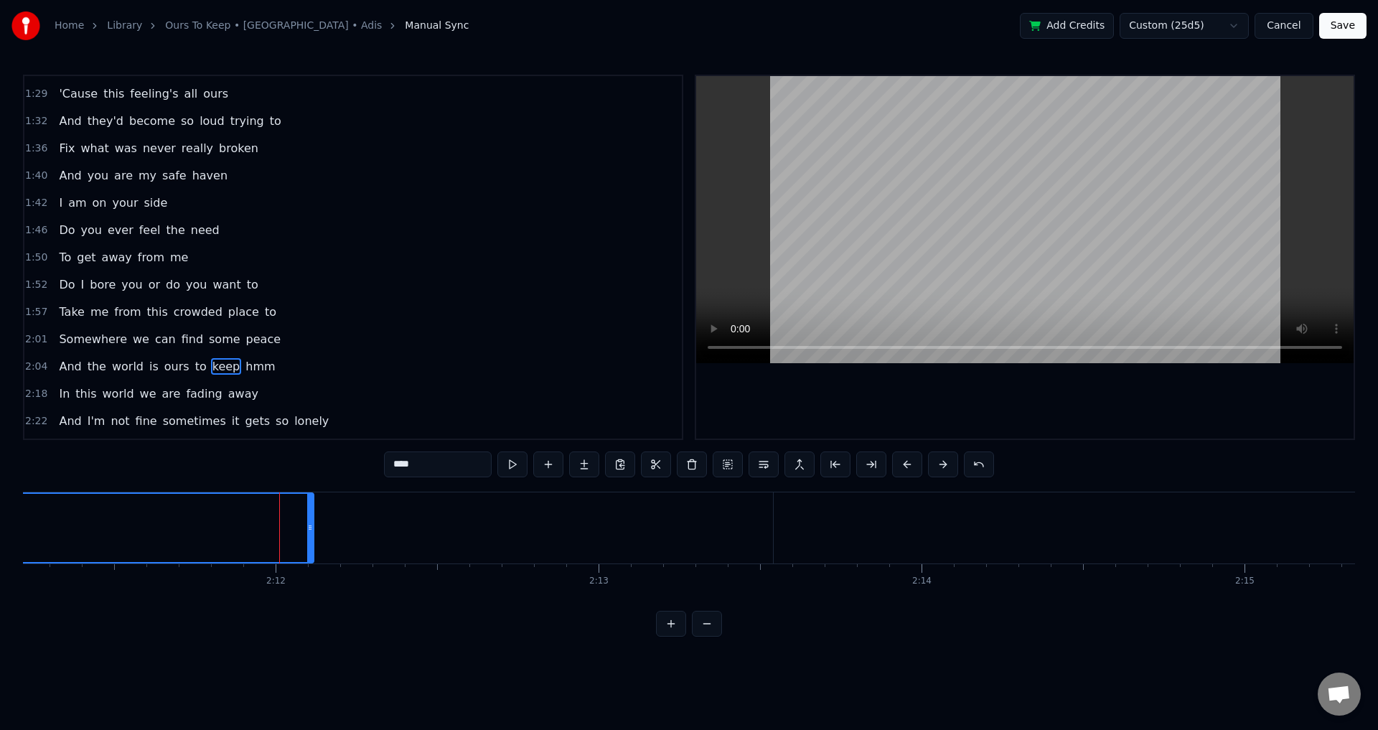
scroll to position [623, 0]
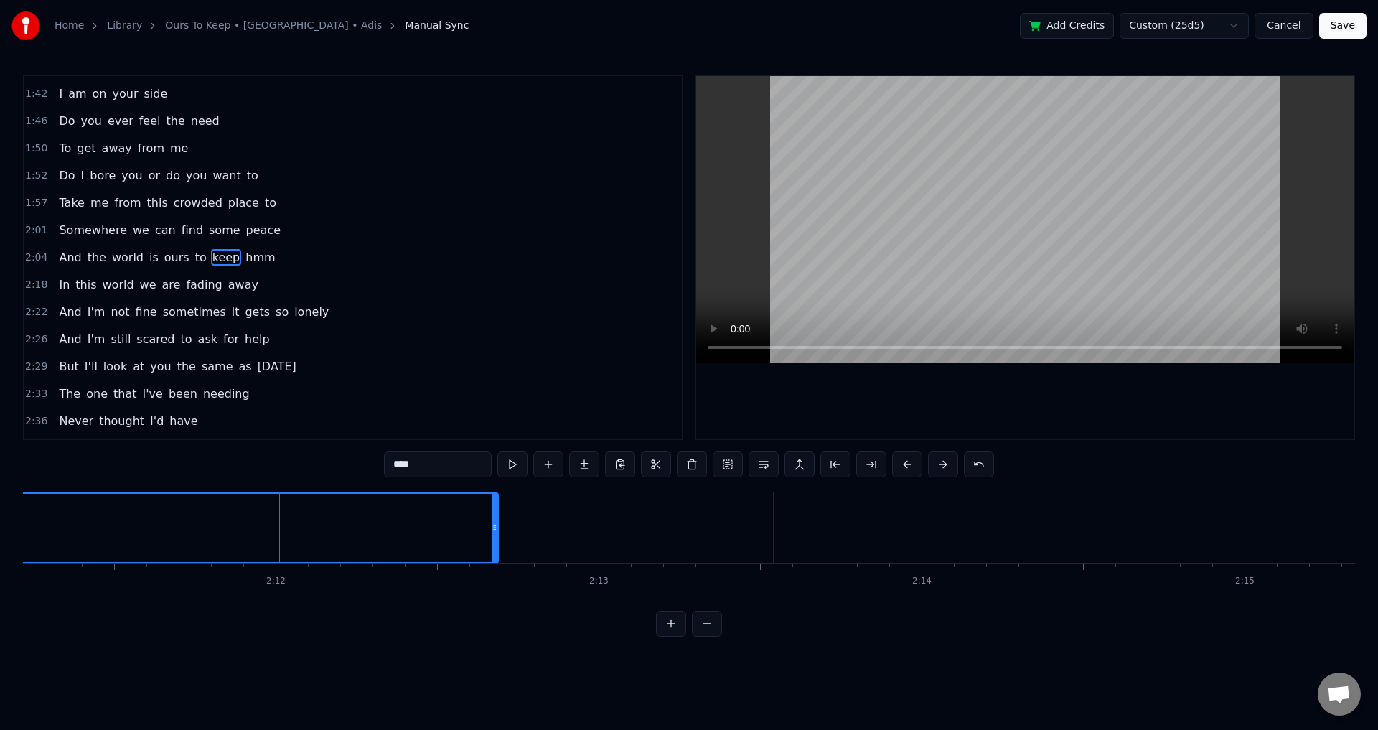
drag, startPoint x: 312, startPoint y: 512, endPoint x: 513, endPoint y: 528, distance: 202.3
click at [497, 528] on div at bounding box center [495, 528] width 6 height 68
click at [993, 394] on div at bounding box center [1025, 257] width 658 height 363
click at [993, 395] on div at bounding box center [1025, 257] width 658 height 363
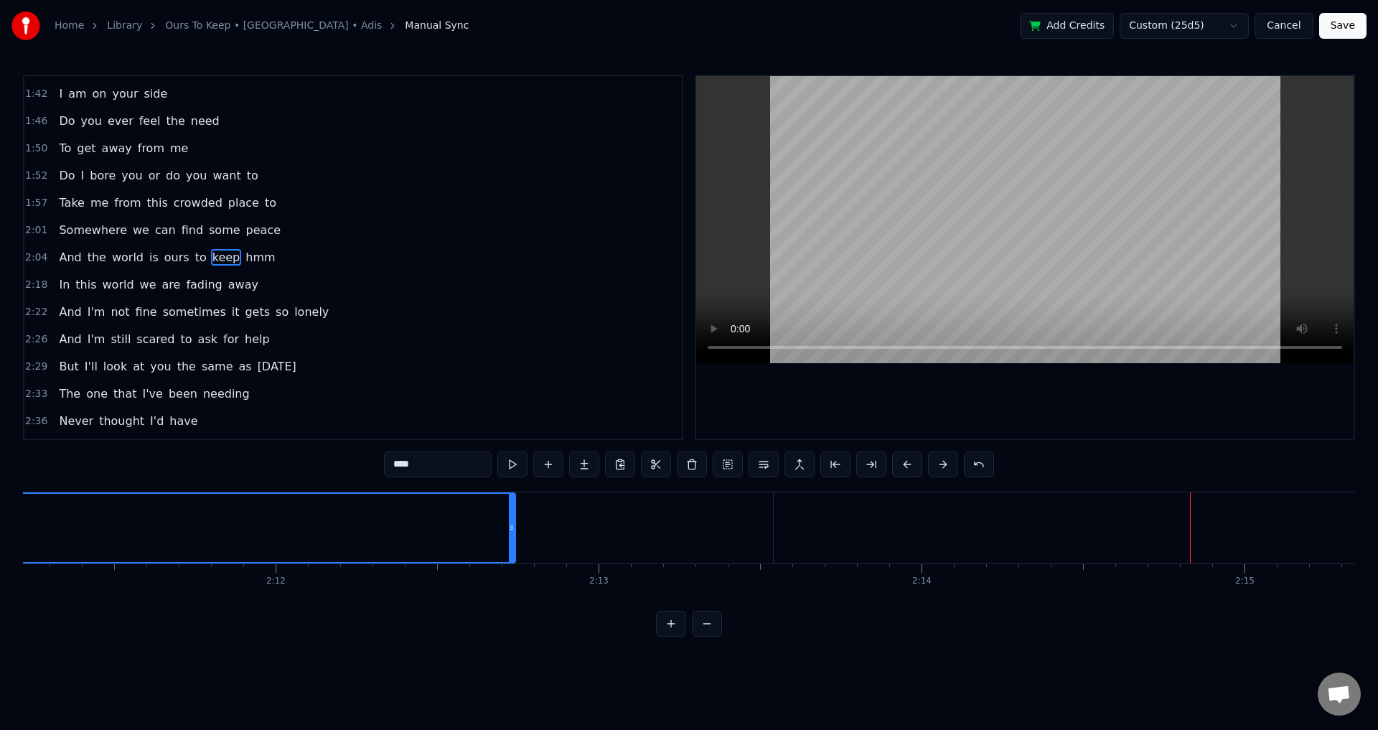
type input "***"
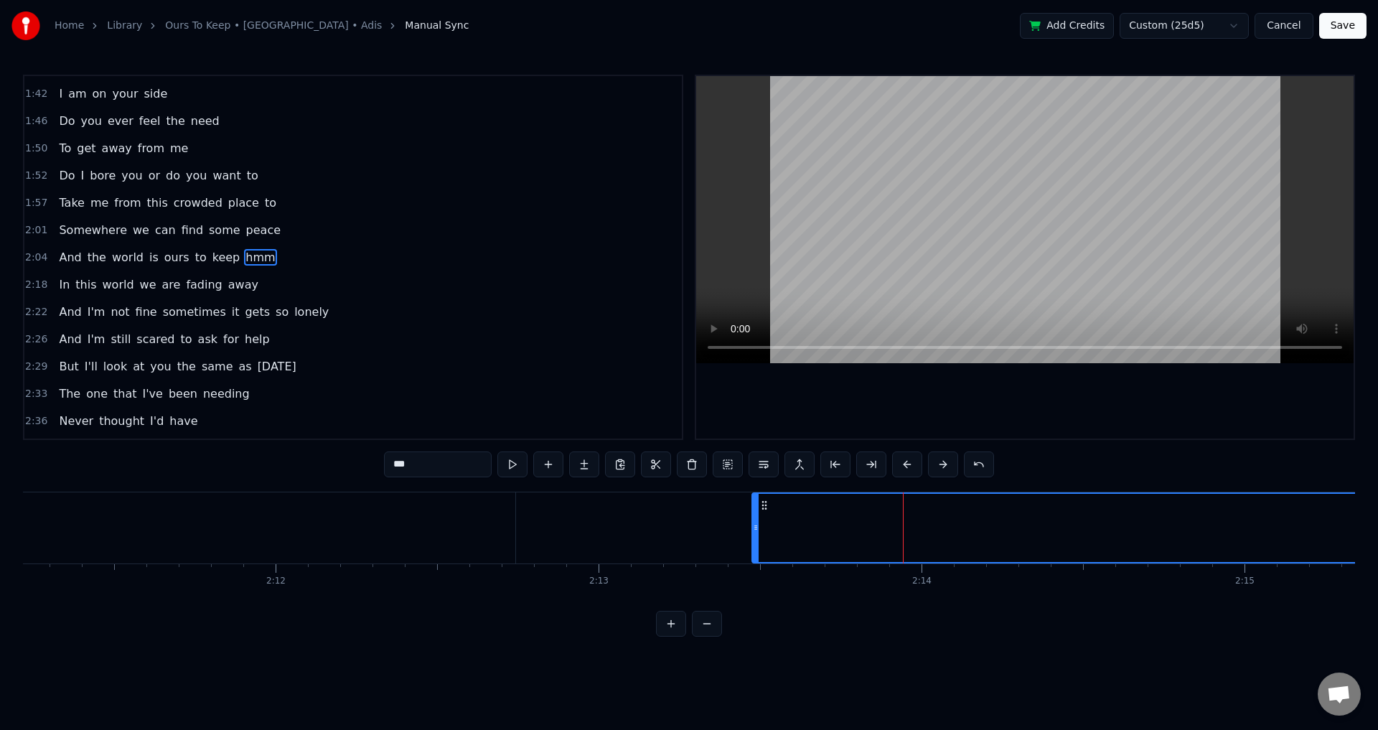
click at [753, 524] on icon at bounding box center [756, 527] width 6 height 11
click at [1127, 404] on div at bounding box center [1025, 257] width 658 height 363
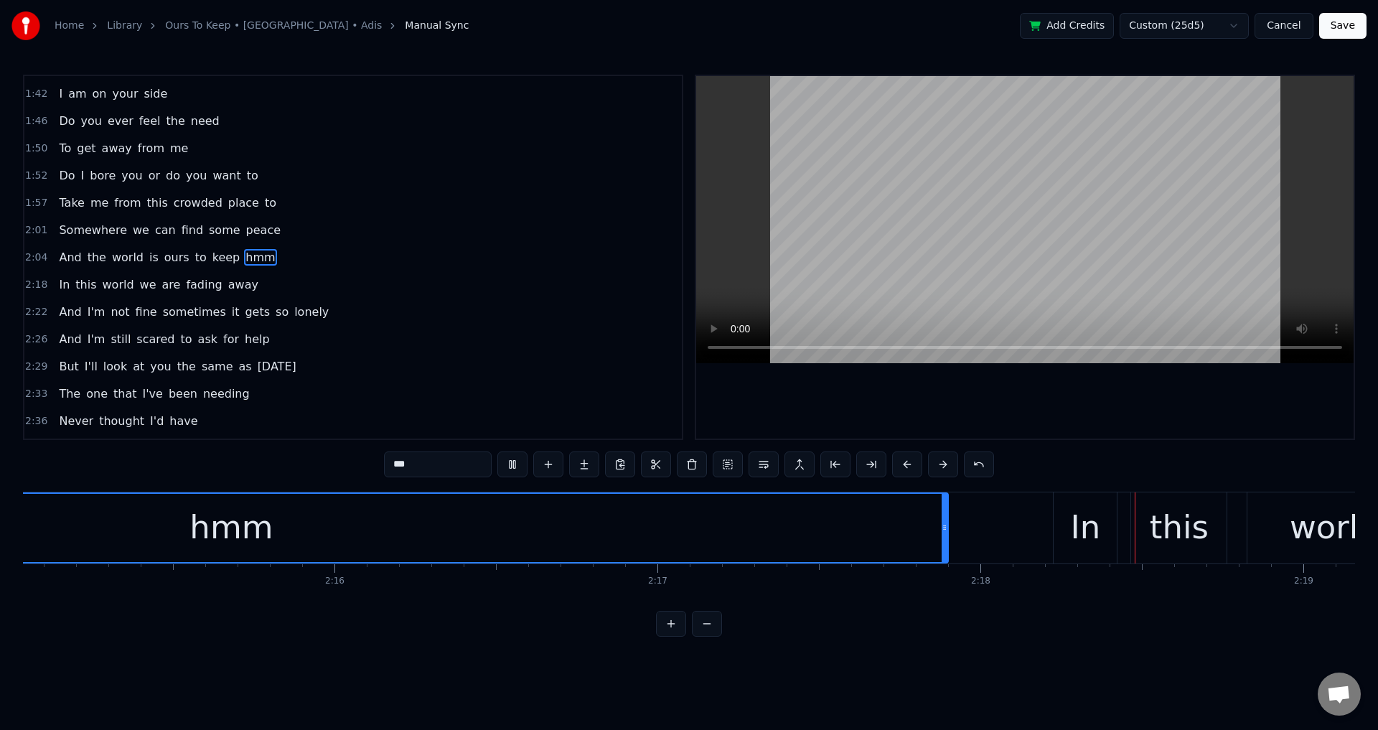
click at [1091, 424] on div at bounding box center [1025, 257] width 658 height 363
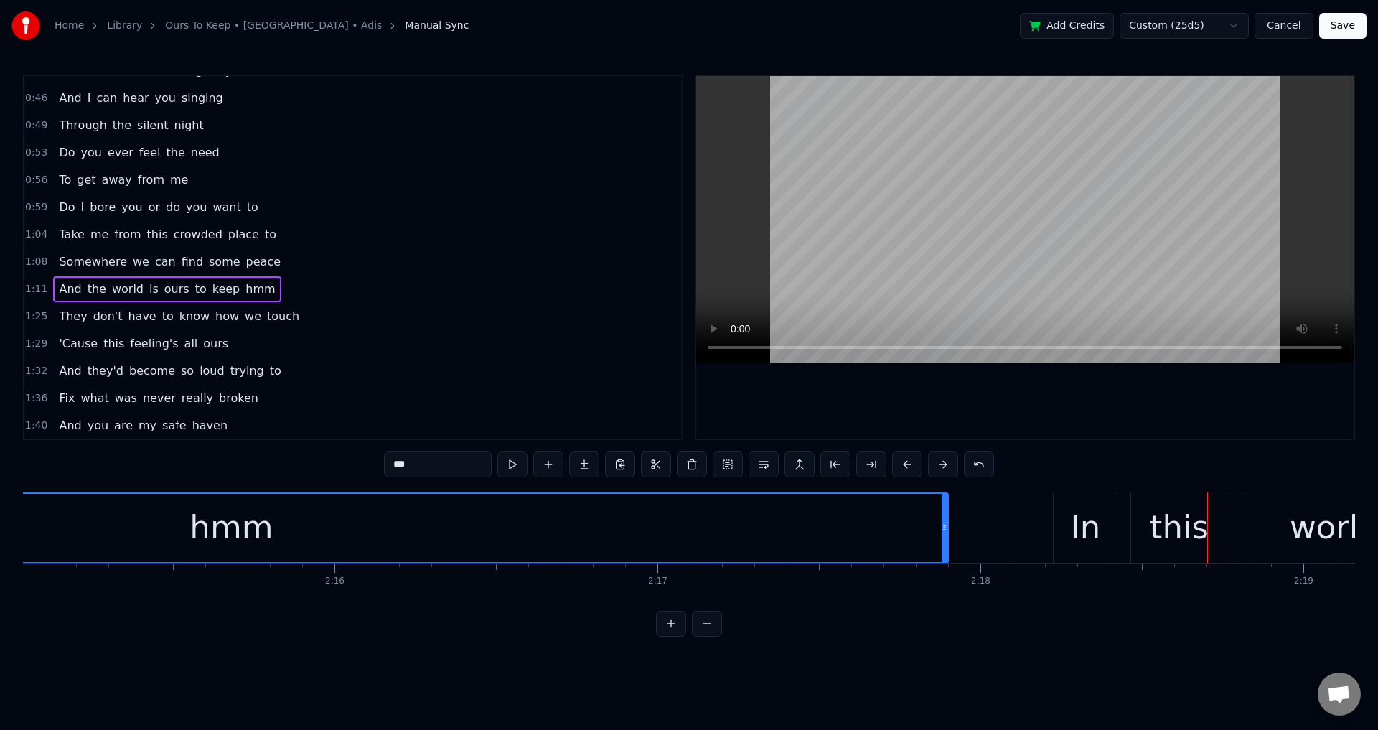
scroll to position [121, 0]
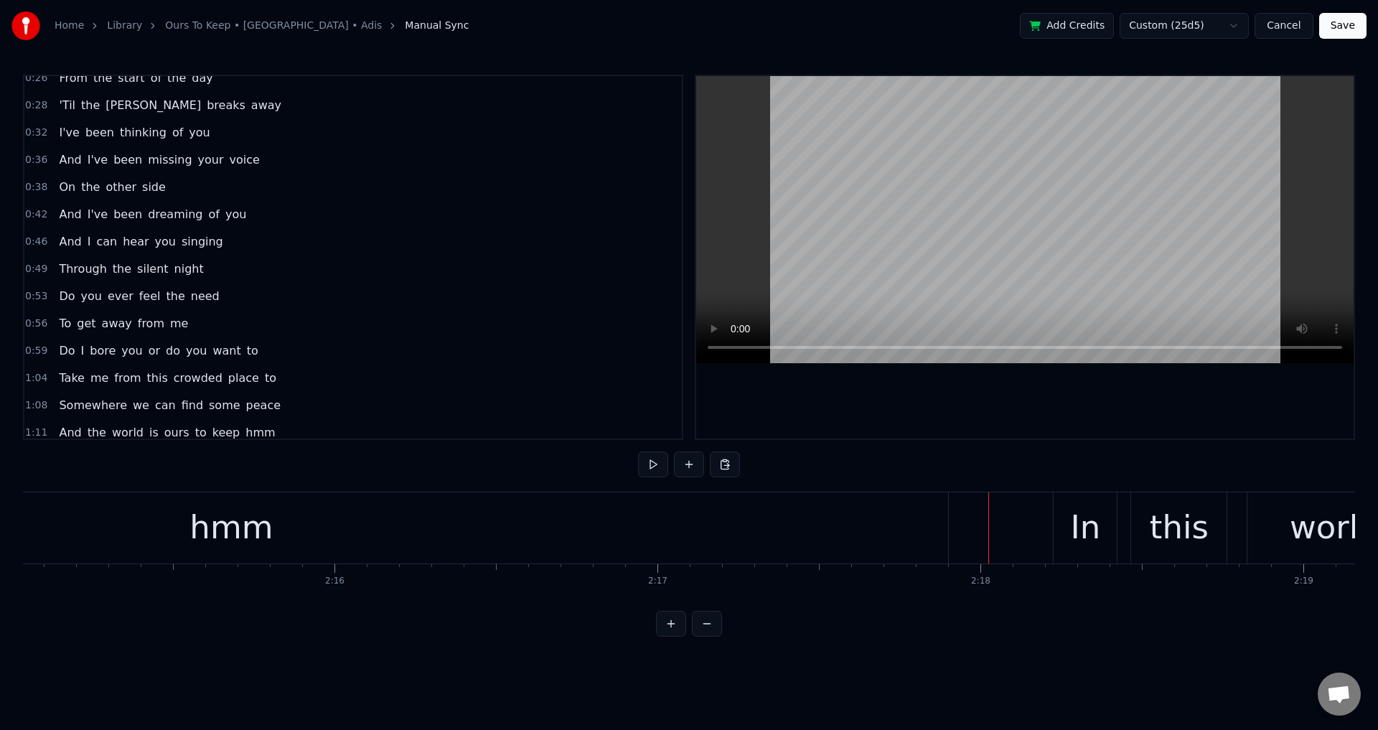
click at [1111, 431] on div at bounding box center [1025, 257] width 658 height 363
click at [1118, 429] on div at bounding box center [1025, 257] width 658 height 363
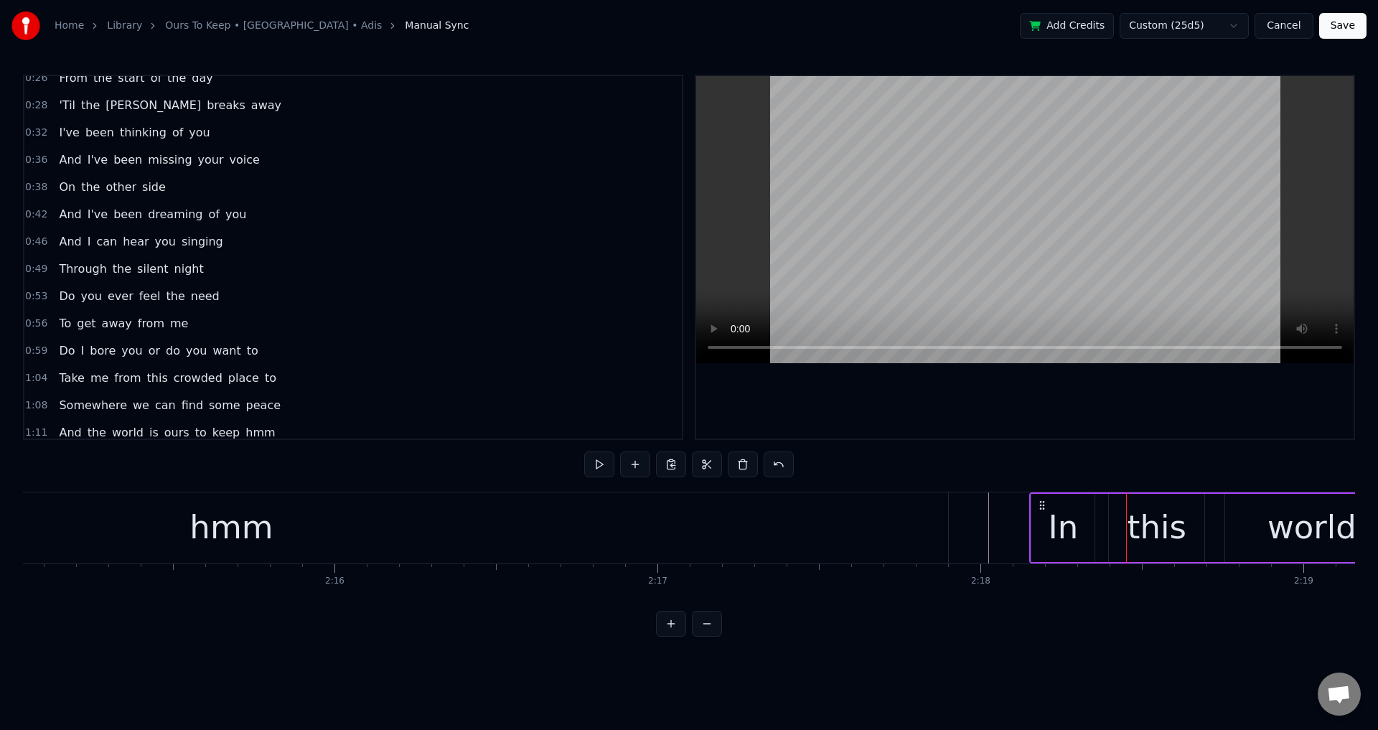
drag, startPoint x: 1065, startPoint y: 503, endPoint x: 1041, endPoint y: 507, distance: 24.7
click at [1041, 504] on icon at bounding box center [1042, 505] width 11 height 11
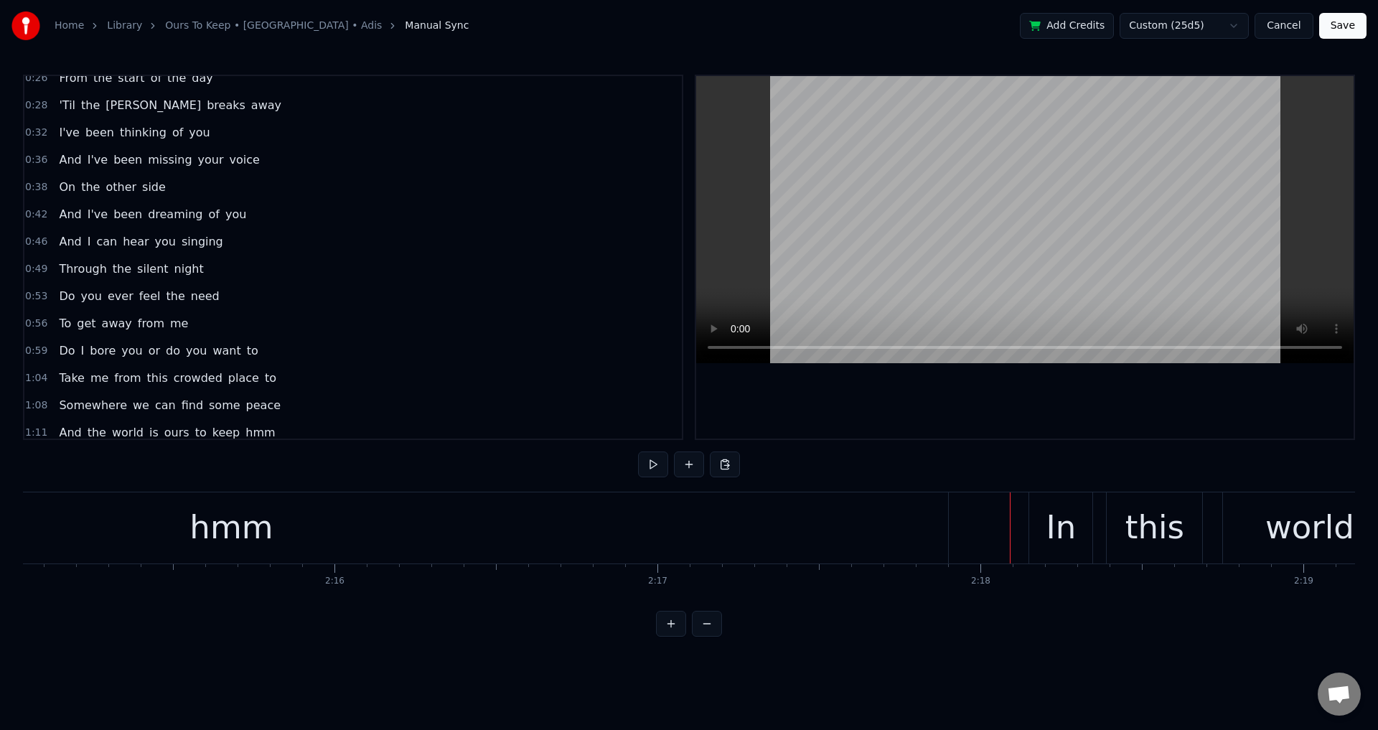
click at [1114, 413] on div at bounding box center [1025, 257] width 658 height 363
click at [1120, 425] on div at bounding box center [1025, 257] width 658 height 363
click at [1115, 552] on div "this" at bounding box center [1154, 527] width 95 height 71
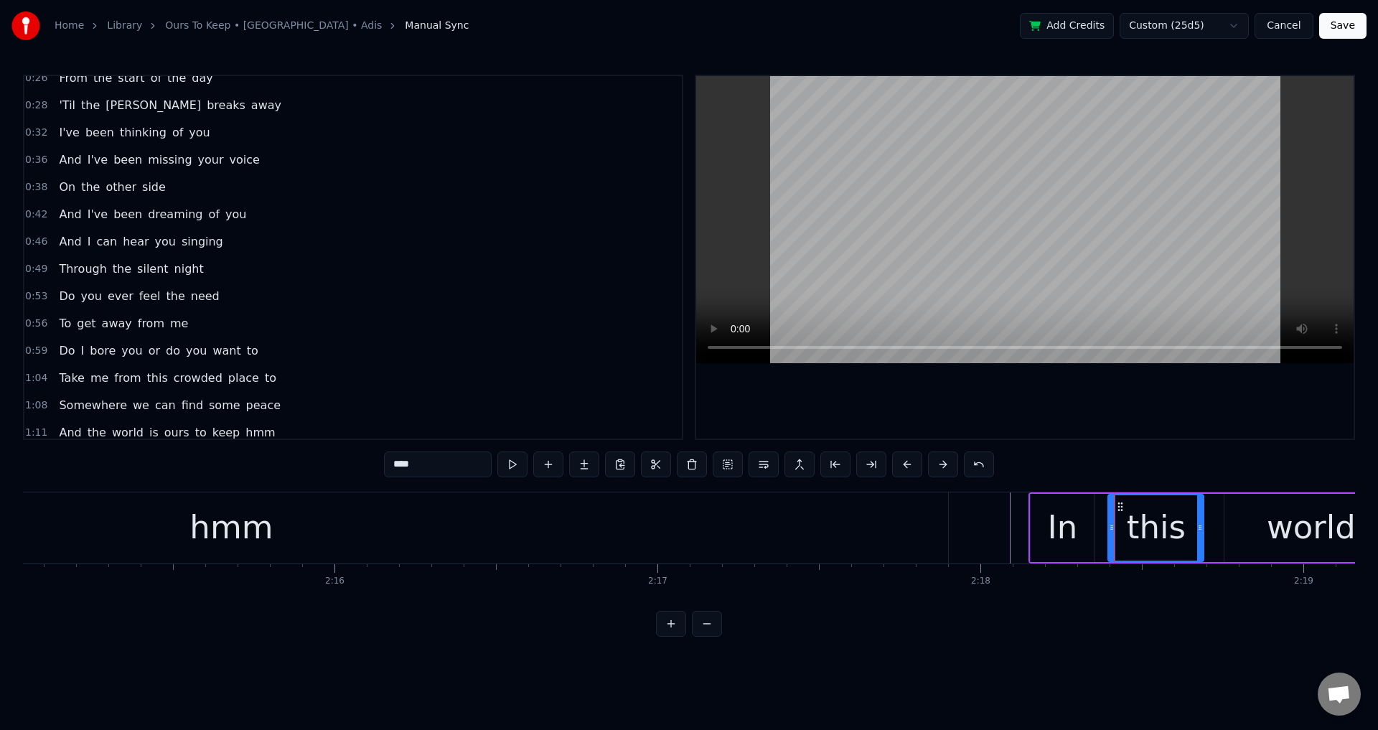
scroll to position [650, 0]
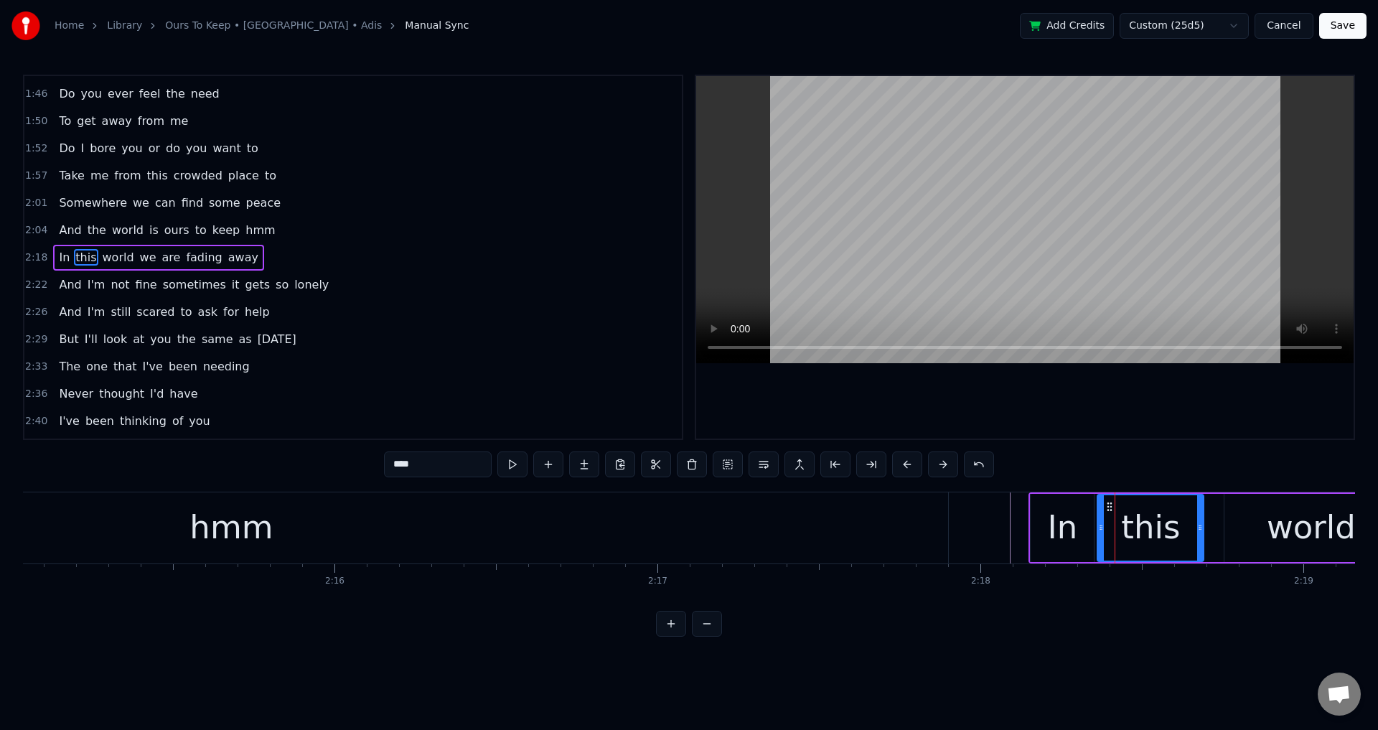
drag, startPoint x: 1111, startPoint y: 533, endPoint x: 1100, endPoint y: 532, distance: 11.5
click at [1100, 532] on icon at bounding box center [1101, 527] width 6 height 11
click at [1288, 522] on div "world" at bounding box center [1311, 527] width 89 height 49
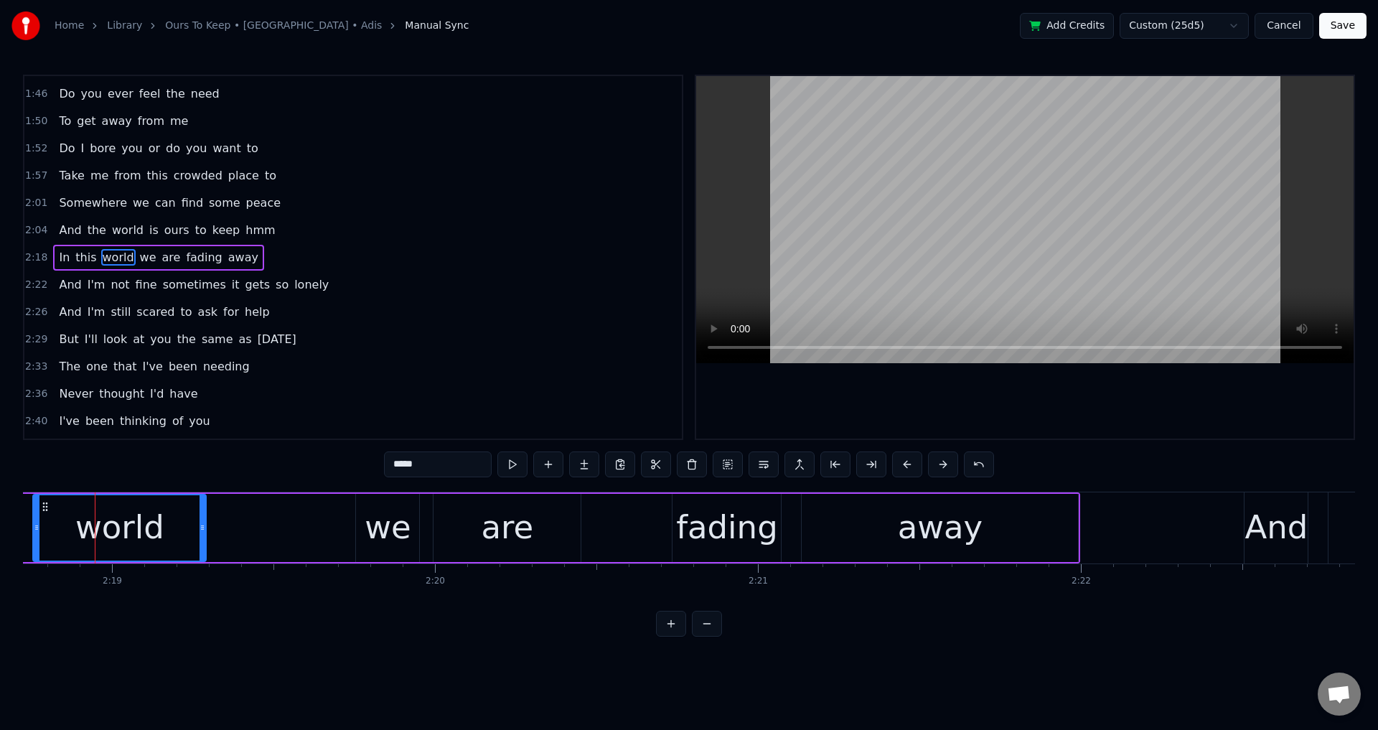
scroll to position [0, 44534]
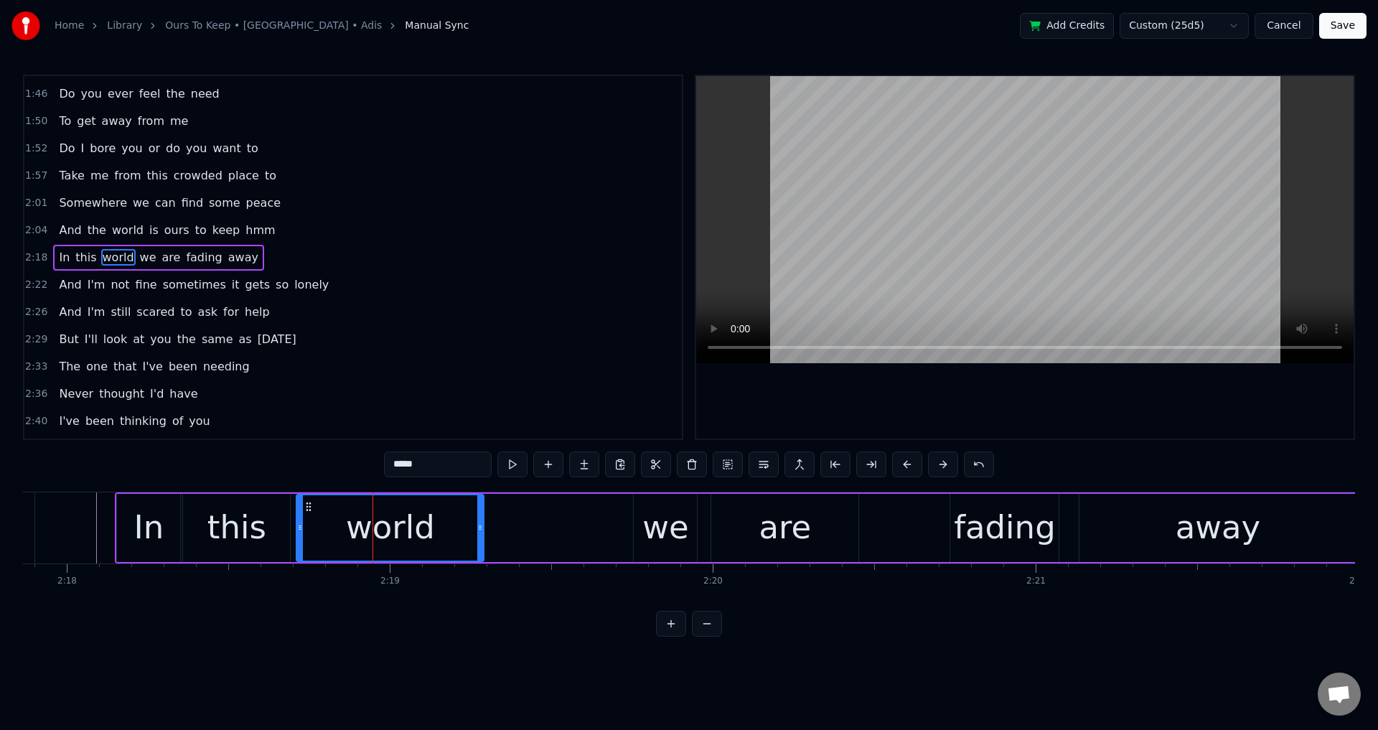
drag, startPoint x: 314, startPoint y: 525, endPoint x: 299, endPoint y: 527, distance: 14.4
click at [299, 527] on icon at bounding box center [300, 527] width 6 height 11
click at [306, 532] on icon at bounding box center [304, 527] width 6 height 11
click at [281, 530] on div "this" at bounding box center [236, 528] width 107 height 68
type input "****"
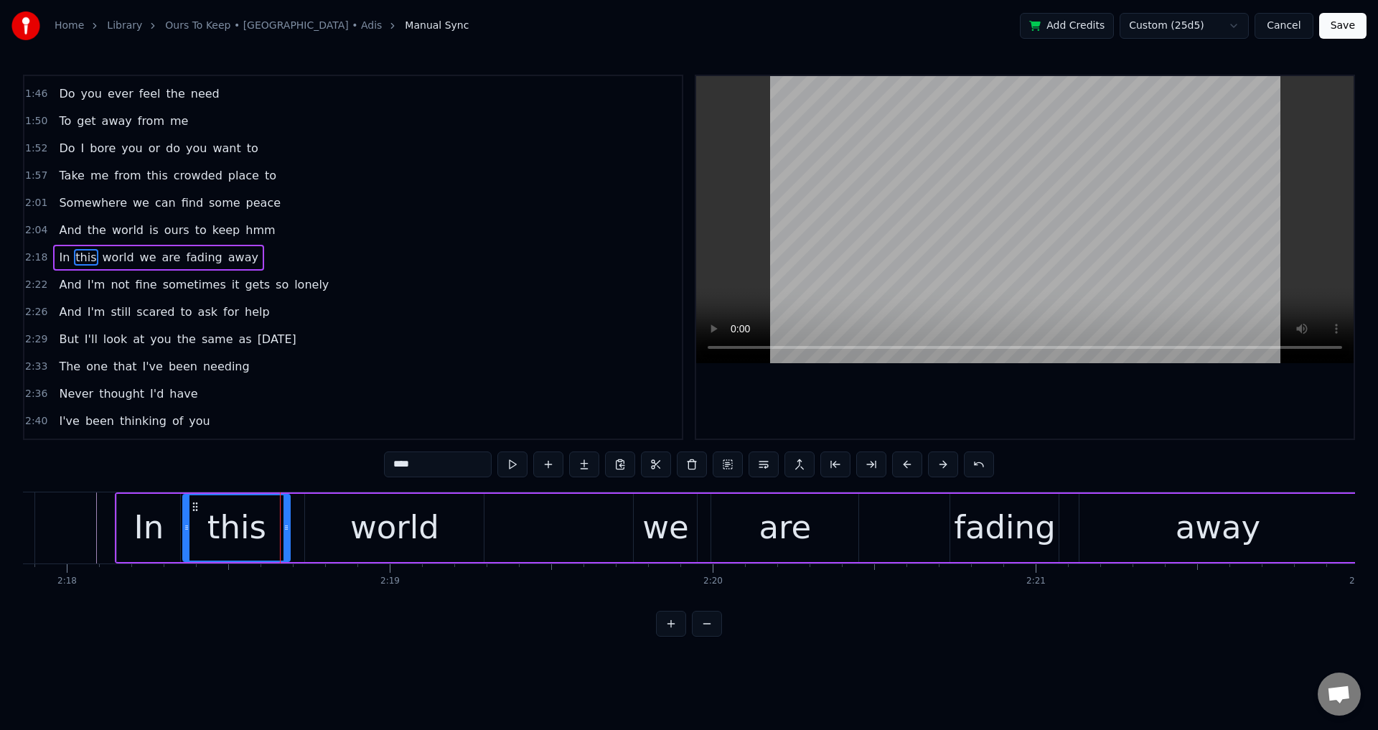
drag, startPoint x: 287, startPoint y: 523, endPoint x: 304, endPoint y: 527, distance: 17.1
click at [289, 527] on icon at bounding box center [287, 527] width 6 height 11
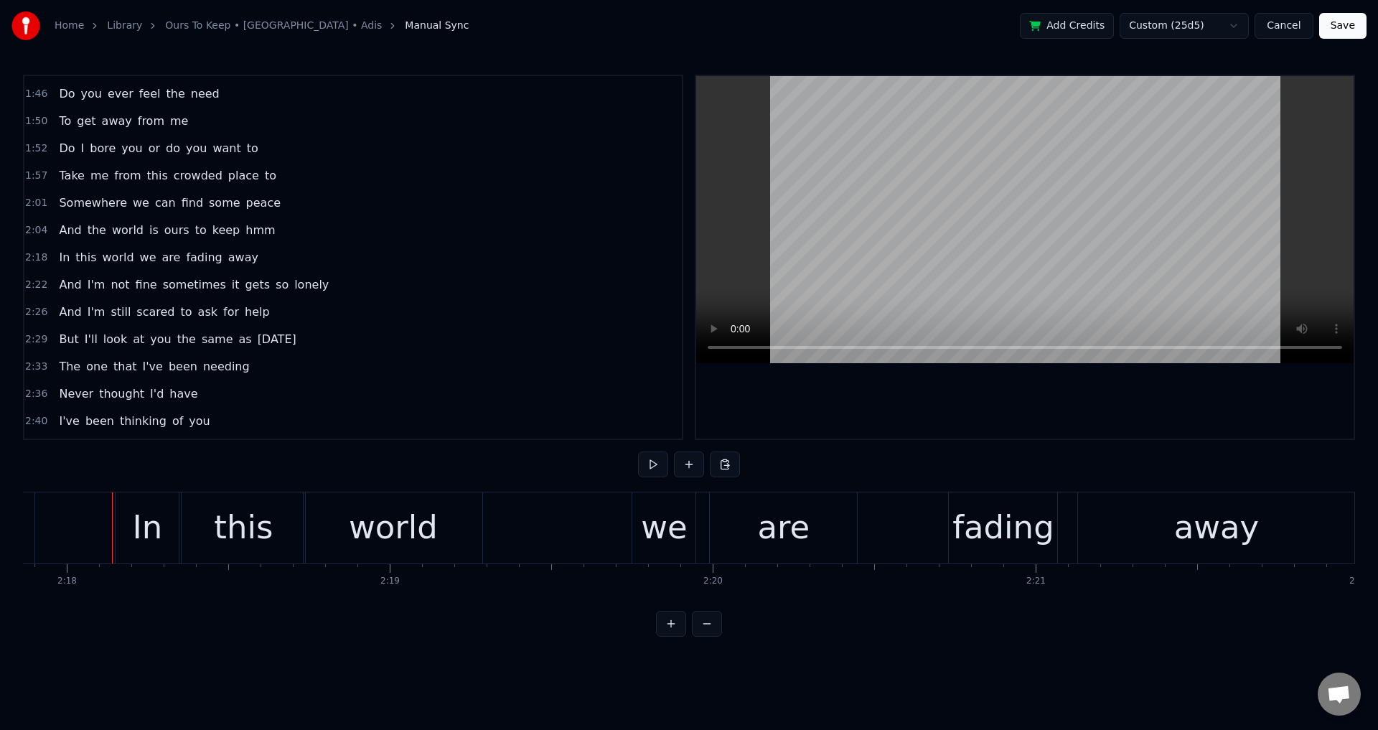
click at [998, 394] on div at bounding box center [1025, 257] width 658 height 363
click at [1030, 410] on div at bounding box center [1025, 257] width 658 height 363
click at [705, 533] on div "In this world we are fading away" at bounding box center [736, 527] width 1243 height 71
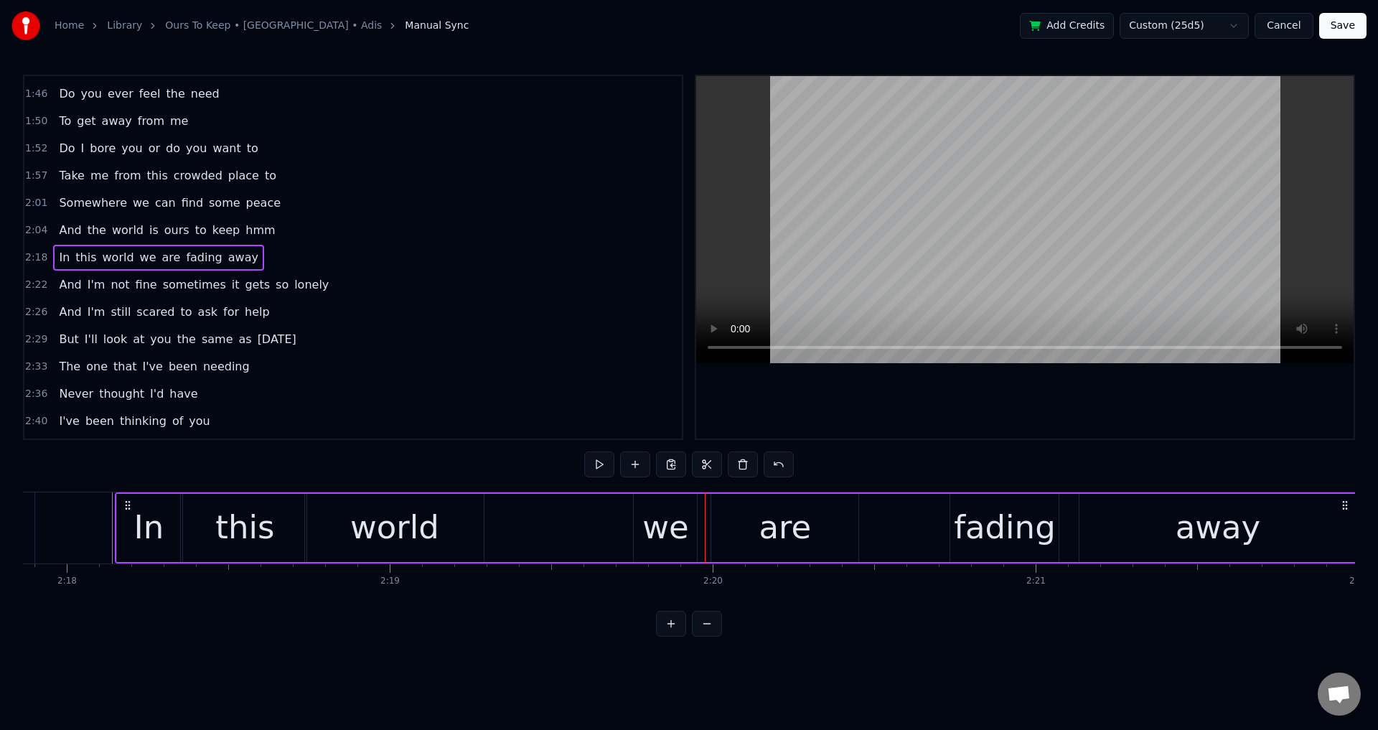
click at [594, 533] on div "In this world we are fading away" at bounding box center [736, 527] width 1243 height 71
click at [936, 412] on div at bounding box center [1025, 257] width 658 height 363
click at [653, 530] on div "we" at bounding box center [665, 527] width 47 height 49
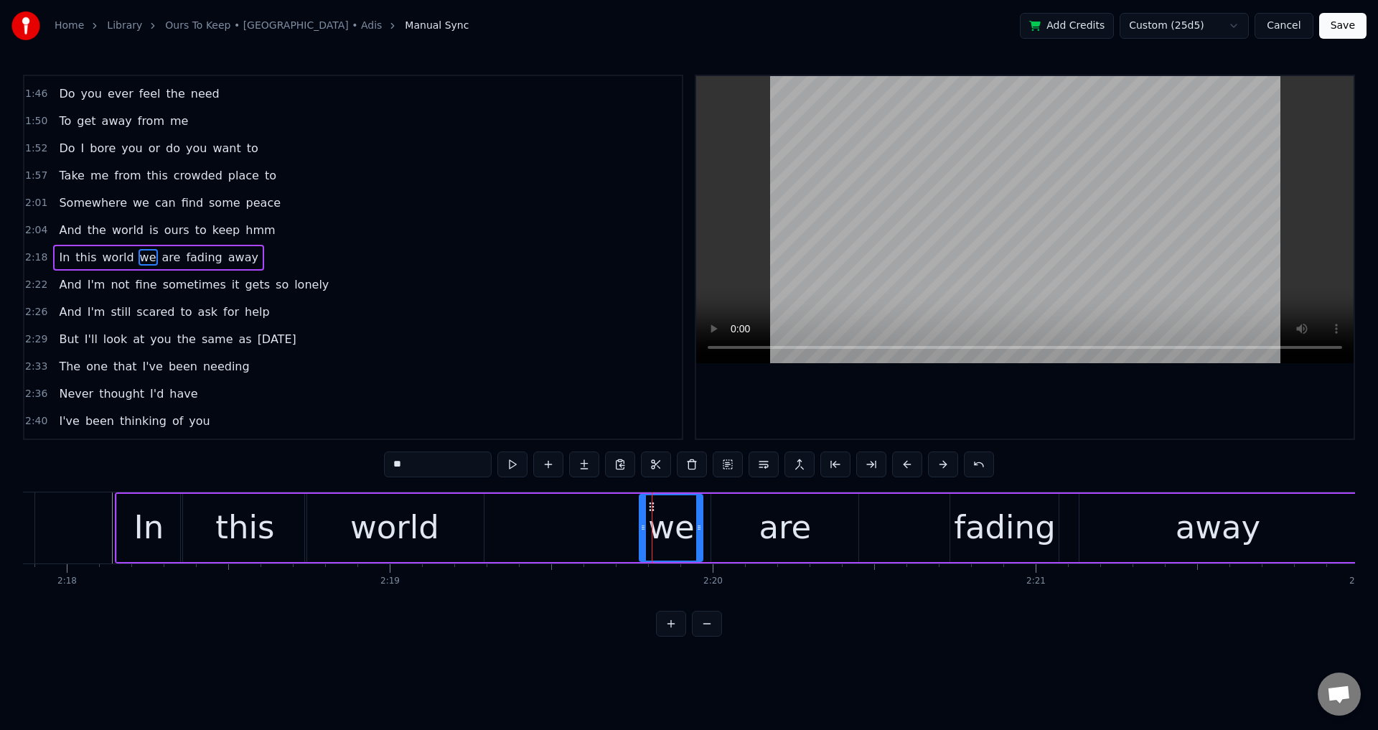
click at [650, 506] on icon at bounding box center [651, 506] width 11 height 11
click at [625, 508] on div "In this world we are fading away" at bounding box center [736, 527] width 1243 height 71
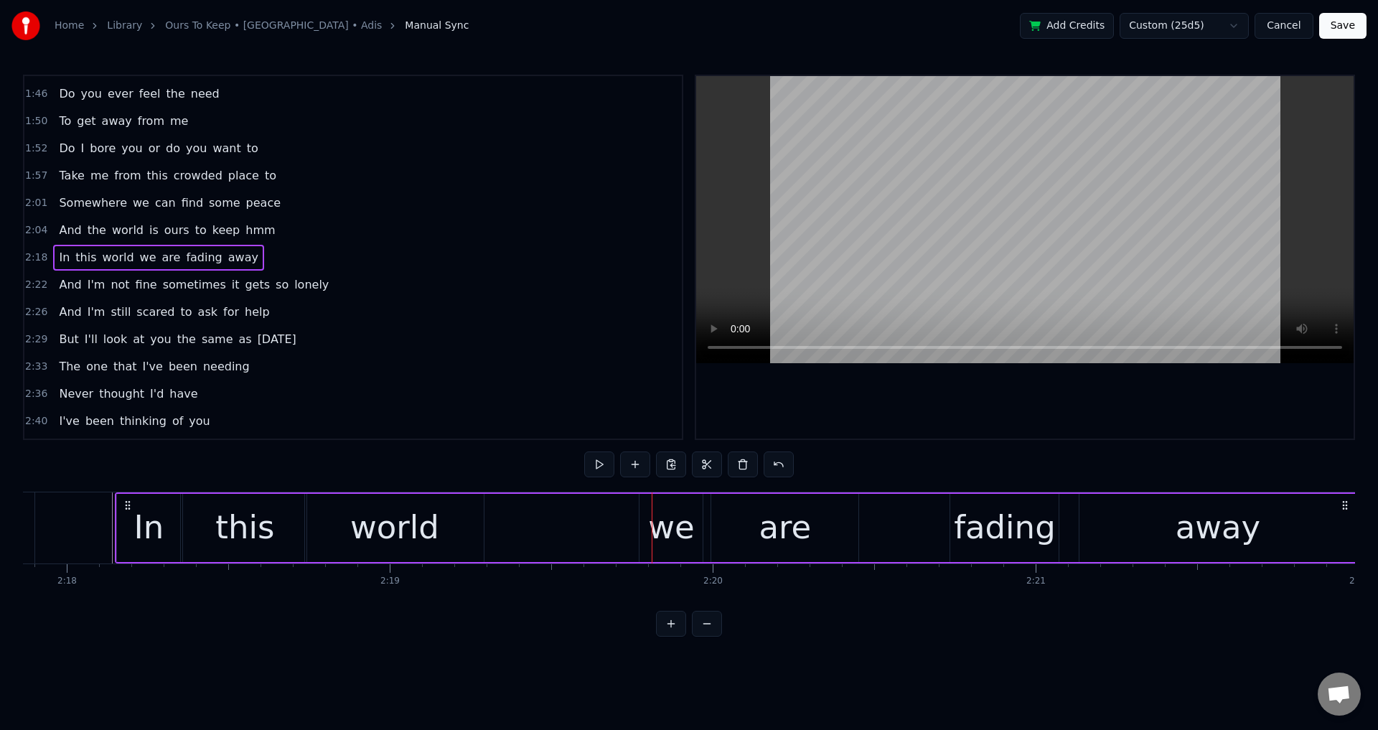
click at [948, 432] on div at bounding box center [1025, 257] width 658 height 363
click at [950, 430] on div at bounding box center [1025, 257] width 658 height 363
click at [657, 556] on div "we" at bounding box center [671, 528] width 63 height 68
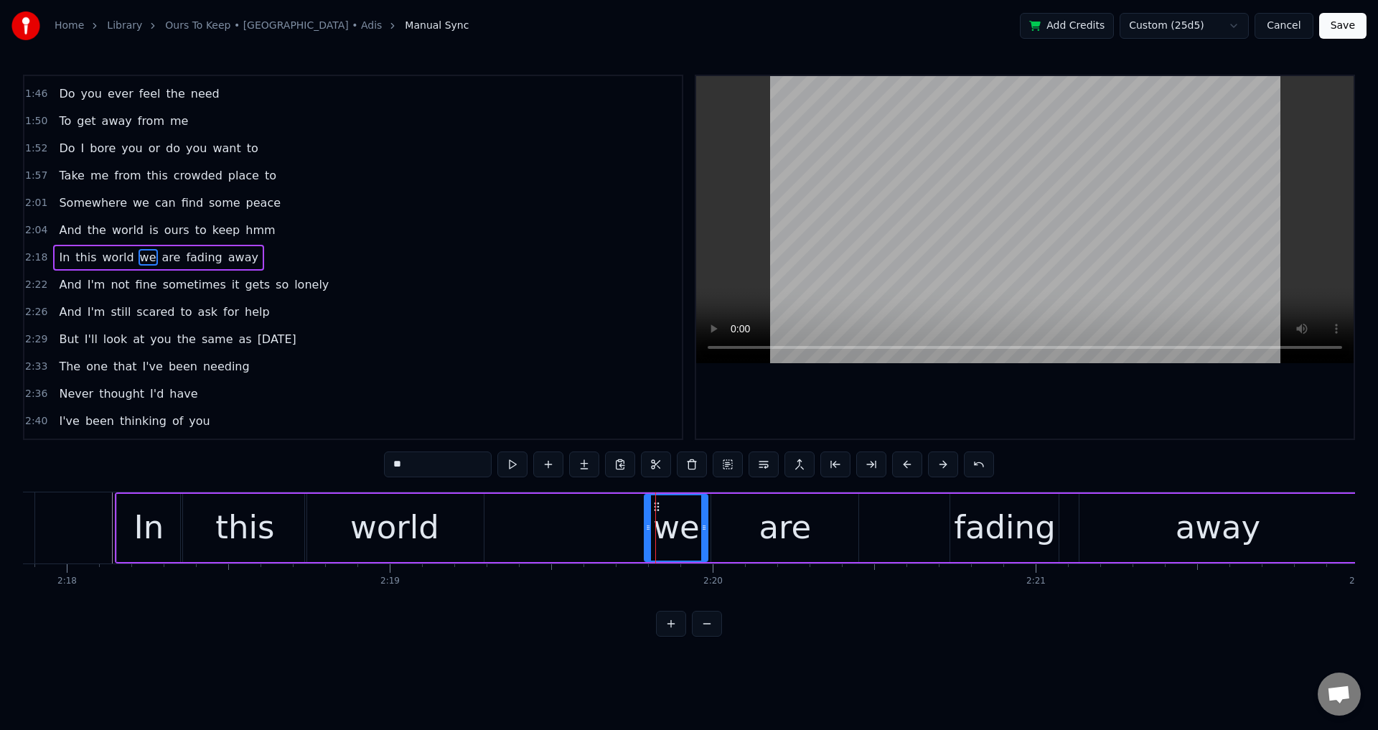
click at [659, 510] on icon at bounding box center [656, 506] width 11 height 11
click at [594, 520] on div "In this world we are fading away" at bounding box center [736, 527] width 1243 height 71
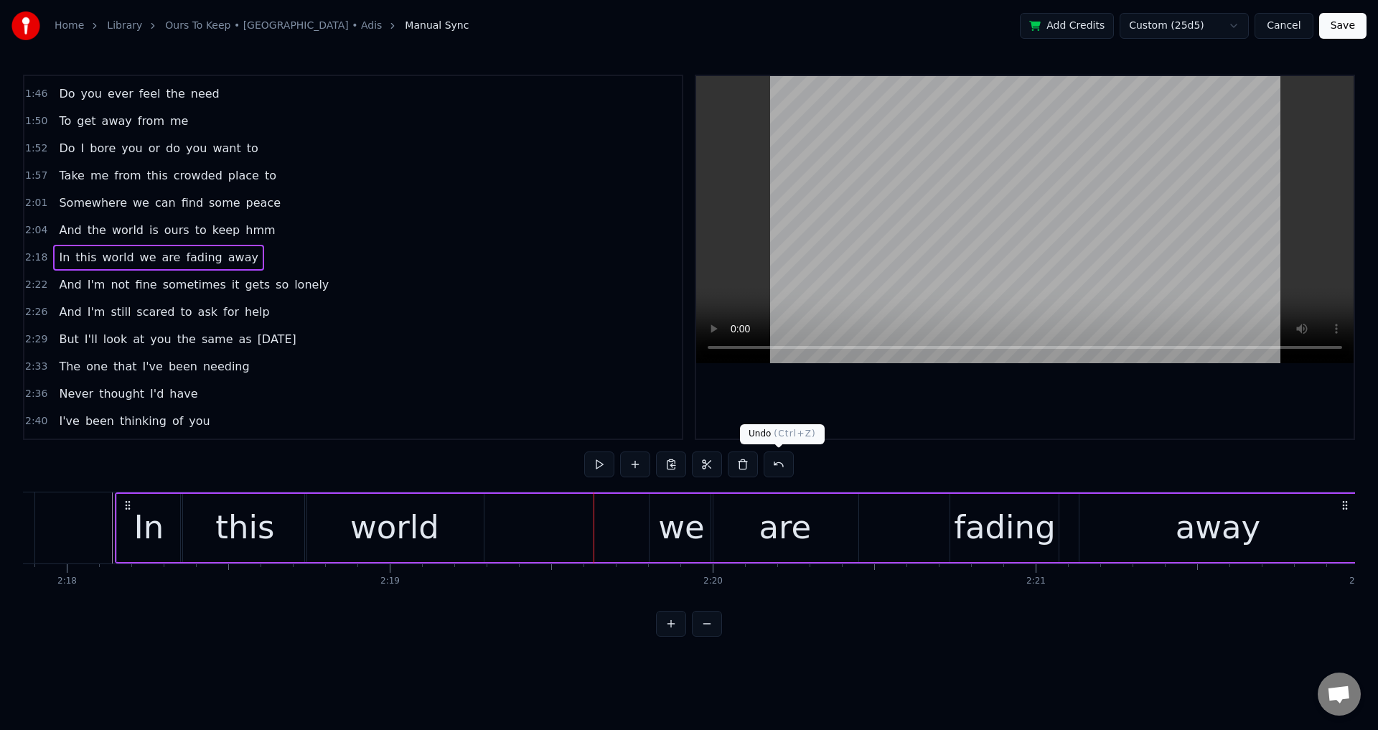
click at [1005, 408] on div at bounding box center [1025, 257] width 658 height 363
click at [1005, 411] on div at bounding box center [1025, 257] width 658 height 363
click at [1110, 518] on div "away" at bounding box center [1218, 528] width 276 height 68
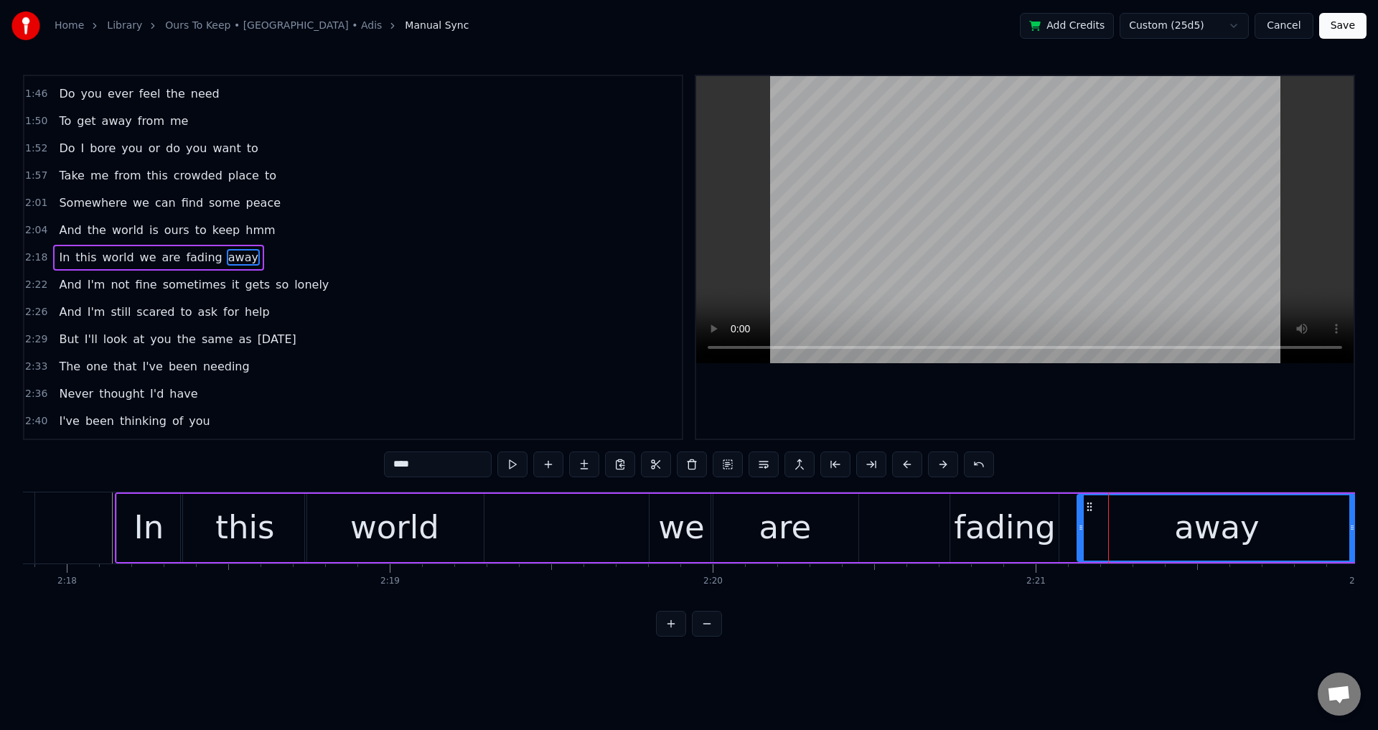
click at [1082, 527] on icon at bounding box center [1081, 527] width 6 height 11
click at [1058, 527] on div "fading" at bounding box center [1004, 528] width 108 height 68
type input "******"
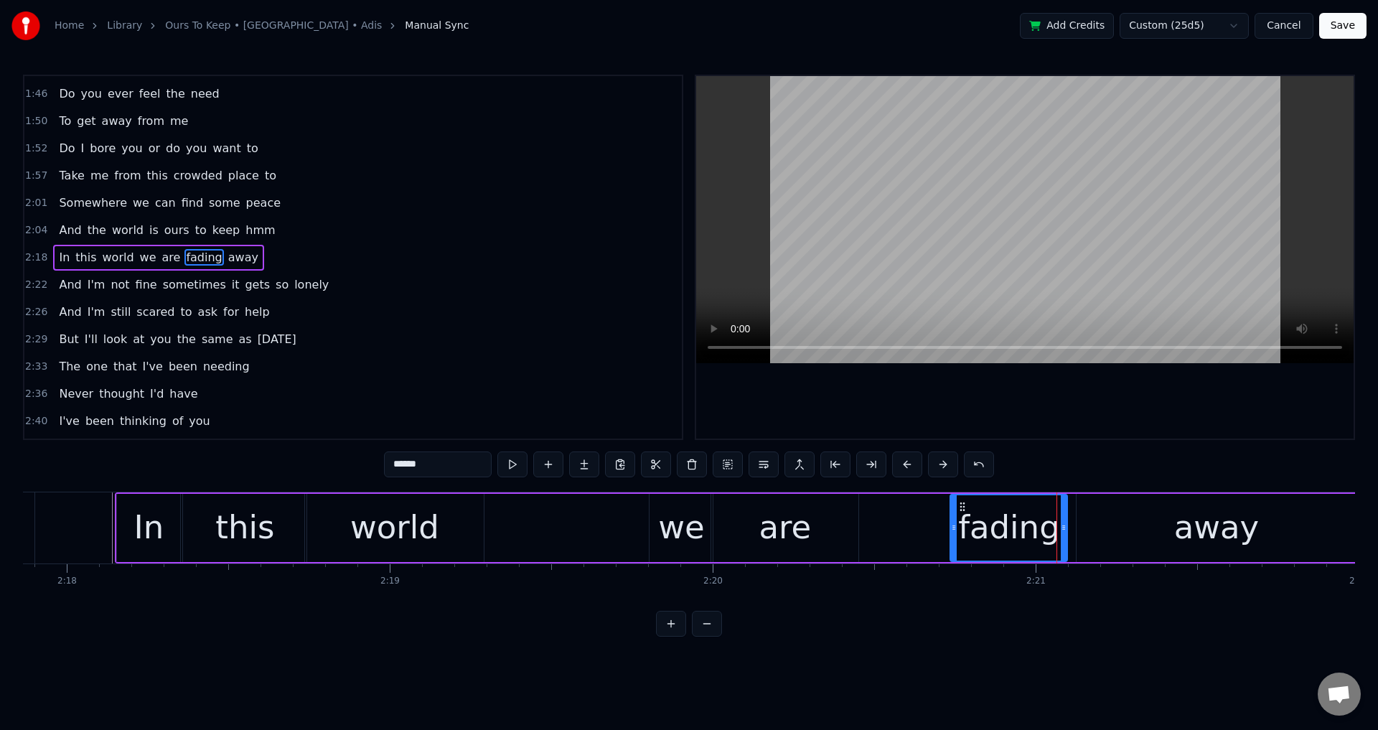
drag, startPoint x: 1055, startPoint y: 525, endPoint x: 1074, endPoint y: 526, distance: 18.7
click at [1067, 526] on icon at bounding box center [1064, 527] width 6 height 11
click at [609, 534] on div "In this world we are fading away" at bounding box center [736, 527] width 1243 height 71
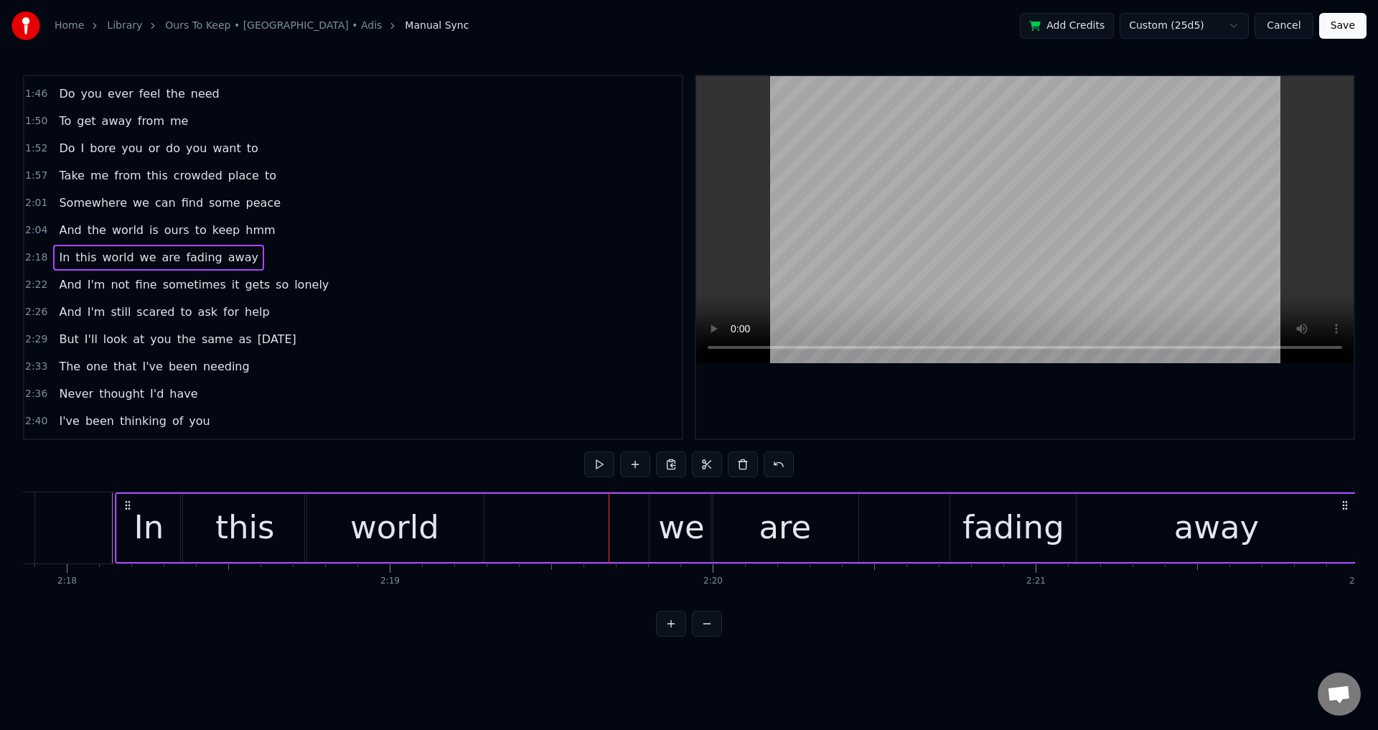
click at [1072, 392] on div at bounding box center [1025, 257] width 658 height 363
click at [1149, 405] on div at bounding box center [1025, 257] width 658 height 363
click at [747, 545] on div "are" at bounding box center [784, 528] width 147 height 68
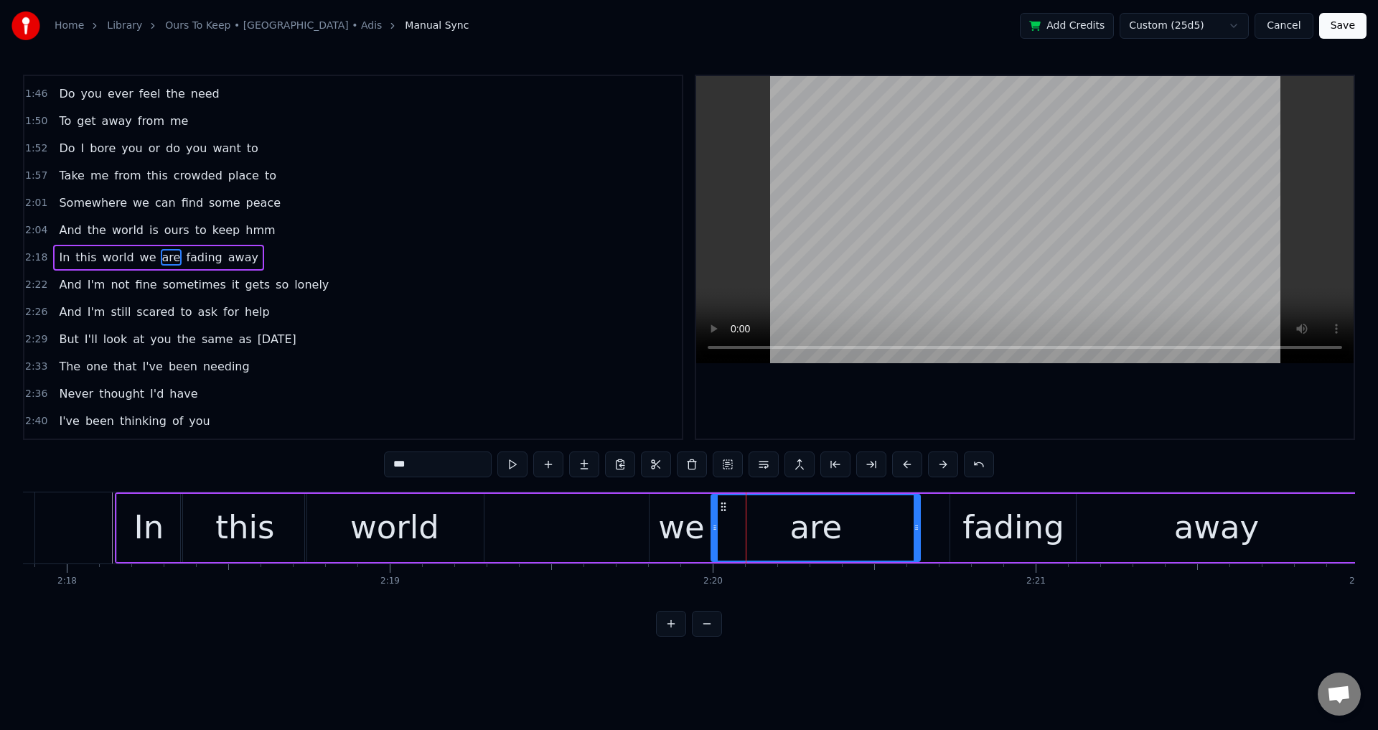
drag, startPoint x: 860, startPoint y: 528, endPoint x: 772, endPoint y: 537, distance: 88.8
click at [920, 548] on div at bounding box center [917, 527] width 6 height 65
click at [705, 518] on div "we" at bounding box center [681, 528] width 63 height 68
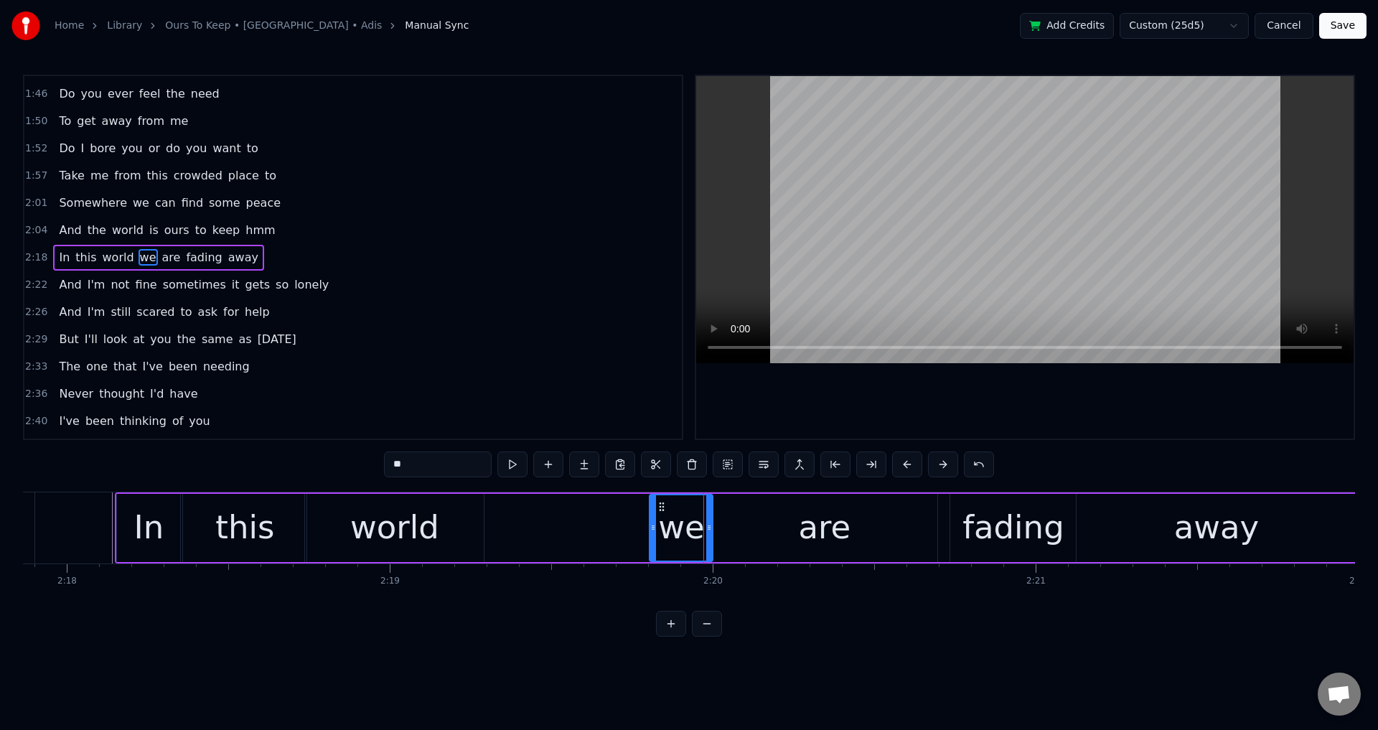
click at [1040, 433] on div at bounding box center [1025, 257] width 658 height 363
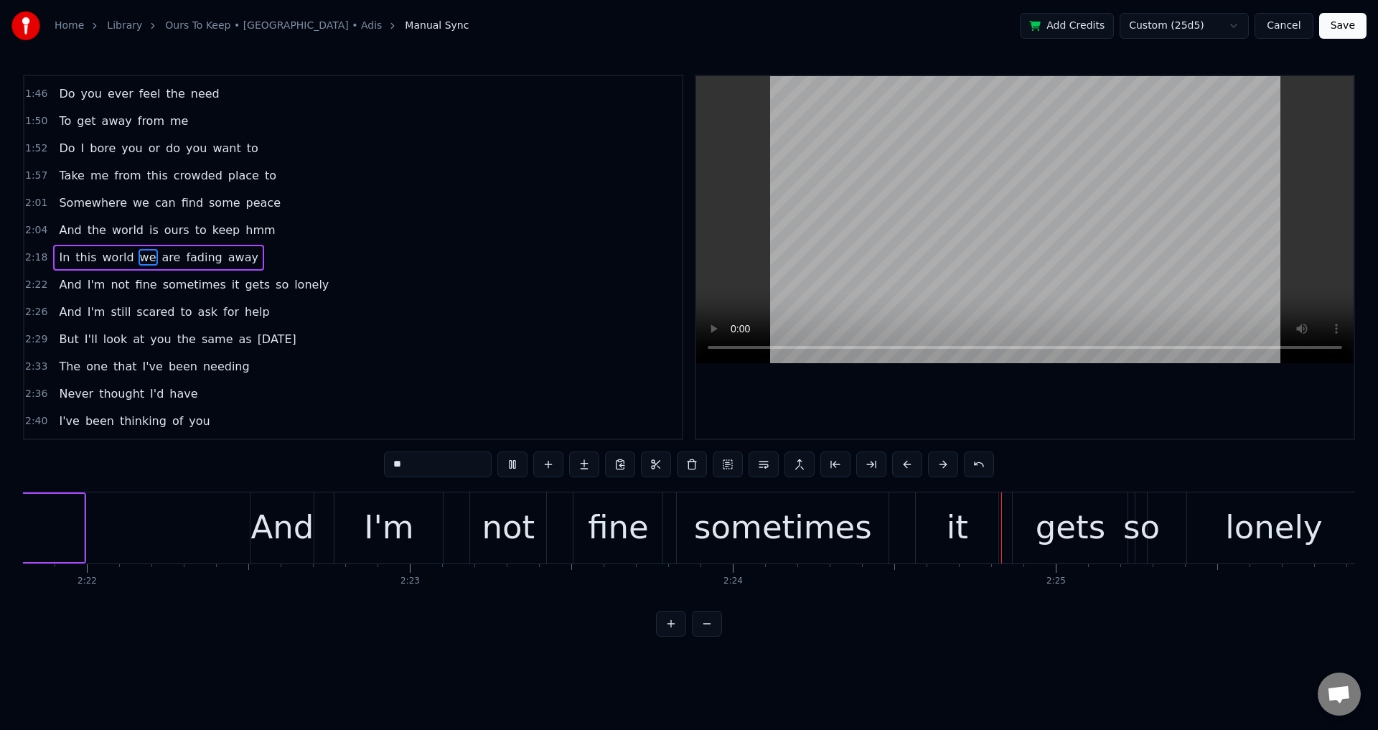
click at [1071, 432] on div at bounding box center [1025, 257] width 658 height 363
click at [297, 546] on div "And" at bounding box center [282, 527] width 63 height 49
type input "***"
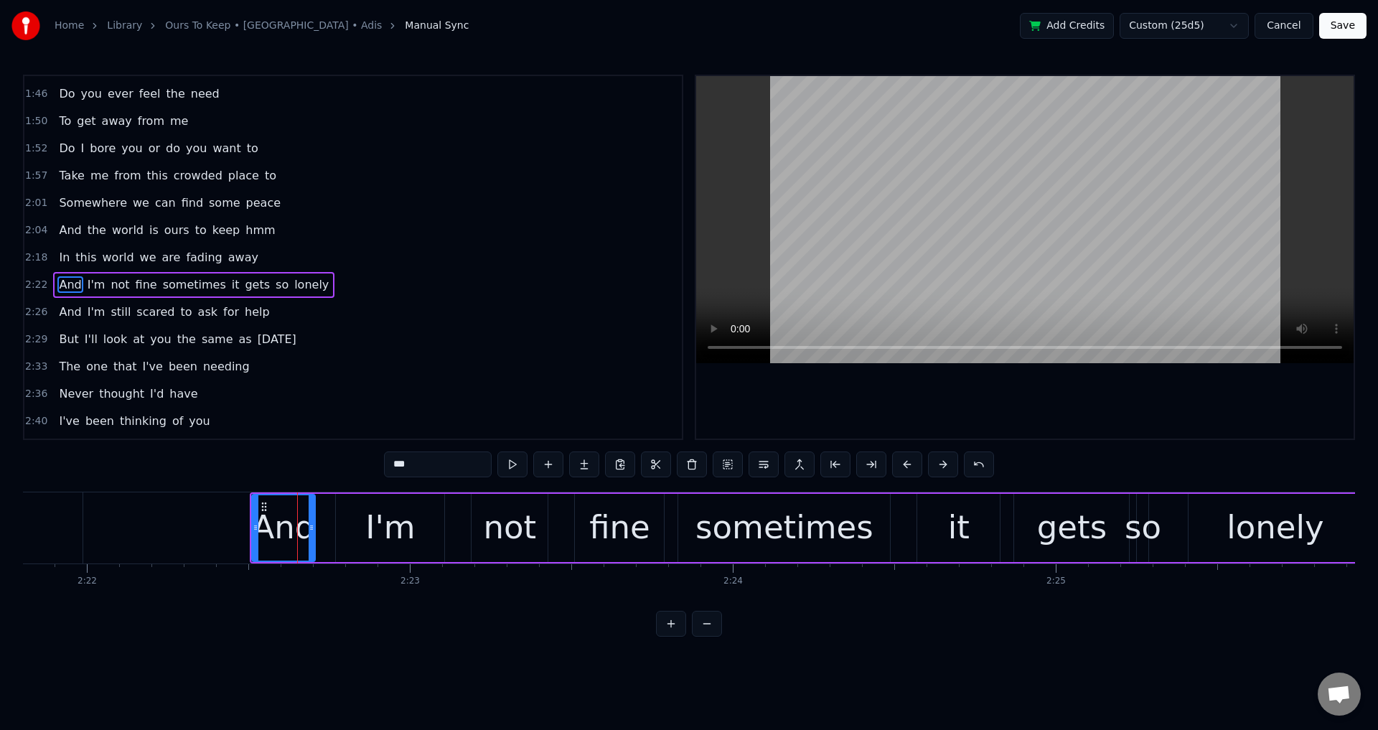
scroll to position [678, 0]
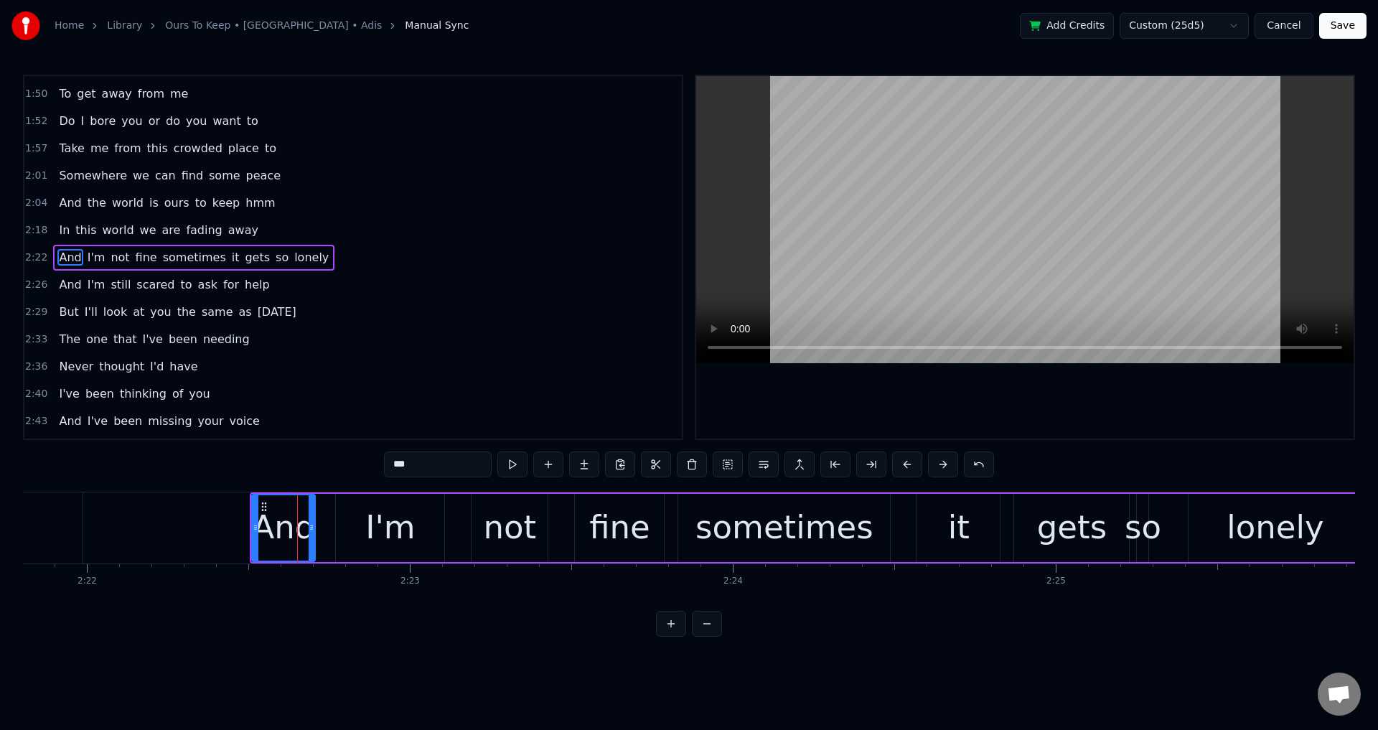
click at [323, 524] on div "And I'm not fine sometimes it gets so lonely" at bounding box center [807, 527] width 1114 height 71
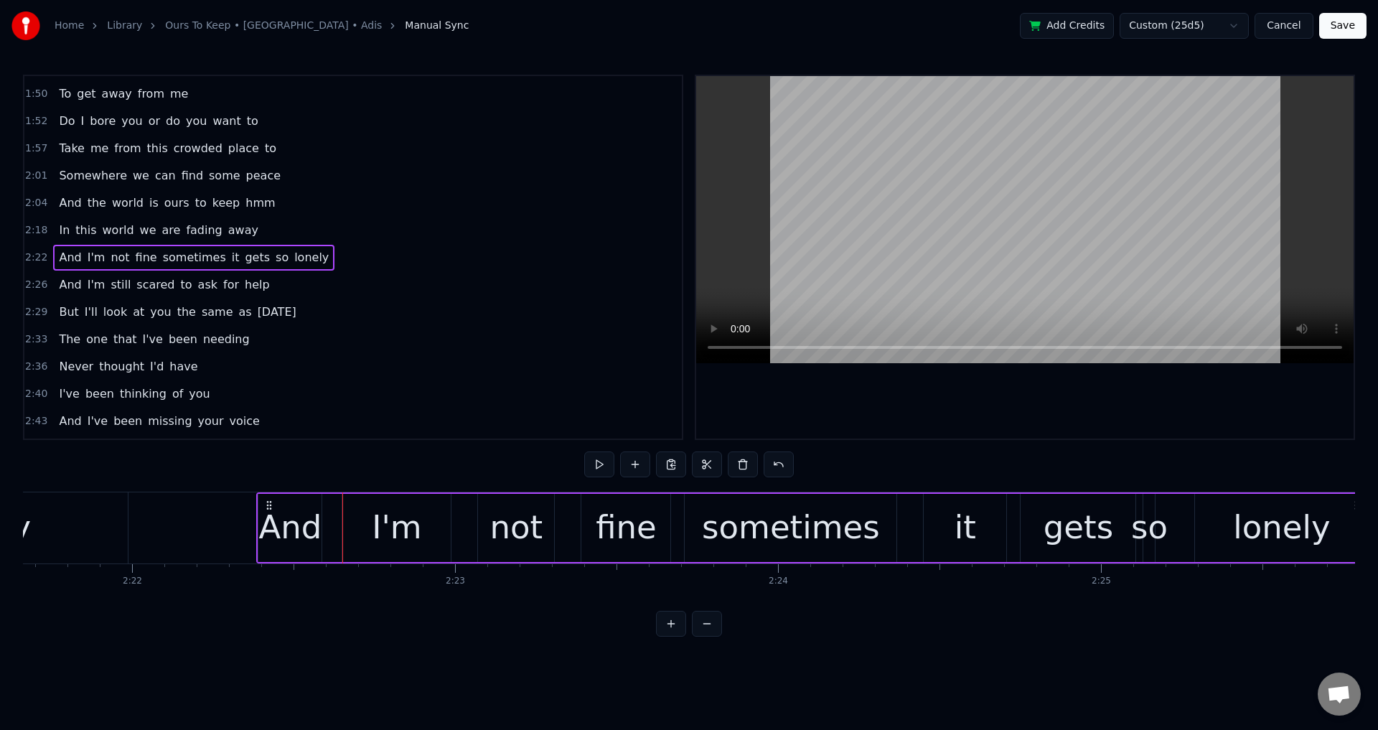
click at [263, 500] on icon at bounding box center [268, 505] width 11 height 11
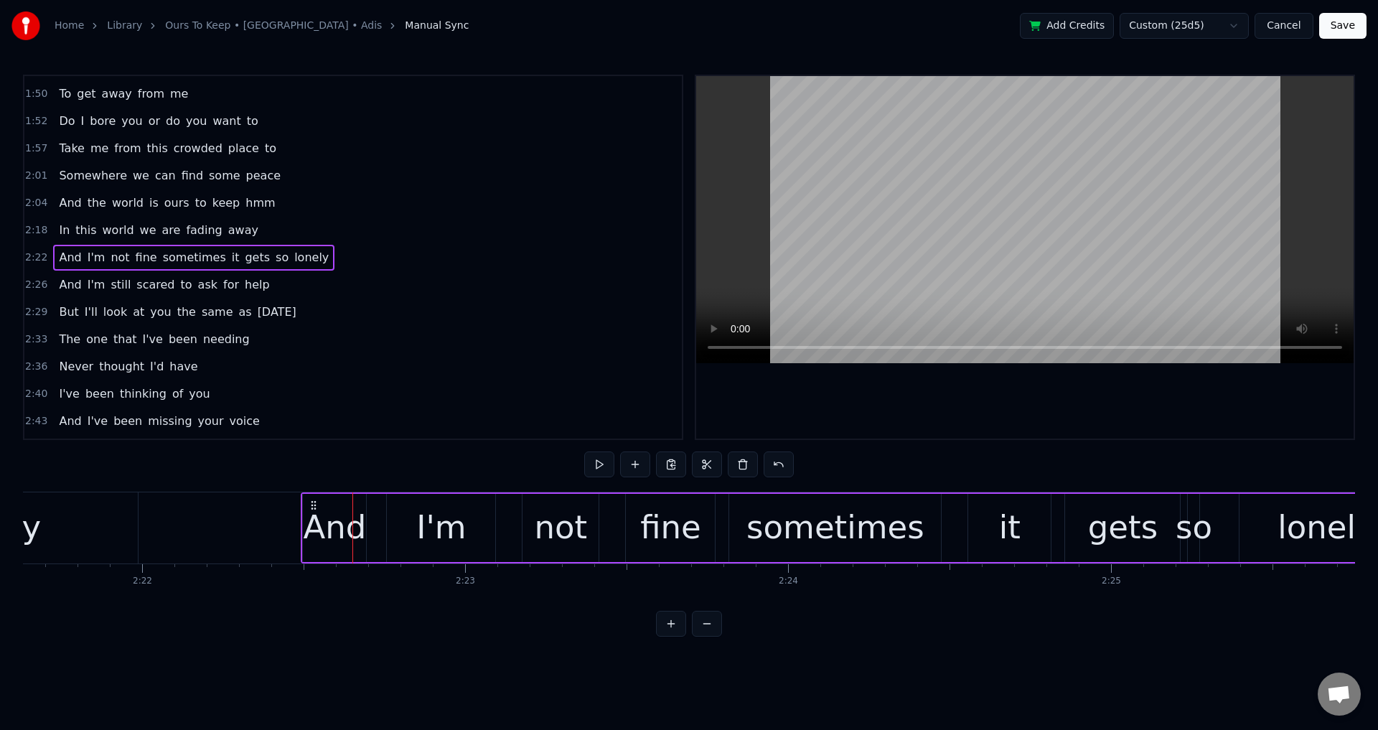
drag, startPoint x: 260, startPoint y: 502, endPoint x: 301, endPoint y: 515, distance: 43.6
click at [312, 512] on div "And I'm not fine sometimes it gets so lonely" at bounding box center [858, 527] width 1114 height 71
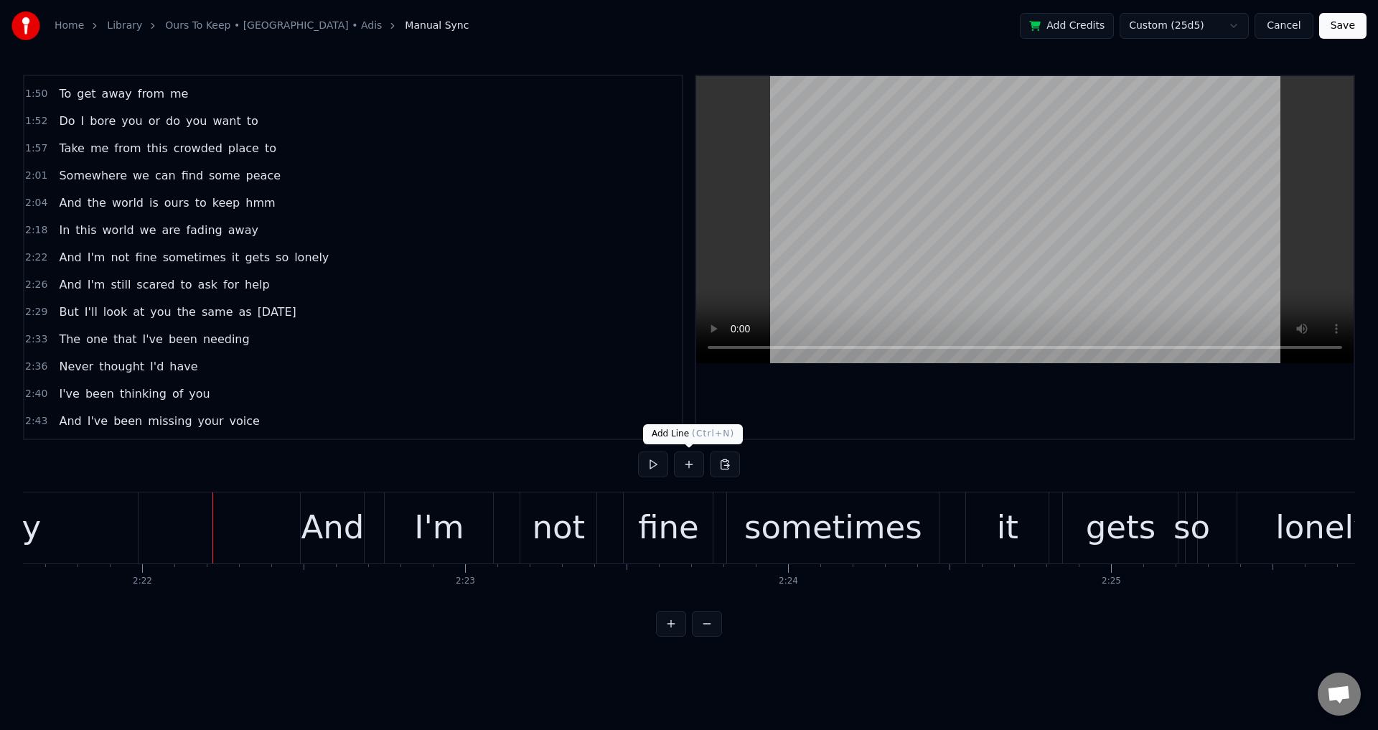
click at [904, 393] on div at bounding box center [1025, 257] width 658 height 363
click at [964, 409] on div at bounding box center [1025, 257] width 658 height 363
click at [837, 518] on div "sometimes" at bounding box center [833, 527] width 178 height 49
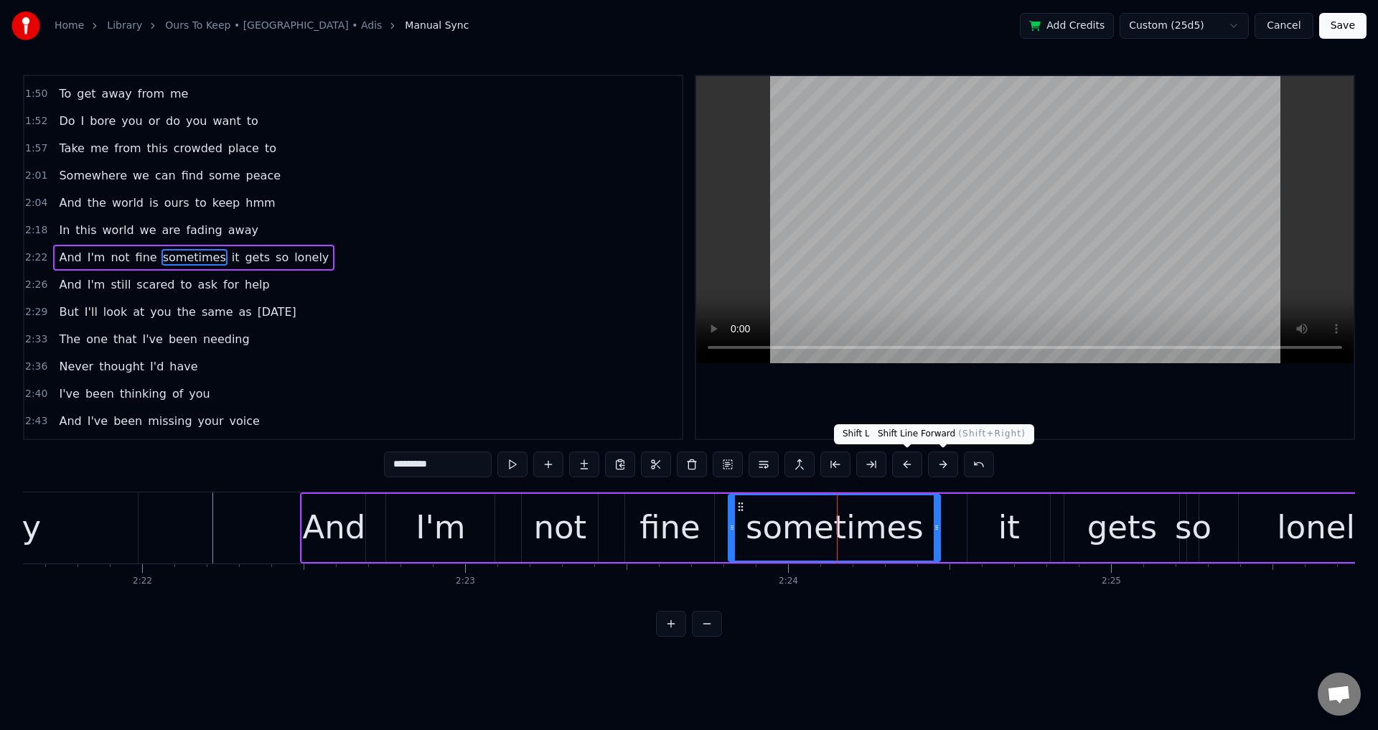
click at [996, 422] on div at bounding box center [1025, 257] width 658 height 363
click at [1011, 420] on div at bounding box center [1025, 257] width 658 height 363
click at [1011, 528] on div "it" at bounding box center [1010, 527] width 22 height 49
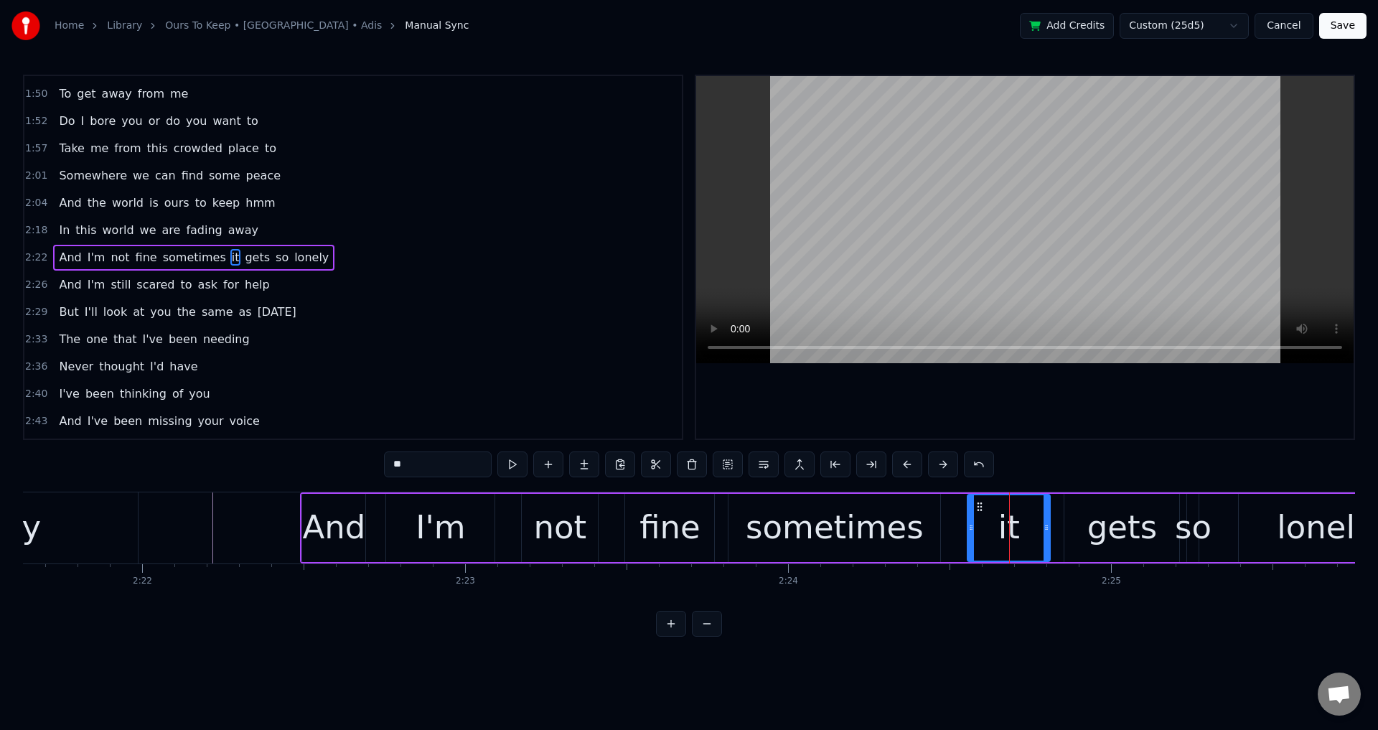
click at [1063, 433] on div at bounding box center [1025, 257] width 658 height 363
drag, startPoint x: 1067, startPoint y: 417, endPoint x: 1081, endPoint y: 504, distance: 88.0
click at [1068, 418] on div at bounding box center [1025, 257] width 658 height 363
click at [1086, 523] on div "gets" at bounding box center [1122, 528] width 115 height 68
type input "****"
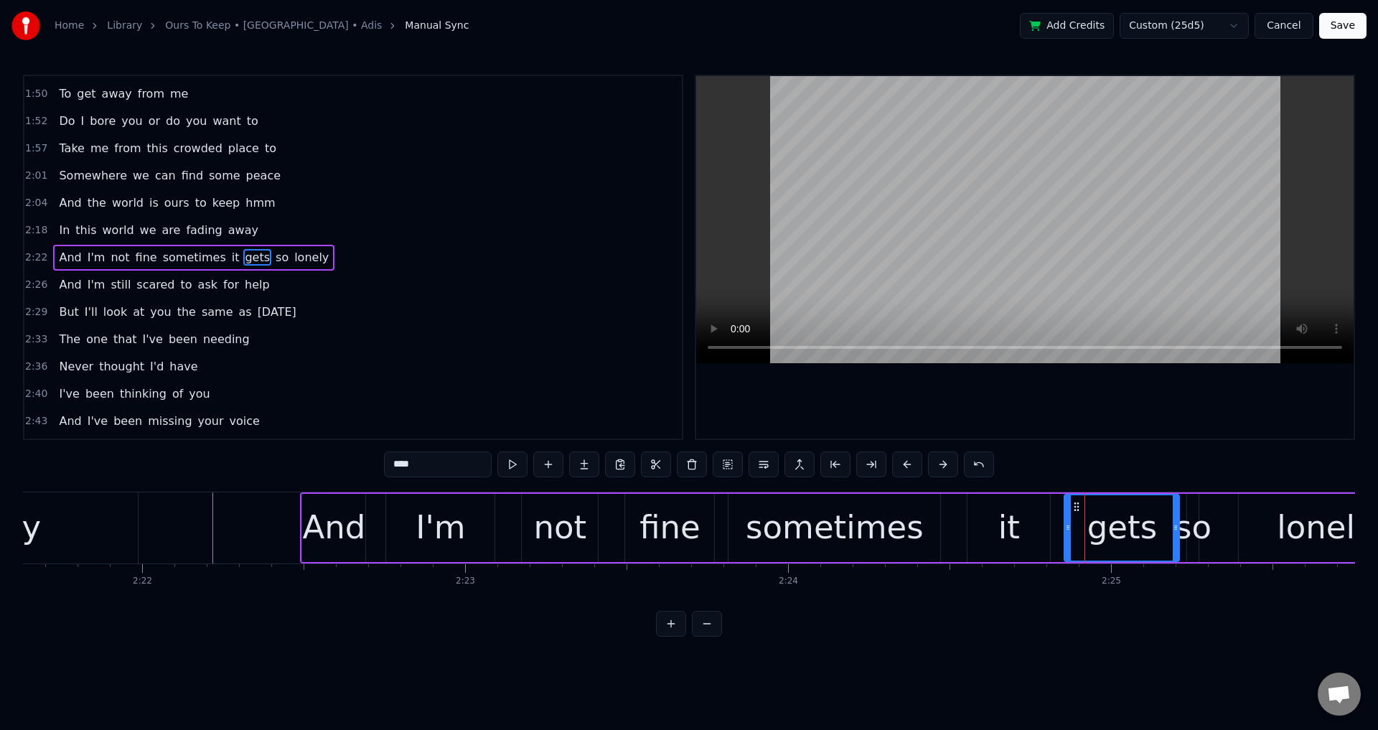
click at [1065, 530] on icon at bounding box center [1068, 527] width 6 height 11
click at [1230, 535] on div "And I'm not fine sometimes it gets so lonely" at bounding box center [857, 527] width 1114 height 71
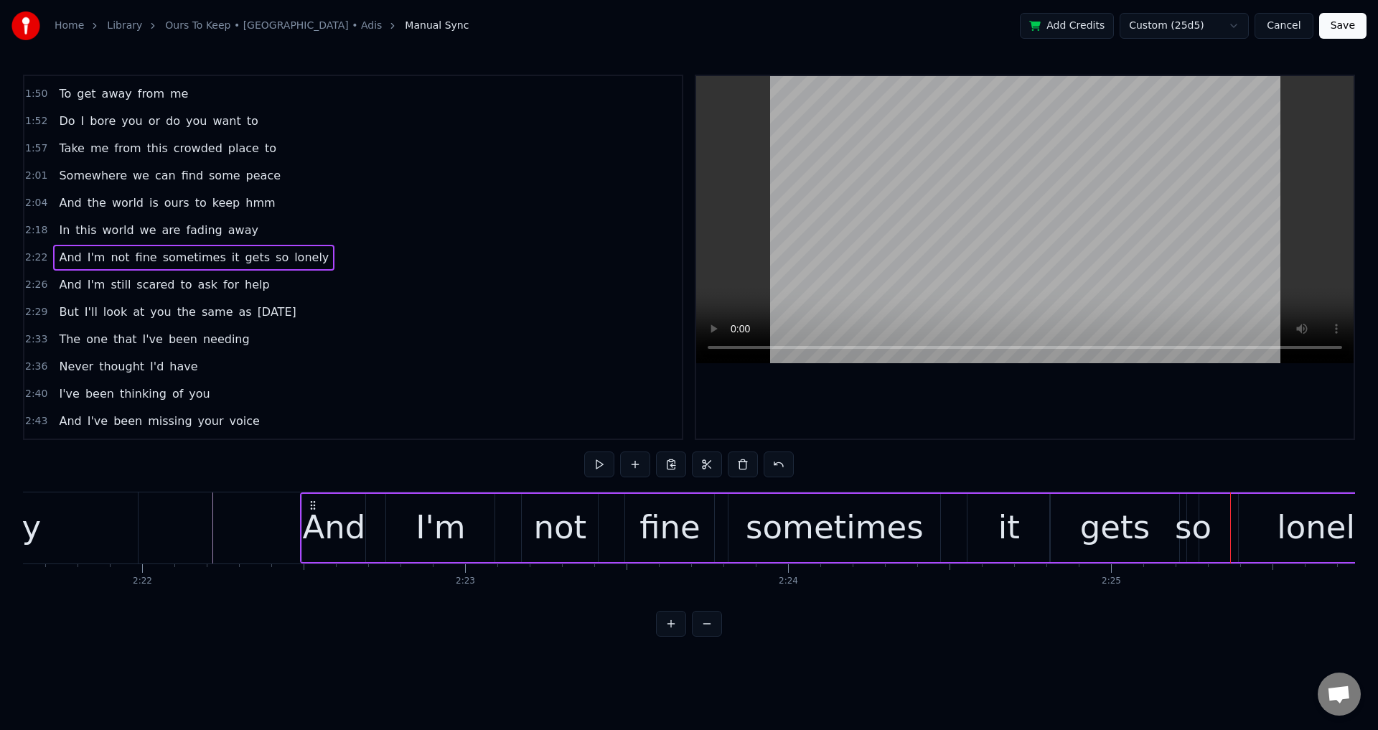
click at [1201, 531] on div "so" at bounding box center [1193, 527] width 37 height 49
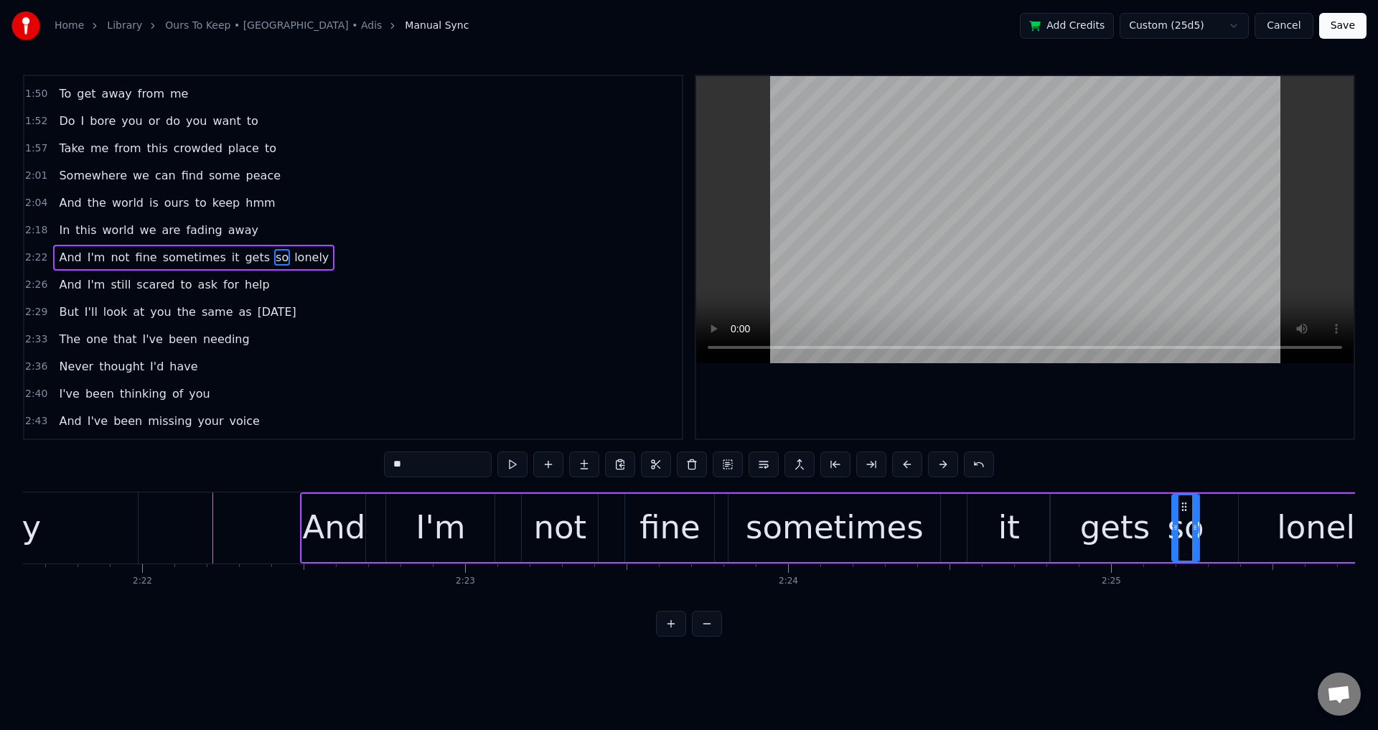
drag, startPoint x: 1189, startPoint y: 531, endPoint x: 1174, endPoint y: 534, distance: 16.1
click at [1174, 534] on div at bounding box center [1176, 527] width 6 height 65
click at [1147, 533] on div "gets" at bounding box center [1114, 528] width 129 height 68
click at [1185, 533] on div "so" at bounding box center [1185, 527] width 37 height 49
drag, startPoint x: 1193, startPoint y: 533, endPoint x: 1207, endPoint y: 533, distance: 13.6
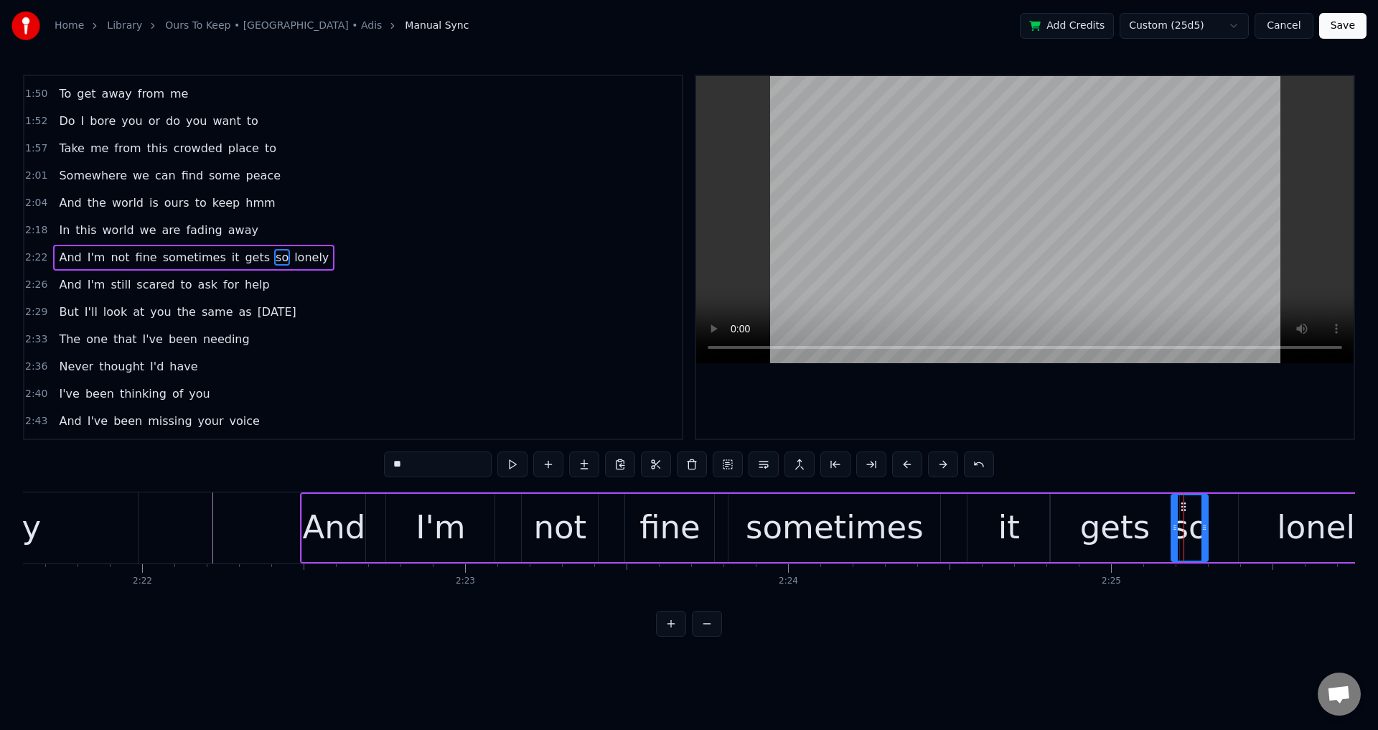
click at [1207, 533] on icon at bounding box center [1205, 527] width 6 height 11
click at [1101, 516] on div "gets" at bounding box center [1115, 527] width 70 height 49
click at [1158, 425] on div at bounding box center [1025, 257] width 658 height 363
click at [1176, 420] on div at bounding box center [1025, 257] width 658 height 363
click at [1286, 540] on div "lonely" at bounding box center [1325, 527] width 97 height 49
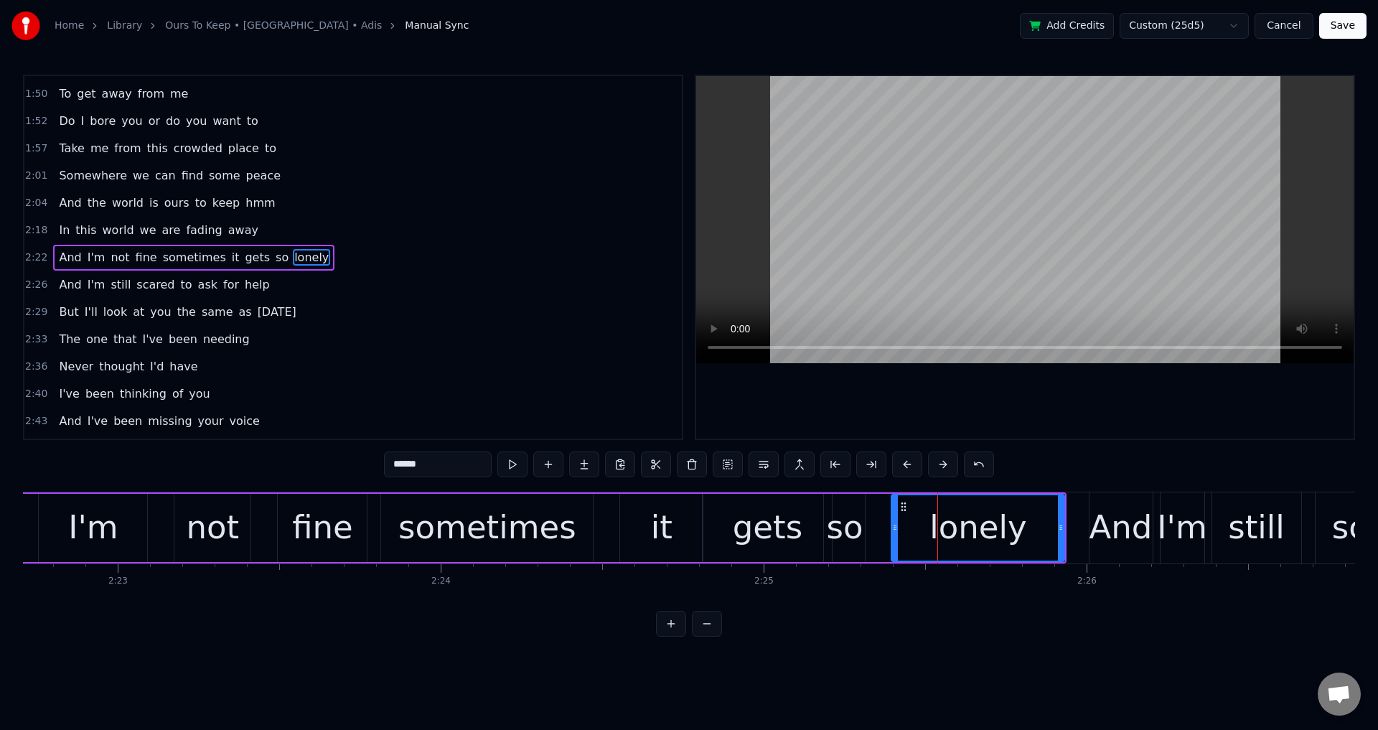
scroll to position [0, 46061]
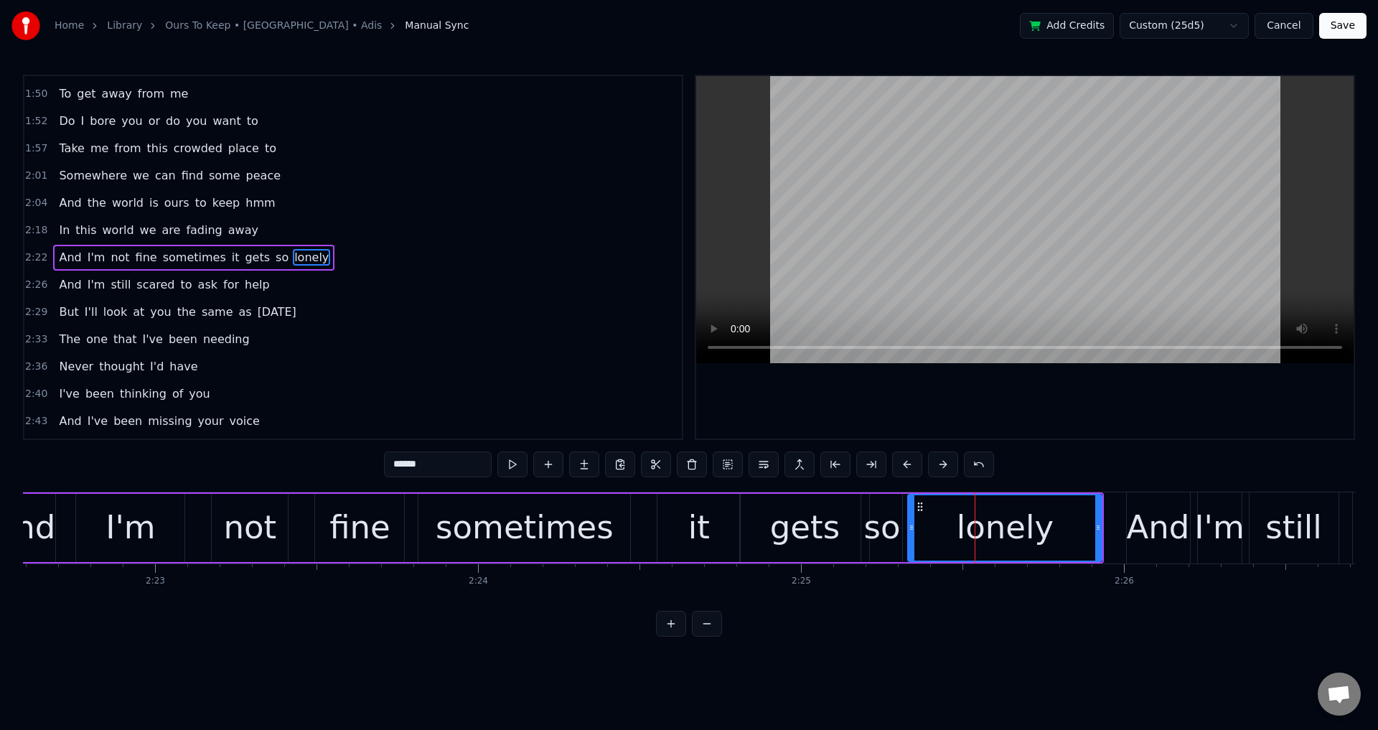
drag, startPoint x: 932, startPoint y: 532, endPoint x: 905, endPoint y: 535, distance: 26.7
click at [910, 535] on div at bounding box center [912, 527] width 6 height 65
click at [892, 536] on div "so" at bounding box center [882, 527] width 37 height 49
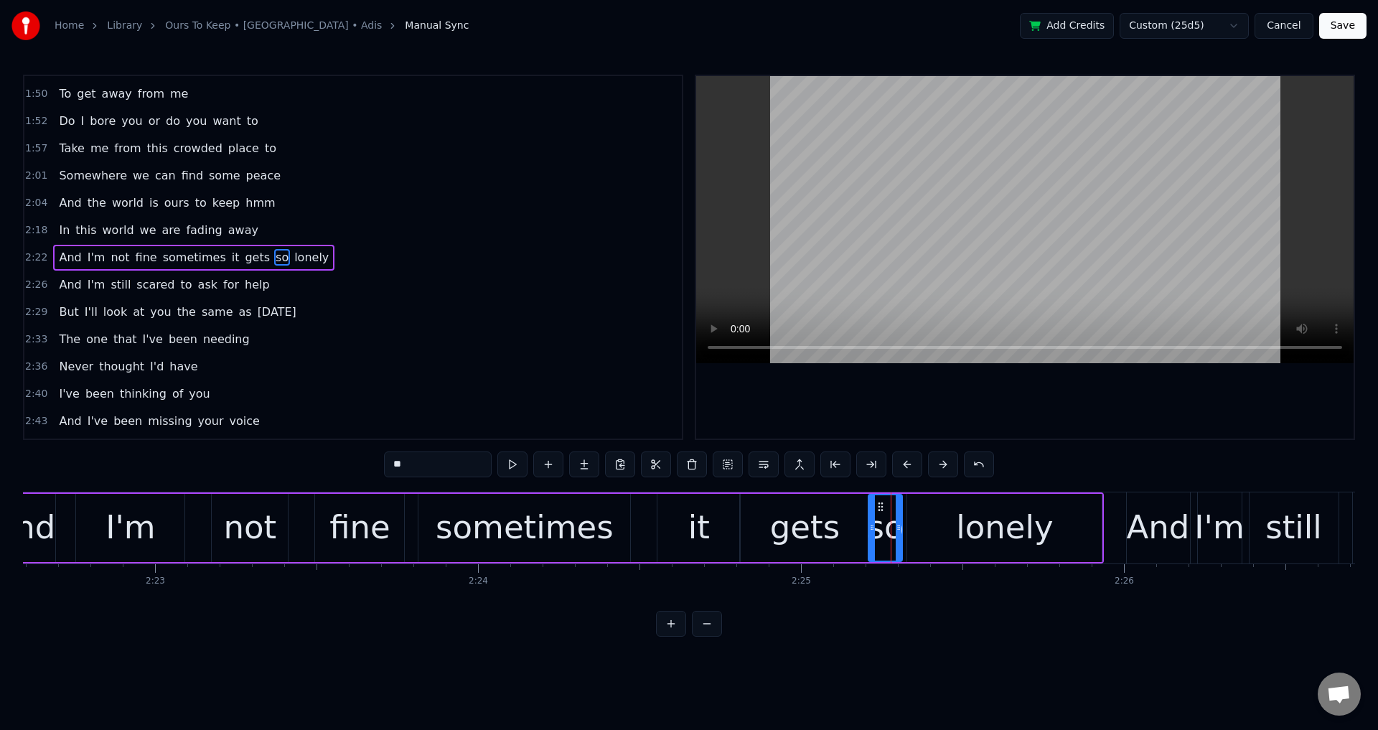
drag, startPoint x: 863, startPoint y: 525, endPoint x: 870, endPoint y: 527, distance: 7.3
click at [870, 527] on icon at bounding box center [872, 527] width 6 height 11
click at [902, 528] on icon at bounding box center [901, 527] width 6 height 11
click at [665, 532] on div "it" at bounding box center [699, 528] width 83 height 68
type input "**"
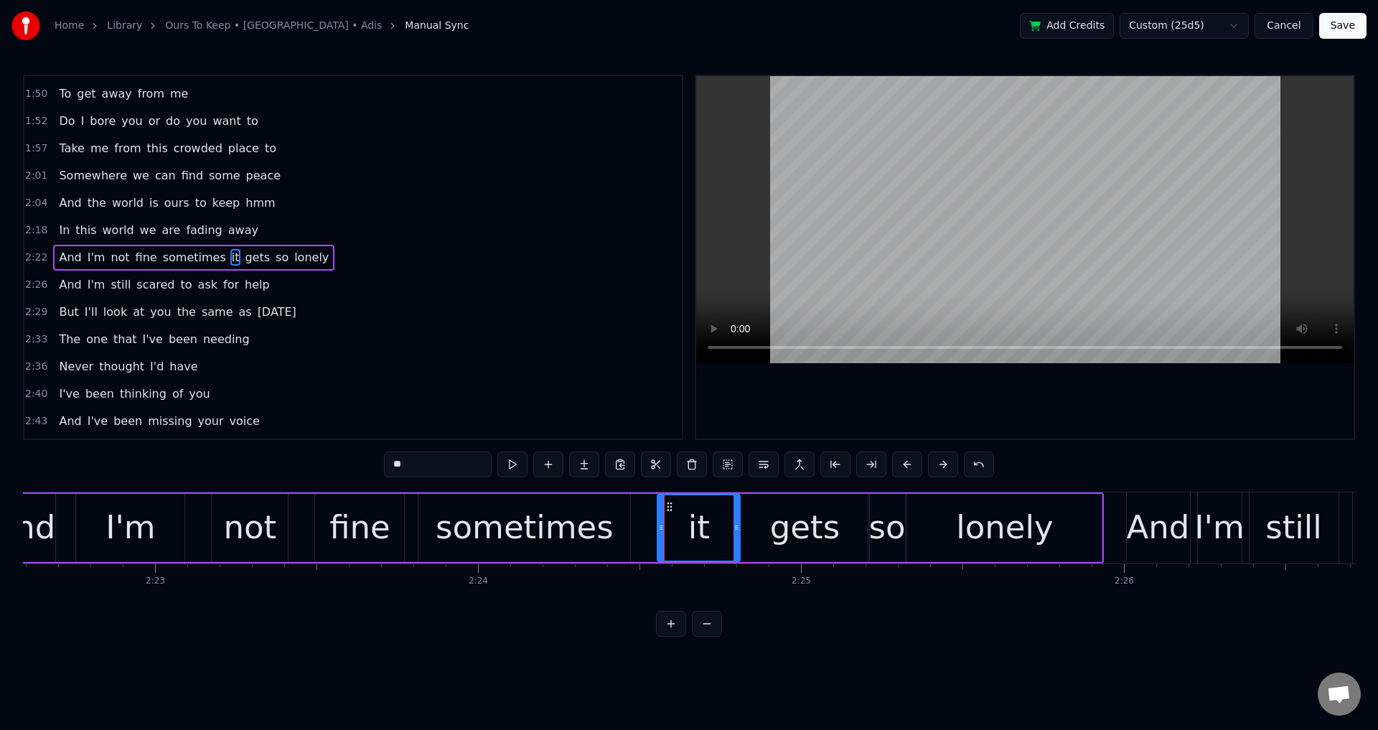
click at [833, 399] on div at bounding box center [1025, 257] width 658 height 363
click at [1014, 424] on div at bounding box center [1025, 257] width 658 height 363
click at [1019, 426] on div at bounding box center [1025, 257] width 658 height 363
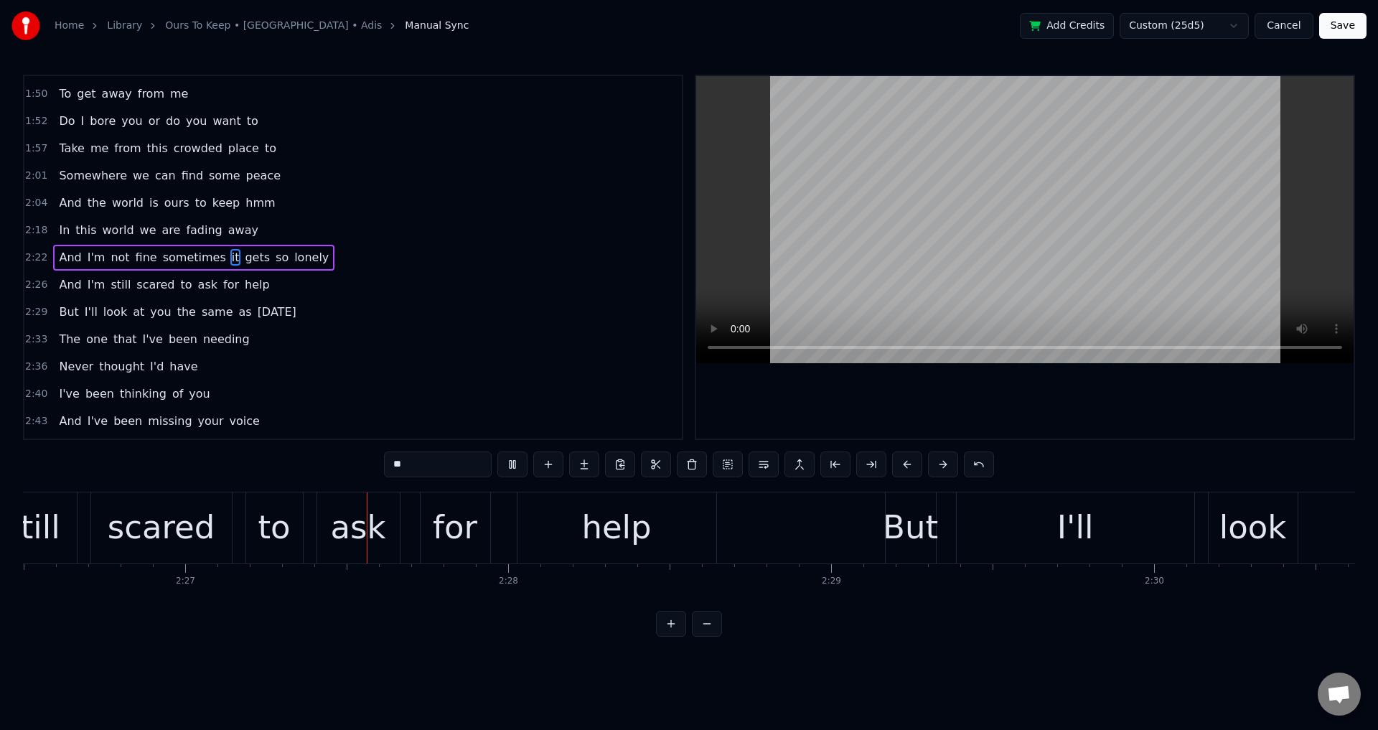
click at [1019, 426] on div at bounding box center [1025, 257] width 658 height 363
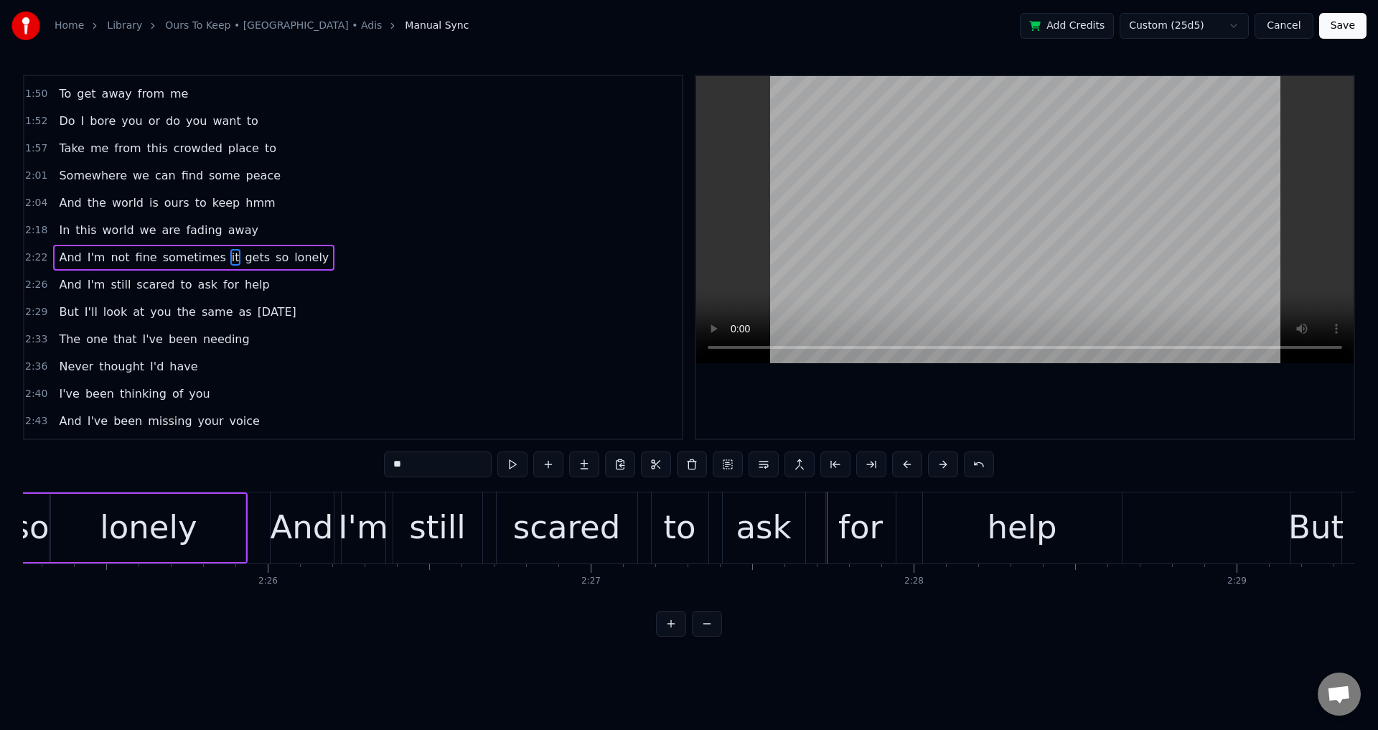
scroll to position [0, 46657]
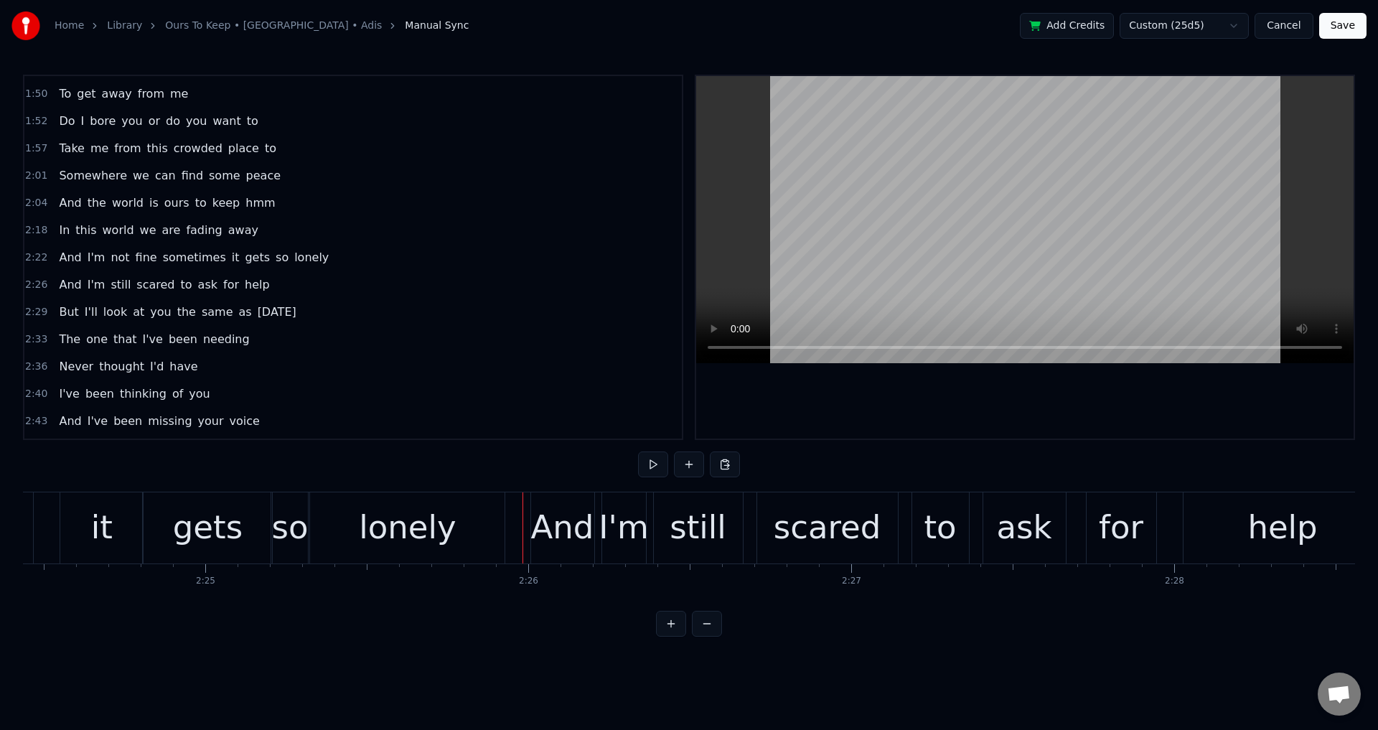
click at [859, 383] on div at bounding box center [1025, 257] width 658 height 363
click at [549, 542] on div "And" at bounding box center [562, 527] width 63 height 49
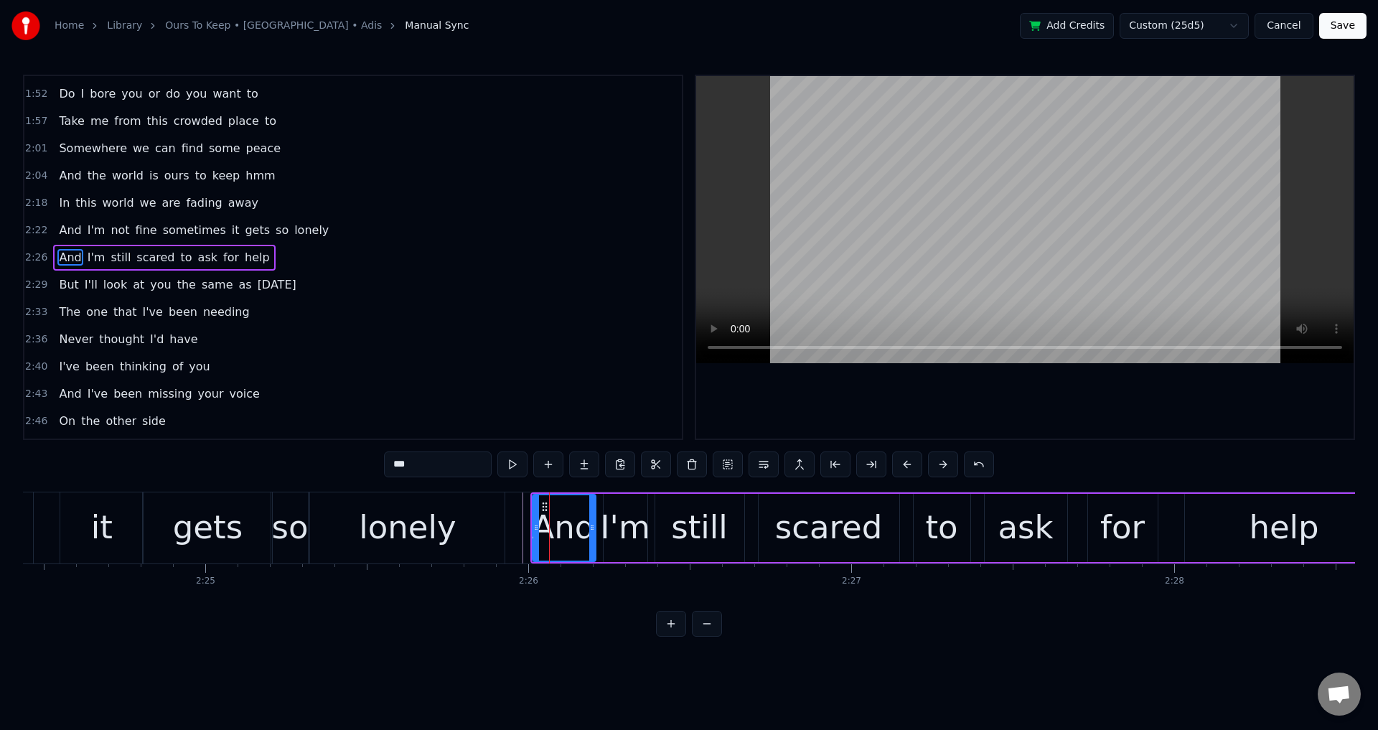
click at [281, 530] on div "so" at bounding box center [289, 527] width 37 height 49
type input "**"
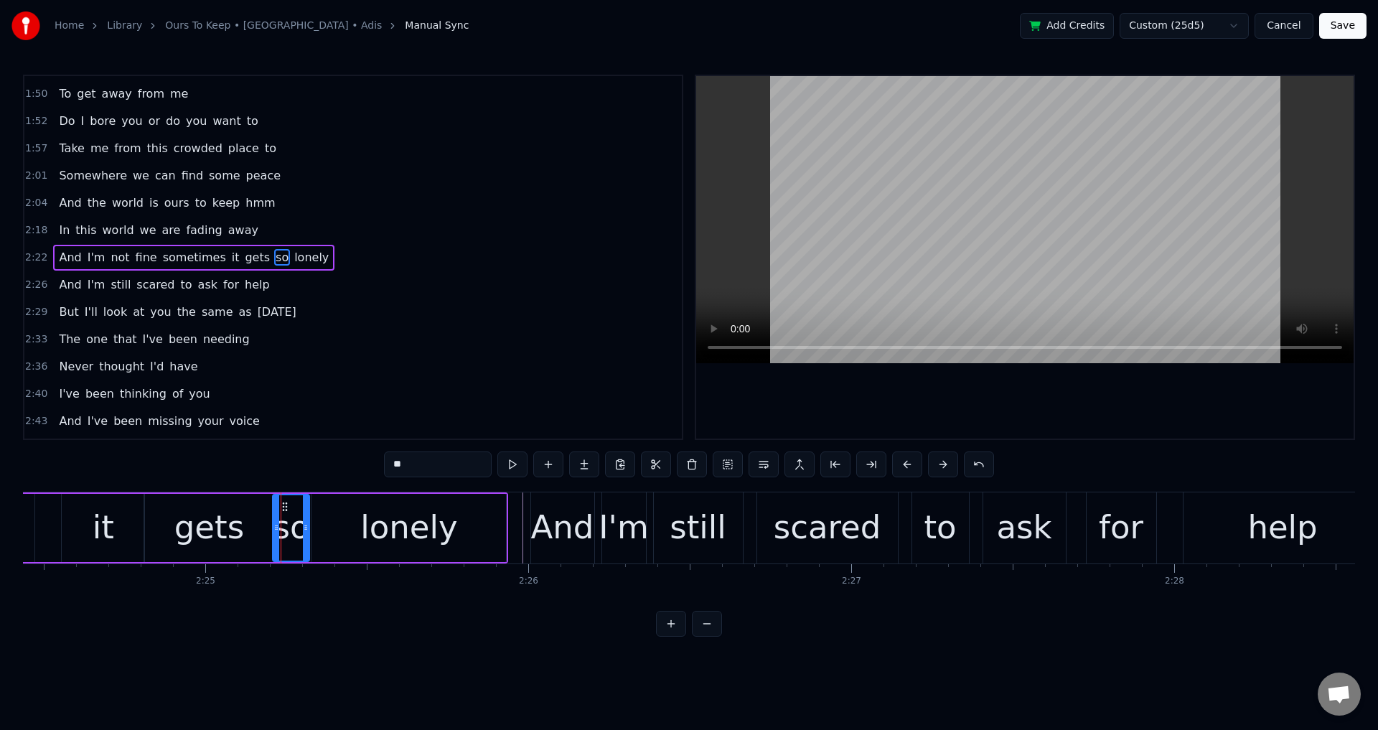
scroll to position [0, 46137]
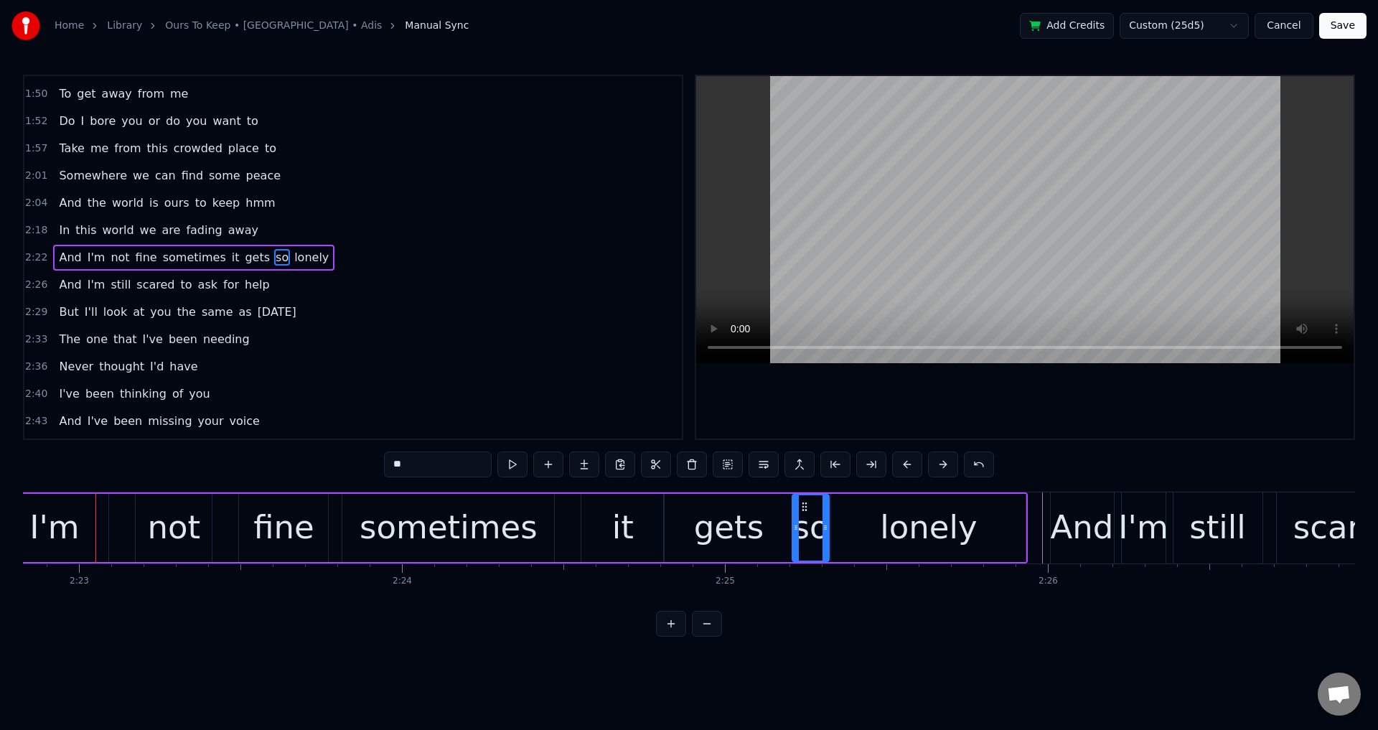
click at [57, 259] on span "And" at bounding box center [69, 257] width 25 height 17
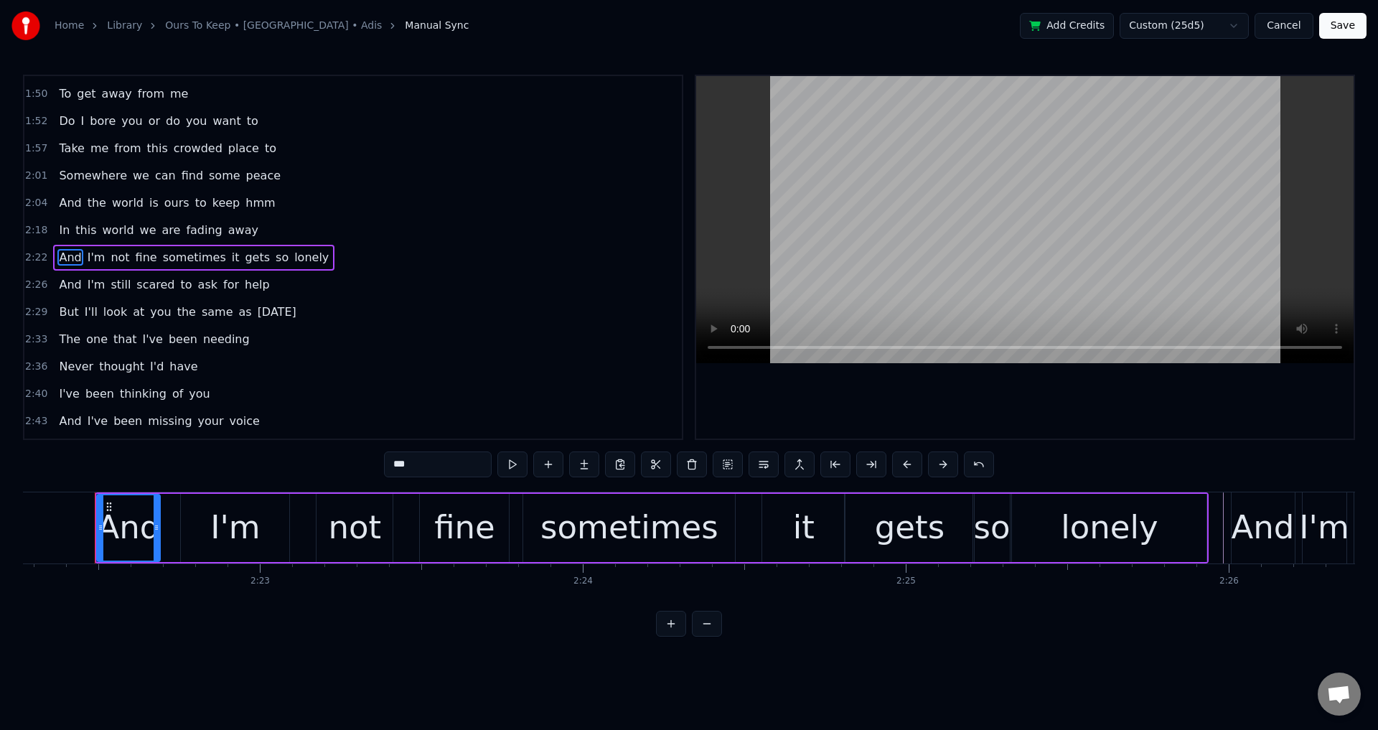
click at [925, 368] on div at bounding box center [1025, 257] width 658 height 363
click at [932, 373] on div at bounding box center [1025, 257] width 658 height 363
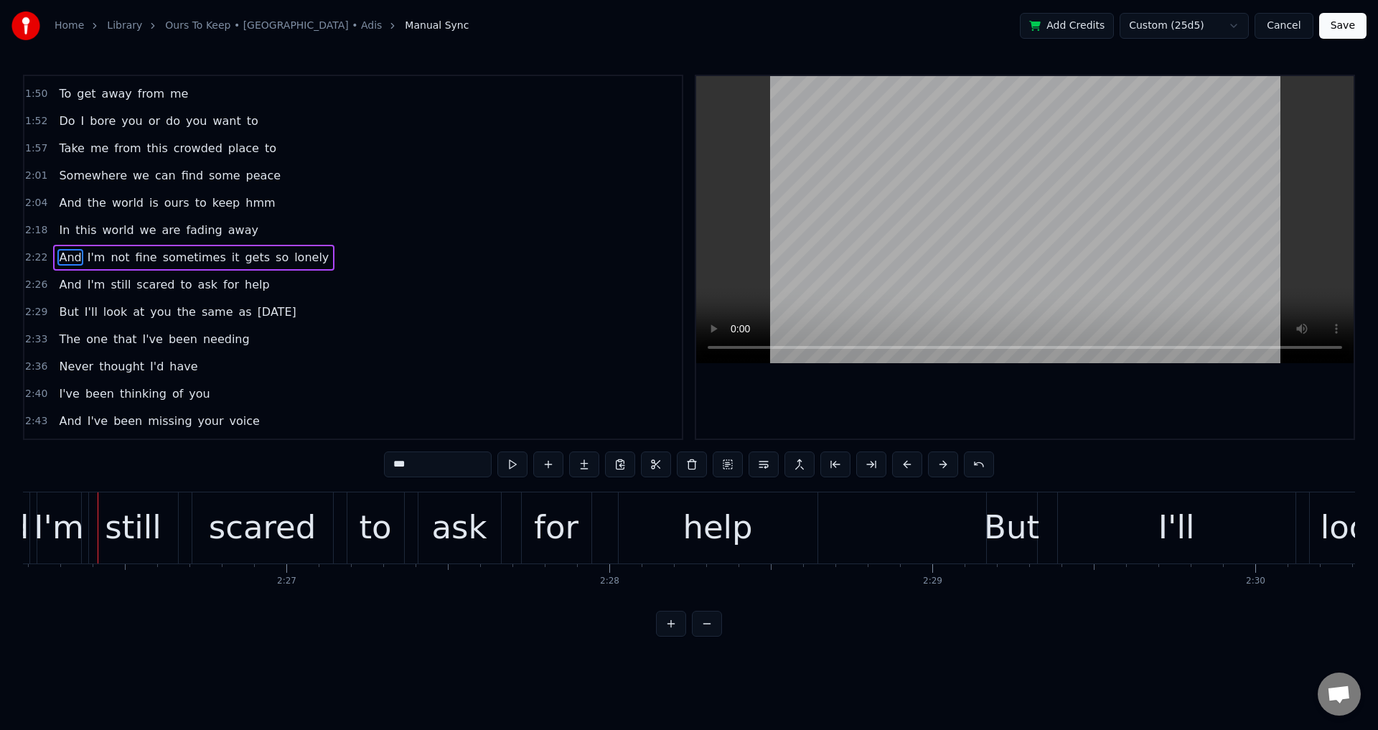
click at [63, 260] on span "And" at bounding box center [69, 257] width 25 height 17
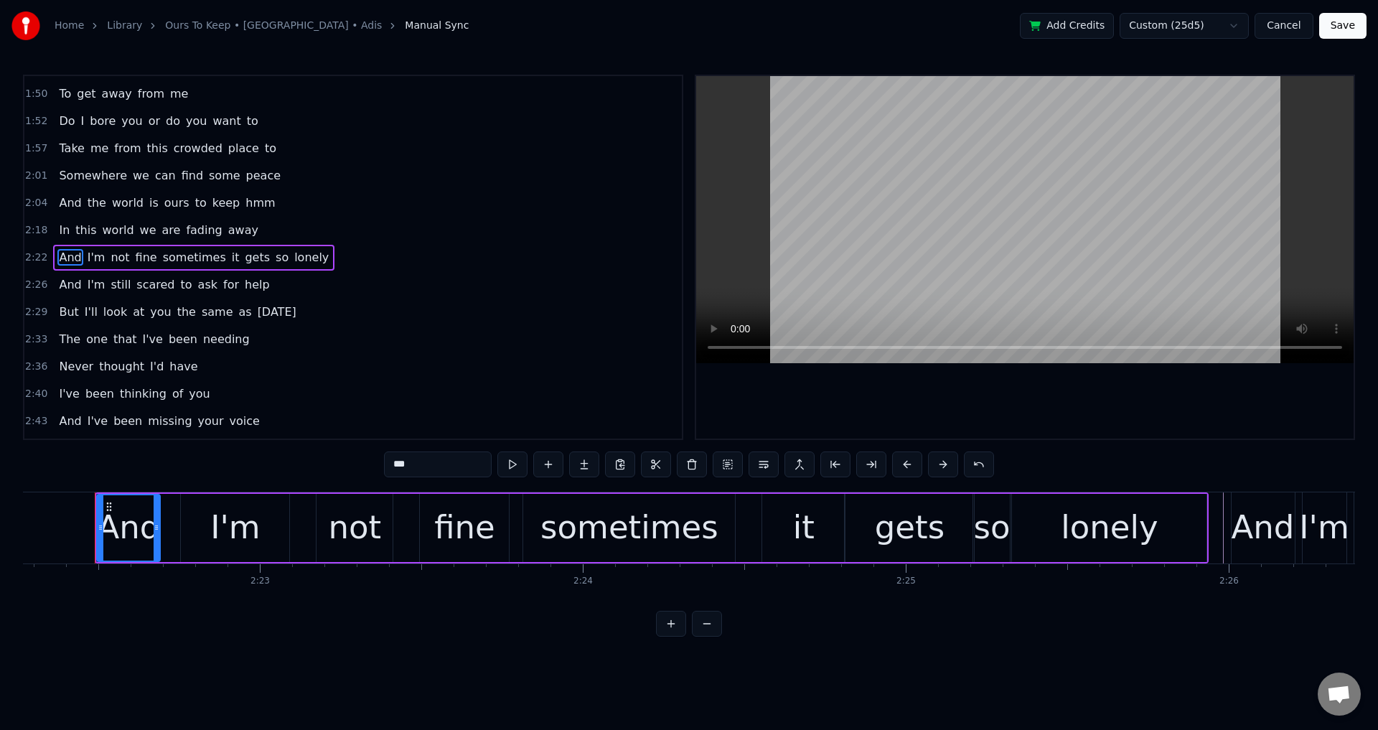
click at [76, 279] on span "And" at bounding box center [69, 284] width 25 height 17
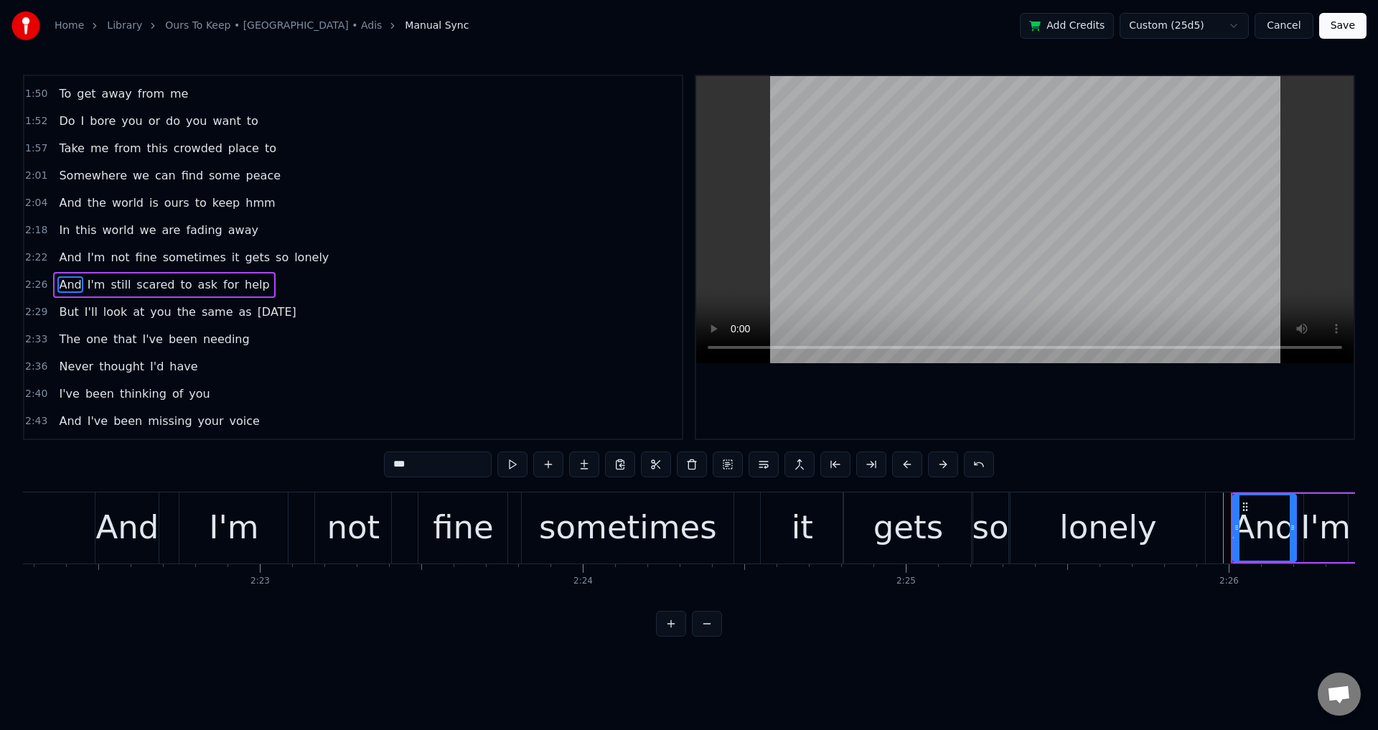
scroll to position [705, 0]
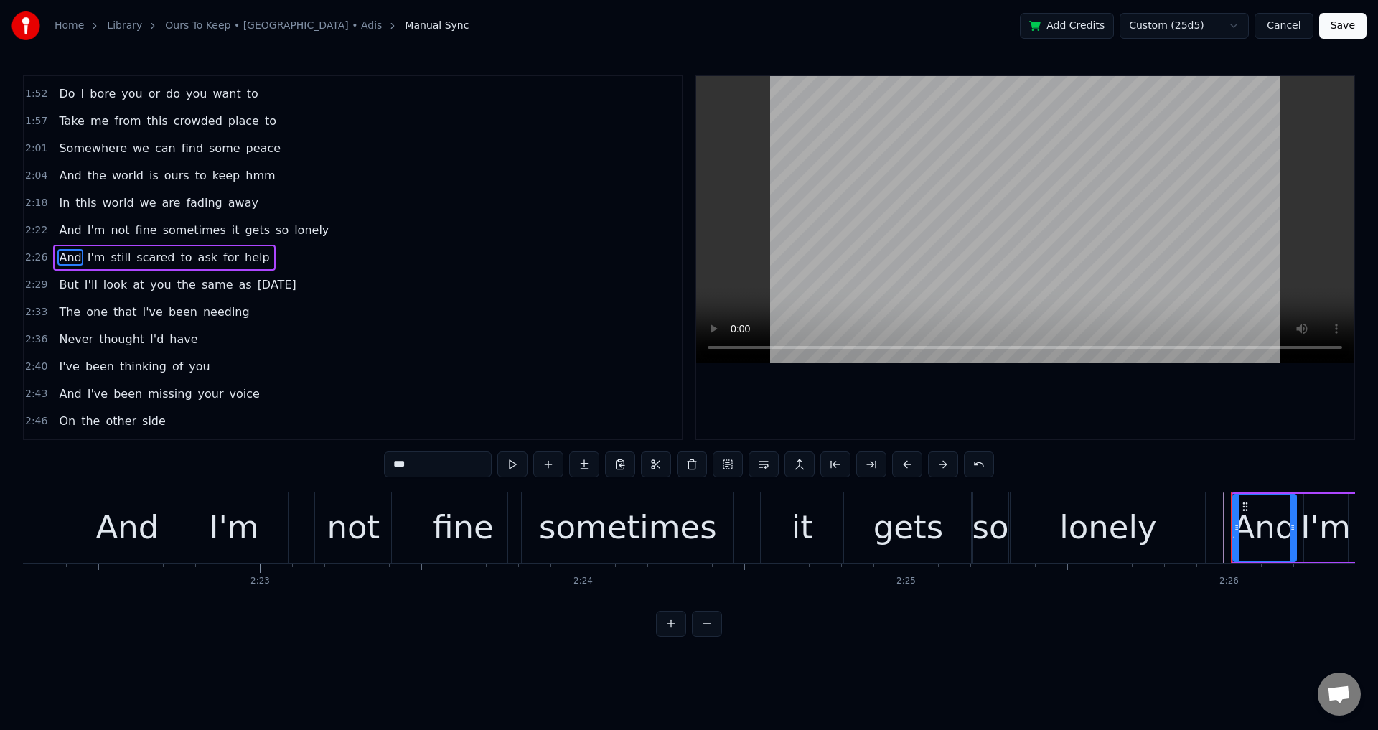
drag, startPoint x: 444, startPoint y: 464, endPoint x: 251, endPoint y: 449, distance: 193.7
click at [307, 465] on div "0:11 How are you in your time alone 0:15 I'm doing fine well I'm not 0:18 I fee…" at bounding box center [689, 356] width 1332 height 562
type input "***"
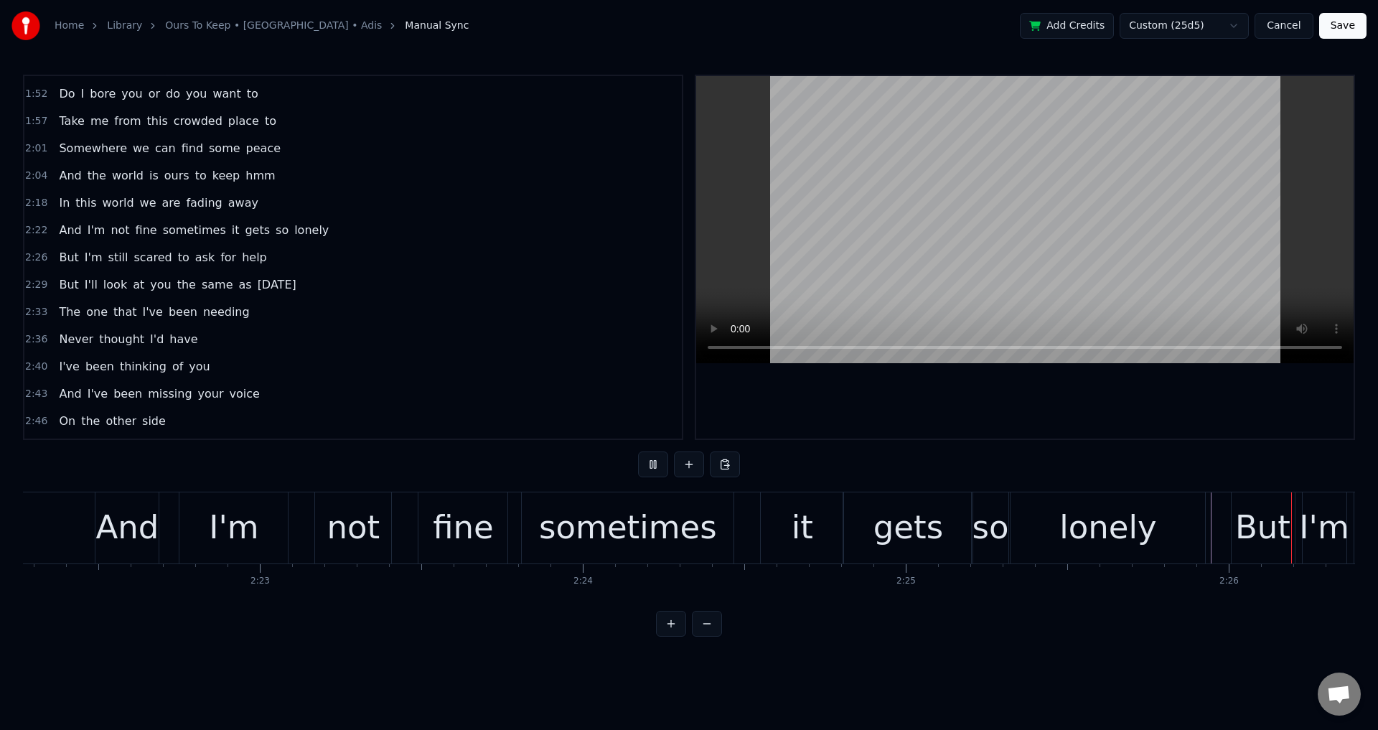
scroll to position [0, 47146]
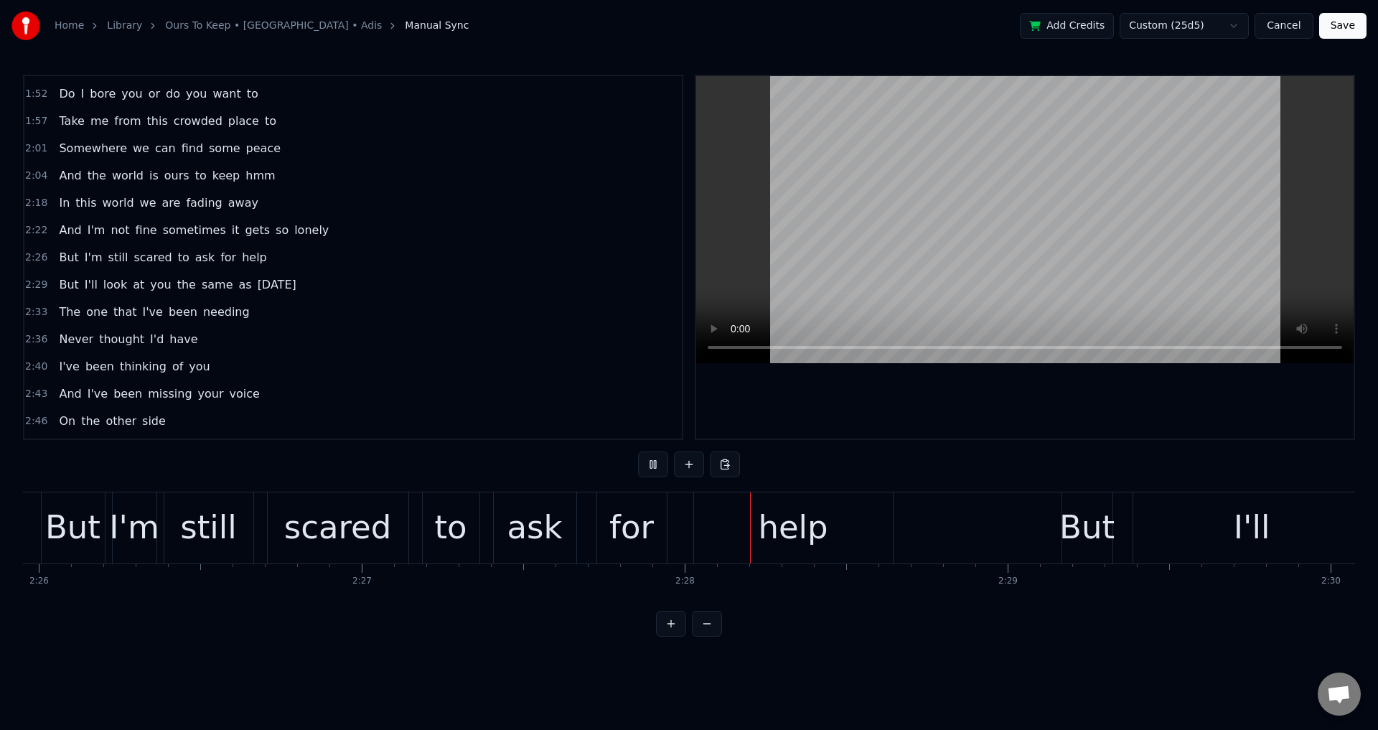
click at [1160, 423] on div at bounding box center [1025, 257] width 658 height 363
click at [796, 548] on div "help" at bounding box center [793, 527] width 70 height 49
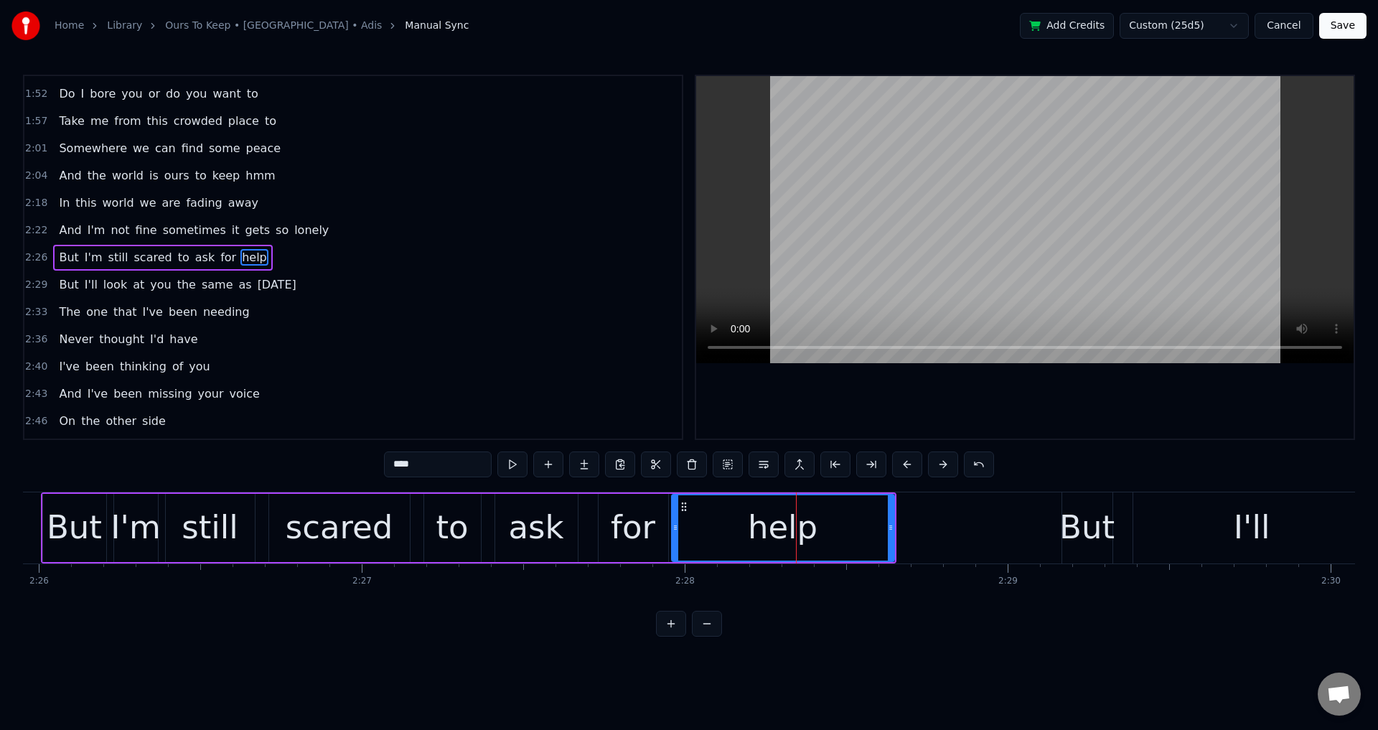
drag, startPoint x: 693, startPoint y: 526, endPoint x: 658, endPoint y: 520, distance: 35.8
click at [673, 520] on div at bounding box center [676, 527] width 6 height 65
click at [645, 522] on div "for" at bounding box center [633, 527] width 45 height 49
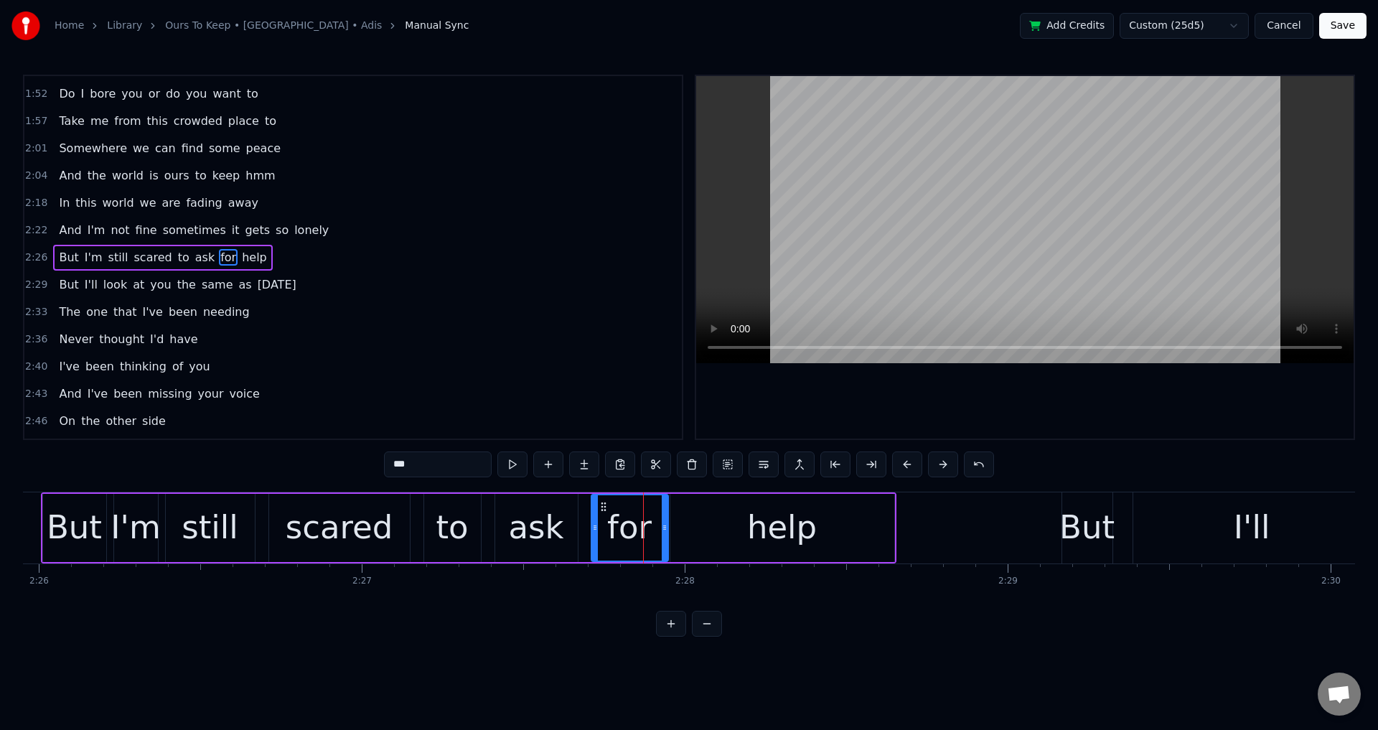
drag, startPoint x: 602, startPoint y: 527, endPoint x: 579, endPoint y: 527, distance: 23.0
click at [592, 527] on icon at bounding box center [595, 527] width 6 height 11
click at [543, 524] on div "ask" at bounding box center [535, 527] width 55 height 49
type input "***"
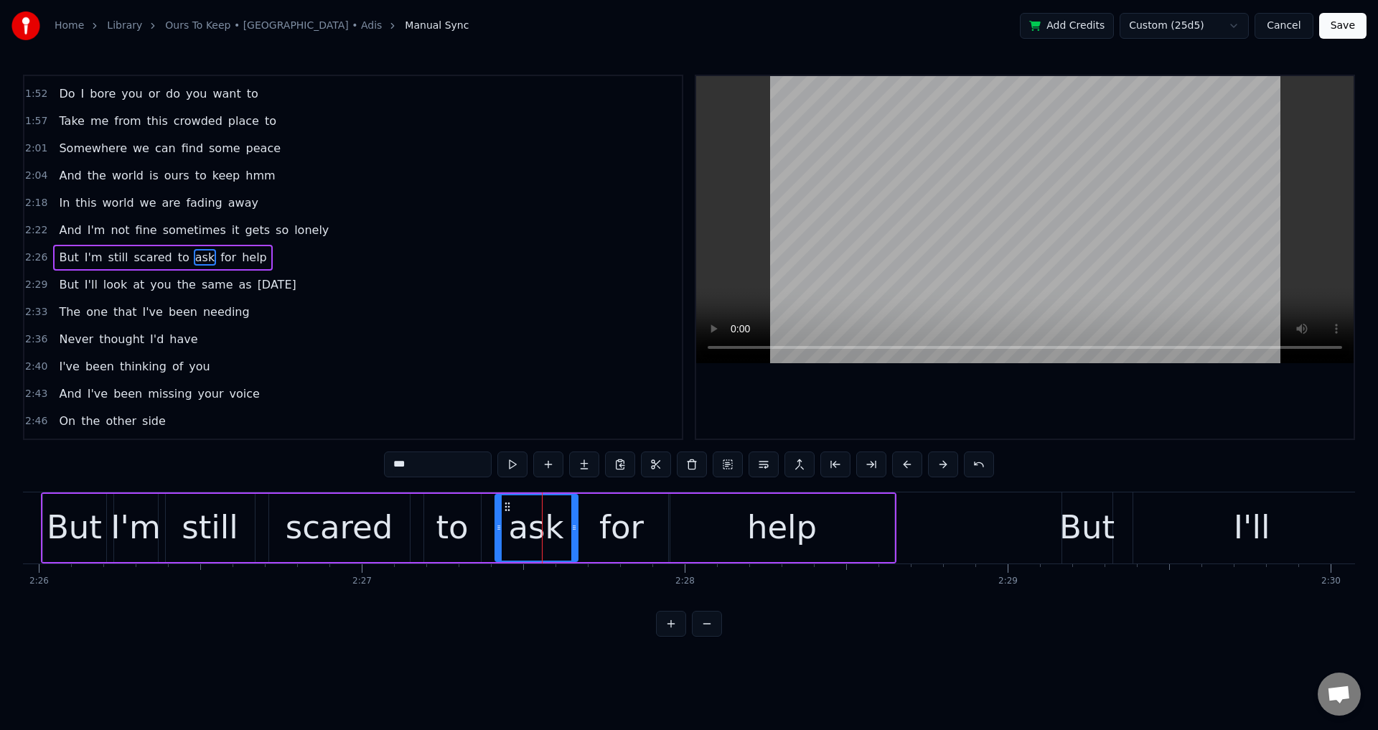
click at [492, 521] on div "But I'm still scared to ask for help" at bounding box center [469, 527] width 856 height 71
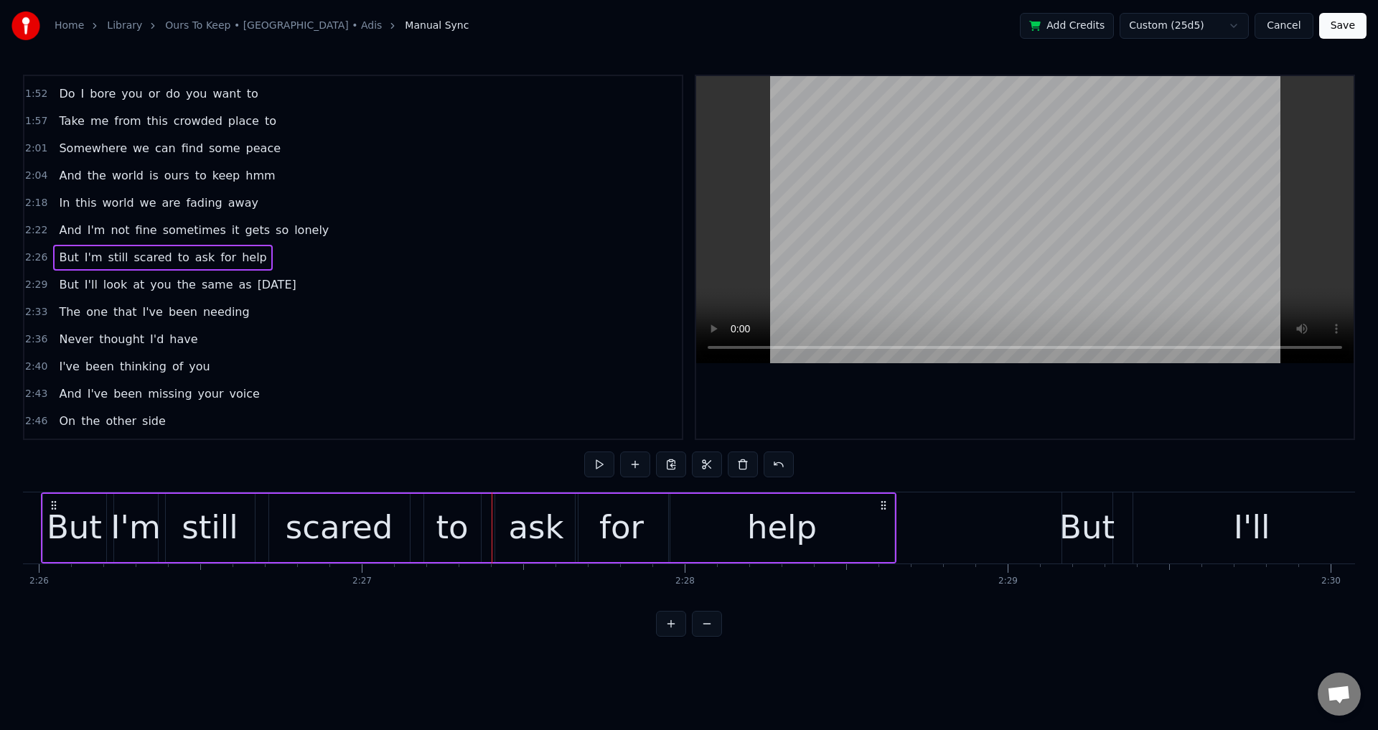
click at [506, 526] on div "ask" at bounding box center [536, 528] width 83 height 68
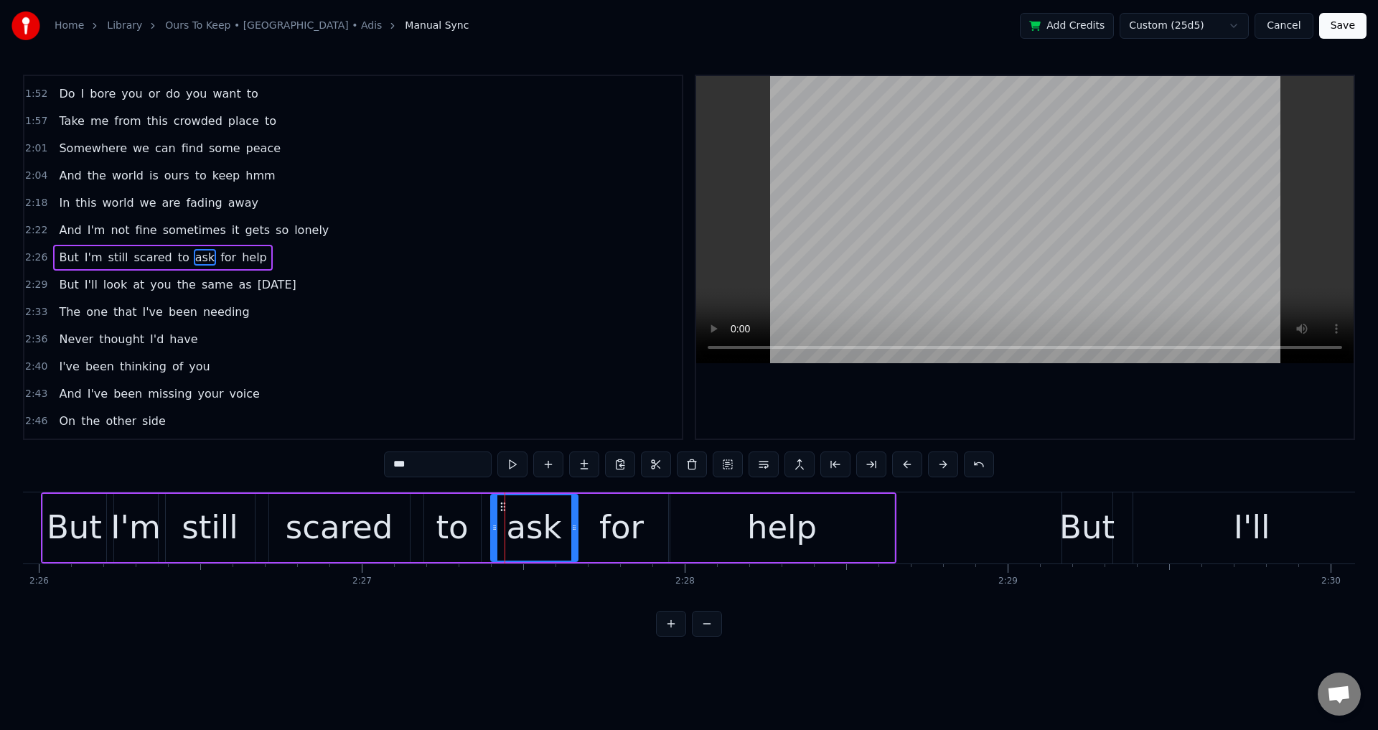
drag, startPoint x: 499, startPoint y: 522, endPoint x: 487, endPoint y: 521, distance: 11.5
click at [492, 522] on icon at bounding box center [495, 527] width 6 height 11
click at [457, 521] on div "to" at bounding box center [452, 527] width 32 height 49
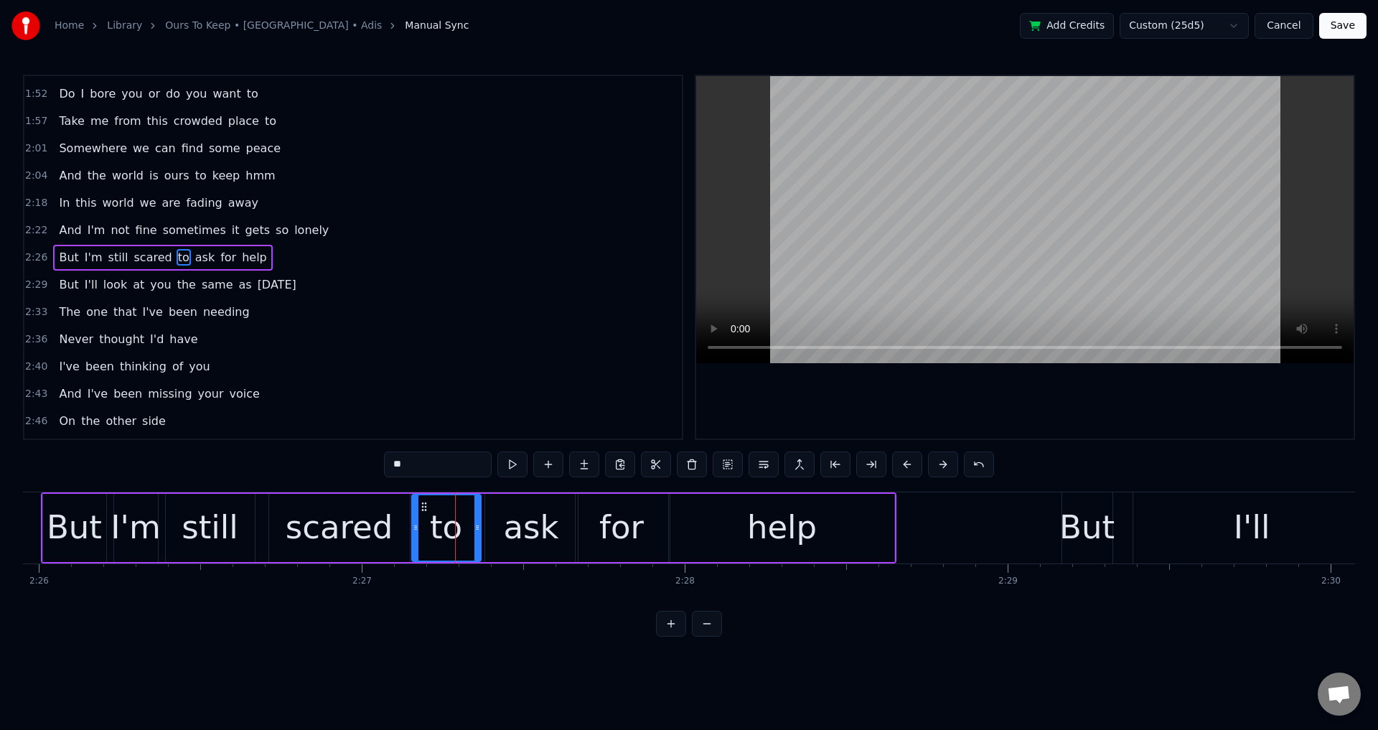
drag, startPoint x: 426, startPoint y: 519, endPoint x: 140, endPoint y: 551, distance: 288.2
click at [413, 518] on div at bounding box center [416, 527] width 6 height 65
click at [52, 543] on div "But" at bounding box center [74, 527] width 55 height 49
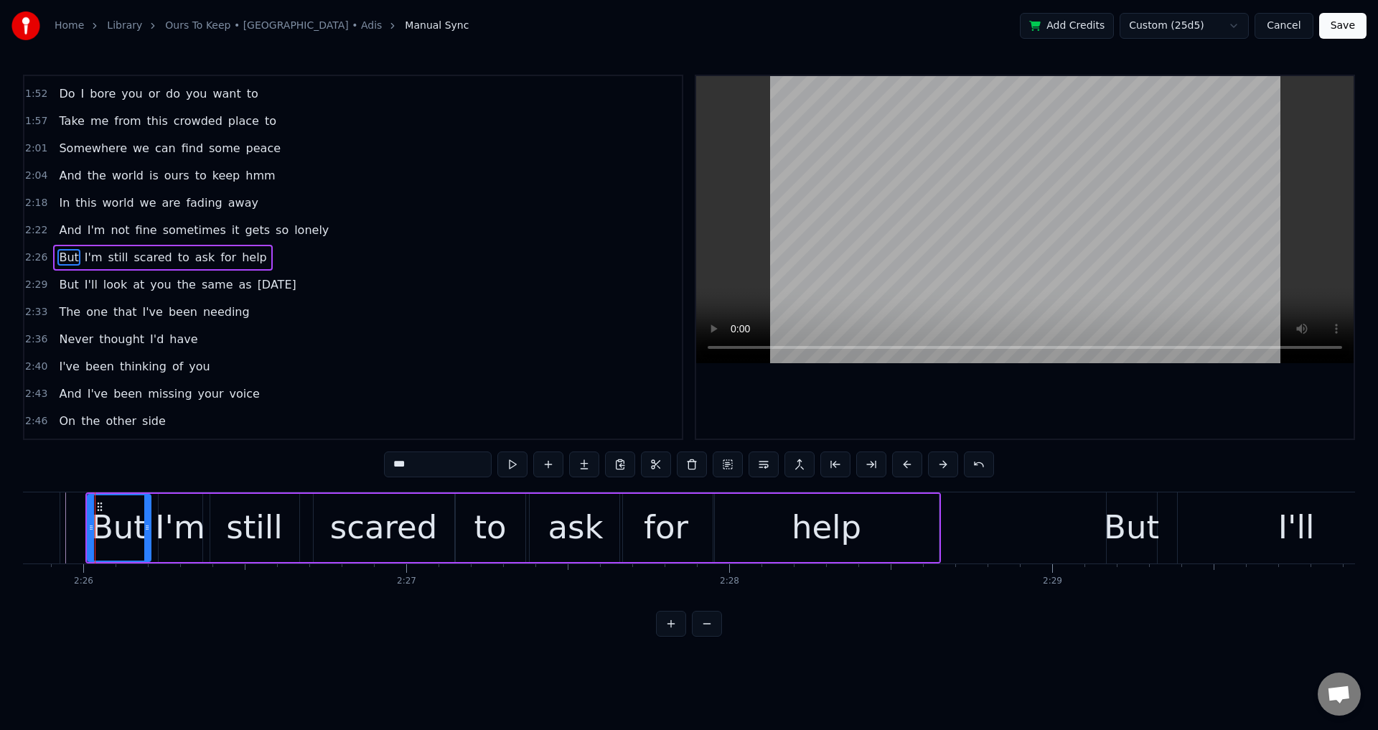
click at [922, 408] on div at bounding box center [1025, 257] width 658 height 363
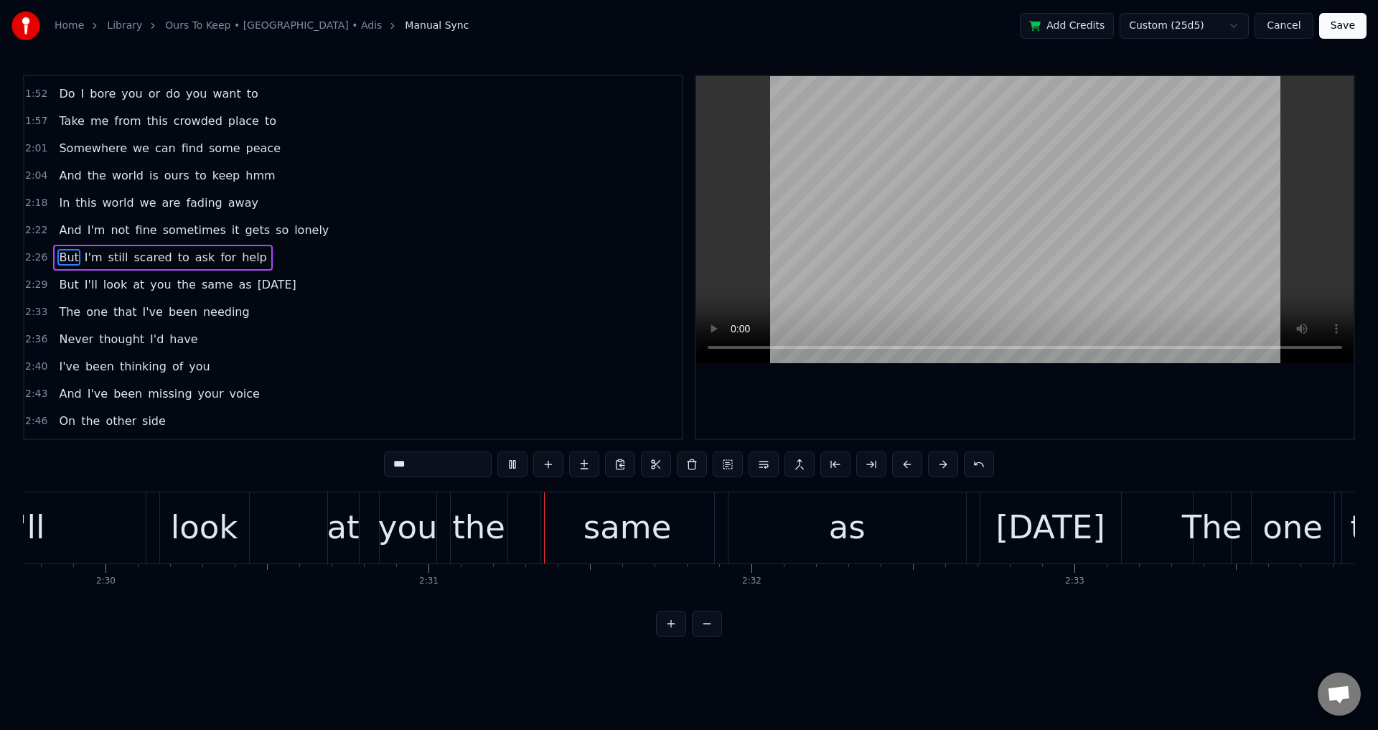
click at [1191, 416] on div at bounding box center [1025, 257] width 658 height 363
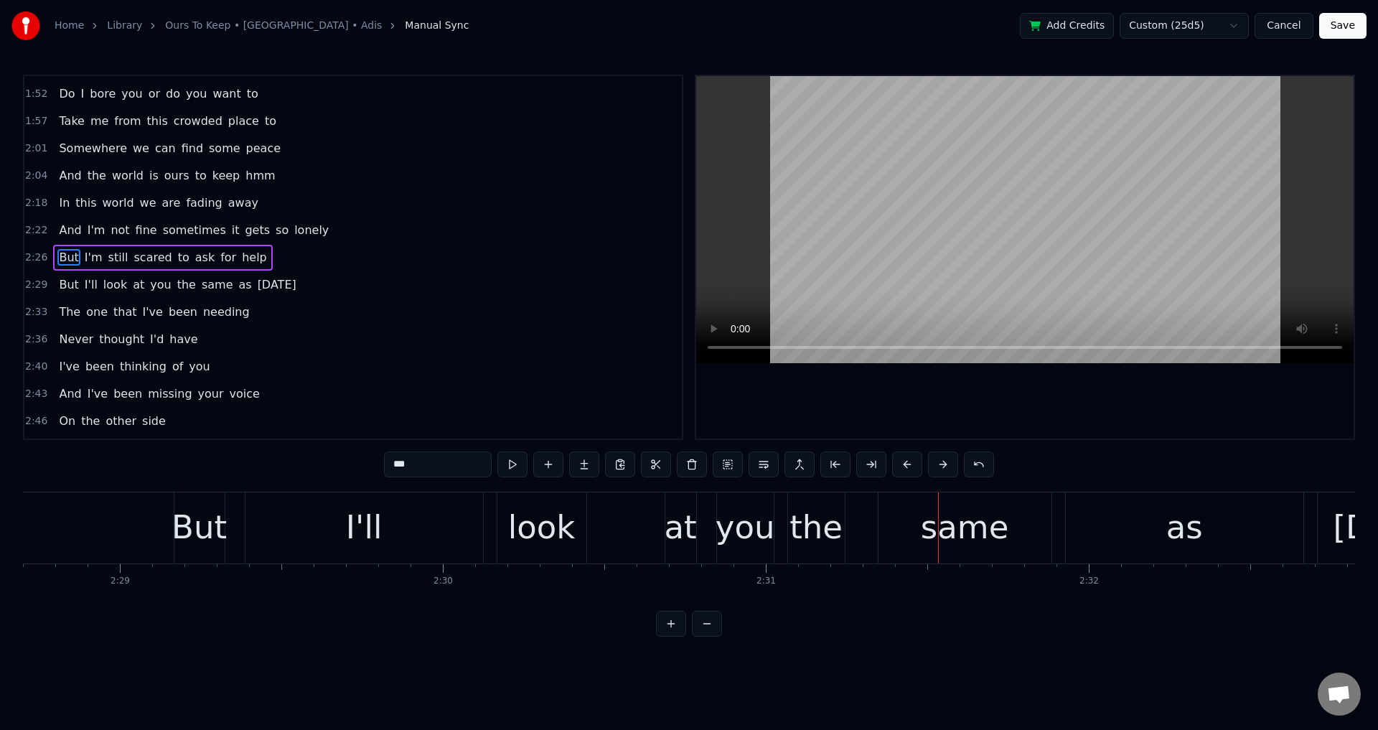
click at [190, 536] on div "But" at bounding box center [199, 527] width 55 height 49
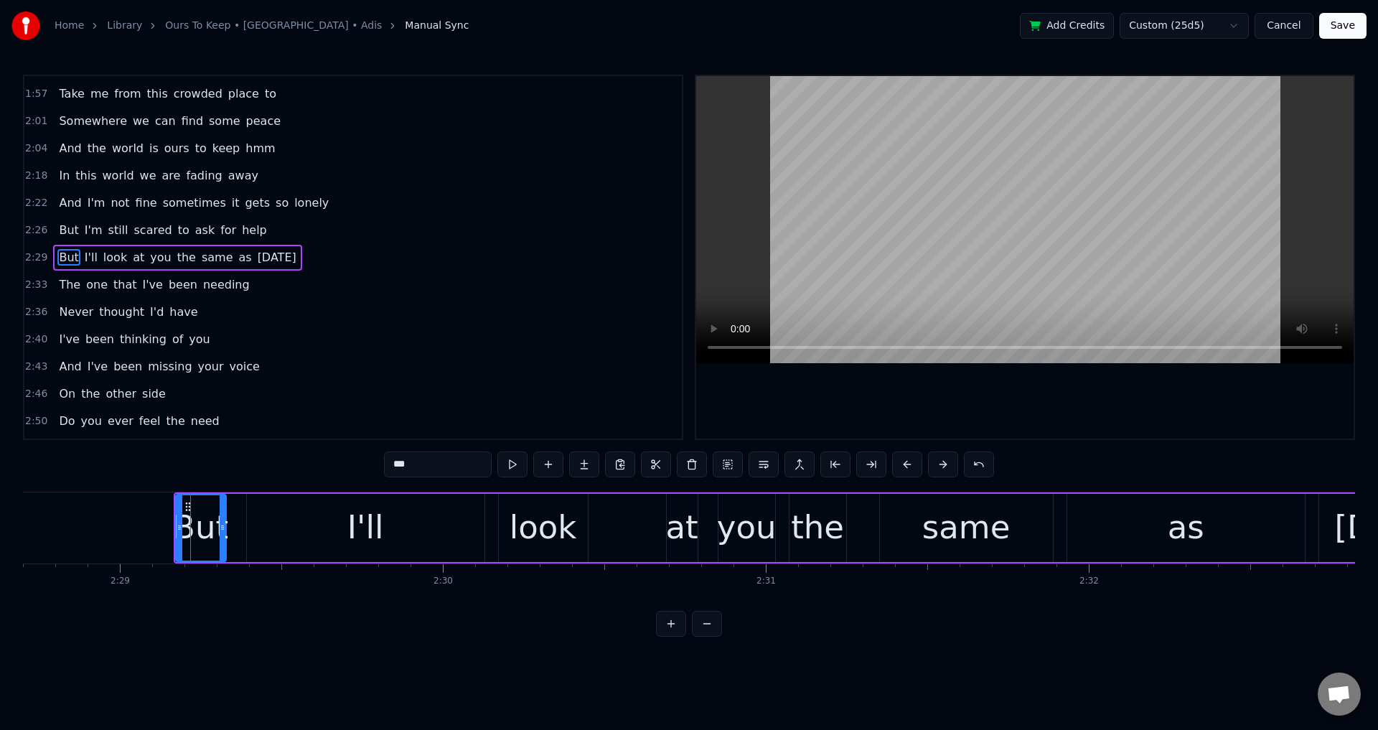
click at [889, 394] on div at bounding box center [1025, 257] width 658 height 363
click at [889, 383] on div at bounding box center [1025, 257] width 658 height 363
click at [514, 535] on div "look" at bounding box center [543, 527] width 67 height 49
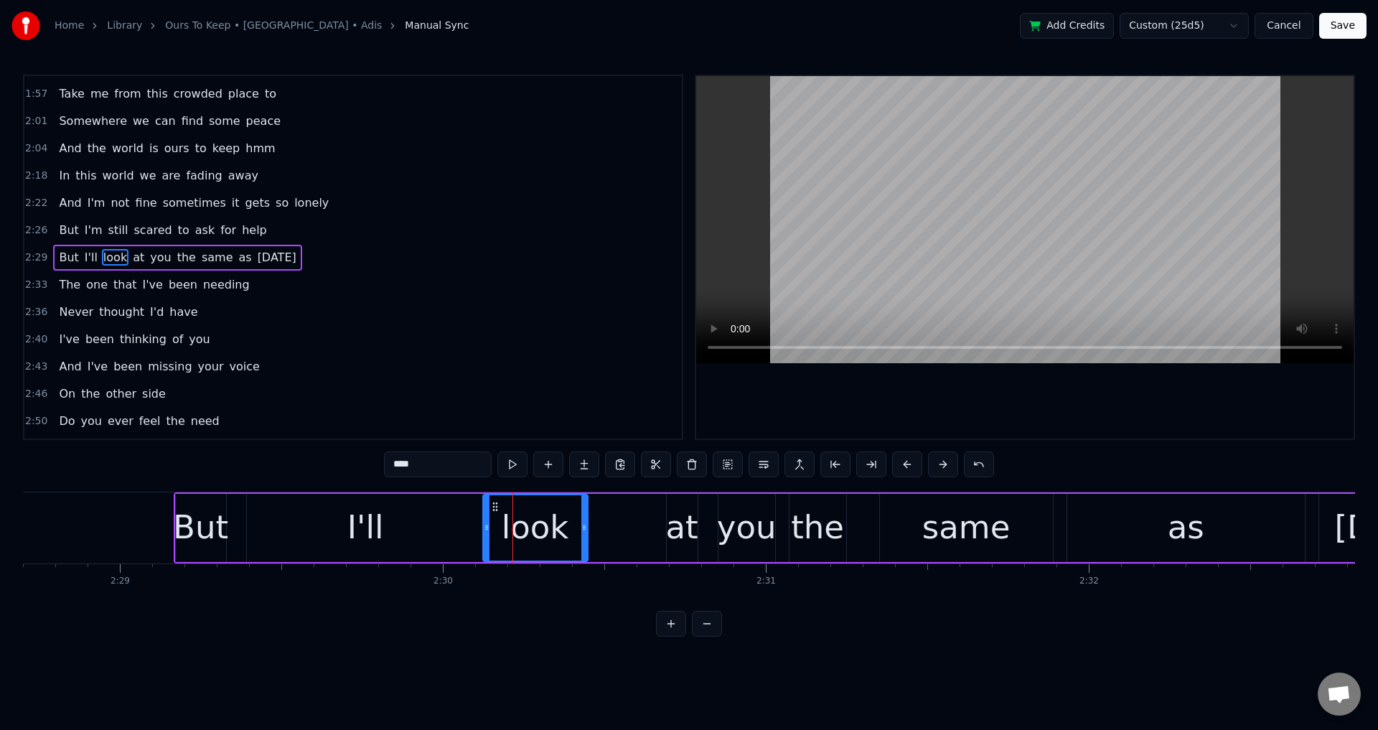
drag, startPoint x: 505, startPoint y: 527, endPoint x: 489, endPoint y: 525, distance: 15.9
click at [489, 525] on icon at bounding box center [487, 527] width 6 height 11
drag, startPoint x: 467, startPoint y: 530, endPoint x: 285, endPoint y: 525, distance: 182.4
click at [467, 530] on div "I'll" at bounding box center [366, 528] width 238 height 68
type input "****"
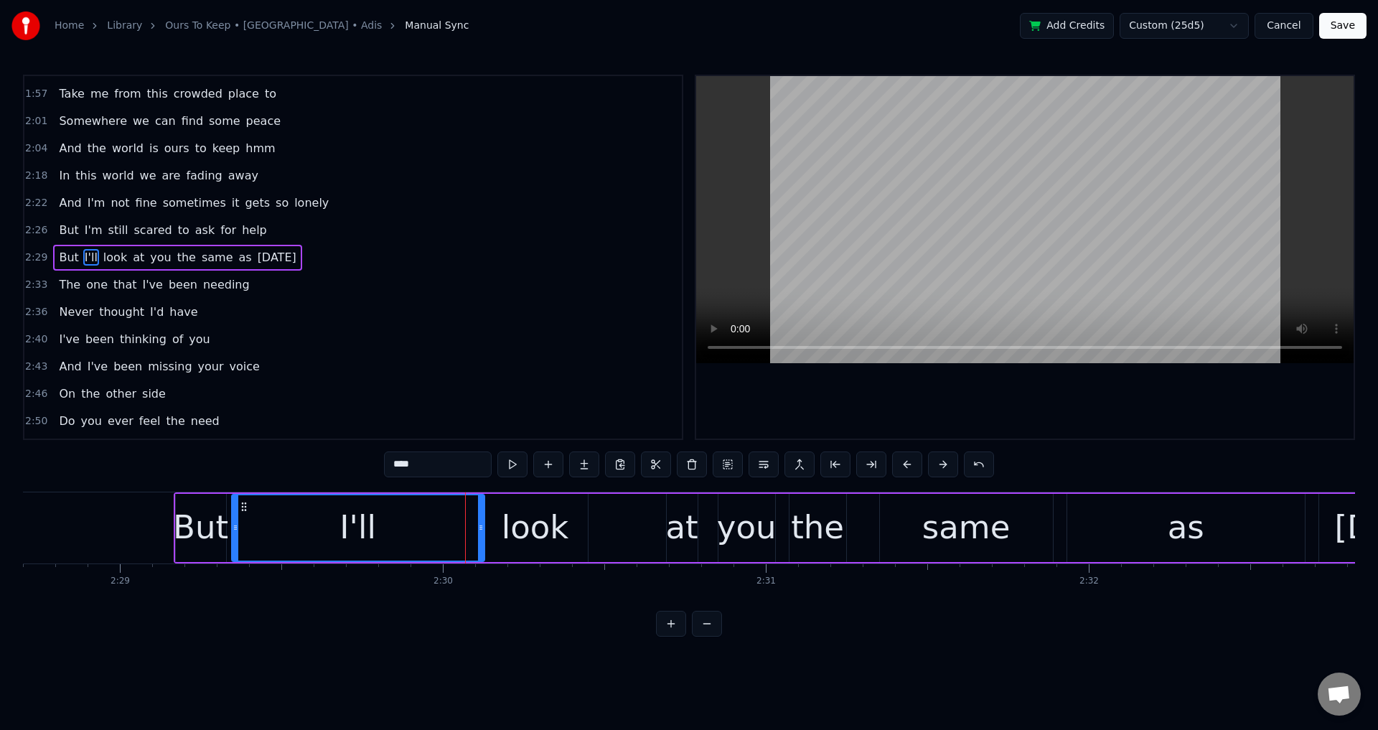
drag, startPoint x: 251, startPoint y: 522, endPoint x: 235, endPoint y: 524, distance: 15.2
click at [235, 524] on icon at bounding box center [236, 527] width 6 height 11
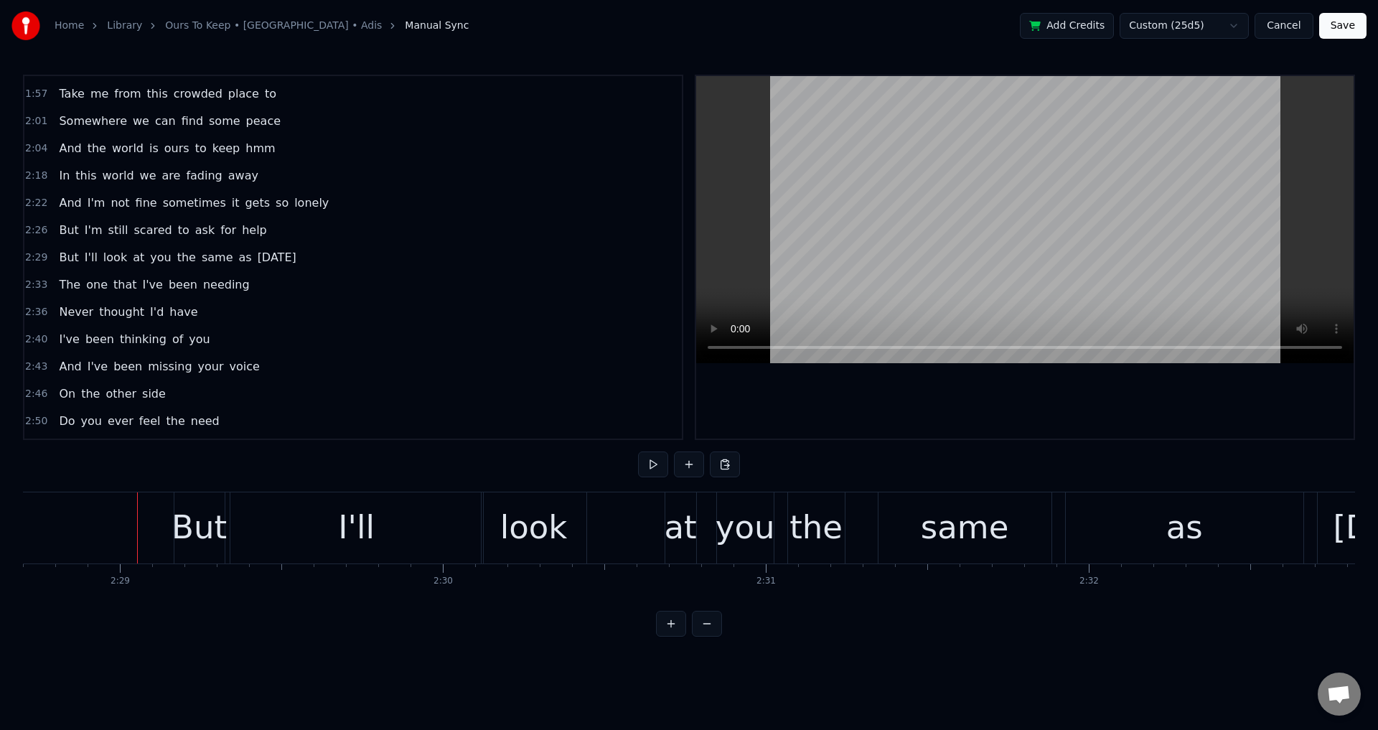
click at [963, 391] on div at bounding box center [1025, 257] width 658 height 363
click at [966, 392] on div at bounding box center [1025, 257] width 658 height 363
click at [1072, 524] on div "as" at bounding box center [1185, 527] width 238 height 71
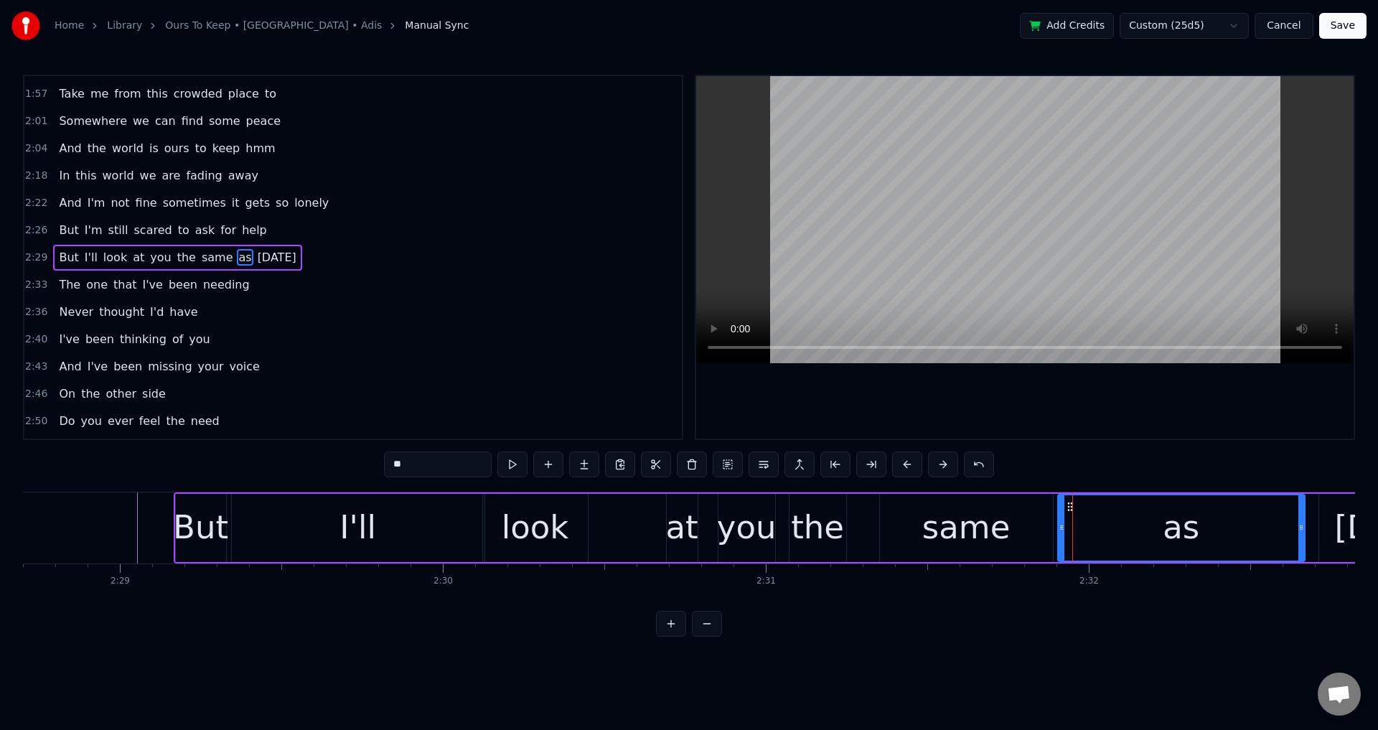
drag, startPoint x: 1070, startPoint y: 523, endPoint x: 1052, endPoint y: 523, distance: 18.7
click at [1060, 524] on icon at bounding box center [1062, 527] width 6 height 11
click at [877, 524] on div "But I'll look at you the same as [DATE]" at bounding box center [818, 527] width 1289 height 71
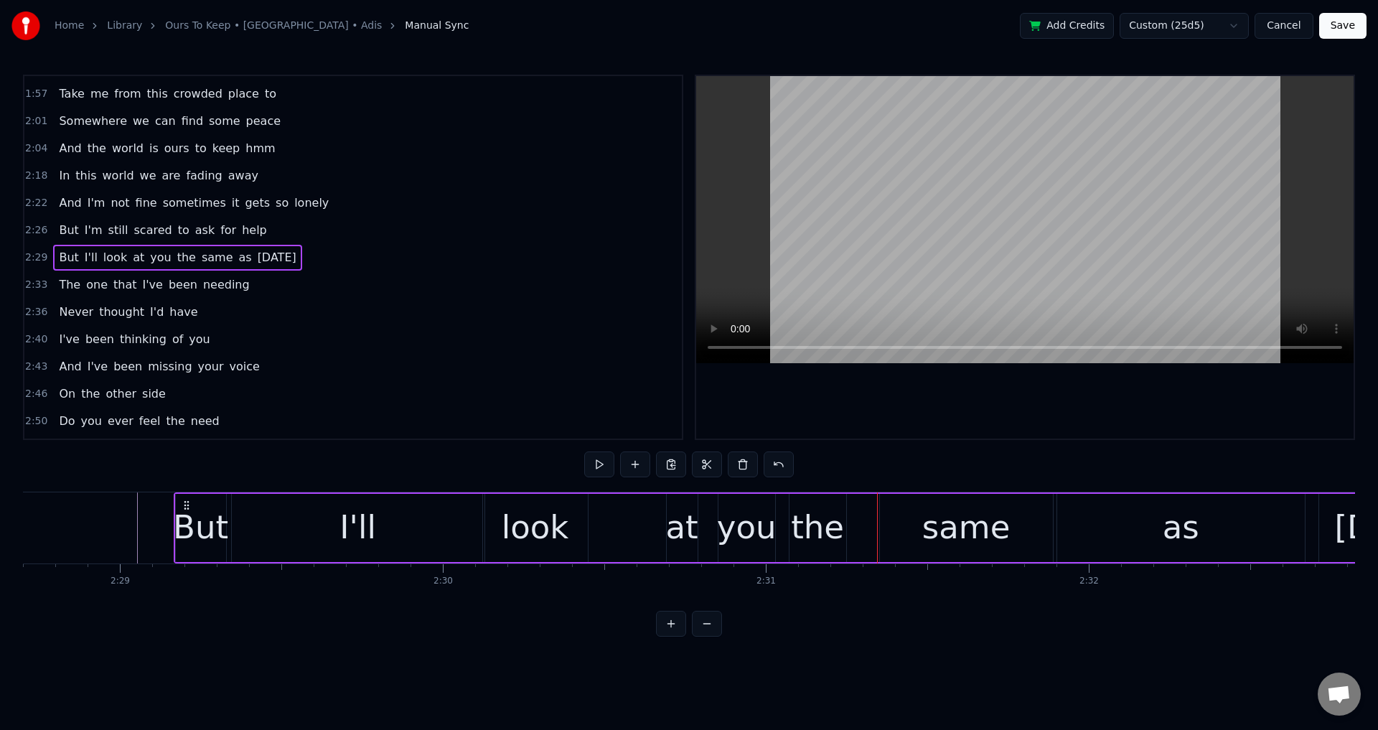
click at [984, 383] on div at bounding box center [1025, 257] width 658 height 363
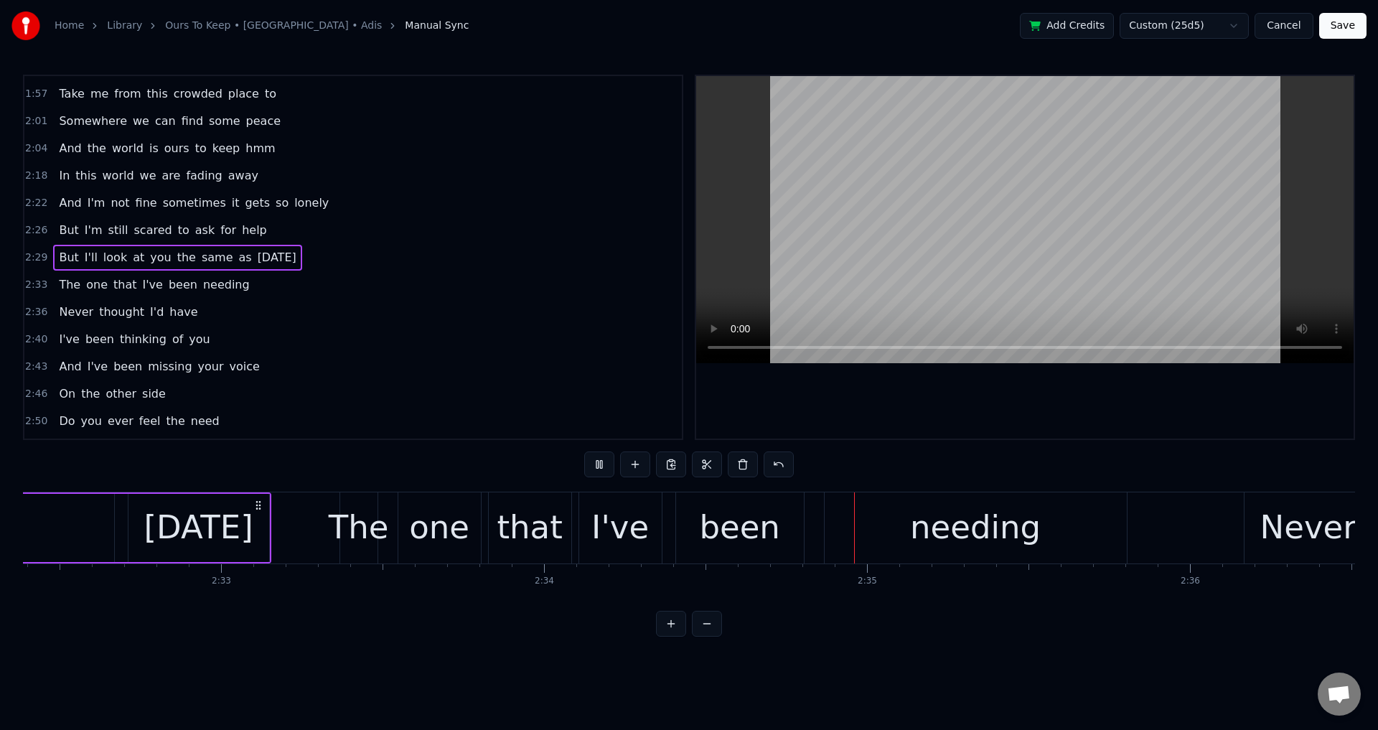
click at [1017, 418] on div at bounding box center [1025, 257] width 658 height 363
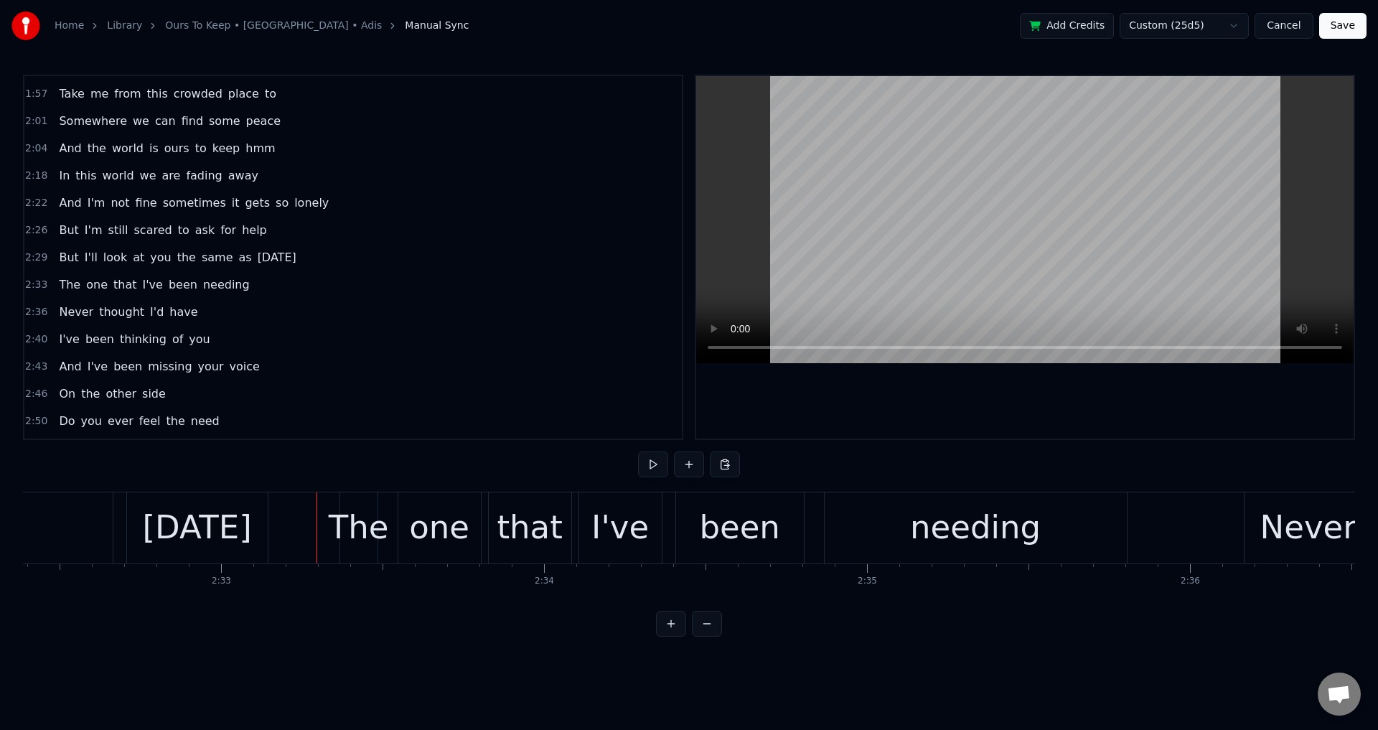
click at [1126, 389] on div at bounding box center [1025, 257] width 658 height 363
click at [1124, 389] on div at bounding box center [1025, 257] width 658 height 363
click at [416, 542] on div "one" at bounding box center [439, 527] width 60 height 49
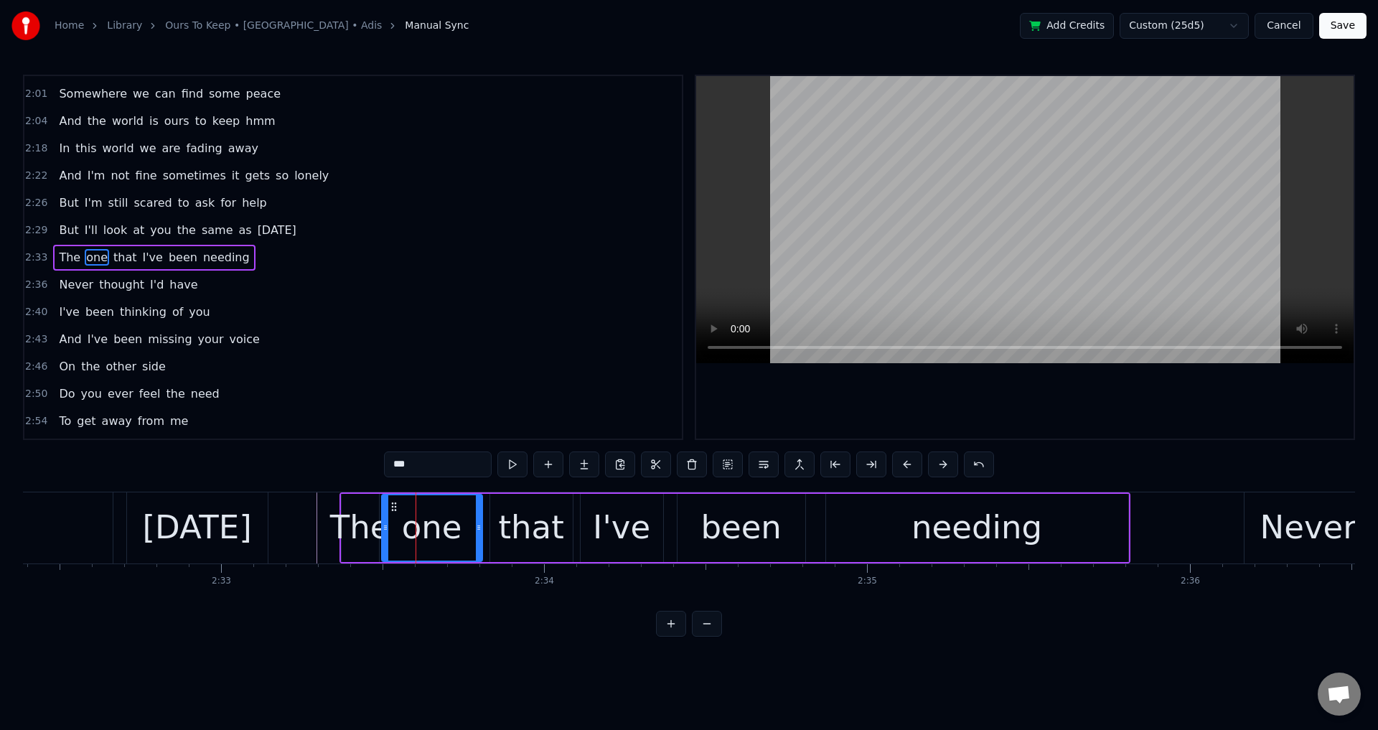
drag, startPoint x: 403, startPoint y: 531, endPoint x: 385, endPoint y: 533, distance: 18.1
click at [385, 533] on div at bounding box center [386, 527] width 6 height 65
click at [364, 536] on div "The" at bounding box center [360, 527] width 60 height 49
click at [340, 529] on icon at bounding box center [343, 527] width 6 height 11
click at [495, 534] on div "that" at bounding box center [531, 528] width 83 height 68
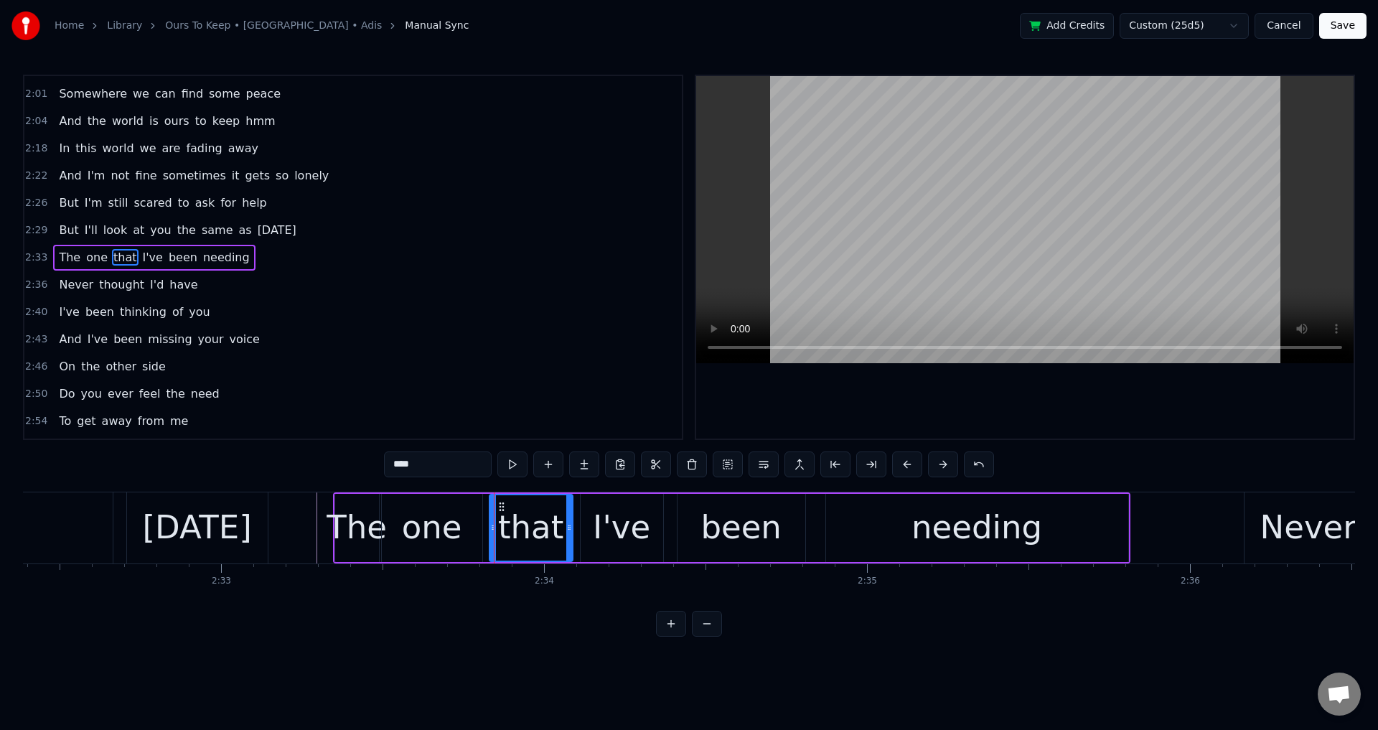
click at [490, 526] on icon at bounding box center [493, 527] width 6 height 11
click at [608, 529] on div "I've" at bounding box center [621, 527] width 57 height 49
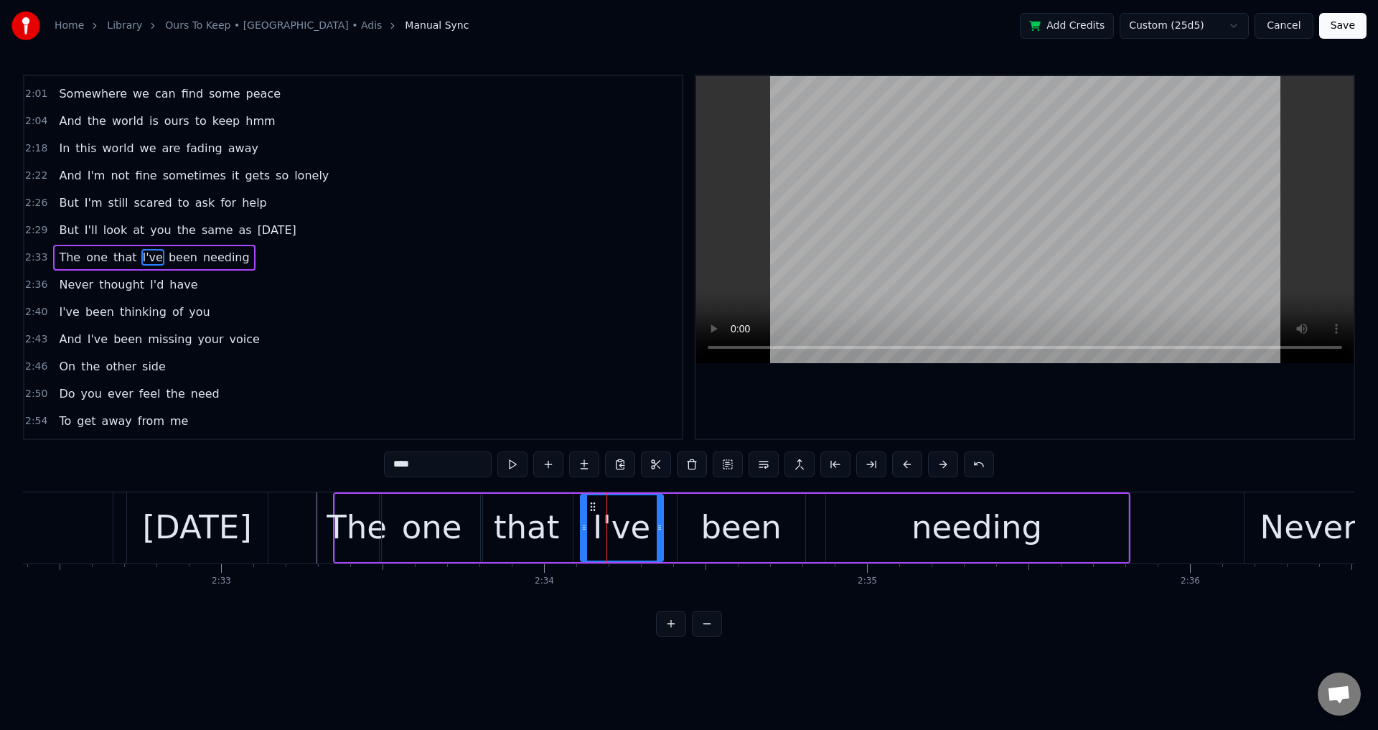
click at [581, 514] on div at bounding box center [584, 527] width 6 height 65
click at [703, 528] on div "been" at bounding box center [742, 528] width 128 height 68
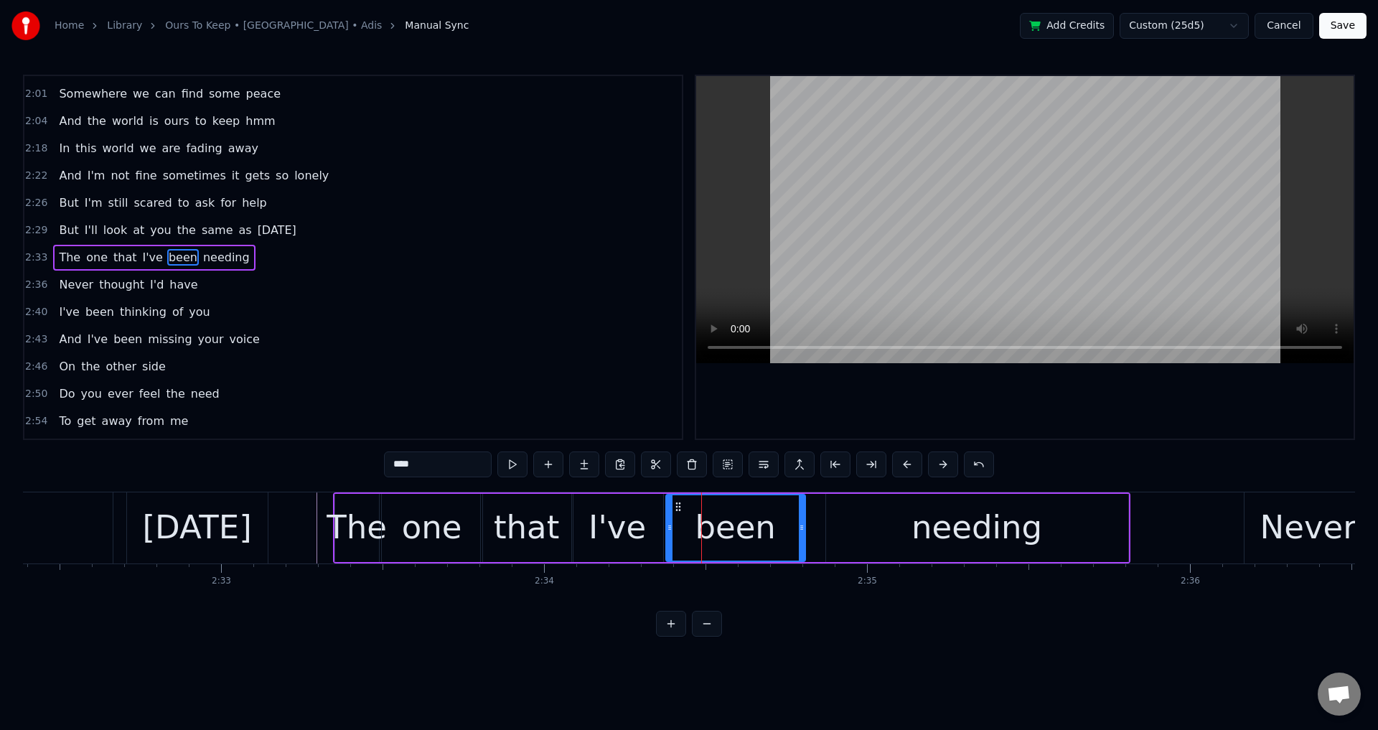
drag, startPoint x: 678, startPoint y: 522, endPoint x: 670, endPoint y: 521, distance: 7.9
click at [670, 521] on div at bounding box center [670, 527] width 6 height 65
click at [827, 540] on div "needing" at bounding box center [977, 528] width 302 height 68
type input "*******"
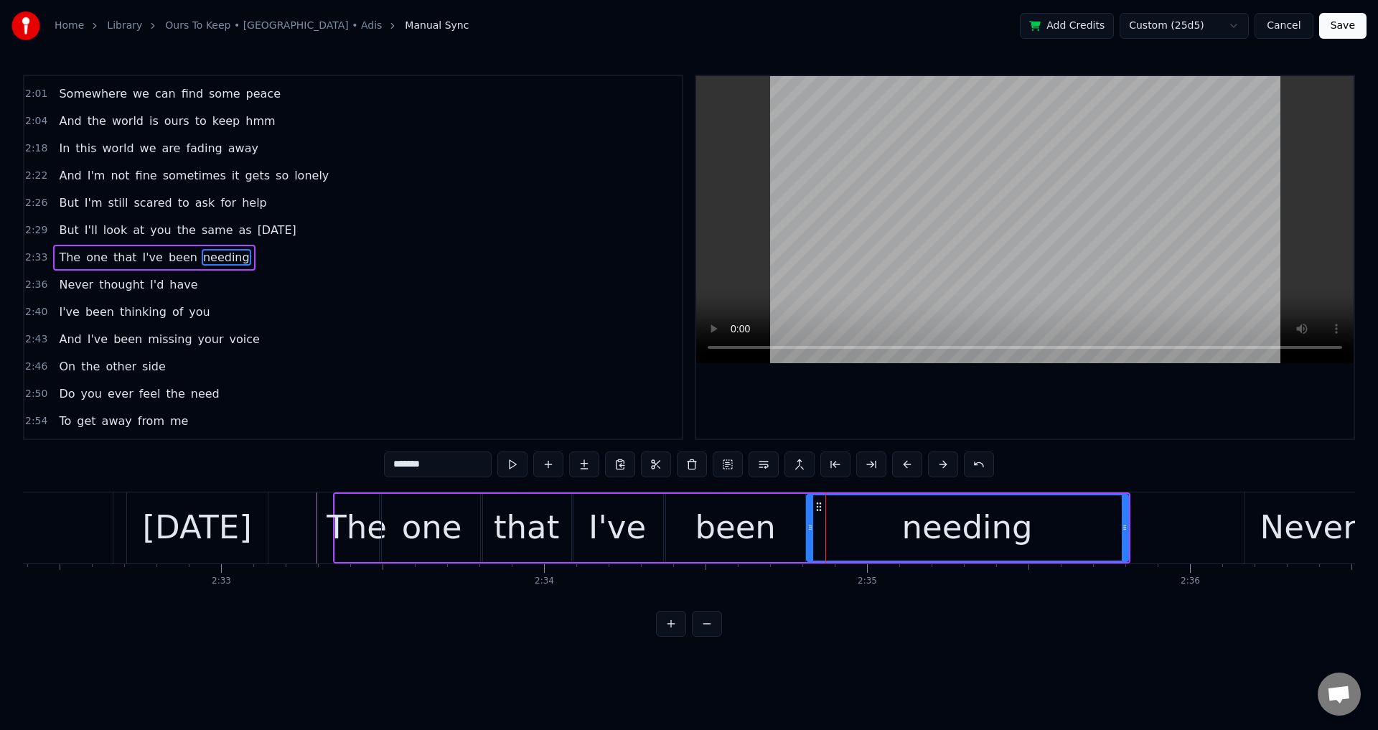
drag, startPoint x: 827, startPoint y: 527, endPoint x: 806, endPoint y: 526, distance: 20.8
click at [808, 527] on icon at bounding box center [811, 527] width 6 height 11
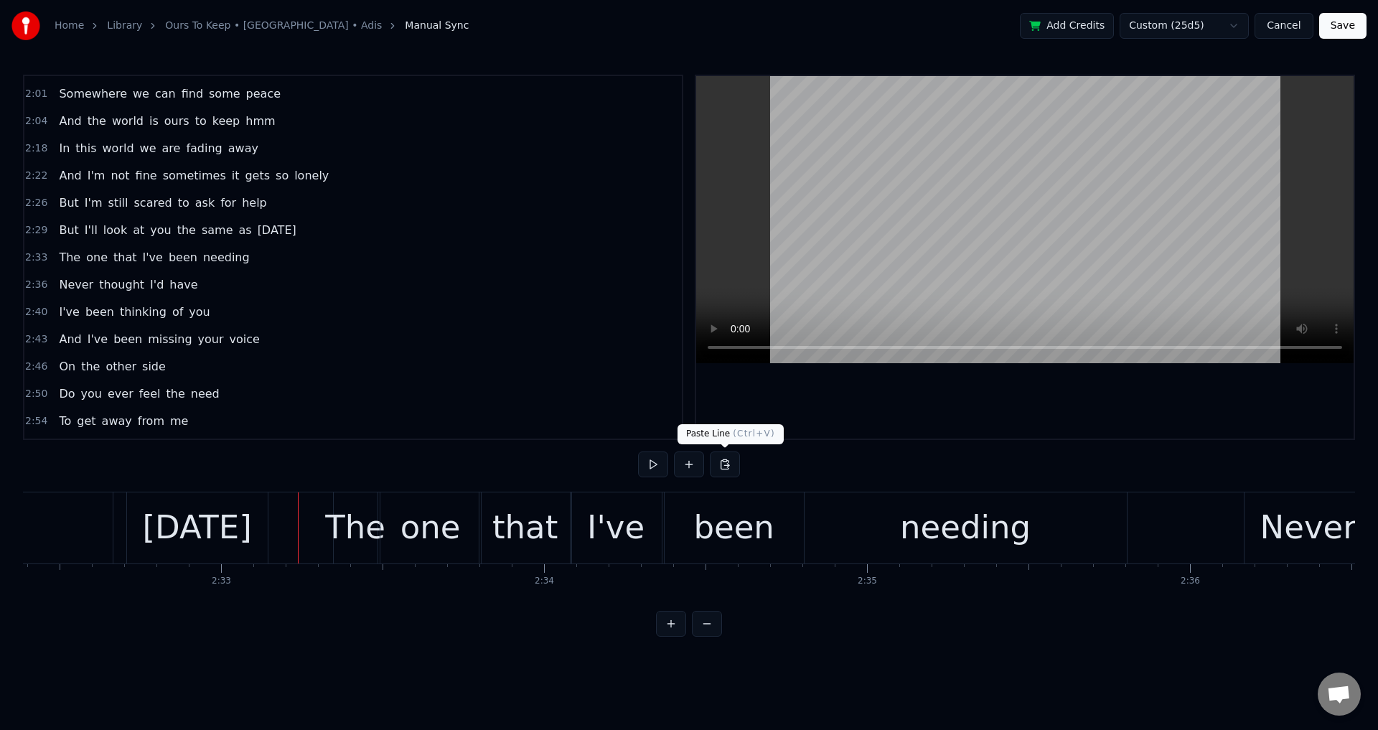
click at [1088, 385] on div at bounding box center [1025, 257] width 658 height 363
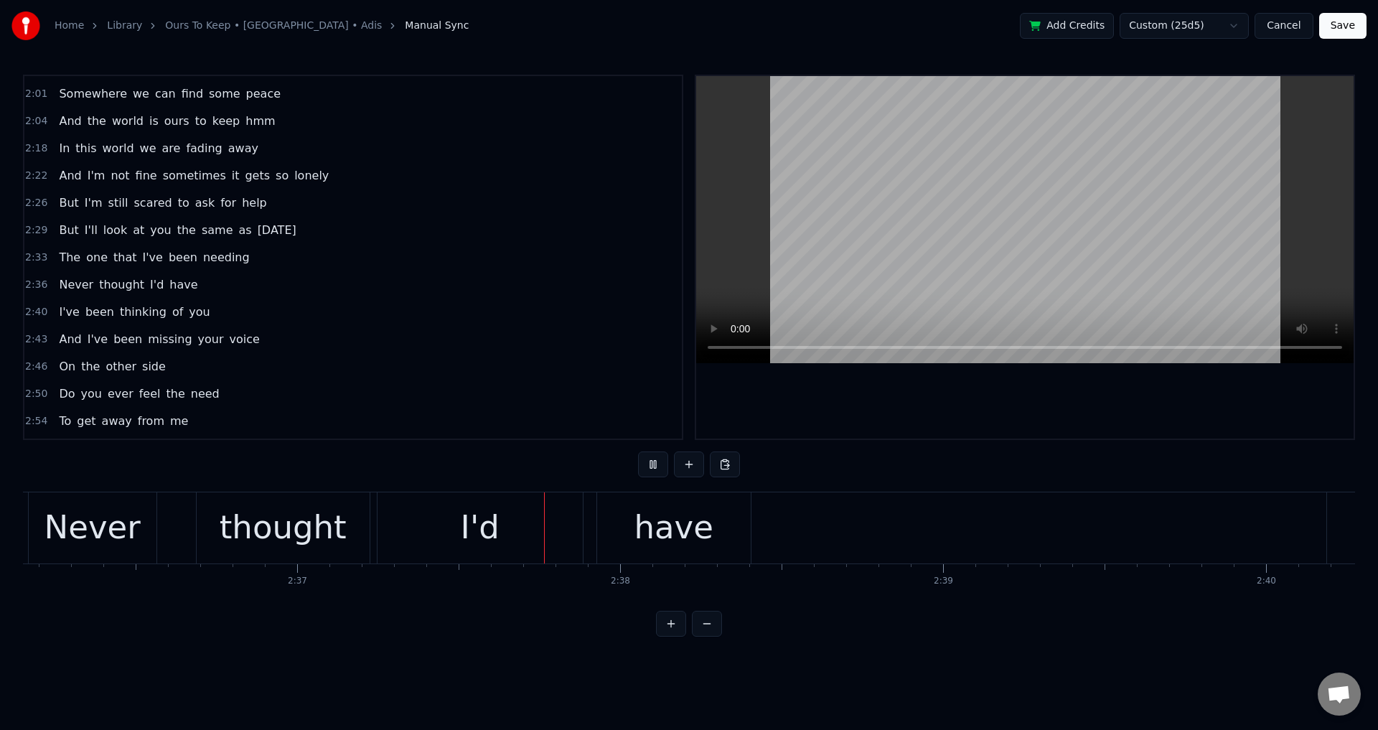
click at [1077, 408] on div at bounding box center [1025, 257] width 658 height 363
click at [587, 535] on div at bounding box center [587, 527] width 1 height 71
click at [553, 529] on div "I'd" at bounding box center [480, 527] width 205 height 71
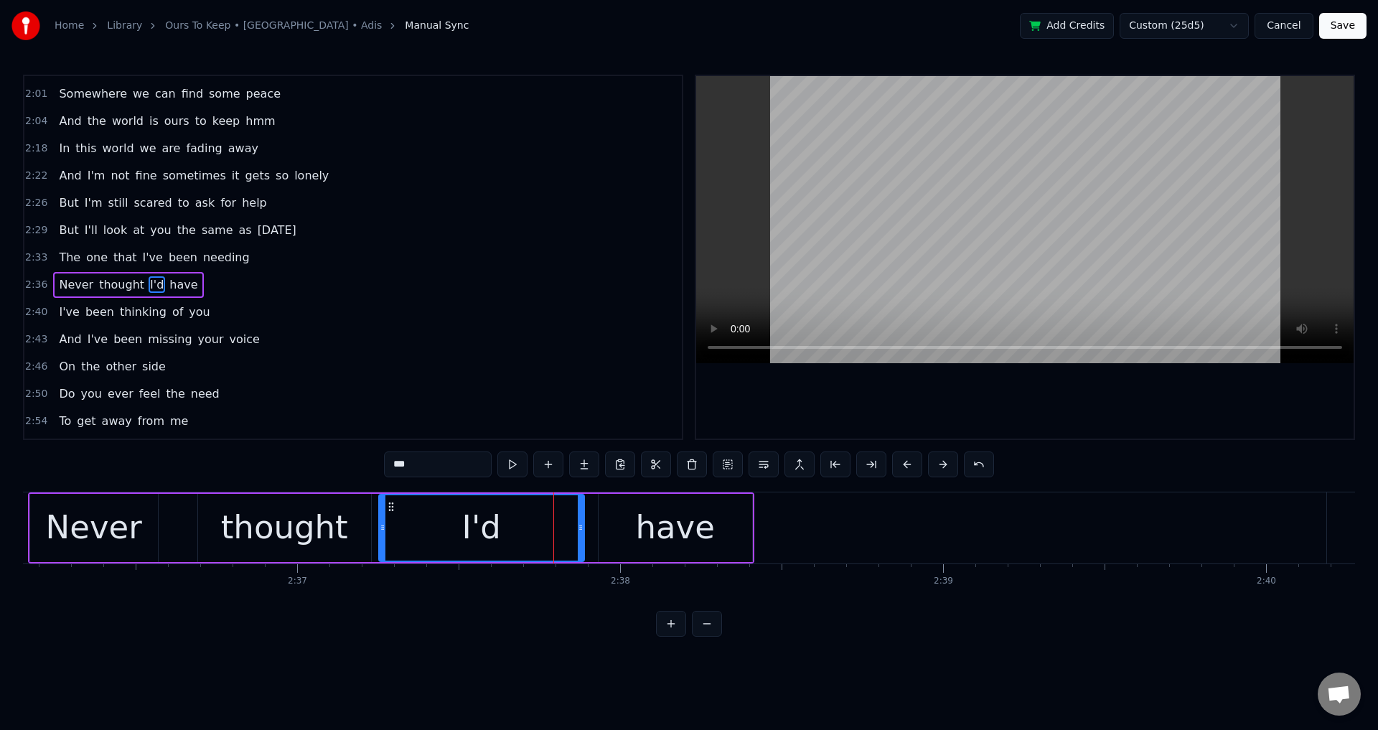
scroll to position [787, 0]
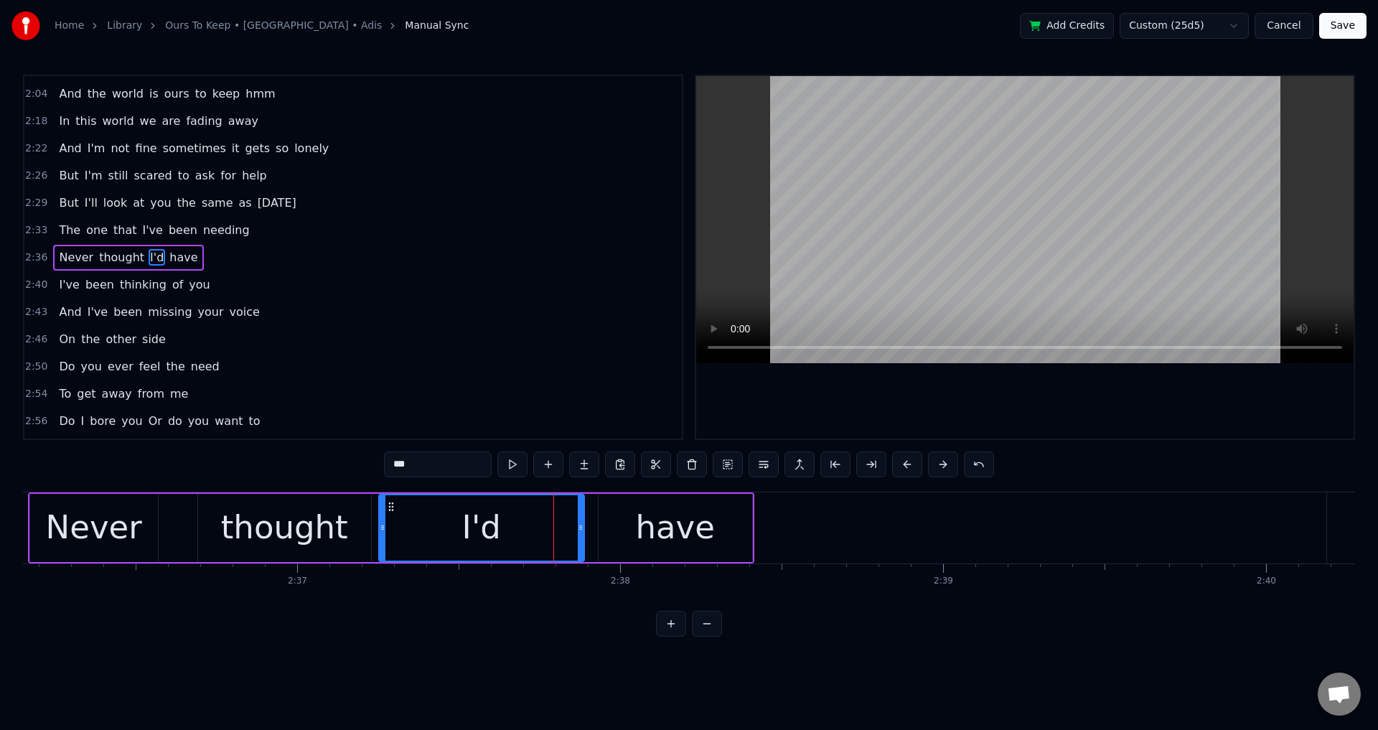
click at [595, 524] on div "Never thought I'd have" at bounding box center [391, 527] width 726 height 71
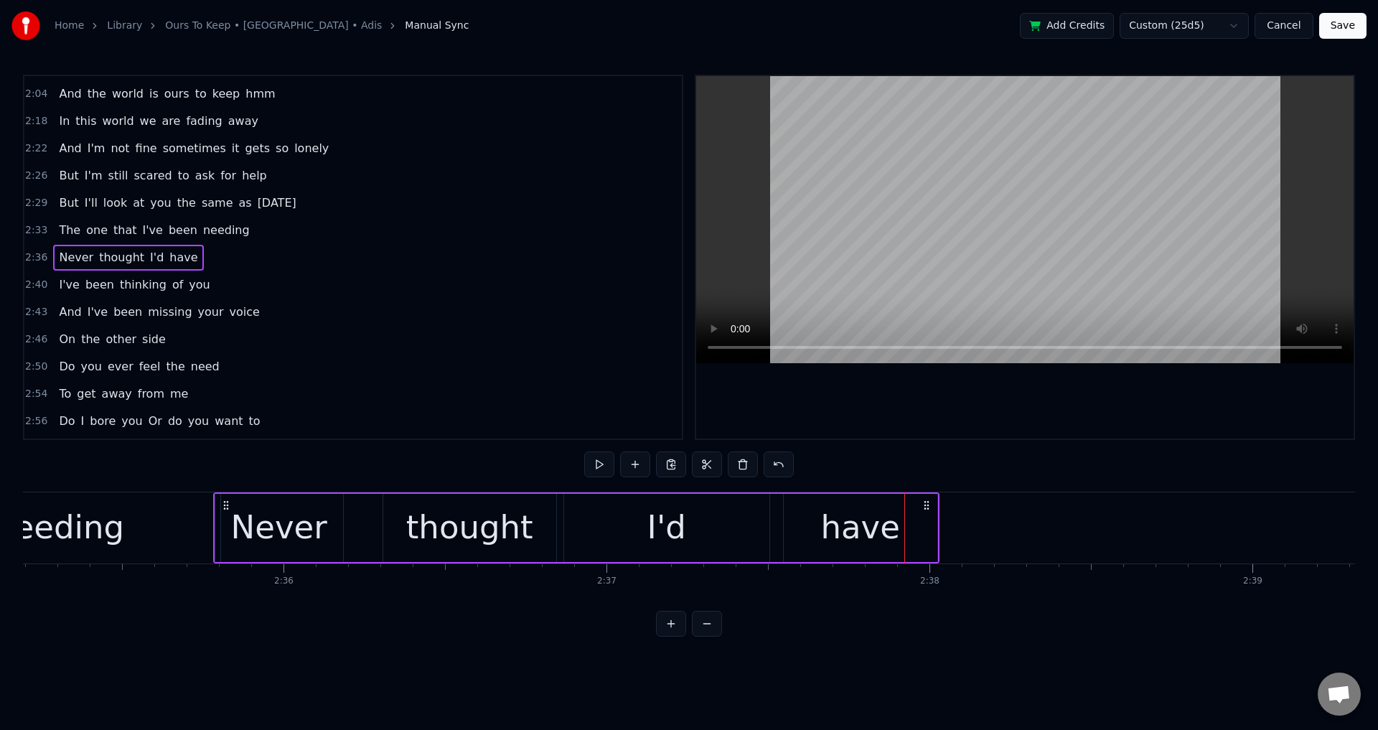
scroll to position [0, 50112]
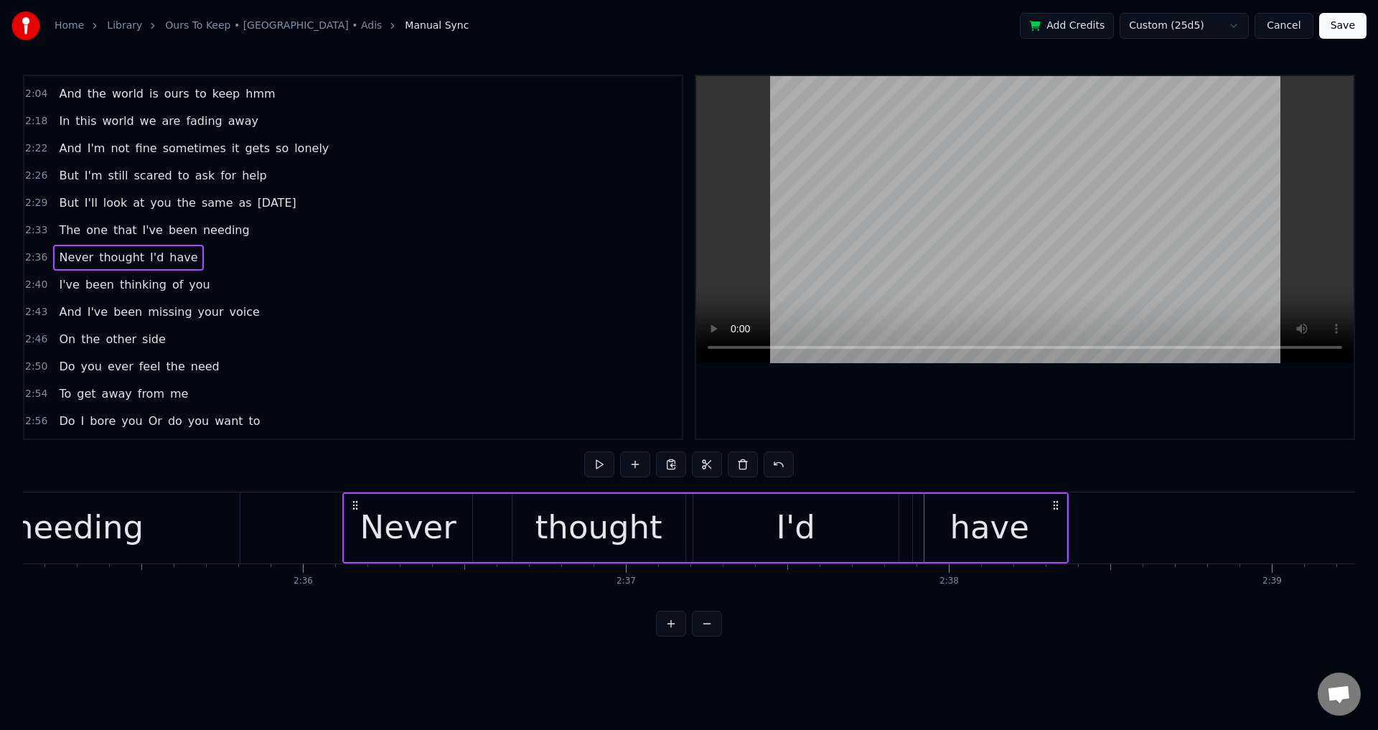
drag, startPoint x: 212, startPoint y: 508, endPoint x: 343, endPoint y: 525, distance: 132.5
click at [355, 525] on div "Never thought I'd have" at bounding box center [705, 527] width 726 height 71
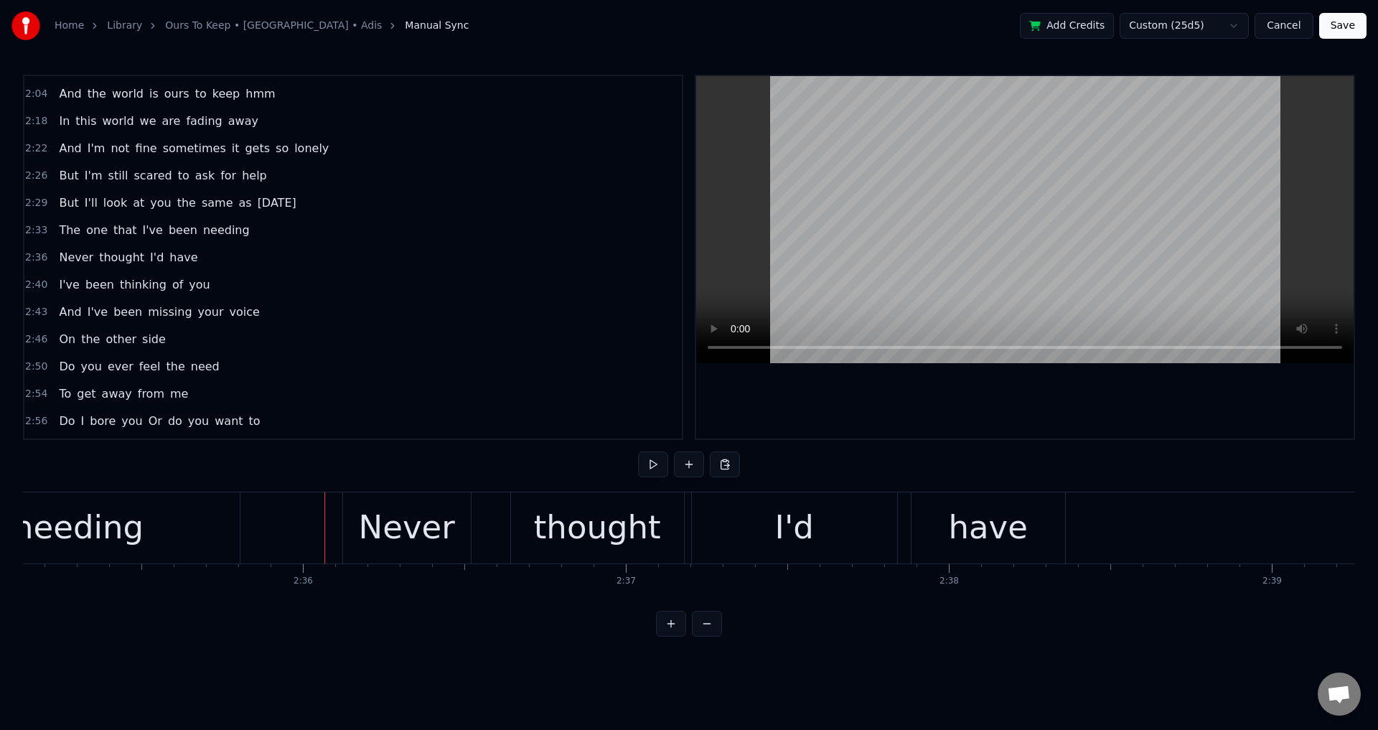
click at [939, 406] on div at bounding box center [1025, 257] width 658 height 363
click at [1116, 426] on div at bounding box center [1025, 257] width 658 height 363
click at [385, 537] on div "Never" at bounding box center [407, 527] width 96 height 49
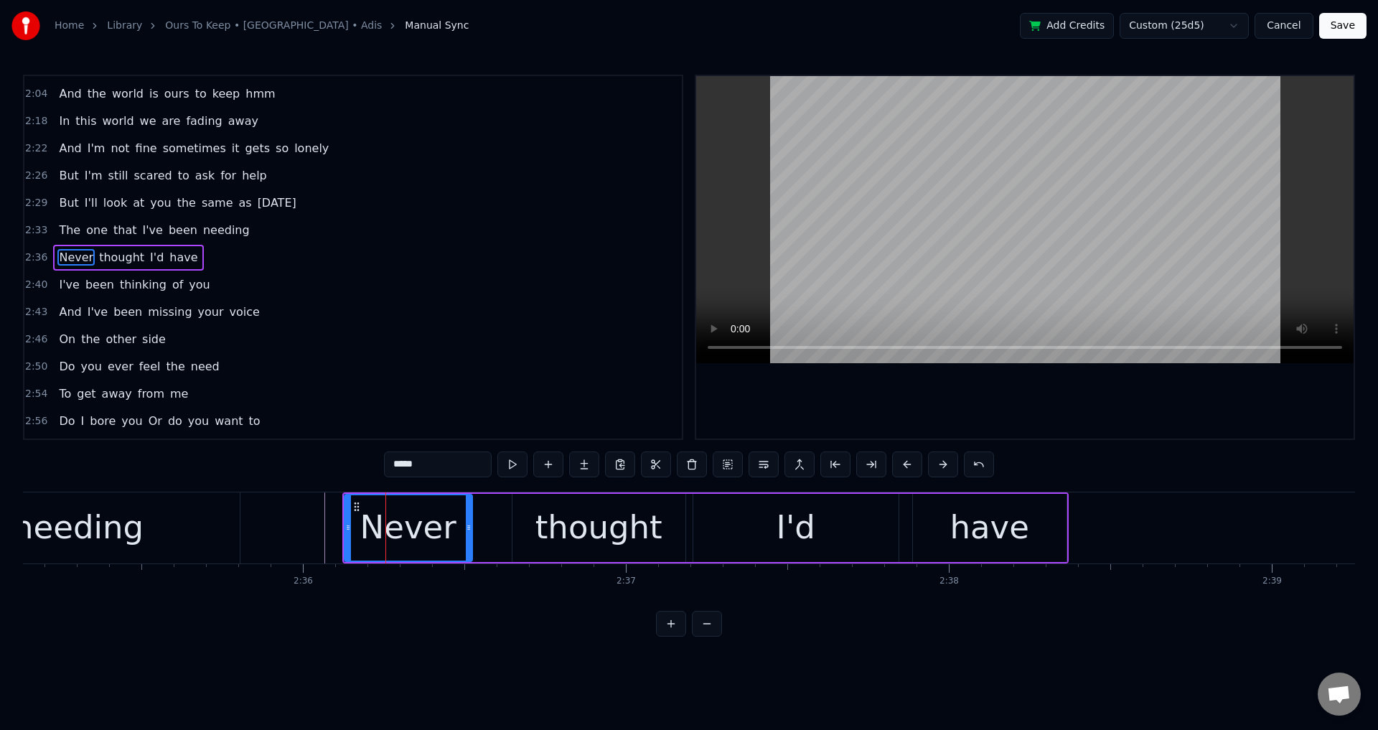
click at [911, 393] on div at bounding box center [1025, 257] width 658 height 363
click at [909, 393] on div at bounding box center [1025, 257] width 658 height 363
click at [549, 529] on div "thought" at bounding box center [599, 527] width 127 height 49
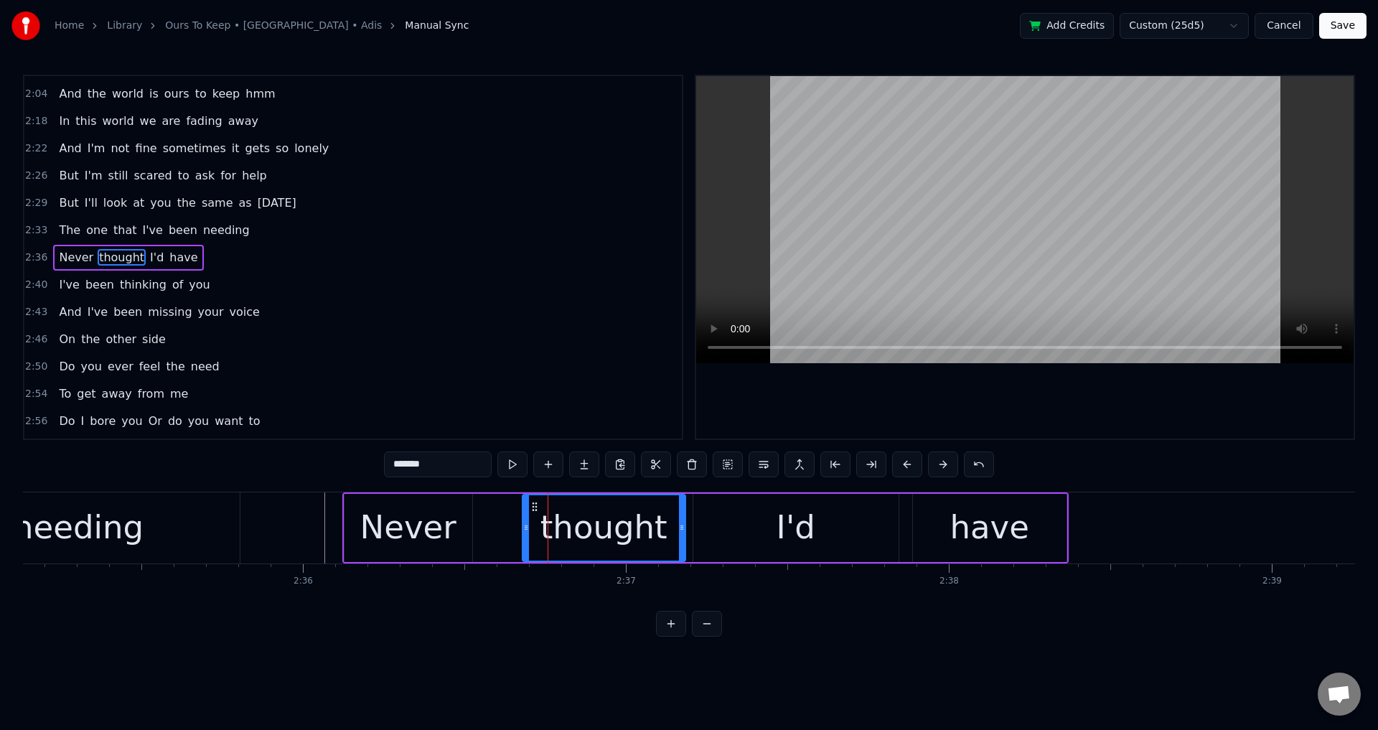
click at [528, 525] on icon at bounding box center [526, 527] width 6 height 11
click at [463, 518] on div "Never" at bounding box center [409, 528] width 128 height 68
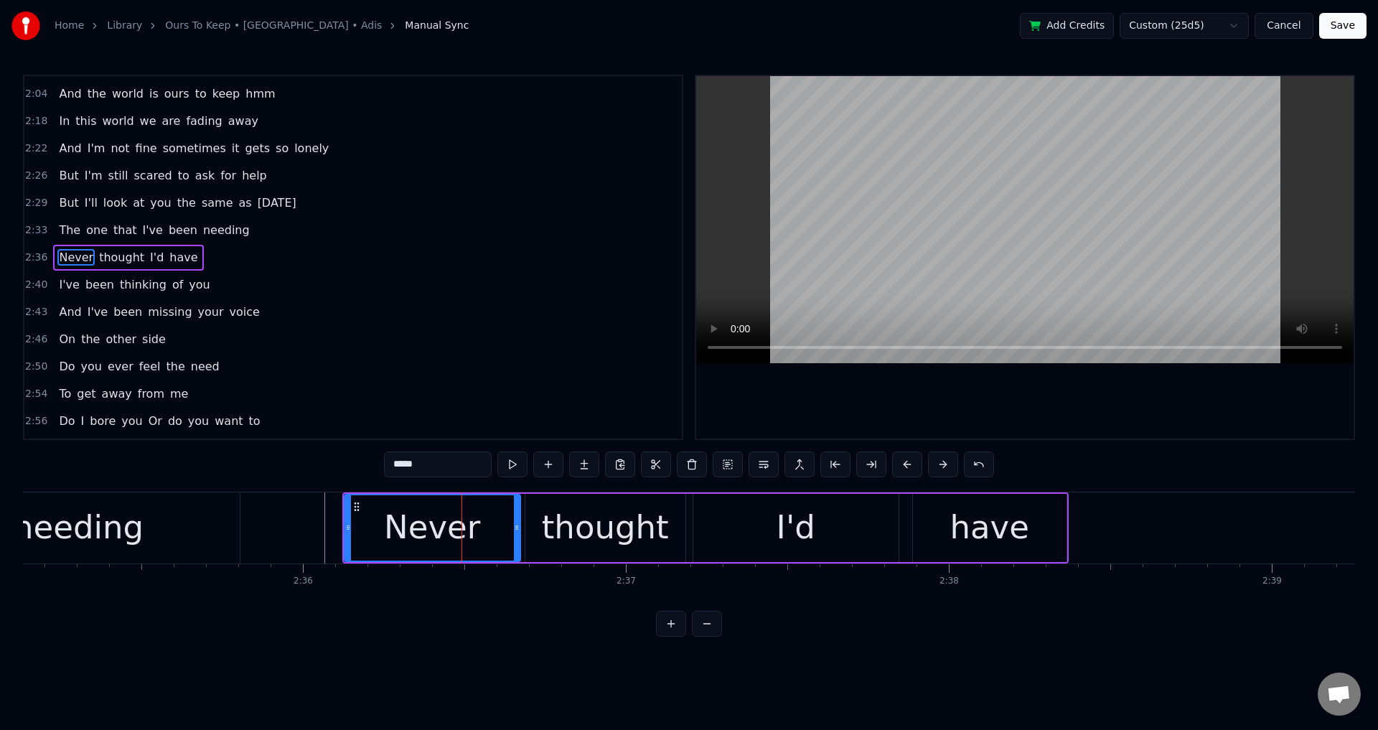
drag, startPoint x: 469, startPoint y: 520, endPoint x: 518, endPoint y: 533, distance: 50.5
click at [518, 533] on div at bounding box center [517, 527] width 6 height 65
click at [381, 534] on div "Never" at bounding box center [432, 527] width 175 height 65
click at [951, 391] on div at bounding box center [1025, 257] width 658 height 363
click at [1036, 401] on div at bounding box center [1025, 257] width 658 height 363
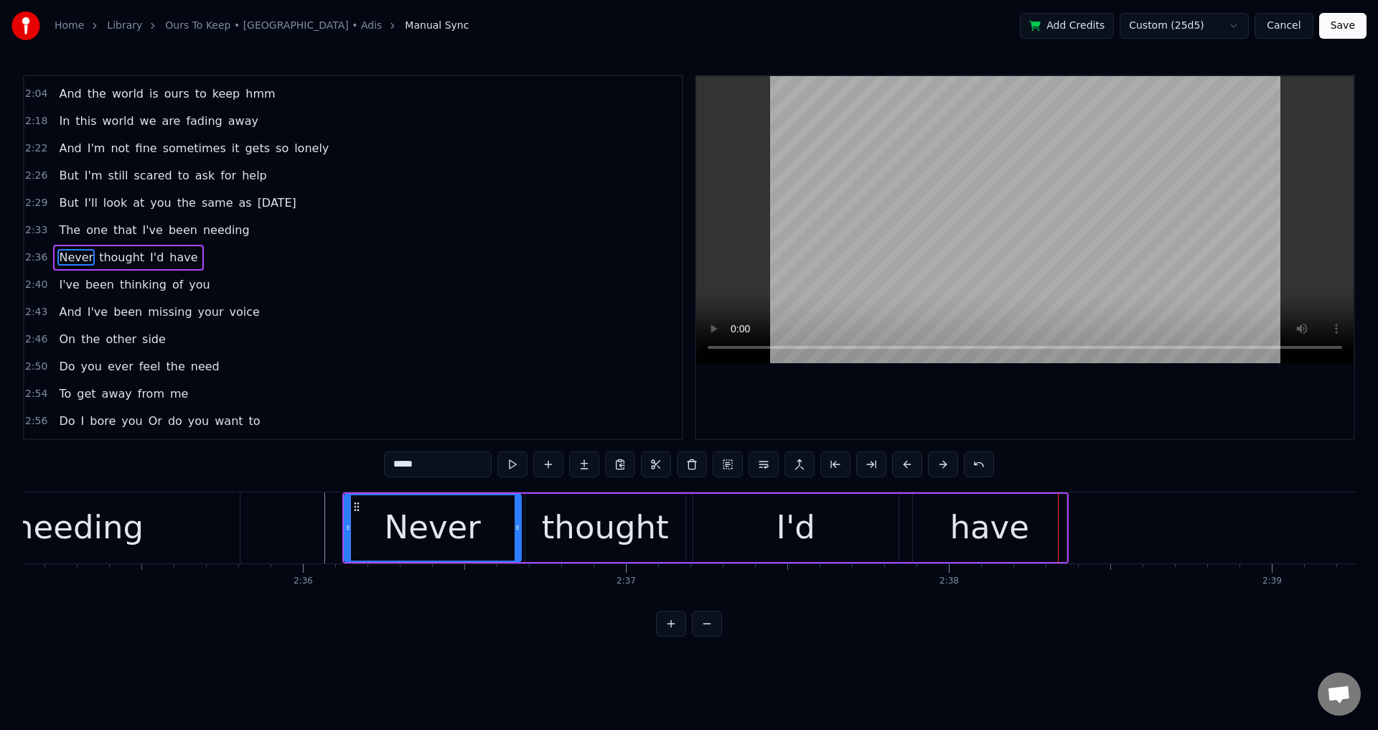
drag, startPoint x: 519, startPoint y: 533, endPoint x: 485, endPoint y: 539, distance: 34.4
click at [515, 539] on div at bounding box center [518, 527] width 6 height 65
click at [549, 536] on div "thought" at bounding box center [605, 527] width 127 height 49
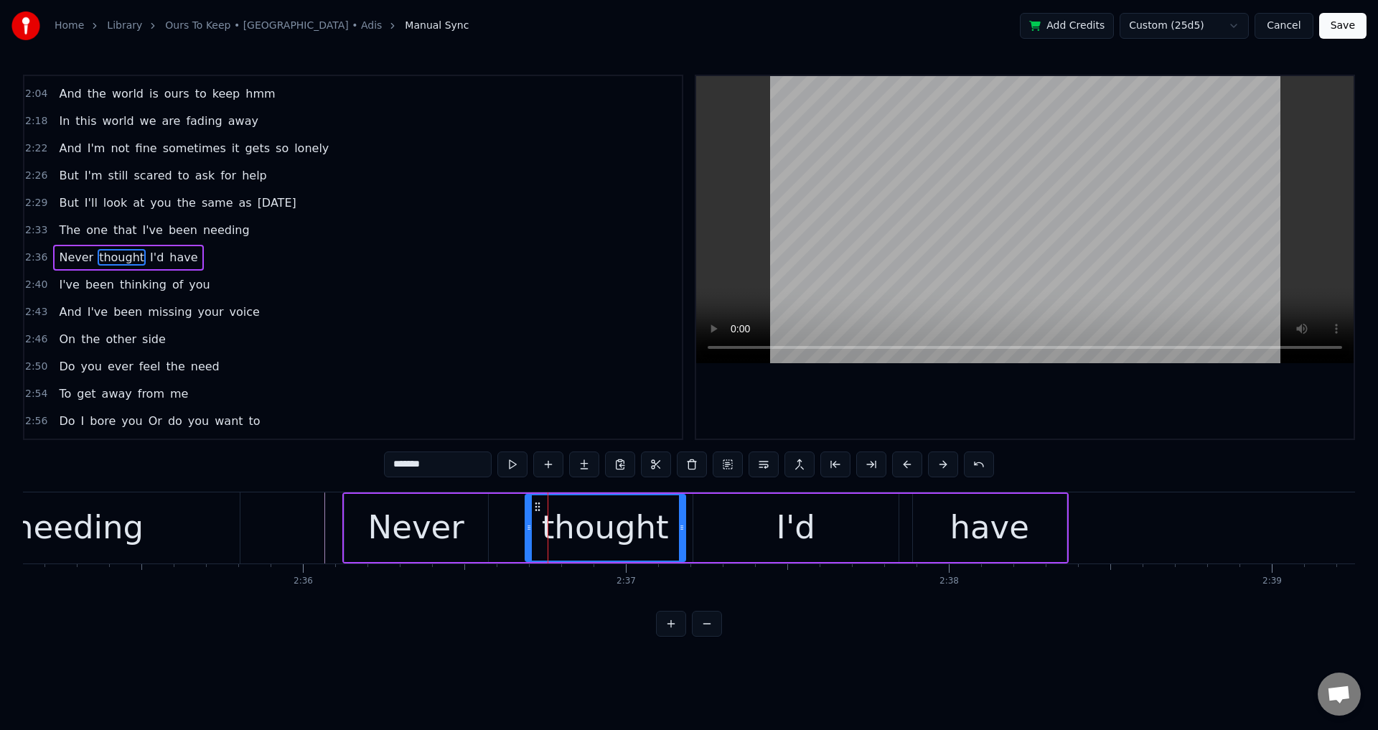
drag, startPoint x: 529, startPoint y: 528, endPoint x: 502, endPoint y: 529, distance: 26.6
click at [526, 529] on icon at bounding box center [529, 527] width 6 height 11
click at [485, 531] on div "Never" at bounding box center [417, 528] width 144 height 68
type input "*****"
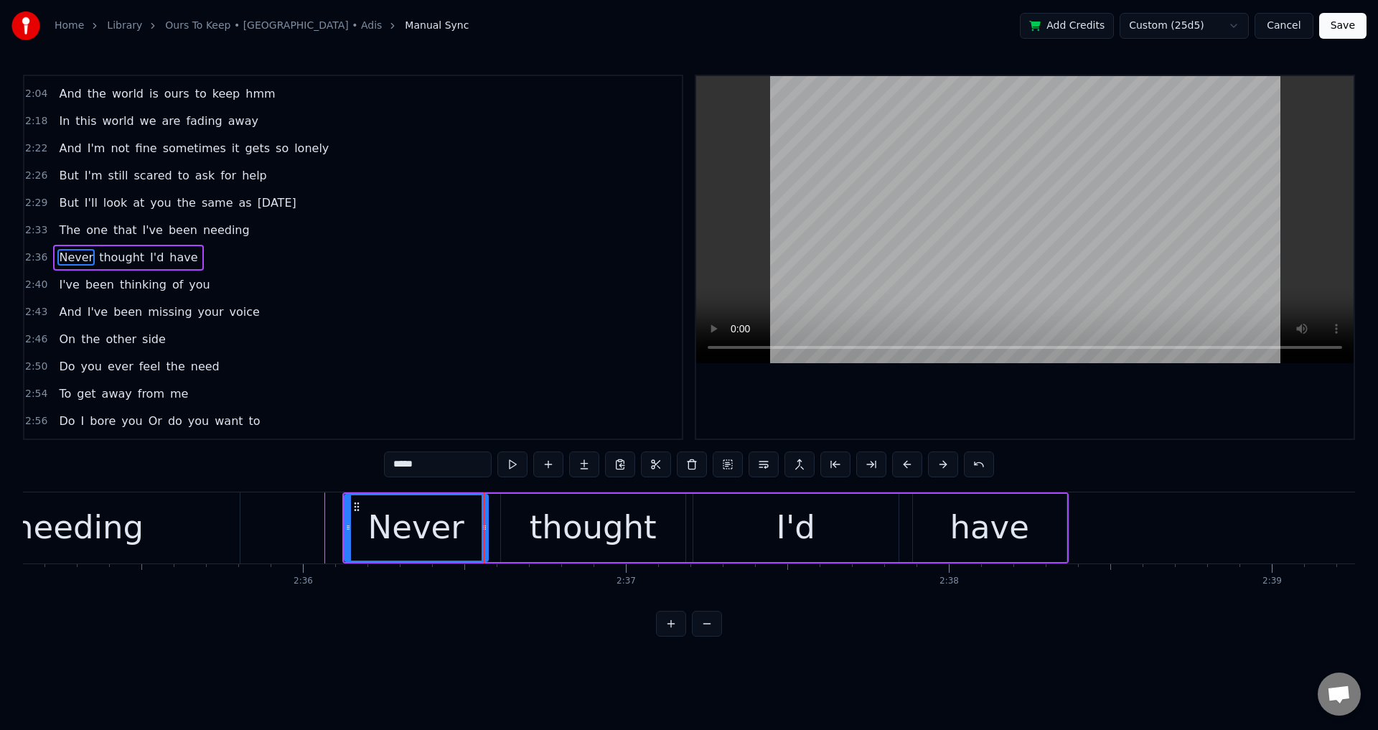
drag, startPoint x: 487, startPoint y: 525, endPoint x: 500, endPoint y: 530, distance: 14.3
click at [487, 530] on icon at bounding box center [485, 527] width 6 height 11
click at [355, 513] on div "Never" at bounding box center [423, 527] width 156 height 65
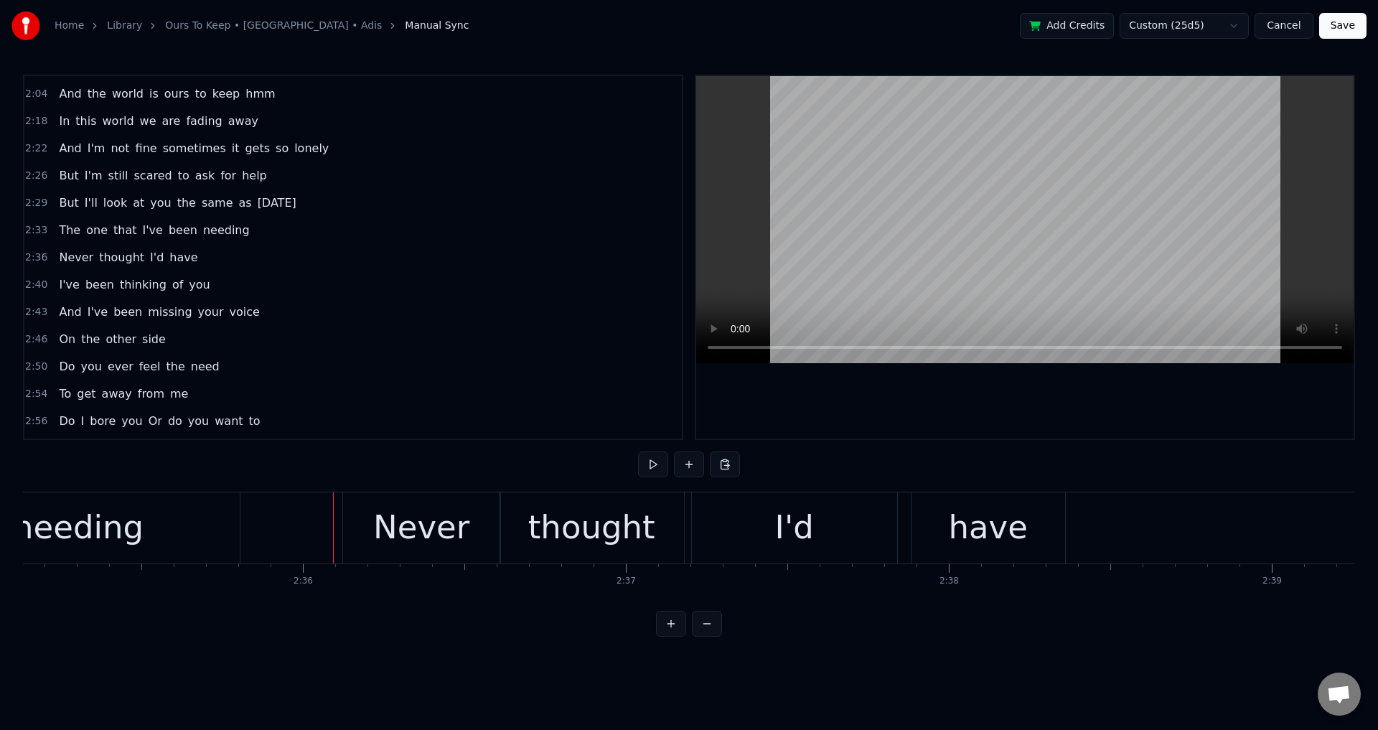
click at [864, 378] on div at bounding box center [1025, 257] width 658 height 363
click at [1194, 419] on div at bounding box center [1025, 257] width 658 height 363
click at [919, 533] on div "have" at bounding box center [989, 527] width 154 height 71
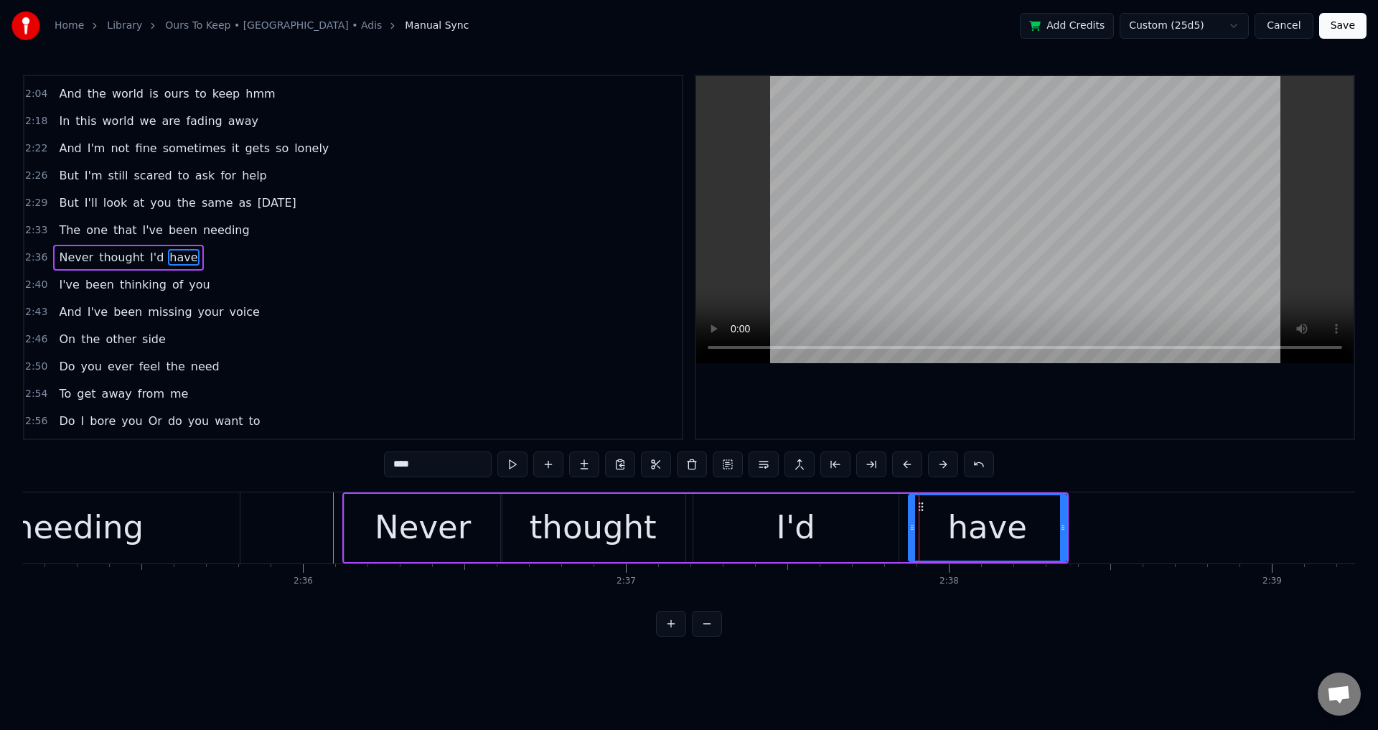
drag, startPoint x: 915, startPoint y: 527, endPoint x: 899, endPoint y: 525, distance: 15.9
click at [909, 525] on icon at bounding box center [912, 527] width 6 height 11
click at [843, 533] on div "I'd" at bounding box center [795, 528] width 205 height 68
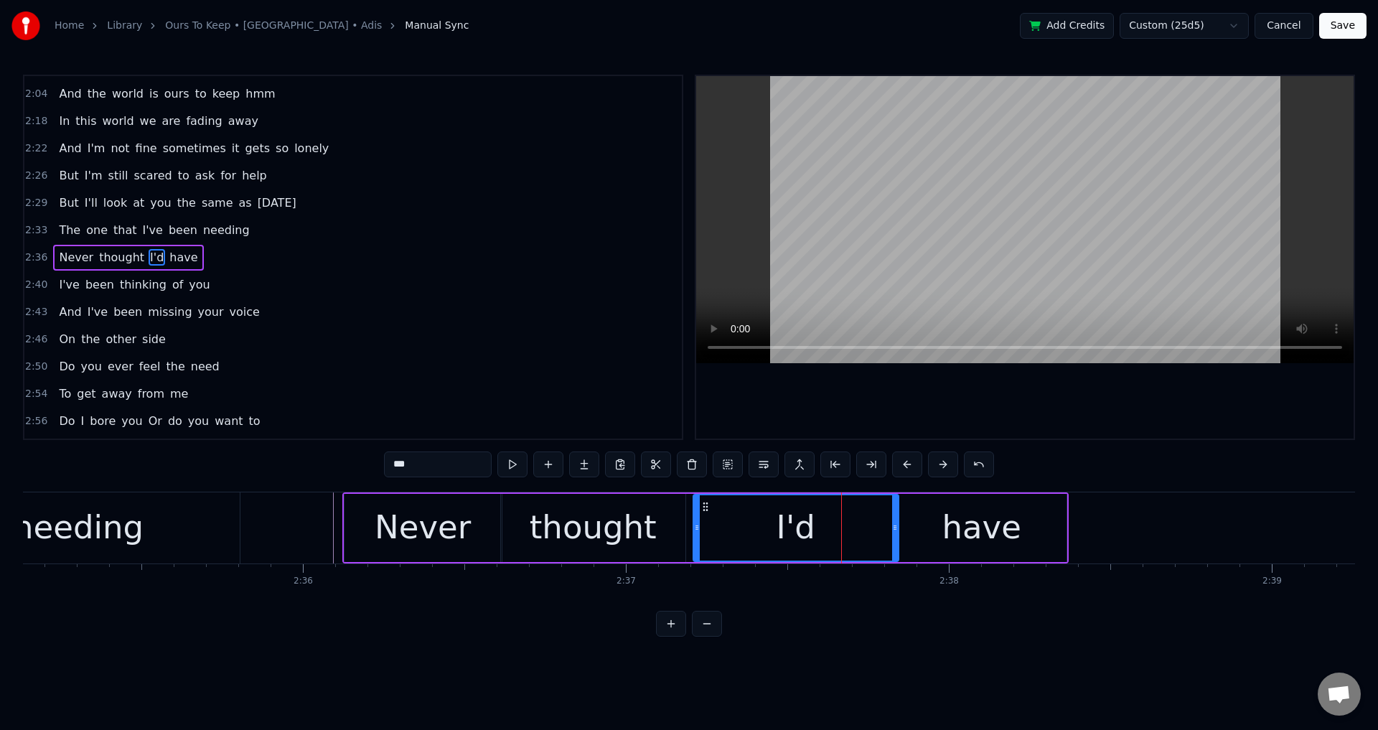
click at [991, 411] on div at bounding box center [1025, 257] width 658 height 363
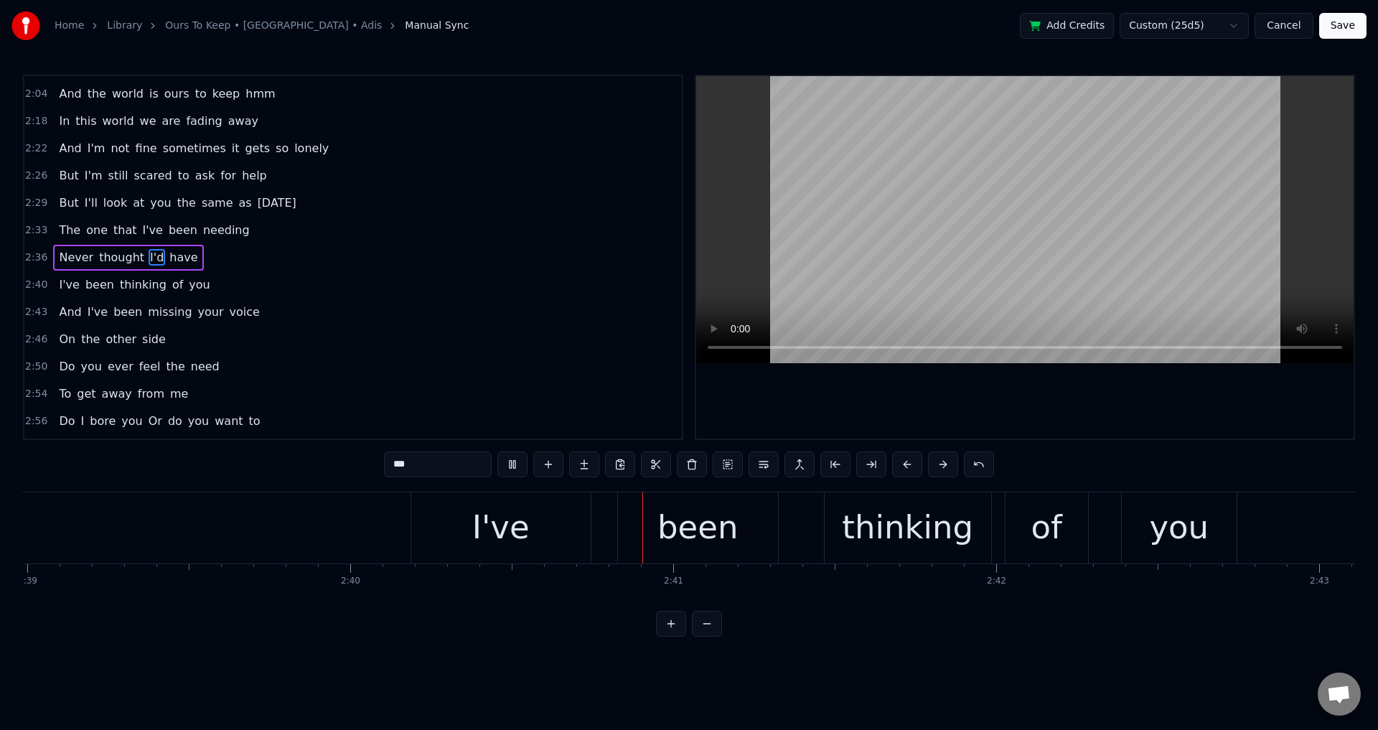
click at [901, 422] on div at bounding box center [1025, 257] width 658 height 363
click at [69, 285] on span "I've" at bounding box center [68, 284] width 23 height 17
type input "****"
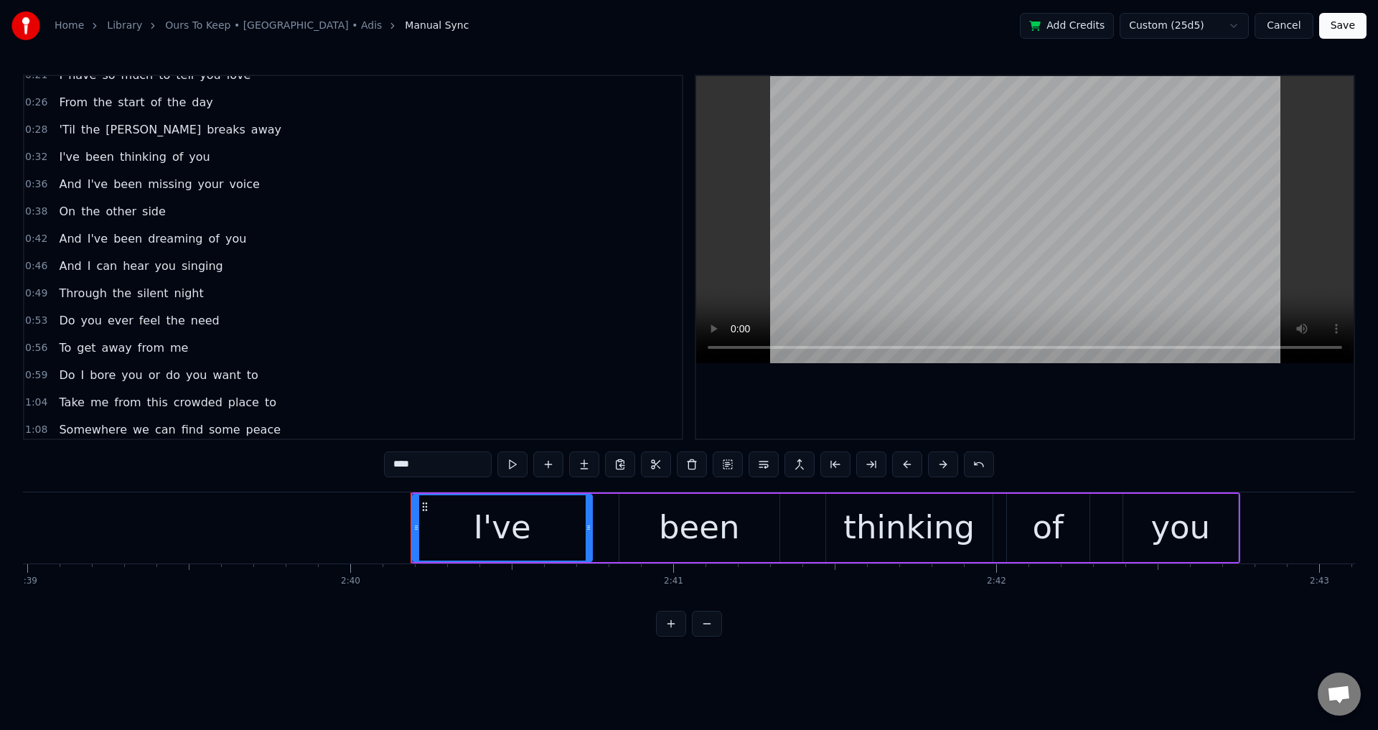
scroll to position [0, 0]
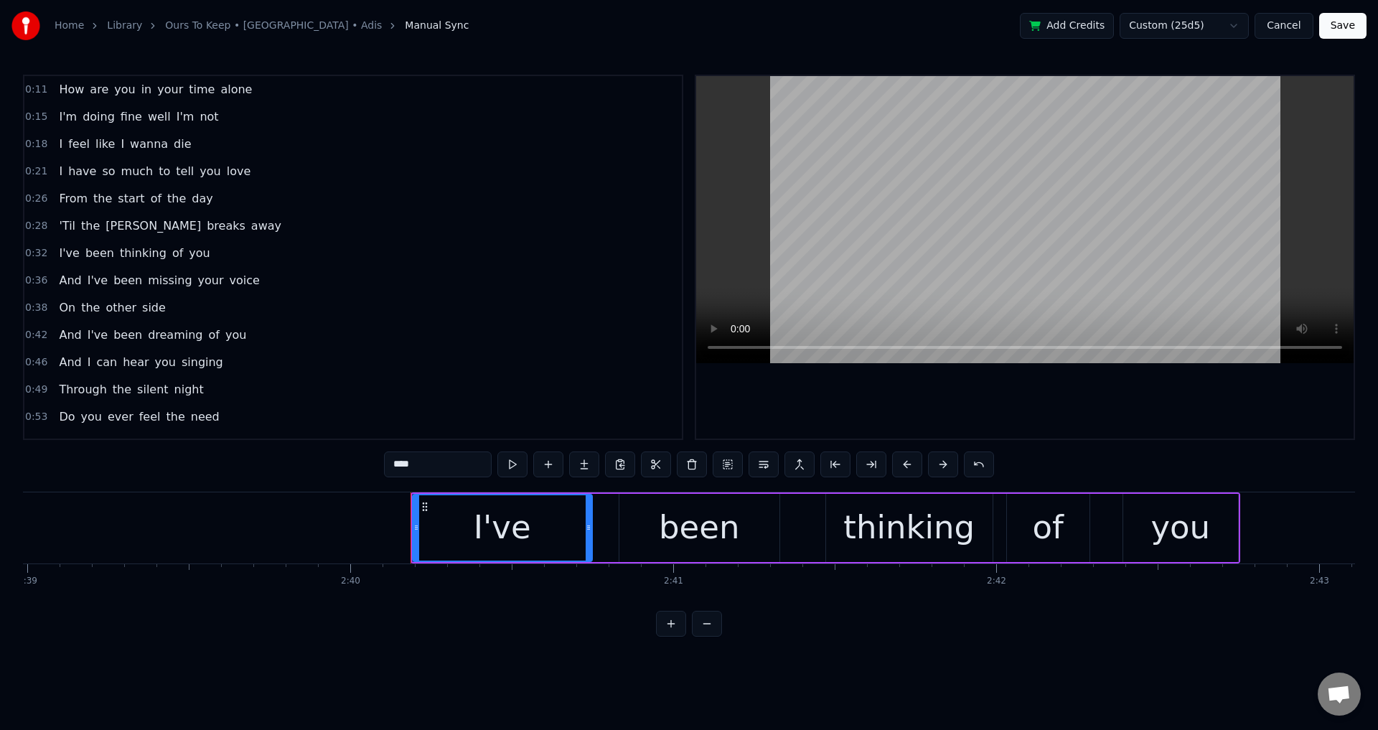
click at [856, 390] on div at bounding box center [1025, 257] width 658 height 363
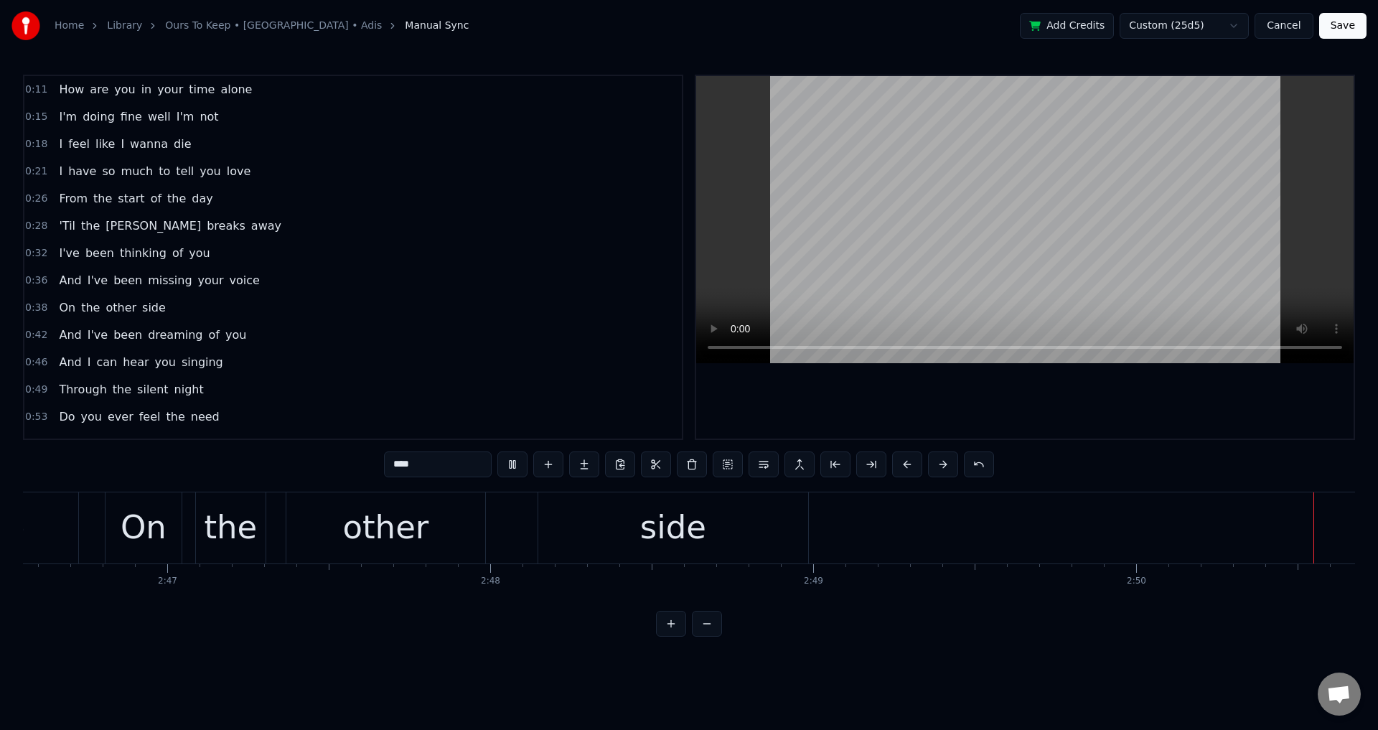
scroll to position [0, 55002]
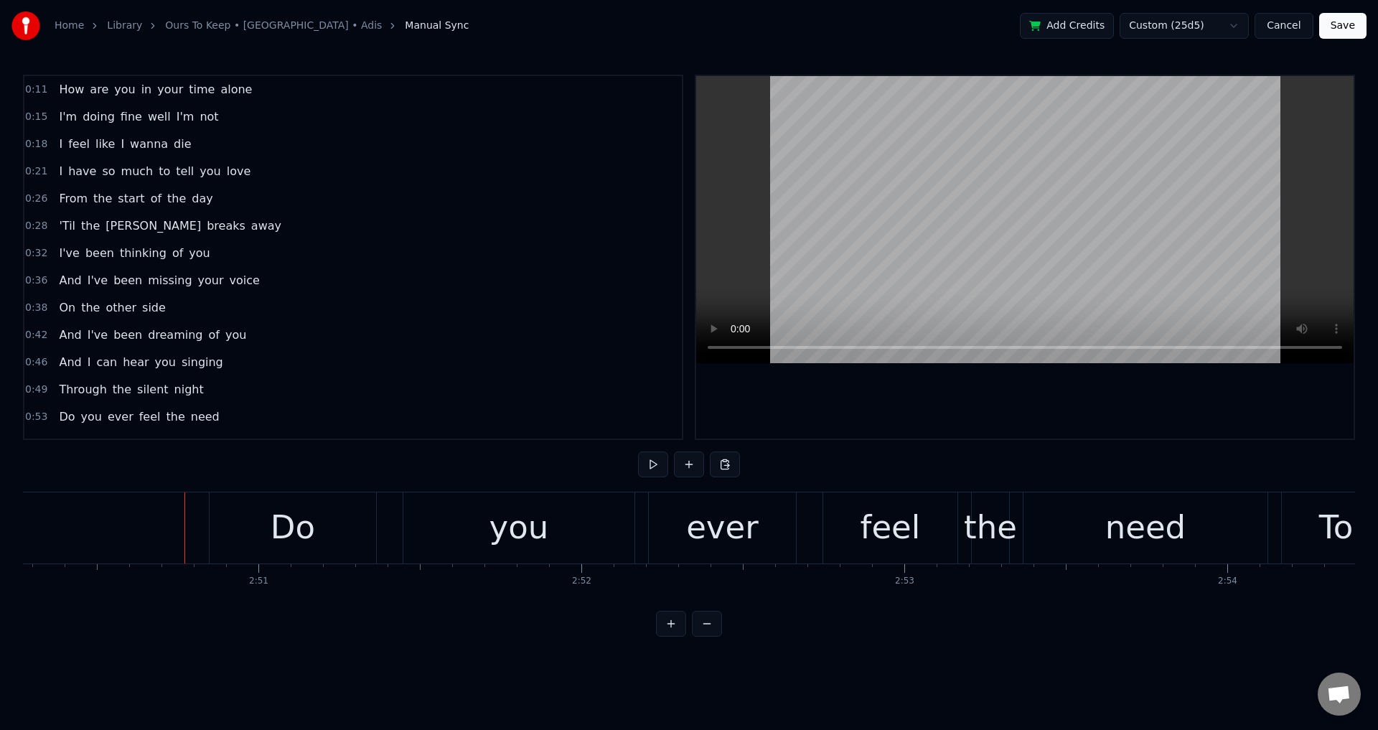
click at [305, 523] on div "Do" at bounding box center [293, 527] width 45 height 49
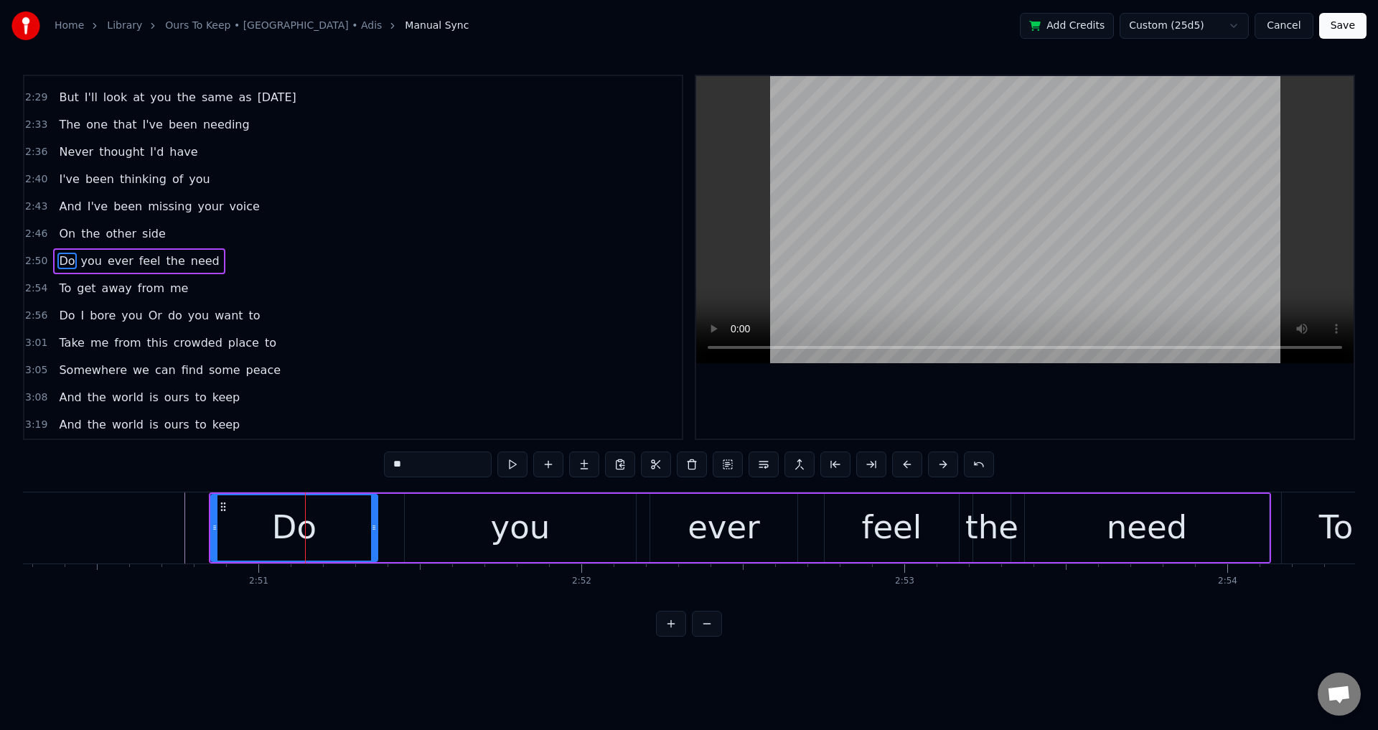
click at [147, 266] on span "feel" at bounding box center [150, 261] width 24 height 17
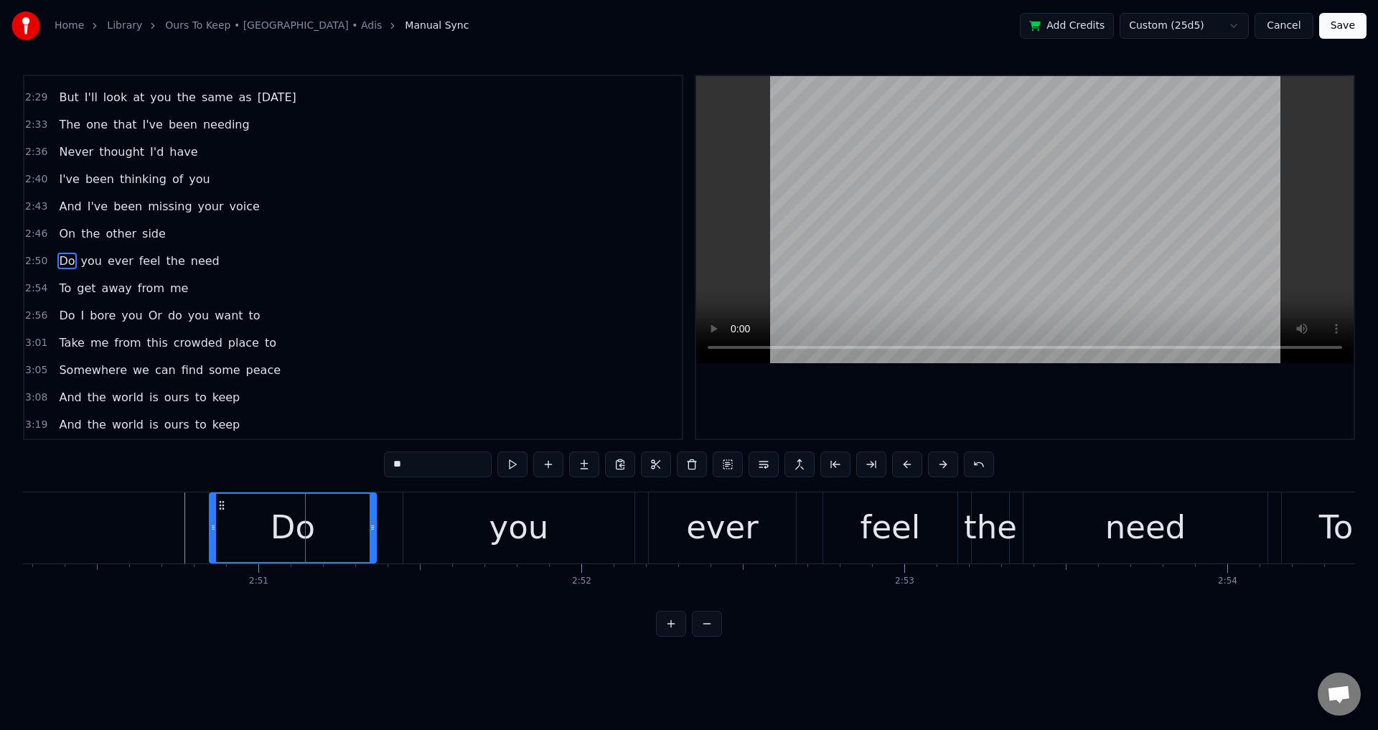
click at [164, 266] on span "the" at bounding box center [175, 261] width 22 height 17
type input "***"
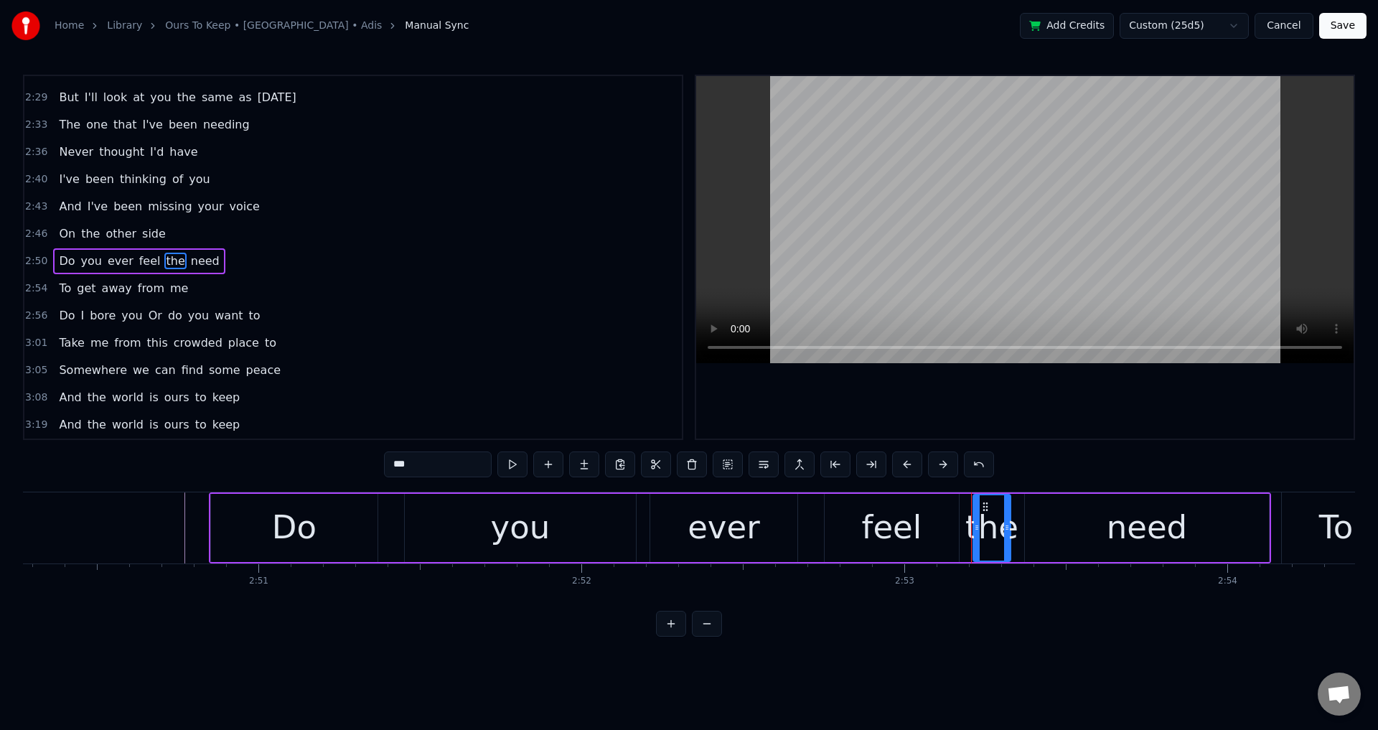
click at [149, 264] on div "Do you ever feel the need" at bounding box center [139, 261] width 172 height 26
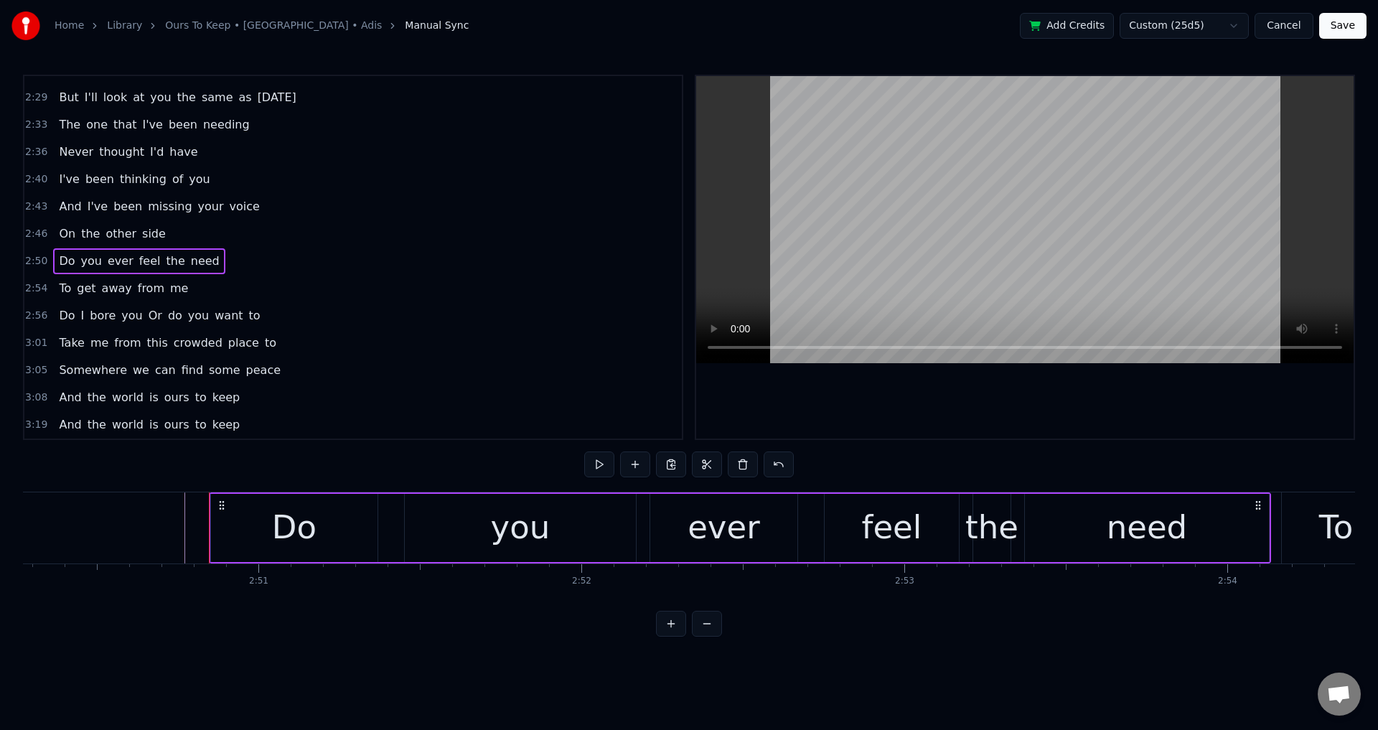
click at [152, 281] on div "To get away from me" at bounding box center [123, 289] width 141 height 26
click at [134, 305] on div "Do I bore you Or do you want to" at bounding box center [159, 316] width 212 height 26
click at [136, 330] on div "Take me from this crowded place to" at bounding box center [167, 343] width 229 height 26
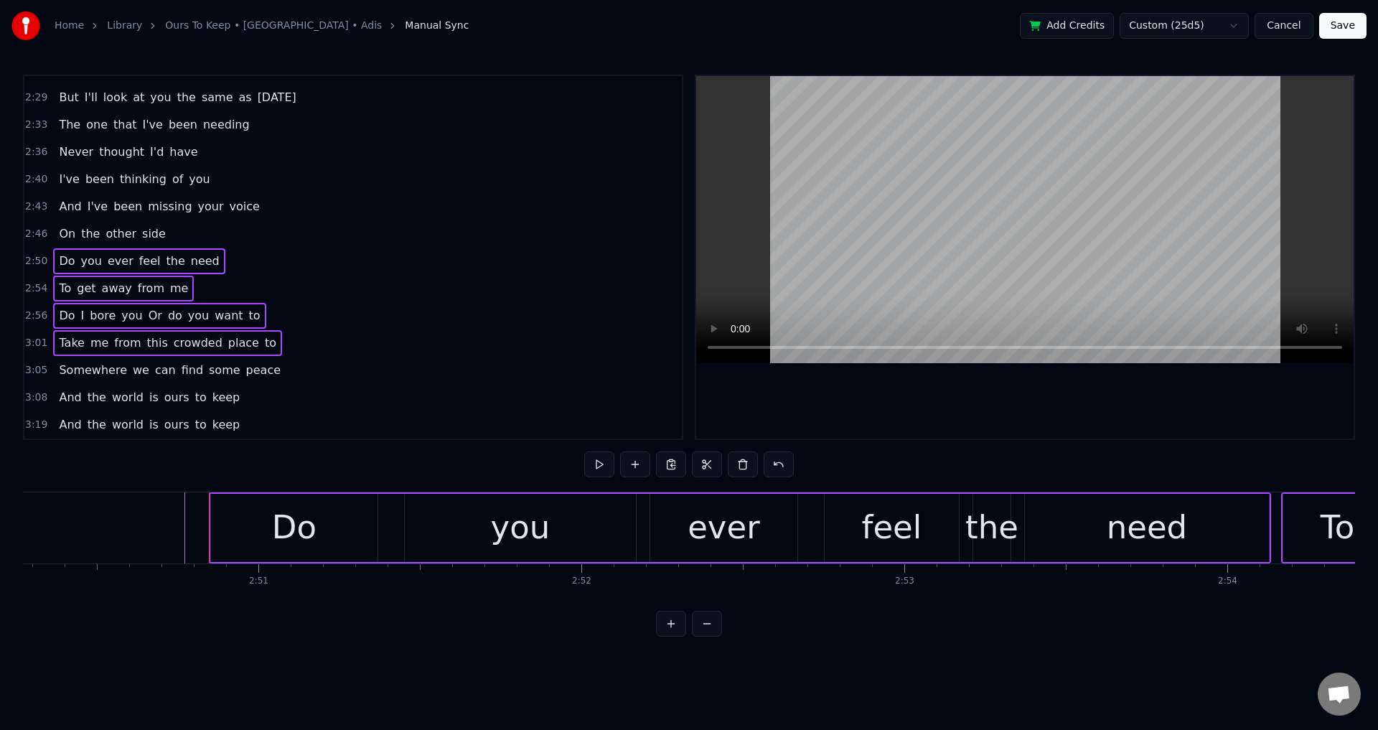
click at [118, 360] on div "Somewhere we can find some peace" at bounding box center [169, 370] width 233 height 26
click at [136, 390] on div "And the world is ours to keep" at bounding box center [149, 398] width 192 height 26
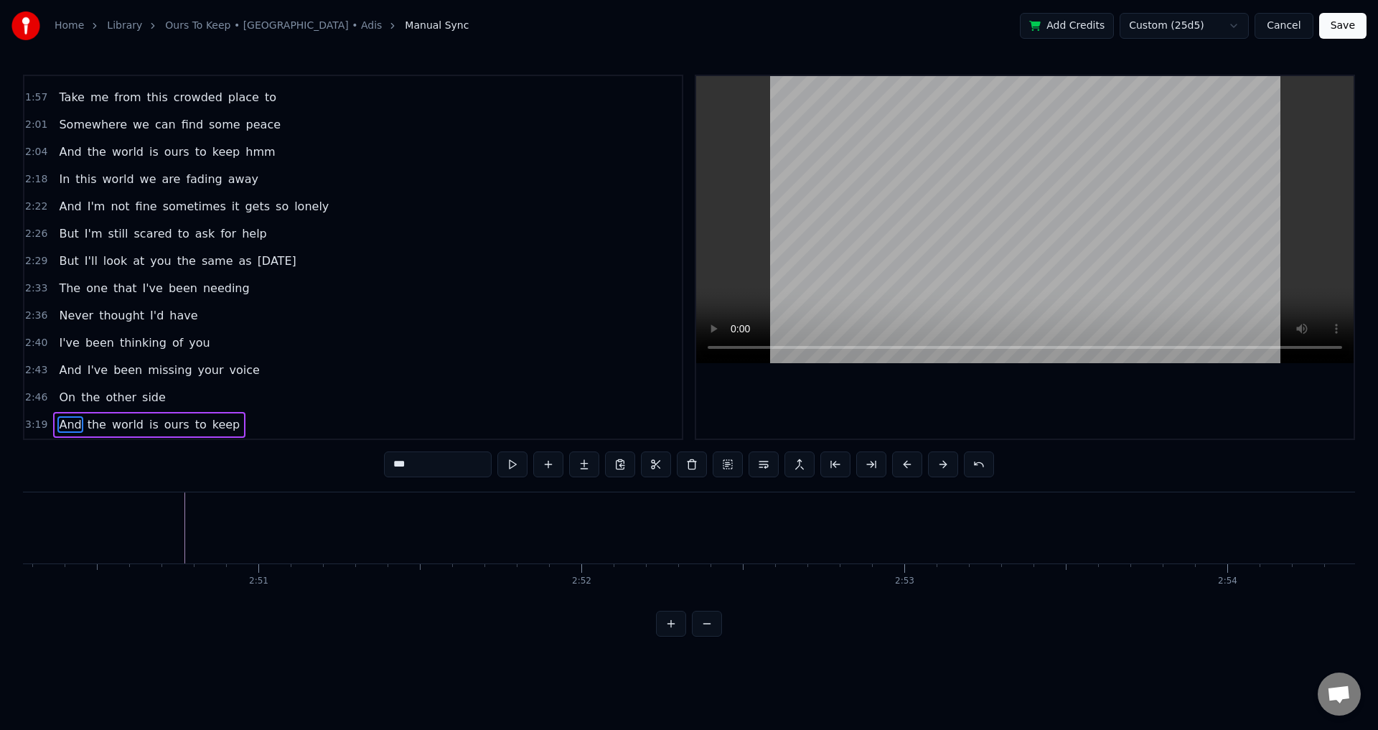
scroll to position [0, 64387]
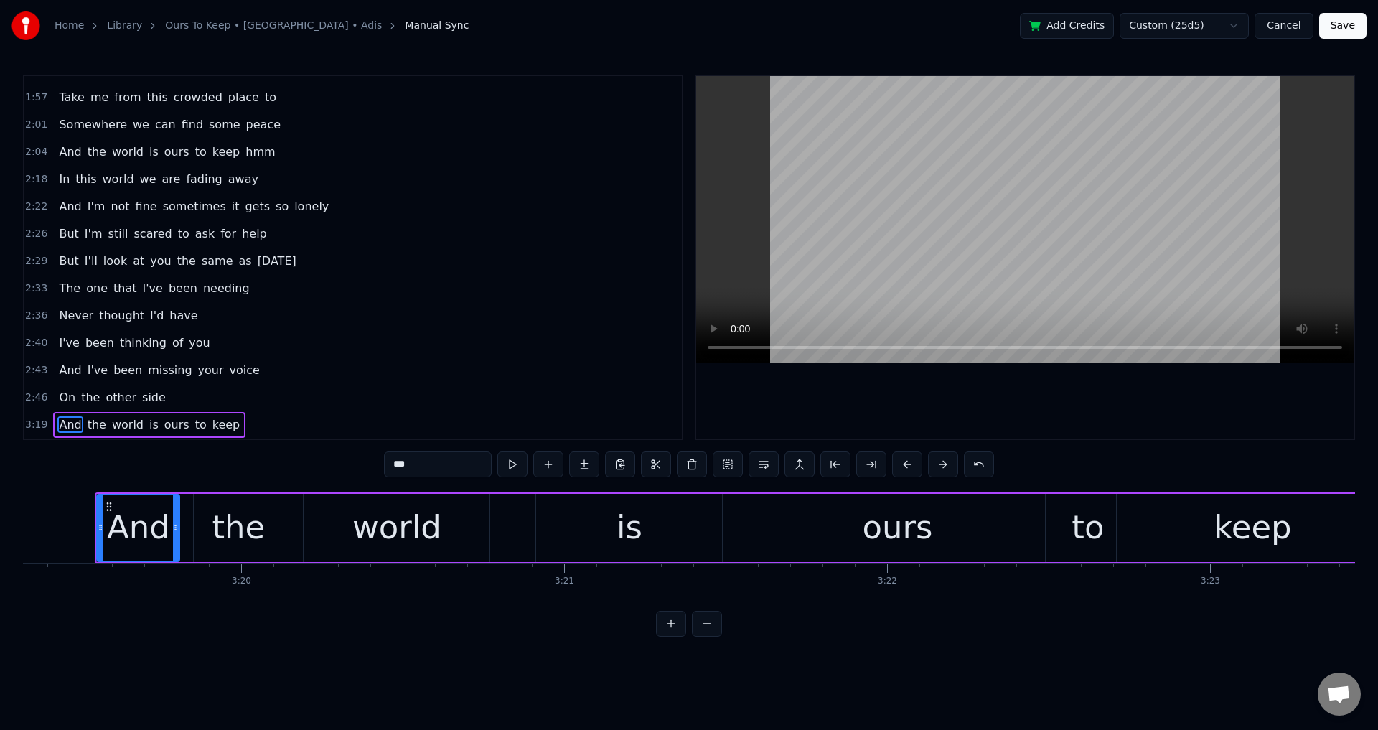
drag, startPoint x: 169, startPoint y: 518, endPoint x: 165, endPoint y: 527, distance: 9.3
click at [166, 520] on div "And" at bounding box center [138, 527] width 81 height 65
click at [62, 398] on span "On" at bounding box center [66, 397] width 19 height 17
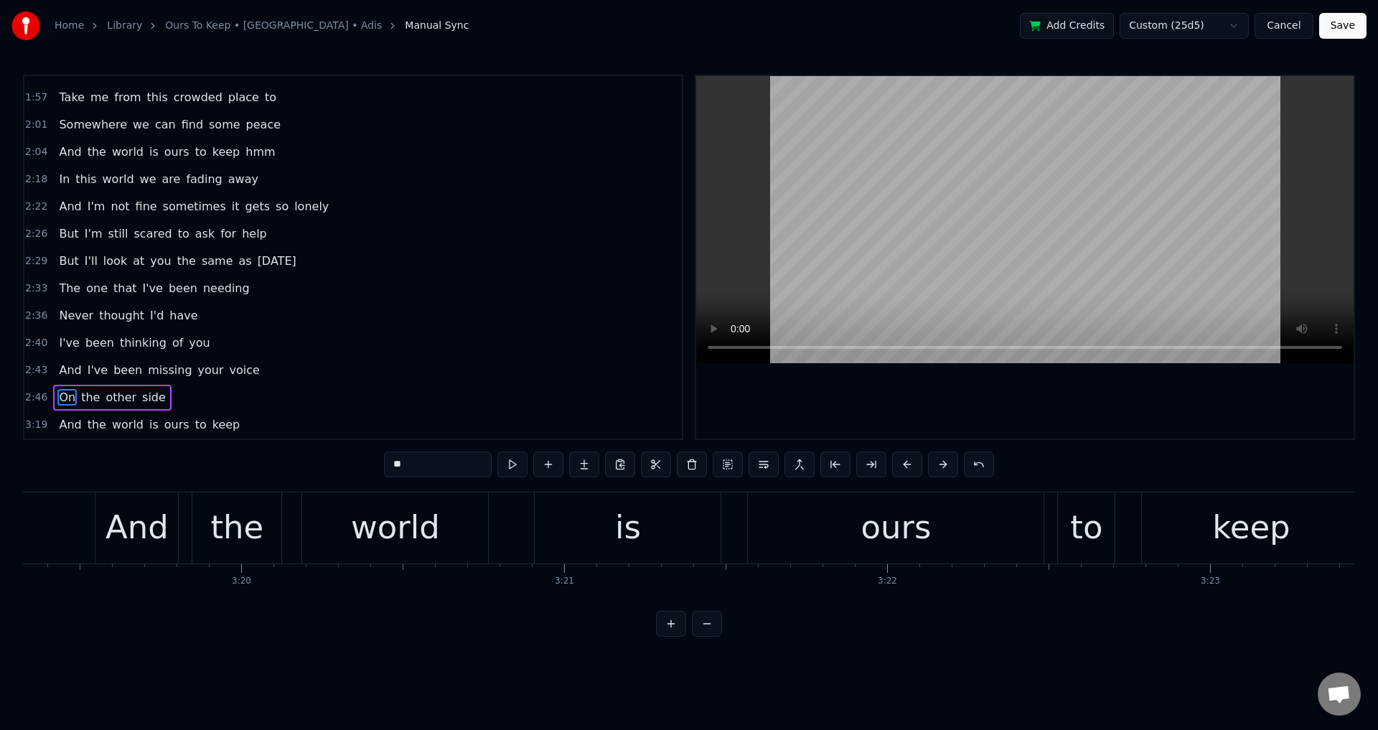
scroll to position [0, 53811]
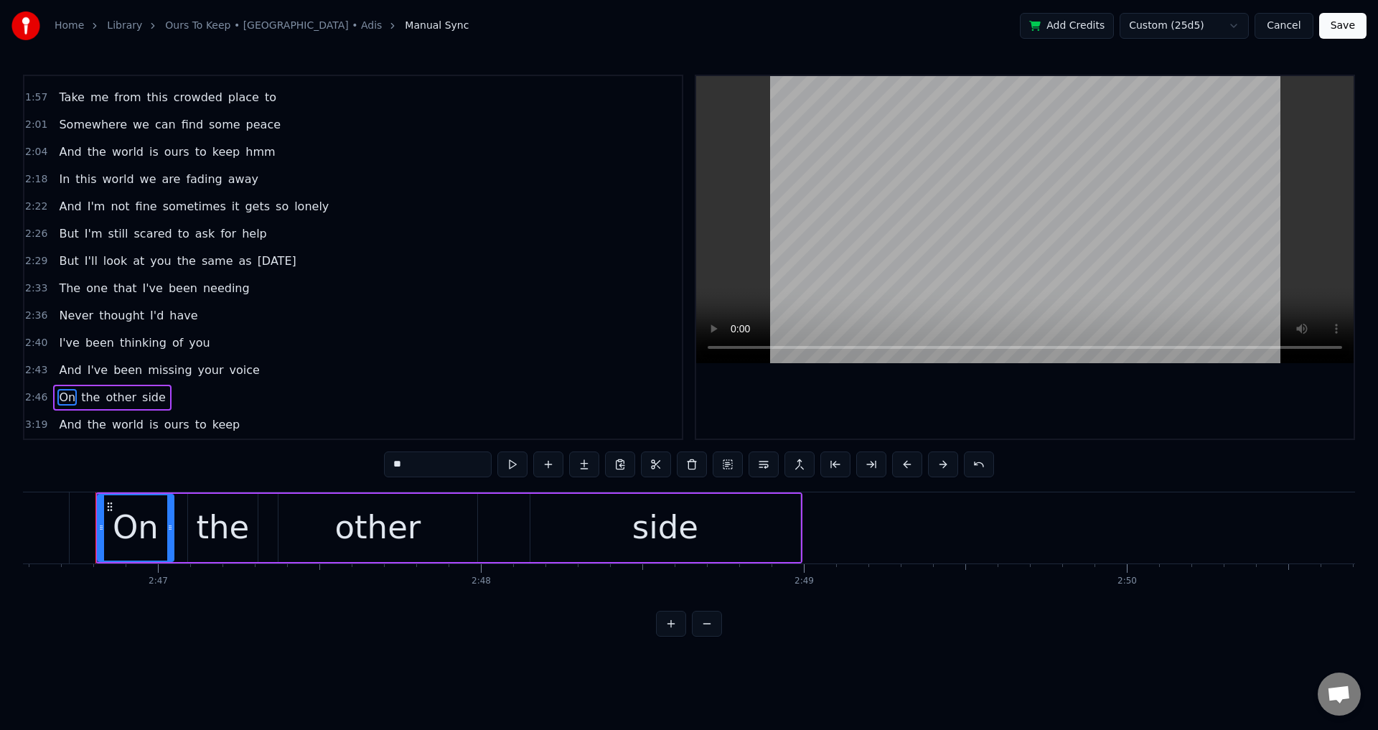
click at [142, 398] on span "side" at bounding box center [154, 397] width 27 height 17
type input "****"
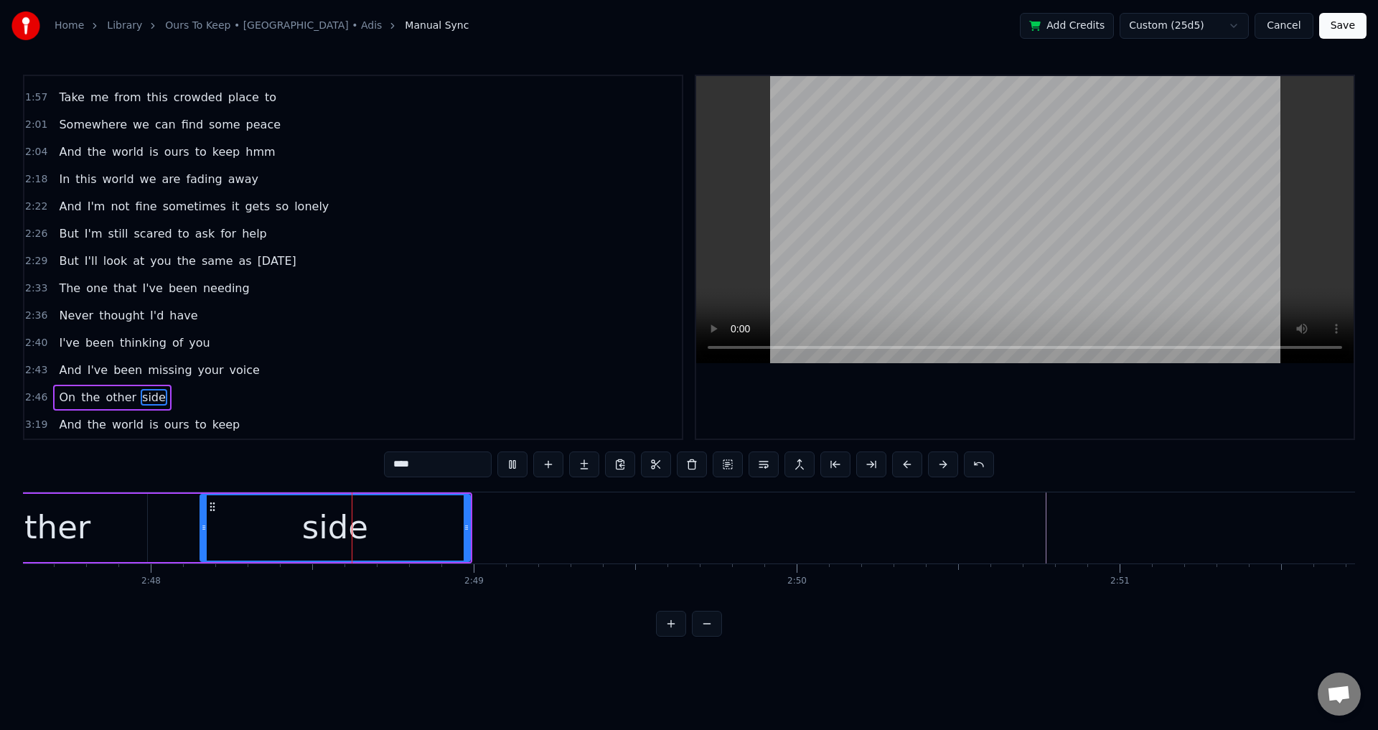
scroll to position [0, 54290]
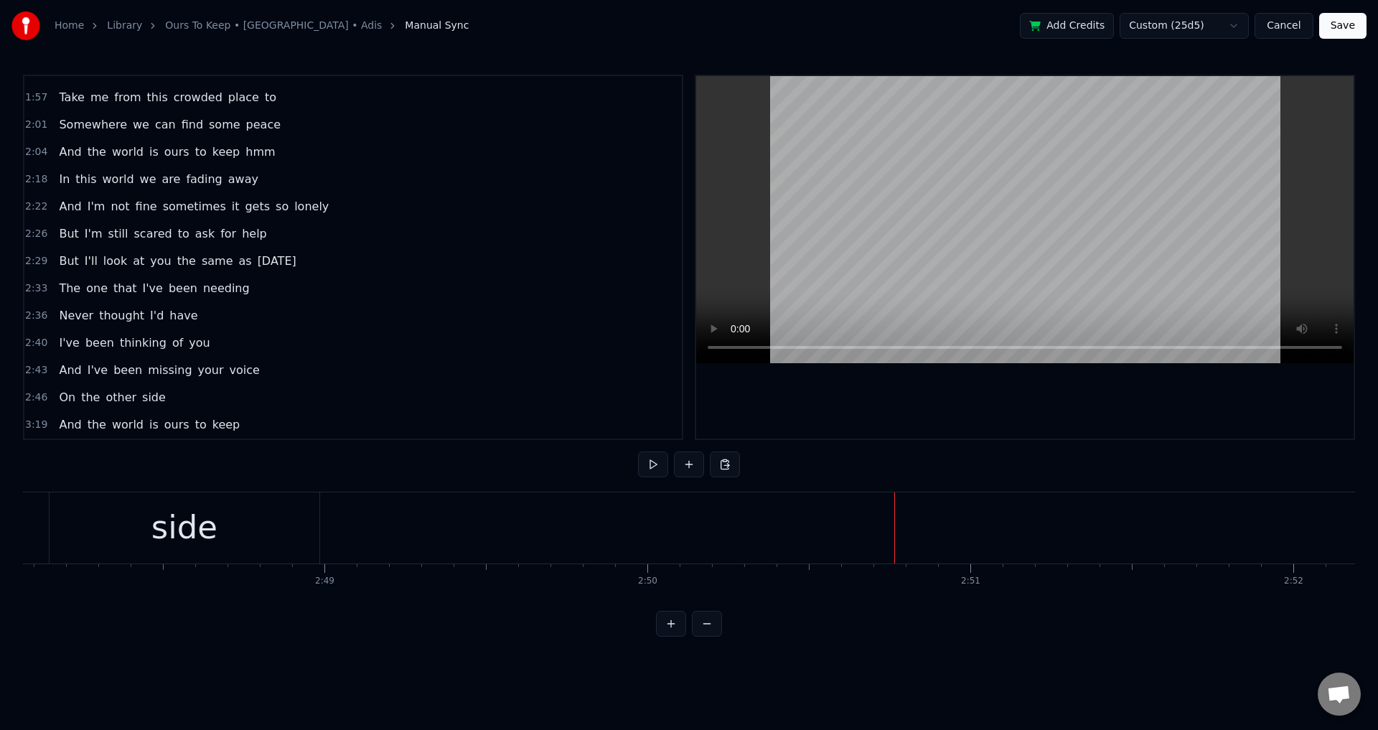
click at [909, 528] on div at bounding box center [909, 527] width 1 height 71
click at [729, 466] on button at bounding box center [725, 465] width 30 height 26
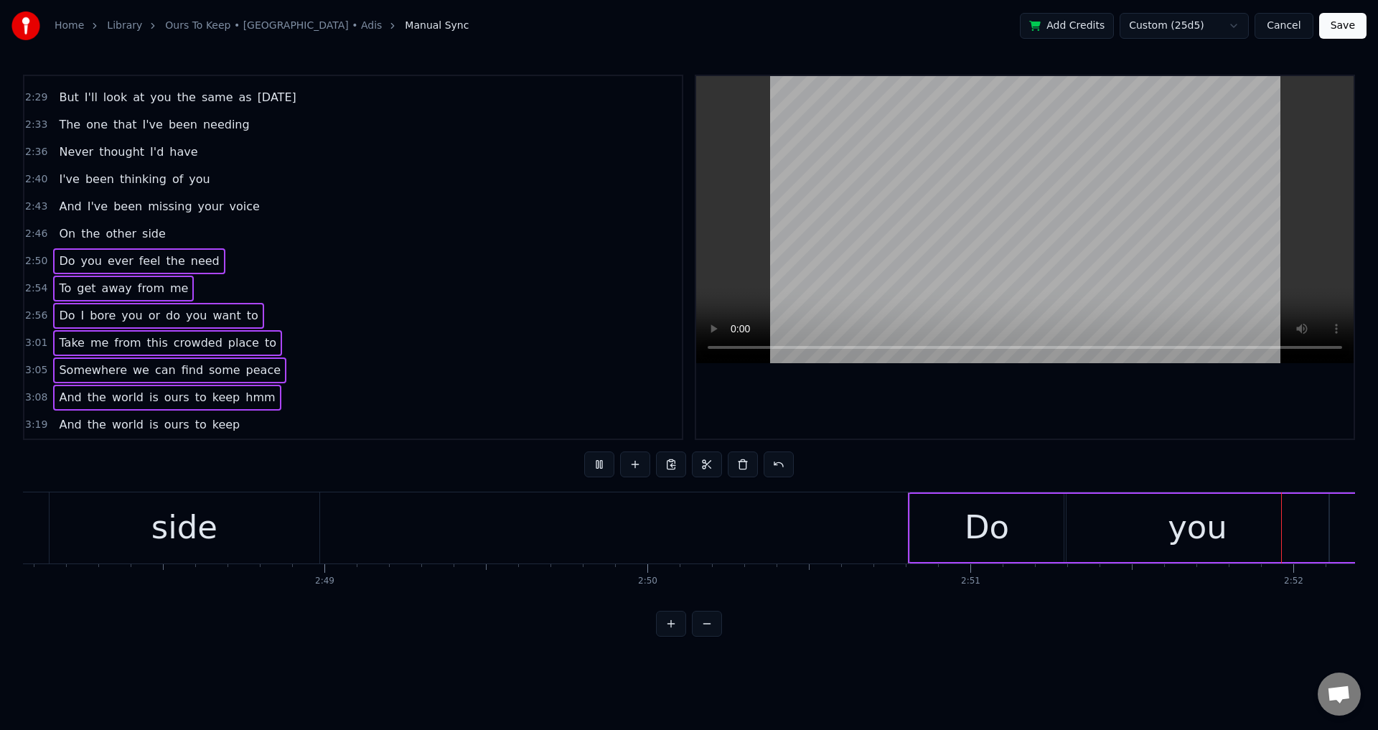
scroll to position [0, 55515]
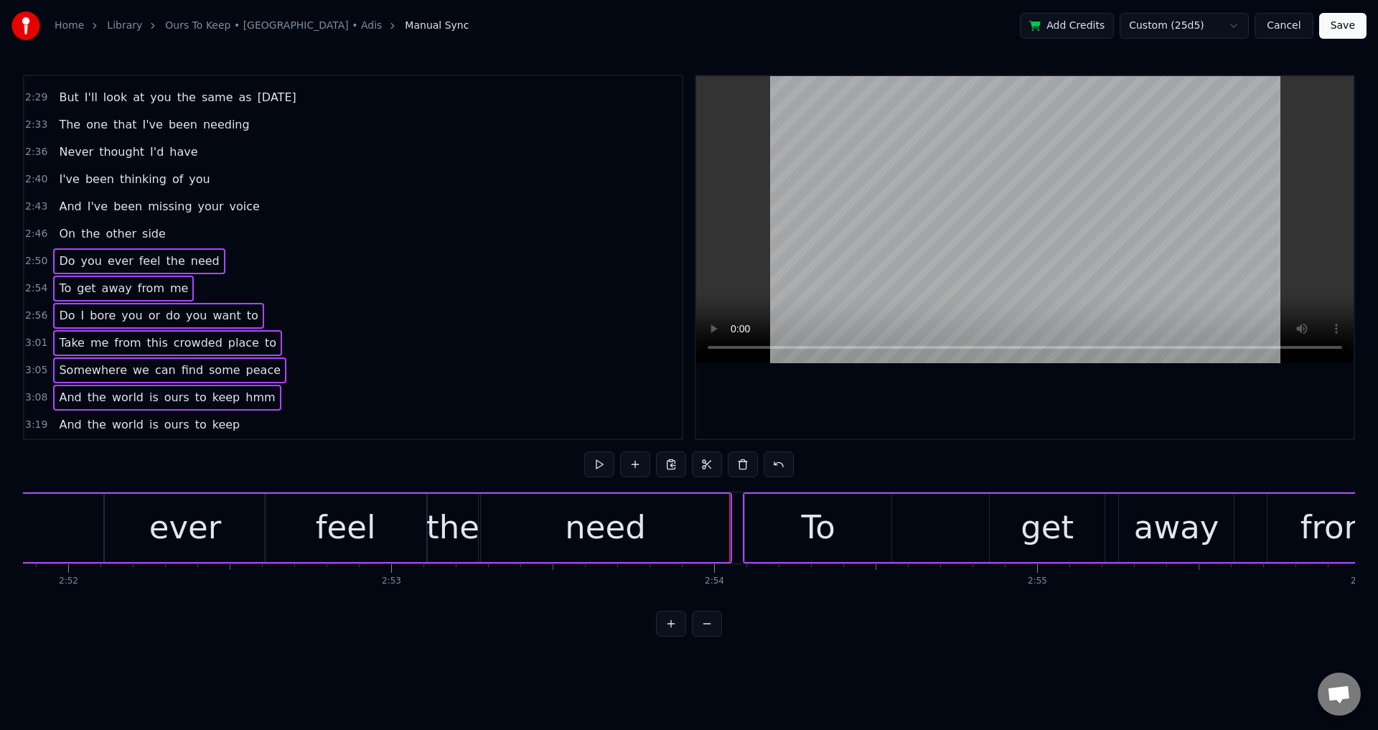
click at [931, 447] on div "0:11 How are you in your time alone 0:15 I'm doing fine well I'm not 0:18 I fee…" at bounding box center [689, 356] width 1332 height 562
click at [957, 413] on div at bounding box center [1025, 257] width 658 height 363
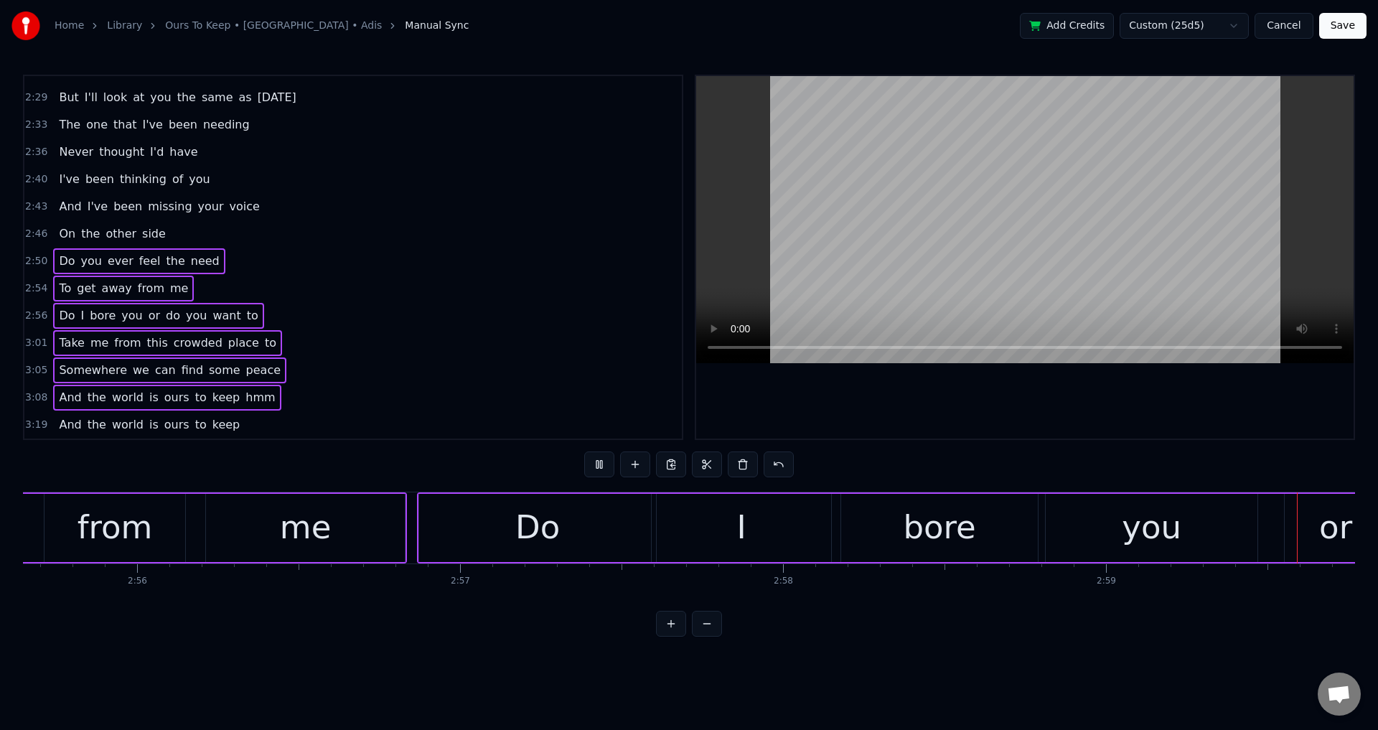
scroll to position [0, 57945]
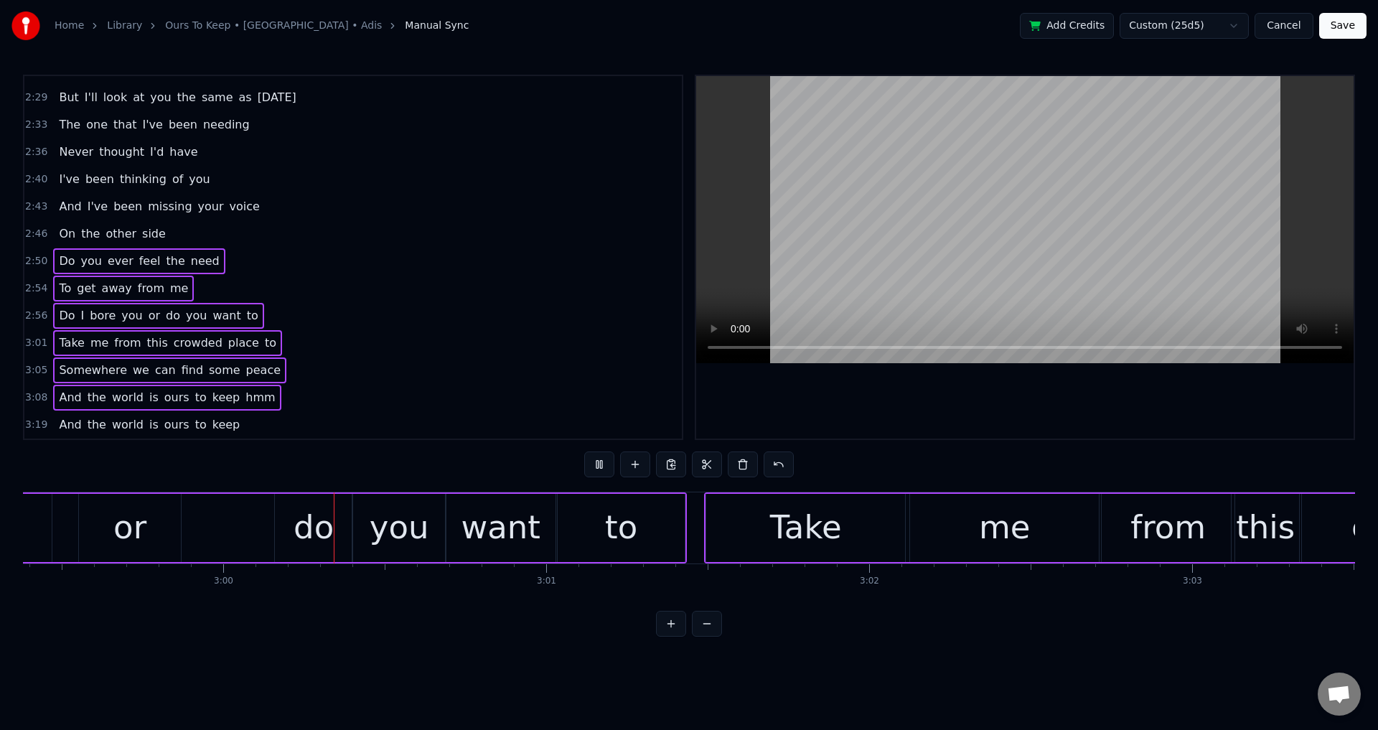
click at [902, 408] on div at bounding box center [1025, 257] width 658 height 363
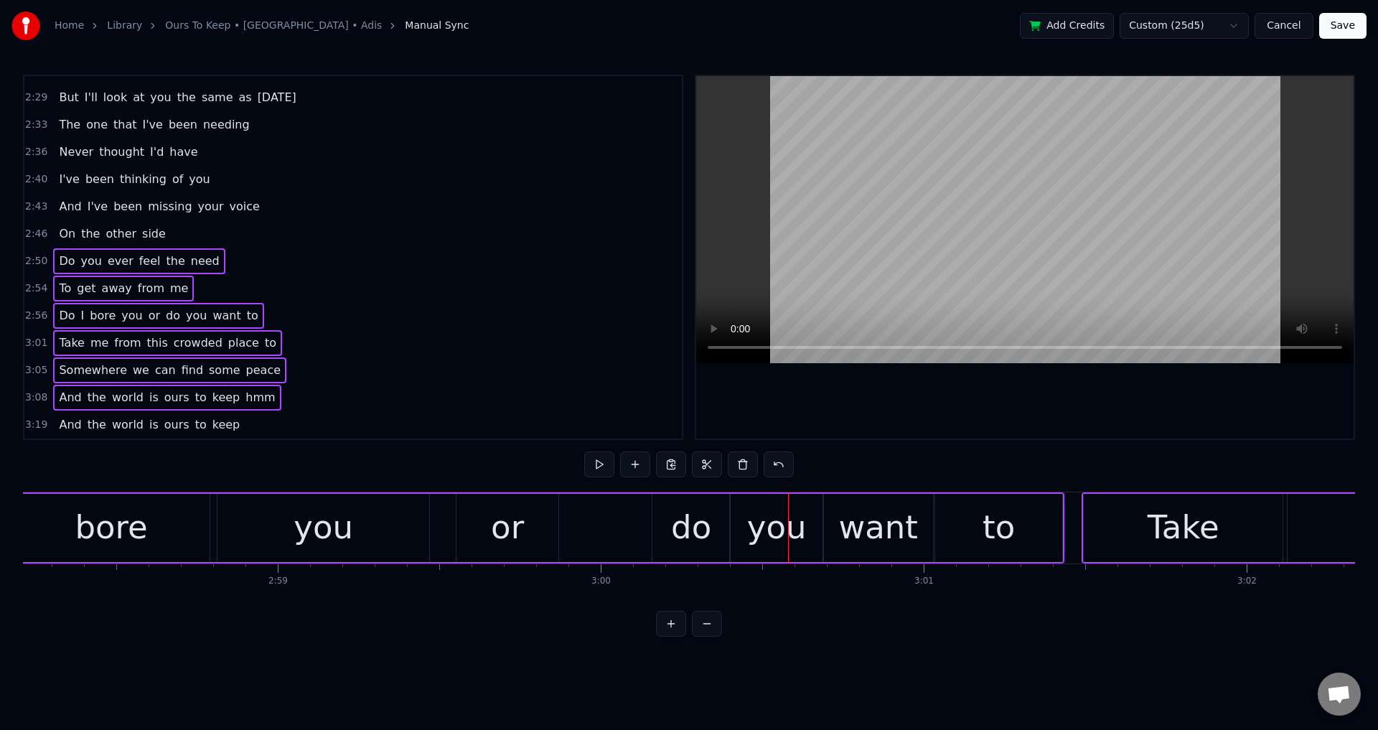
scroll to position [0, 57492]
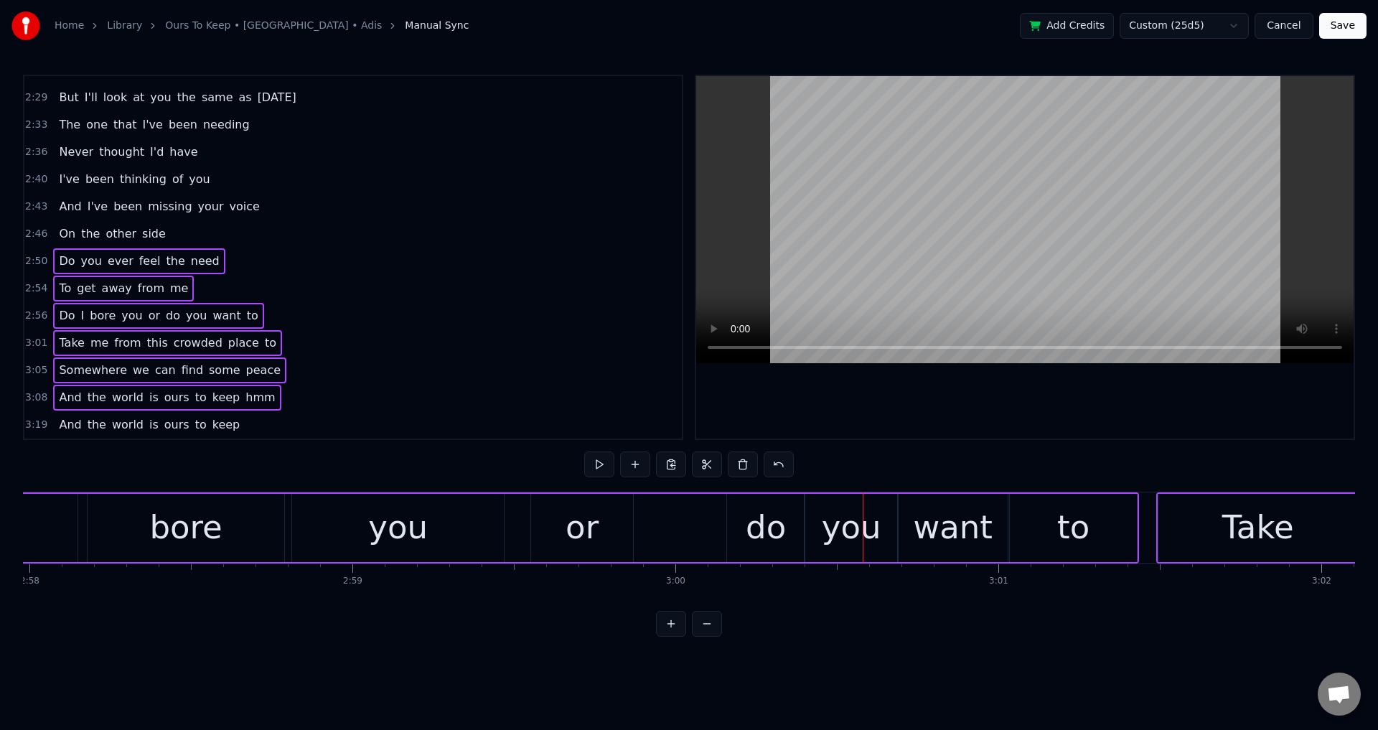
click at [599, 523] on div "or" at bounding box center [582, 528] width 102 height 68
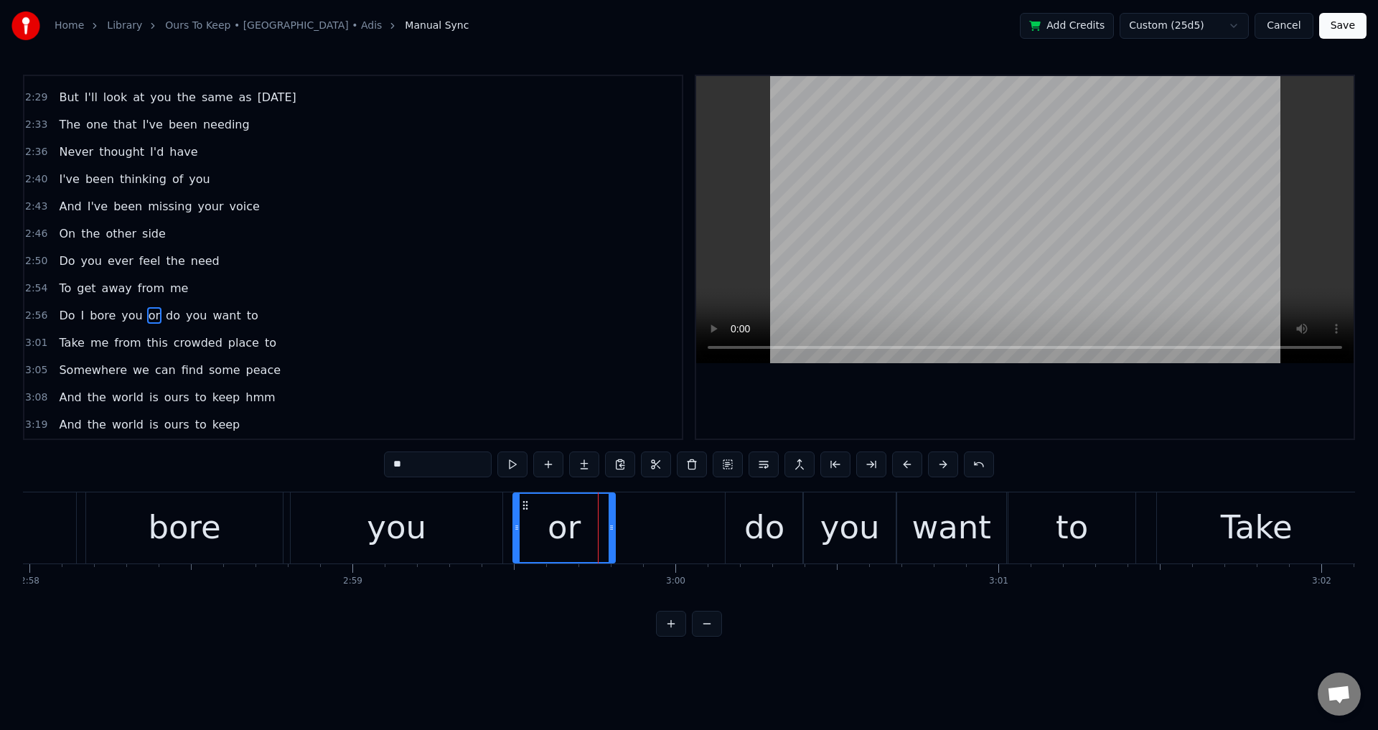
drag, startPoint x: 546, startPoint y: 505, endPoint x: 529, endPoint y: 508, distance: 16.8
click at [529, 508] on icon at bounding box center [525, 505] width 11 height 11
click at [894, 411] on div at bounding box center [1025, 257] width 658 height 363
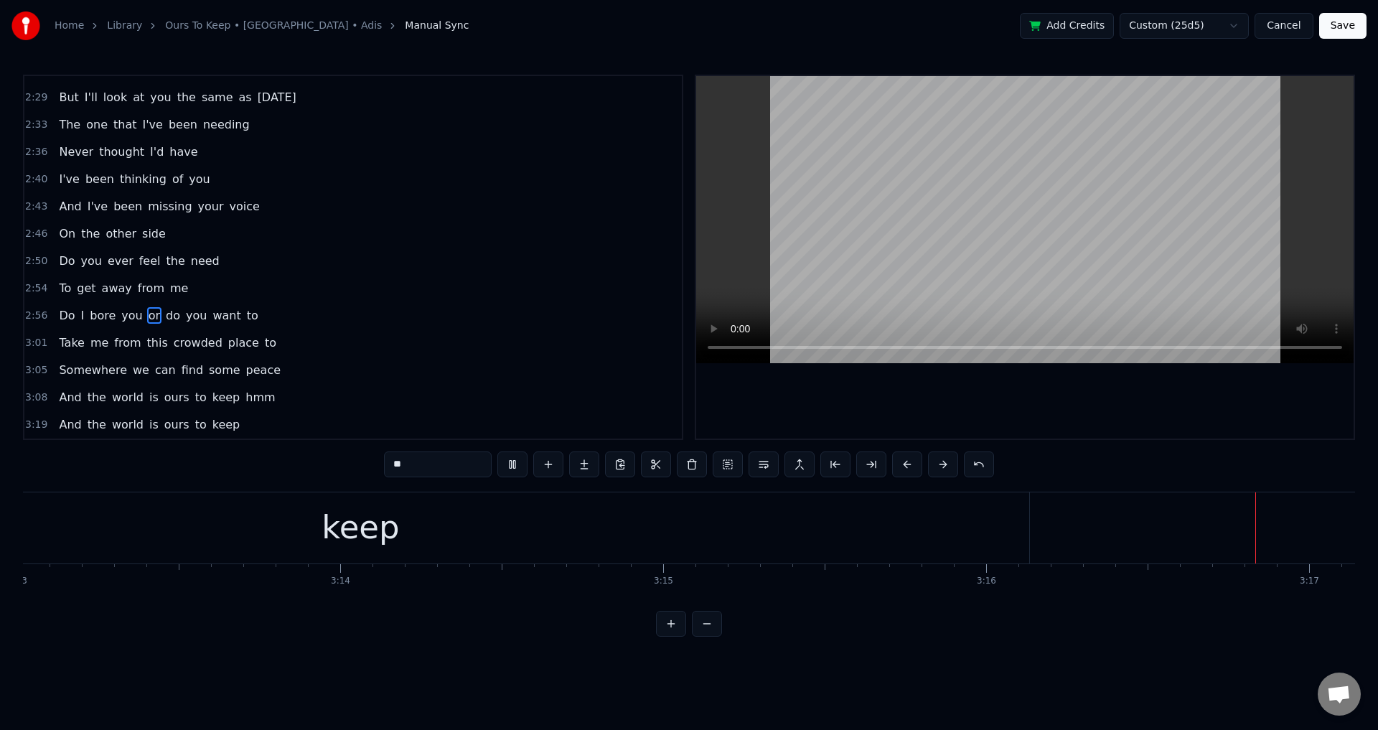
scroll to position [0, 63550]
click at [1080, 420] on div at bounding box center [1025, 257] width 658 height 363
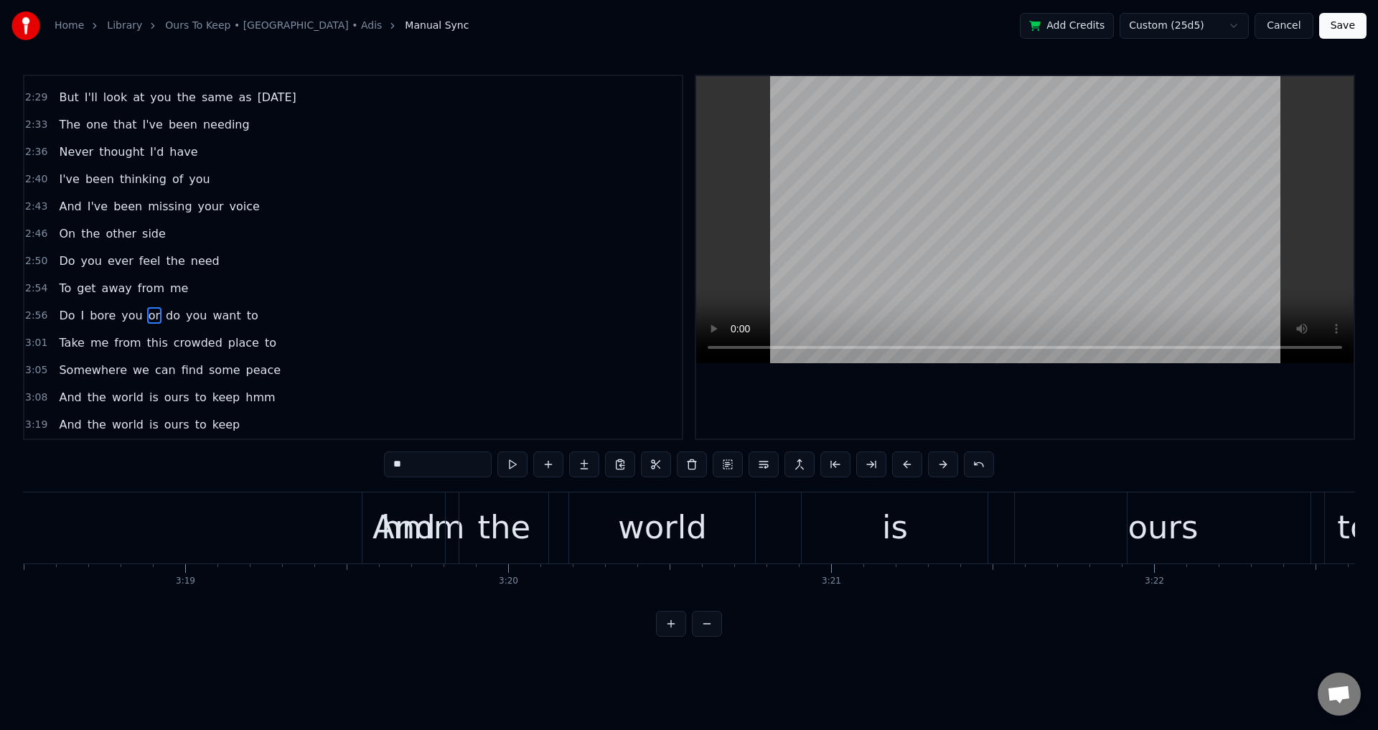
scroll to position [0, 63934]
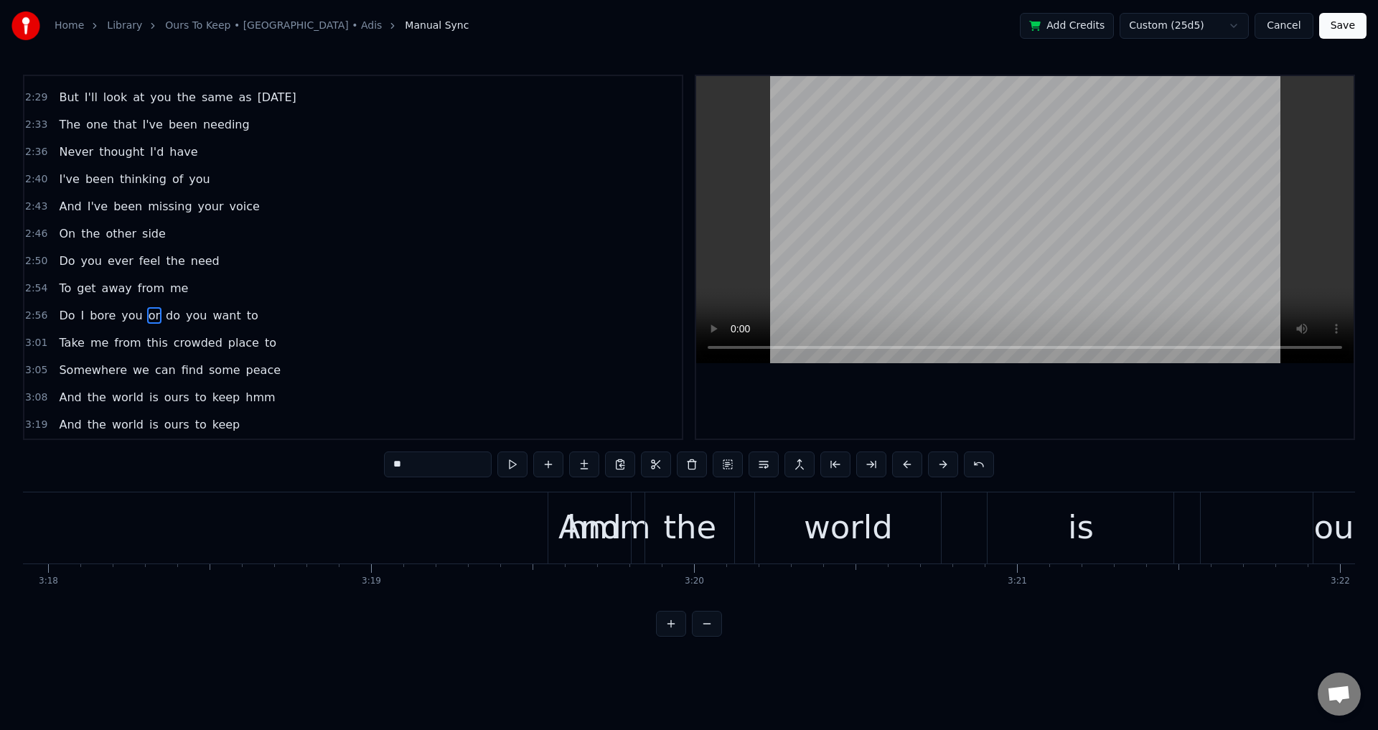
click at [538, 524] on div "hmm" at bounding box center [608, 527] width 1407 height 71
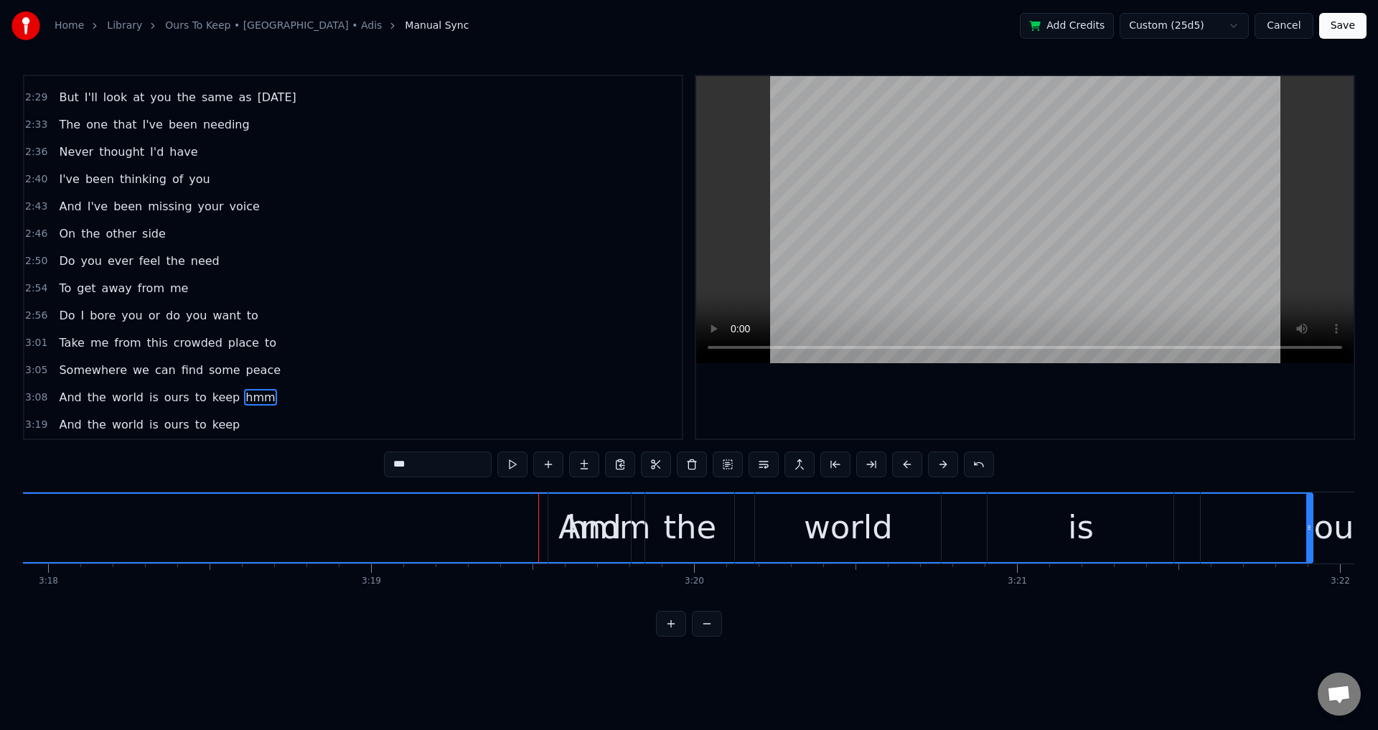
click at [1311, 526] on div "ours" at bounding box center [1349, 527] width 296 height 71
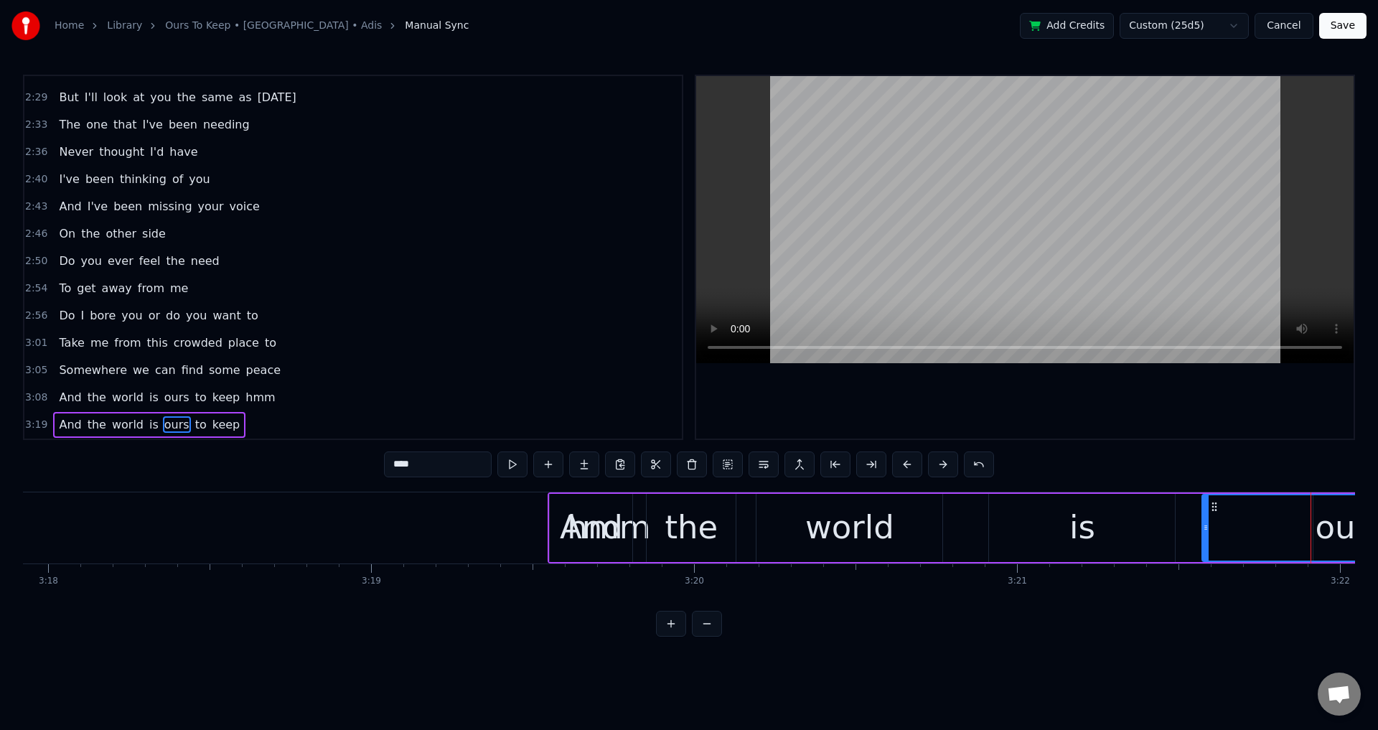
scroll to position [0, 65150]
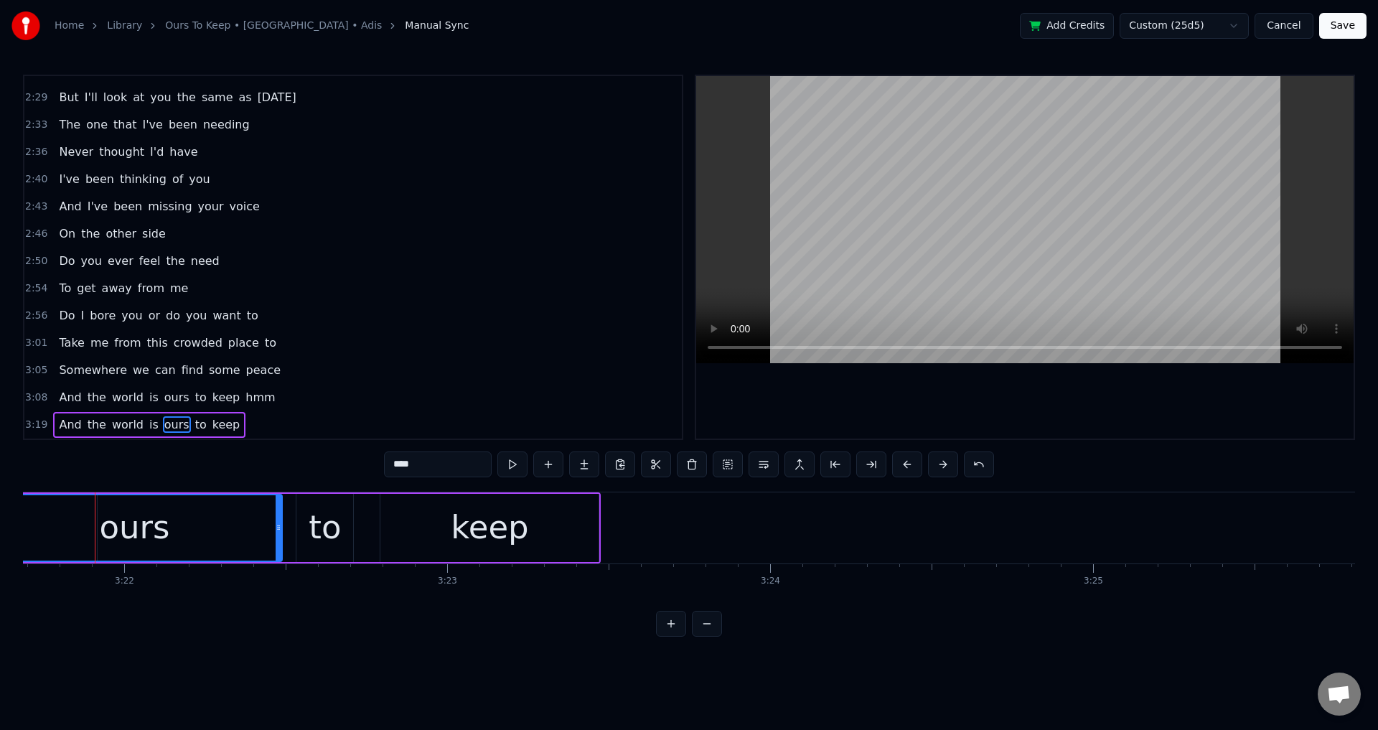
click at [244, 396] on span "hmm" at bounding box center [260, 397] width 32 height 17
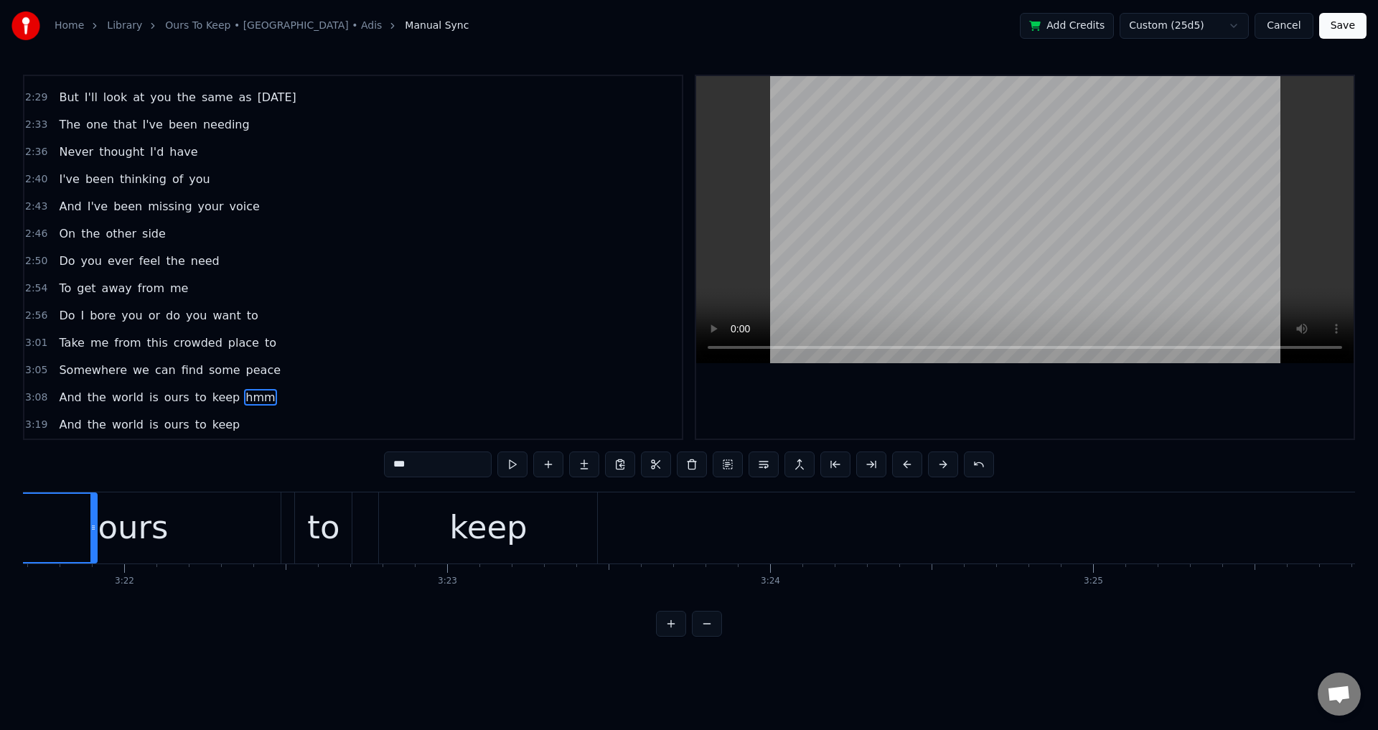
scroll to position [0, 63744]
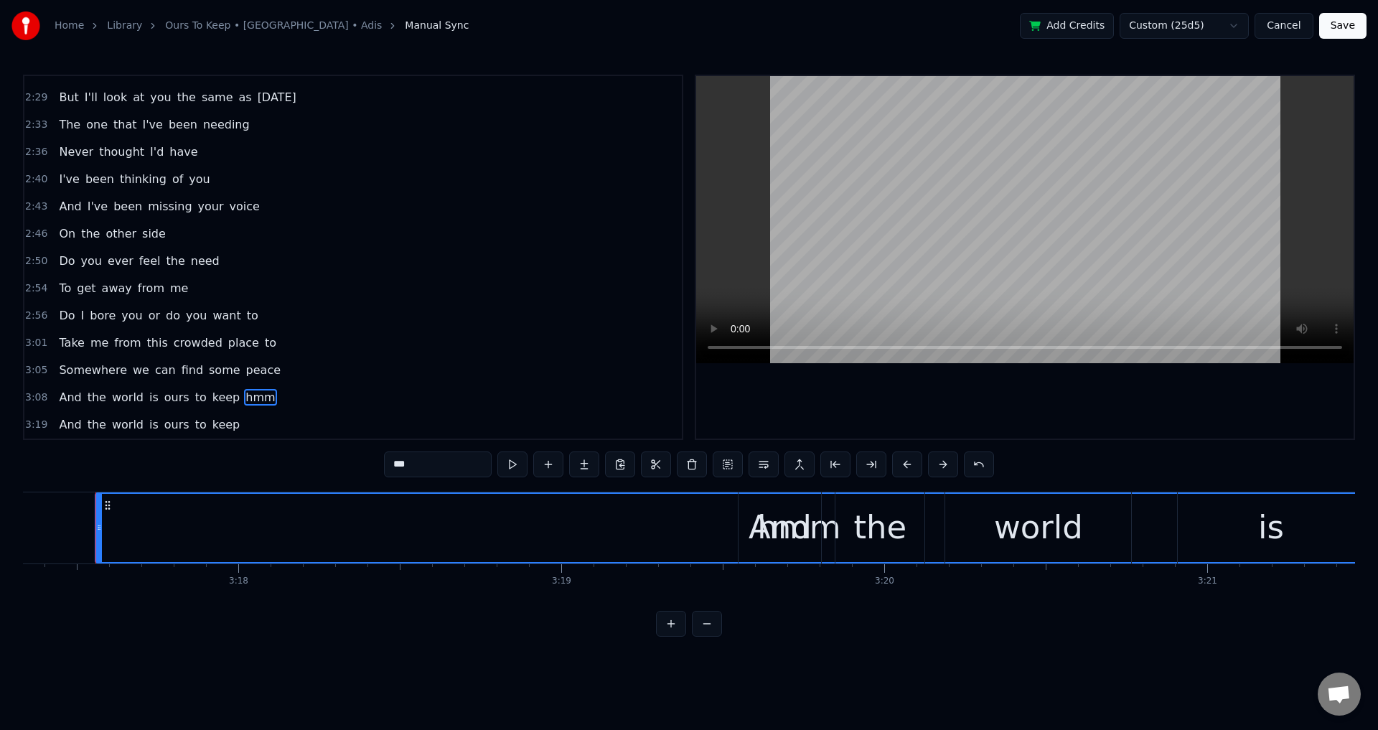
click at [473, 546] on div "hmm" at bounding box center [799, 528] width 1406 height 68
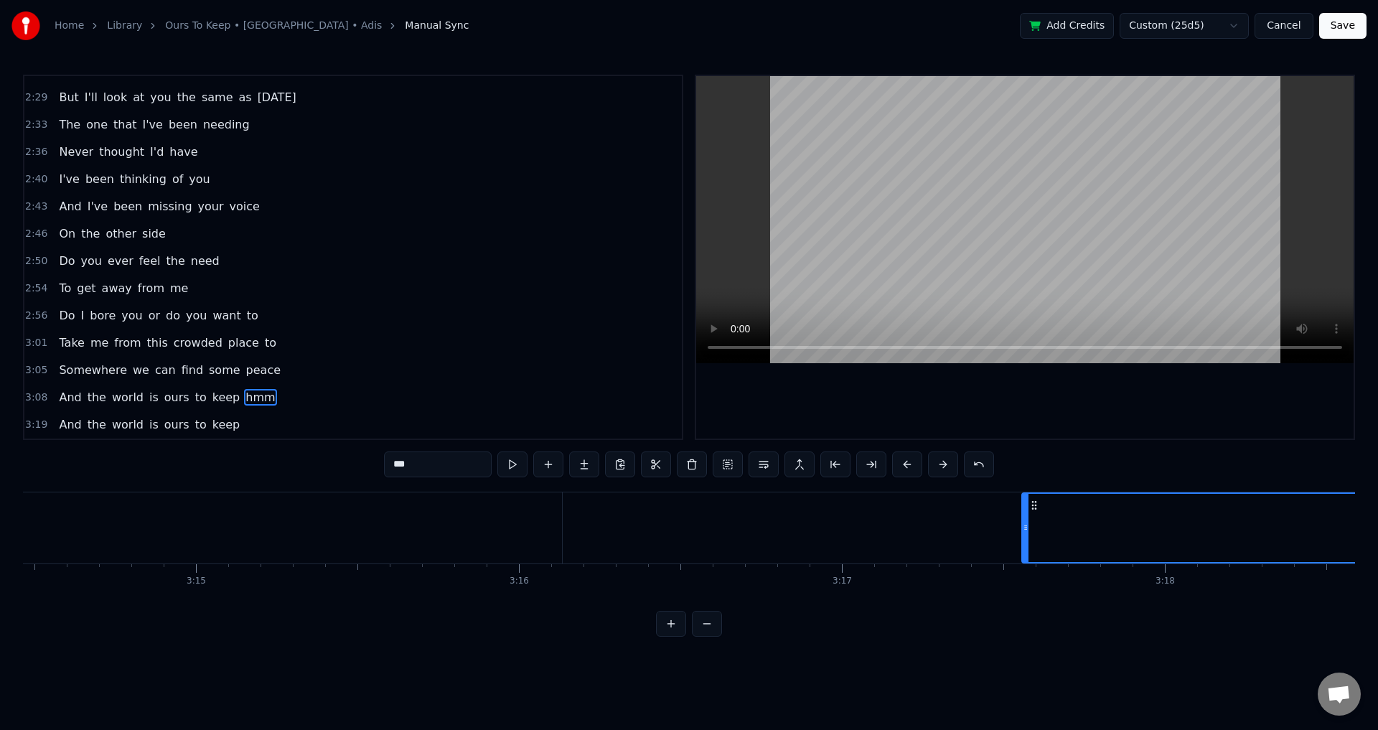
scroll to position [0, 62891]
click at [696, 471] on button at bounding box center [692, 465] width 30 height 26
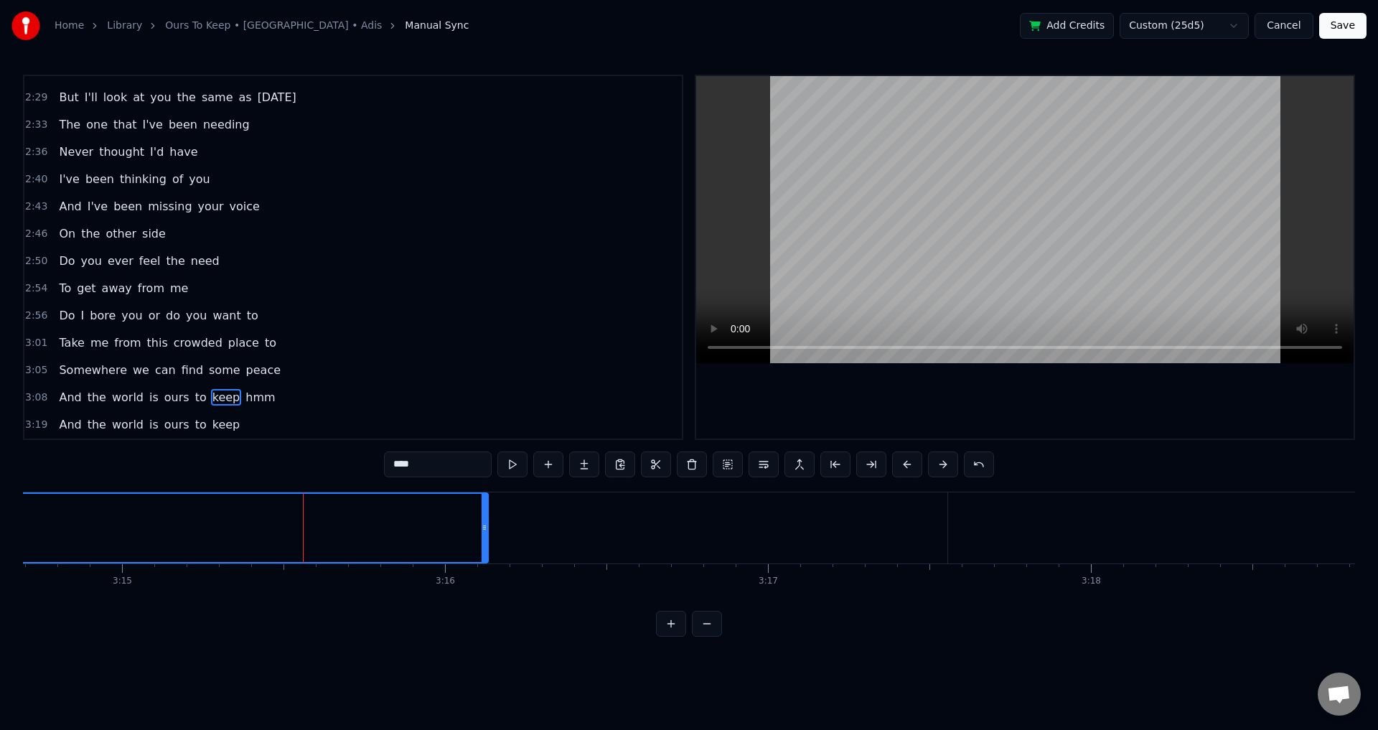
scroll to position [0, 61946]
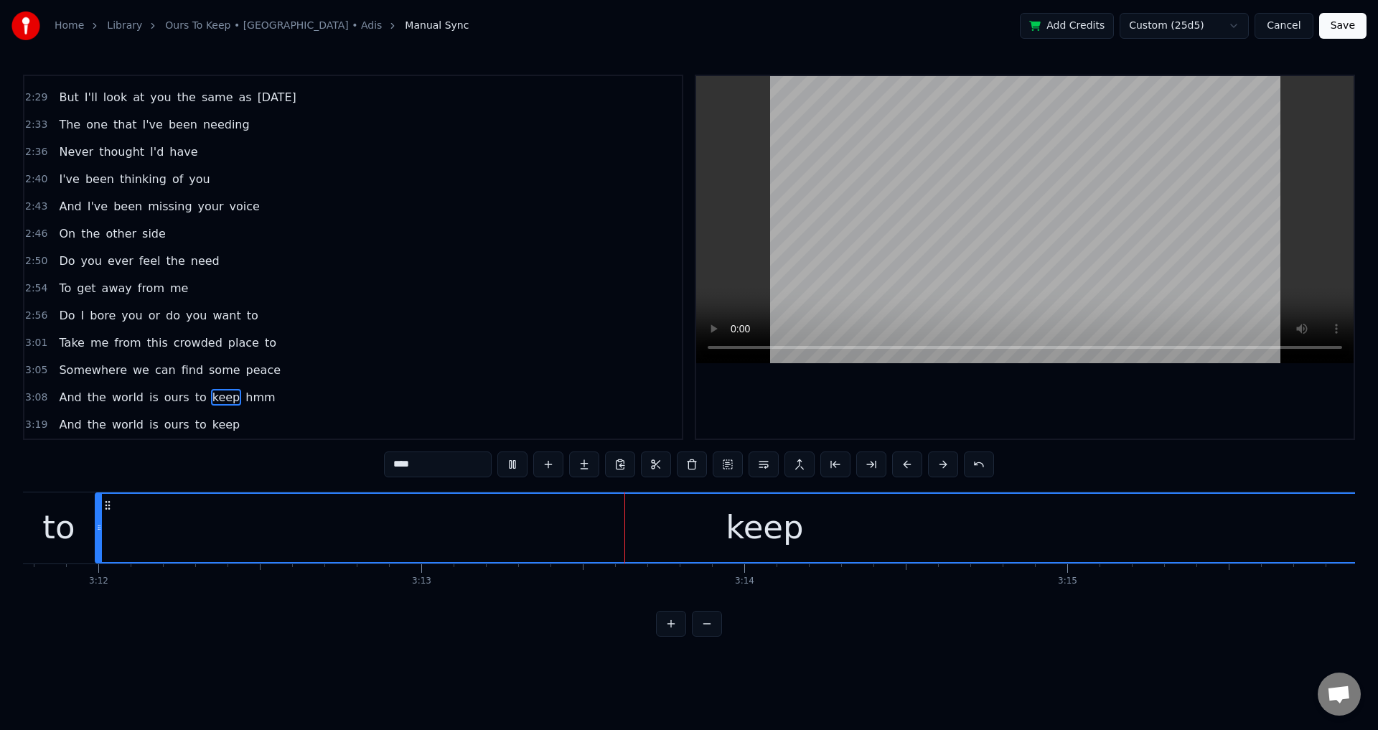
click at [244, 403] on span "hmm" at bounding box center [260, 397] width 32 height 17
type input "***"
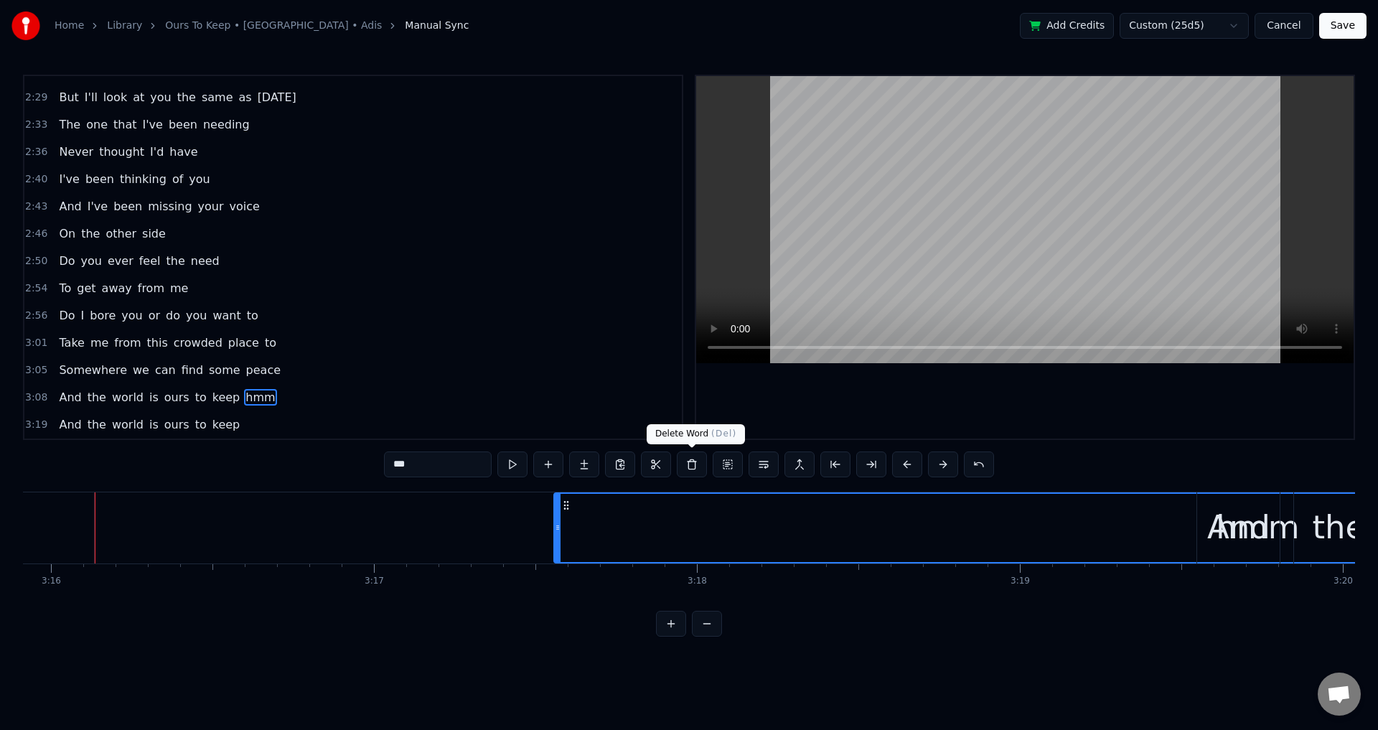
click at [698, 463] on button at bounding box center [692, 465] width 30 height 26
click at [680, 520] on div "hmm" at bounding box center [1258, 528] width 1406 height 68
click at [698, 469] on button at bounding box center [692, 465] width 30 height 26
click at [678, 541] on div "hmm" at bounding box center [1258, 528] width 1406 height 68
click at [764, 533] on div "hmm" at bounding box center [1258, 528] width 1406 height 68
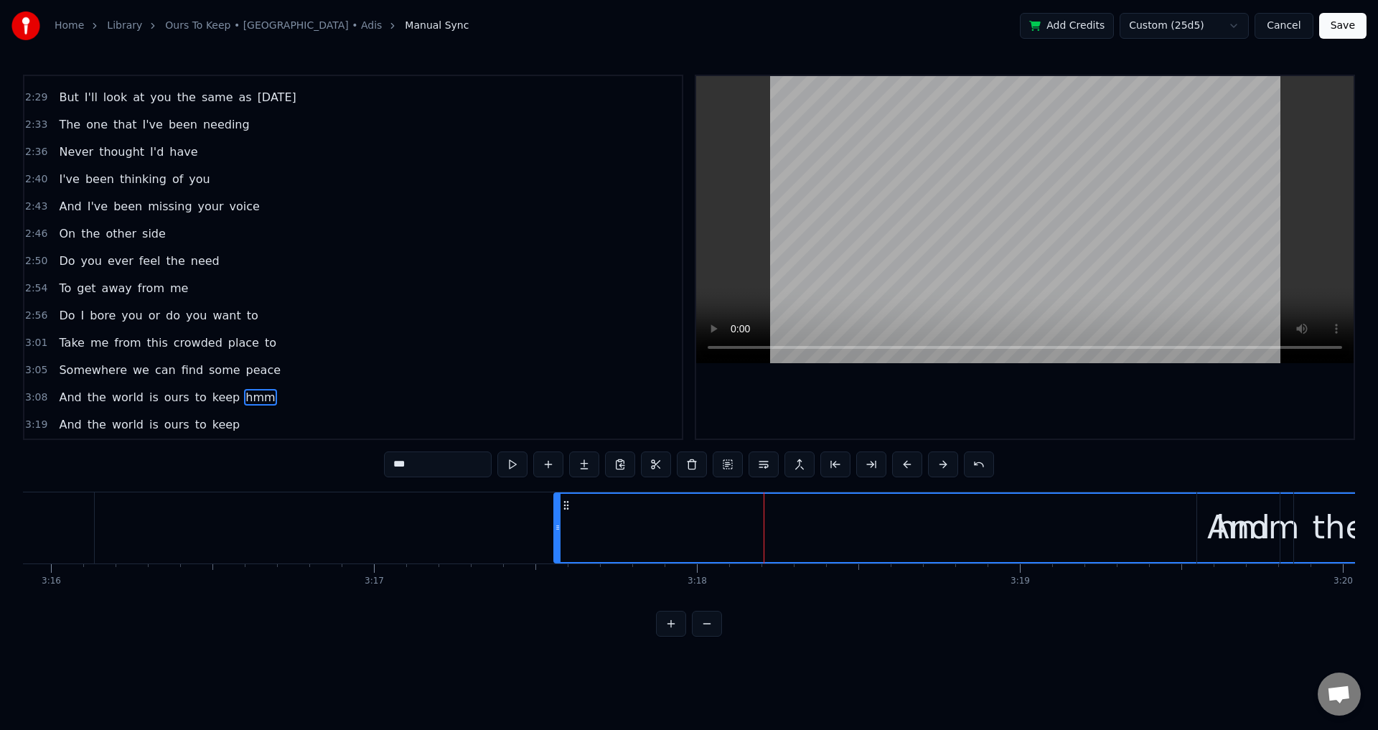
click at [764, 533] on div at bounding box center [764, 527] width 1 height 71
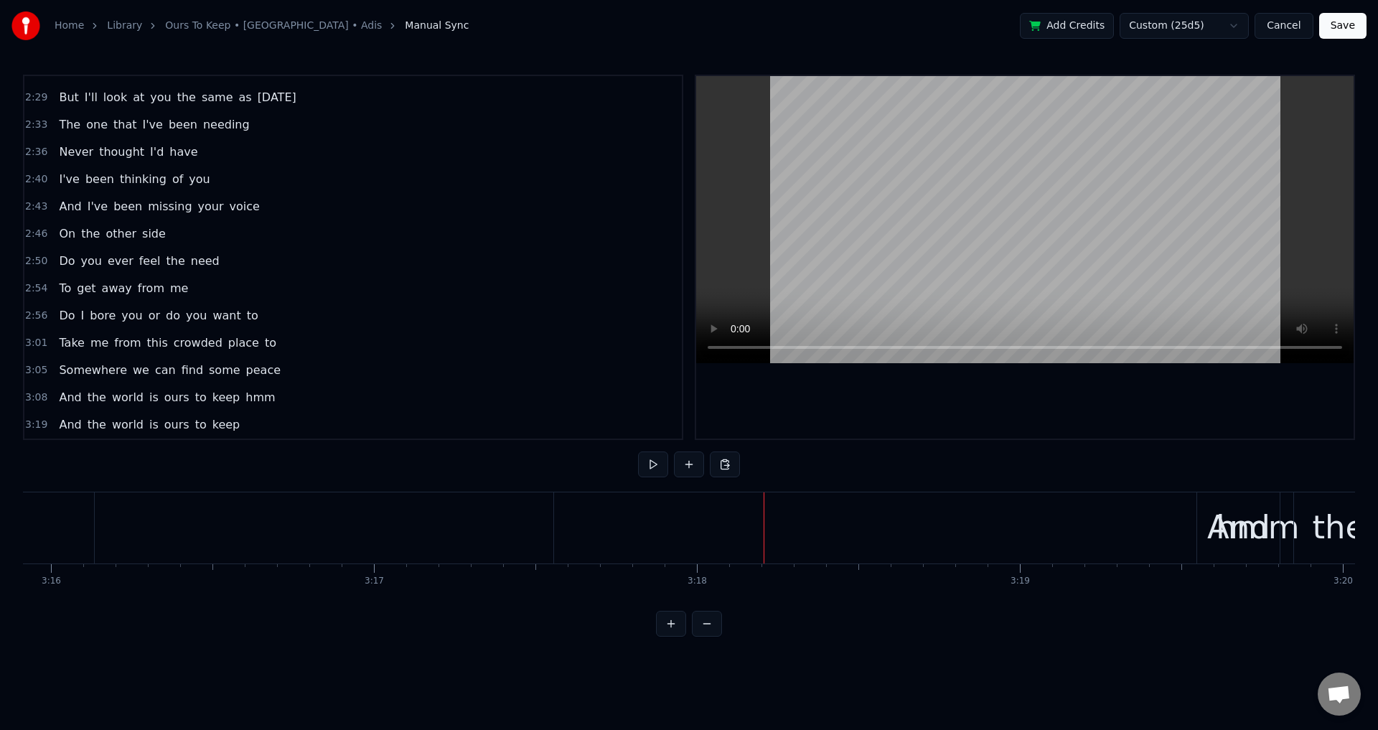
click at [807, 530] on div "hmm" at bounding box center [1257, 527] width 1407 height 71
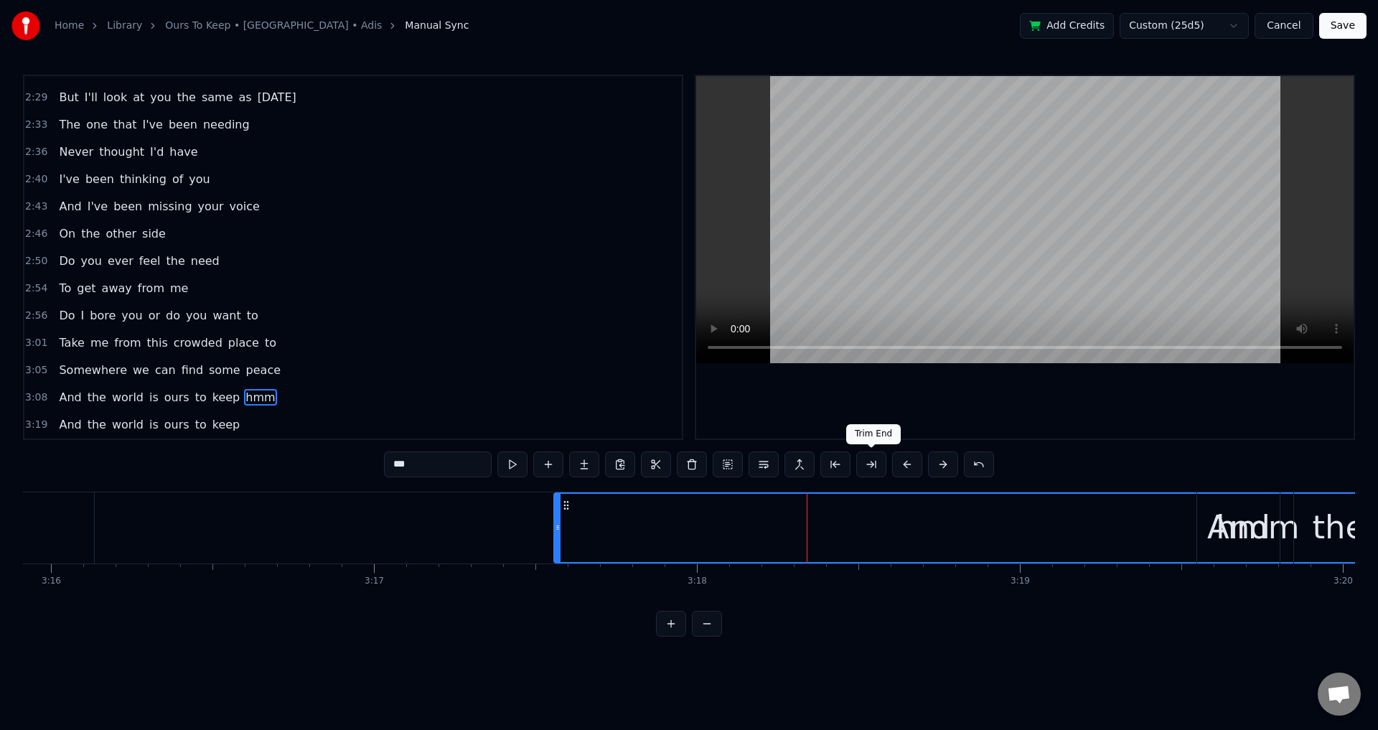
click at [871, 466] on button at bounding box center [871, 465] width 30 height 26
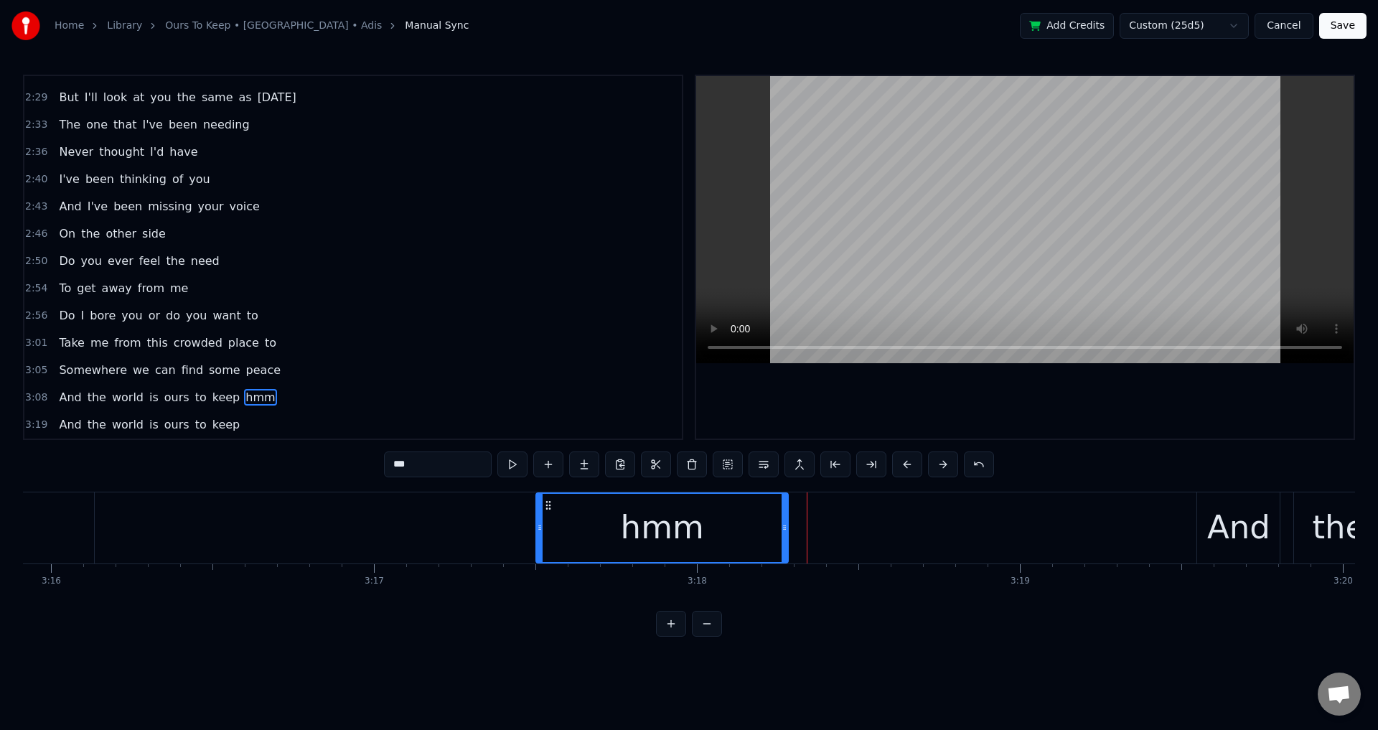
drag, startPoint x: 569, startPoint y: 508, endPoint x: 551, endPoint y: 508, distance: 17.9
click at [551, 508] on circle at bounding box center [550, 508] width 1 height 1
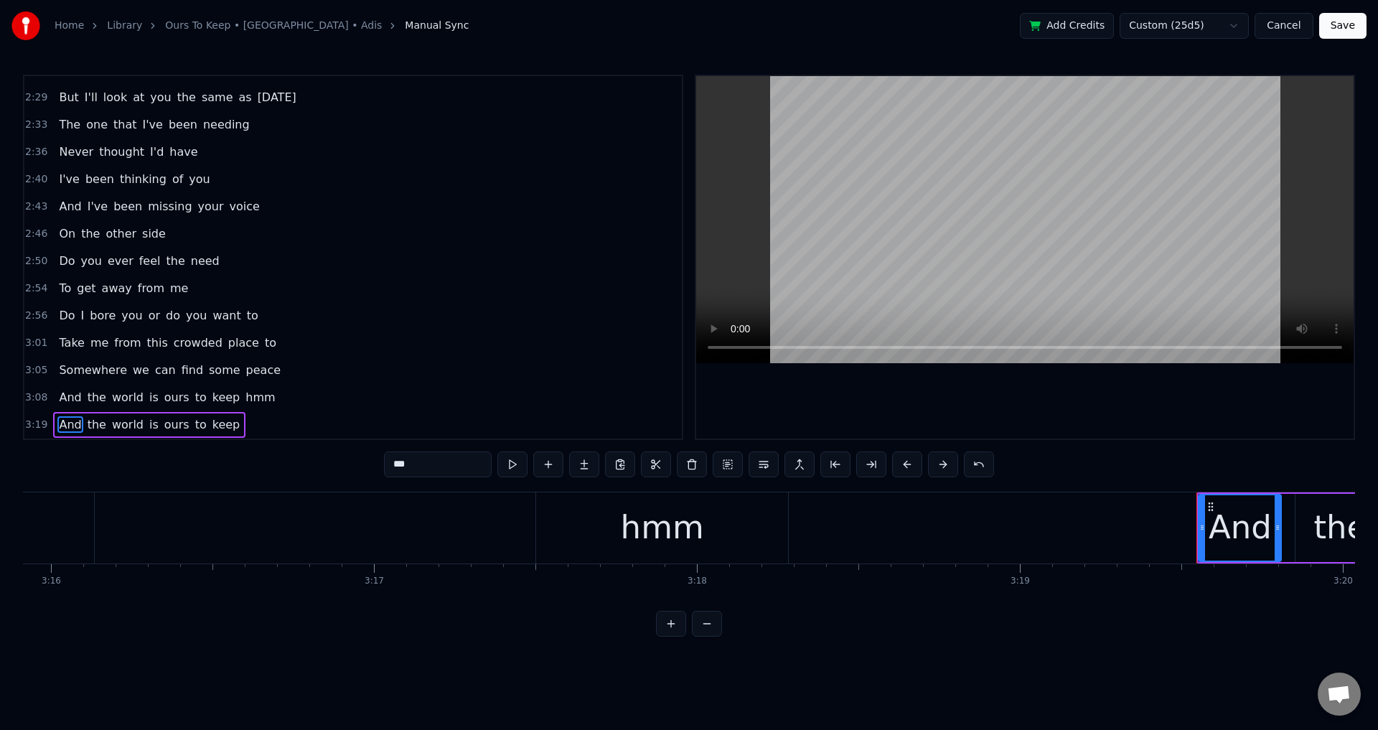
click at [680, 548] on div "hmm" at bounding box center [662, 527] width 83 height 49
click at [643, 536] on div "hmm" at bounding box center [662, 527] width 83 height 49
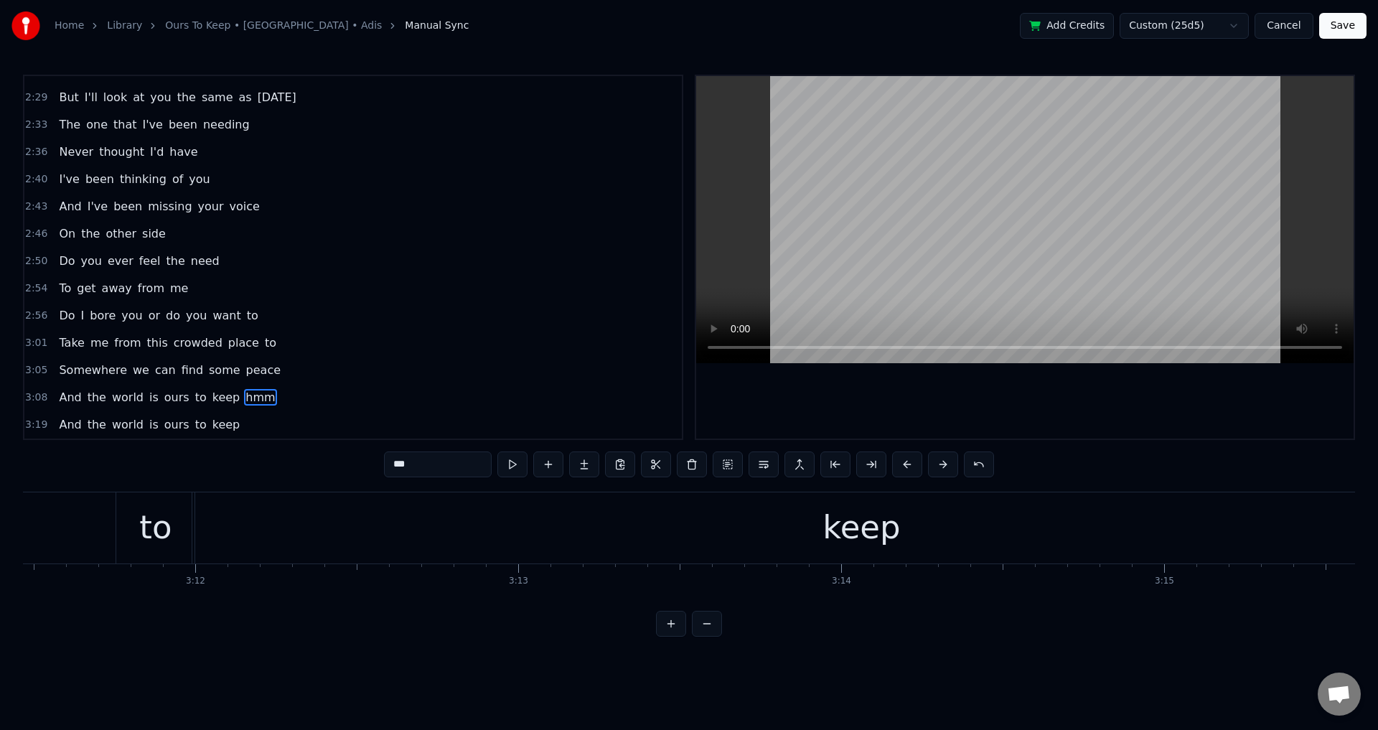
scroll to position [0, 62445]
click at [749, 545] on div "keep" at bounding box center [266, 527] width 1338 height 71
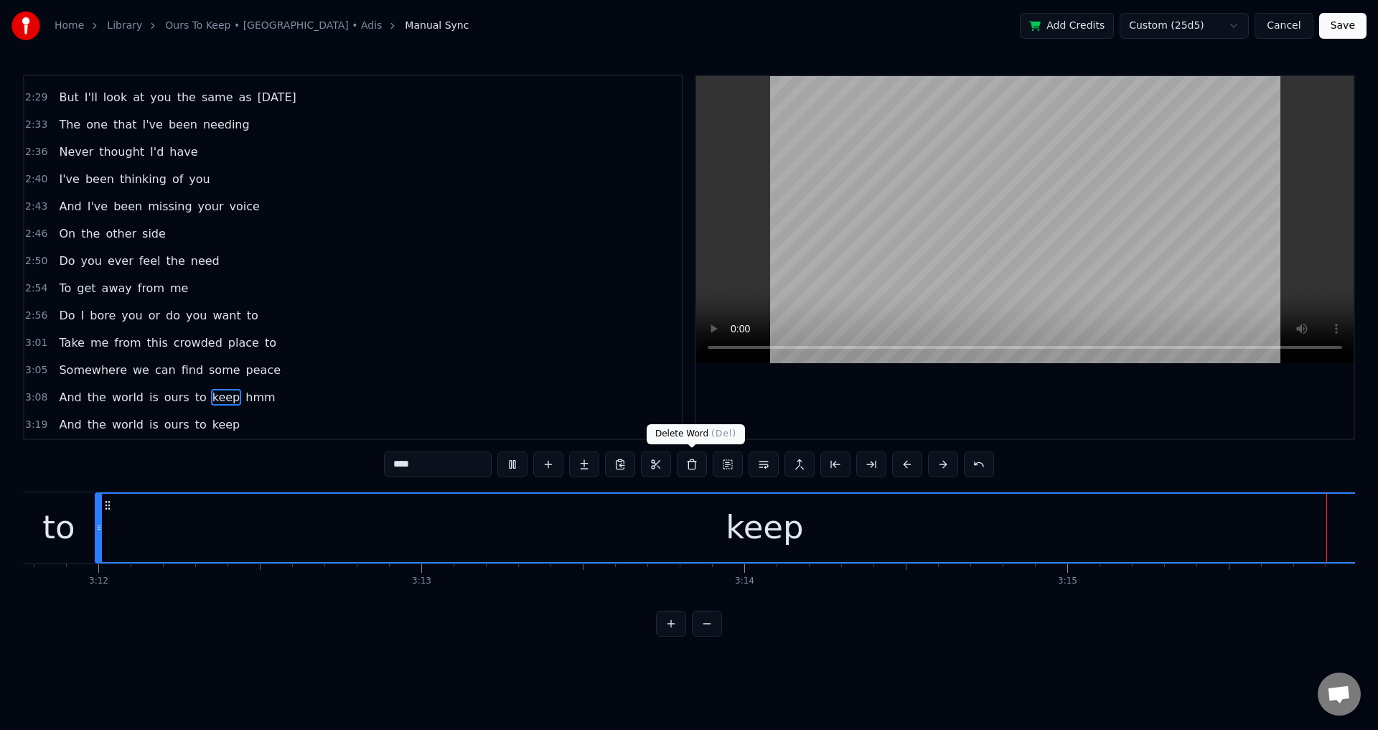
scroll to position [0, 63216]
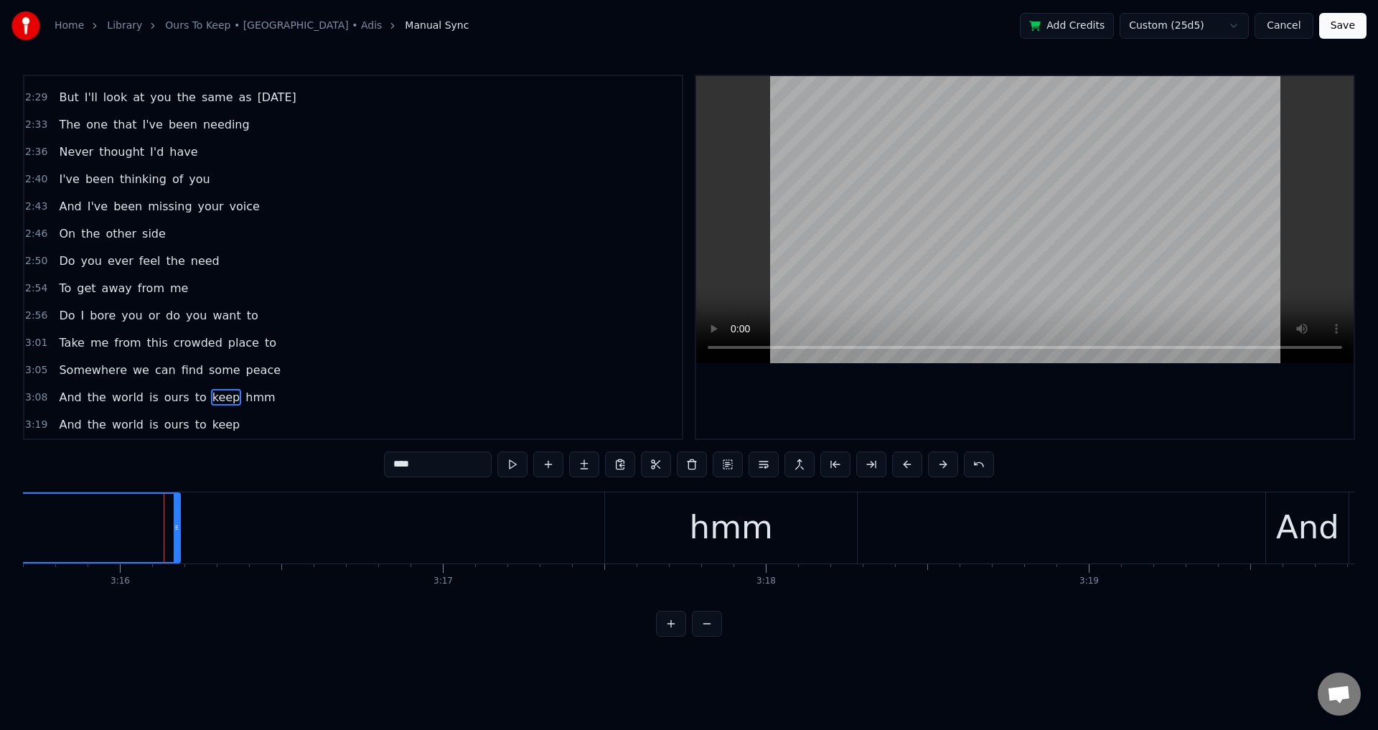
drag, startPoint x: 158, startPoint y: 534, endPoint x: 308, endPoint y: 546, distance: 150.5
click at [179, 544] on div at bounding box center [177, 528] width 6 height 68
click at [1052, 366] on div at bounding box center [1025, 257] width 658 height 363
click at [1050, 374] on div at bounding box center [1025, 257] width 658 height 363
click at [829, 517] on div "hmm" at bounding box center [731, 527] width 252 height 71
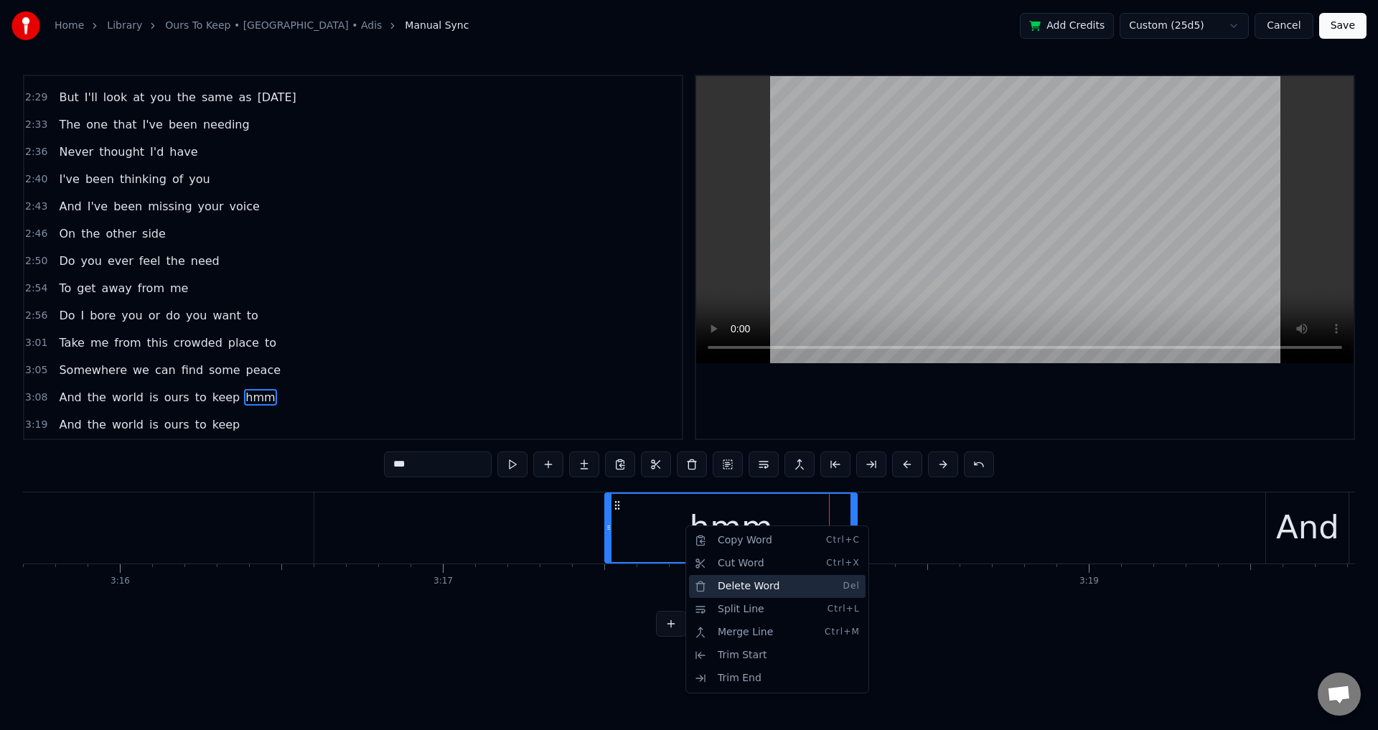
click at [752, 583] on div "Delete Word Del" at bounding box center [777, 586] width 177 height 23
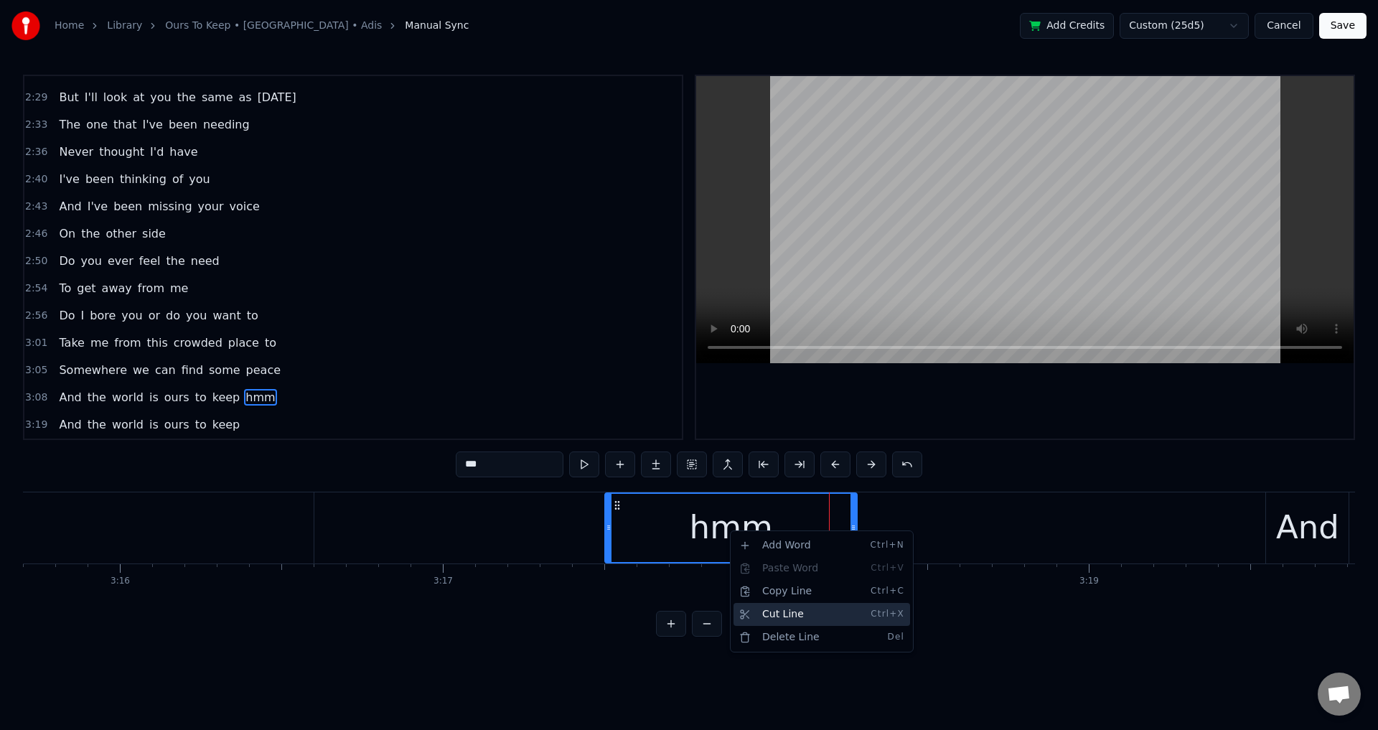
click at [783, 616] on div "Cut Line Ctrl+X" at bounding box center [822, 614] width 177 height 23
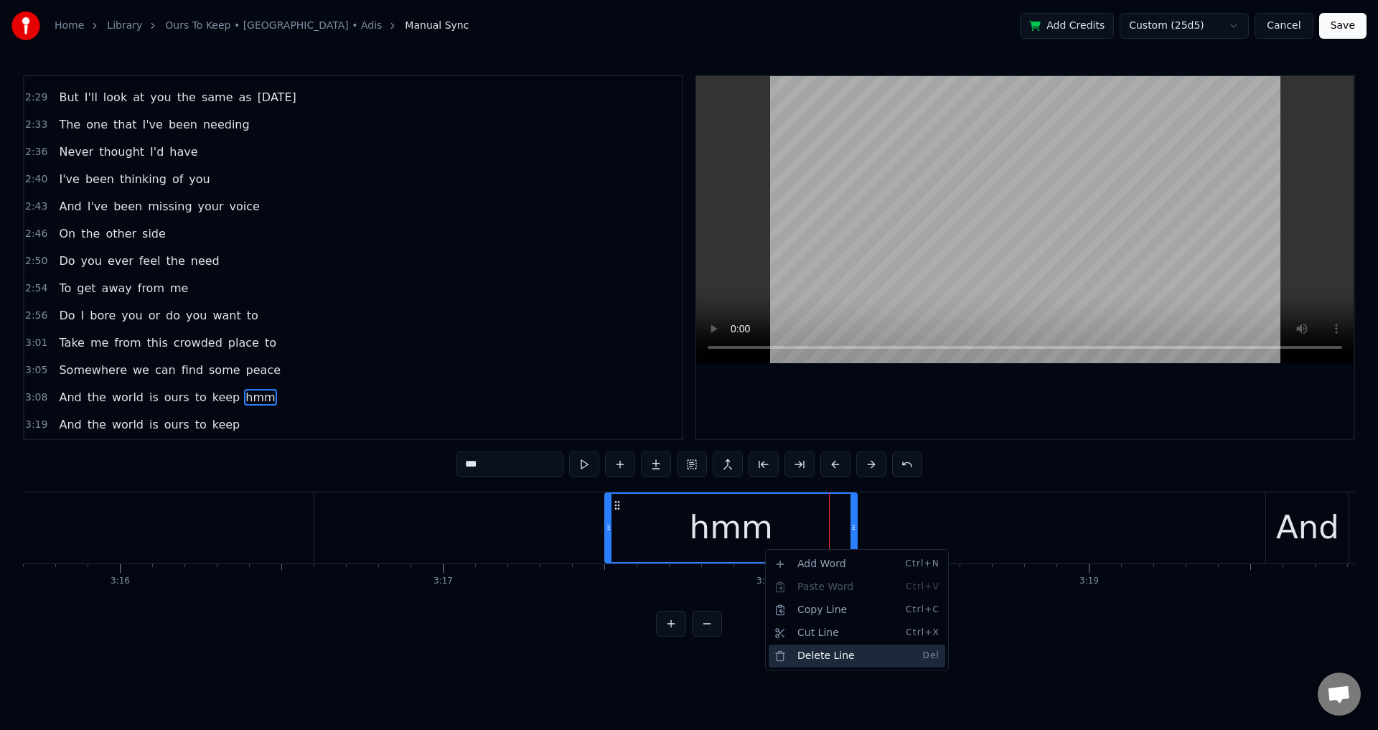
click at [807, 658] on div "Delete Line Del" at bounding box center [857, 656] width 177 height 23
click at [67, 403] on span "And" at bounding box center [69, 397] width 25 height 17
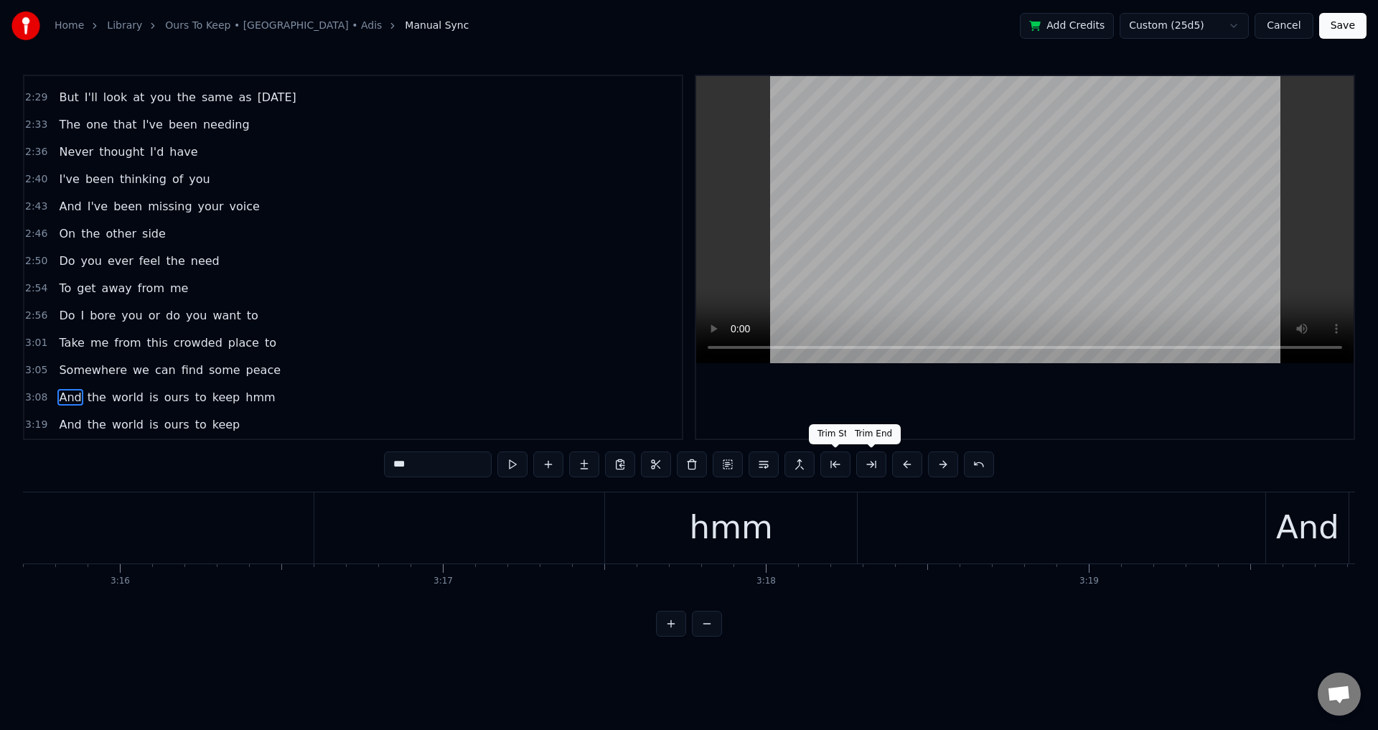
scroll to position [0, 60927]
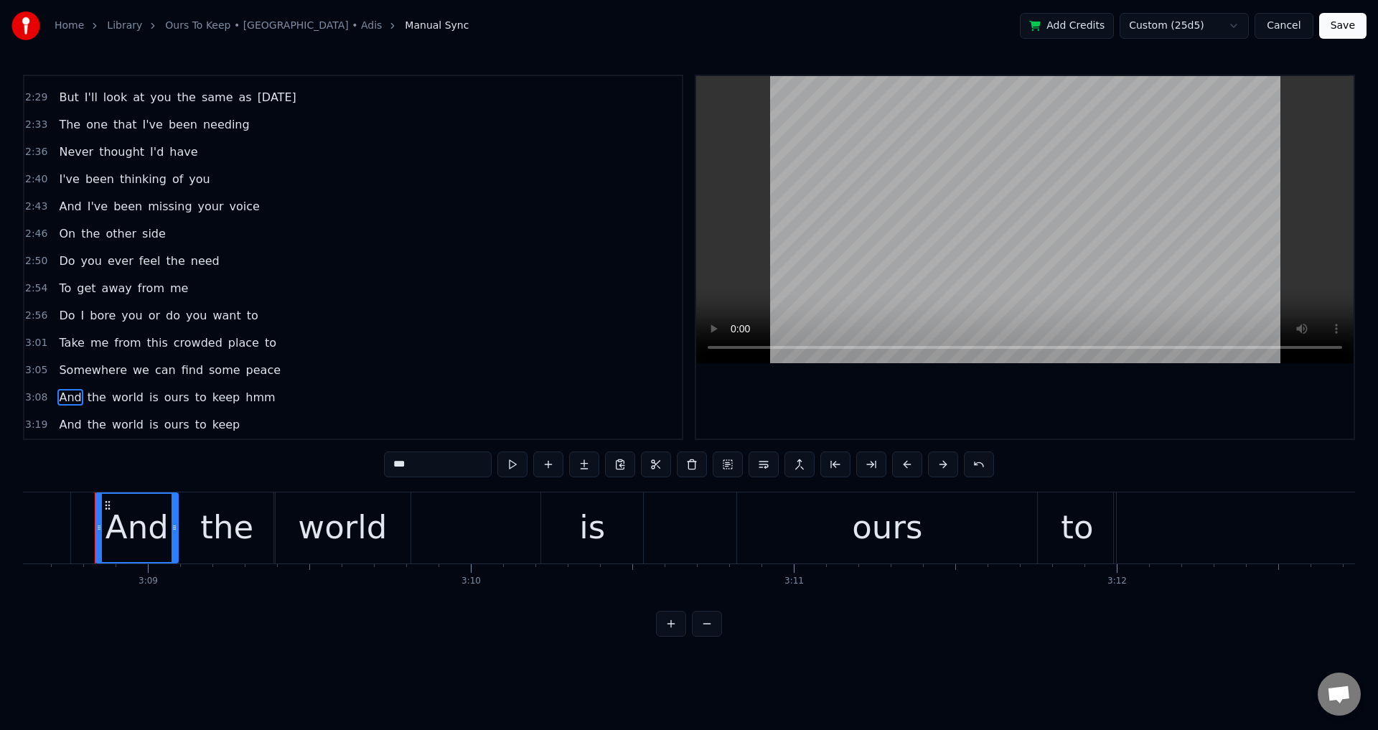
click at [943, 408] on div at bounding box center [1025, 257] width 658 height 363
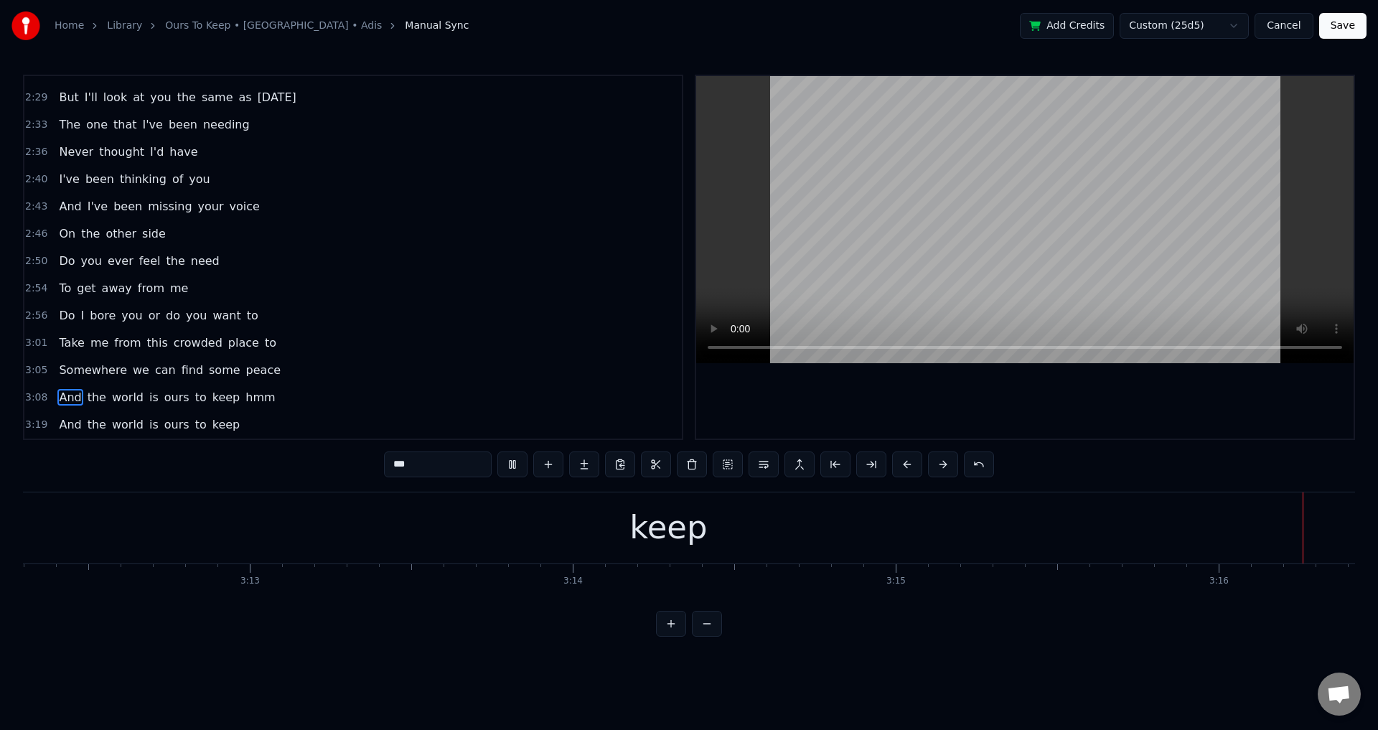
scroll to position [0, 63317]
click at [1072, 421] on div at bounding box center [1025, 257] width 658 height 363
click at [665, 541] on div "hmm" at bounding box center [630, 527] width 83 height 49
type input "***"
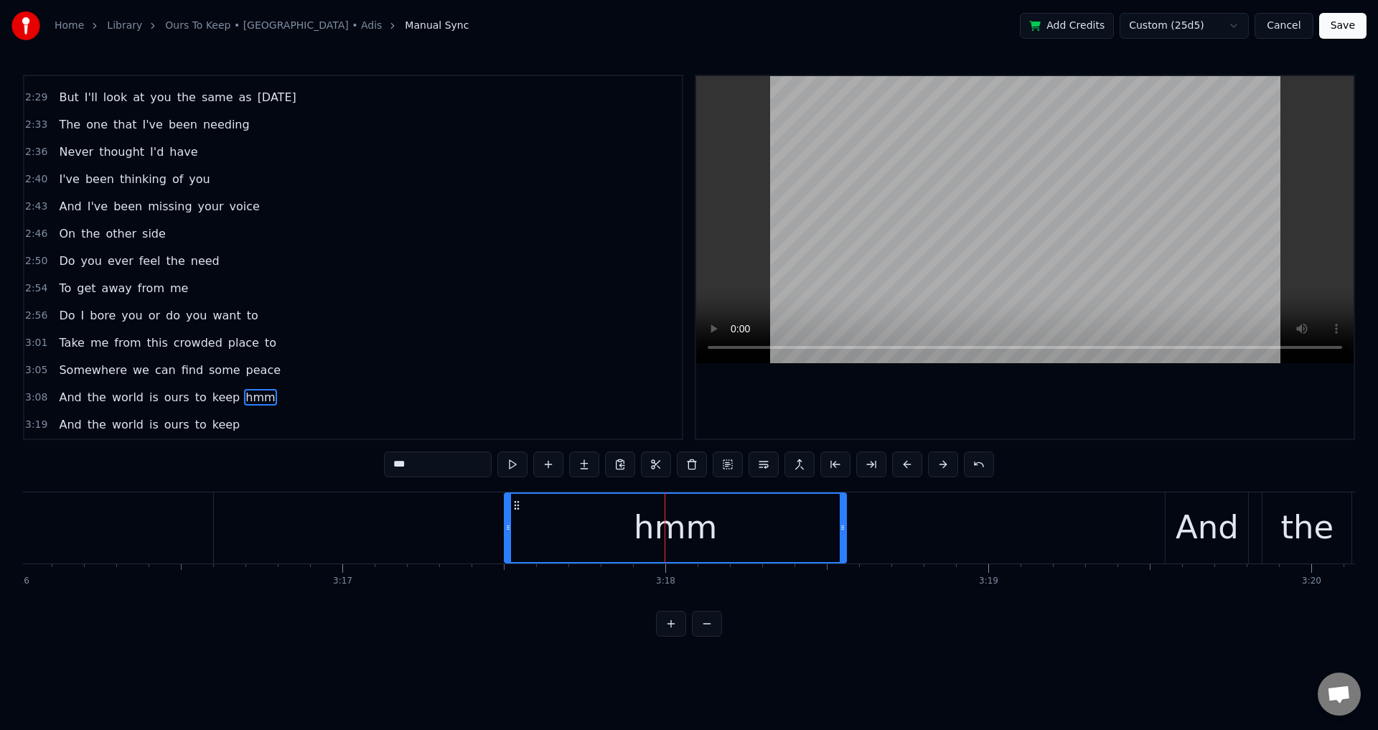
drag, startPoint x: 754, startPoint y: 526, endPoint x: 981, endPoint y: 555, distance: 228.6
click at [846, 555] on div at bounding box center [843, 528] width 6 height 68
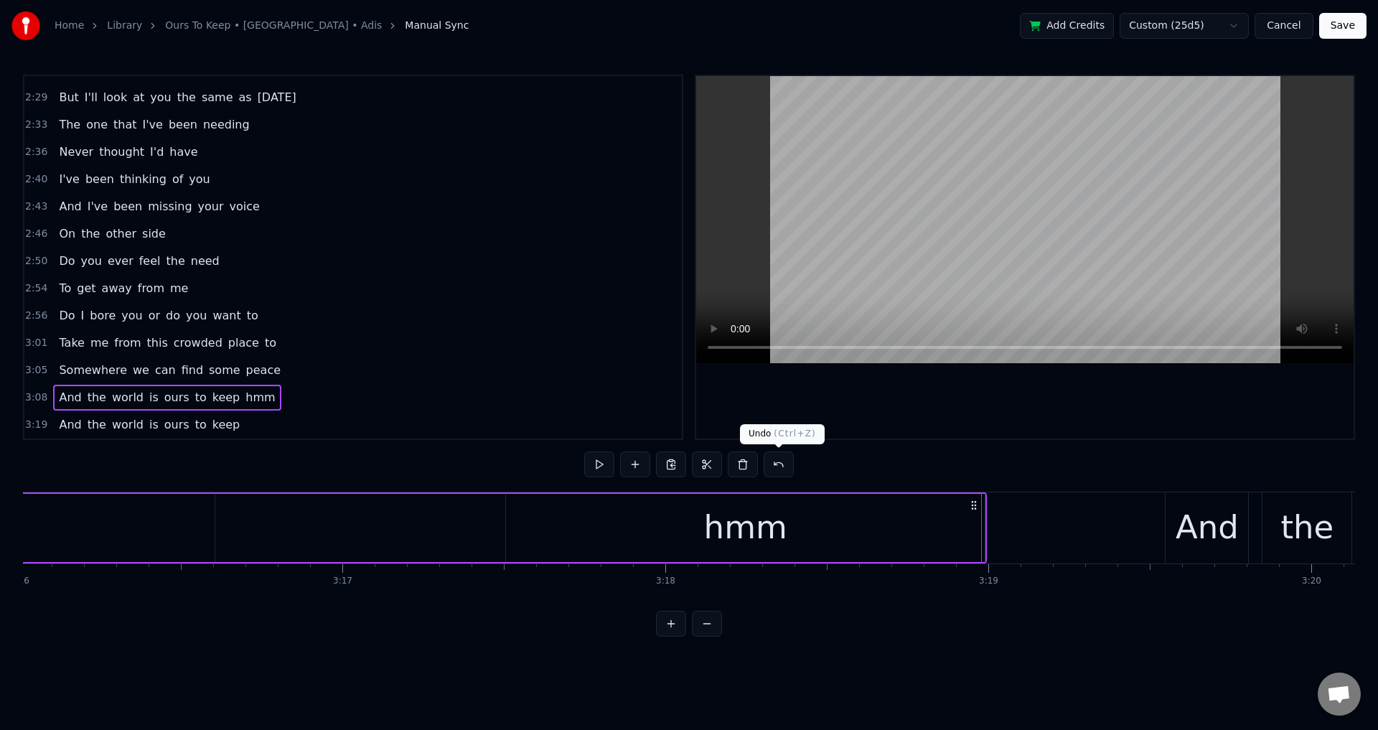
click at [1062, 418] on div at bounding box center [1025, 257] width 658 height 363
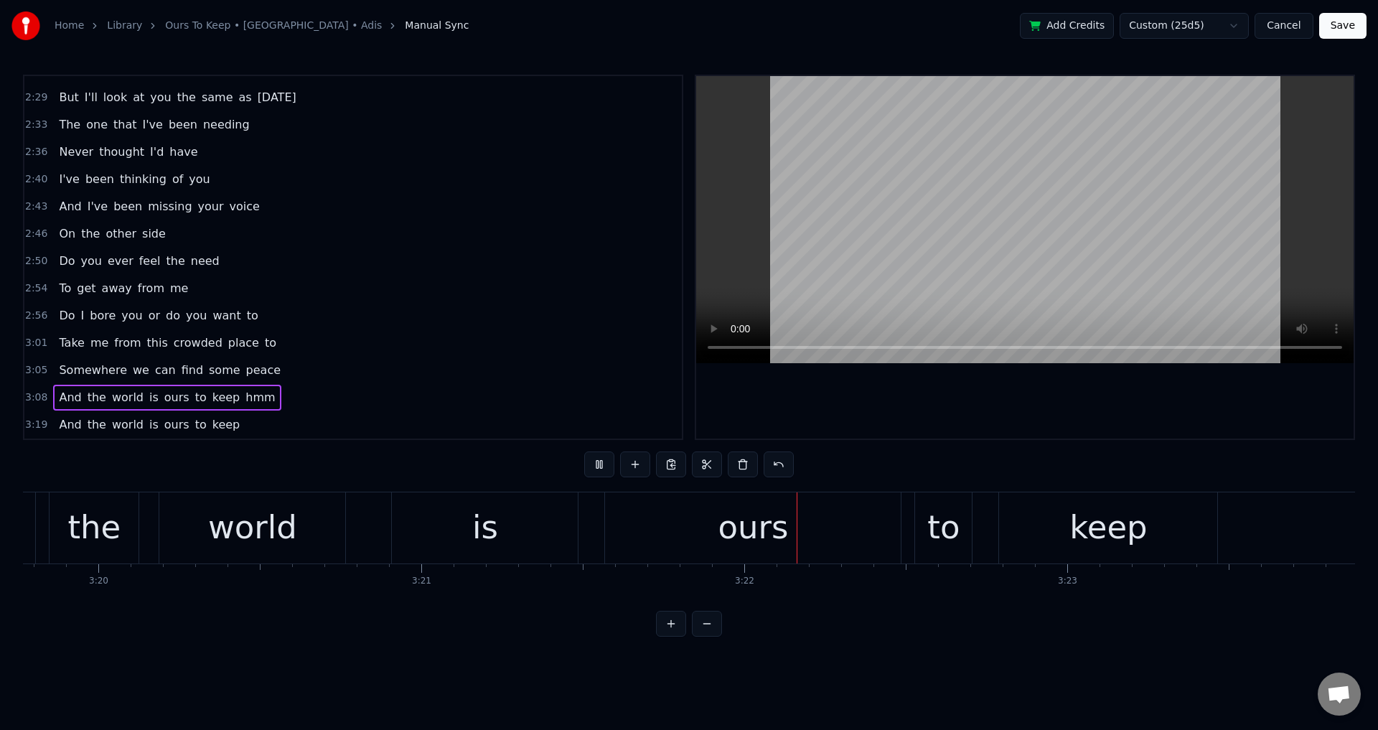
click at [1081, 422] on div at bounding box center [1025, 257] width 658 height 363
click at [614, 536] on div "ours" at bounding box center [753, 527] width 296 height 71
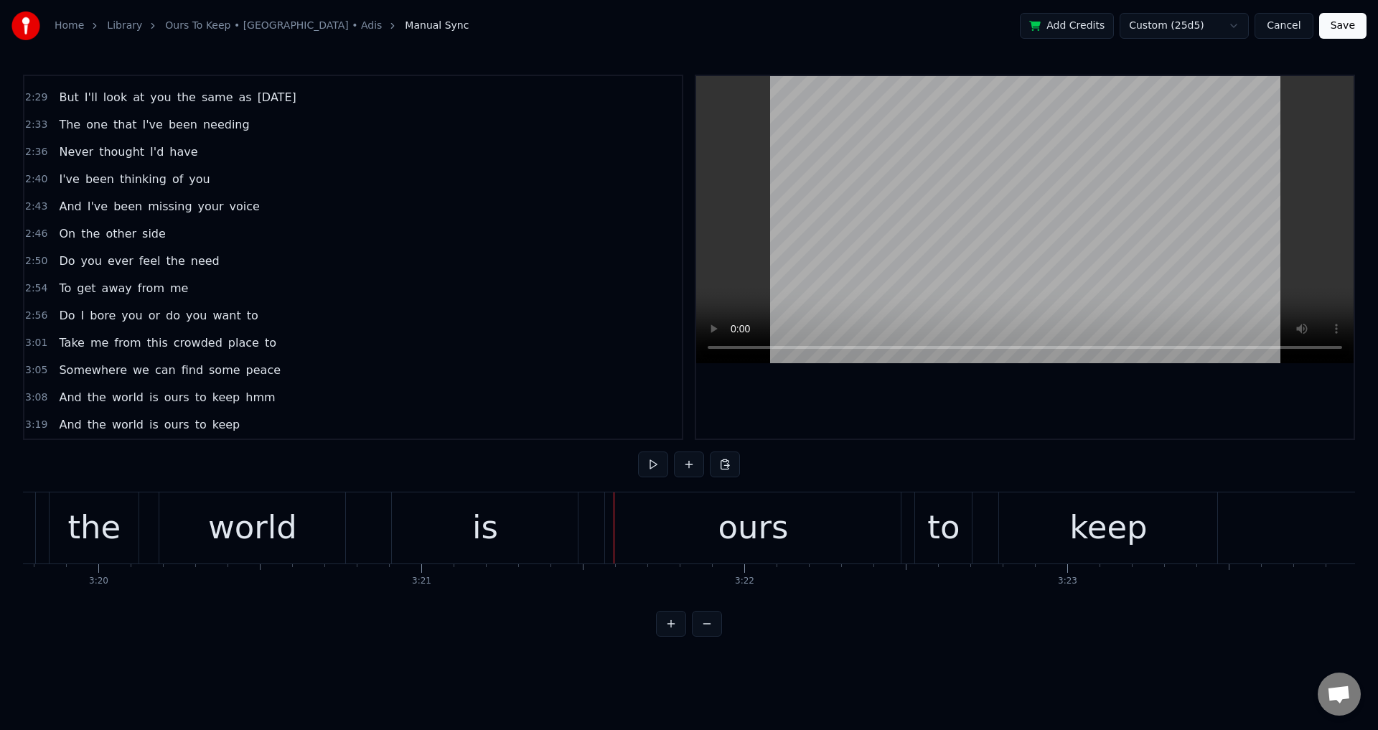
click at [613, 527] on div "ours" at bounding box center [753, 527] width 296 height 71
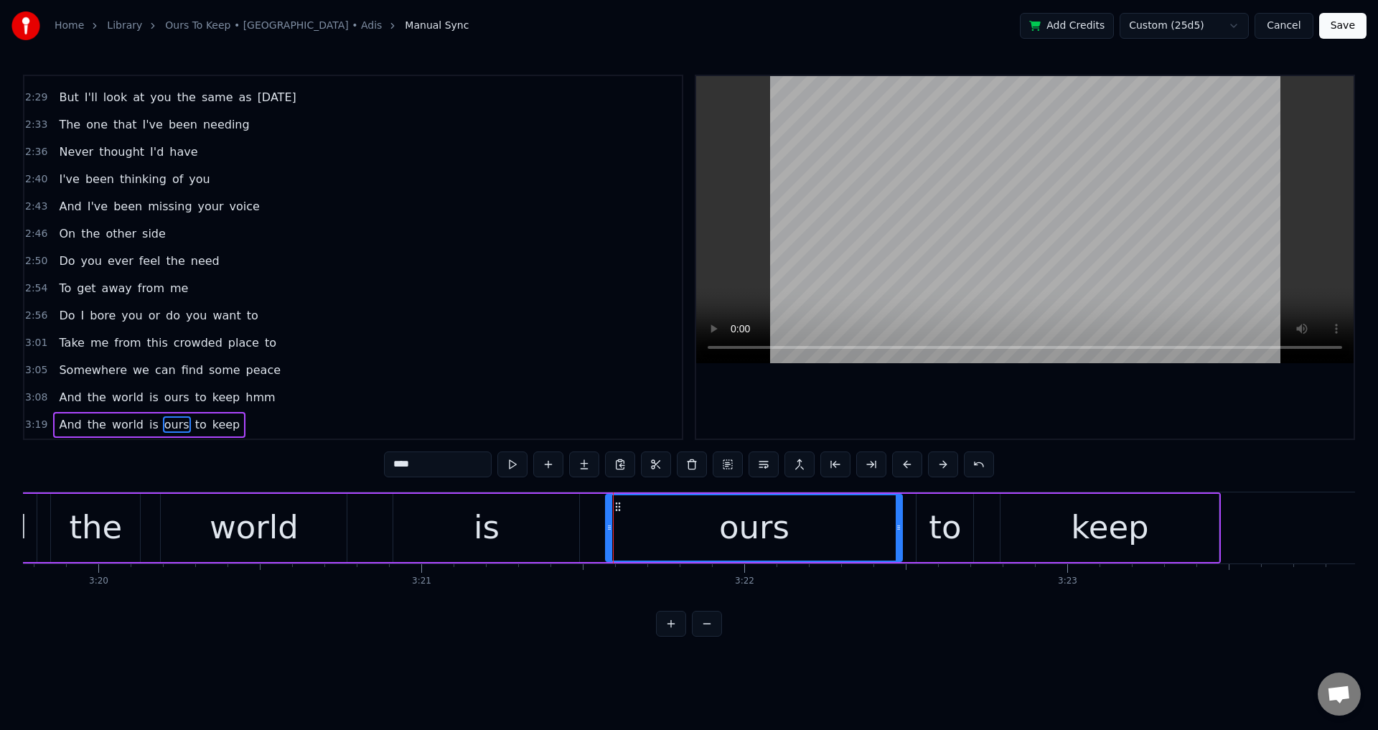
drag, startPoint x: 609, startPoint y: 528, endPoint x: 587, endPoint y: 528, distance: 22.3
click at [609, 528] on circle at bounding box center [609, 528] width 1 height 1
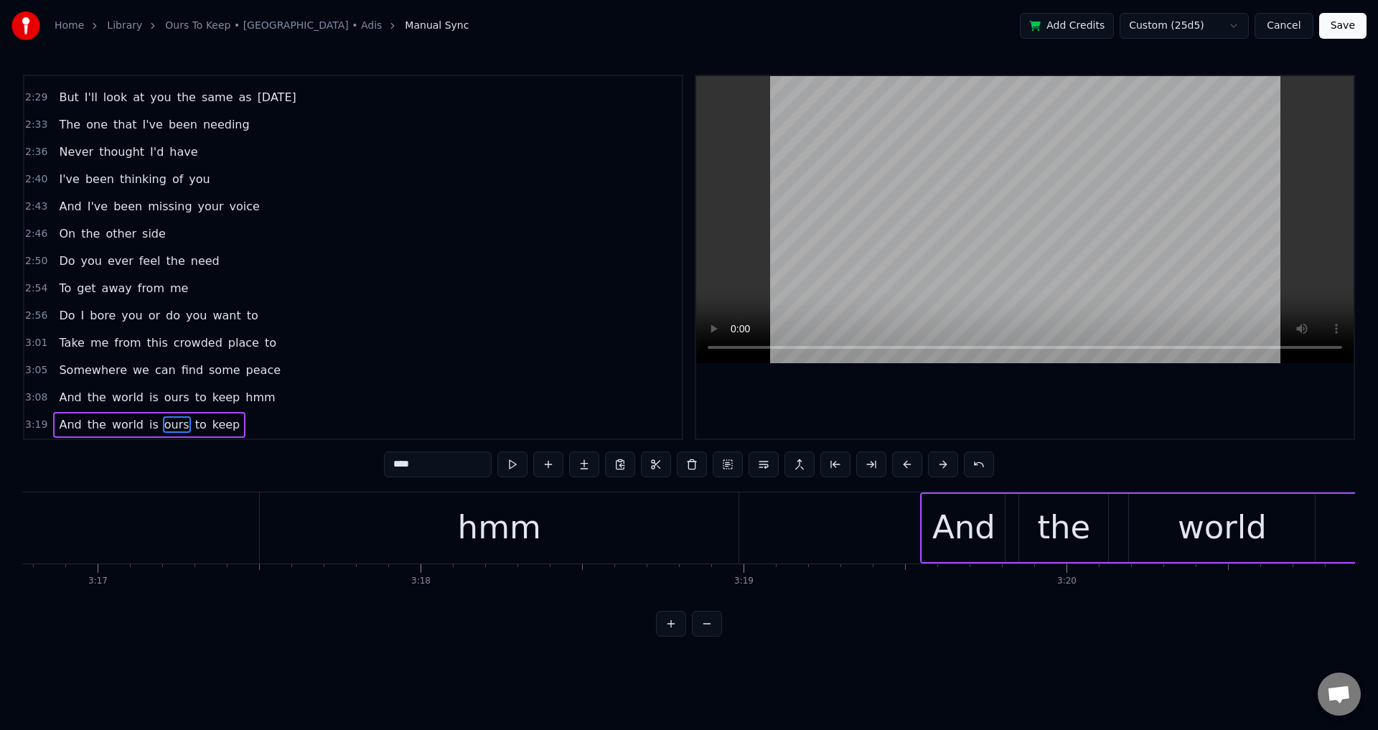
scroll to position [0, 63413]
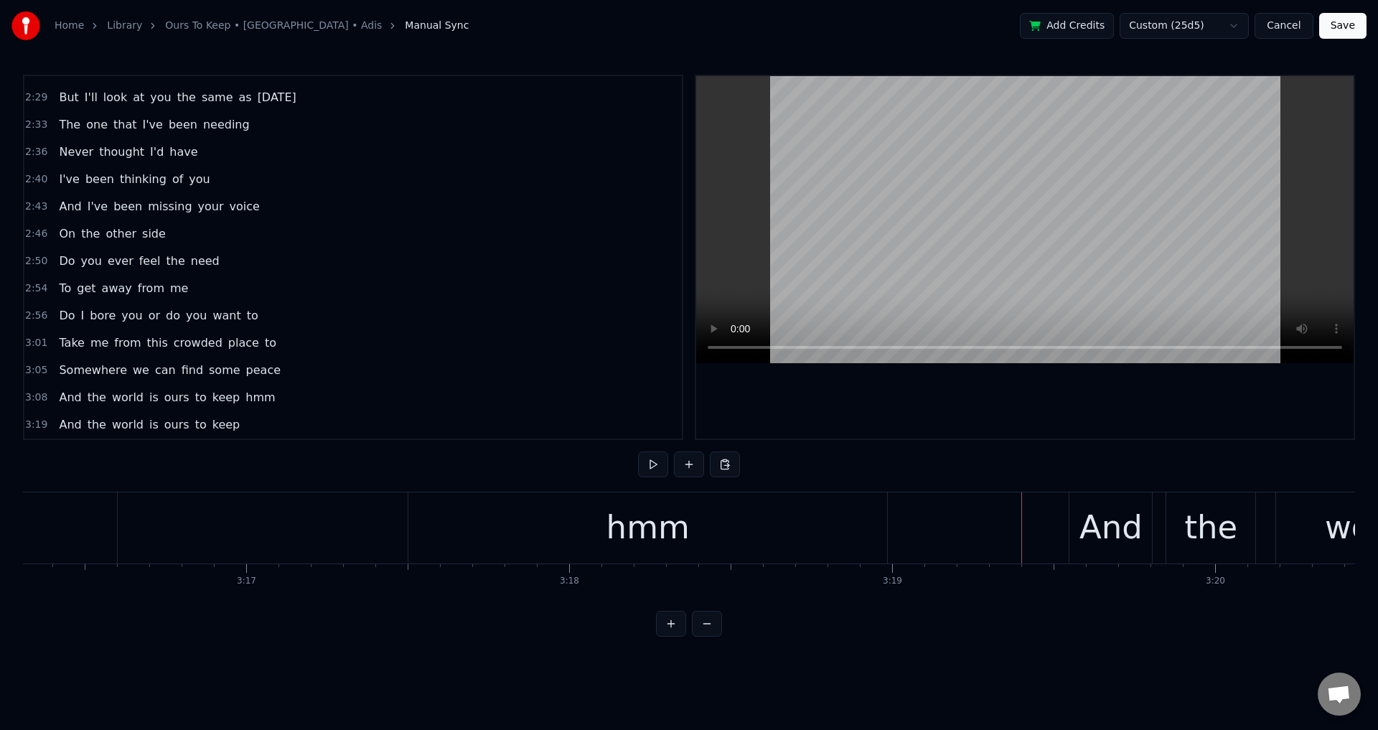
click at [1108, 419] on div at bounding box center [1025, 257] width 658 height 363
click at [1111, 410] on div at bounding box center [1025, 257] width 658 height 363
click at [1110, 410] on div at bounding box center [1025, 257] width 658 height 363
click at [1146, 421] on div at bounding box center [1025, 257] width 658 height 363
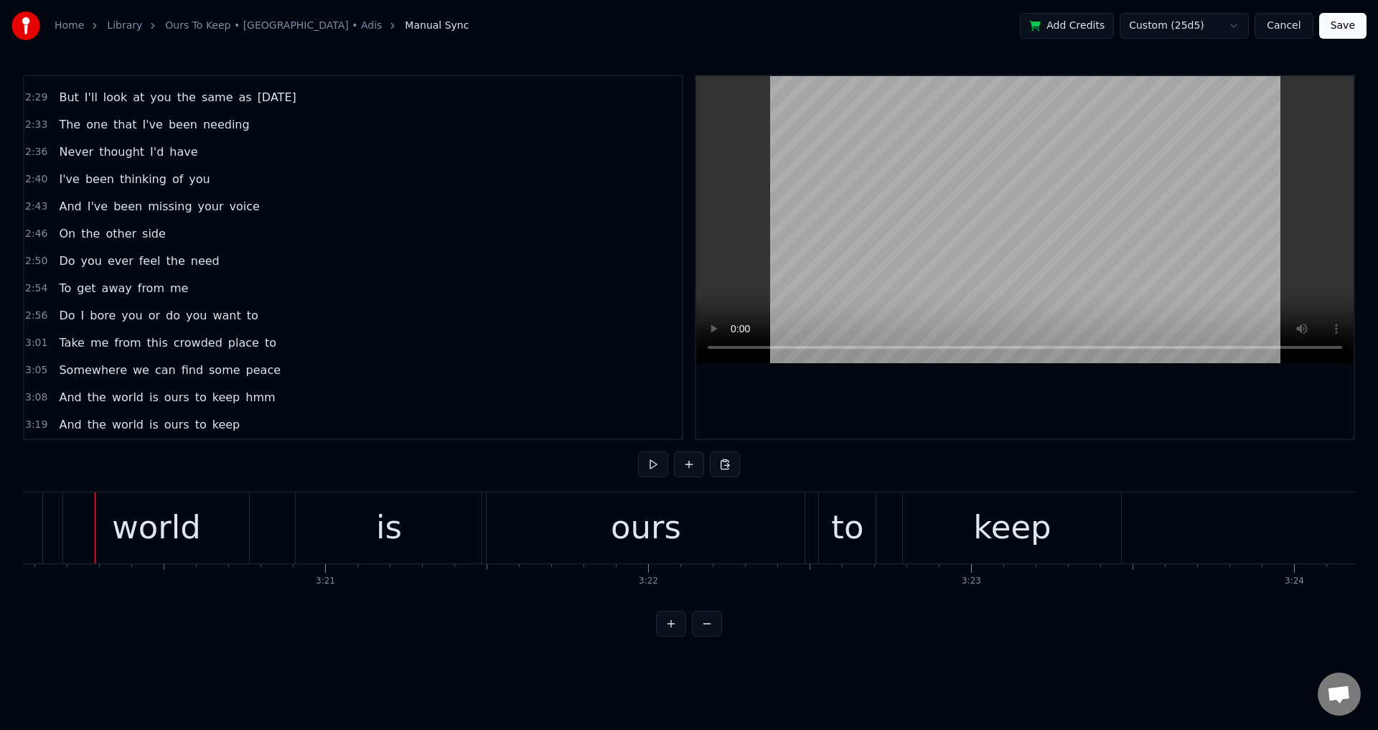
scroll to position [0, 64008]
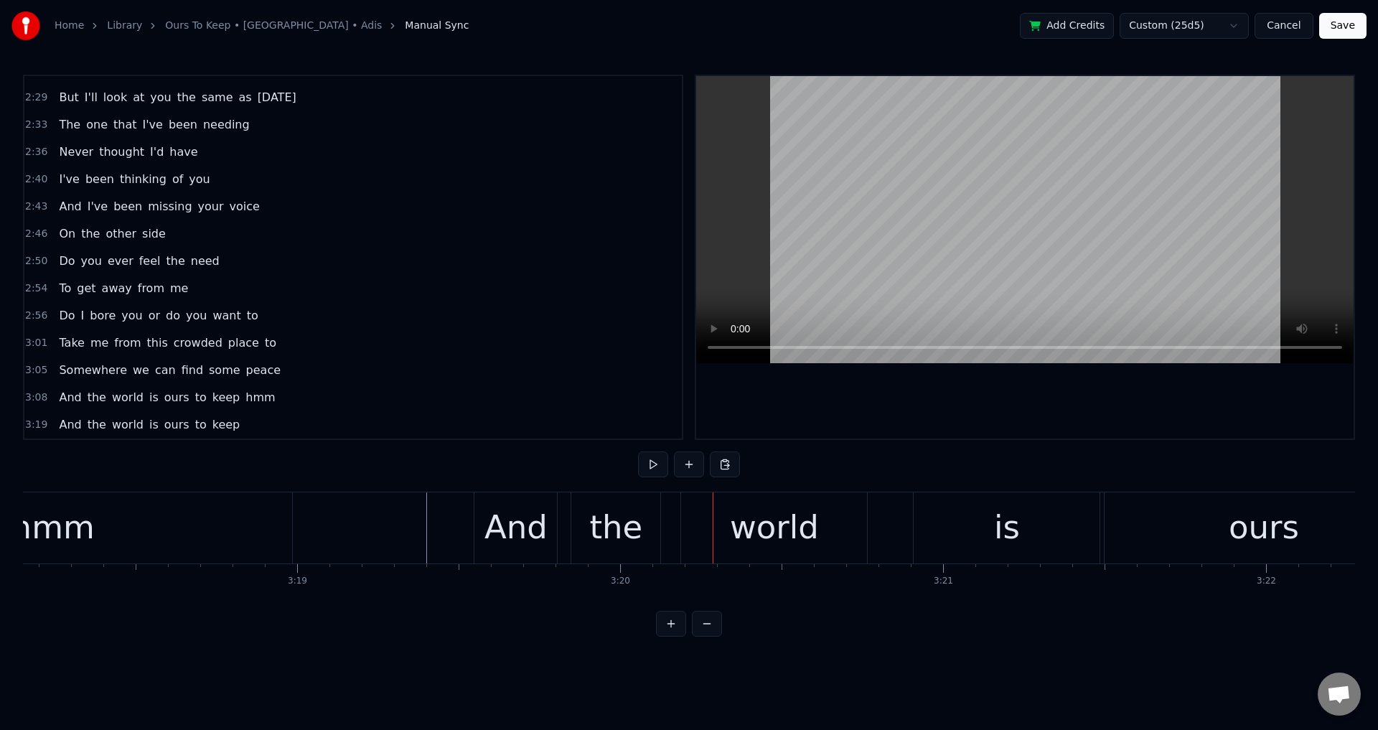
click at [611, 513] on div "the" at bounding box center [615, 527] width 53 height 49
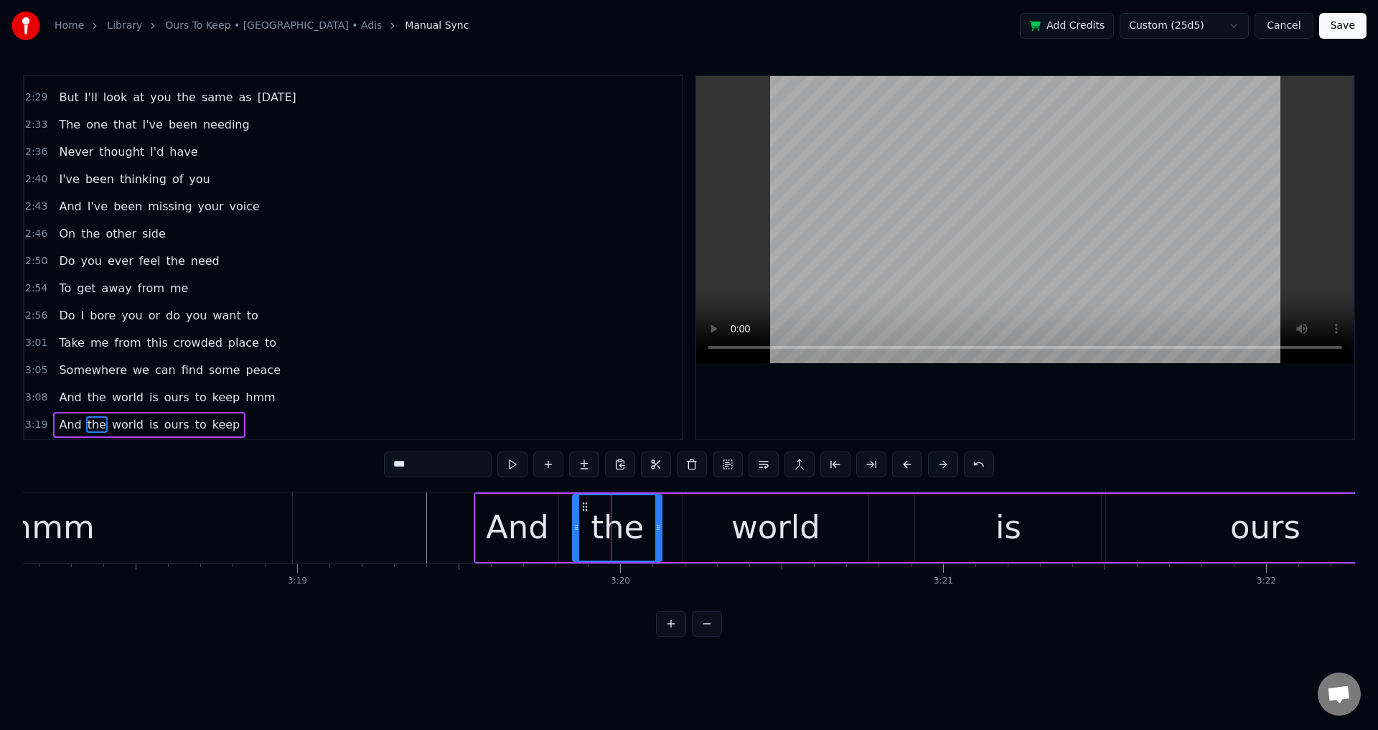
click at [574, 527] on icon at bounding box center [577, 527] width 6 height 11
drag, startPoint x: 672, startPoint y: 522, endPoint x: 686, endPoint y: 523, distance: 14.4
click at [678, 522] on div "And the world is ours to keep" at bounding box center [1108, 527] width 1269 height 71
click at [686, 523] on div "world" at bounding box center [776, 528] width 186 height 68
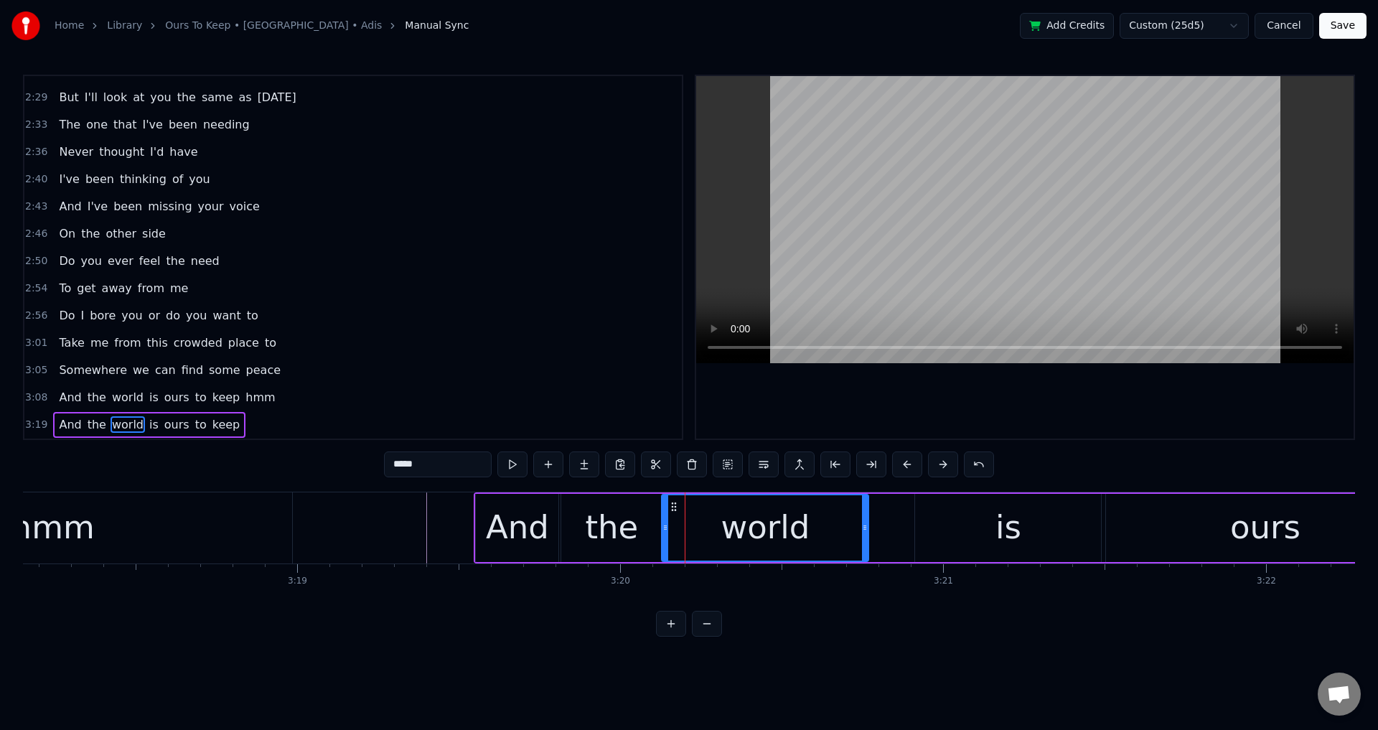
drag, startPoint x: 686, startPoint y: 522, endPoint x: 665, endPoint y: 524, distance: 20.9
click at [665, 524] on icon at bounding box center [666, 527] width 6 height 11
click at [1043, 424] on div at bounding box center [1025, 257] width 658 height 363
click at [1039, 406] on div at bounding box center [1025, 257] width 658 height 363
click at [1036, 396] on div at bounding box center [1025, 257] width 658 height 363
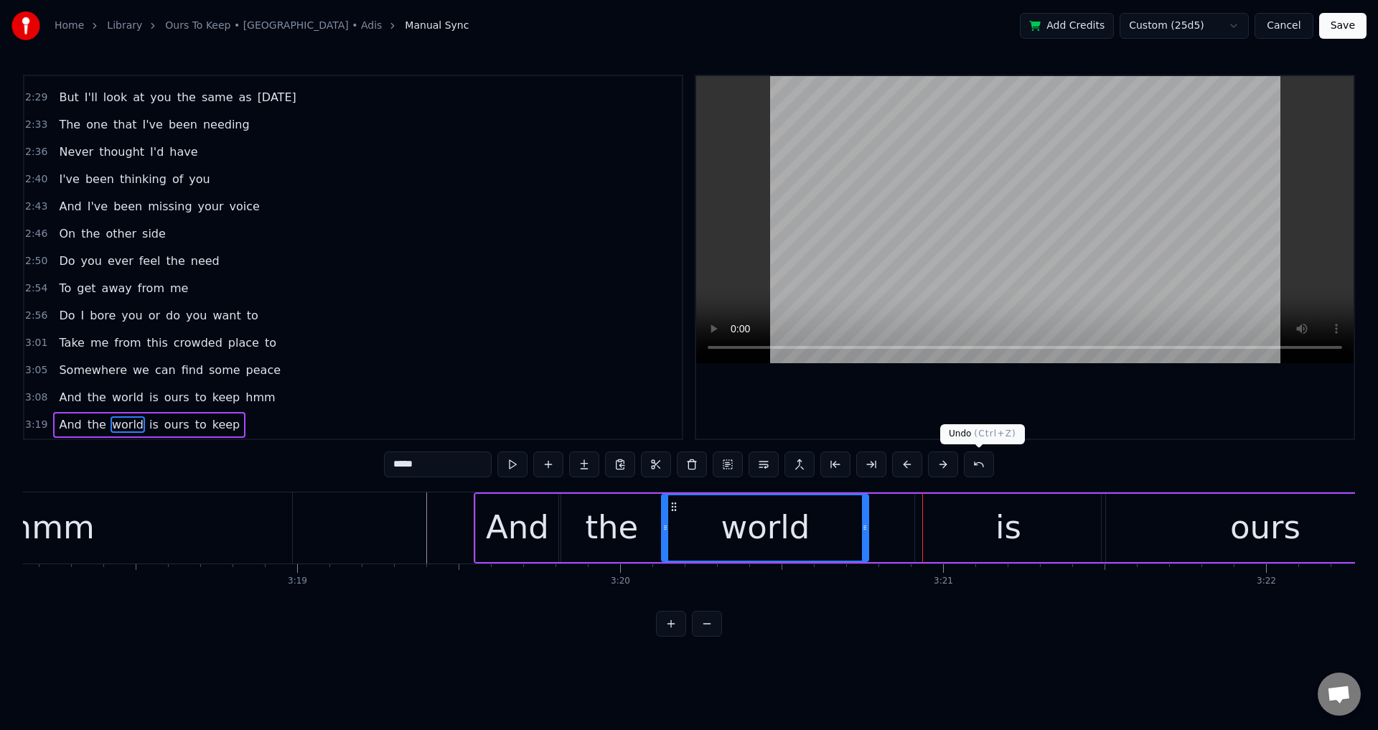
click at [930, 548] on div "is" at bounding box center [1008, 528] width 186 height 68
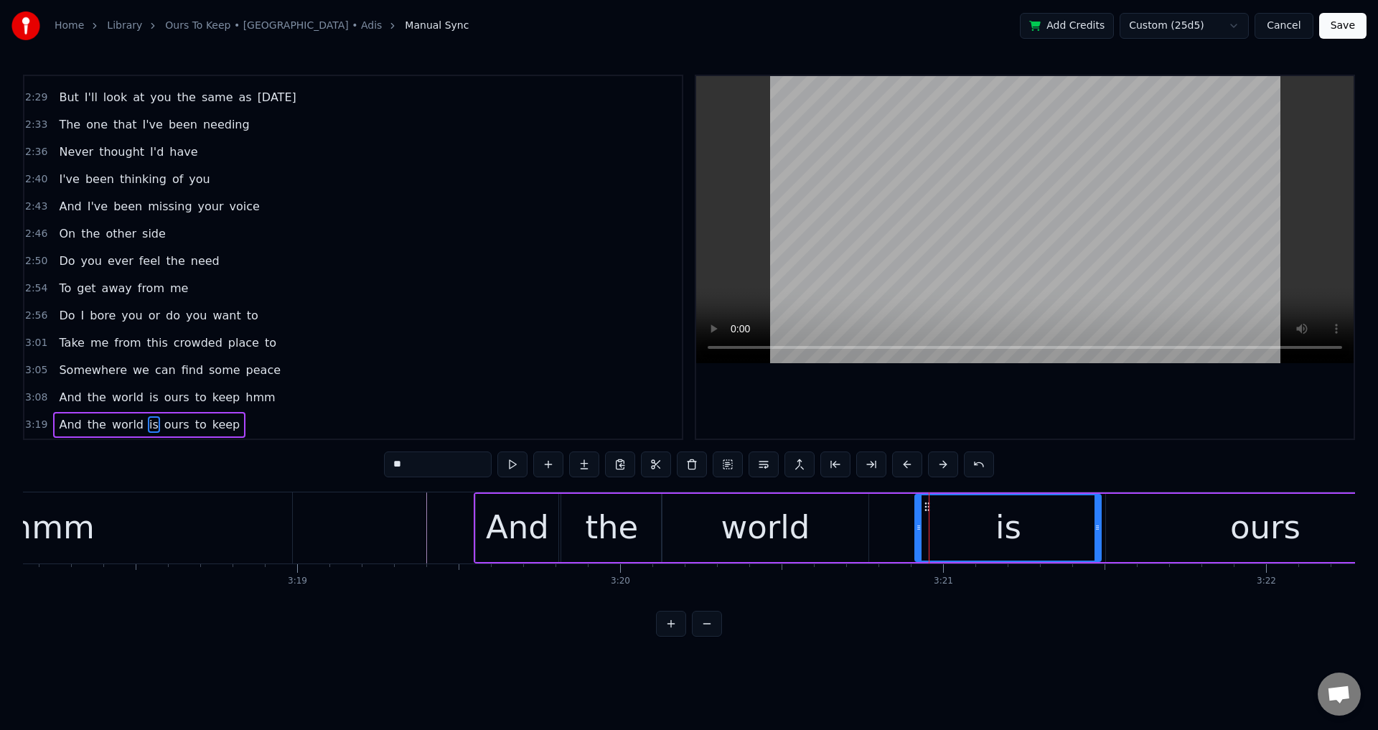
click at [915, 533] on div "is" at bounding box center [1008, 528] width 187 height 68
drag, startPoint x: 920, startPoint y: 532, endPoint x: 900, endPoint y: 527, distance: 20.0
click at [890, 534] on div at bounding box center [893, 527] width 6 height 65
click at [1080, 398] on div at bounding box center [1025, 257] width 658 height 363
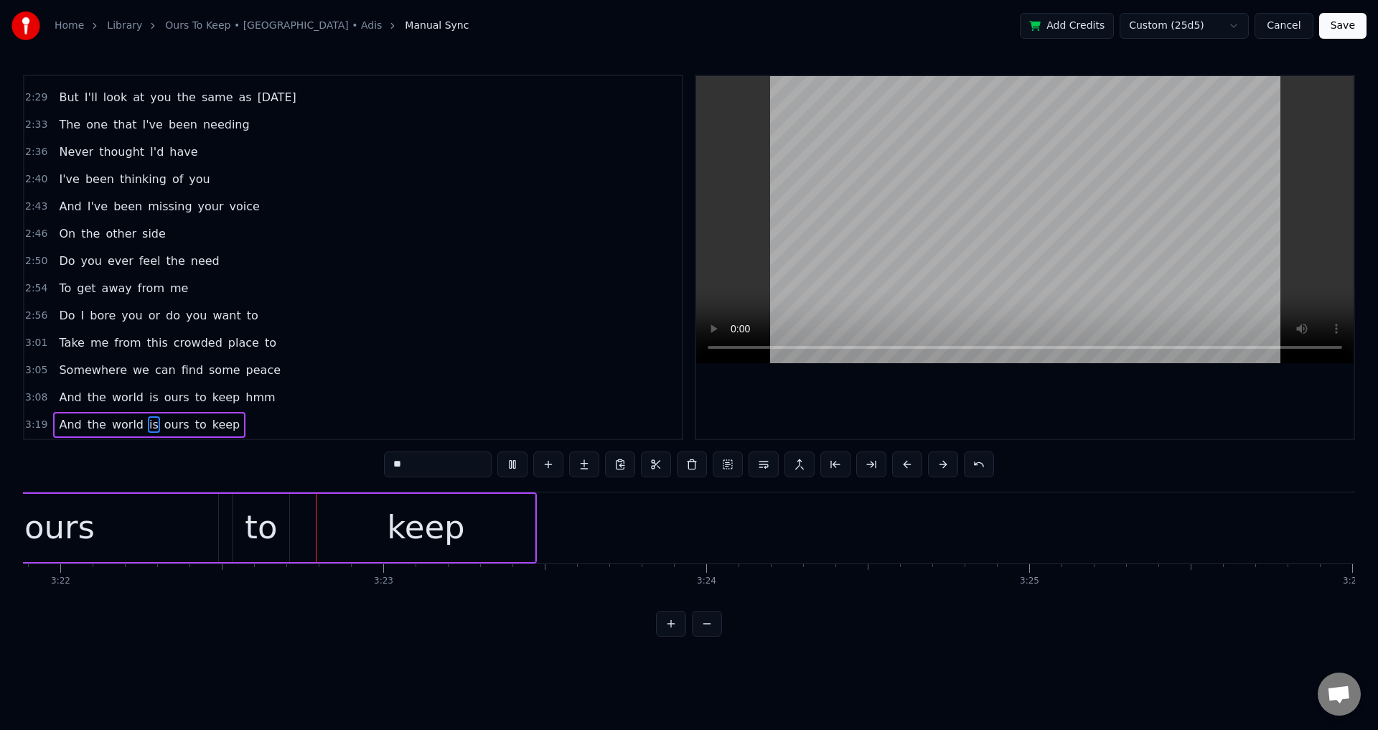
click at [1113, 418] on div at bounding box center [1025, 257] width 658 height 363
click at [275, 526] on div "to" at bounding box center [261, 527] width 32 height 49
drag, startPoint x: 238, startPoint y: 528, endPoint x: 225, endPoint y: 531, distance: 13.2
click at [225, 531] on icon at bounding box center [225, 527] width 6 height 11
drag, startPoint x: 432, startPoint y: 528, endPoint x: 424, endPoint y: 528, distance: 7.9
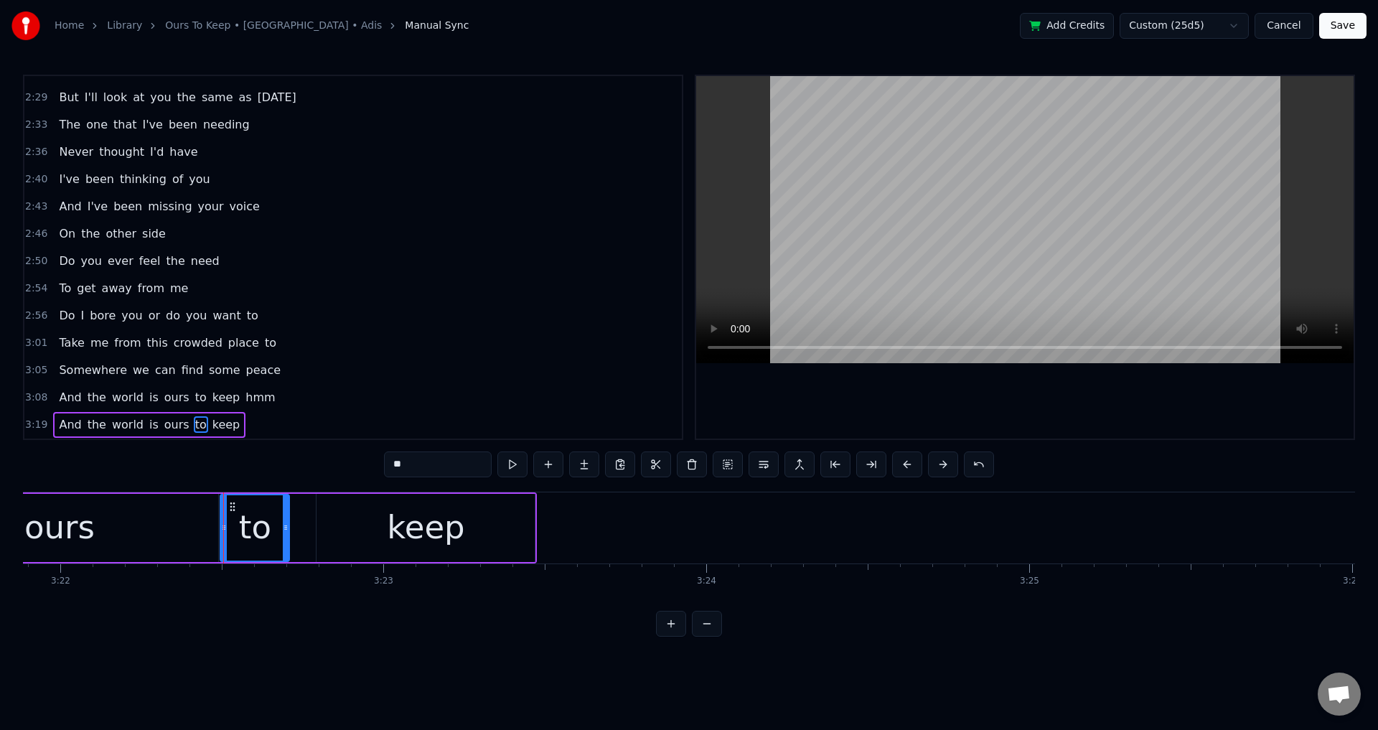
click at [426, 528] on div "keep" at bounding box center [426, 527] width 78 height 49
type input "****"
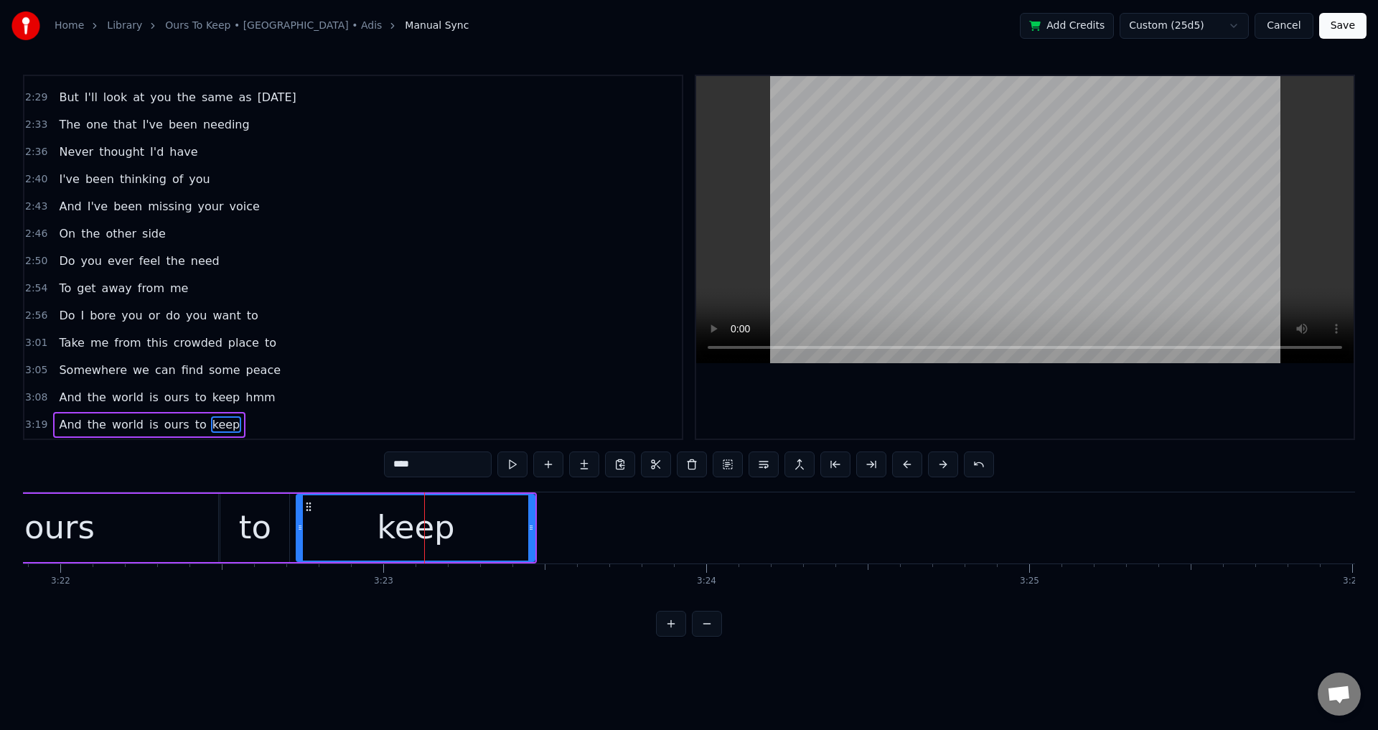
drag, startPoint x: 307, startPoint y: 527, endPoint x: 296, endPoint y: 529, distance: 11.0
click at [298, 528] on icon at bounding box center [300, 527] width 6 height 11
click at [1345, 35] on div "Home Library Ours To Keep • [GEOGRAPHIC_DATA] • Adis Manual Sync Add Credits Cu…" at bounding box center [689, 26] width 1378 height 52
click at [1344, 35] on button "Save" at bounding box center [1342, 26] width 47 height 26
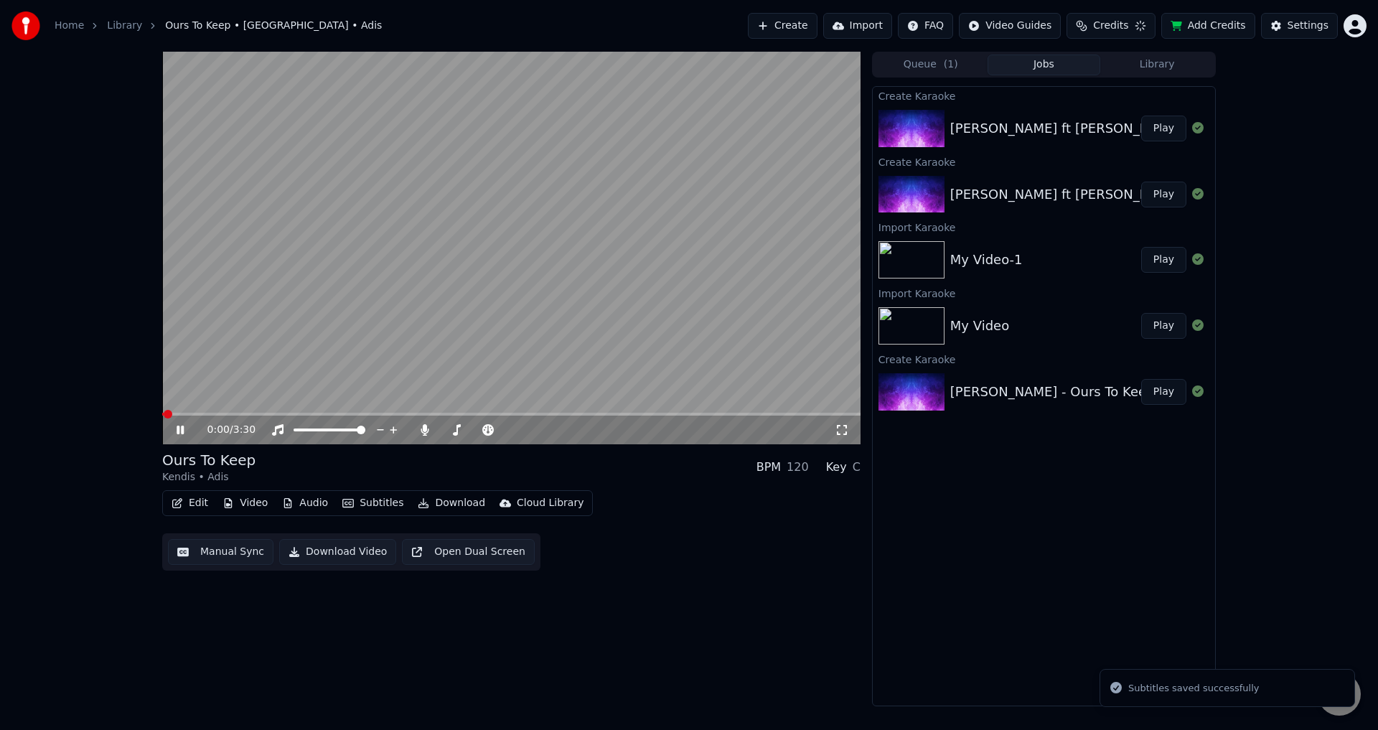
click at [728, 412] on video at bounding box center [511, 248] width 698 height 393
click at [735, 416] on span at bounding box center [511, 414] width 698 height 3
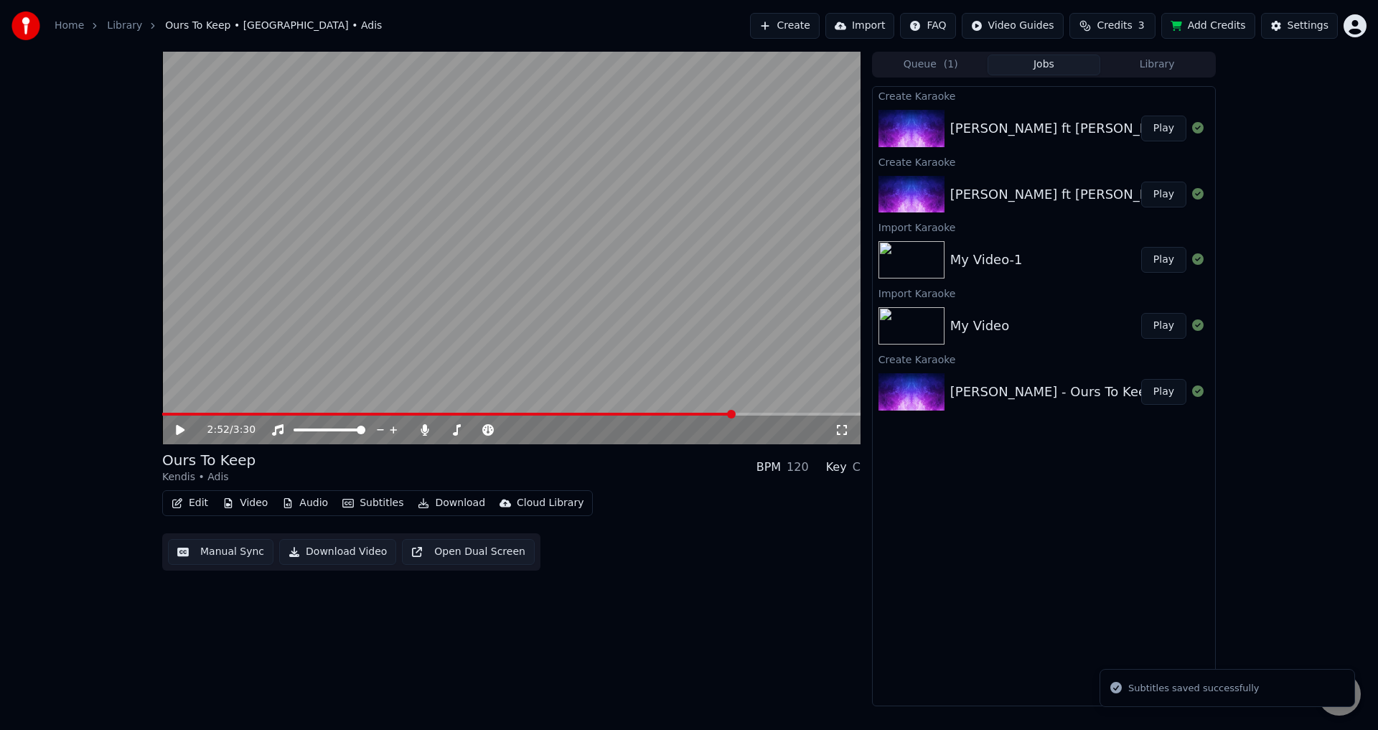
click at [803, 344] on video at bounding box center [511, 248] width 698 height 393
click at [777, 414] on span at bounding box center [511, 414] width 698 height 3
click at [826, 416] on div "3:05 / 3:30" at bounding box center [511, 430] width 698 height 29
click at [822, 416] on span at bounding box center [511, 414] width 698 height 3
click at [803, 414] on span at bounding box center [491, 414] width 658 height 3
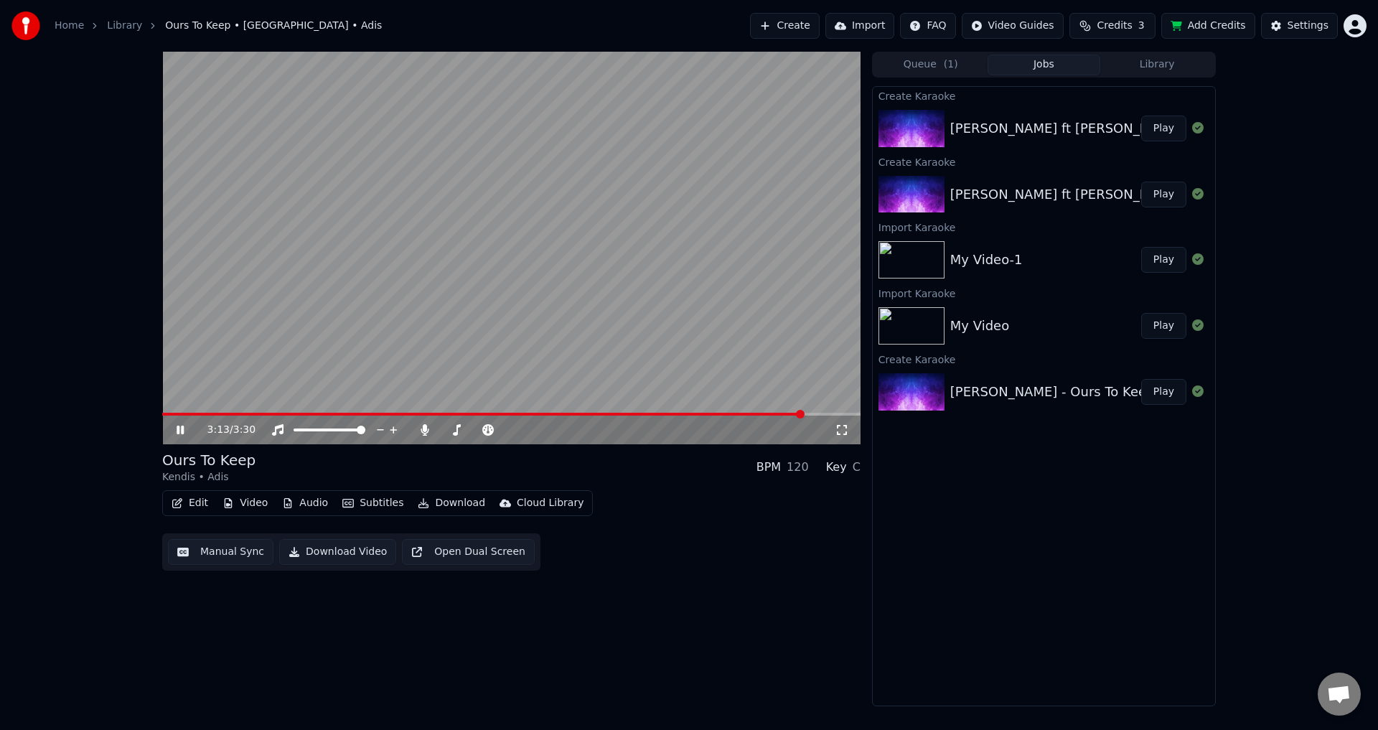
click at [707, 301] on video at bounding box center [511, 248] width 698 height 393
click at [708, 301] on video at bounding box center [511, 248] width 698 height 393
click at [186, 504] on button "Edit" at bounding box center [190, 503] width 48 height 20
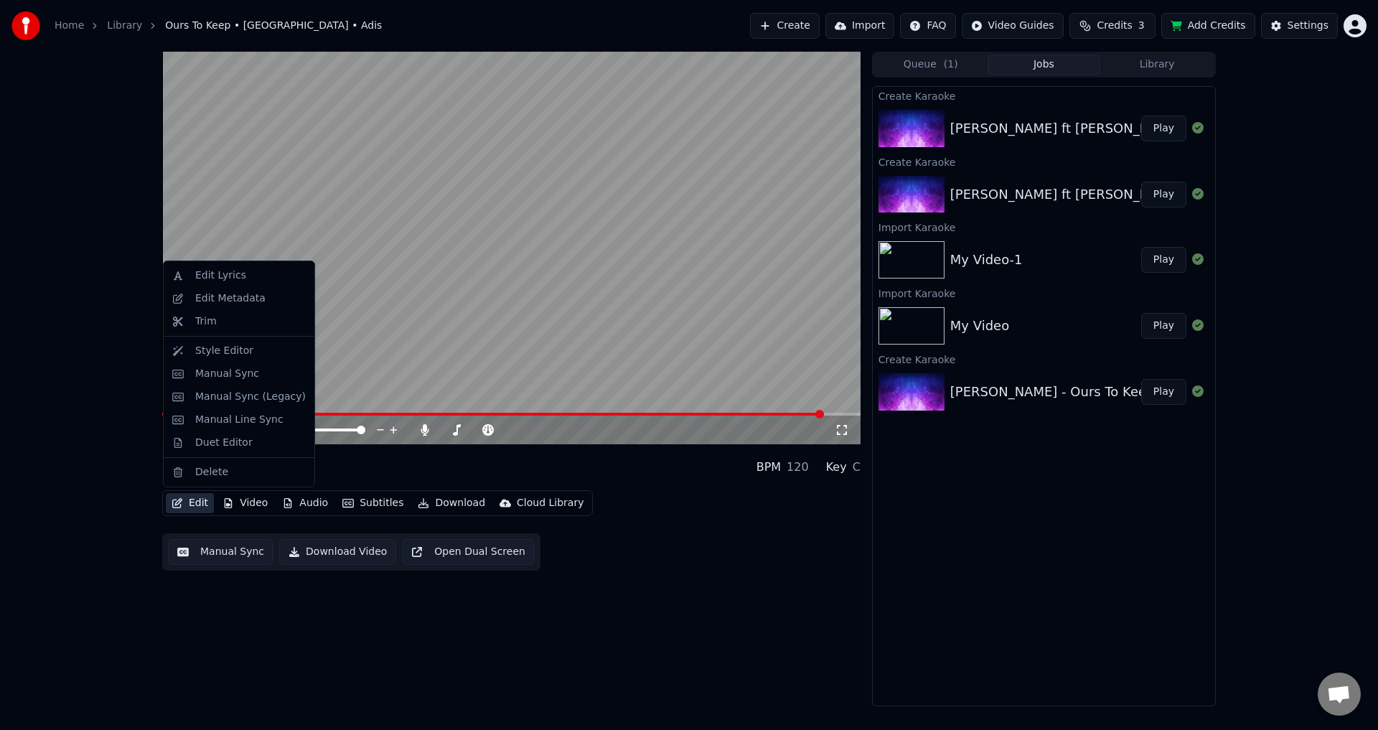
click at [7, 362] on div "3:18 / 3:30 Ours To Keep Kendis • Adis BPM 120 Key C Edit Video Audio Subtitles…" at bounding box center [689, 379] width 1378 height 655
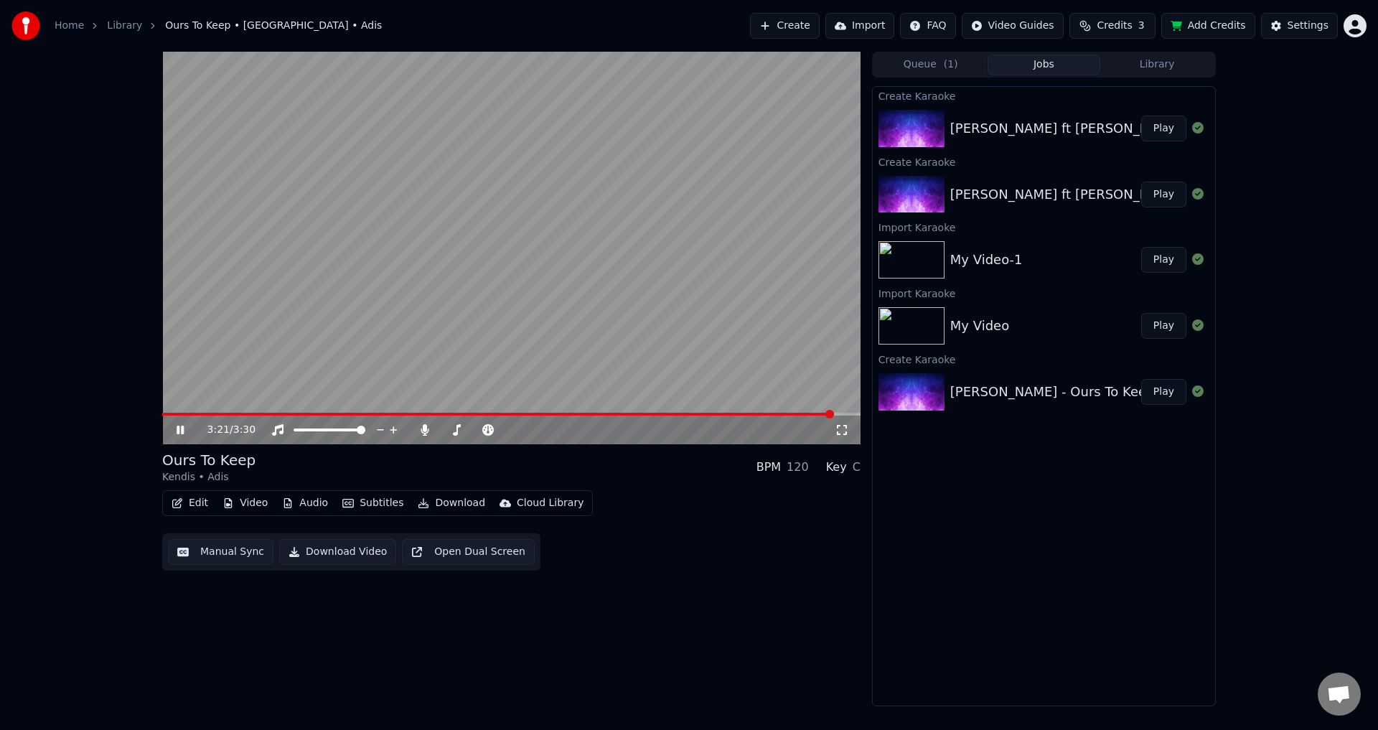
click at [22, 297] on div "3:21 / 3:30 Ours To Keep Kendis • Adis BPM 120 Key C Edit Video Audio Subtitles…" at bounding box center [689, 379] width 1378 height 655
click at [712, 361] on video at bounding box center [511, 248] width 698 height 393
click at [441, 506] on button "Download" at bounding box center [451, 503] width 79 height 20
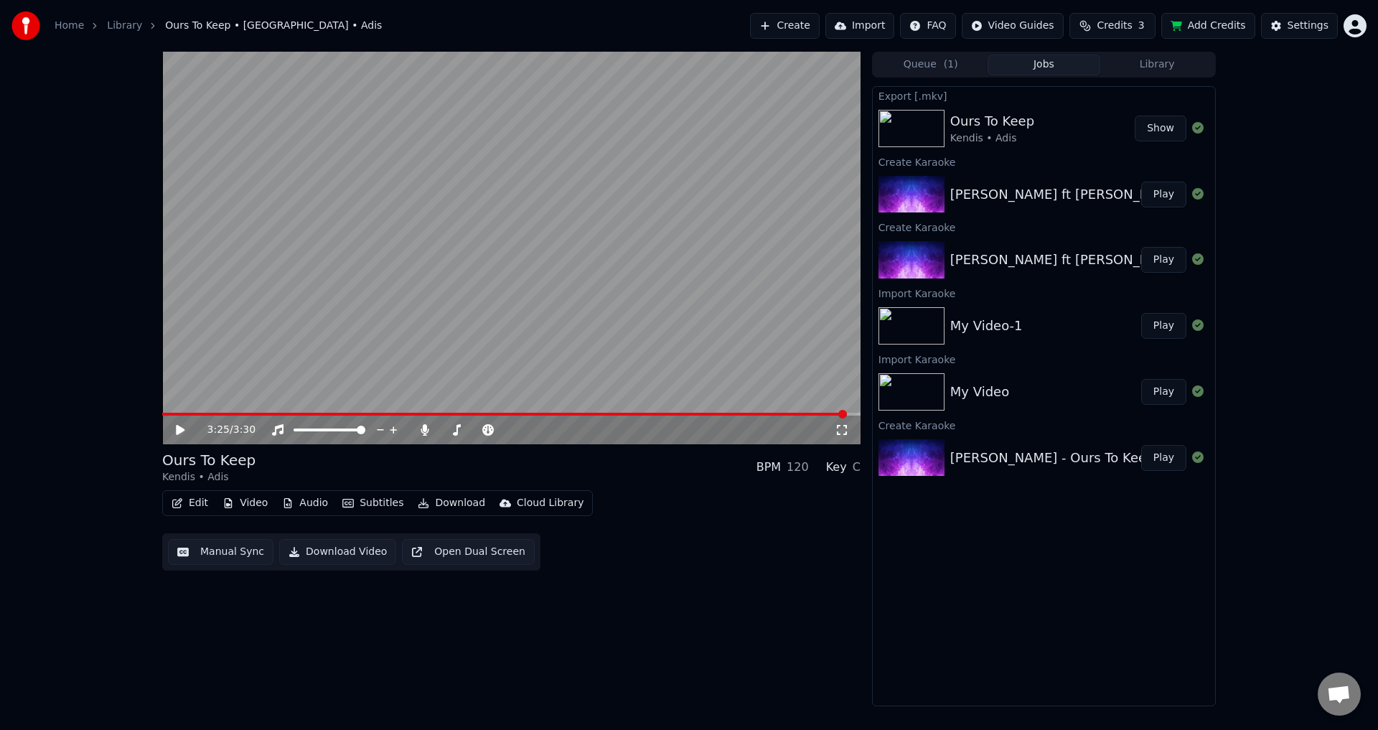
click at [446, 501] on button "Download" at bounding box center [451, 503] width 79 height 20
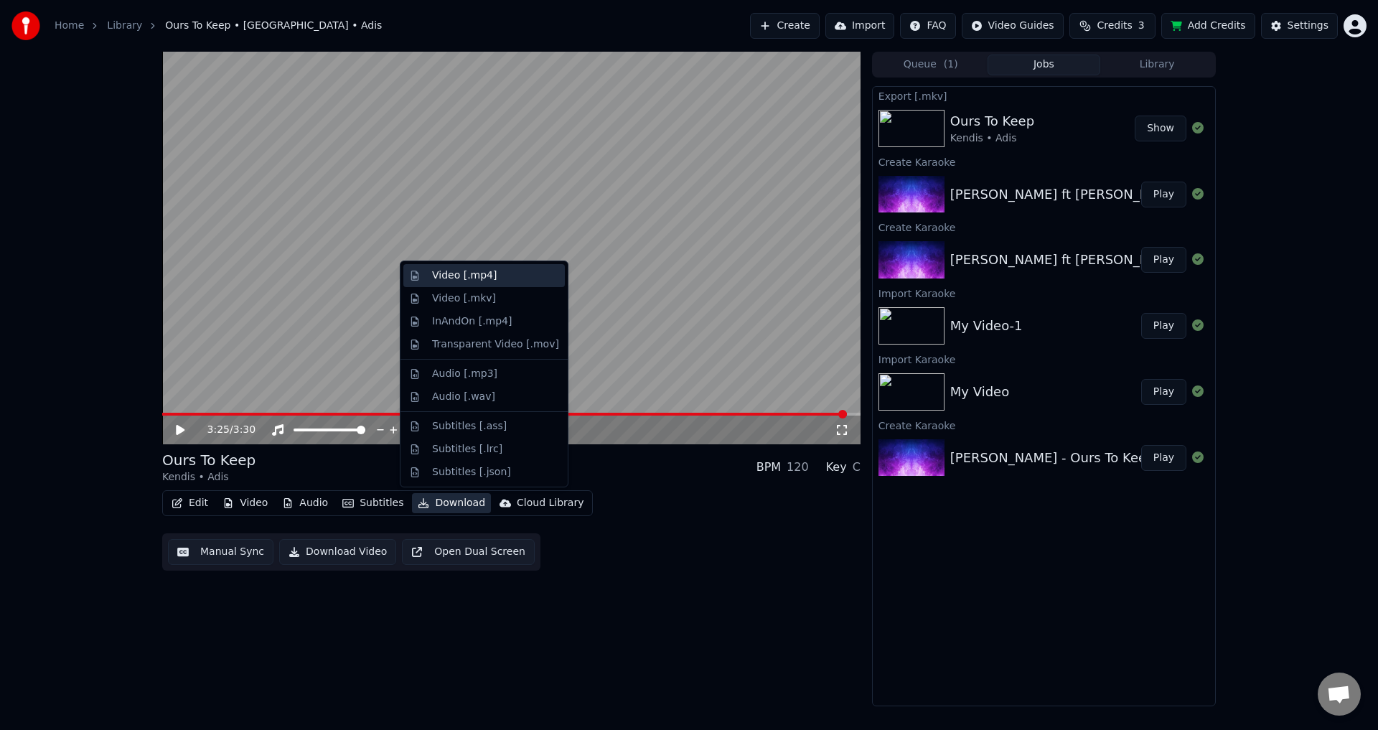
click at [469, 276] on div "Video [.mp4]" at bounding box center [464, 275] width 65 height 14
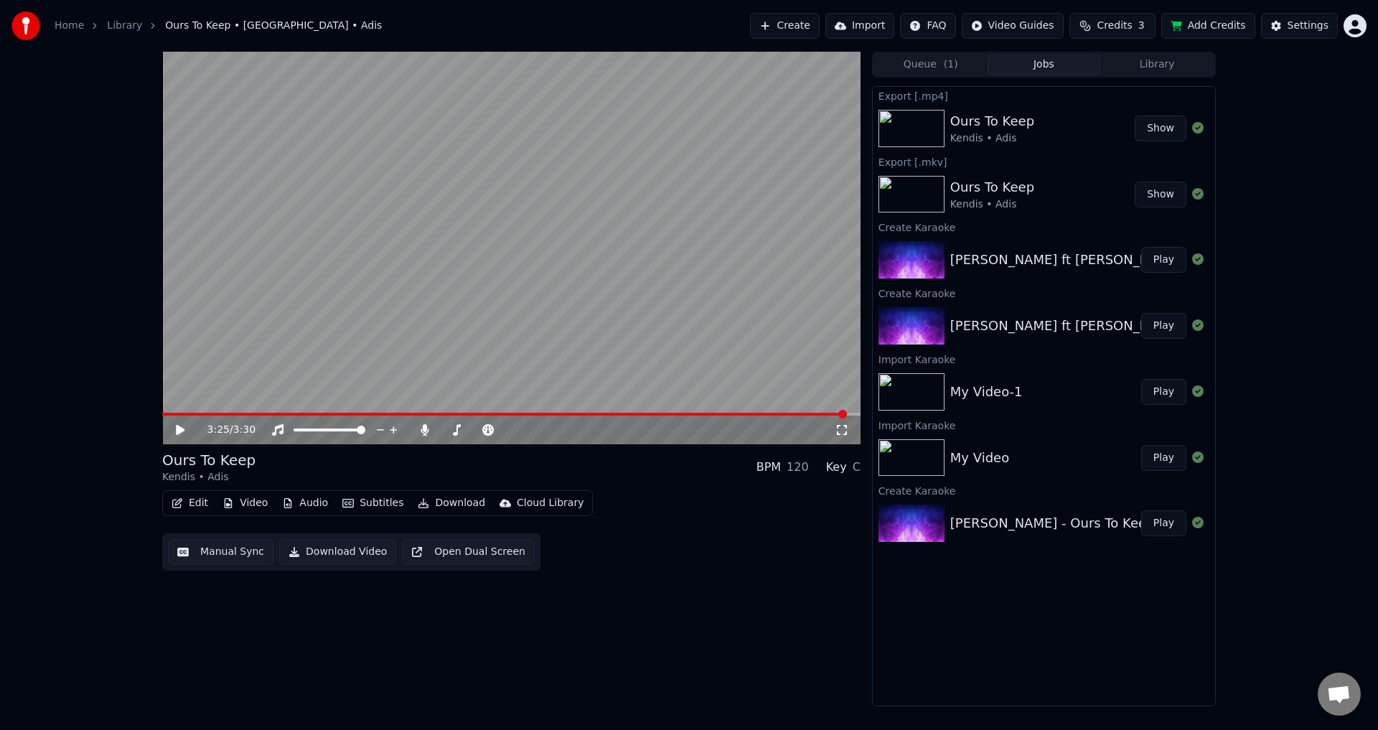
click at [1146, 128] on button "Show" at bounding box center [1161, 129] width 52 height 26
